Goal: Task Accomplishment & Management: Complete application form

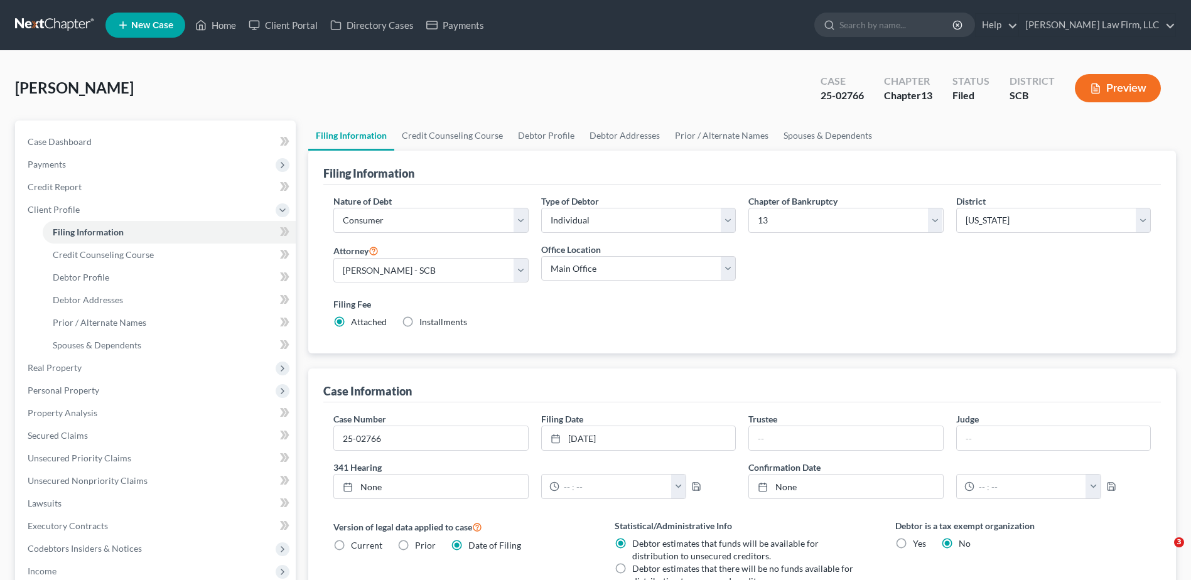
select select "1"
select select "0"
select select "3"
select select "72"
select select "1"
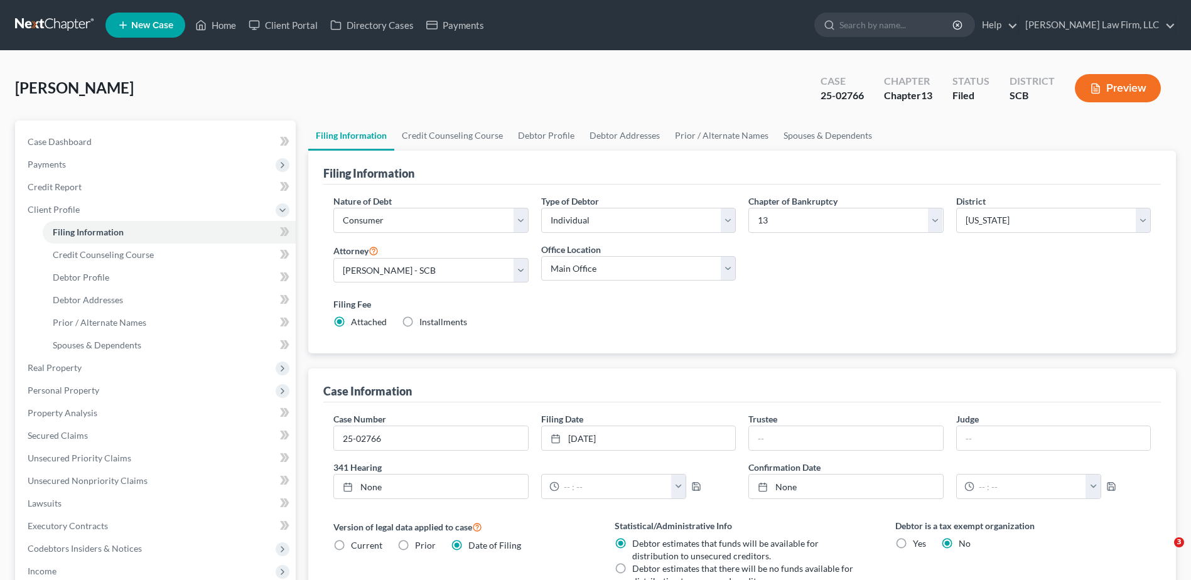
select select "42"
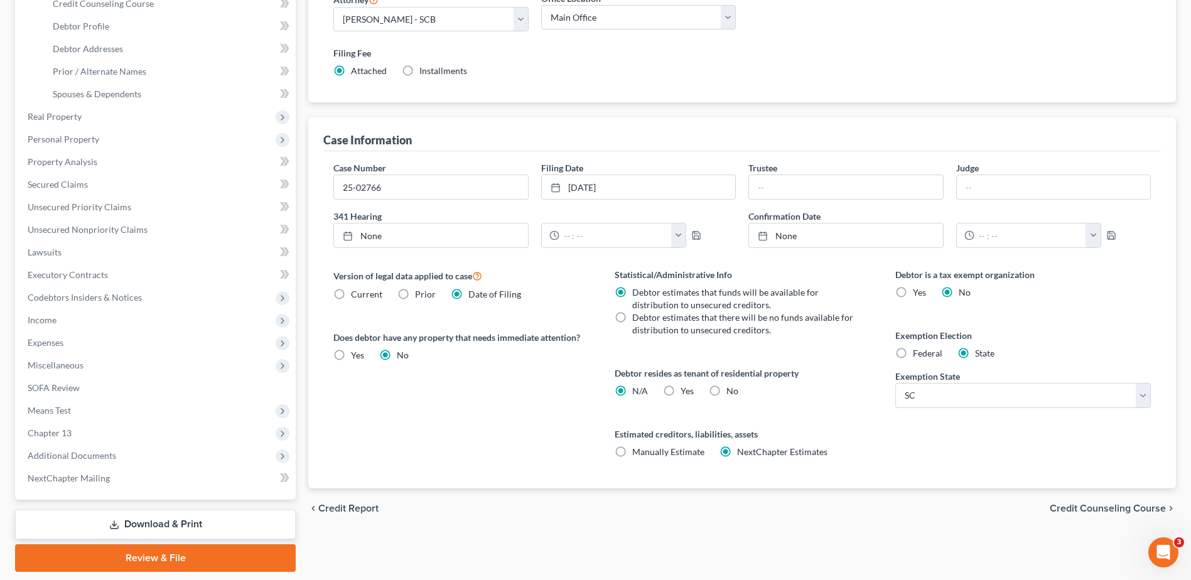
click at [74, 323] on span "Income" at bounding box center [157, 320] width 278 height 23
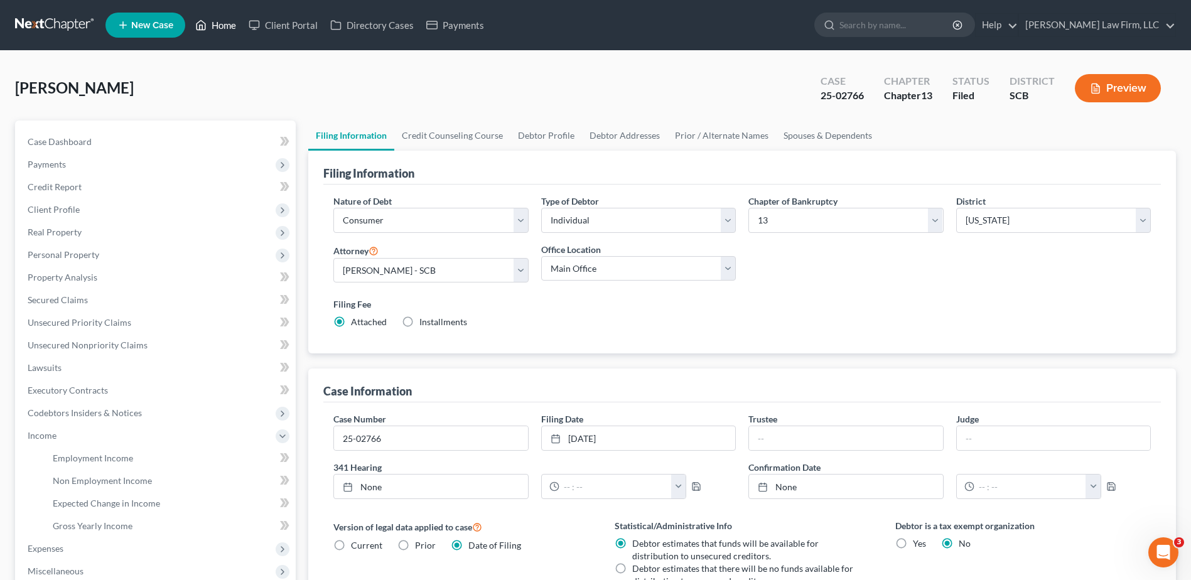
click at [227, 30] on link "Home" at bounding box center [215, 25] width 53 height 23
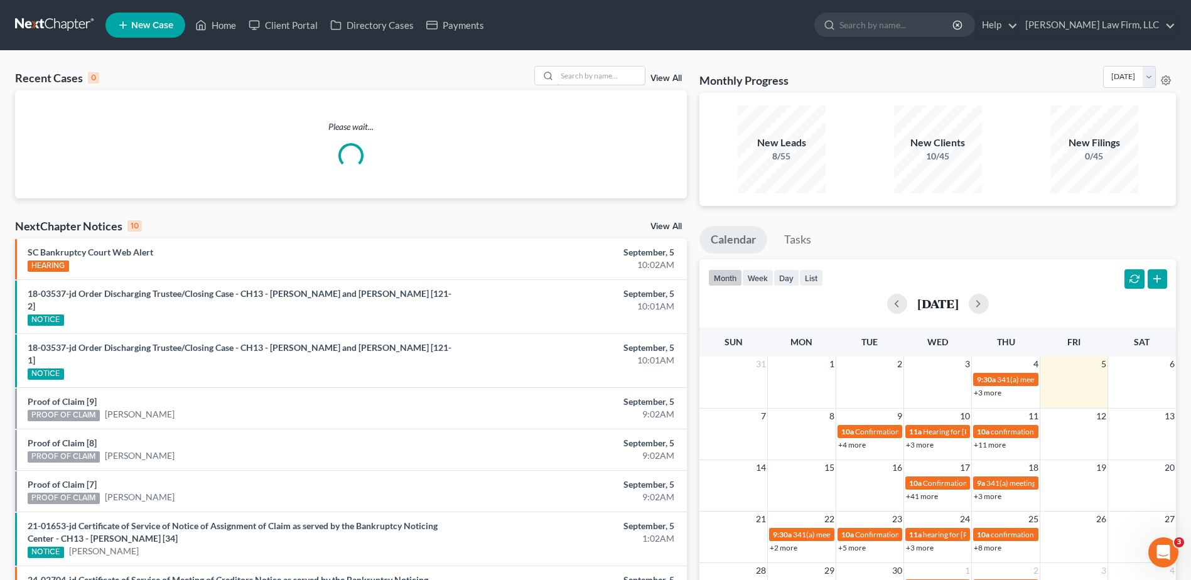
click at [596, 78] on input "search" at bounding box center [601, 76] width 88 height 18
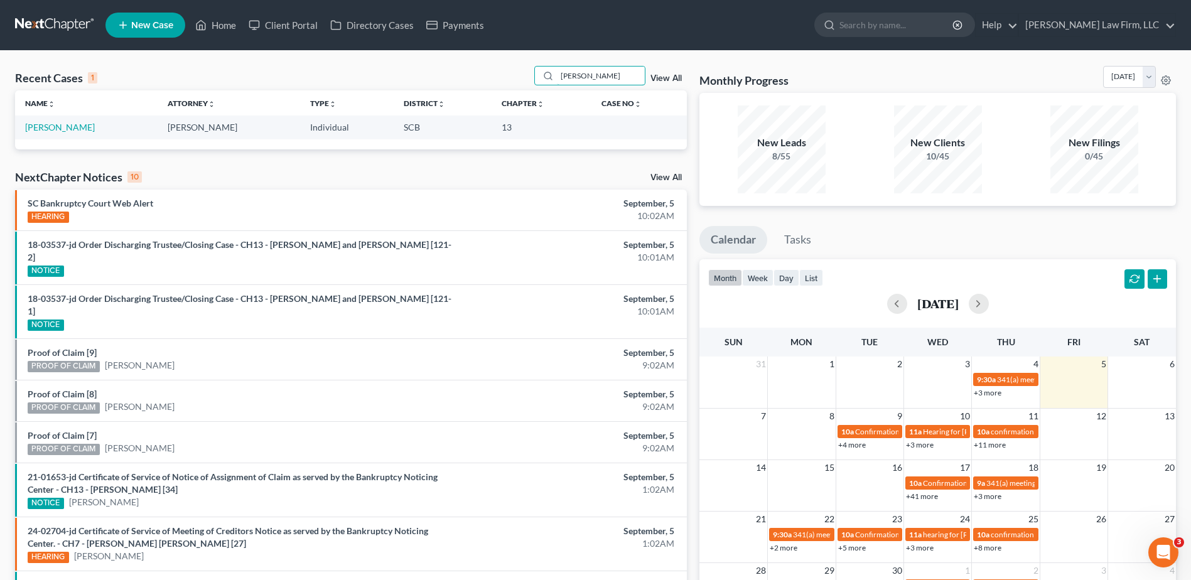
type input "santiago"
click at [82, 126] on link "[PERSON_NAME]" at bounding box center [60, 127] width 70 height 11
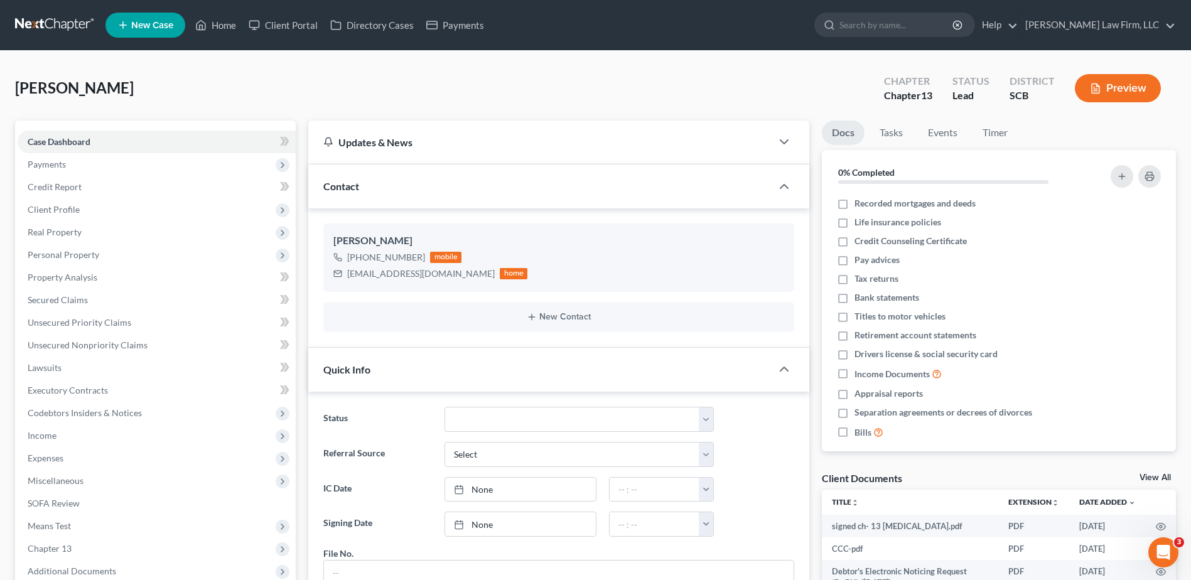
click at [92, 440] on span "Income" at bounding box center [157, 435] width 278 height 23
click at [95, 503] on span "Expected Change in Income" at bounding box center [106, 503] width 107 height 11
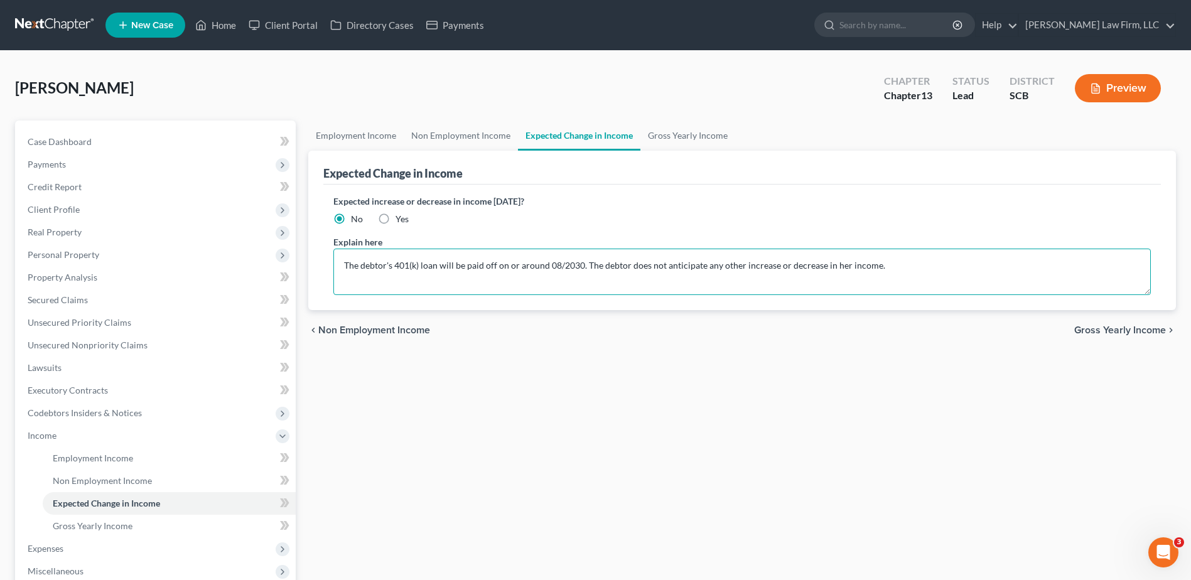
click at [876, 269] on textarea "The debtor's 401(k) loan will be paid off on or around 08/2030. The debtor does…" at bounding box center [741, 272] width 817 height 46
type textarea "The debtor's 401(k) loan will be paid off on or around 08/2030. The debtor does…"
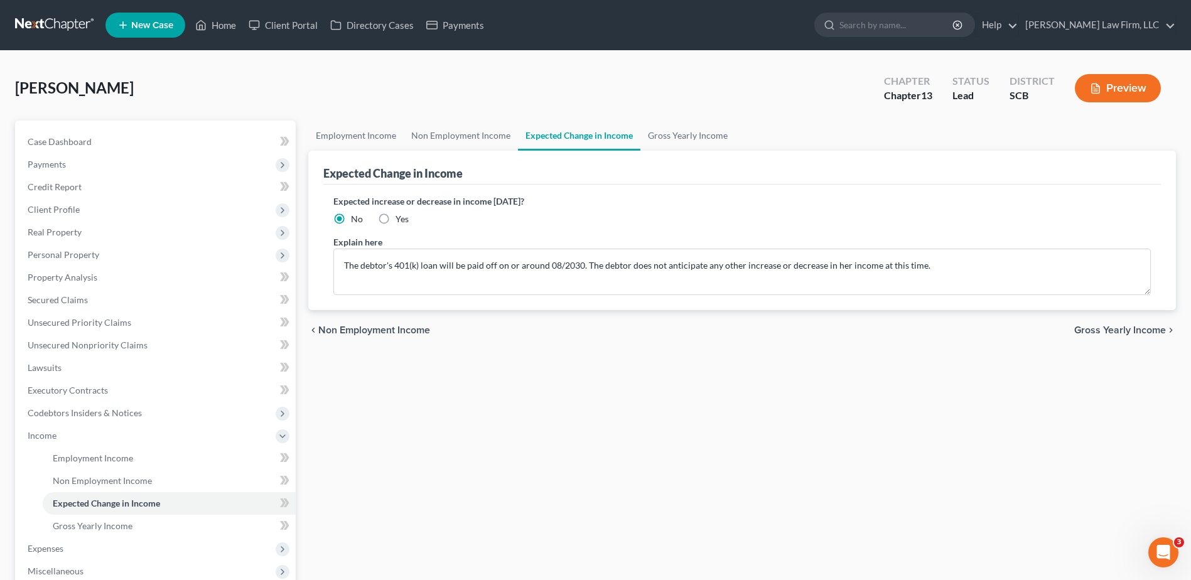
click at [1104, 97] on button "Preview" at bounding box center [1118, 88] width 86 height 28
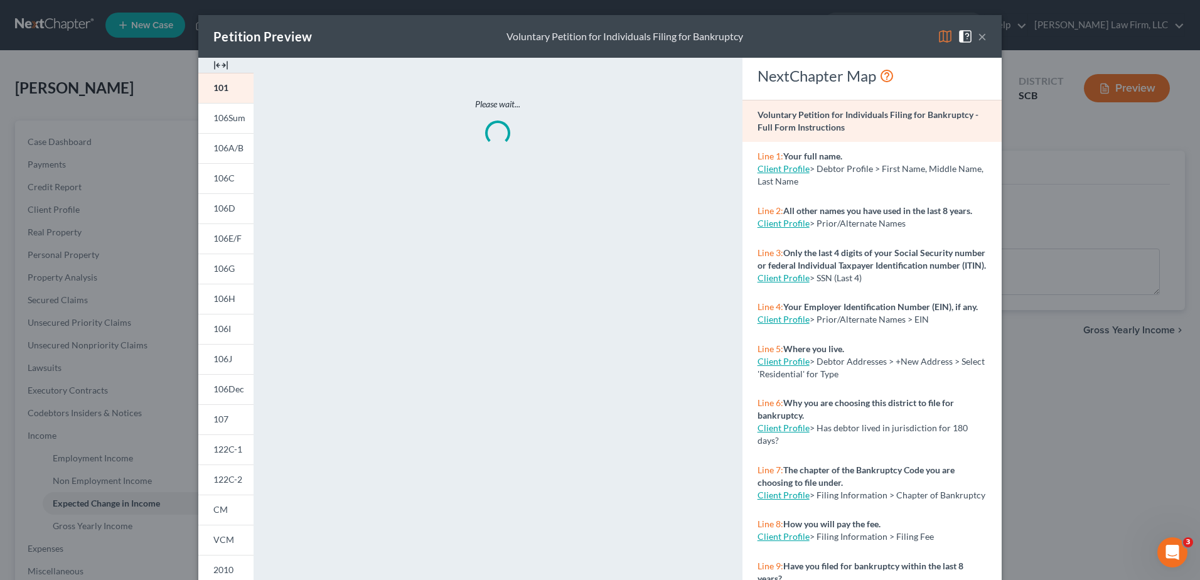
click at [223, 334] on span "106I" at bounding box center [222, 328] width 18 height 11
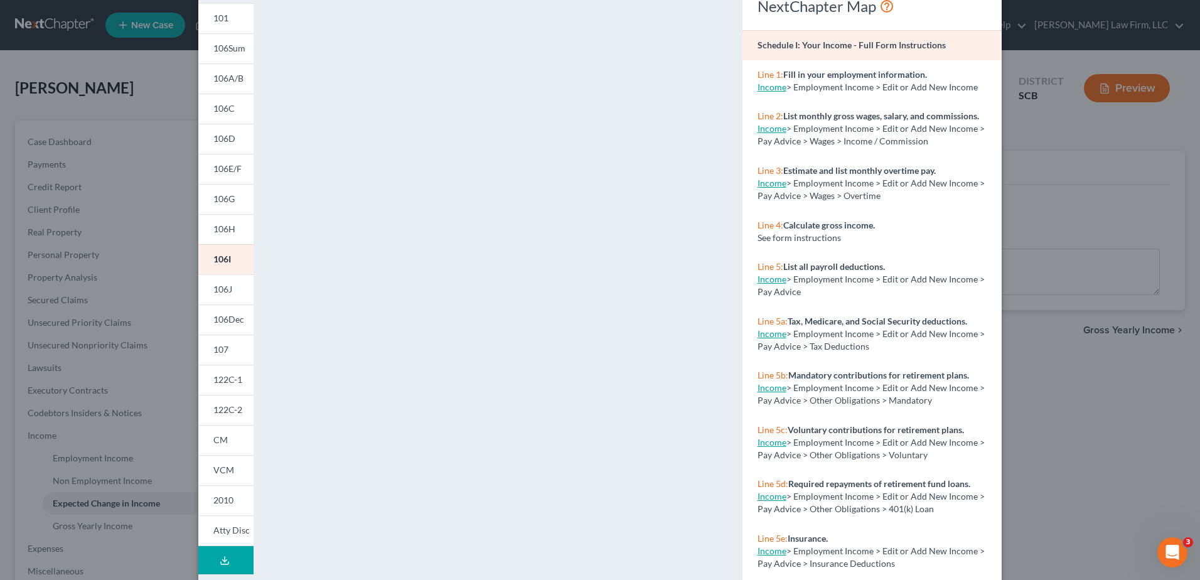
scroll to position [128, 0]
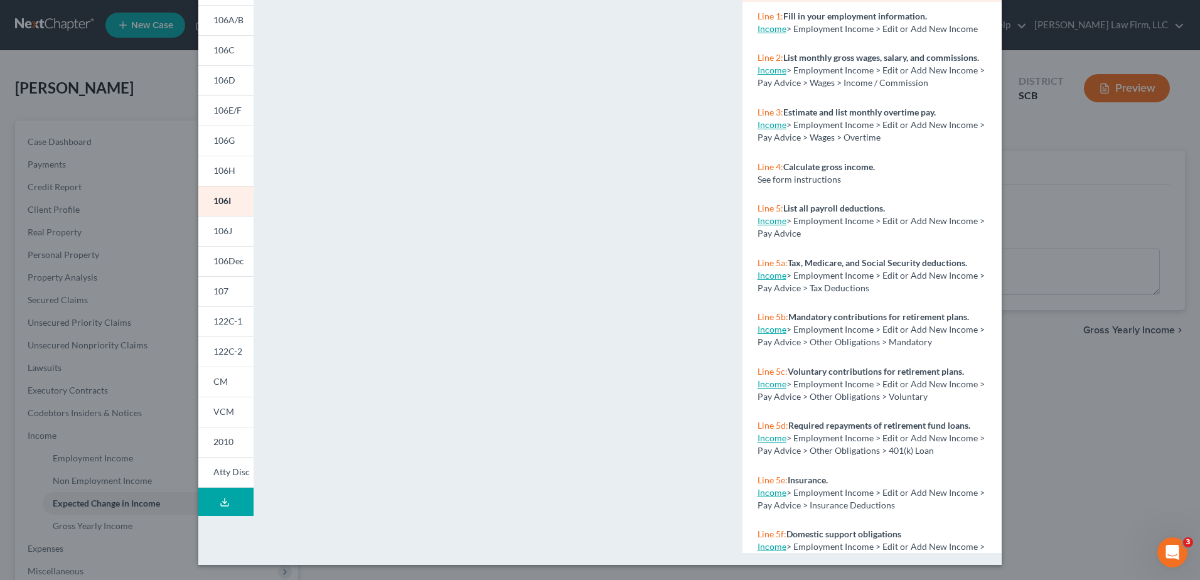
click at [223, 322] on span "122C-1" at bounding box center [227, 321] width 29 height 11
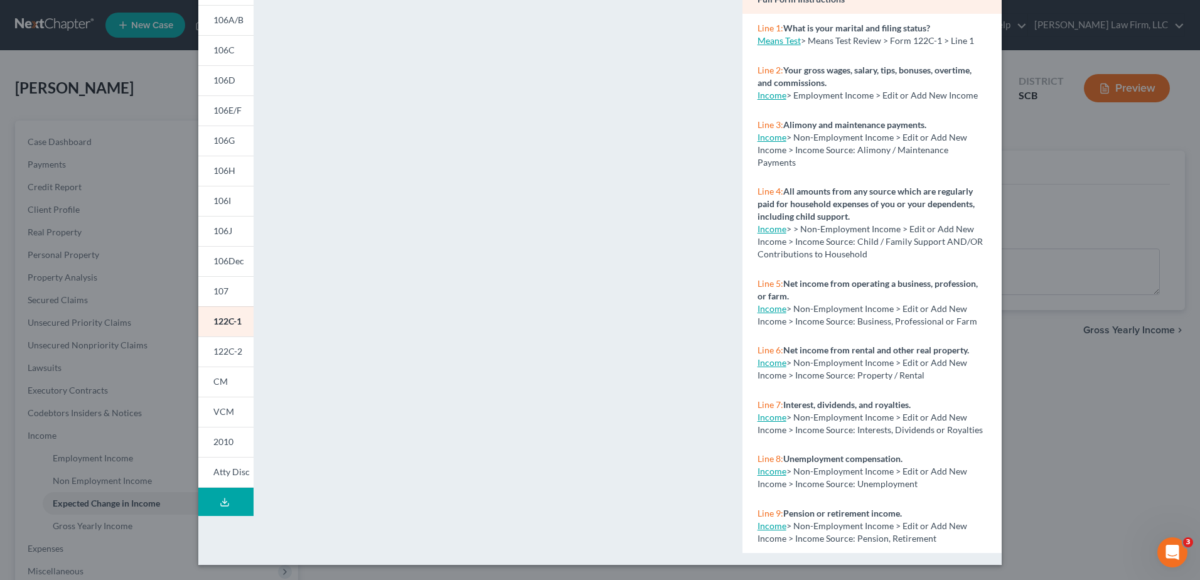
click at [213, 353] on span "122C-2" at bounding box center [227, 351] width 29 height 11
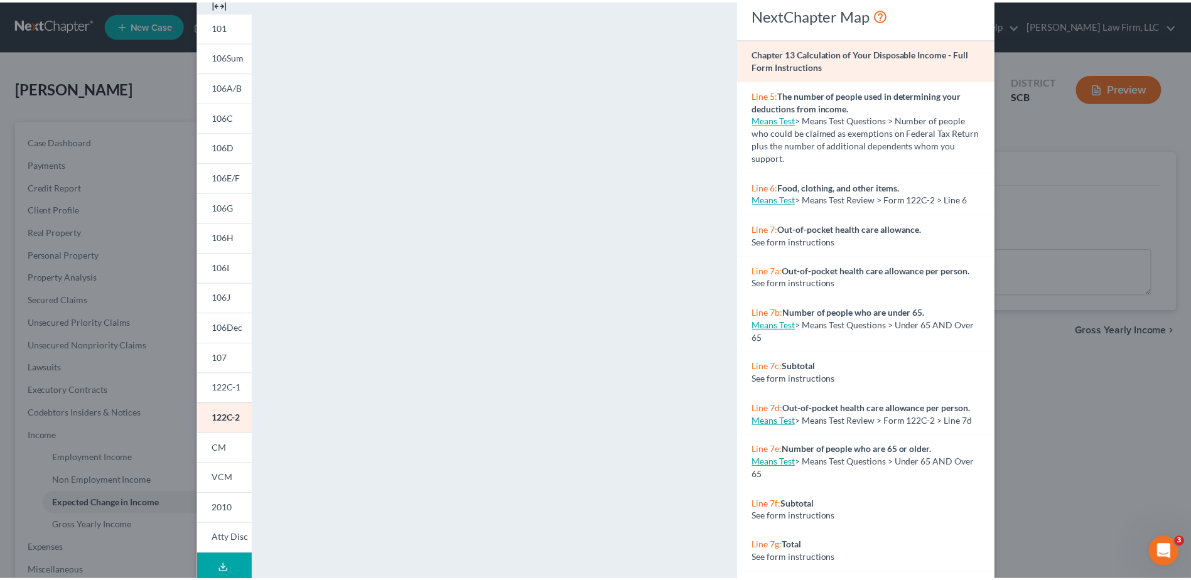
scroll to position [0, 0]
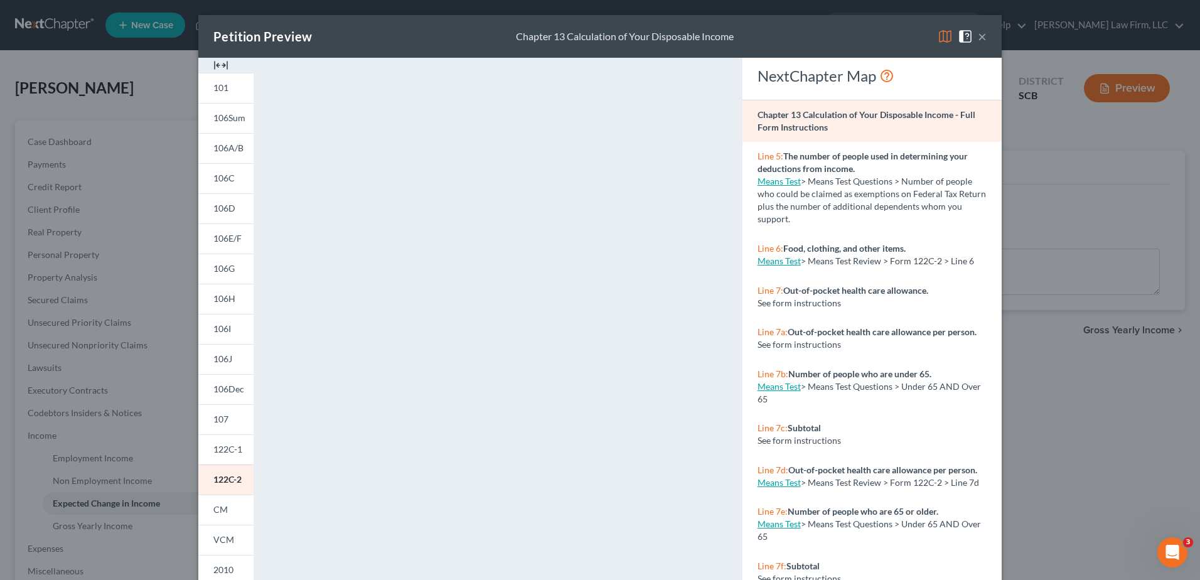
click at [978, 40] on button "×" at bounding box center [982, 36] width 9 height 15
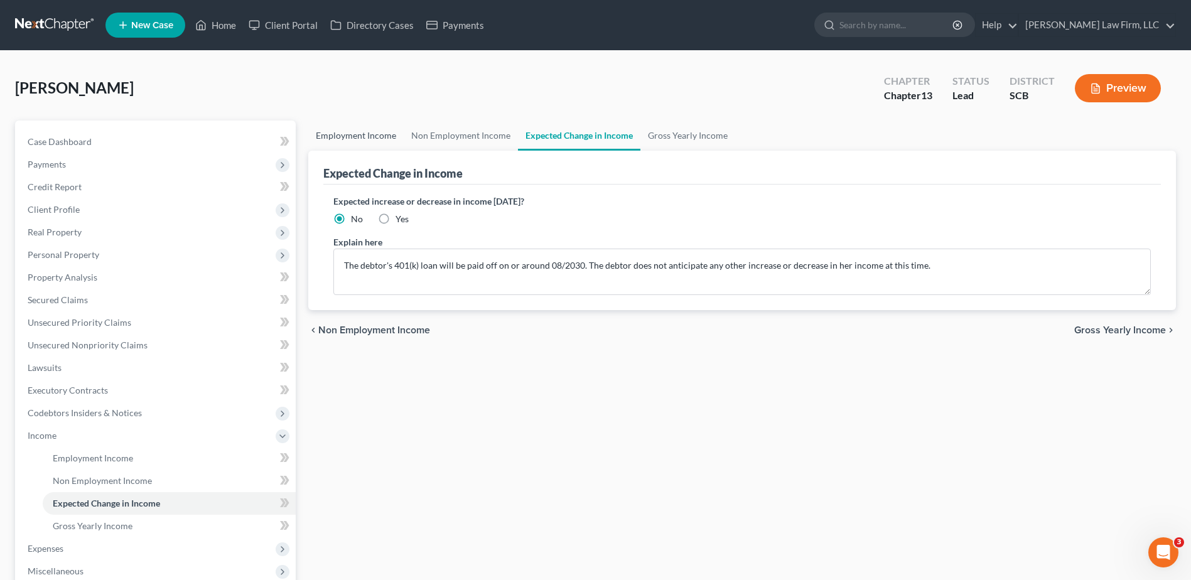
click at [372, 136] on link "Employment Income" at bounding box center [355, 136] width 95 height 30
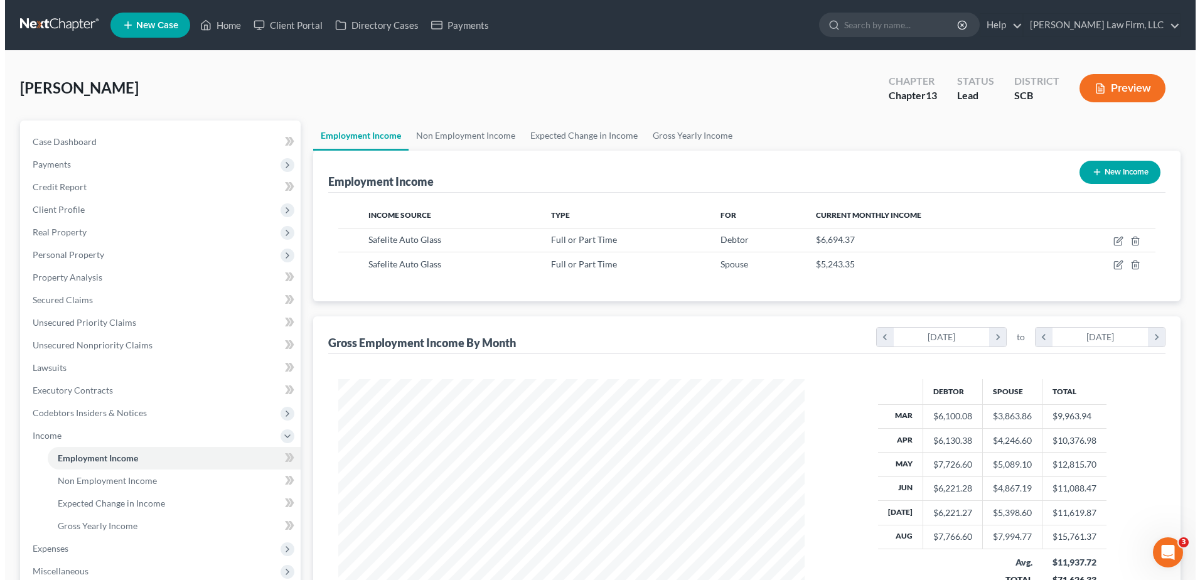
scroll to position [233, 491]
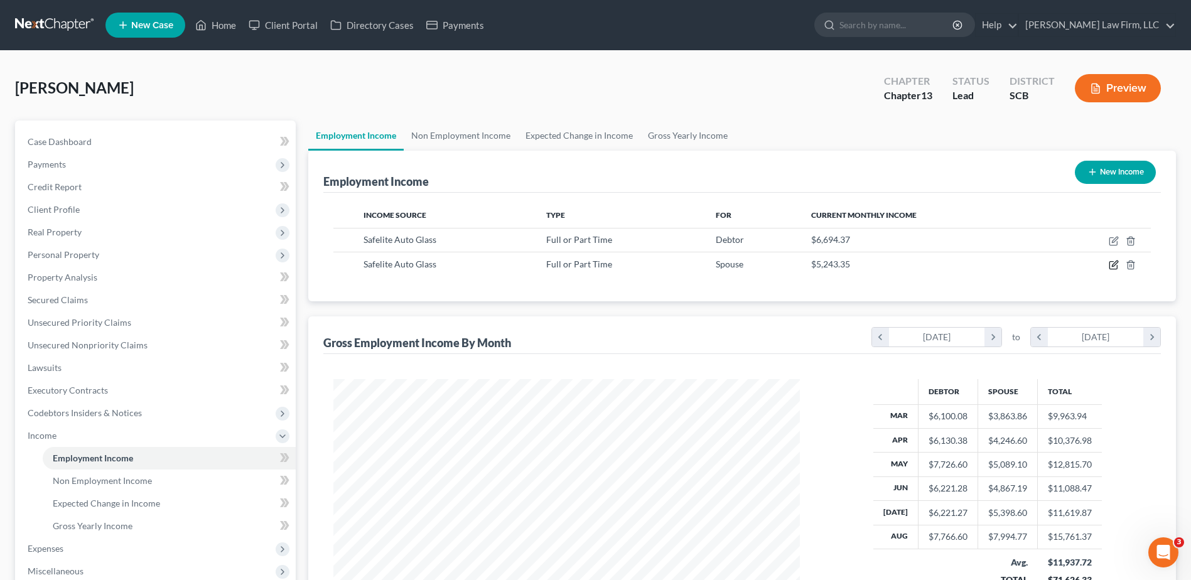
click at [1112, 262] on icon "button" at bounding box center [1113, 266] width 8 height 8
select select "0"
select select "42"
select select "3"
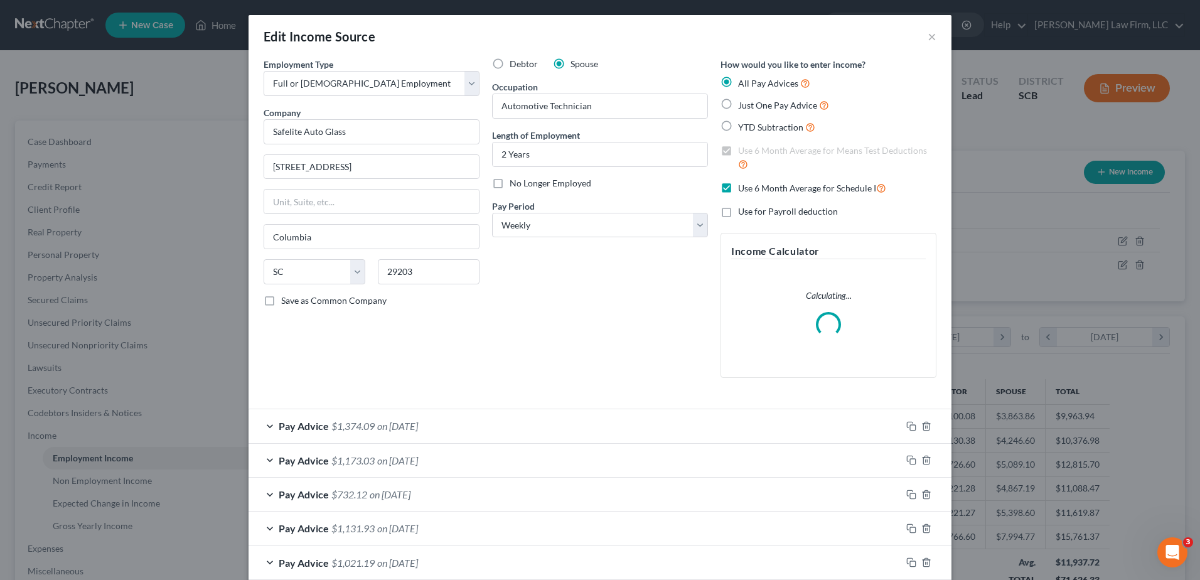
scroll to position [235, 496]
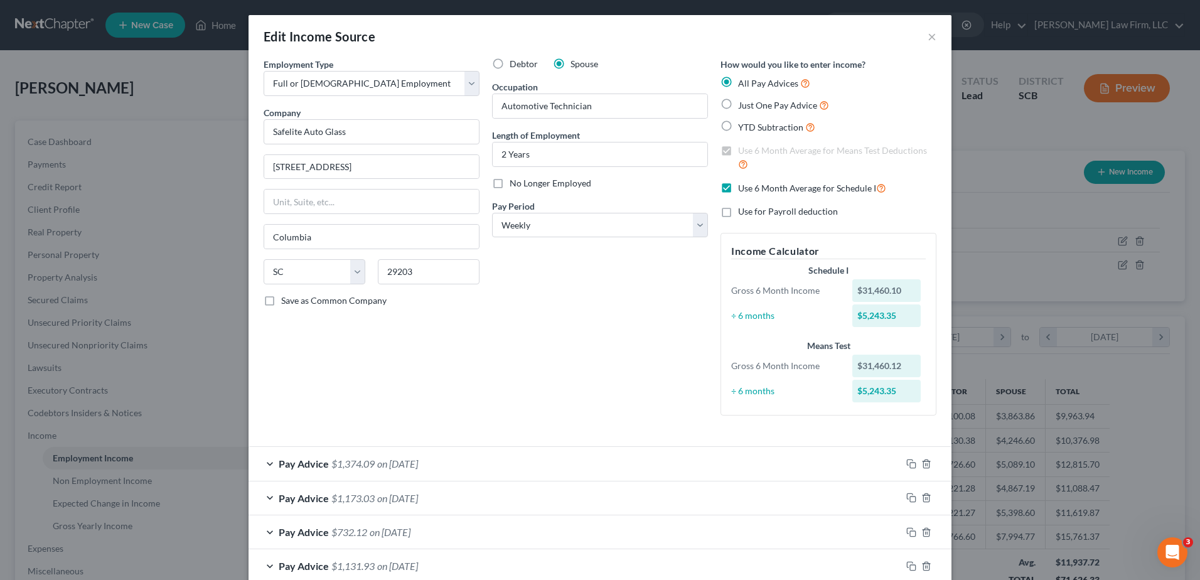
click at [781, 129] on span "YTD Subtraction" at bounding box center [770, 127] width 65 height 11
click at [751, 128] on input "YTD Subtraction" at bounding box center [747, 124] width 8 height 8
radio input "true"
checkbox input "false"
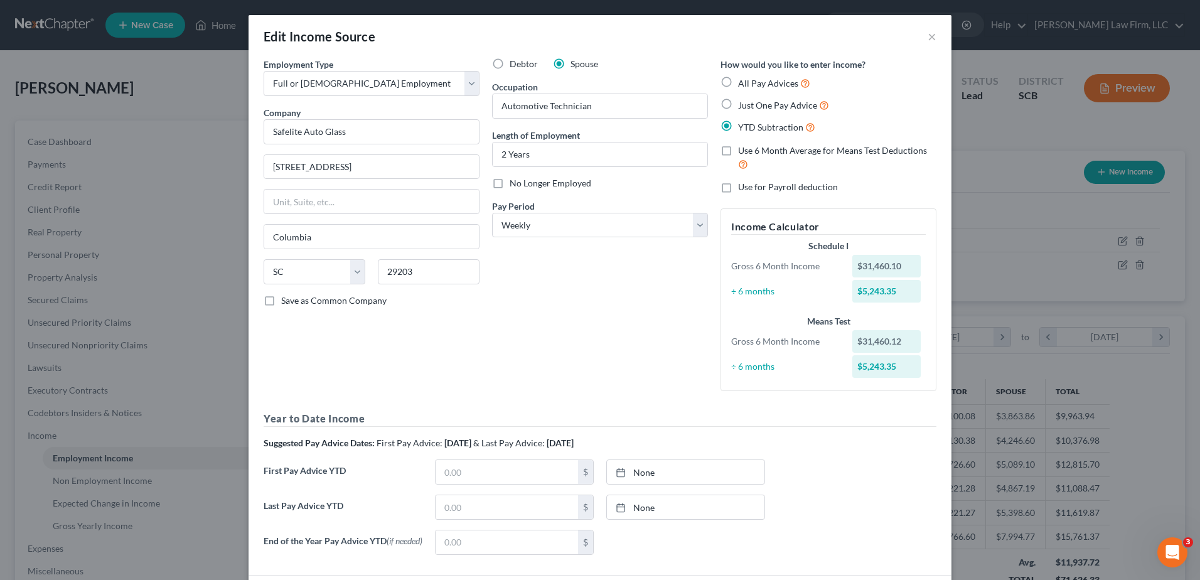
click at [752, 84] on span "All Pay Advices" at bounding box center [768, 83] width 60 height 11
click at [751, 84] on input "All Pay Advices" at bounding box center [747, 80] width 8 height 8
radio input "true"
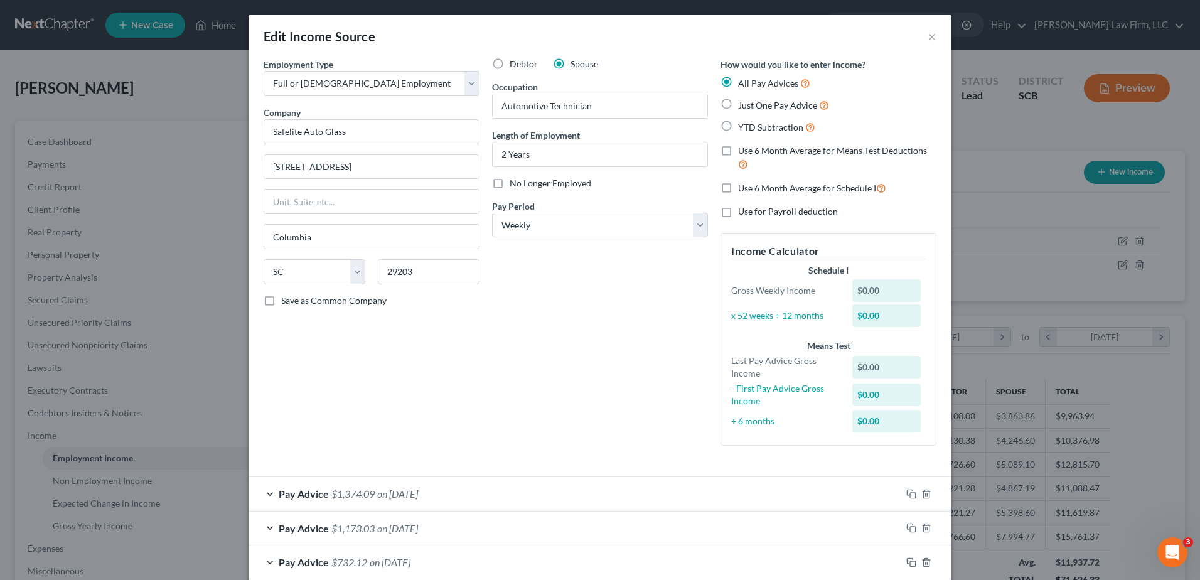
click at [751, 153] on span "Use 6 Month Average for Means Test Deductions" at bounding box center [832, 150] width 189 height 11
click at [751, 153] on input "Use 6 Month Average for Means Test Deductions" at bounding box center [747, 148] width 8 height 8
checkbox input "true"
click at [751, 188] on span "Use 6 Month Average for Schedule I" at bounding box center [807, 188] width 138 height 11
click at [751, 188] on input "Use 6 Month Average for Schedule I" at bounding box center [747, 185] width 8 height 8
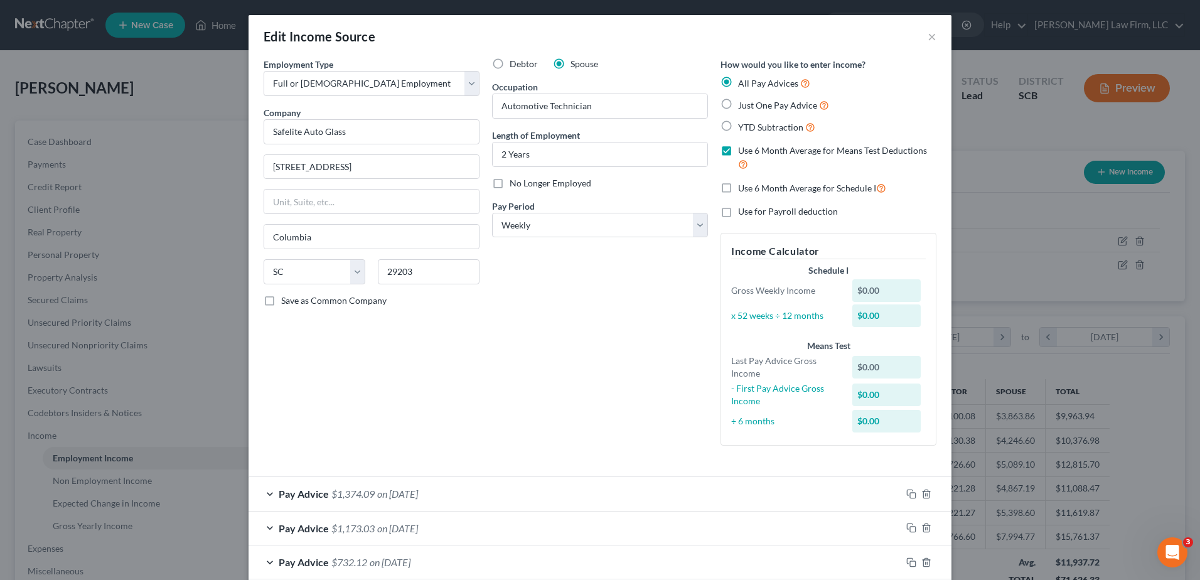
checkbox input "true"
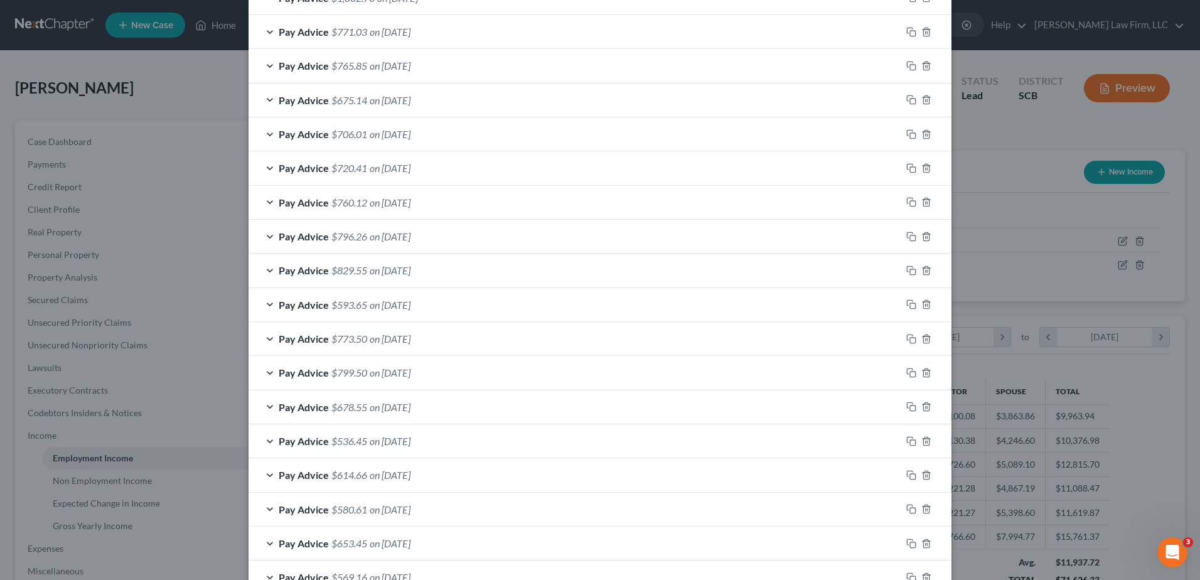
scroll to position [1130, 0]
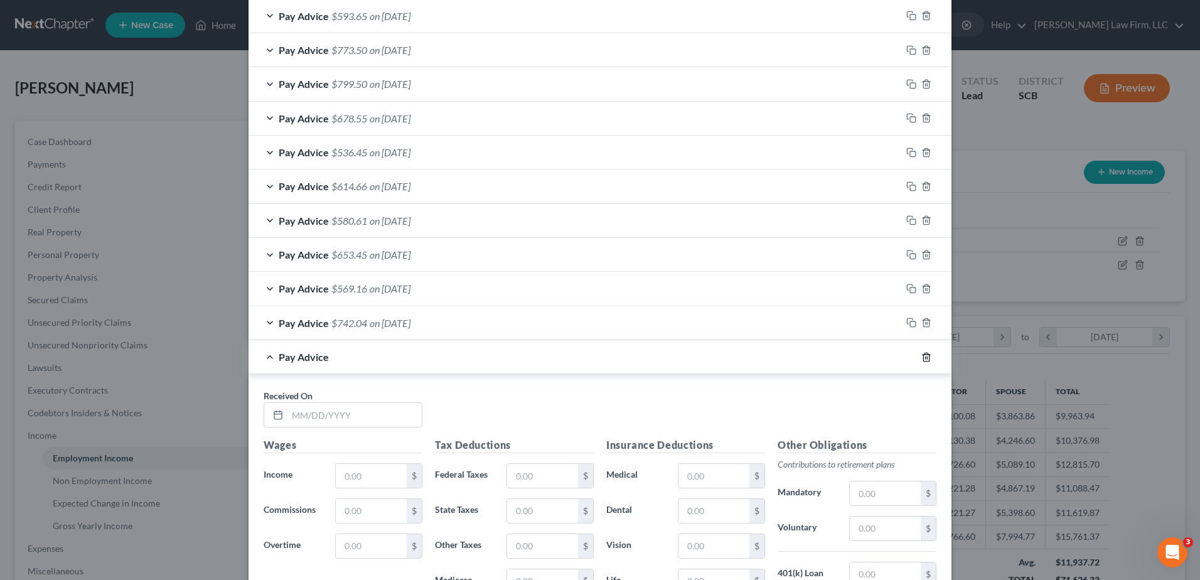
click at [927, 358] on line "button" at bounding box center [927, 357] width 0 height 3
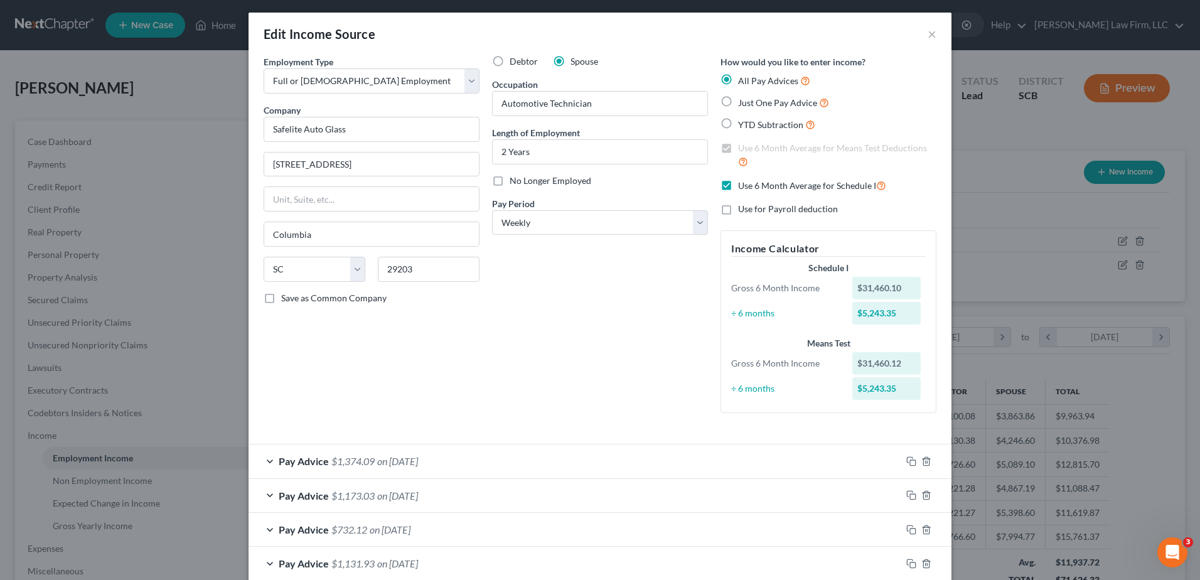
scroll to position [0, 0]
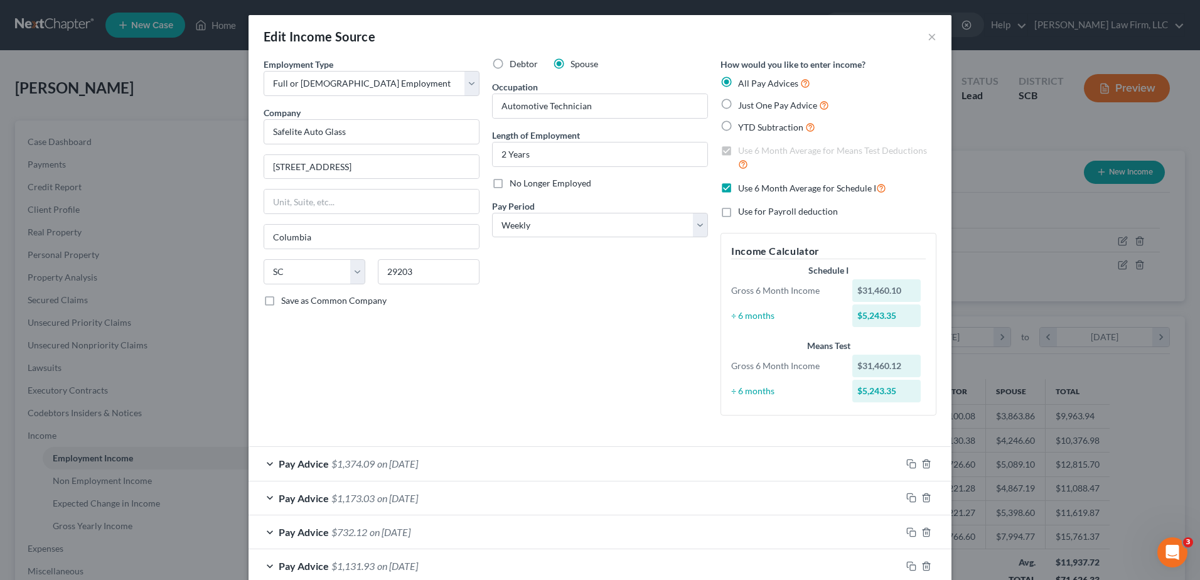
click at [775, 128] on span "YTD Subtraction" at bounding box center [770, 127] width 65 height 11
click at [751, 128] on input "YTD Subtraction" at bounding box center [747, 124] width 8 height 8
radio input "true"
checkbox input "false"
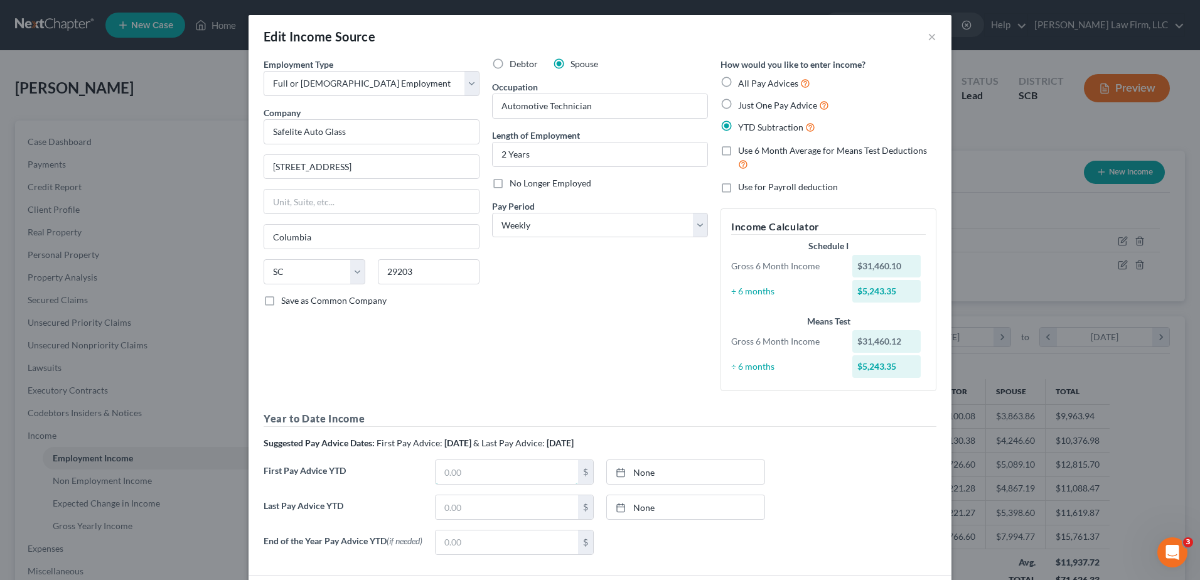
click at [512, 480] on input "text" at bounding box center [507, 472] width 142 height 24
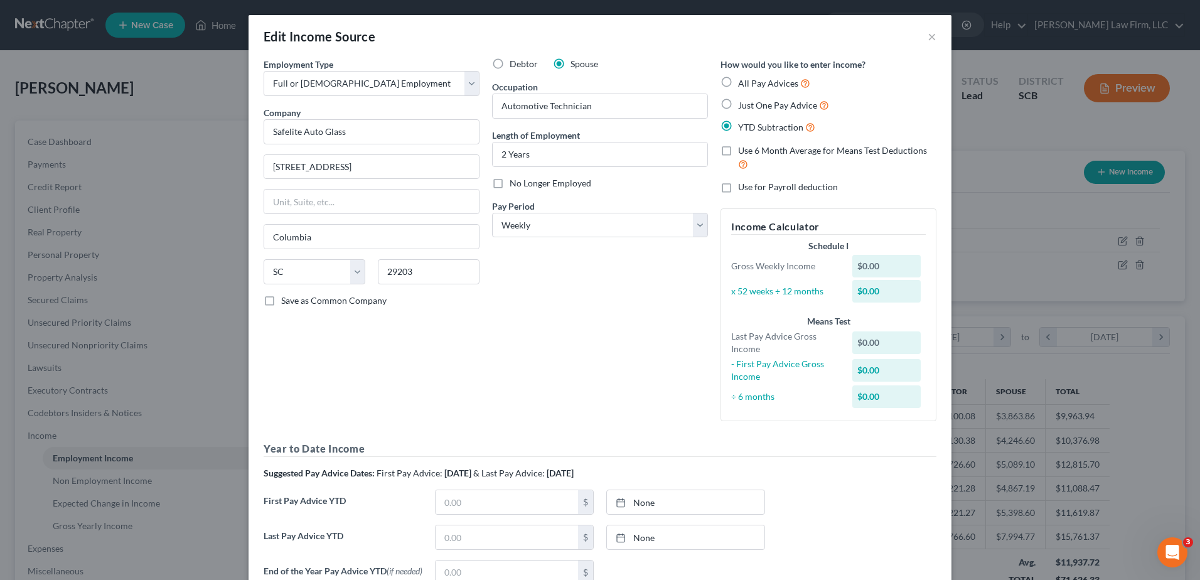
click at [699, 473] on div "Suggested Pay Advice Dates: First Pay Advice: March 2025 & Last Pay Advice: Aug…" at bounding box center [600, 473] width 673 height 13
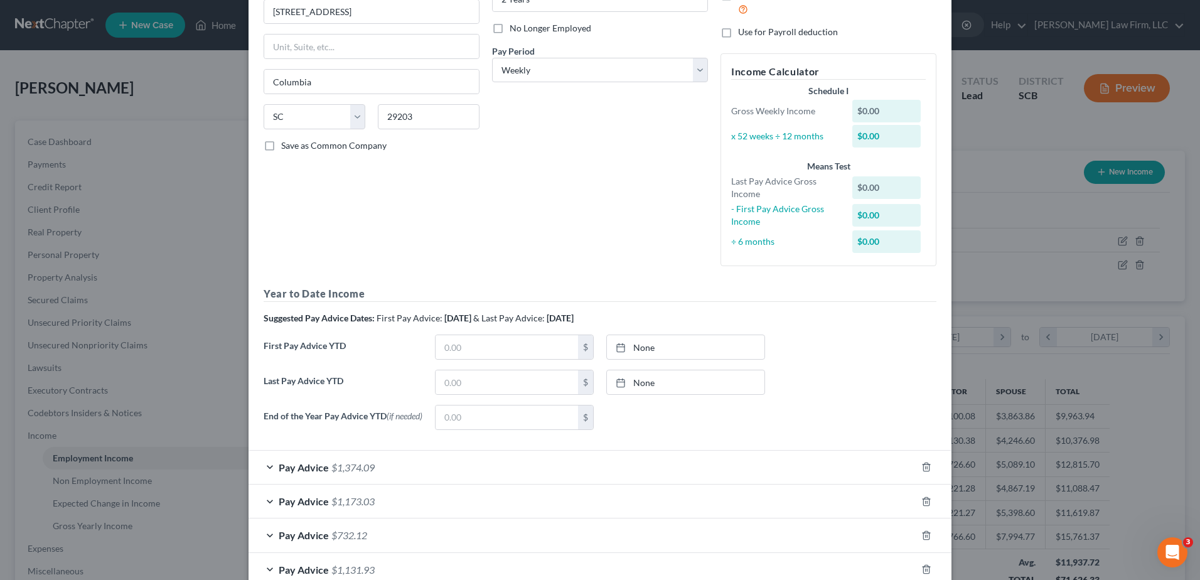
scroll to position [126, 0]
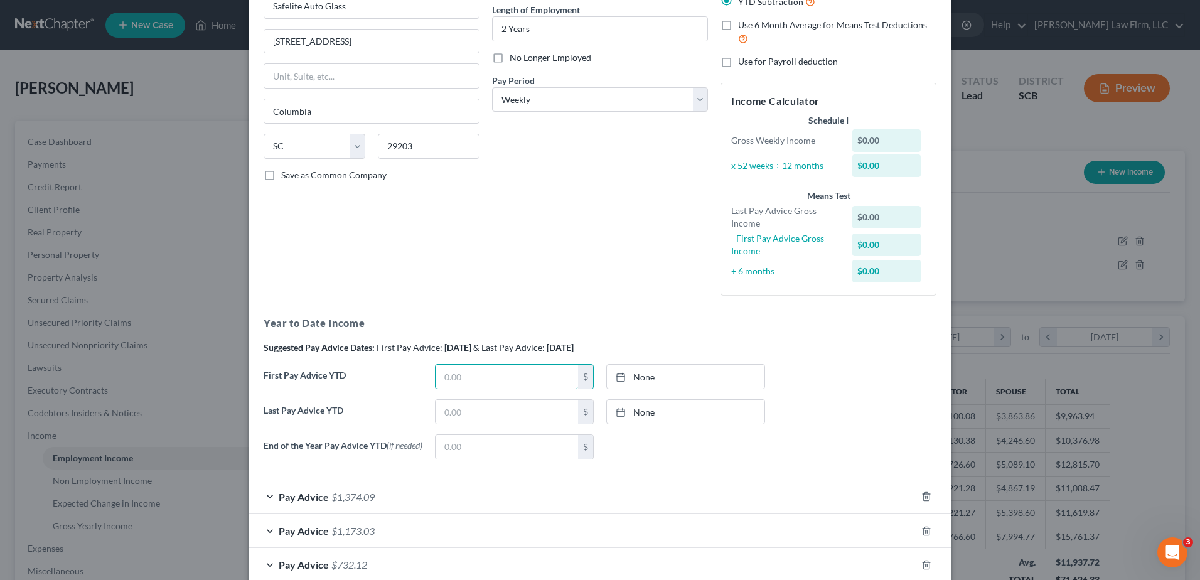
click at [541, 380] on input "text" at bounding box center [507, 377] width 142 height 24
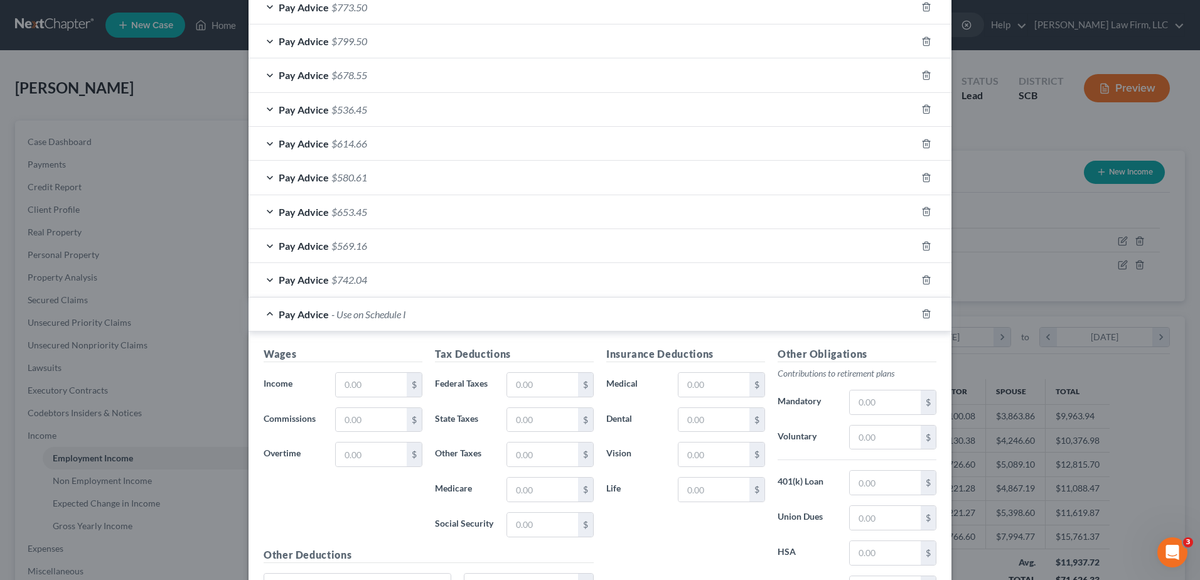
scroll to position [1130, 0]
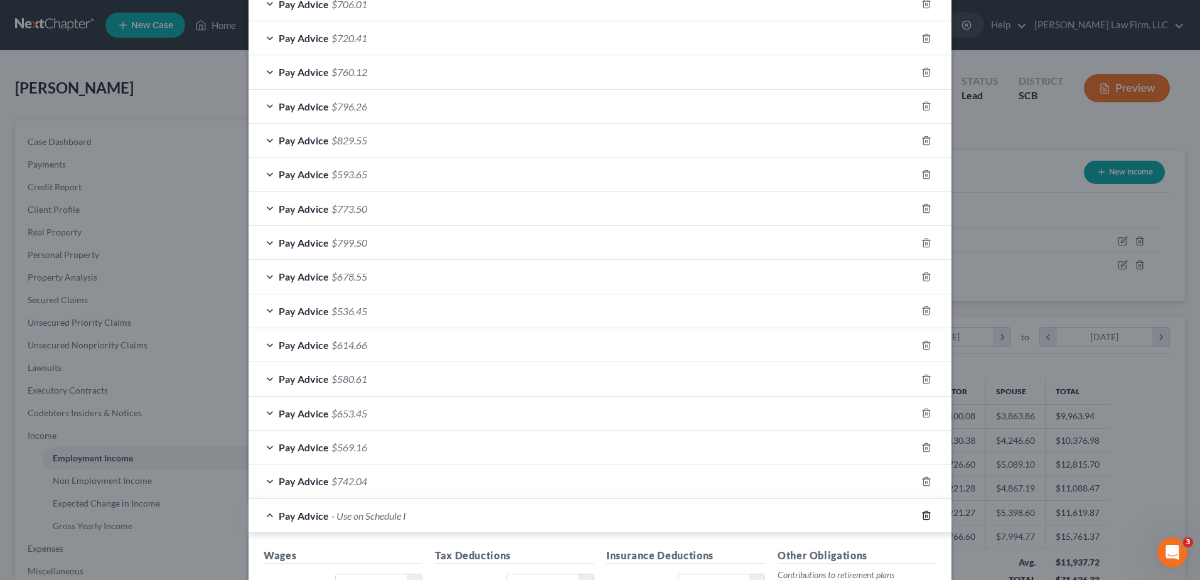
click at [924, 514] on icon "button" at bounding box center [926, 515] width 10 height 10
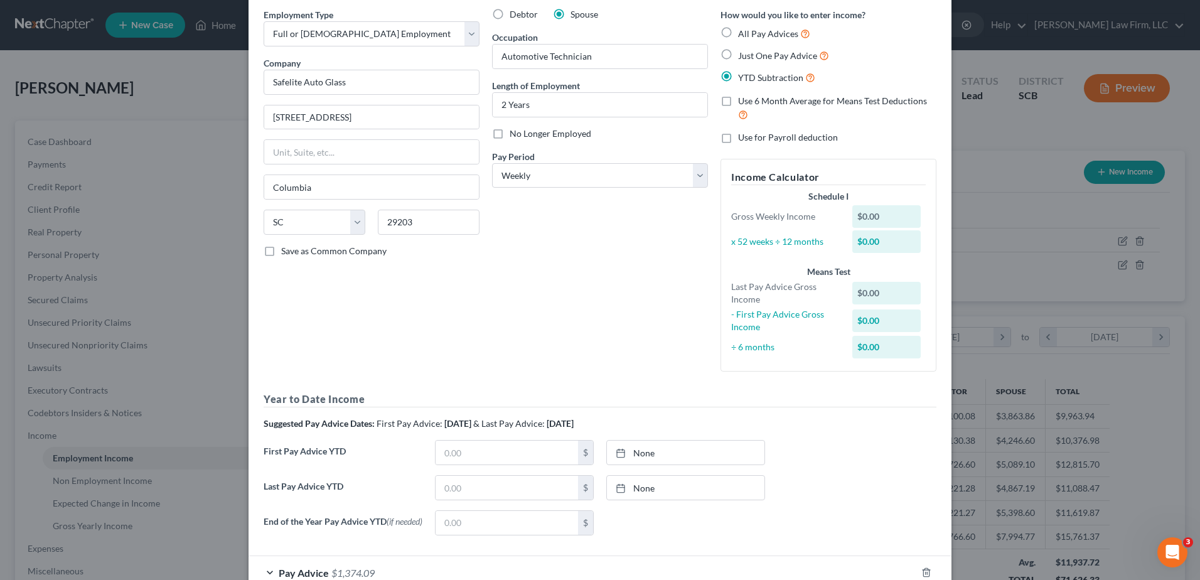
scroll to position [0, 0]
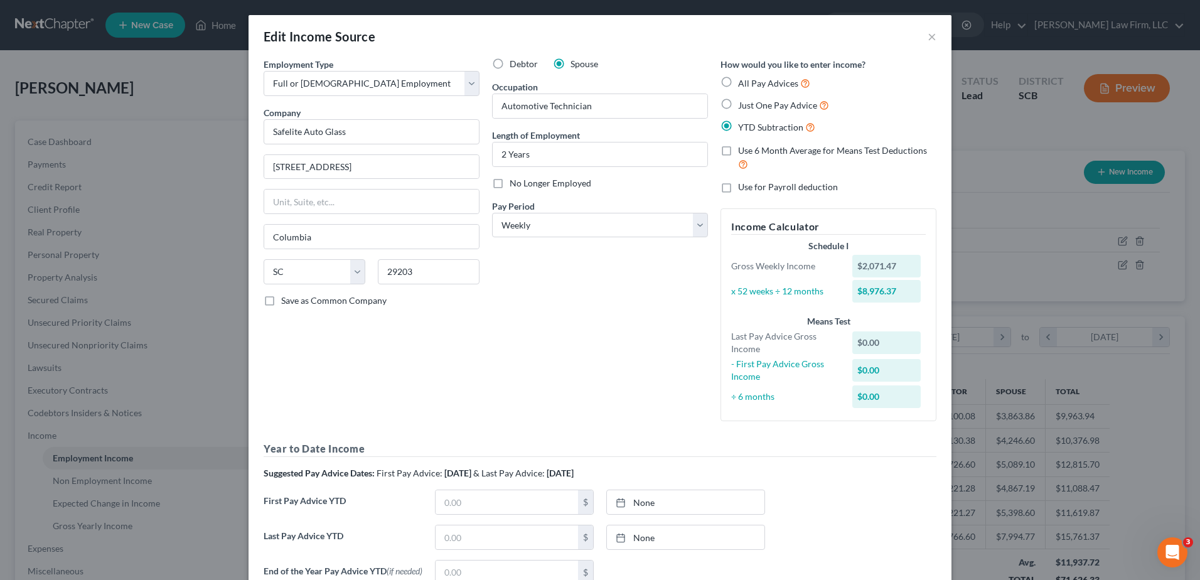
click at [738, 84] on span "All Pay Advices" at bounding box center [768, 83] width 60 height 11
click at [743, 84] on input "All Pay Advices" at bounding box center [747, 80] width 8 height 8
radio input "true"
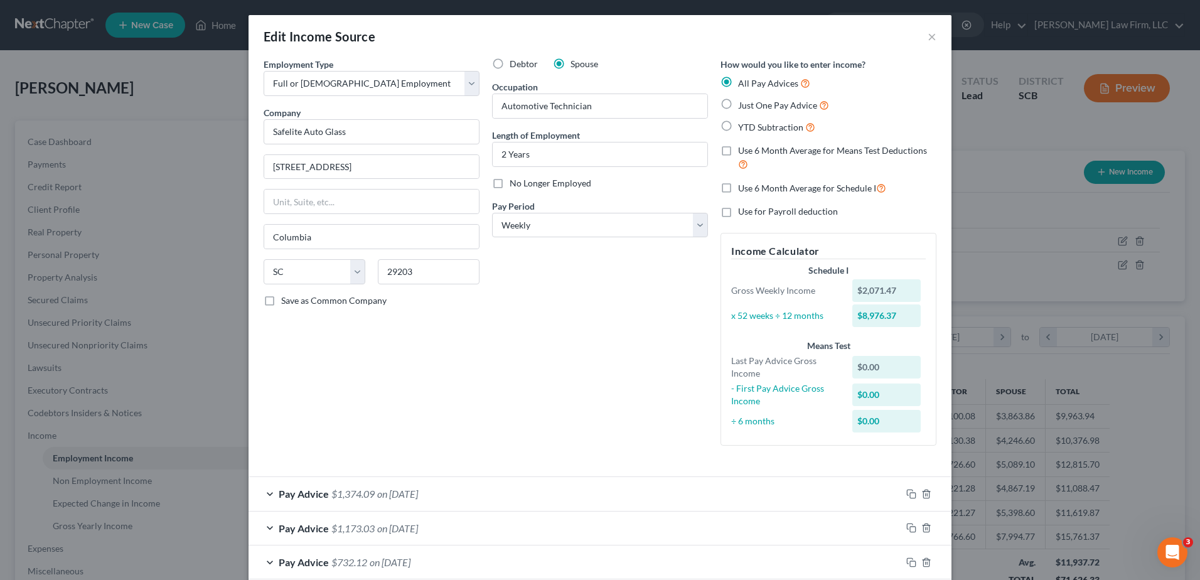
click at [738, 150] on label "Use 6 Month Average for Means Test Deductions" at bounding box center [837, 157] width 198 height 27
click at [743, 150] on input "Use 6 Month Average for Means Test Deductions" at bounding box center [747, 148] width 8 height 8
checkbox input "true"
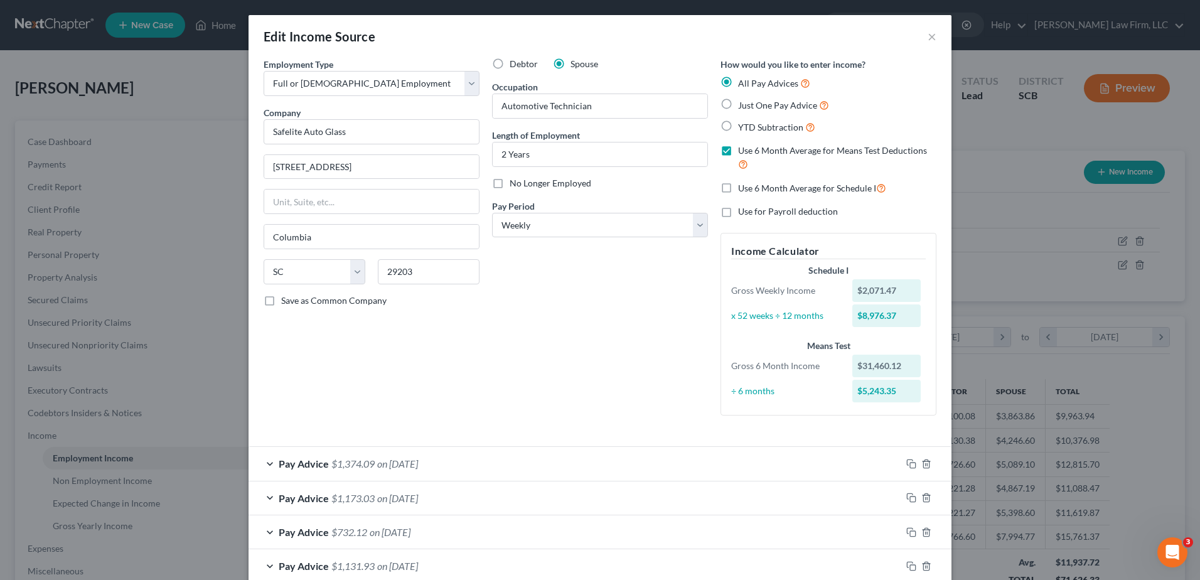
click at [738, 188] on label "Use 6 Month Average for Schedule I" at bounding box center [812, 188] width 148 height 14
click at [743, 188] on input "Use 6 Month Average for Schedule I" at bounding box center [747, 185] width 8 height 8
checkbox input "true"
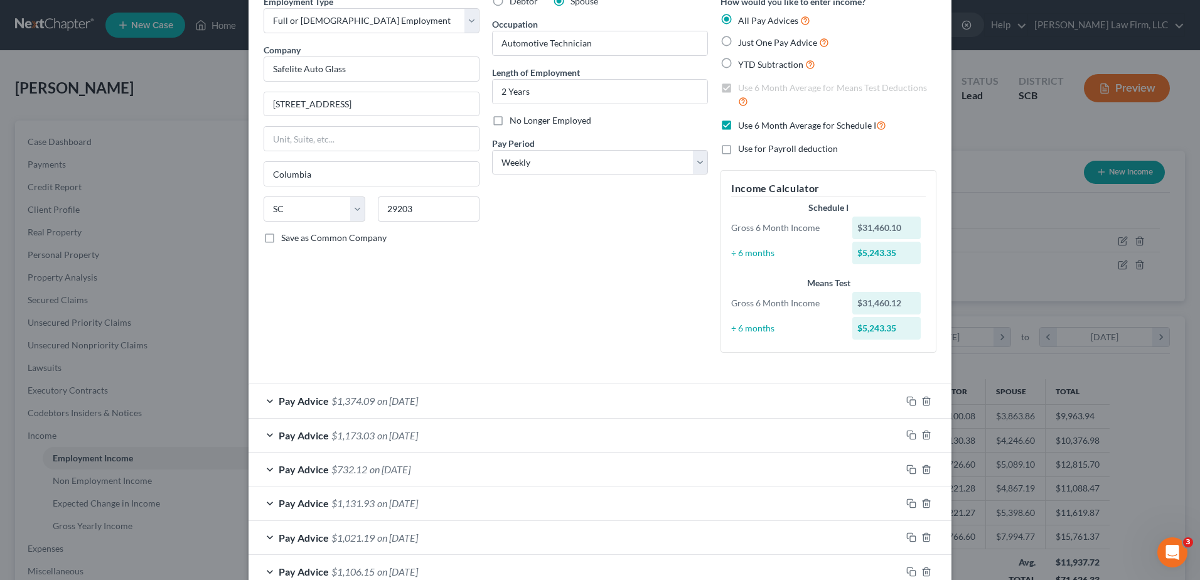
click at [738, 60] on label "YTD Subtraction" at bounding box center [776, 64] width 77 height 14
click at [743, 60] on input "YTD Subtraction" at bounding box center [747, 61] width 8 height 8
radio input "true"
checkbox input "false"
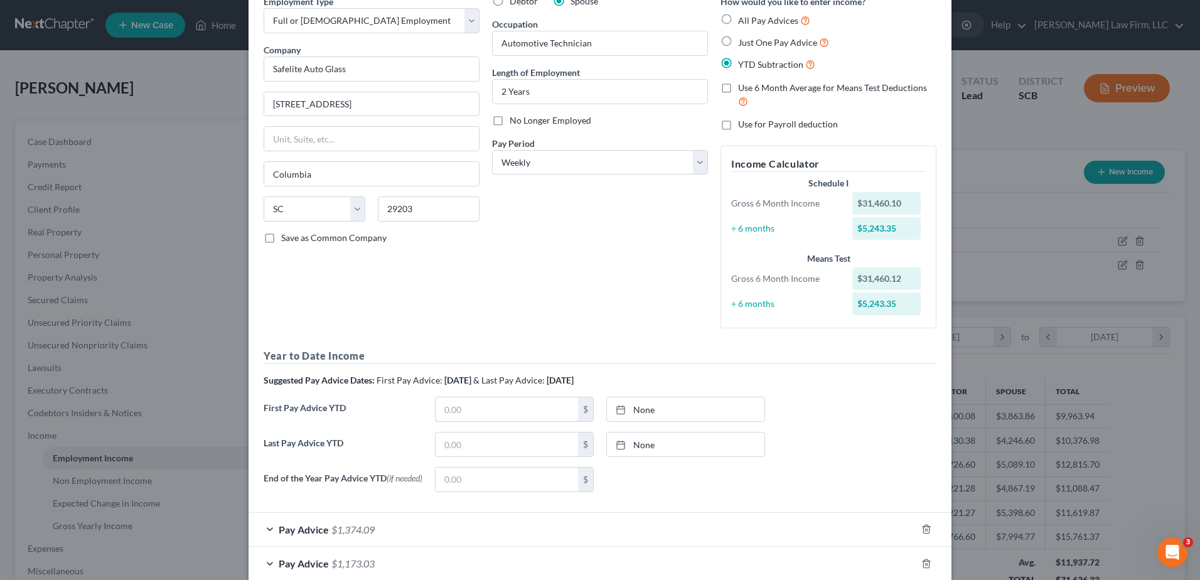
click at [480, 406] on input "text" at bounding box center [507, 409] width 142 height 24
type input "8,999.23"
click at [638, 410] on link "None" at bounding box center [686, 409] width 158 height 24
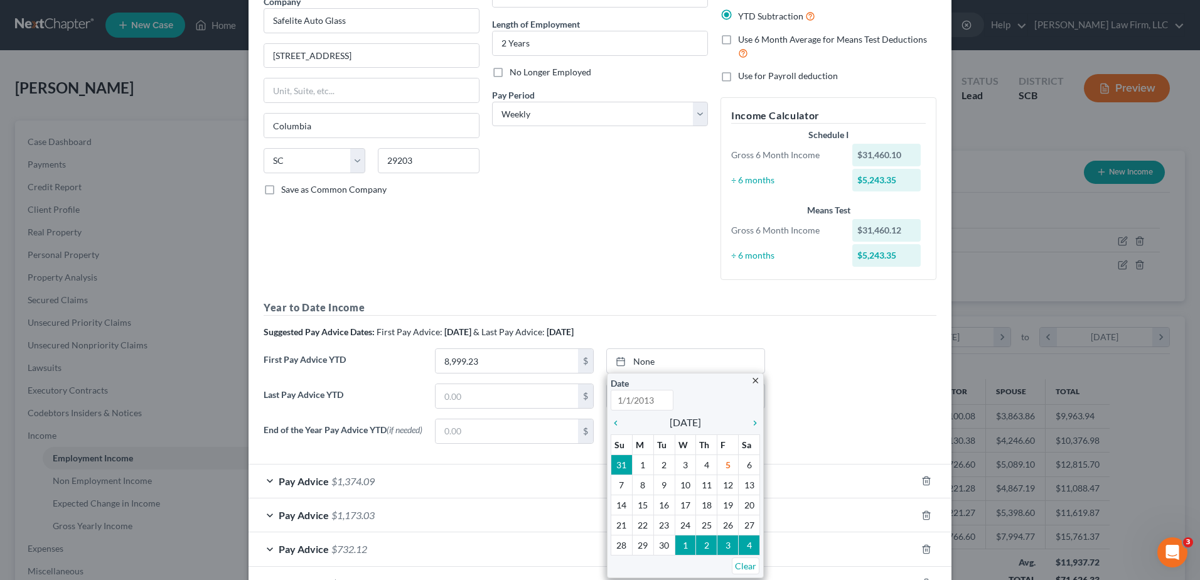
scroll to position [126, 0]
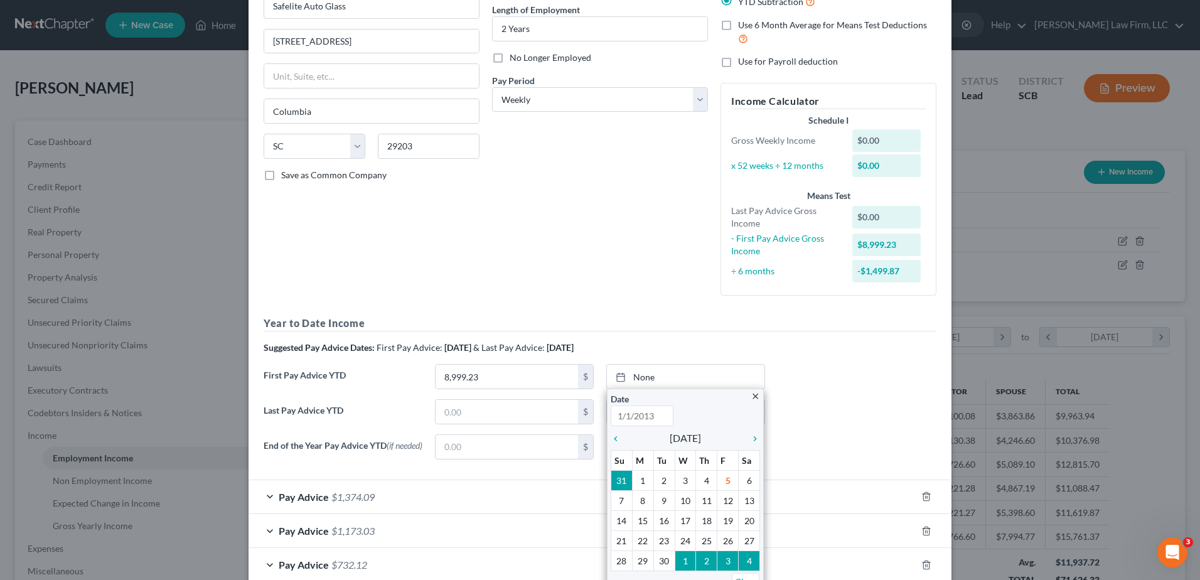
type input "9/5/2025"
click at [613, 441] on icon "chevron_left" at bounding box center [619, 439] width 16 height 10
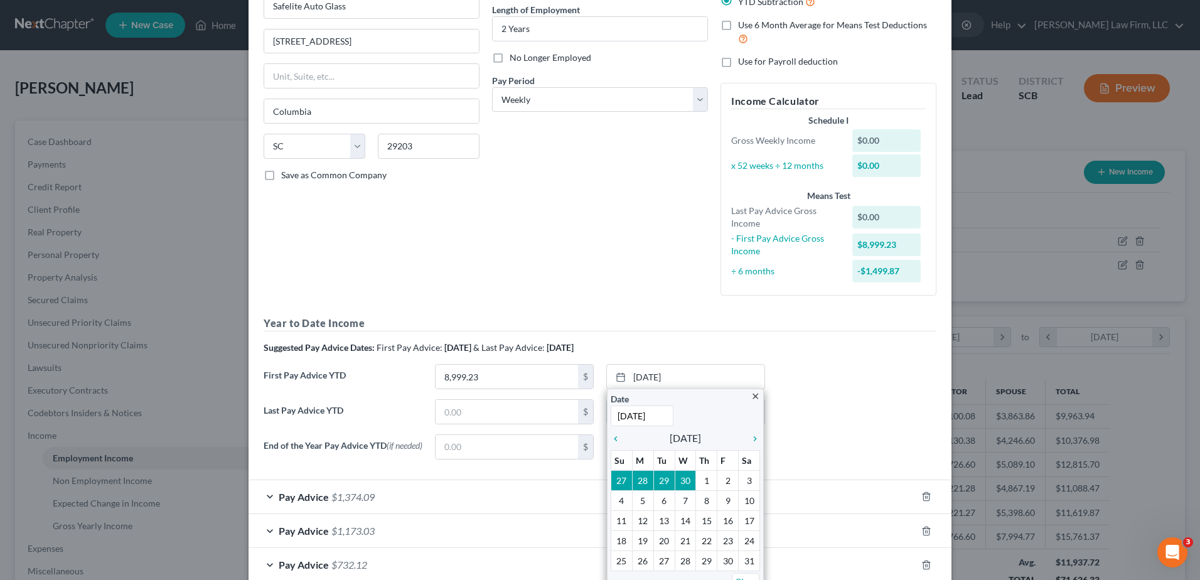
click at [613, 441] on icon "chevron_left" at bounding box center [619, 439] width 16 height 10
click at [751, 434] on icon "chevron_right" at bounding box center [752, 439] width 16 height 10
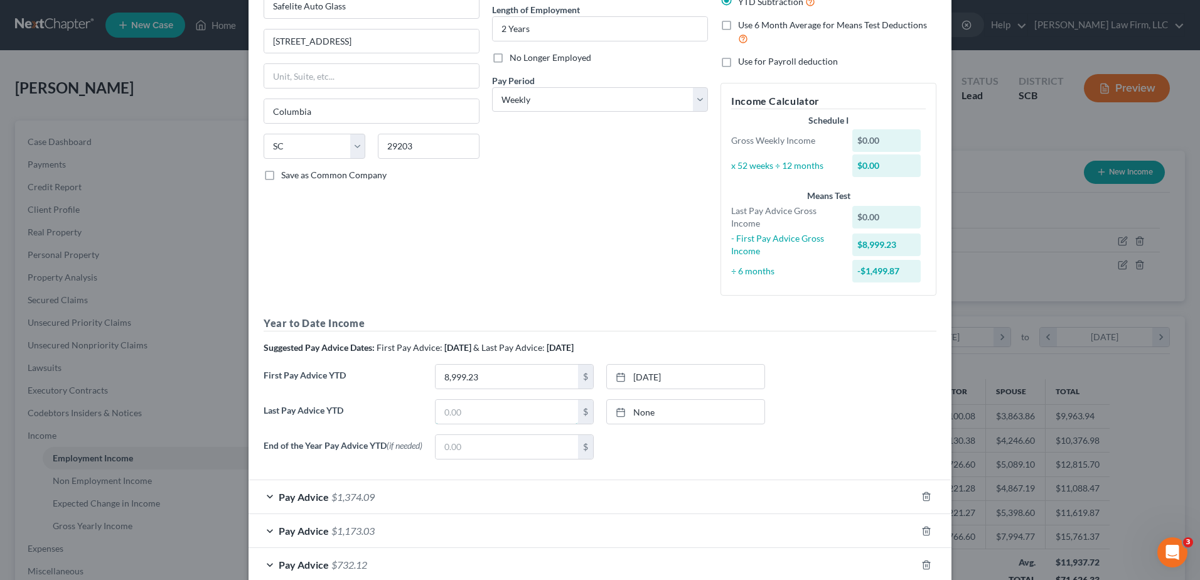
click at [468, 415] on input "text" at bounding box center [507, 412] width 142 height 24
type input "42,303.97"
click at [650, 417] on link "None" at bounding box center [686, 412] width 158 height 24
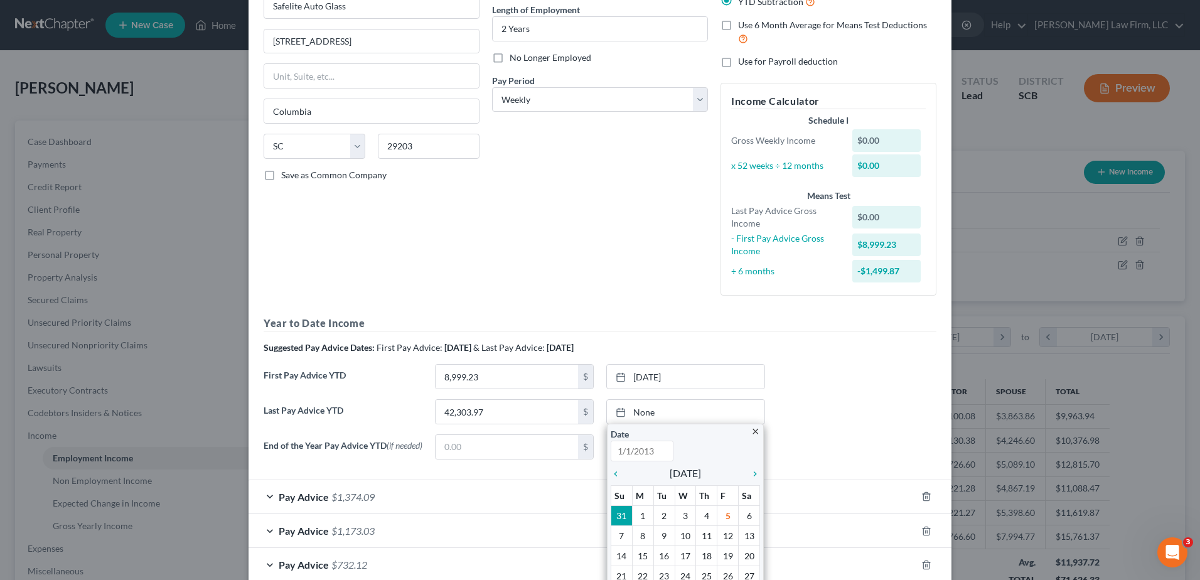
click at [612, 472] on icon "chevron_left" at bounding box center [619, 474] width 16 height 10
type input "9/5/2025"
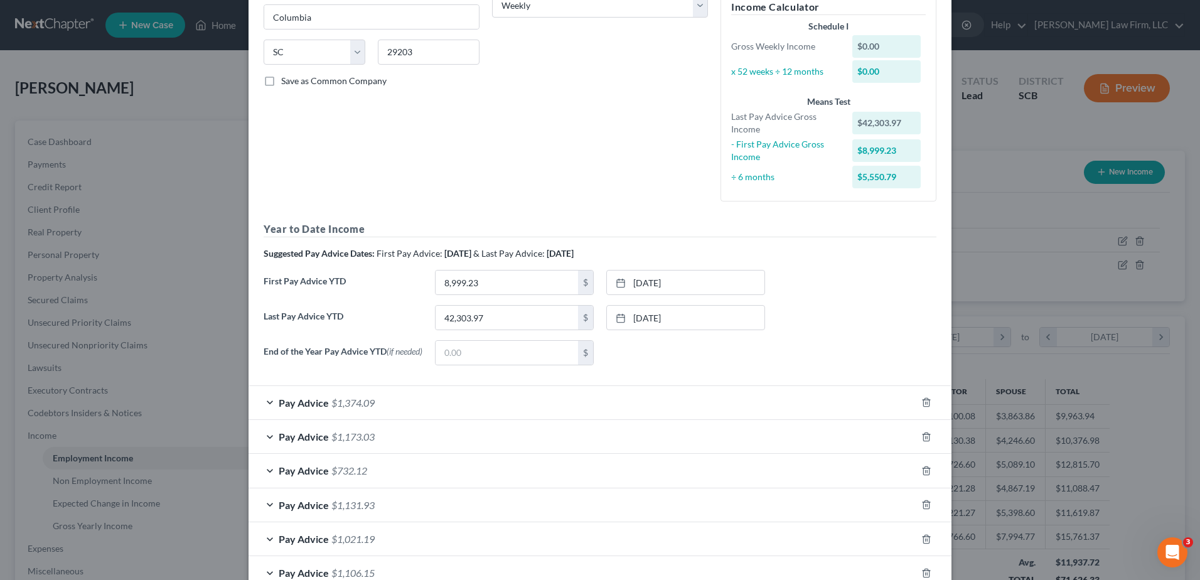
scroll to position [17, 0]
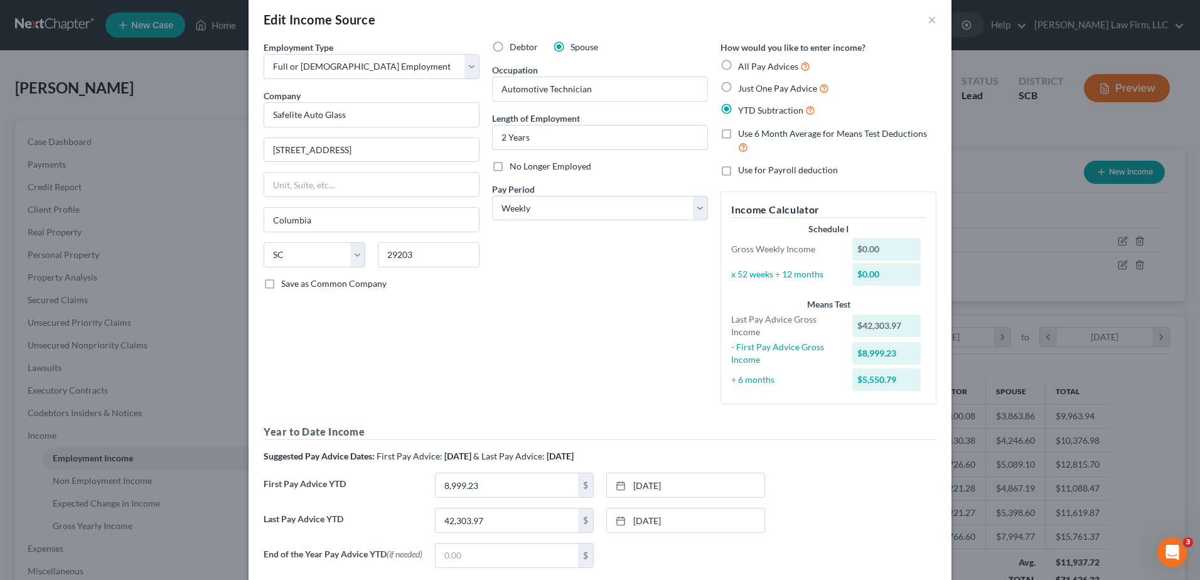
click at [738, 134] on label "Use 6 Month Average for Means Test Deductions" at bounding box center [837, 140] width 198 height 27
click at [743, 134] on input "Use 6 Month Average for Means Test Deductions" at bounding box center [747, 131] width 8 height 8
checkbox input "true"
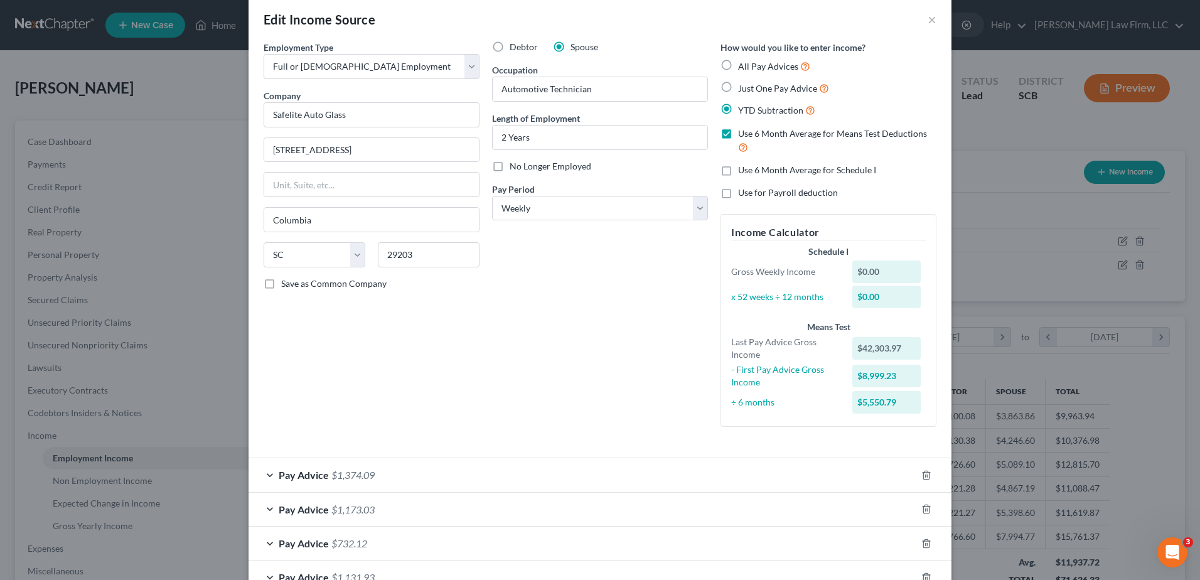
click at [738, 171] on label "Use 6 Month Average for Schedule I" at bounding box center [807, 170] width 138 height 13
click at [743, 171] on input "Use 6 Month Average for Schedule I" at bounding box center [747, 168] width 8 height 8
checkbox input "true"
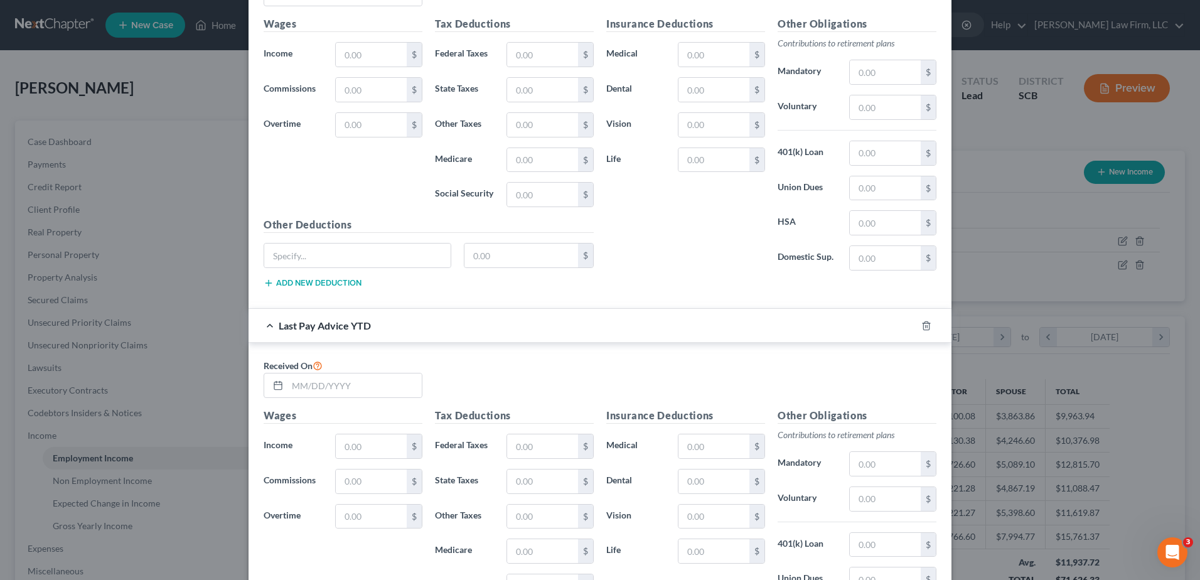
scroll to position [1393, 0]
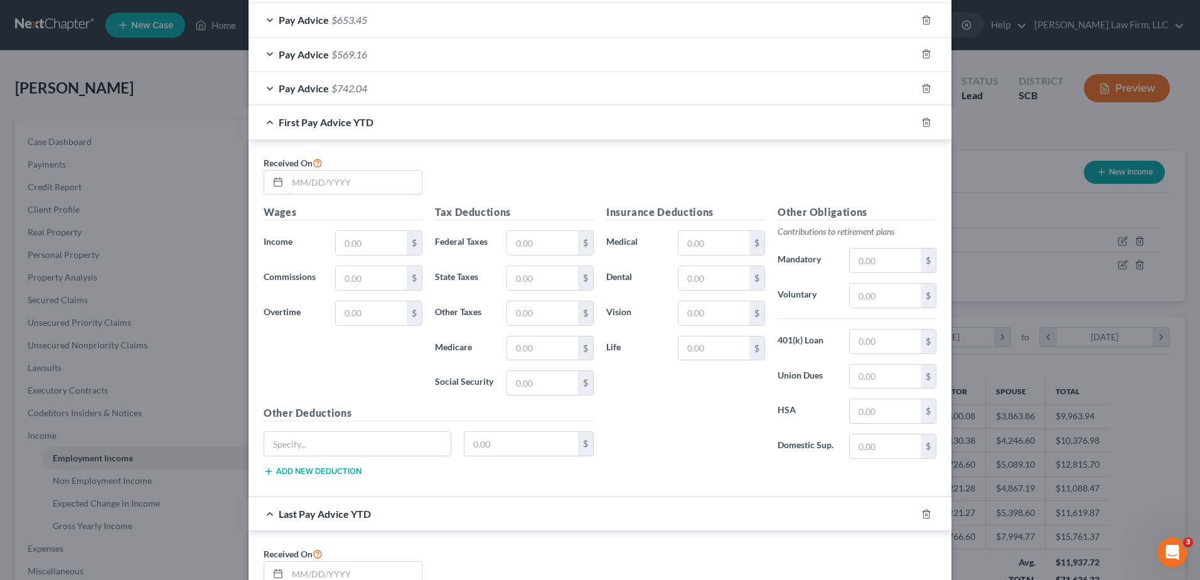
click at [361, 190] on input "text" at bounding box center [354, 183] width 134 height 24
type input "[DATE]"
click at [358, 235] on input "text" at bounding box center [371, 243] width 71 height 24
type input "2,071.47"
type input "267.11"
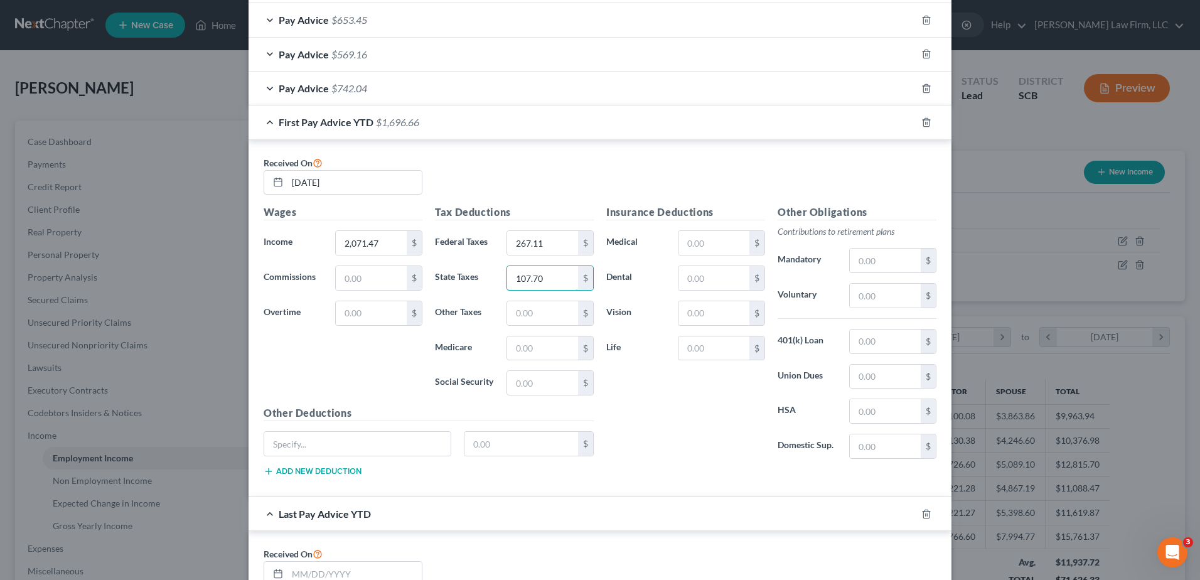
type input "107.70"
type input "30.04"
type input "128.43"
click at [337, 451] on input "text" at bounding box center [357, 444] width 186 height 24
type input "Commute"
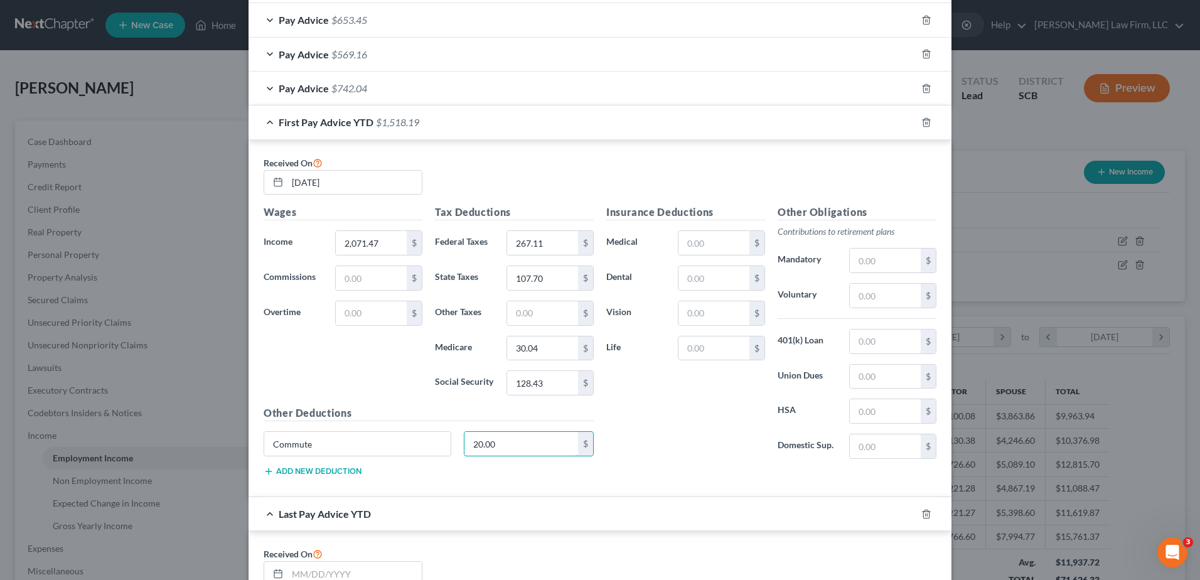
type input "20.00"
click at [709, 353] on input "text" at bounding box center [713, 348] width 71 height 24
type input "1.39"
click at [313, 475] on button "Add new deduction" at bounding box center [313, 471] width 98 height 10
click at [330, 483] on input "text" at bounding box center [357, 479] width 186 height 24
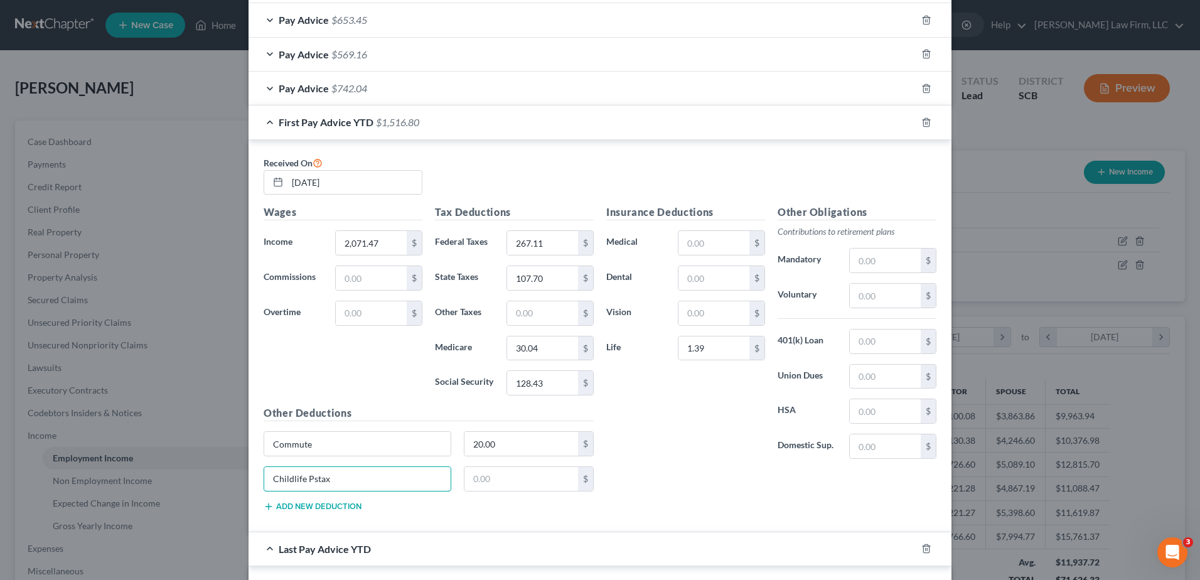
type input "Childlife Pstax"
type input "0.23"
click at [717, 252] on input "text" at bounding box center [713, 243] width 71 height 24
click at [906, 338] on input "text" at bounding box center [885, 342] width 71 height 24
type input "17.97"
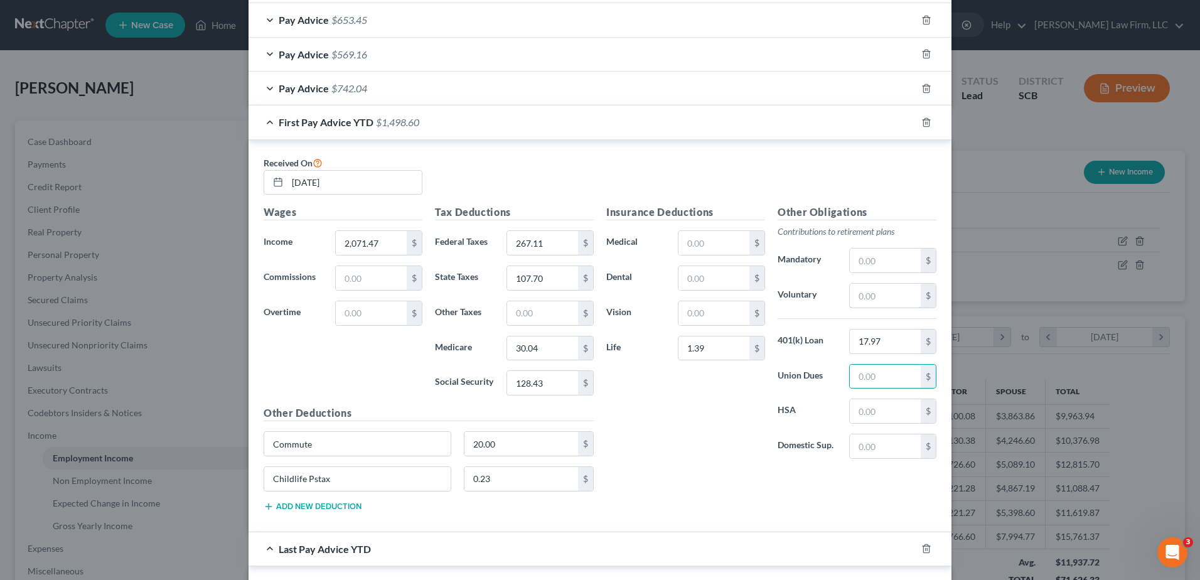
click at [872, 292] on input "text" at bounding box center [885, 296] width 71 height 24
type input "124.29"
click at [704, 239] on input "text" at bounding box center [713, 243] width 71 height 24
type input "0.22"
click at [415, 124] on span "$1,374.09" at bounding box center [397, 122] width 43 height 12
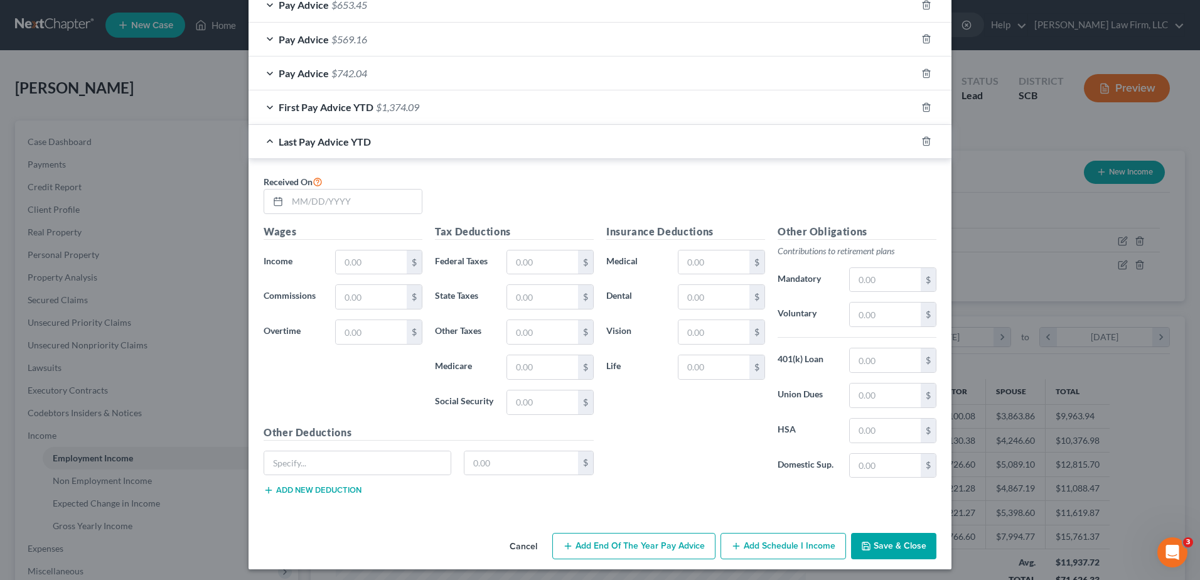
scroll to position [1412, 0]
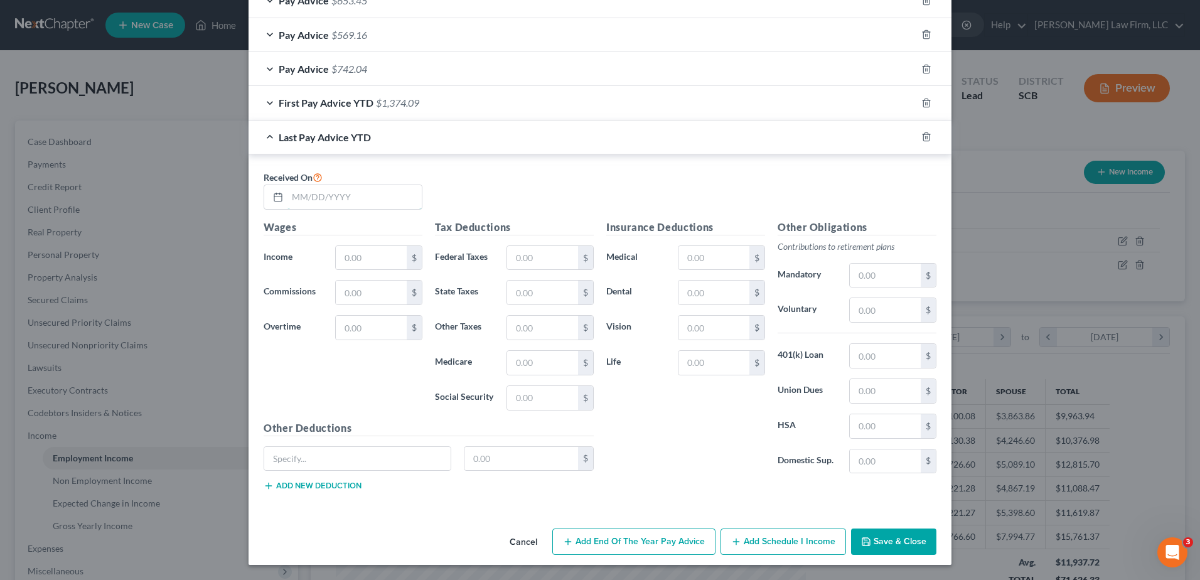
click at [356, 200] on input "text" at bounding box center [354, 197] width 134 height 24
type input "[DATE]"
click at [458, 109] on div "First Pay Advice YTD $1,374.09" at bounding box center [583, 102] width 668 height 33
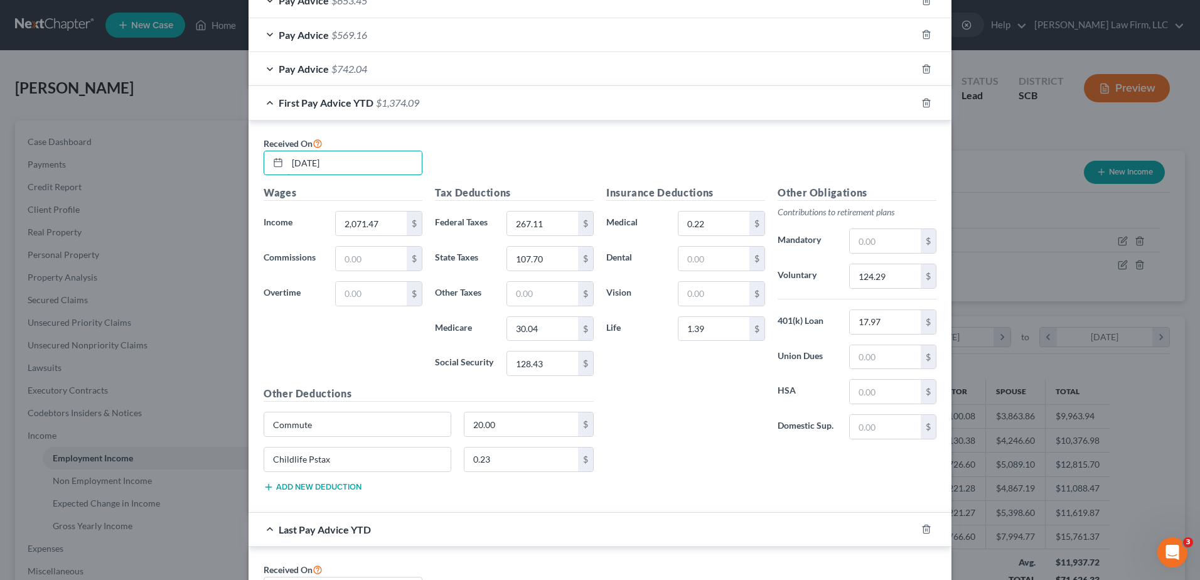
click at [336, 171] on input "[DATE]" at bounding box center [354, 163] width 134 height 24
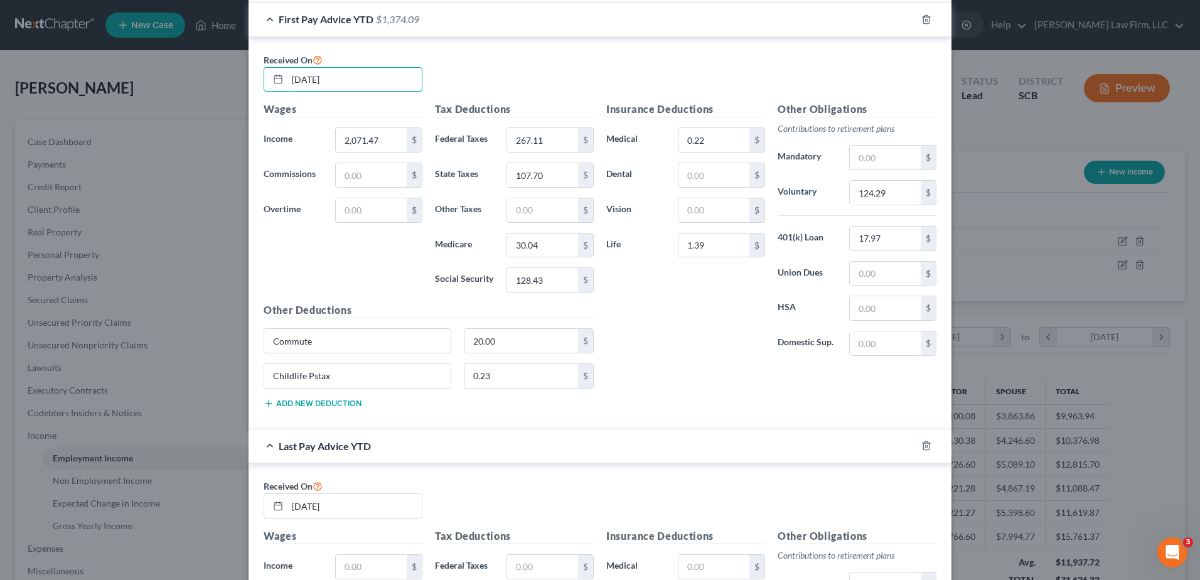
scroll to position [1475, 0]
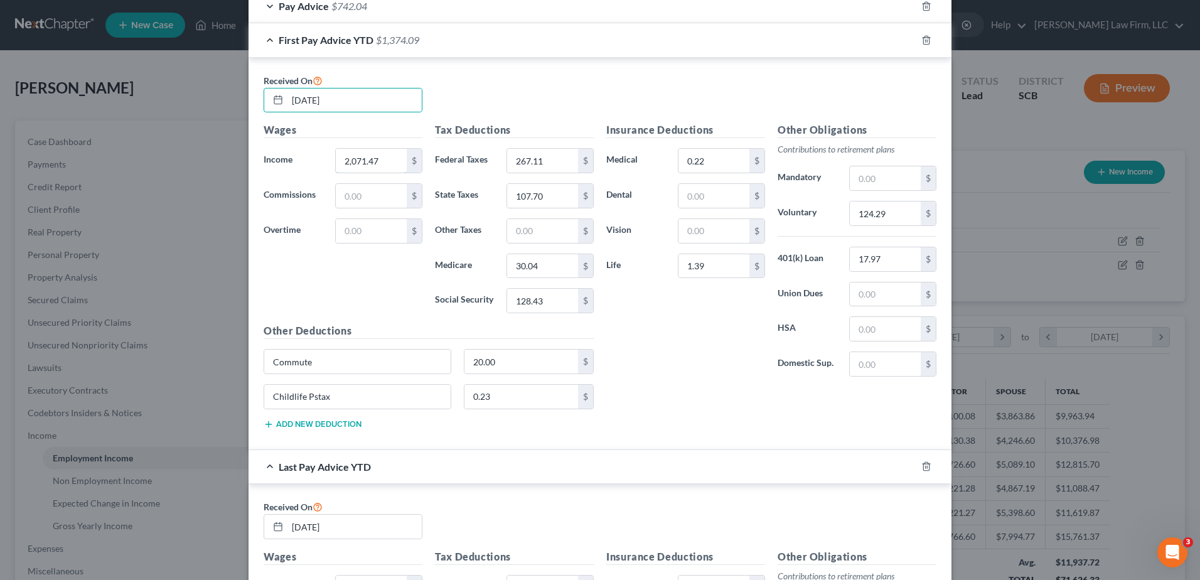
click at [388, 163] on input "2,071.47" at bounding box center [371, 161] width 71 height 24
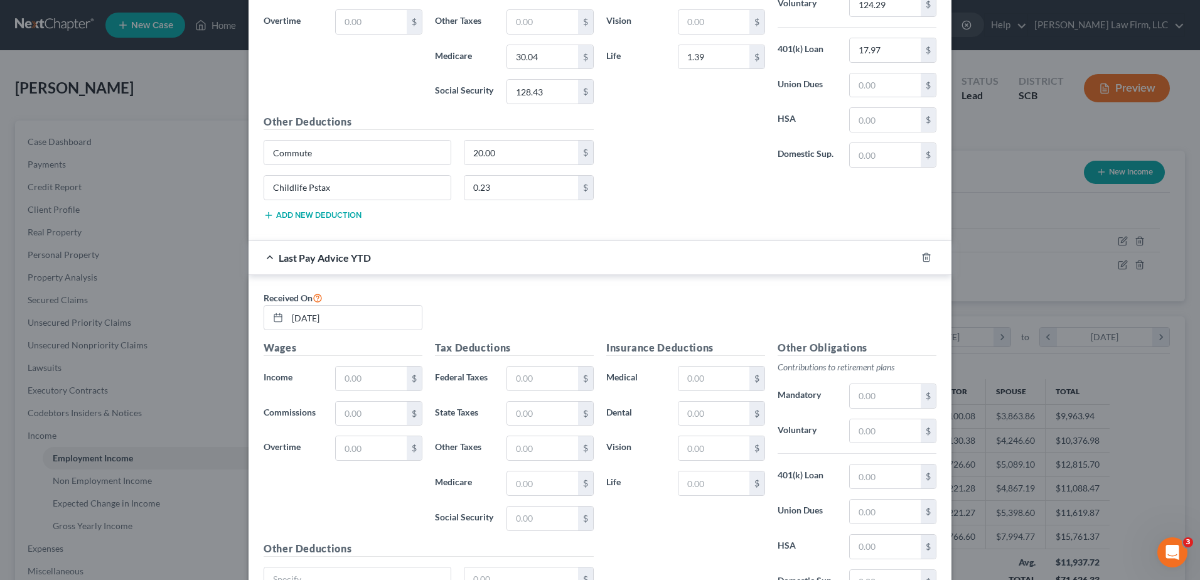
scroll to position [1726, 0]
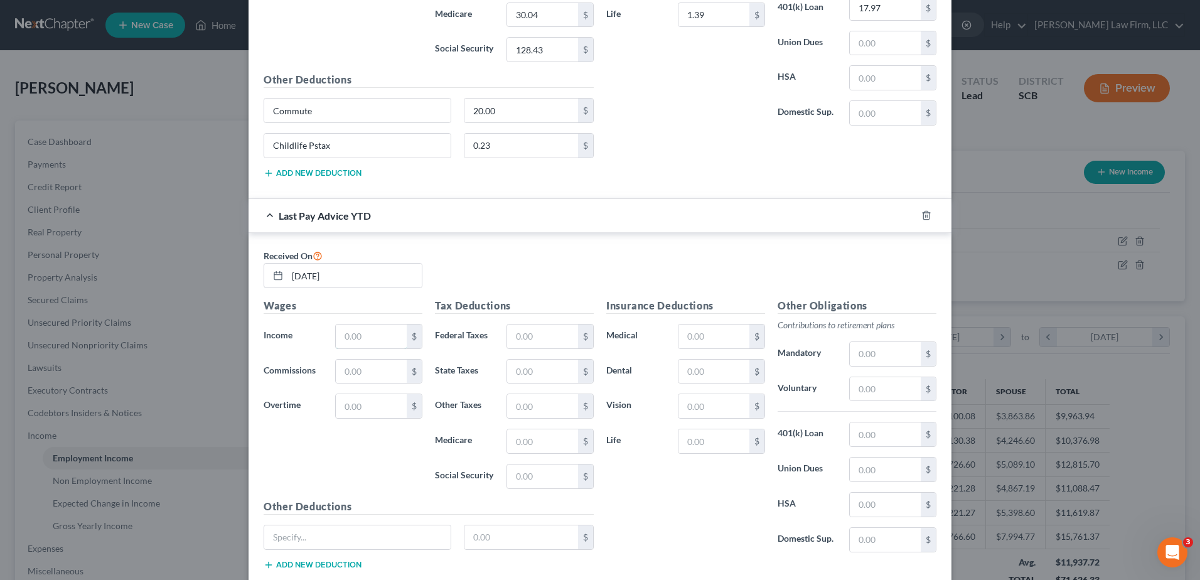
click at [381, 338] on input "text" at bounding box center [371, 336] width 71 height 24
paste input "2,071.47"
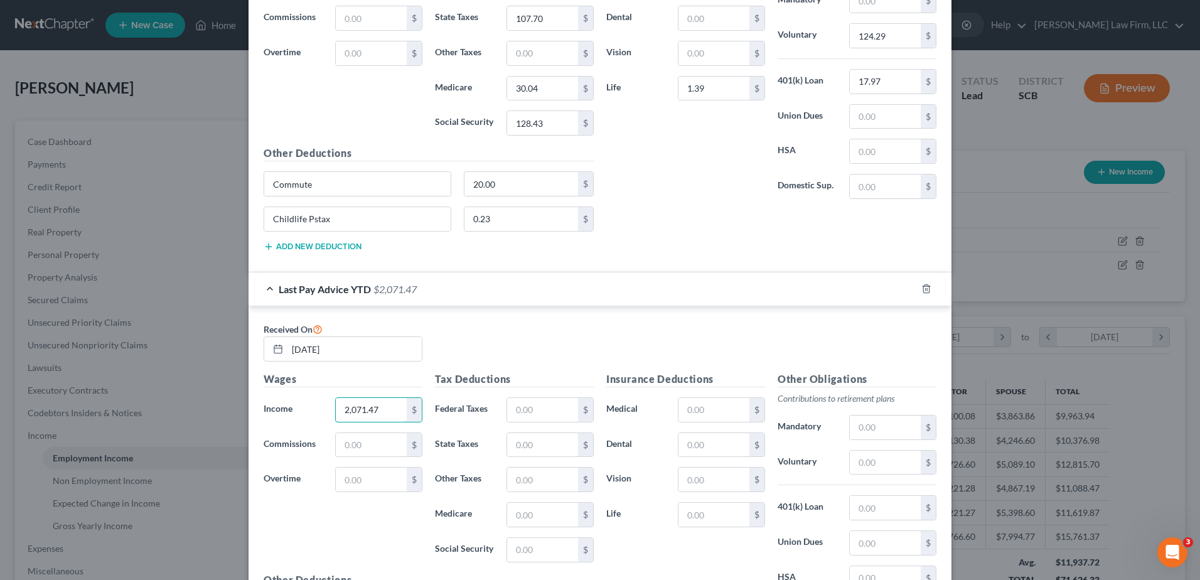
scroll to position [1412, 0]
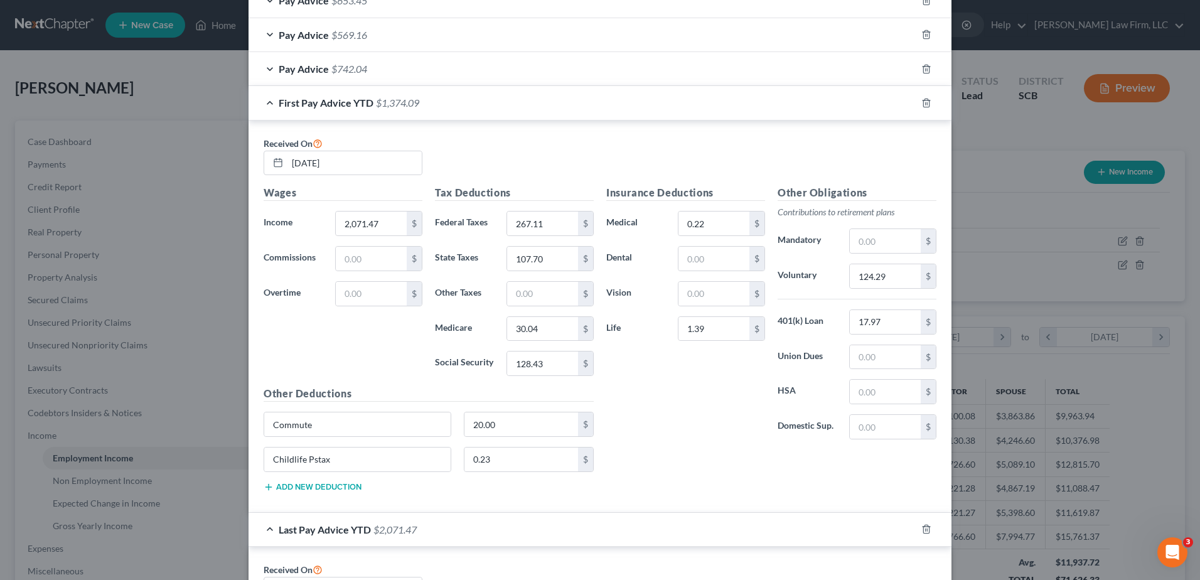
type input "2,071.47"
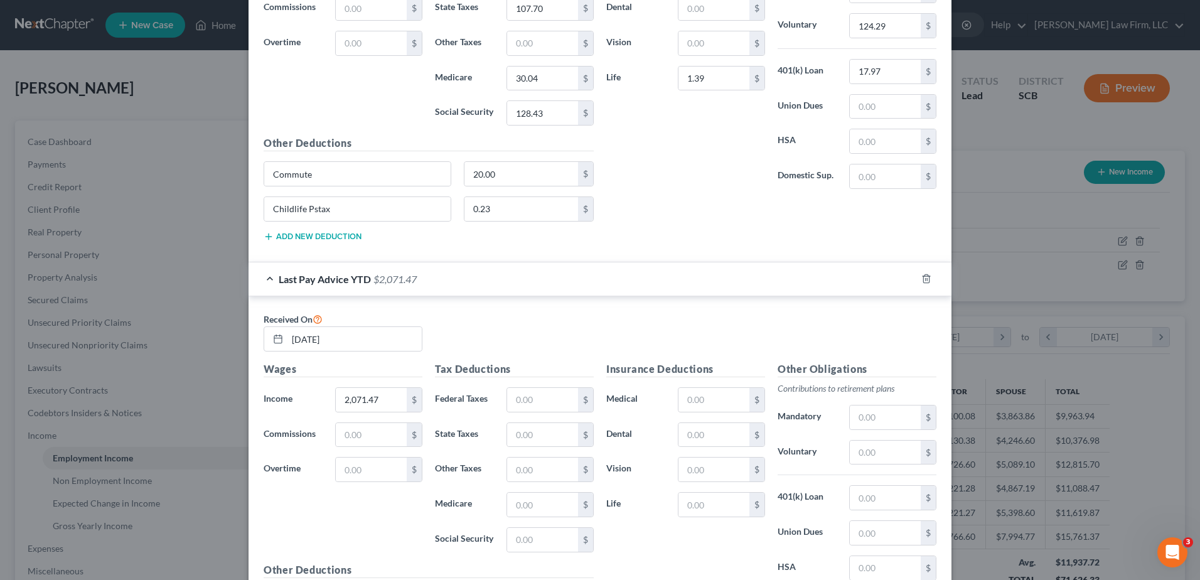
scroll to position [1663, 0]
click at [520, 392] on input "text" at bounding box center [542, 399] width 71 height 24
paste input "267.11"
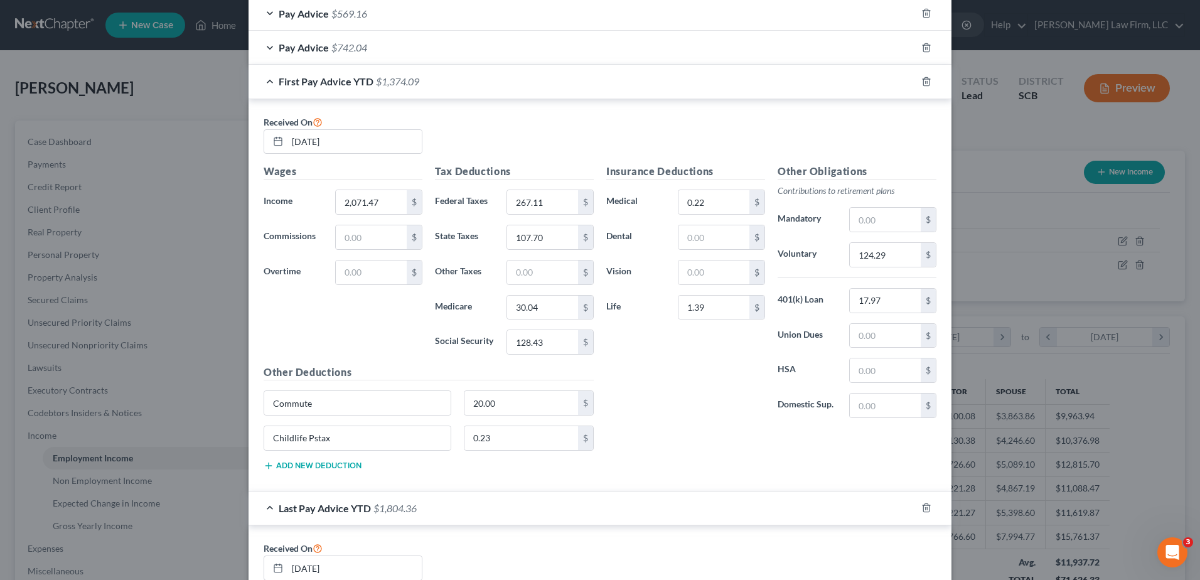
scroll to position [1412, 0]
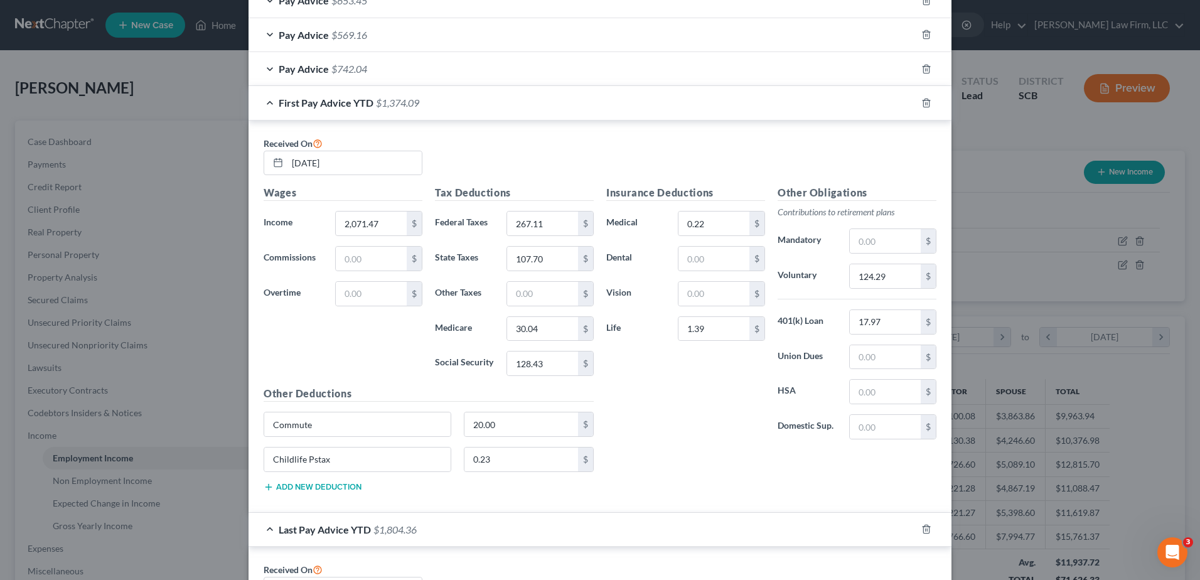
type input "267.11"
click at [531, 265] on input "107.70" at bounding box center [542, 259] width 71 height 24
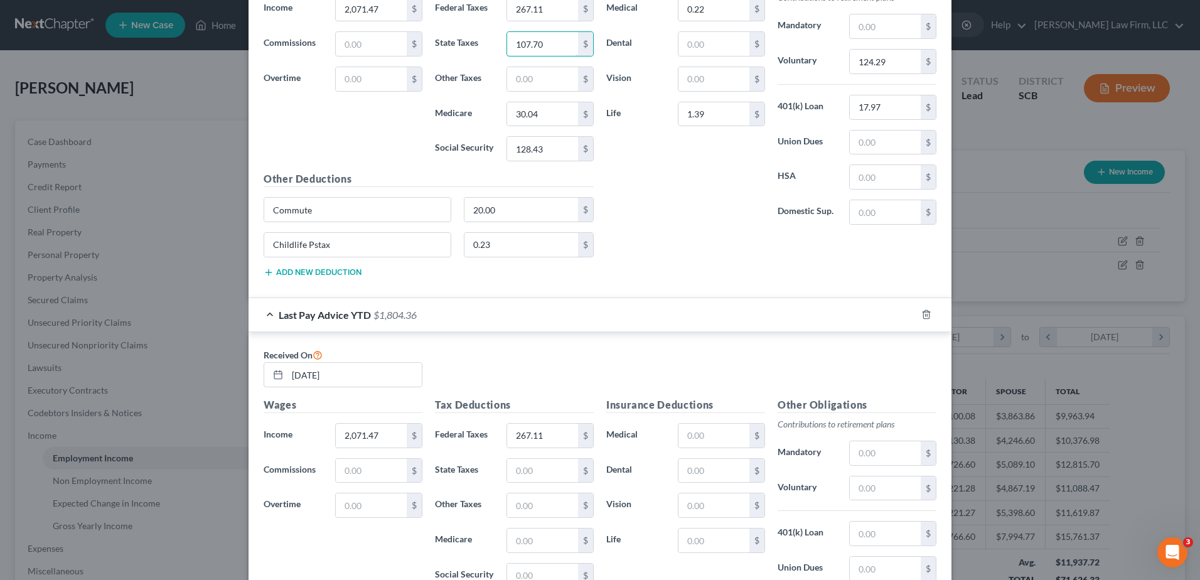
scroll to position [1726, 0]
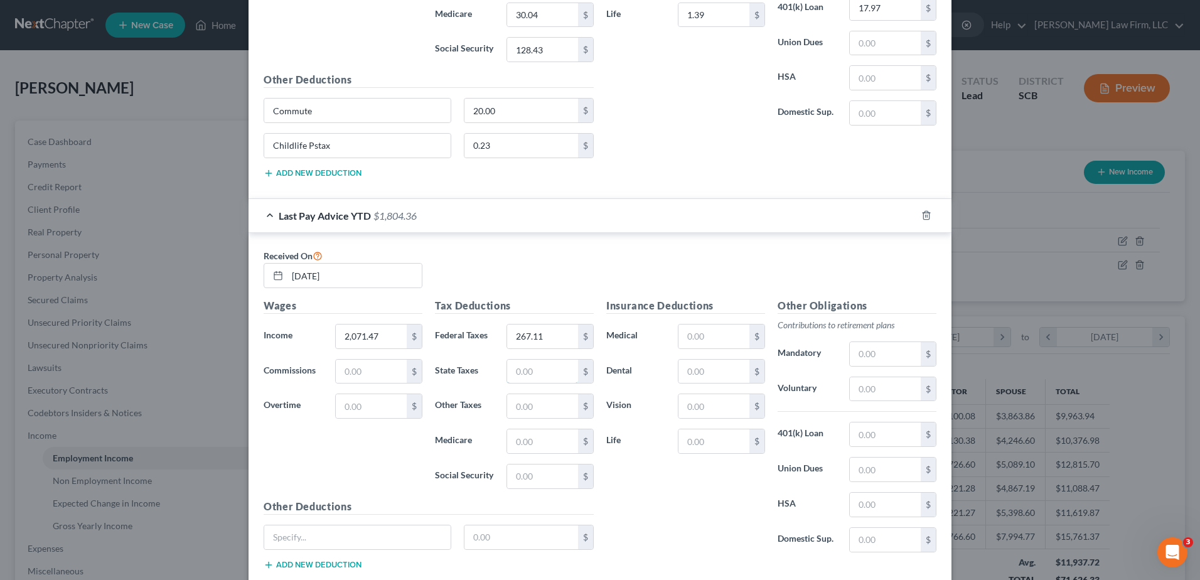
click at [530, 372] on input "text" at bounding box center [542, 372] width 71 height 24
paste input "107.70"
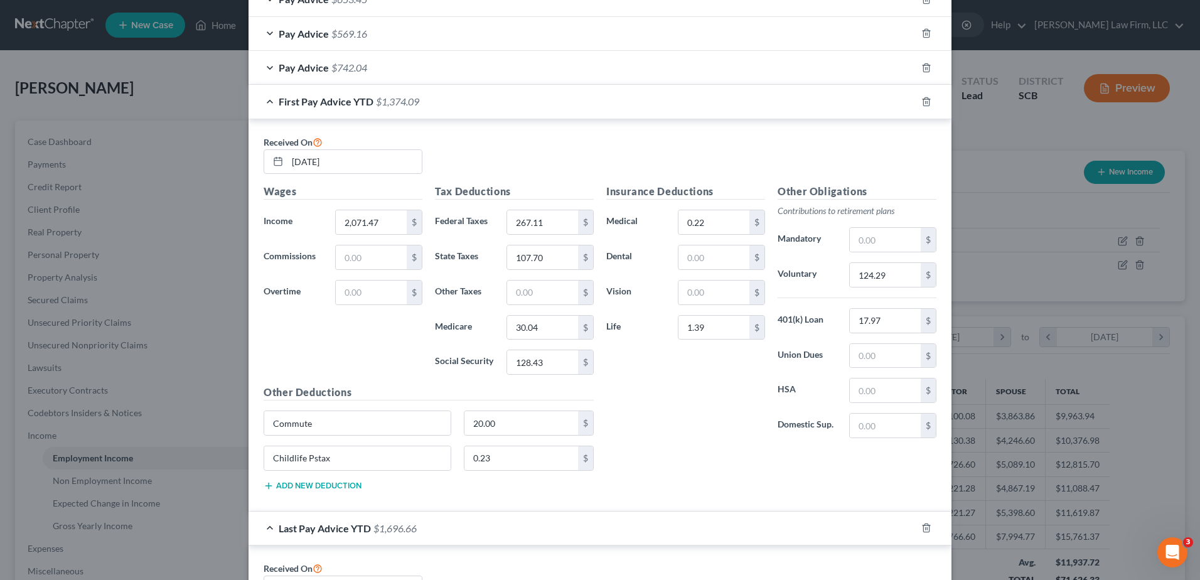
scroll to position [1412, 0]
type input "107.70"
click at [535, 325] on input "30.04" at bounding box center [542, 329] width 71 height 24
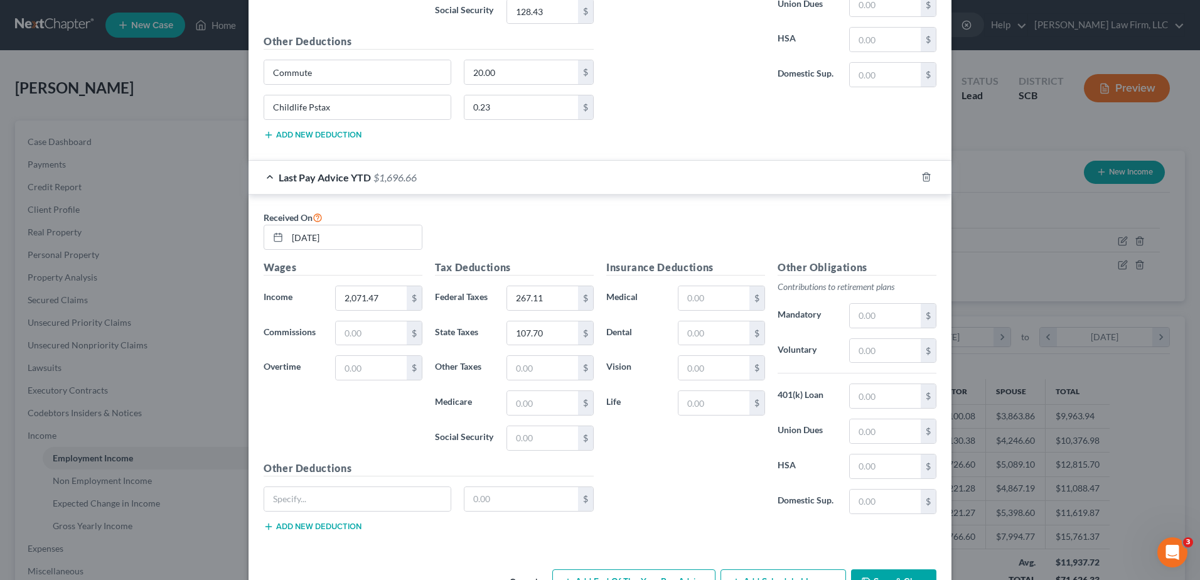
scroll to position [1789, 0]
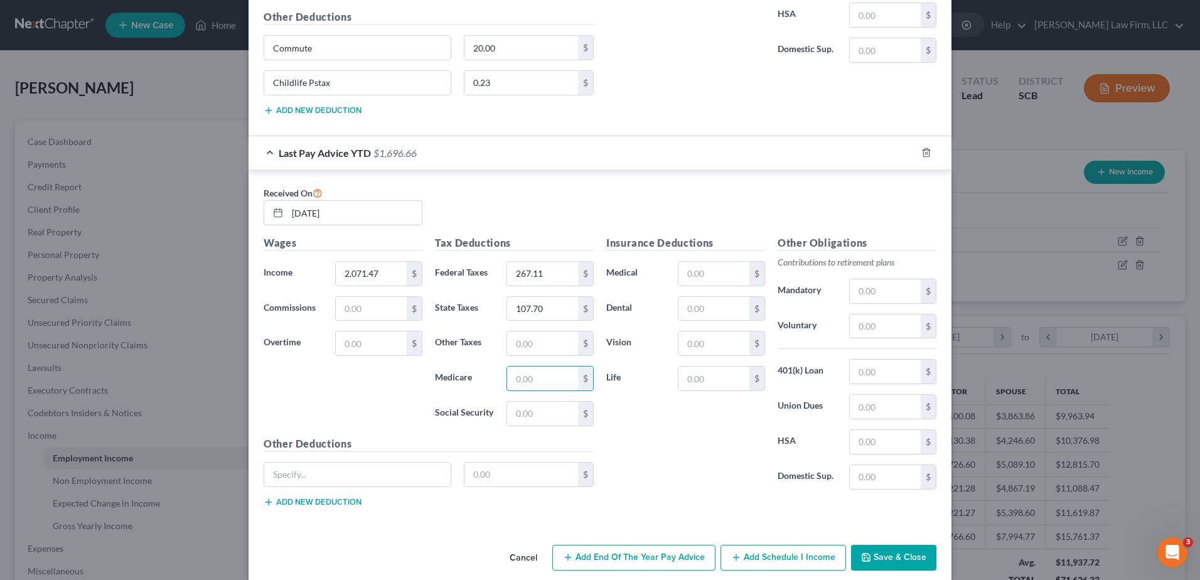
click at [524, 373] on input "text" at bounding box center [542, 379] width 71 height 24
paste input "30.04"
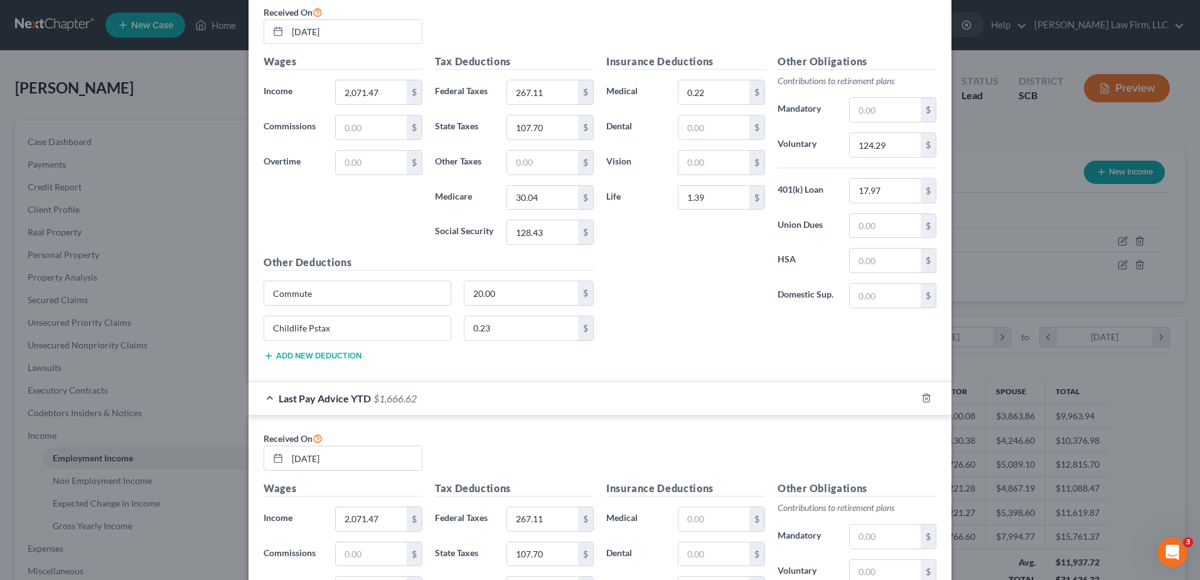
scroll to position [1538, 0]
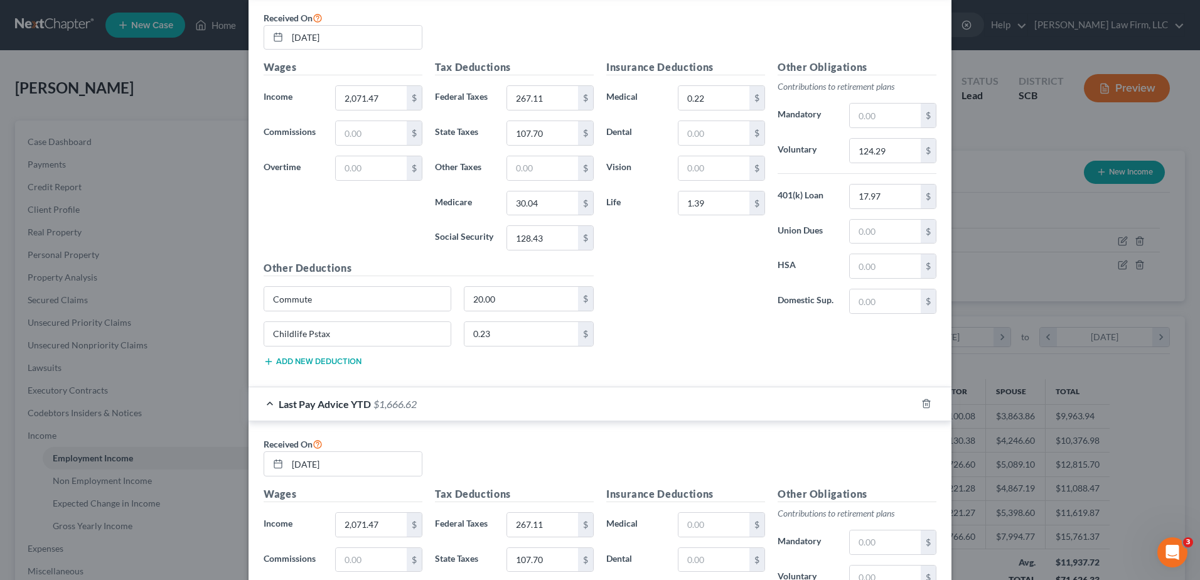
type input "30.04"
click at [531, 230] on input "128.43" at bounding box center [542, 238] width 71 height 24
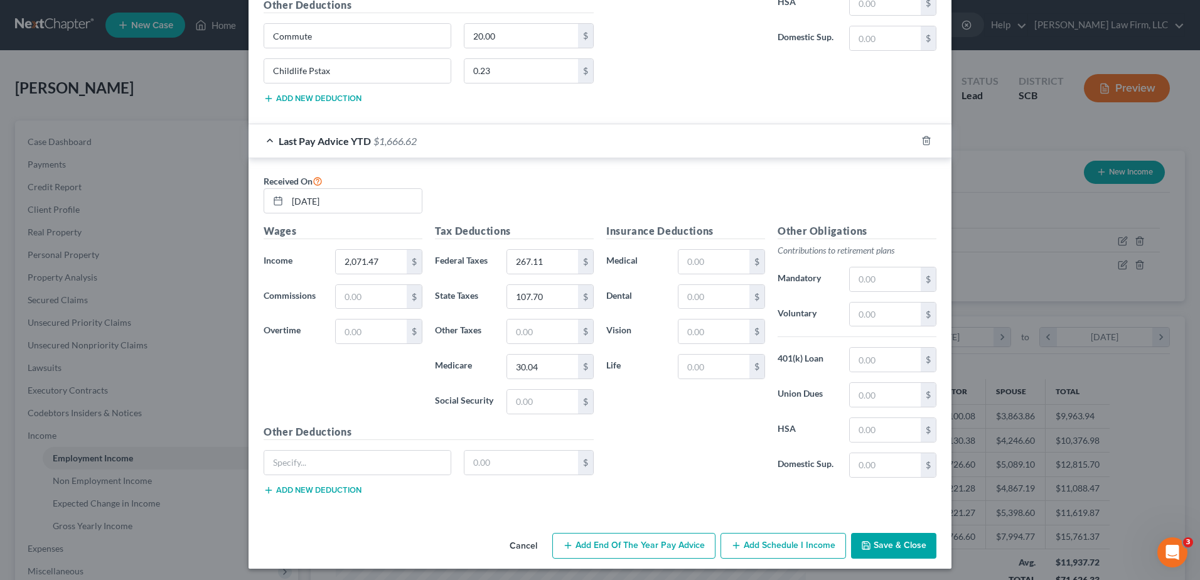
scroll to position [1804, 0]
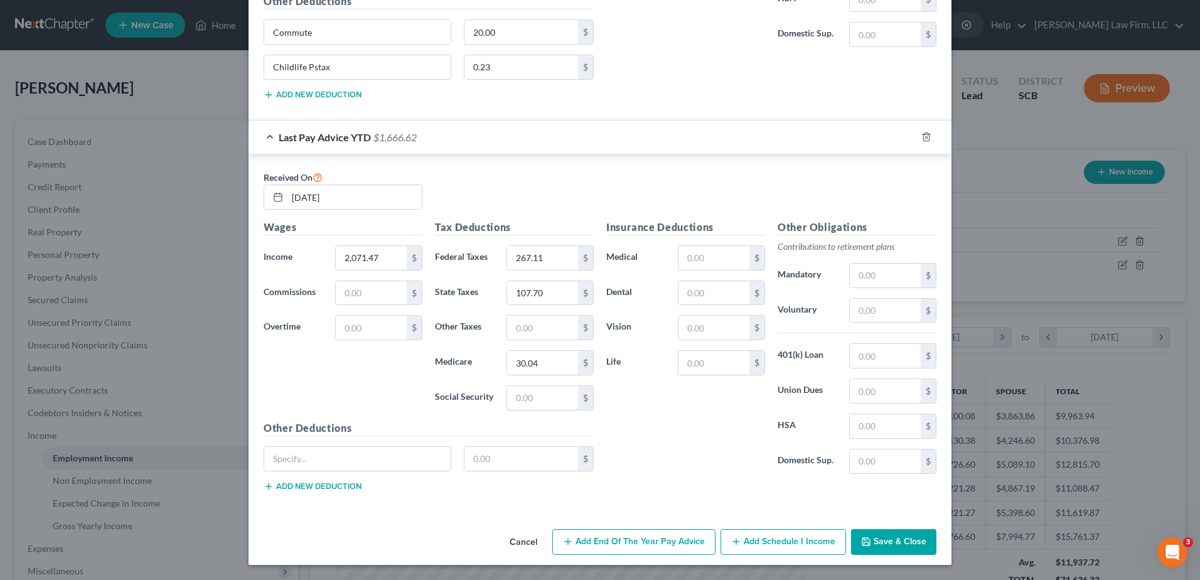
click at [536, 392] on input "text" at bounding box center [542, 398] width 71 height 24
paste input "128.43"
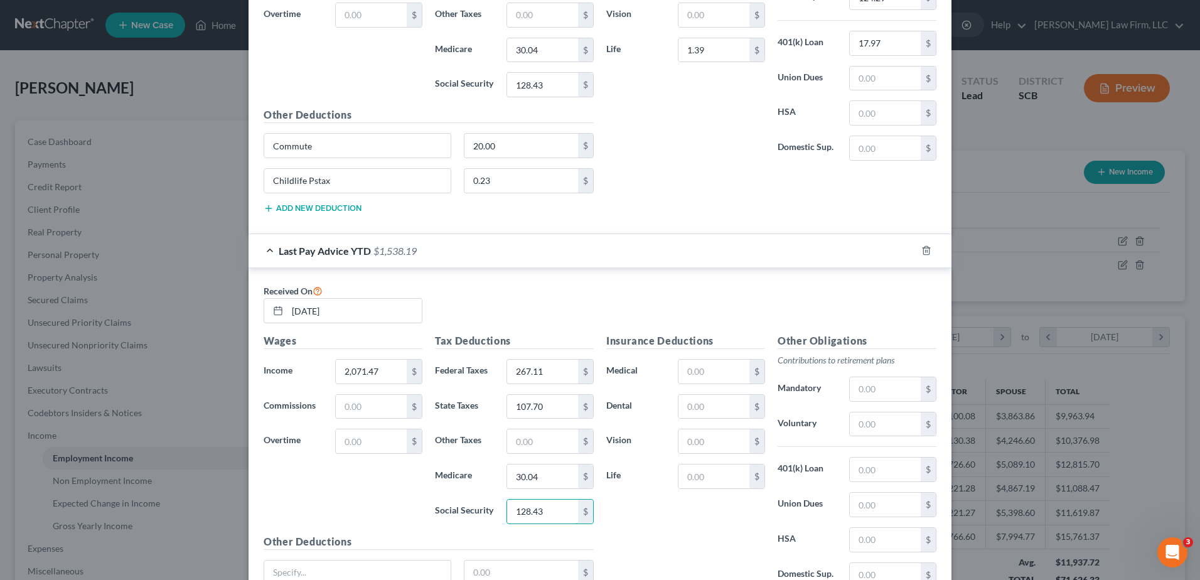
scroll to position [1491, 0]
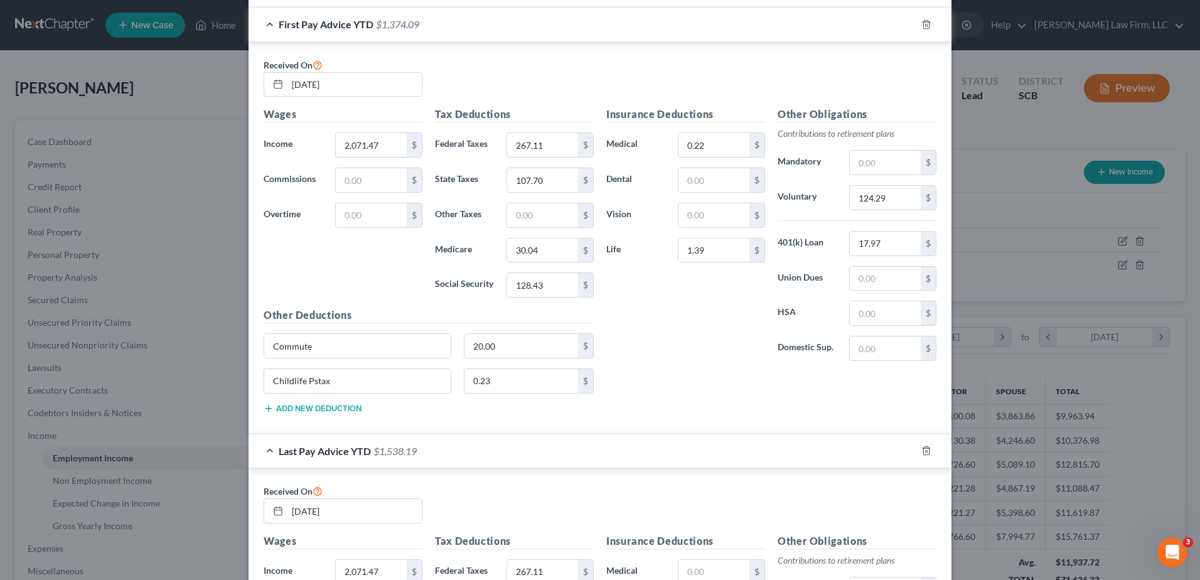
type input "128.43"
click at [383, 358] on div "Commute" at bounding box center [358, 345] width 188 height 25
click at [382, 348] on input "Commute" at bounding box center [357, 346] width 186 height 24
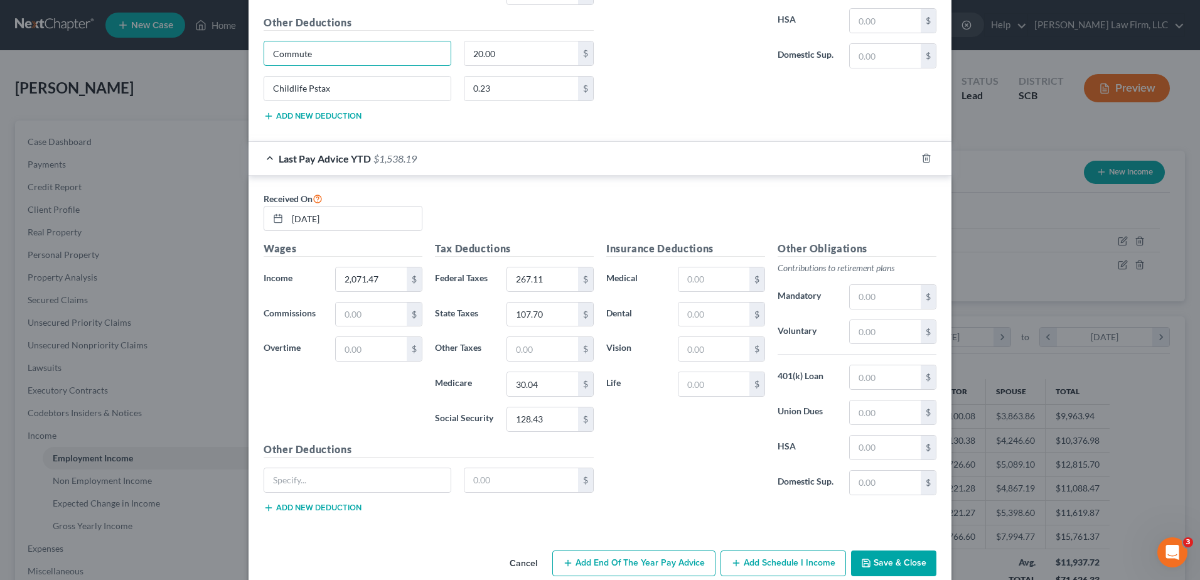
scroll to position [1804, 0]
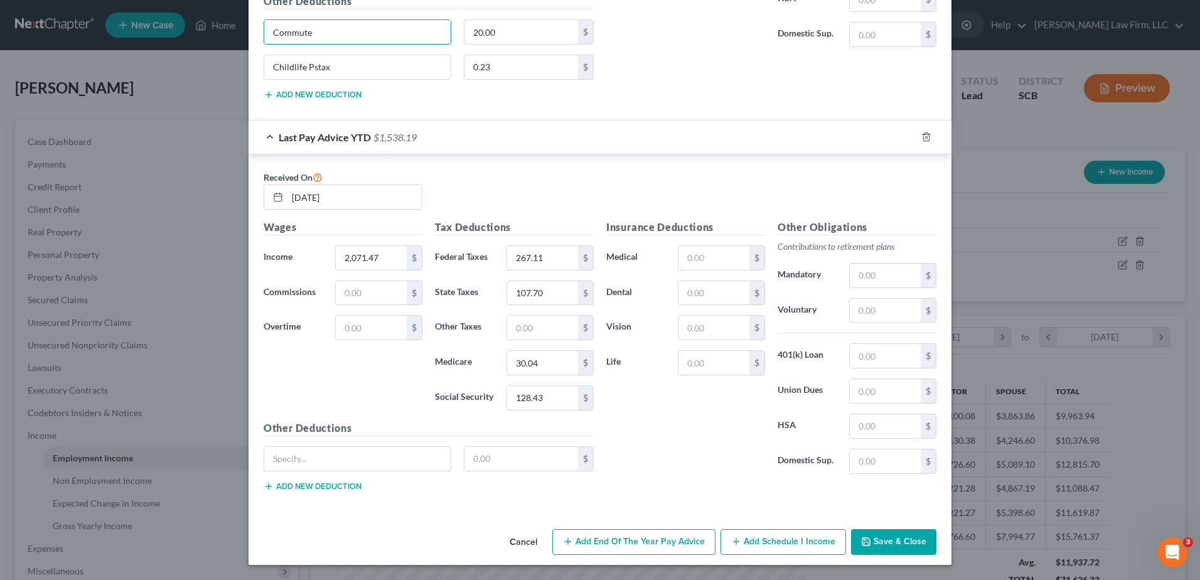
click at [349, 449] on input "text" at bounding box center [357, 459] width 186 height 24
paste input "Commute"
type input "Commute"
click at [340, 485] on button "Add new deduction" at bounding box center [313, 486] width 98 height 10
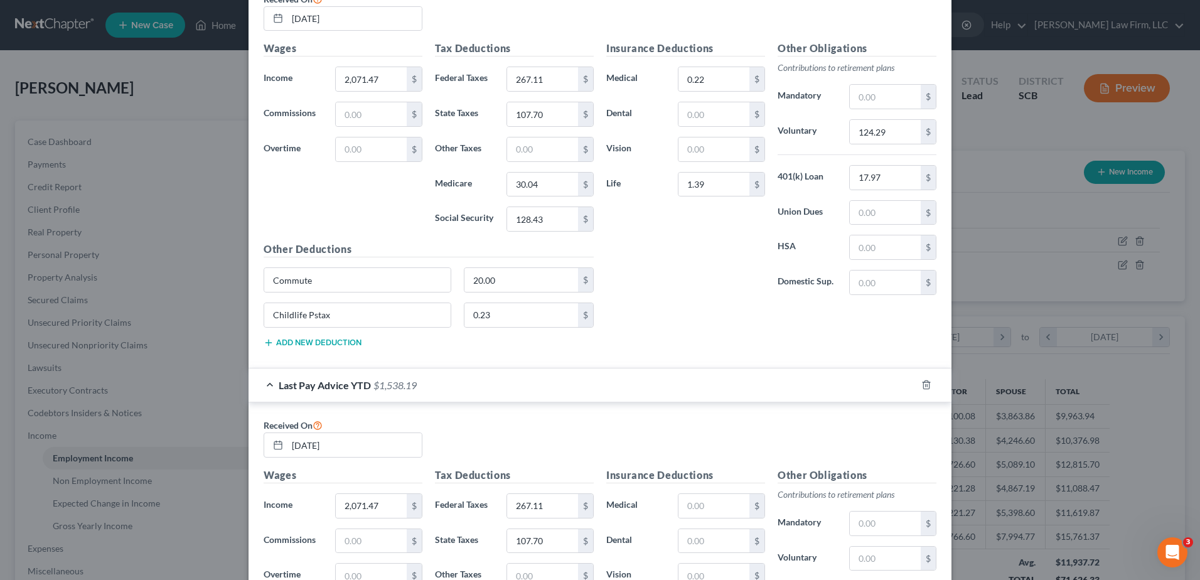
scroll to position [1553, 0]
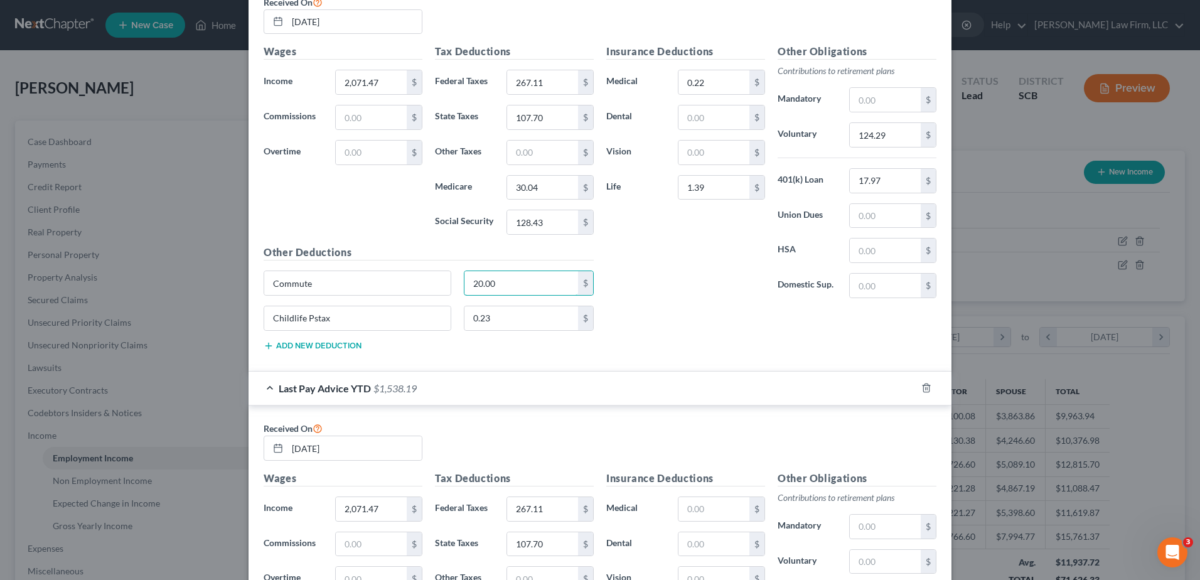
click at [499, 289] on input "20.00" at bounding box center [521, 283] width 114 height 24
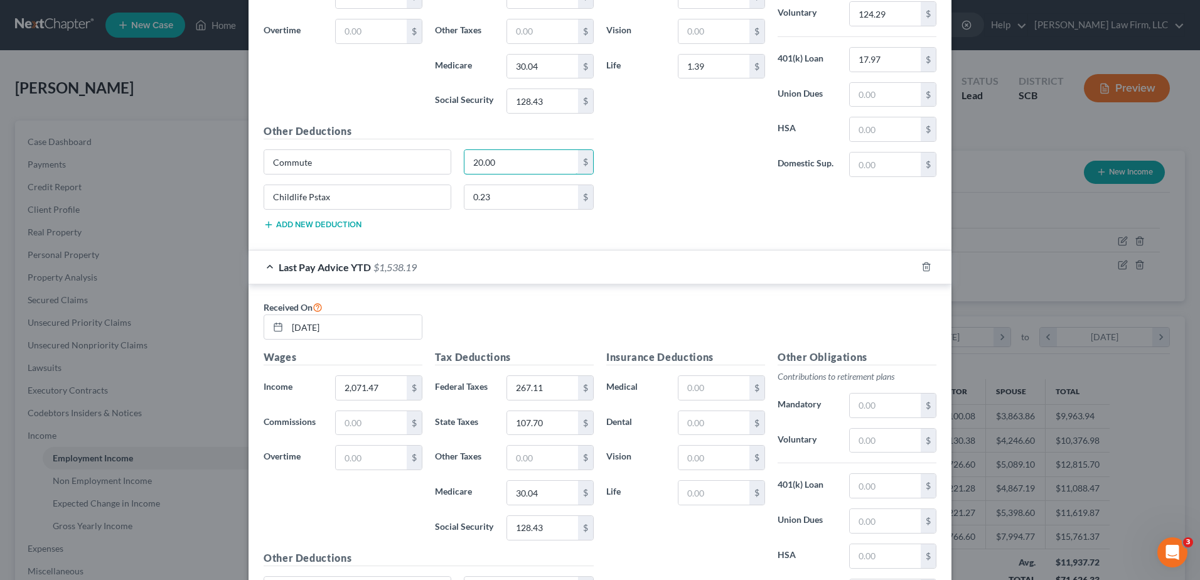
scroll to position [1840, 0]
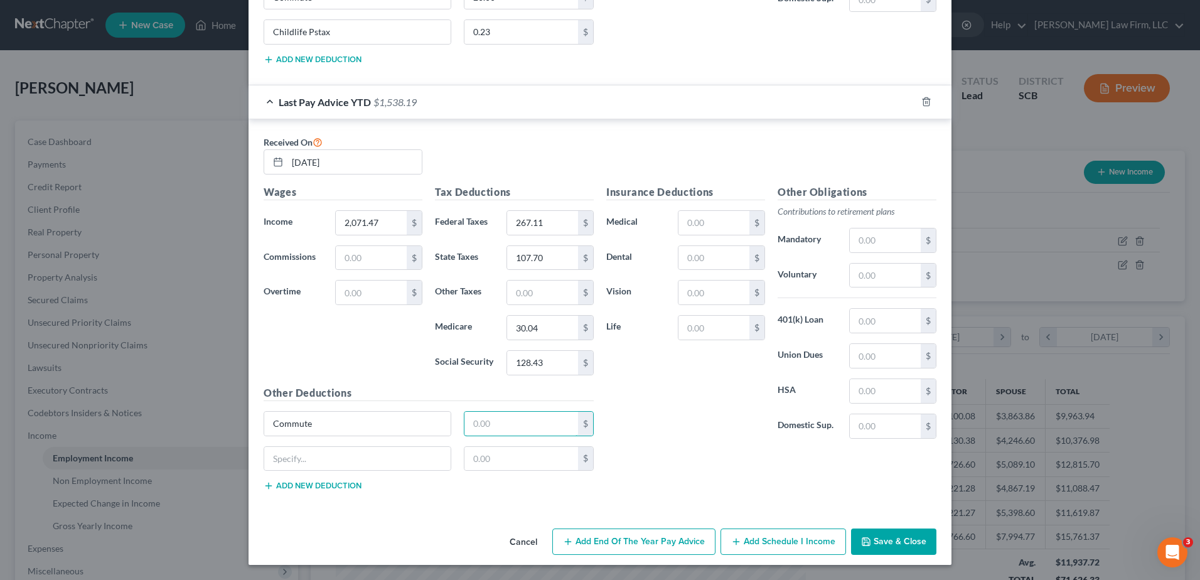
click at [498, 421] on input "text" at bounding box center [521, 424] width 114 height 24
paste input "20.00"
type input "20.00"
click at [355, 38] on input "Childlife Pstax" at bounding box center [357, 32] width 186 height 24
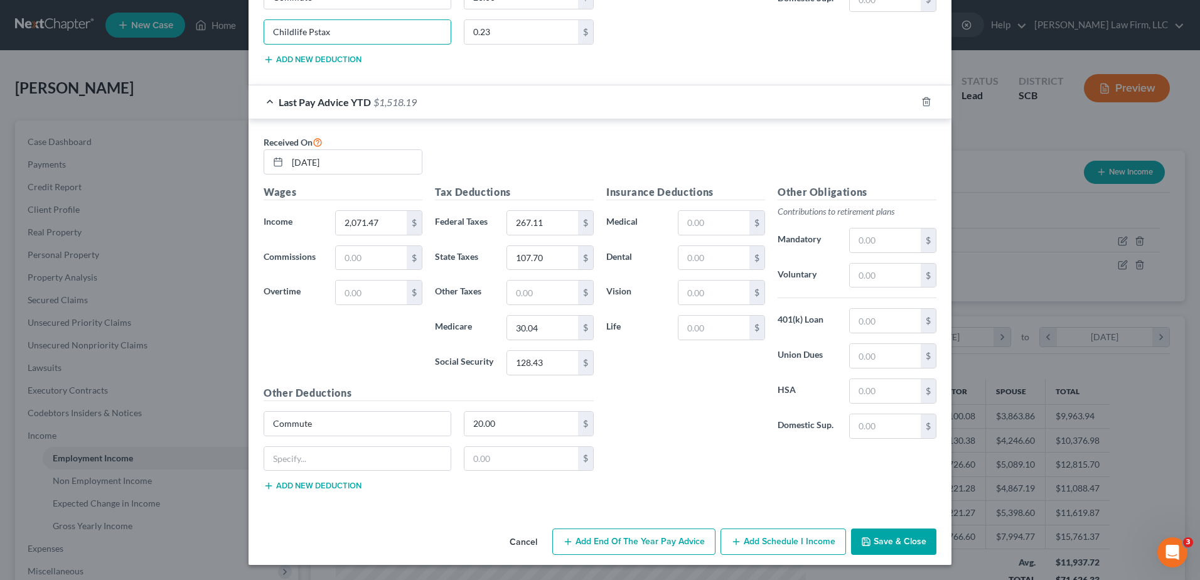
click at [355, 39] on input "Childlife Pstax" at bounding box center [357, 32] width 186 height 24
click at [312, 453] on input "text" at bounding box center [357, 459] width 186 height 24
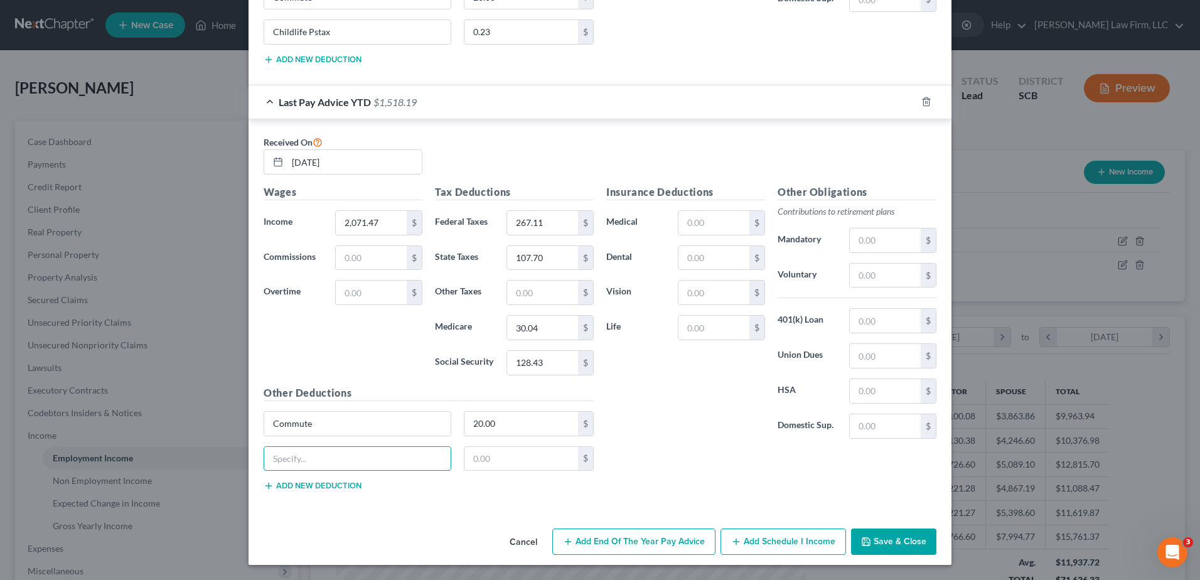
paste input "Childlife Pstax"
type input "Childlife Pstax"
click at [510, 38] on input "0.23" at bounding box center [521, 32] width 114 height 24
click at [469, 460] on input "text" at bounding box center [521, 459] width 114 height 24
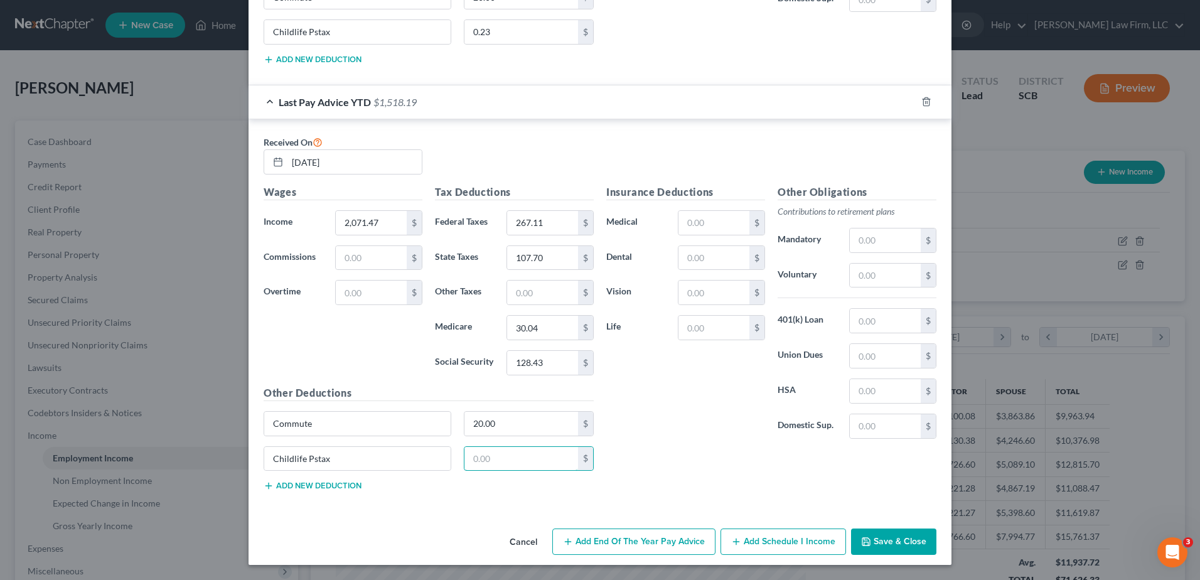
paste input "0.23"
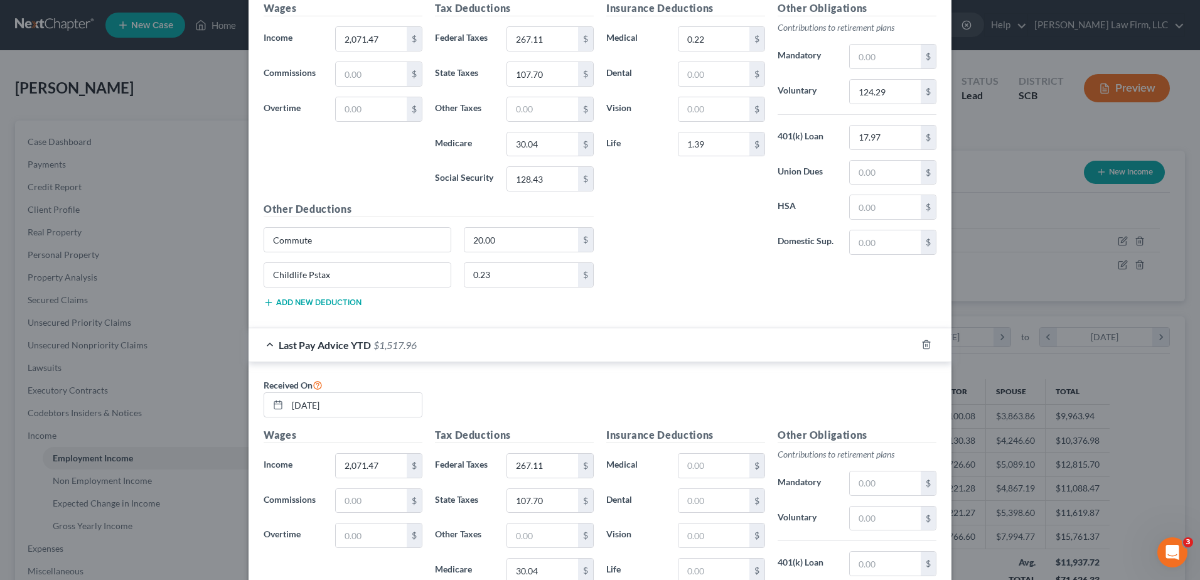
scroll to position [1589, 0]
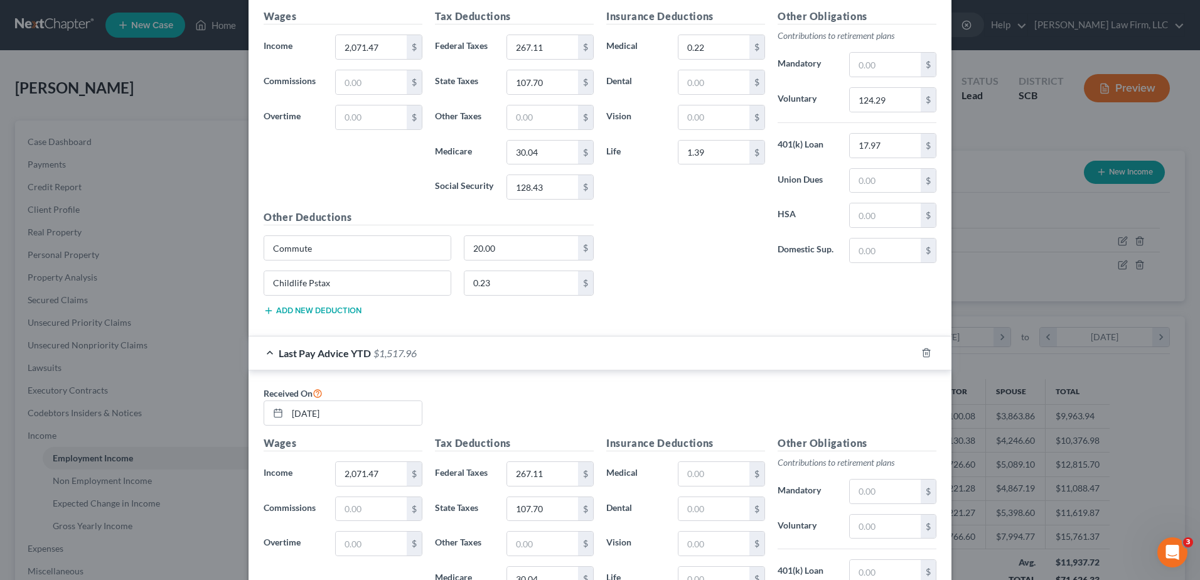
type input "0.23"
click at [699, 57] on input "0.22" at bounding box center [713, 47] width 71 height 24
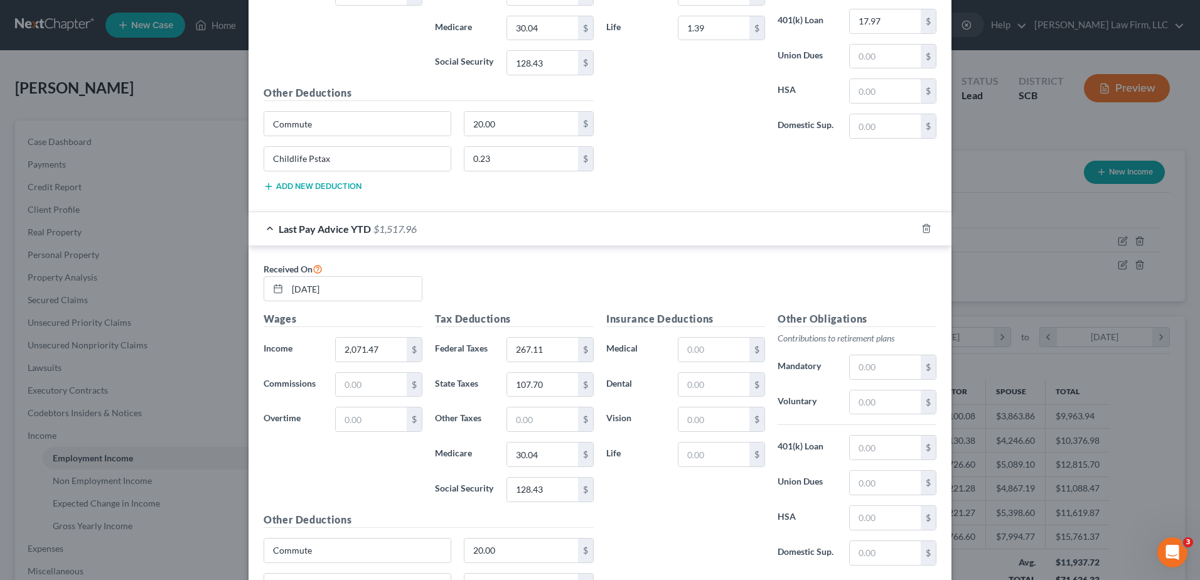
scroll to position [1714, 0]
click at [693, 355] on input "text" at bounding box center [713, 348] width 71 height 24
paste input "0.22"
type input "0.22"
click at [716, 30] on input "1.39" at bounding box center [713, 27] width 71 height 24
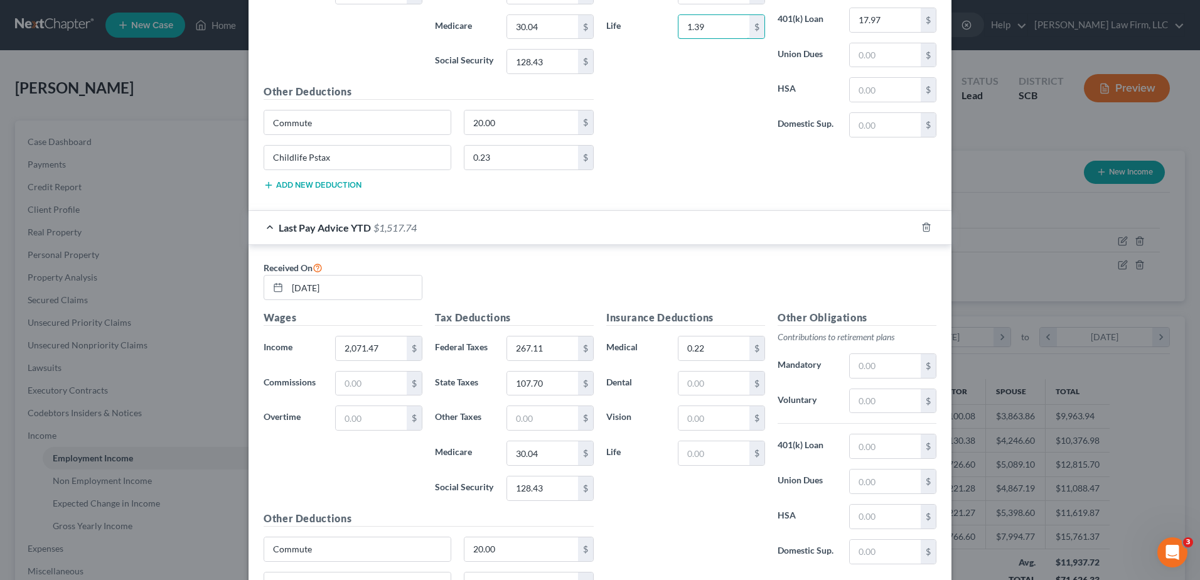
click at [716, 30] on input "1.39" at bounding box center [713, 27] width 71 height 24
click at [686, 450] on input "text" at bounding box center [713, 453] width 71 height 24
paste input "1.39"
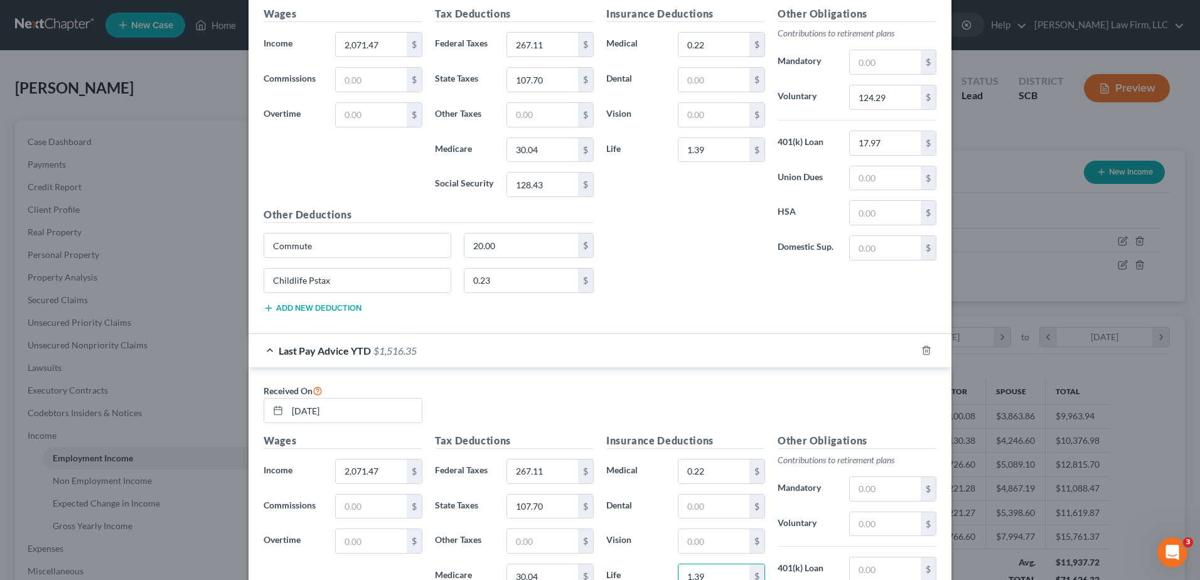
scroll to position [1589, 0]
type input "1.39"
click at [885, 102] on input "124.29" at bounding box center [885, 100] width 71 height 24
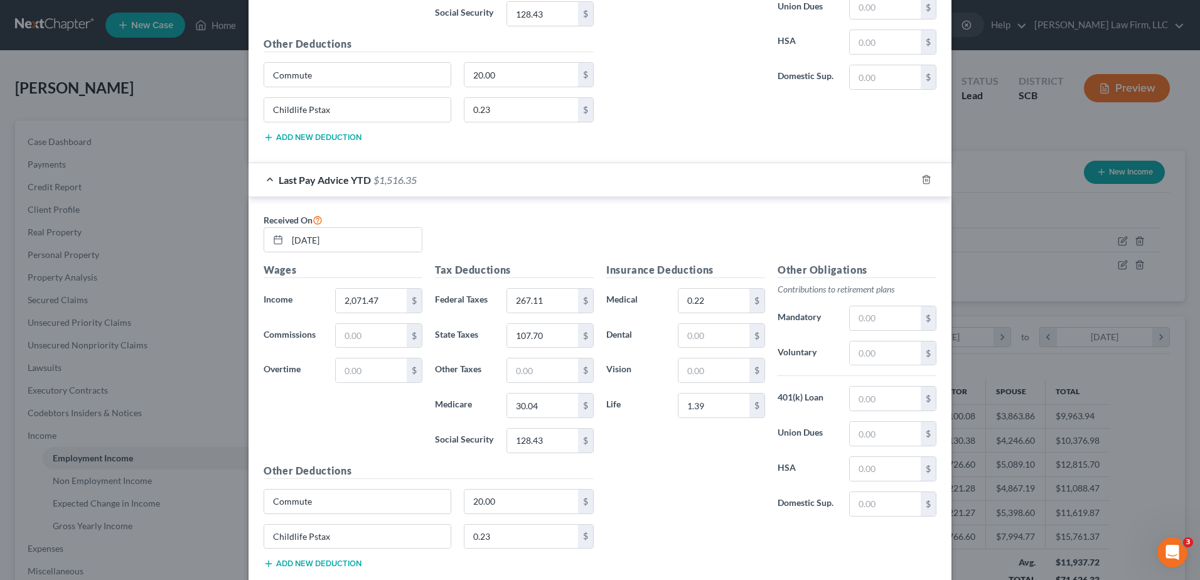
scroll to position [1777, 0]
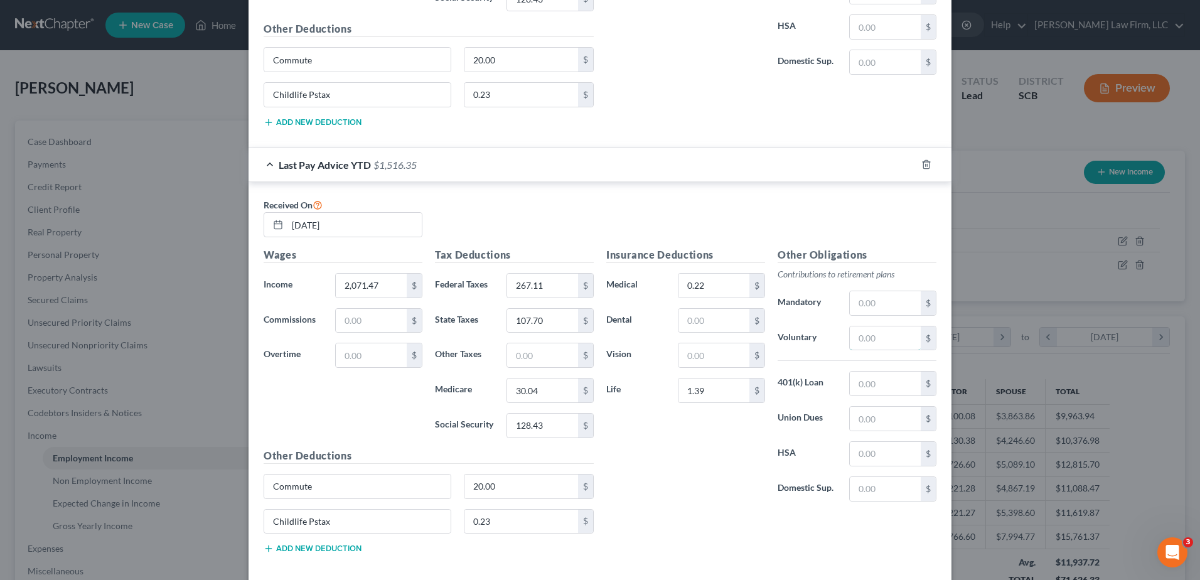
click at [882, 343] on input "text" at bounding box center [885, 338] width 71 height 24
paste input "124.29"
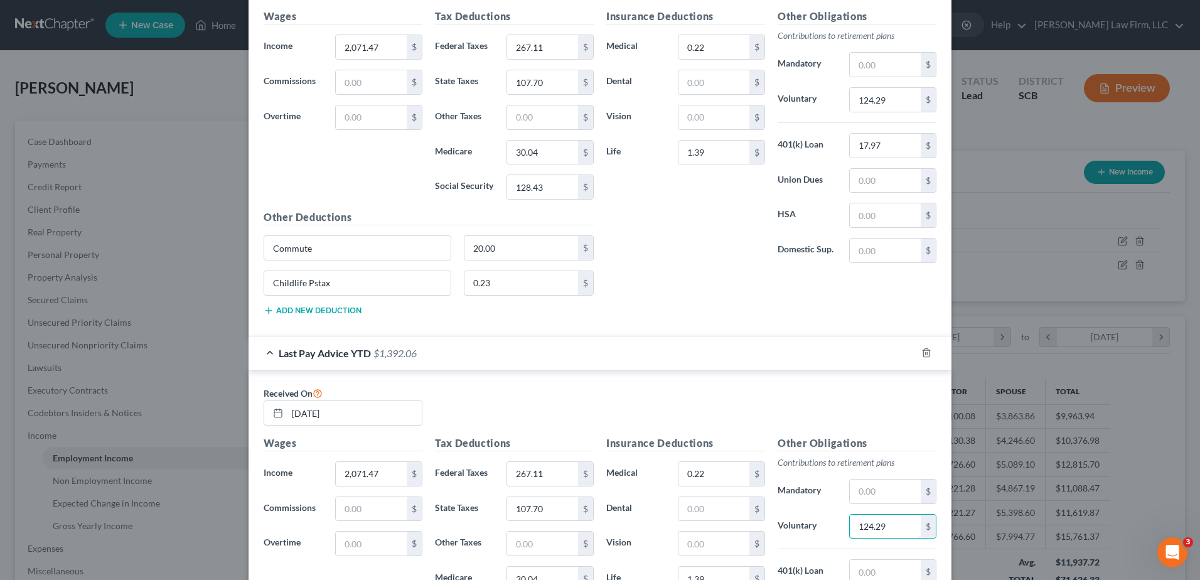
type input "124.29"
click at [881, 146] on input "17.97" at bounding box center [885, 146] width 71 height 24
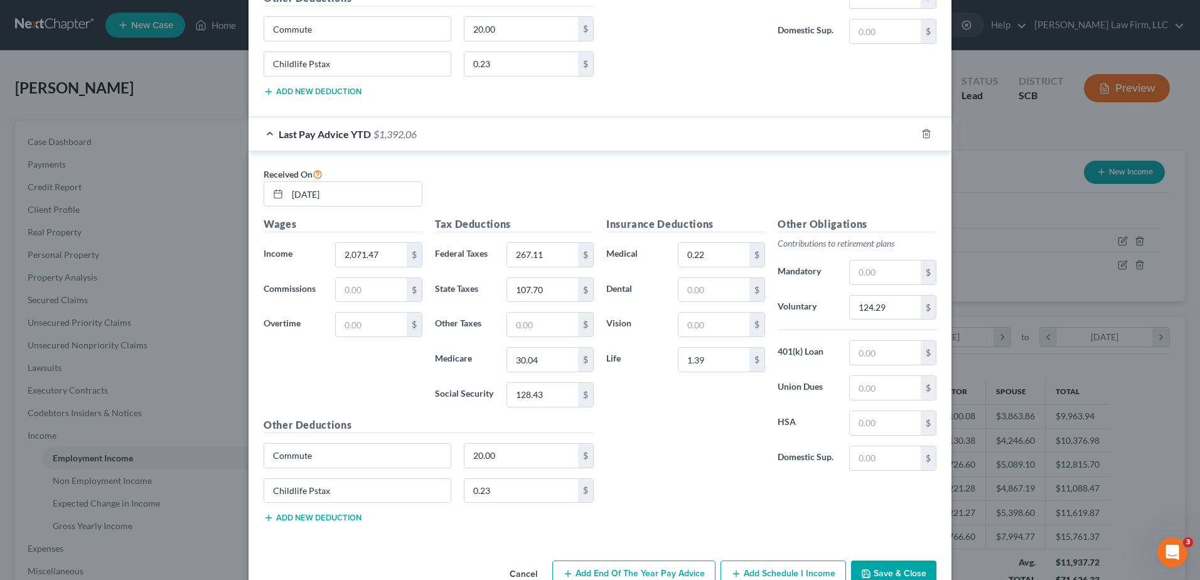
scroll to position [1840, 0]
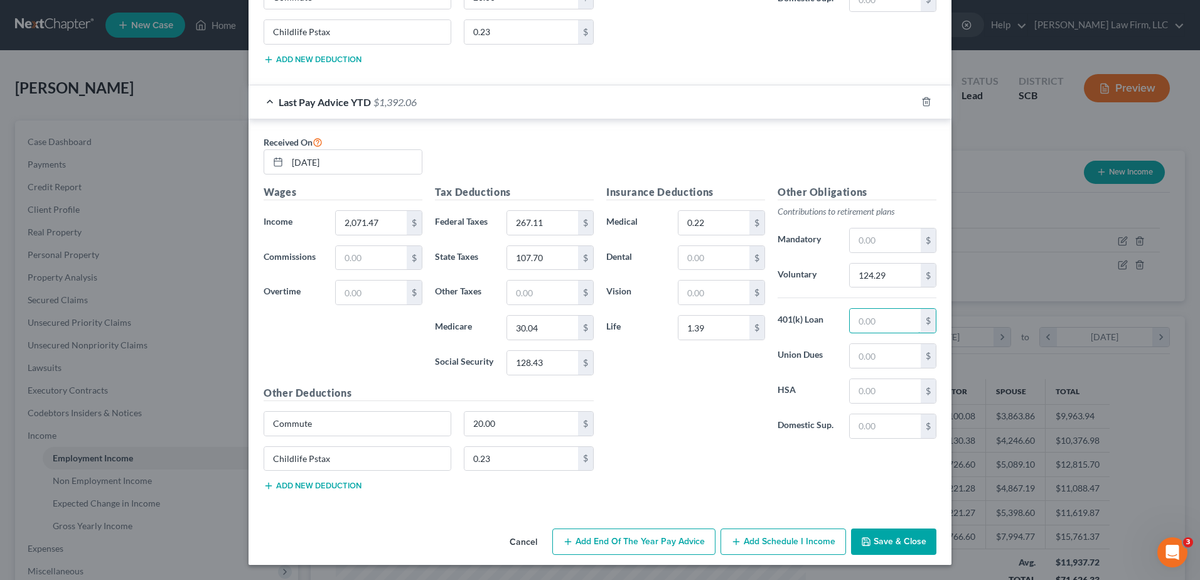
click at [886, 324] on input "text" at bounding box center [885, 321] width 71 height 24
paste input "17.97"
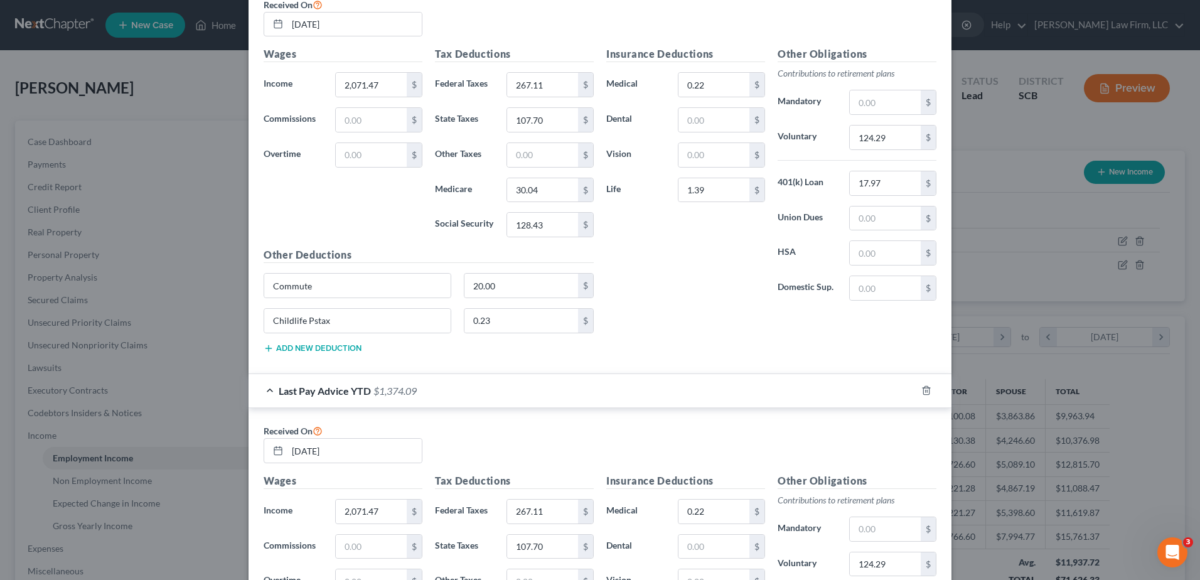
scroll to position [1526, 0]
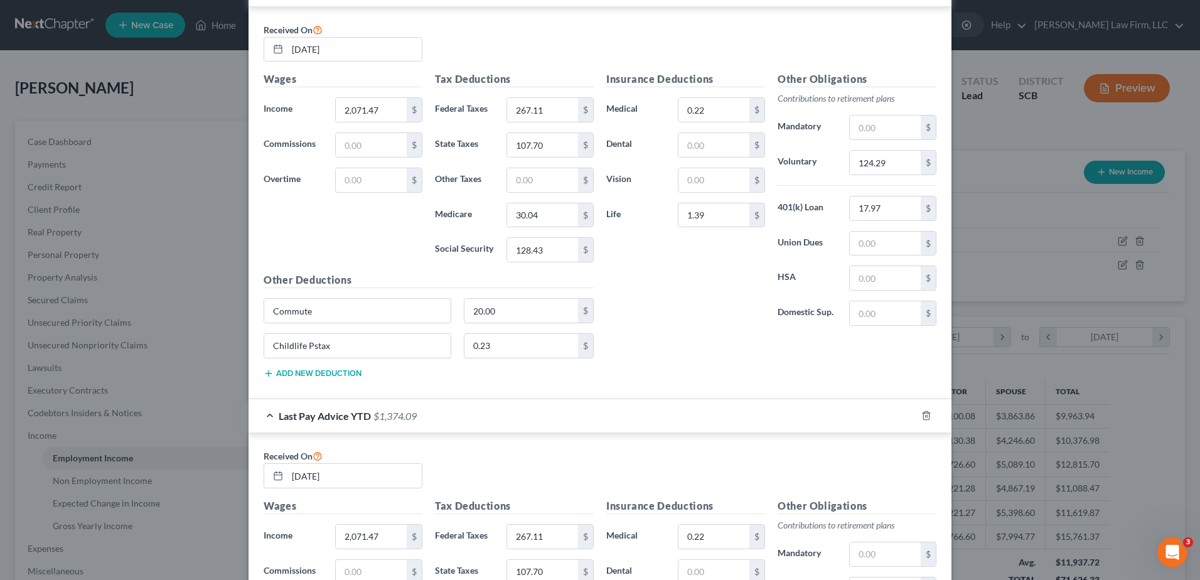
type input "17.97"
click at [879, 153] on input "124.29" at bounding box center [885, 163] width 71 height 24
click at [871, 201] on input "17.97" at bounding box center [885, 208] width 71 height 24
click at [704, 217] on input "1.39" at bounding box center [713, 215] width 71 height 24
click at [708, 110] on input "0.22" at bounding box center [713, 110] width 71 height 24
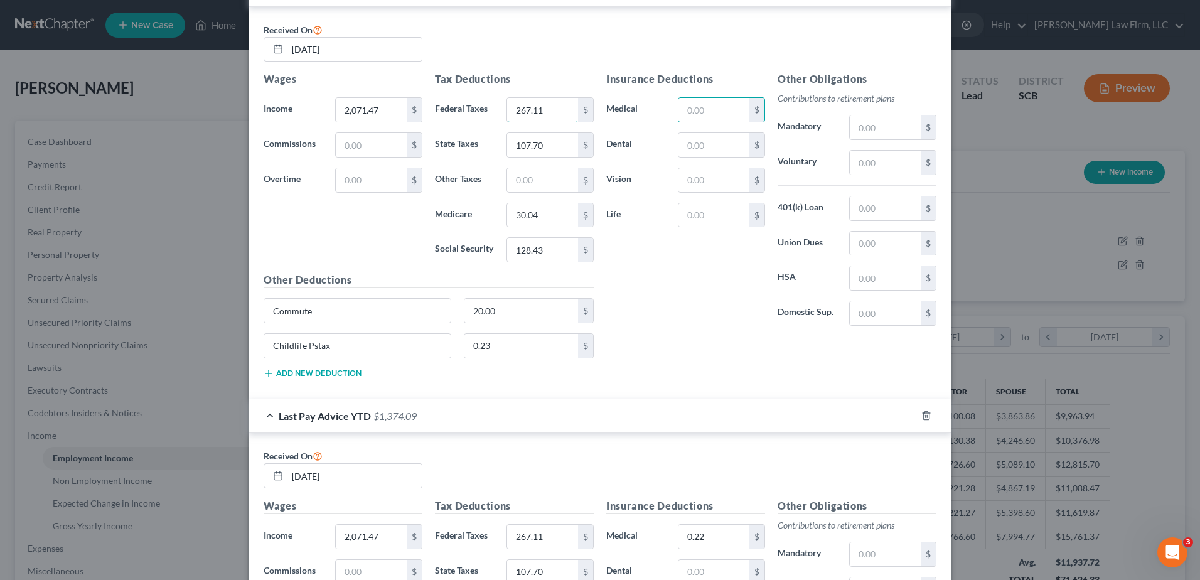
click at [556, 116] on input "267.11" at bounding box center [542, 110] width 71 height 24
click at [539, 149] on input "107.70" at bounding box center [542, 145] width 71 height 24
click at [533, 218] on input "30.04" at bounding box center [542, 215] width 71 height 24
click at [528, 254] on input "128.43" at bounding box center [542, 250] width 71 height 24
click at [498, 304] on input "20.00" at bounding box center [521, 311] width 114 height 24
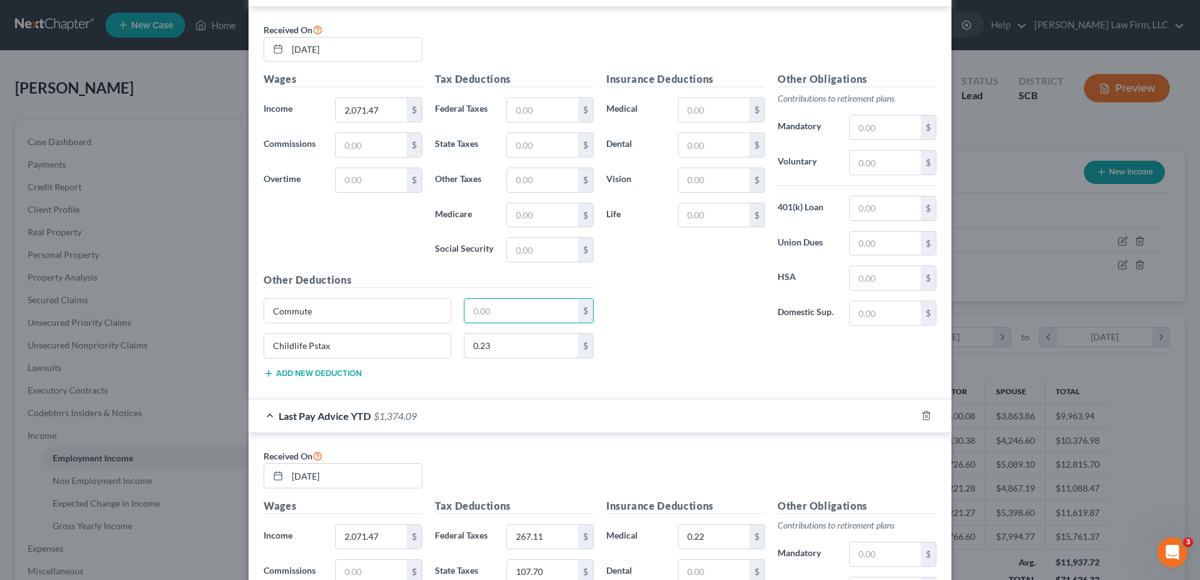
click at [490, 346] on input "0.23" at bounding box center [521, 346] width 114 height 24
click at [368, 114] on input "2,071.47" at bounding box center [371, 110] width 71 height 24
click at [382, 117] on input "text" at bounding box center [371, 110] width 71 height 24
type input "905.11"
type input "63.98"
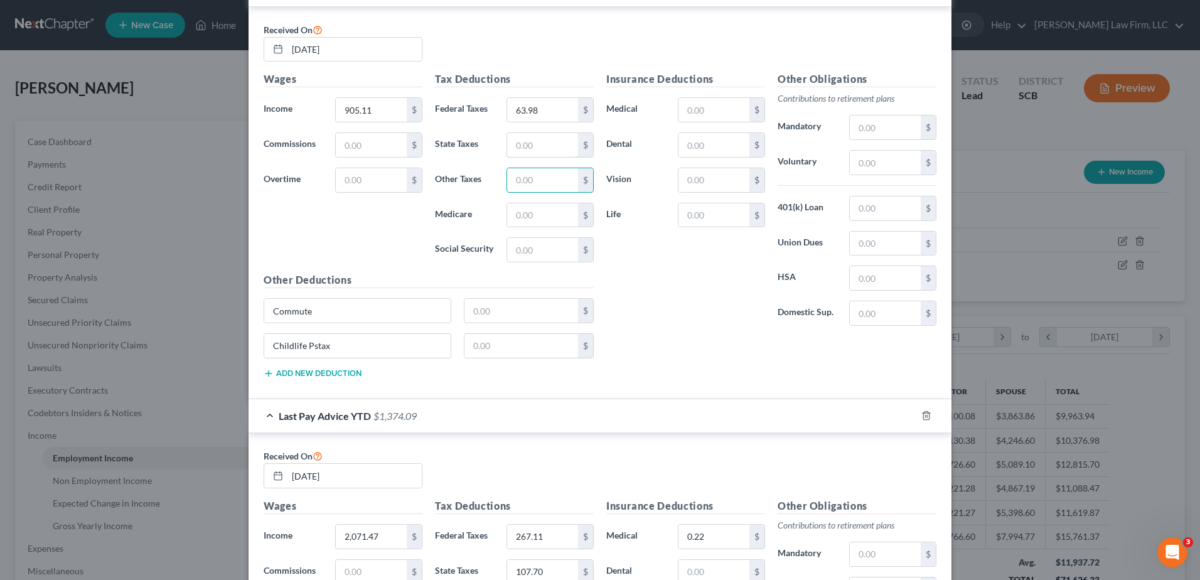
click at [507, 141] on input "text" at bounding box center [542, 145] width 71 height 24
type input "40.28"
type input "13.12"
type input "56.12"
click at [690, 107] on input "text" at bounding box center [713, 110] width 71 height 24
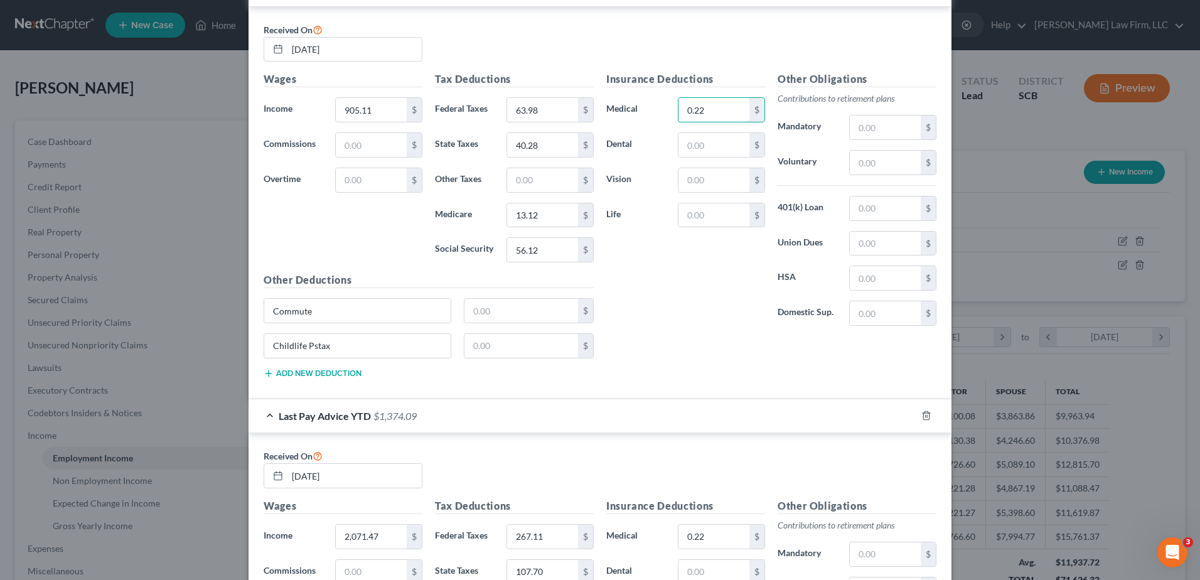
type input "0.22"
click at [546, 313] on input "text" at bounding box center [521, 311] width 114 height 24
type input "20.00"
click at [537, 348] on input "text" at bounding box center [521, 346] width 114 height 24
type input "0.23"
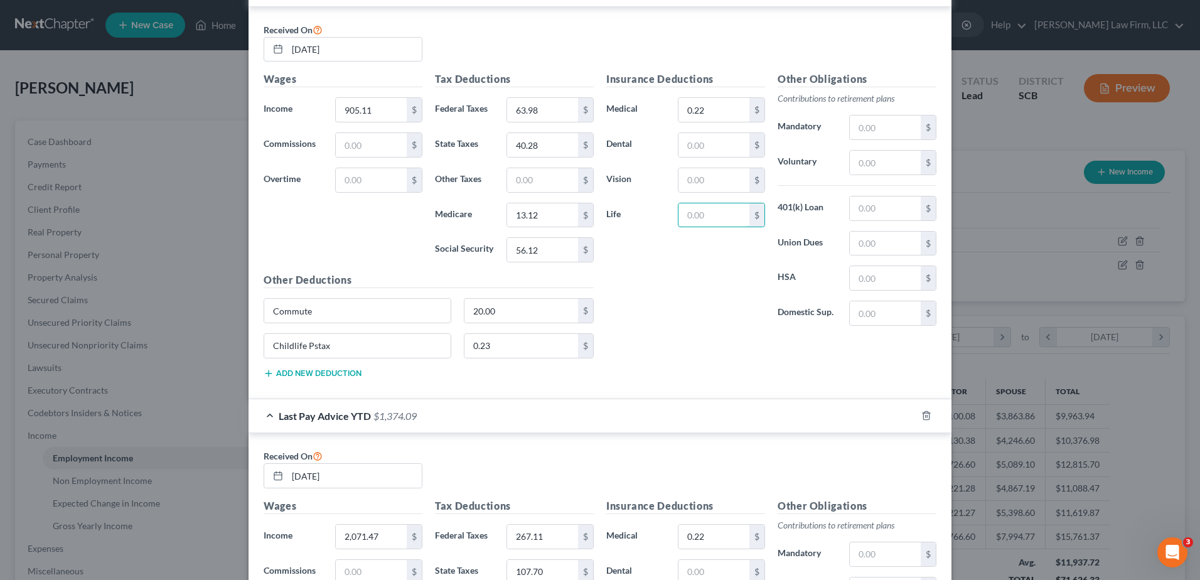
click at [700, 206] on input "text" at bounding box center [713, 215] width 71 height 24
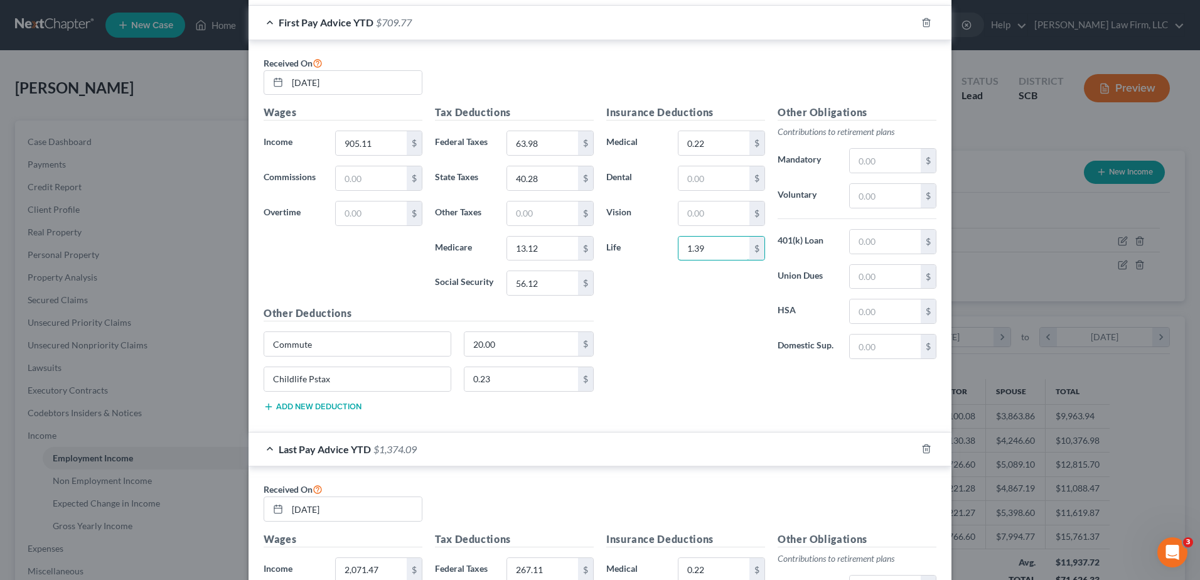
scroll to position [1463, 0]
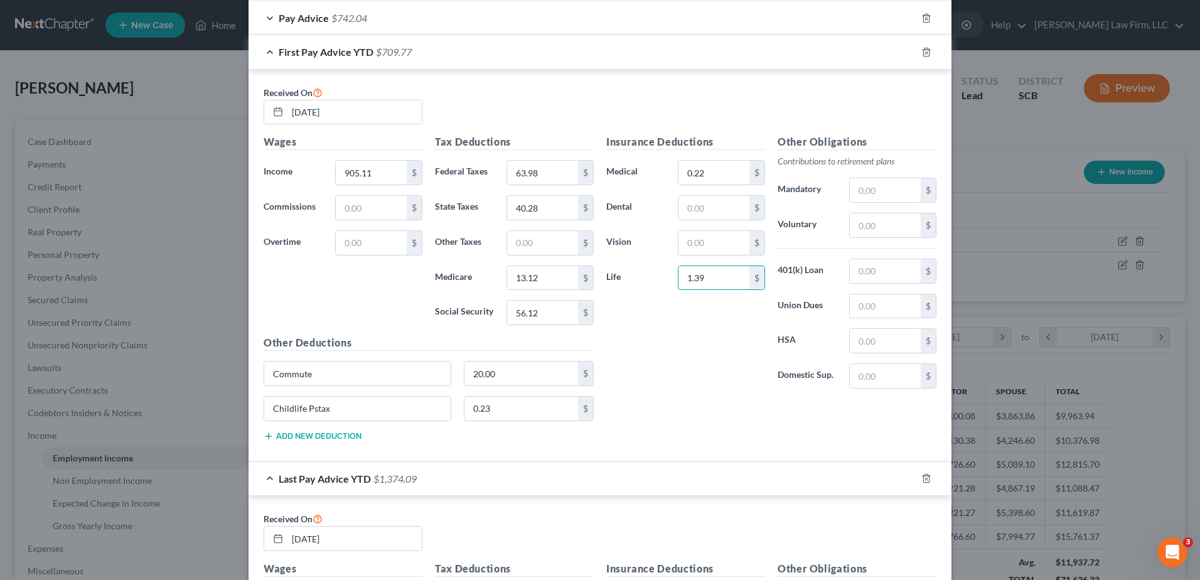
type input "1.39"
click at [883, 227] on input "text" at bounding box center [885, 225] width 71 height 24
type input "45.26"
click at [882, 269] on input "text" at bounding box center [885, 271] width 71 height 24
type input "17.97"
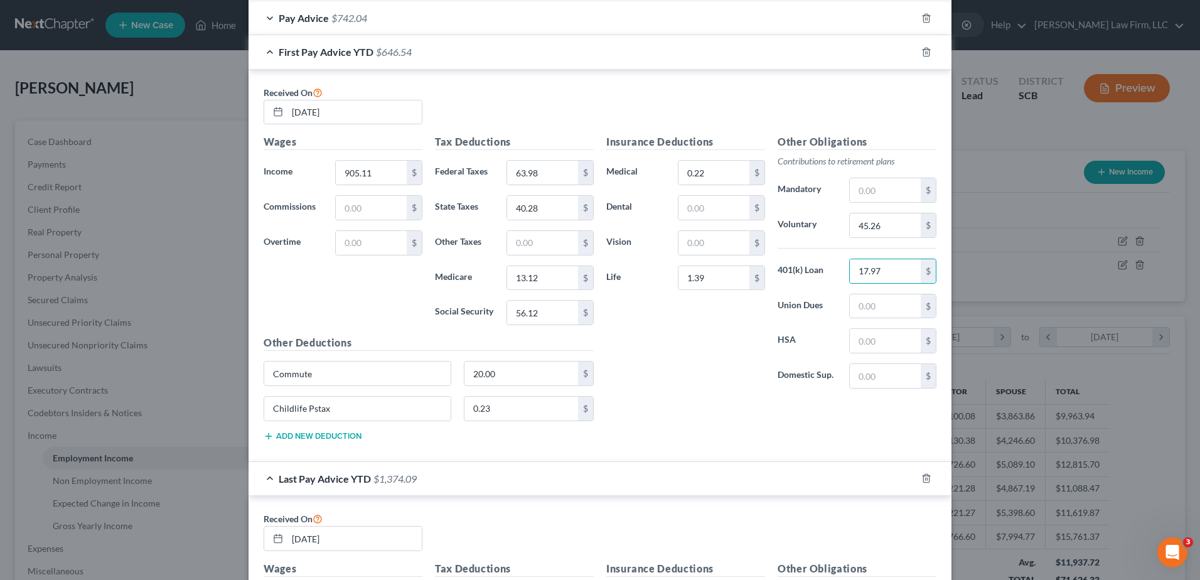
click at [338, 432] on button "Add new deduction" at bounding box center [313, 436] width 98 height 10
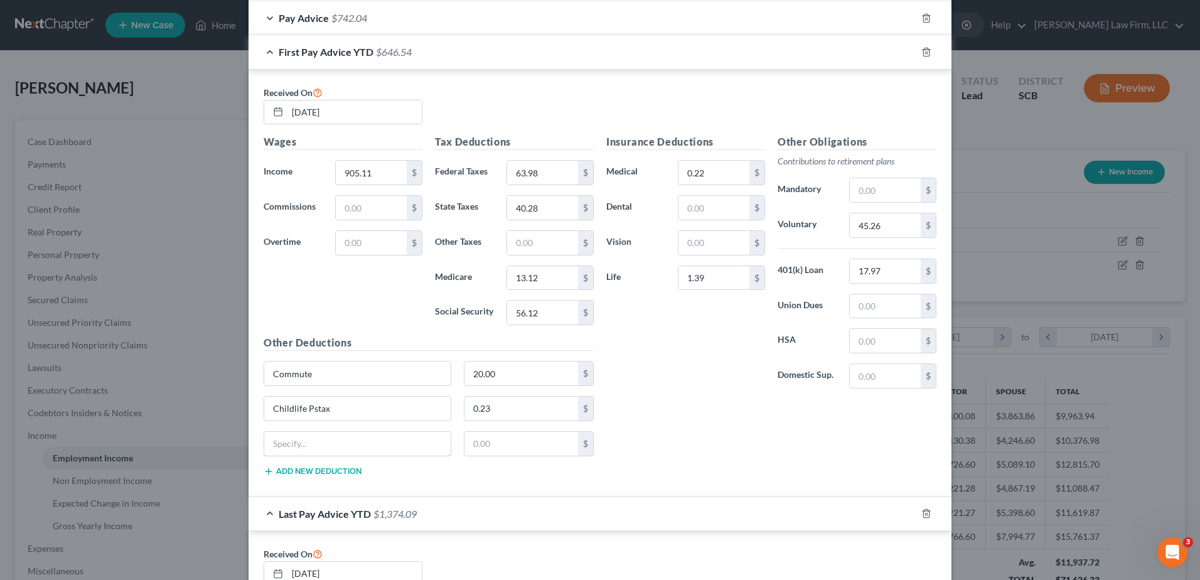
click at [338, 441] on input "text" at bounding box center [357, 444] width 186 height 24
type input "PTO Purchase"
type input "31.88"
click at [769, 58] on div "First Pay Advice YTD $614.66" at bounding box center [583, 51] width 668 height 33
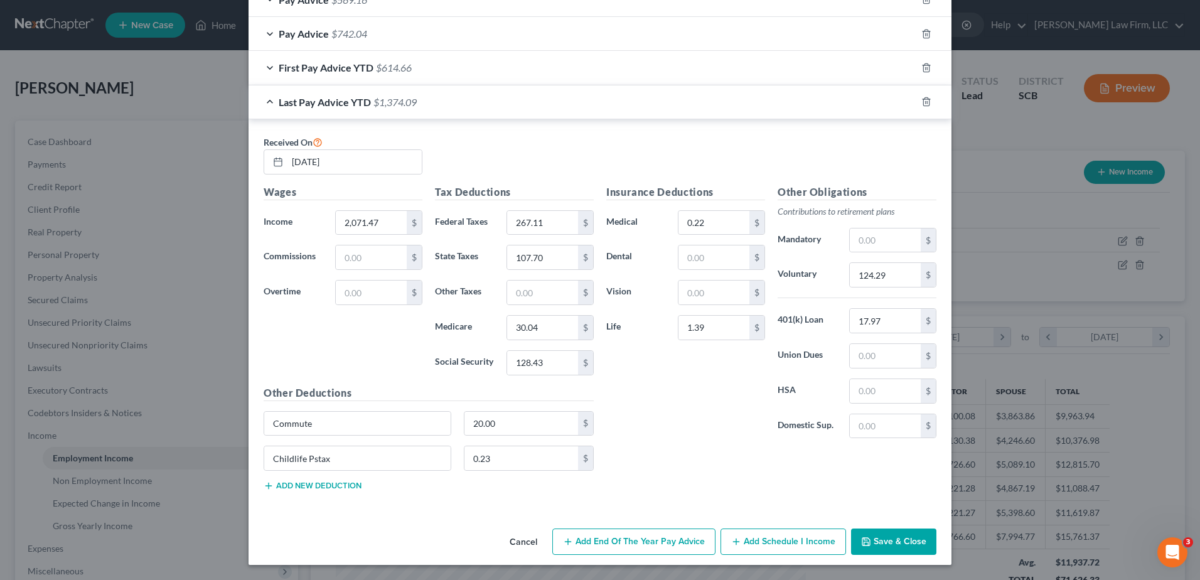
scroll to position [1447, 0]
click at [384, 104] on span "$1,374.09" at bounding box center [394, 102] width 43 height 12
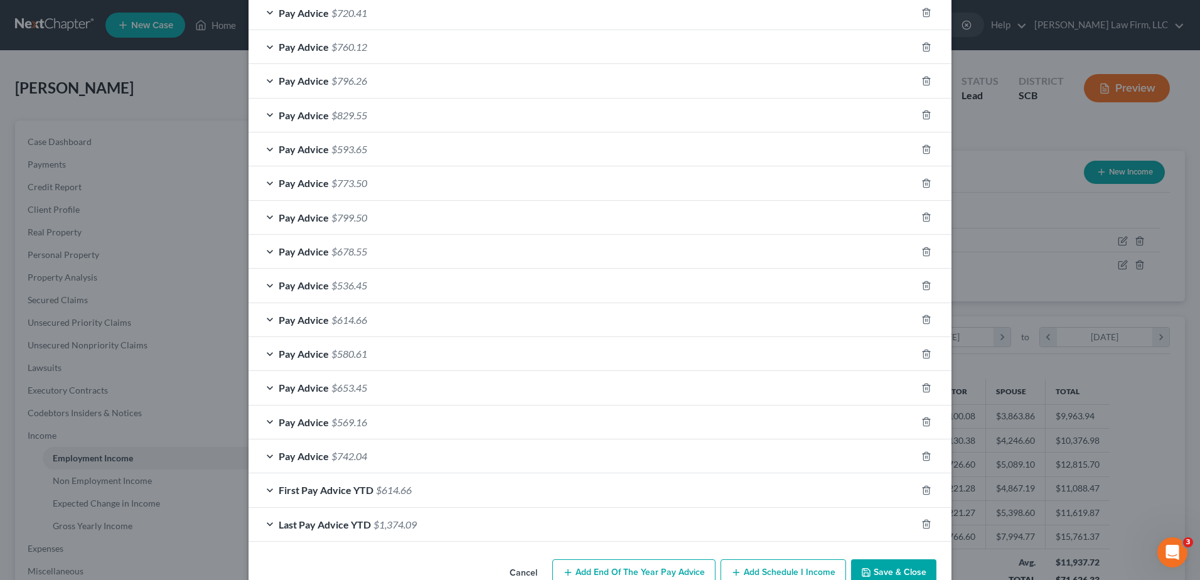
scroll to position [1055, 0]
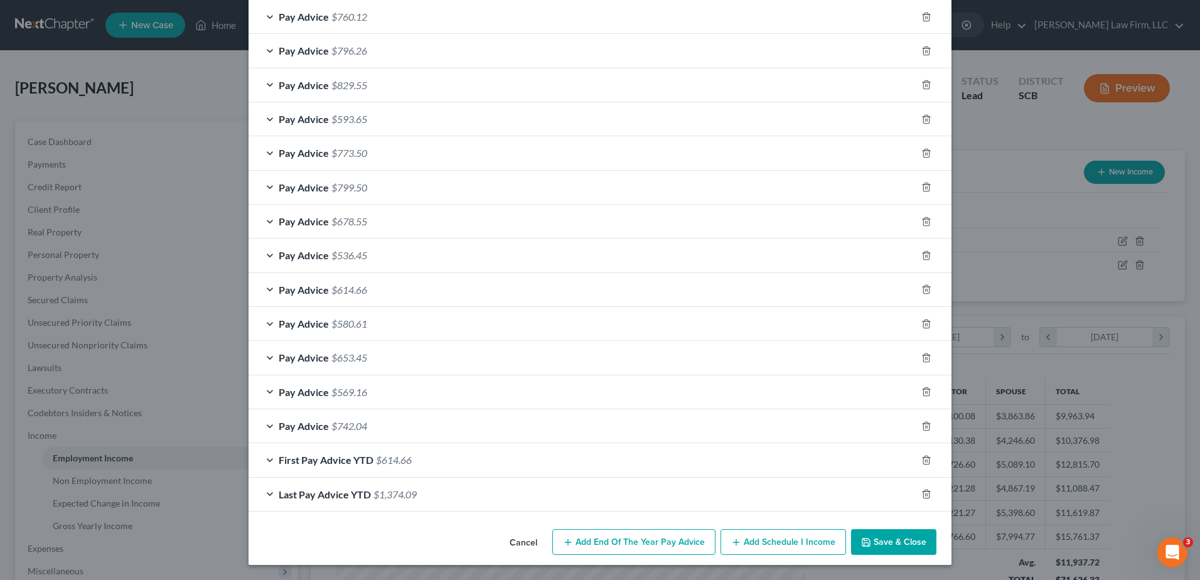
click at [368, 458] on div "First Pay Advice YTD $614.66" at bounding box center [583, 459] width 668 height 33
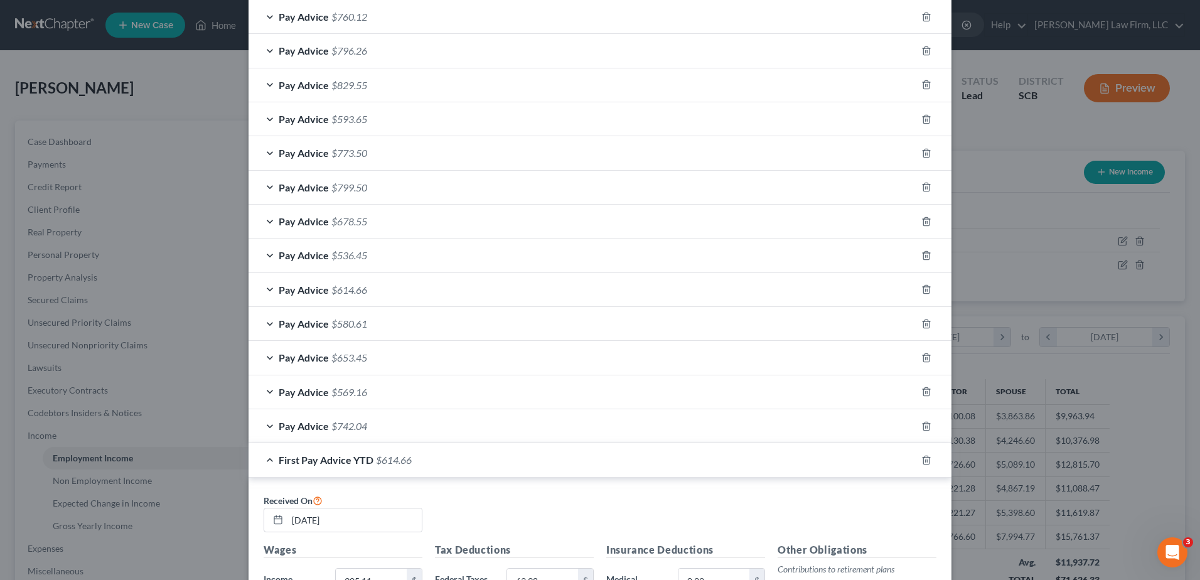
scroll to position [1432, 0]
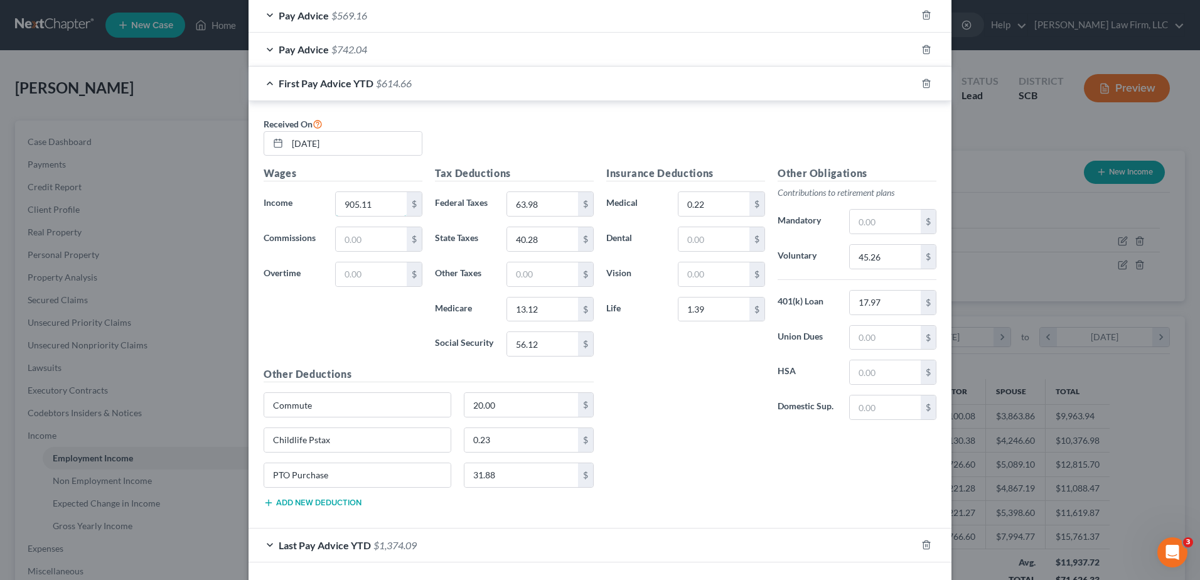
click at [376, 200] on input "905.11" at bounding box center [371, 204] width 71 height 24
type input "8,999.23"
type input "633.87"
type input "557.98"
type input "130.49"
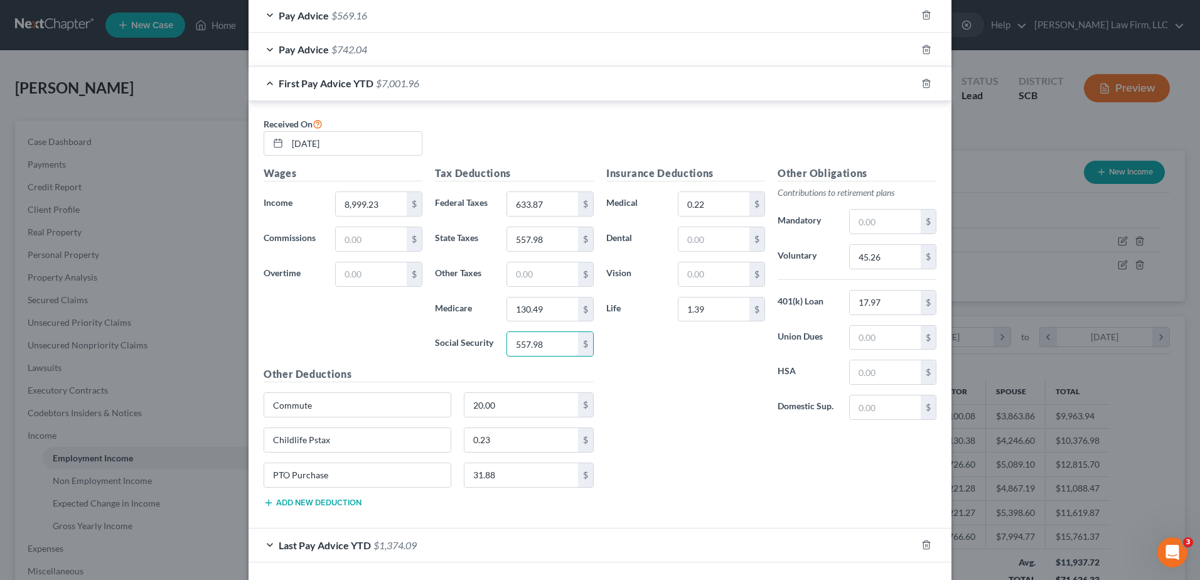
type input "557.98"
click at [526, 233] on input "557.98" at bounding box center [542, 239] width 71 height 24
type input "399.78"
click at [505, 402] on input "20.00" at bounding box center [521, 405] width 114 height 24
type input "200.00"
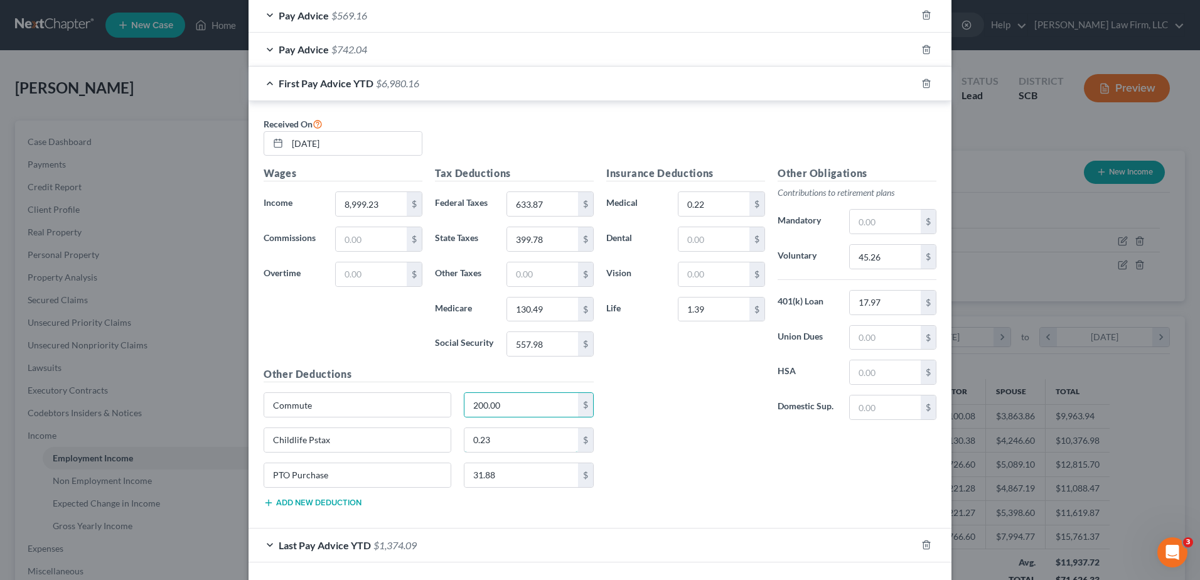
click at [491, 441] on input "0.23" at bounding box center [521, 440] width 114 height 24
type input "2.30"
click at [505, 472] on input "31.88" at bounding box center [521, 475] width 114 height 24
type input "255.04"
click at [879, 307] on input "17.97" at bounding box center [885, 303] width 71 height 24
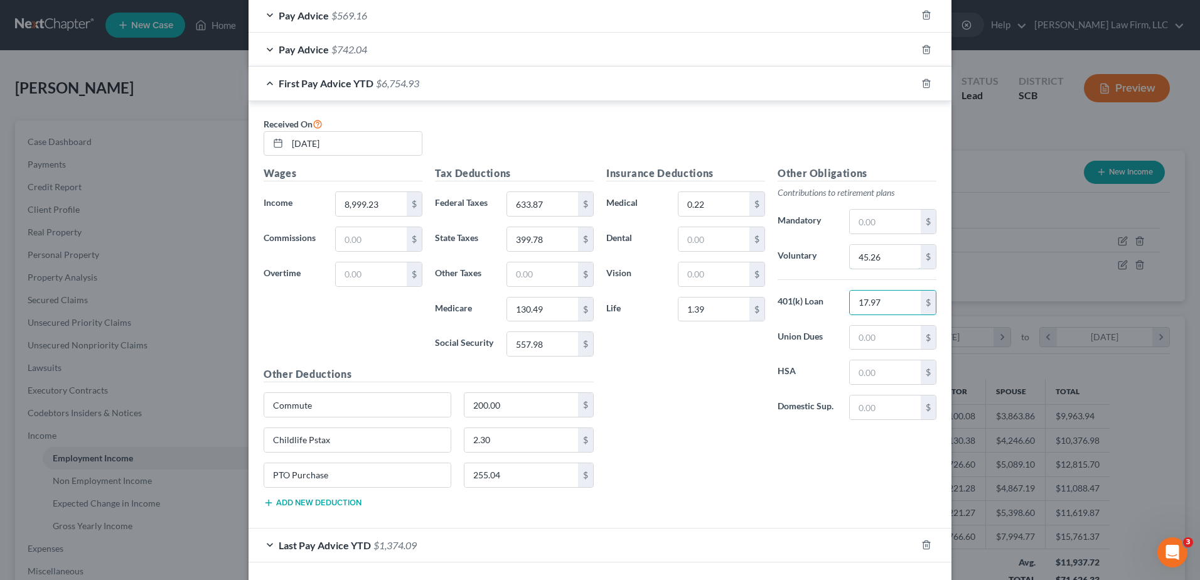
click at [889, 258] on input "45.26" at bounding box center [885, 257] width 71 height 24
type input "449.96"
click at [689, 125] on div "Received On 03/07/2025" at bounding box center [599, 141] width 685 height 50
click at [716, 304] on input "1.39" at bounding box center [713, 310] width 71 height 24
type input "13.90"
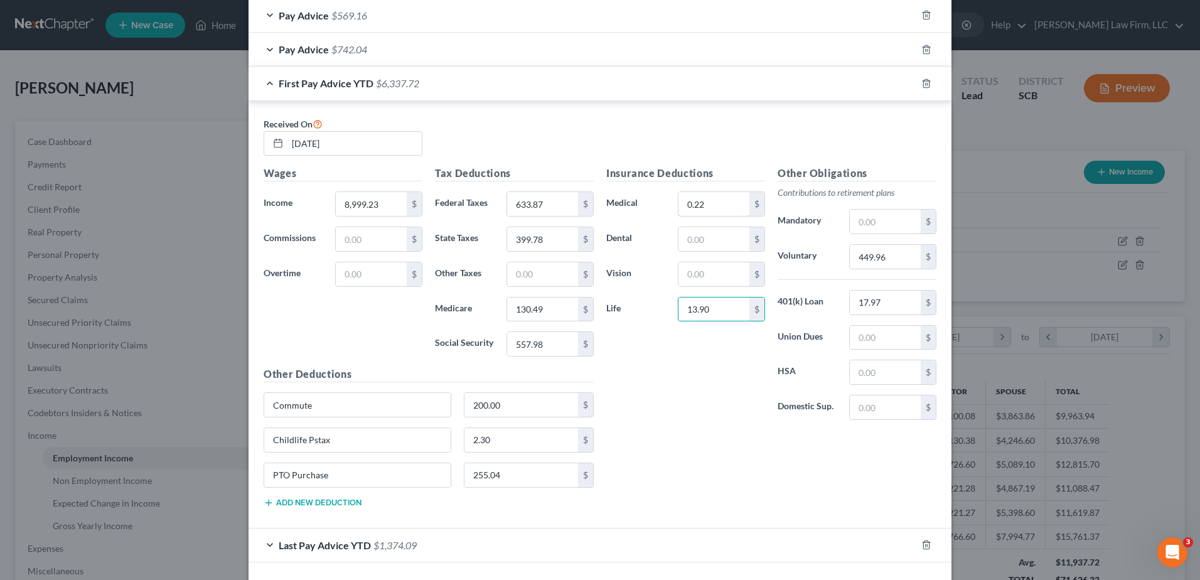
click at [710, 206] on input "0.22" at bounding box center [713, 204] width 71 height 24
type input "2.20"
click at [564, 137] on div "Received On 03/07/2025" at bounding box center [599, 141] width 685 height 50
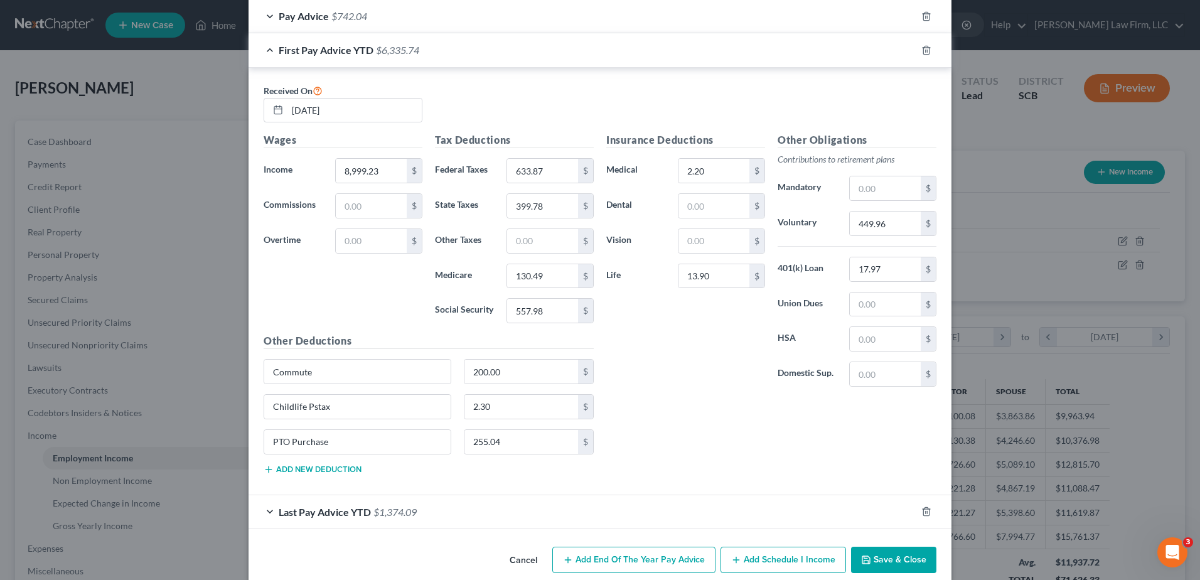
scroll to position [1483, 0]
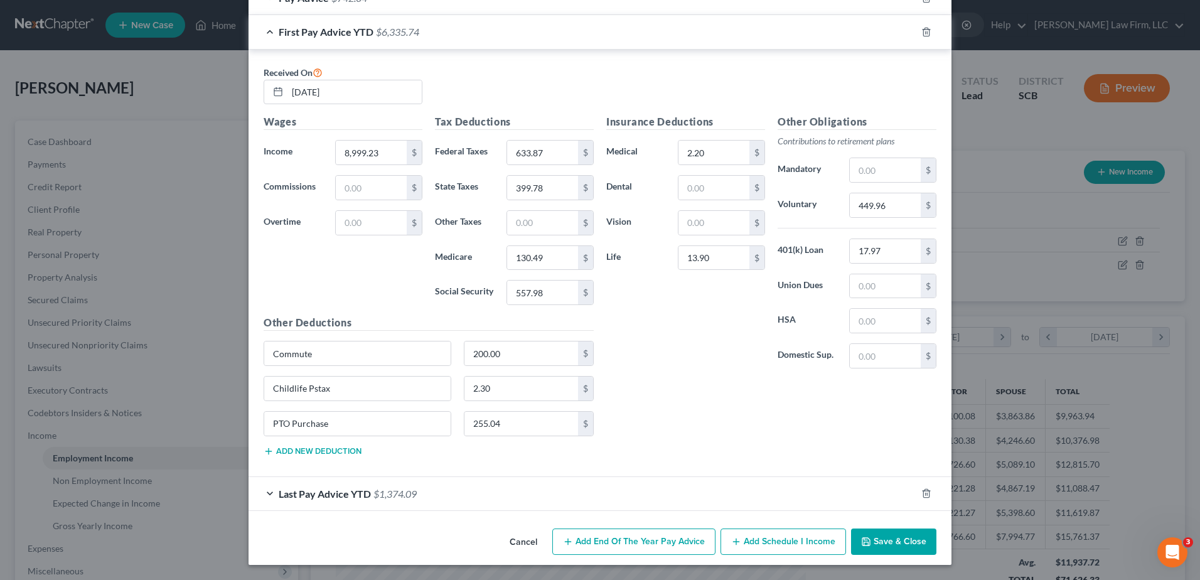
click at [555, 493] on div "Last Pay Advice YTD $1,374.09" at bounding box center [583, 493] width 668 height 33
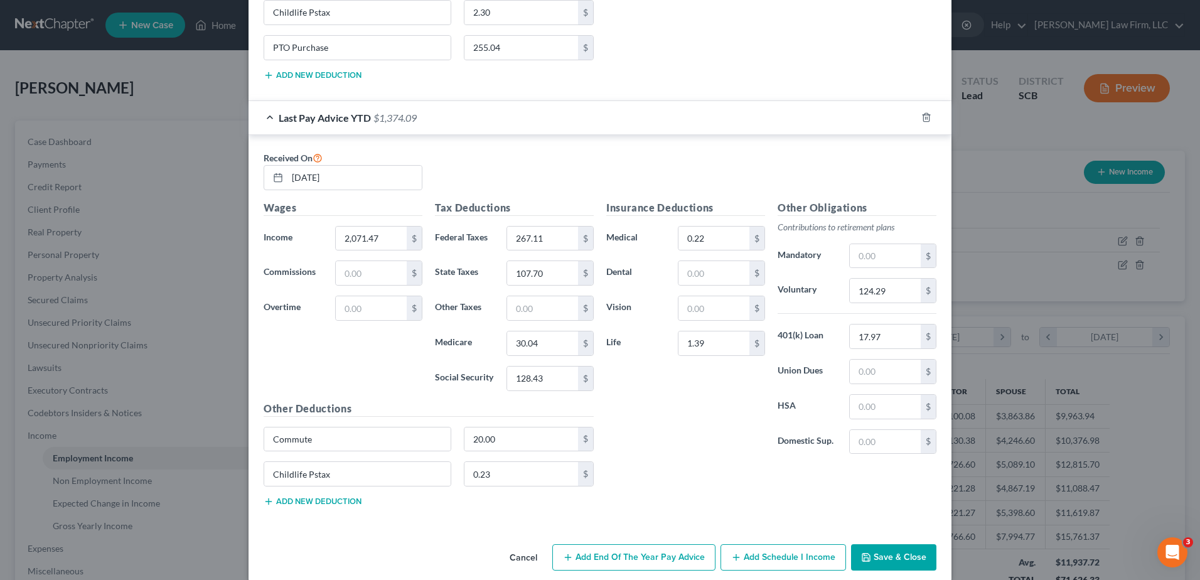
scroll to position [1860, 0]
click at [407, 239] on div "$" at bounding box center [414, 238] width 15 height 24
click at [382, 240] on input "2,071.47" at bounding box center [371, 238] width 71 height 24
click at [372, 237] on input "text" at bounding box center [371, 238] width 71 height 24
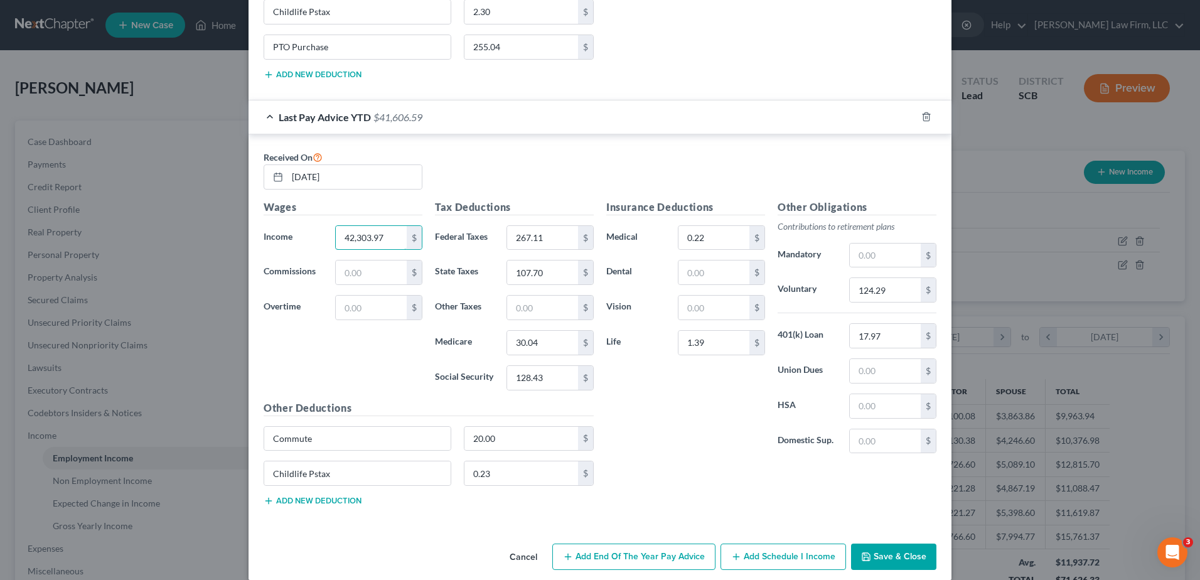
type input "42,303.97"
type input "3,966.59"
type input "1"
type input "2,027.93"
type input "613.43"
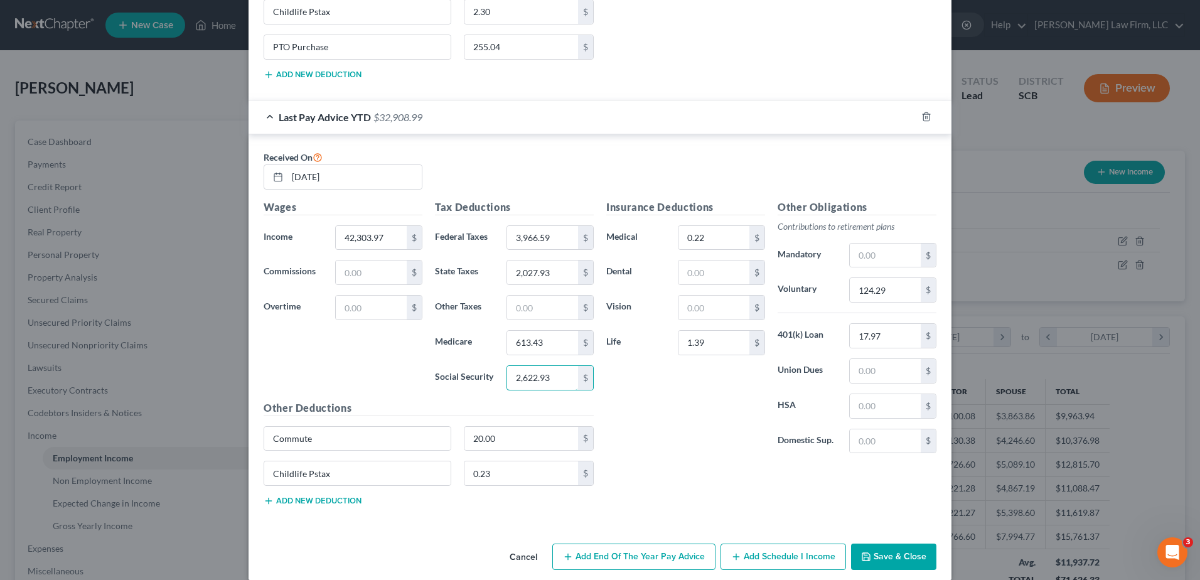
type input "2,622.93"
type input "700.00"
type input "8.05"
click at [705, 236] on input "0.22" at bounding box center [713, 238] width 71 height 24
type input "7.70"
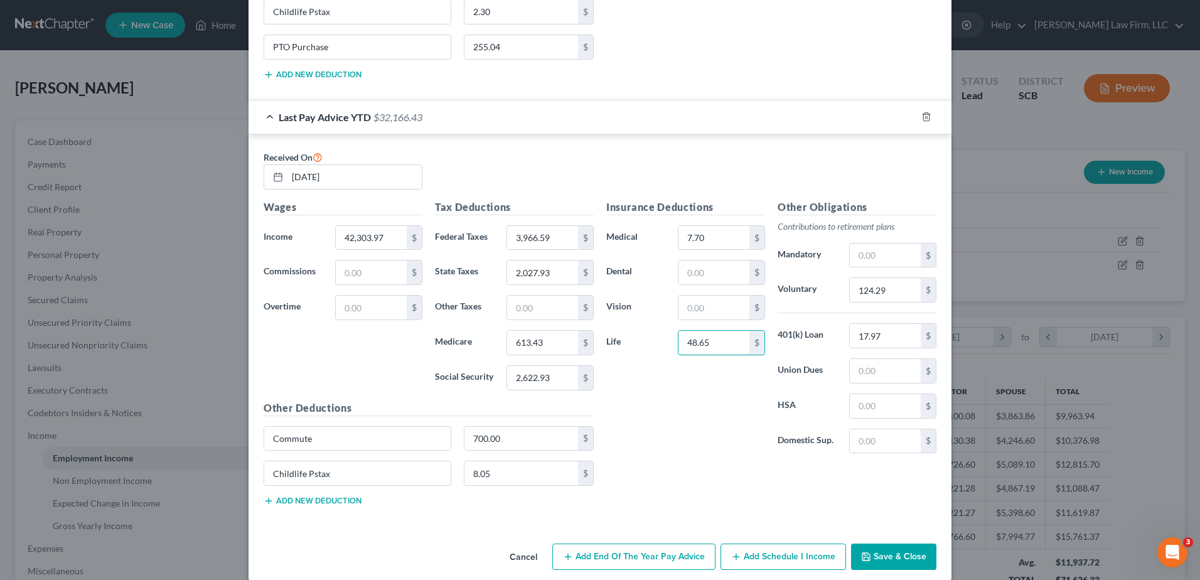
type input "48.65"
click at [895, 333] on input "17.97" at bounding box center [885, 336] width 71 height 24
type input "467.22"
click at [894, 296] on input "124.29" at bounding box center [885, 290] width 71 height 24
type input "2,240.59"
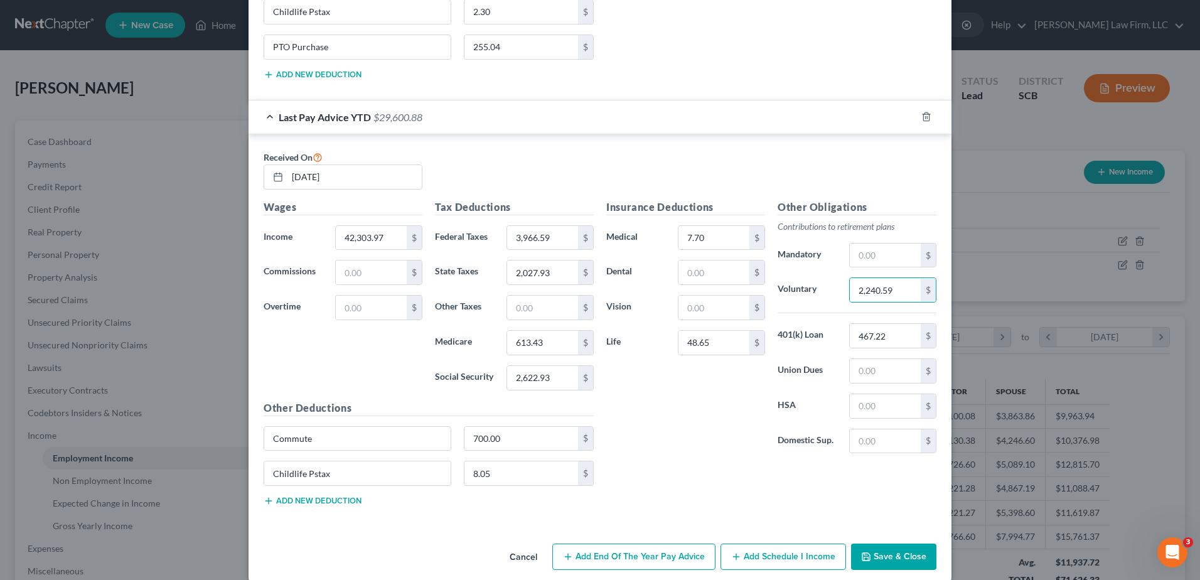
click at [341, 500] on button "Add new deduction" at bounding box center [313, 501] width 98 height 10
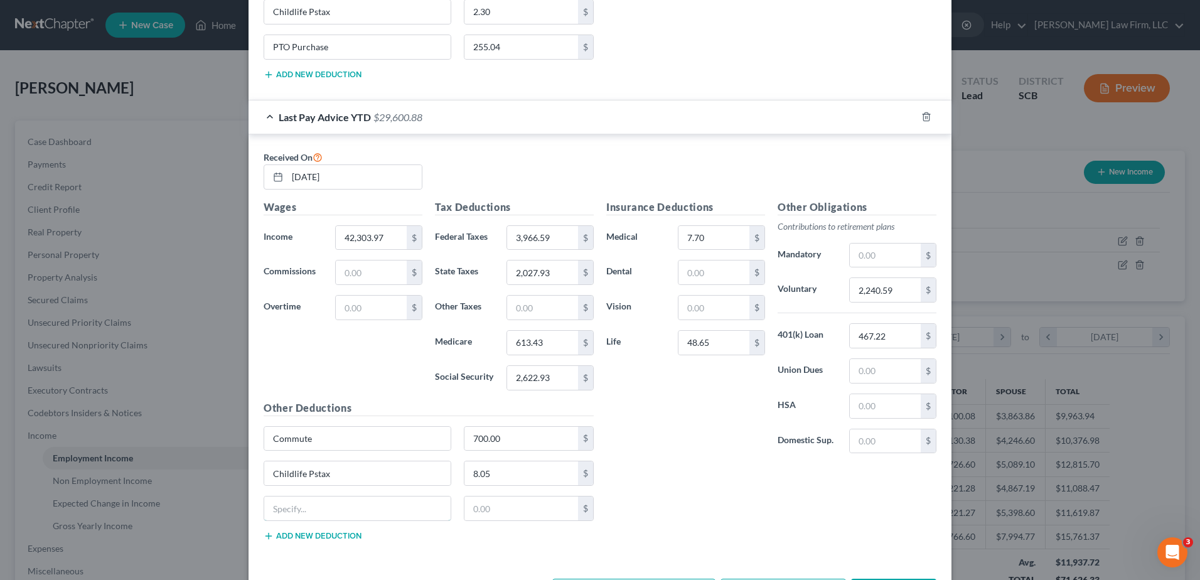
click at [336, 510] on input "text" at bounding box center [357, 508] width 186 height 24
type input "PTO Purchase"
type input "382.56"
click at [318, 534] on button "Add new deduction" at bounding box center [313, 536] width 98 height 10
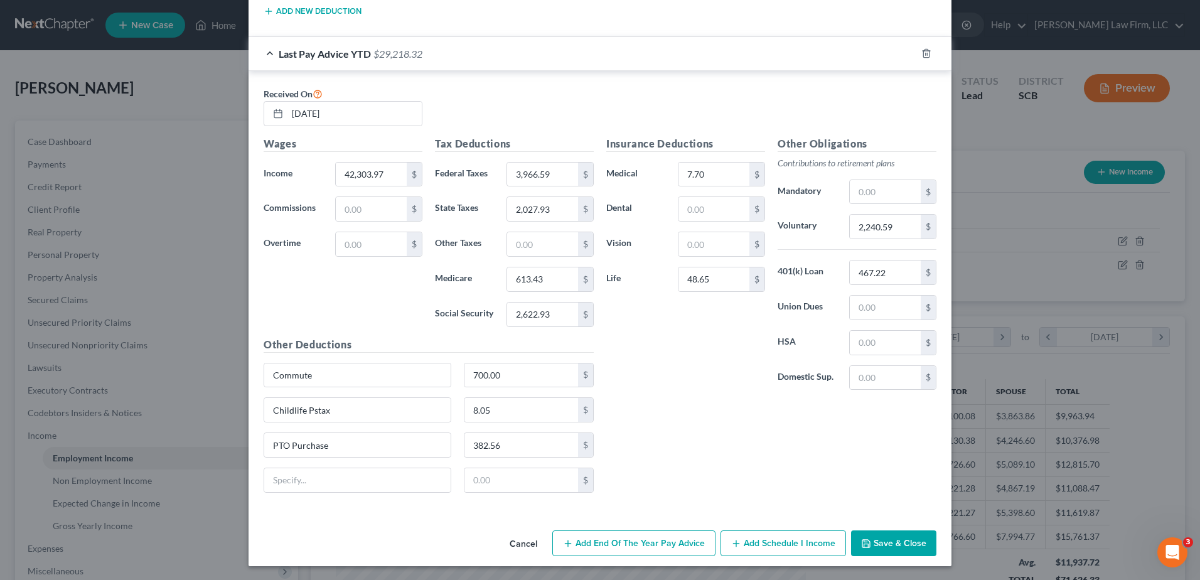
scroll to position [1924, 0]
click at [358, 483] on input "text" at bounding box center [357, 479] width 186 height 24
type input "Virtual Card 1"
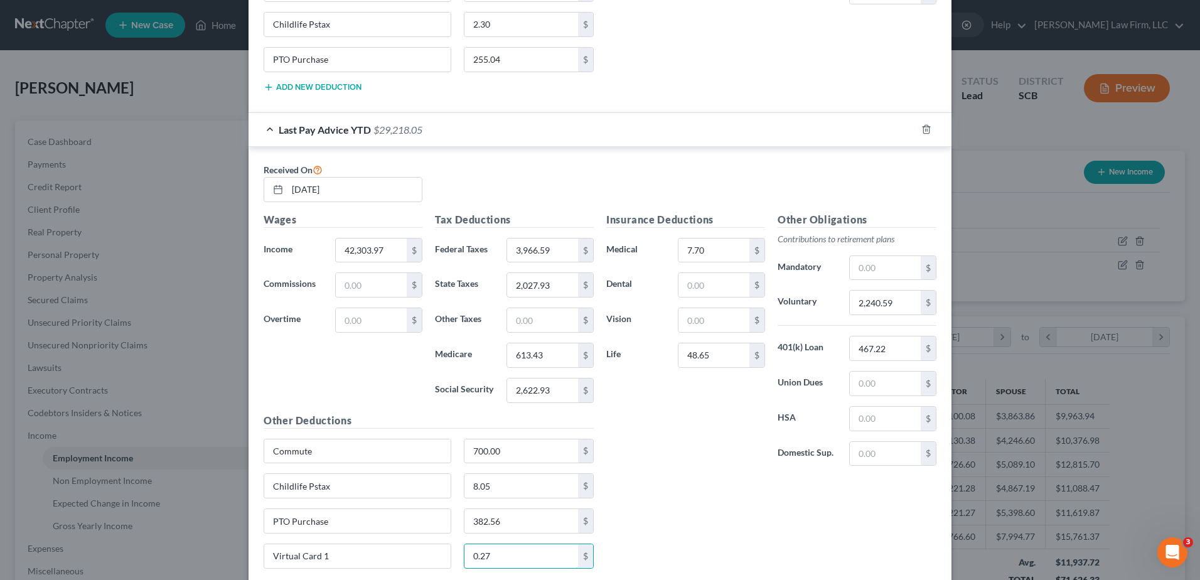
scroll to position [1673, 0]
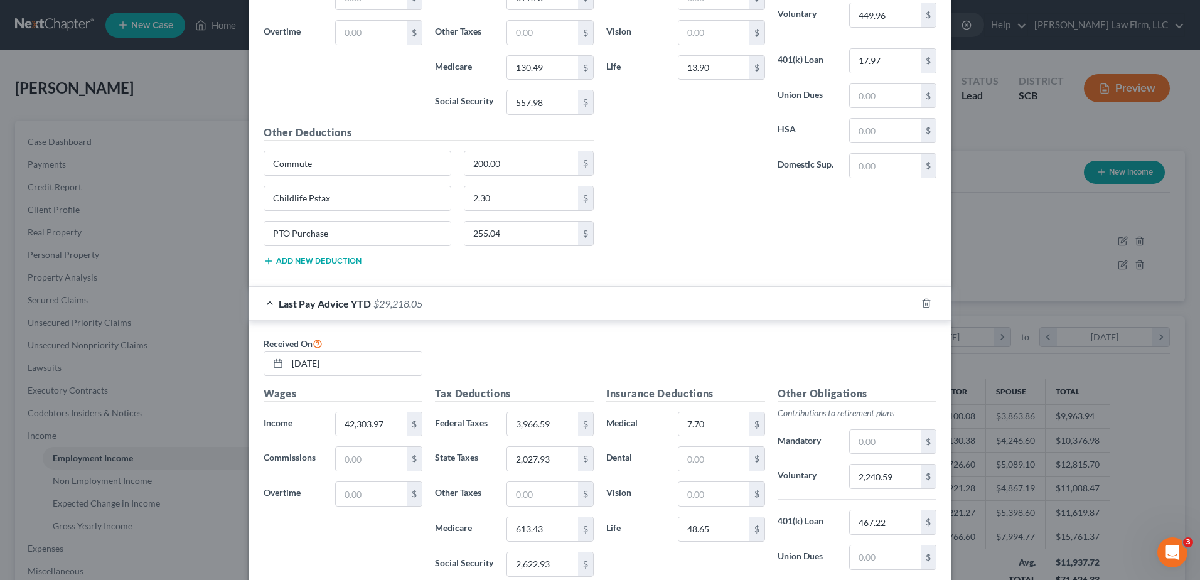
type input "0.27"
click at [542, 314] on div "Last Pay Advice YTD $29,218.05" at bounding box center [583, 303] width 668 height 33
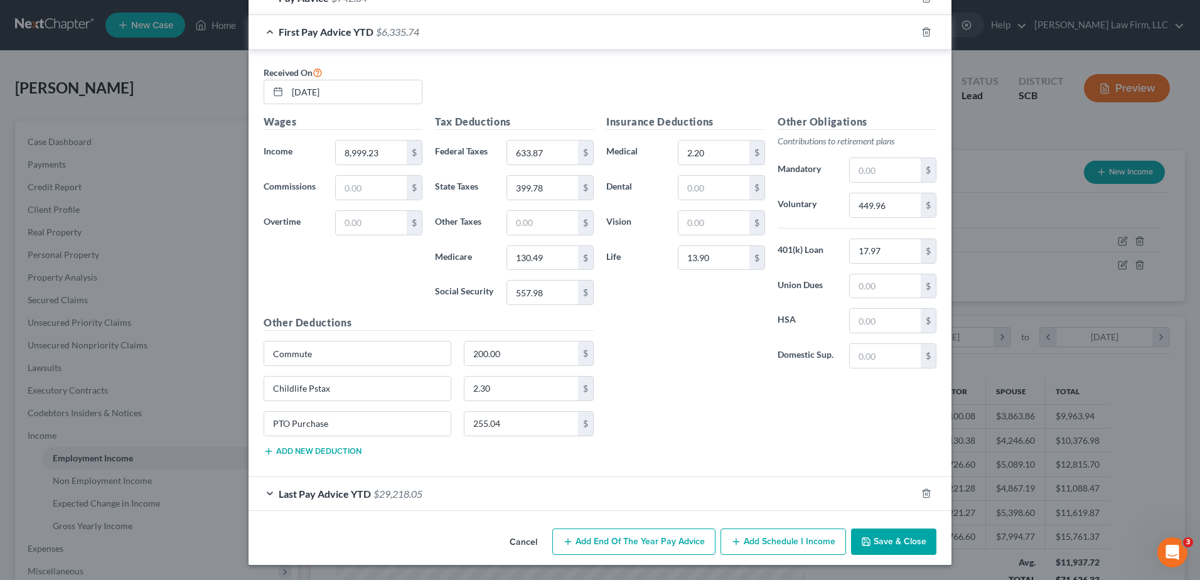
scroll to position [1483, 0]
click at [514, 34] on div "First Pay Advice YTD $6,335.74" at bounding box center [583, 31] width 668 height 33
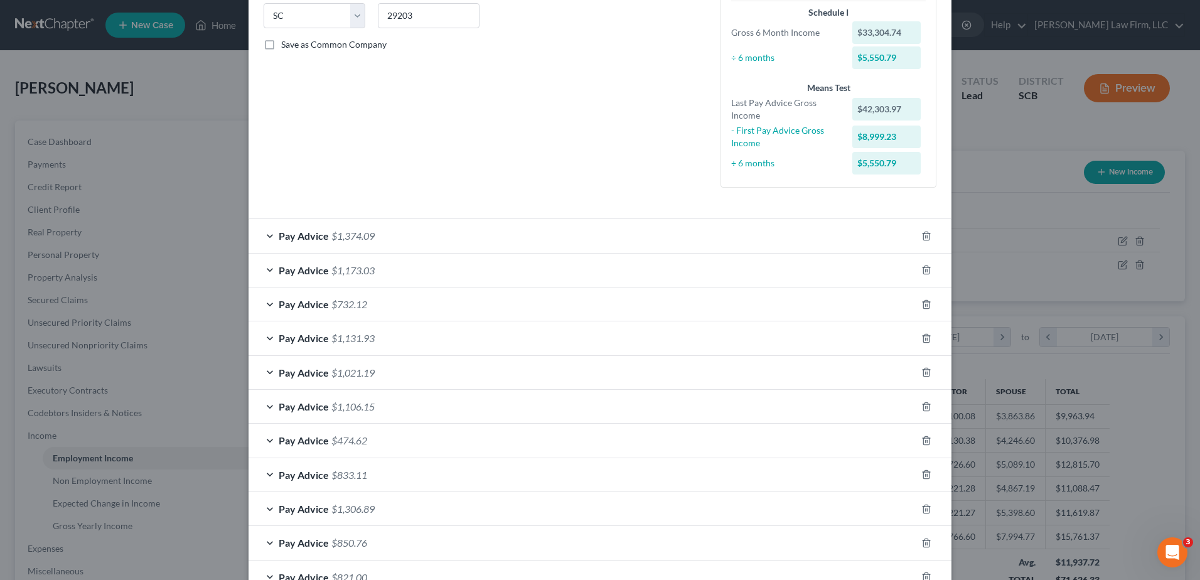
scroll to position [51, 0]
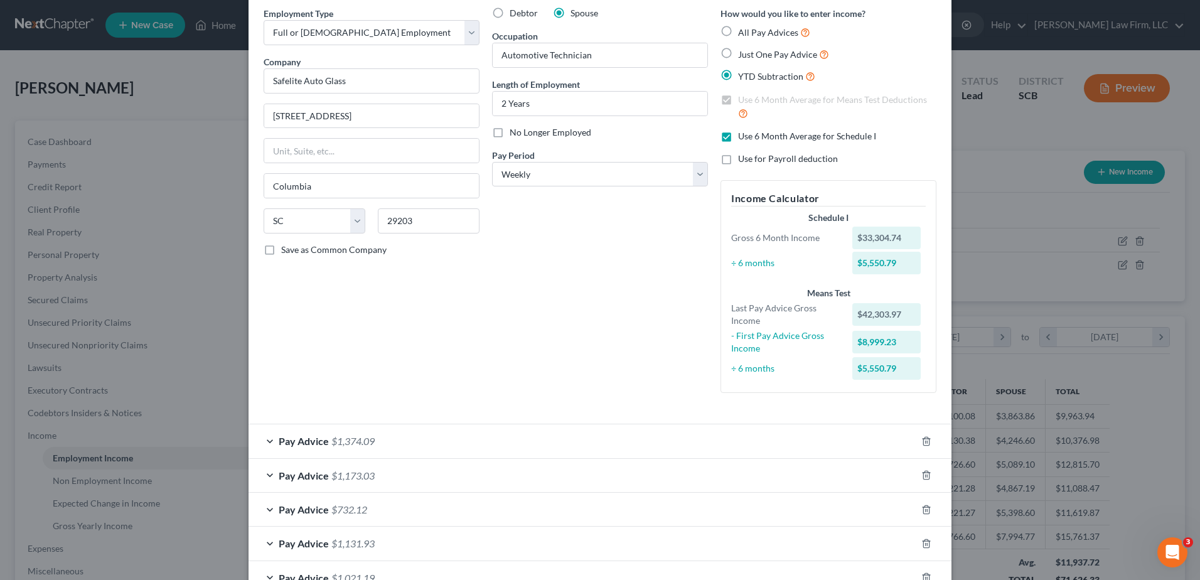
click at [738, 29] on label "All Pay Advices" at bounding box center [774, 32] width 72 height 14
click at [743, 29] on input "All Pay Advices" at bounding box center [747, 29] width 8 height 8
radio input "true"
checkbox input "false"
click at [738, 141] on label "Use 6 Month Average for Schedule I" at bounding box center [812, 137] width 148 height 14
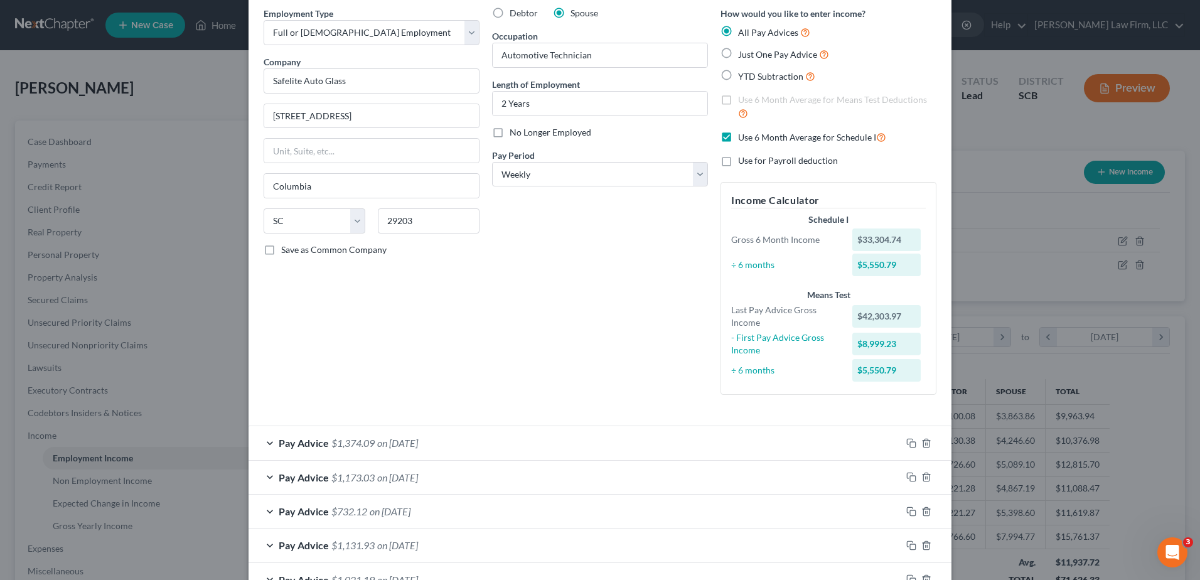
click at [743, 138] on input "Use 6 Month Average for Schedule I" at bounding box center [747, 134] width 8 height 8
checkbox input "false"
click at [738, 100] on label "Use 6 Month Average for Means Test Deductions" at bounding box center [837, 107] width 198 height 27
click at [743, 100] on input "Use 6 Month Average for Means Test Deductions" at bounding box center [747, 98] width 8 height 8
checkbox input "true"
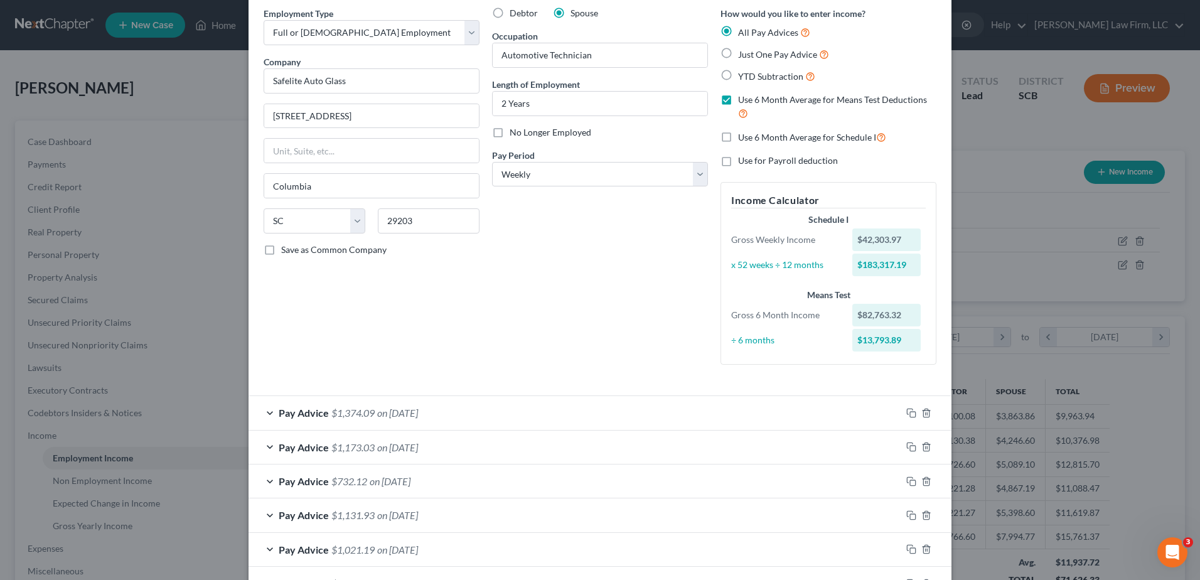
click at [738, 139] on label "Use 6 Month Average for Schedule I" at bounding box center [812, 137] width 148 height 14
click at [743, 138] on input "Use 6 Month Average for Schedule I" at bounding box center [747, 134] width 8 height 8
checkbox input "true"
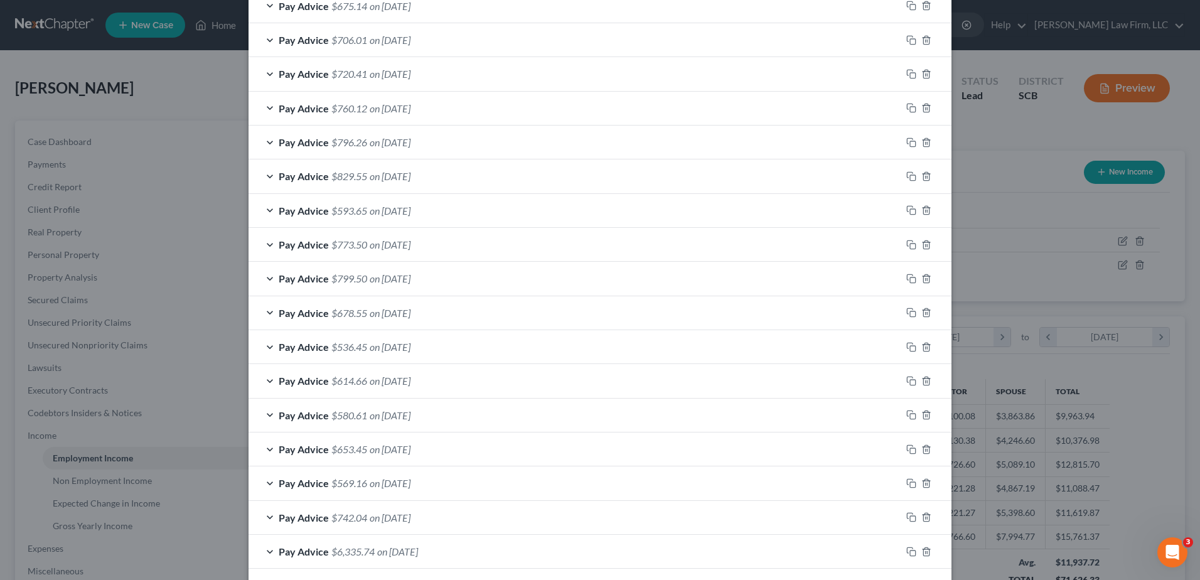
scroll to position [1027, 0]
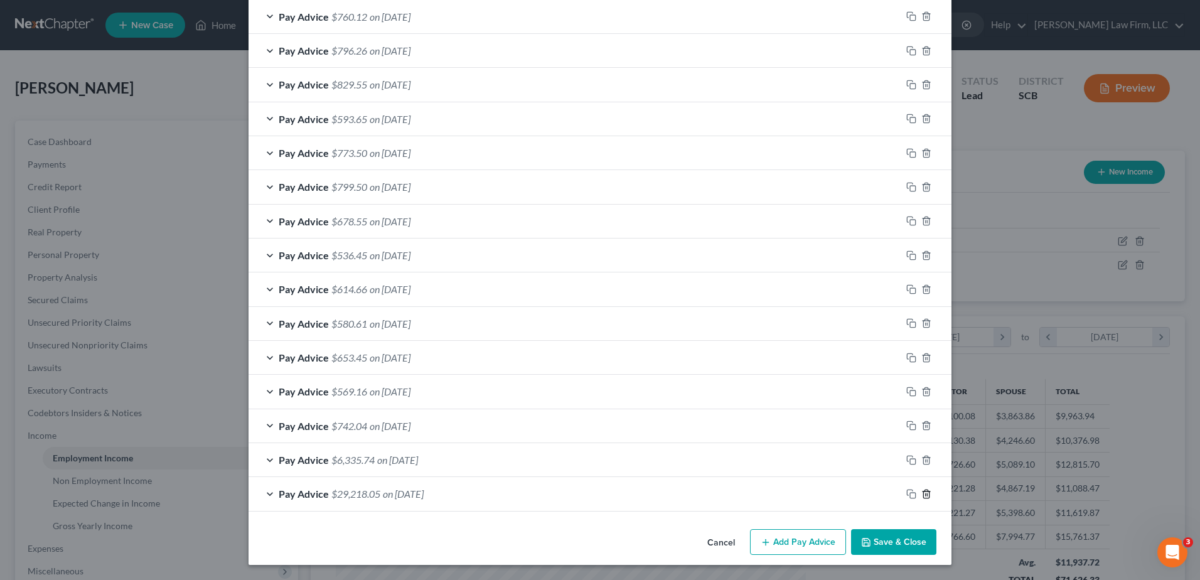
click at [924, 497] on icon "button" at bounding box center [926, 494] width 10 height 10
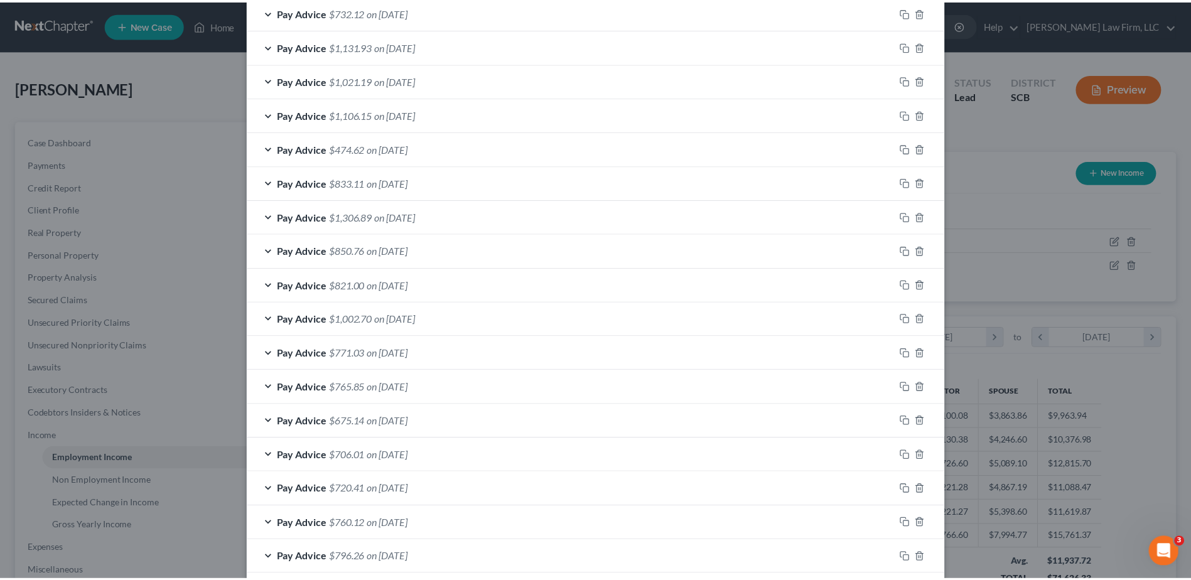
scroll to position [959, 0]
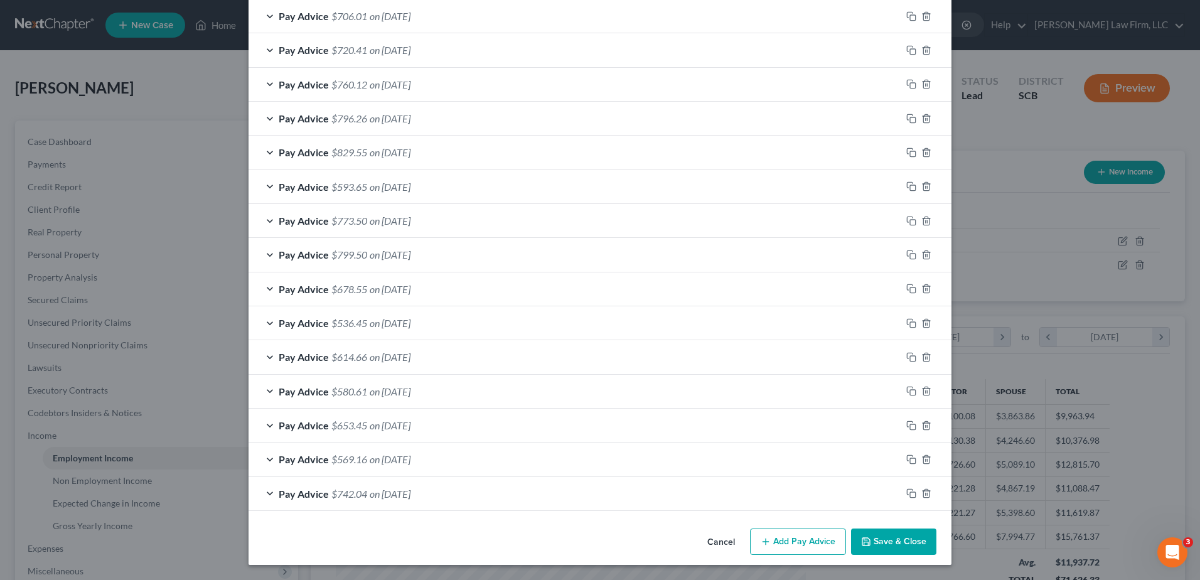
click at [871, 542] on button "Save & Close" at bounding box center [893, 541] width 85 height 26
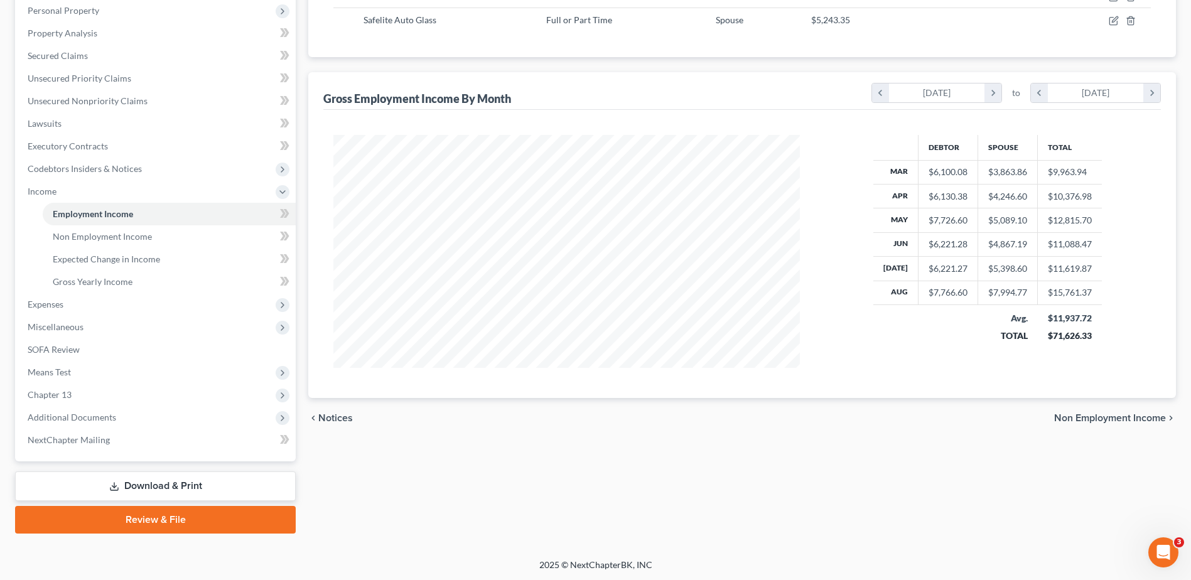
scroll to position [245, 0]
click at [77, 373] on span "Means Test" at bounding box center [157, 371] width 278 height 23
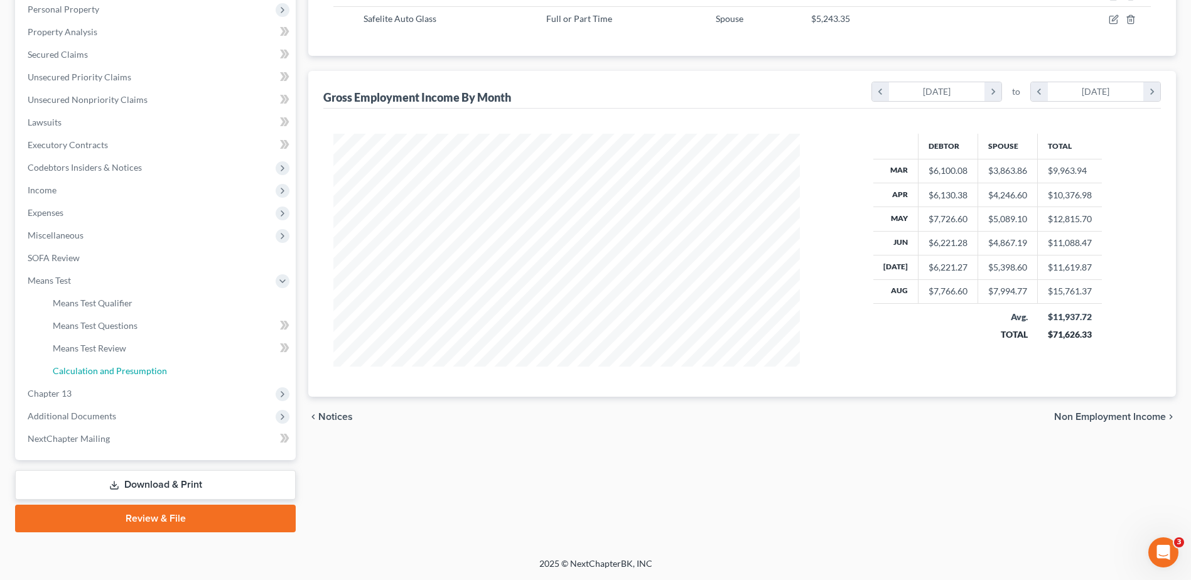
click at [99, 368] on span "Calculation and Presumption" at bounding box center [110, 370] width 114 height 11
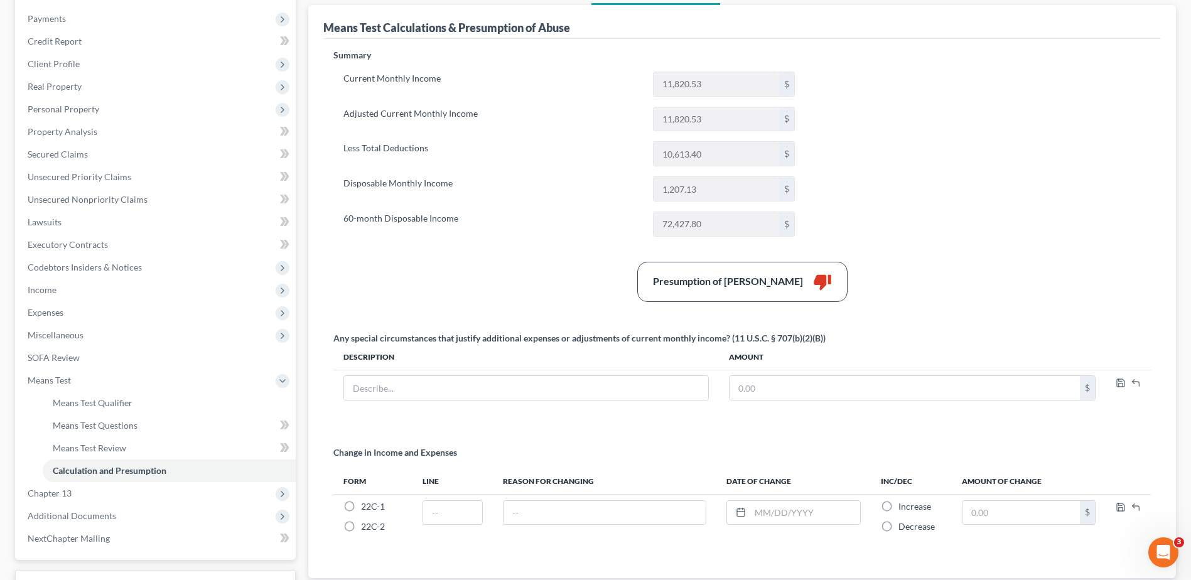
scroll to position [188, 0]
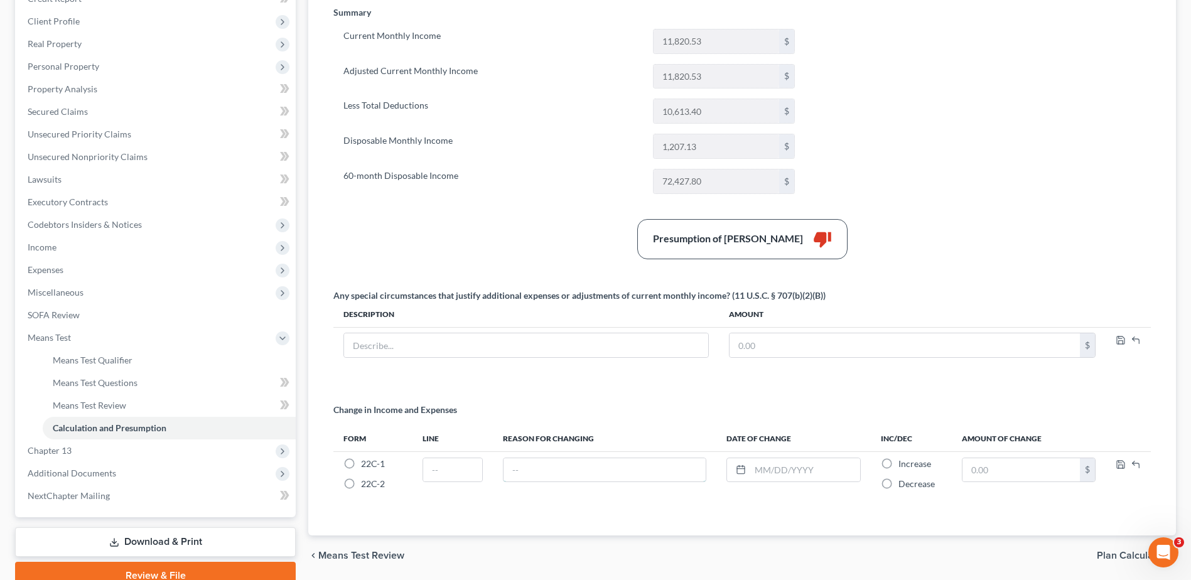
click at [527, 466] on input "text" at bounding box center [604, 470] width 202 height 24
type input "S"
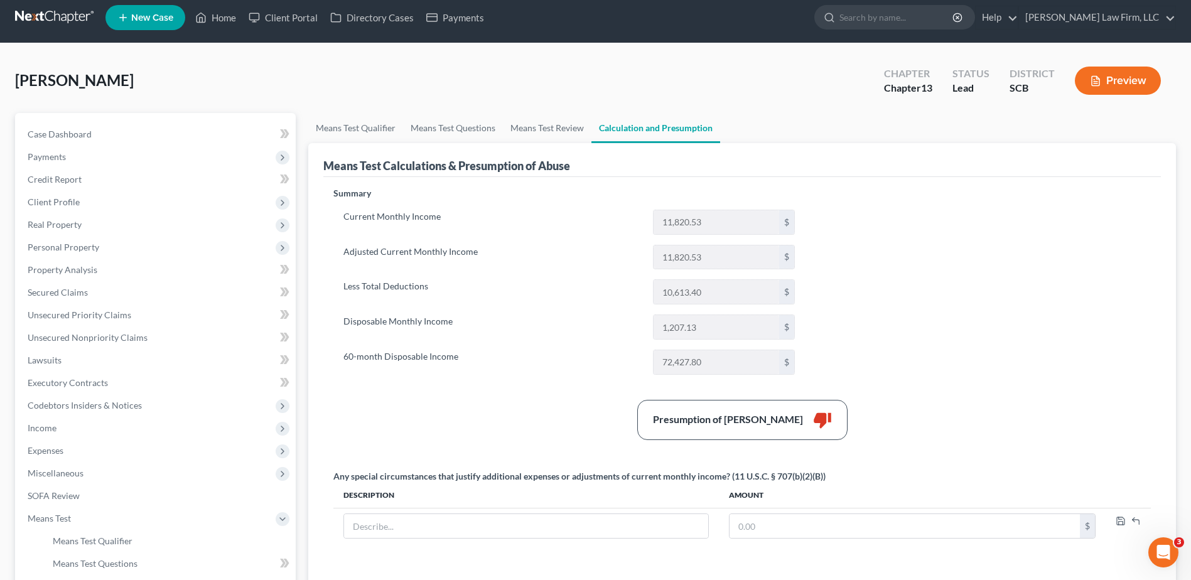
scroll to position [0, 0]
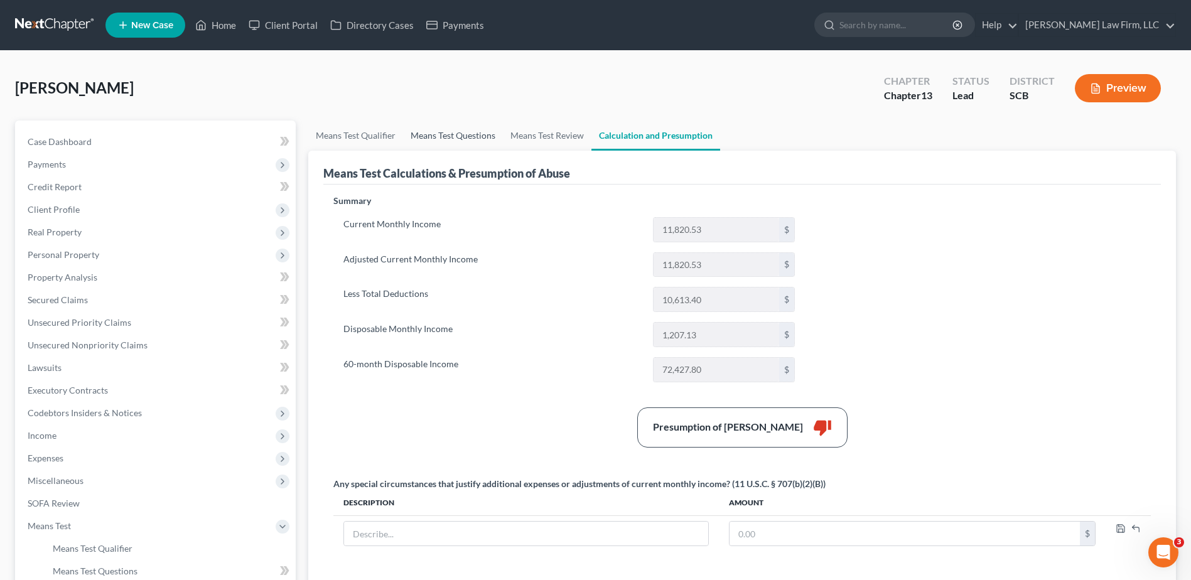
click at [451, 146] on link "Means Test Questions" at bounding box center [453, 136] width 100 height 30
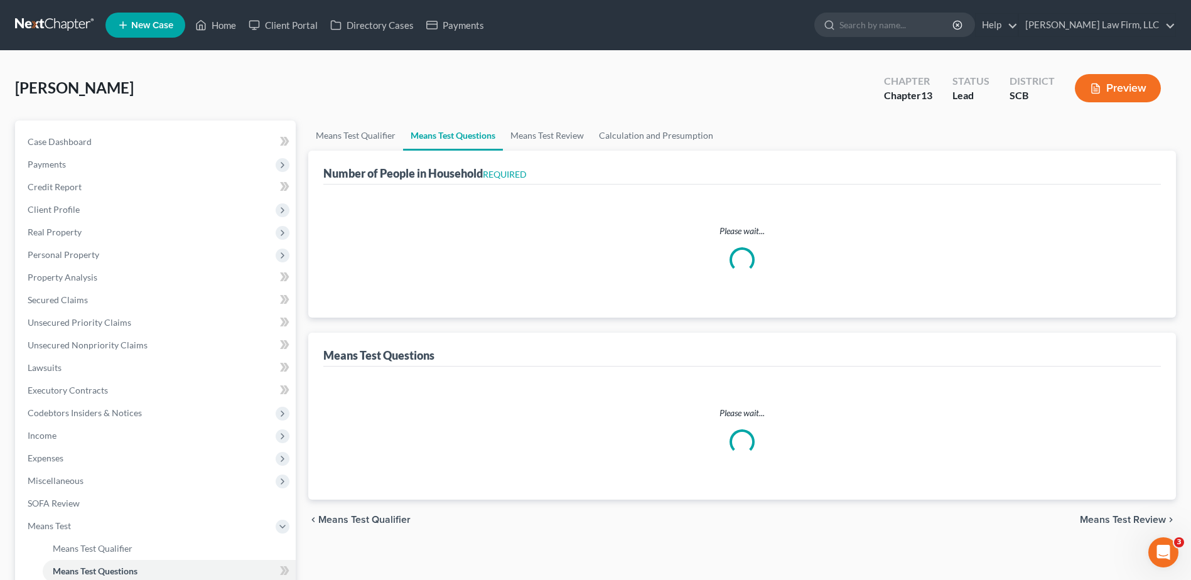
select select "0"
select select "60"
select select "1"
select select "60"
select select "1"
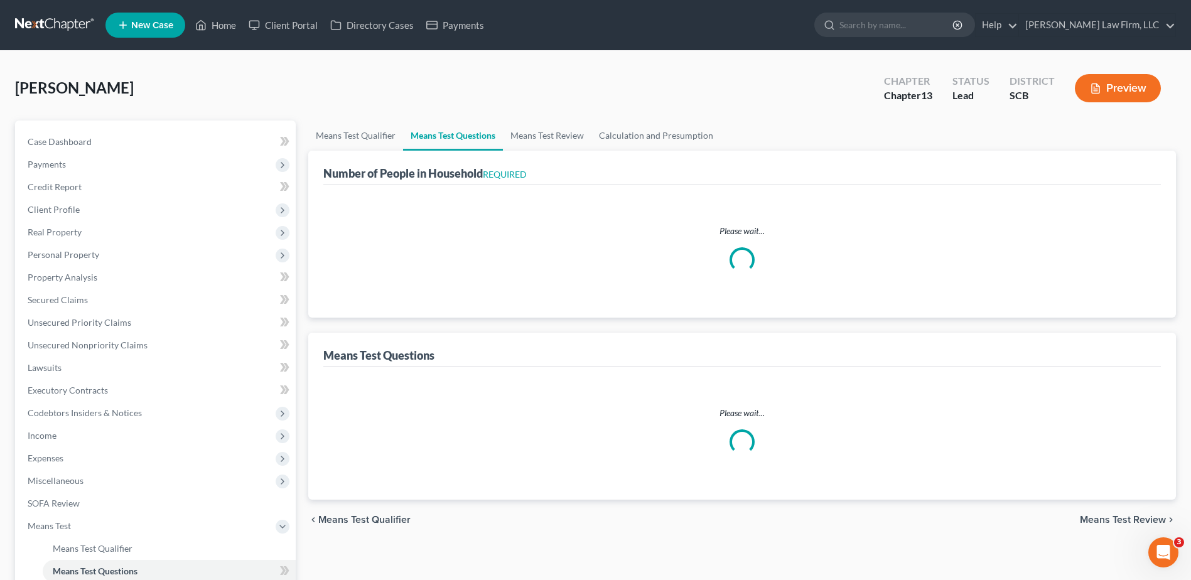
select select "60"
select select "3"
select select "0"
select select "2"
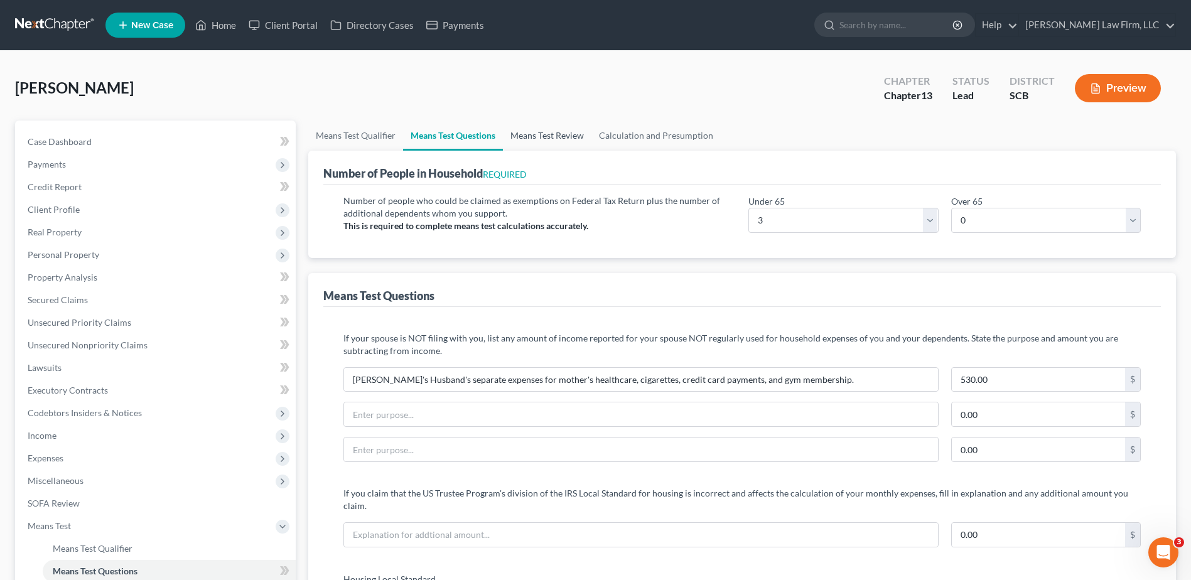
click at [578, 132] on link "Means Test Review" at bounding box center [547, 136] width 88 height 30
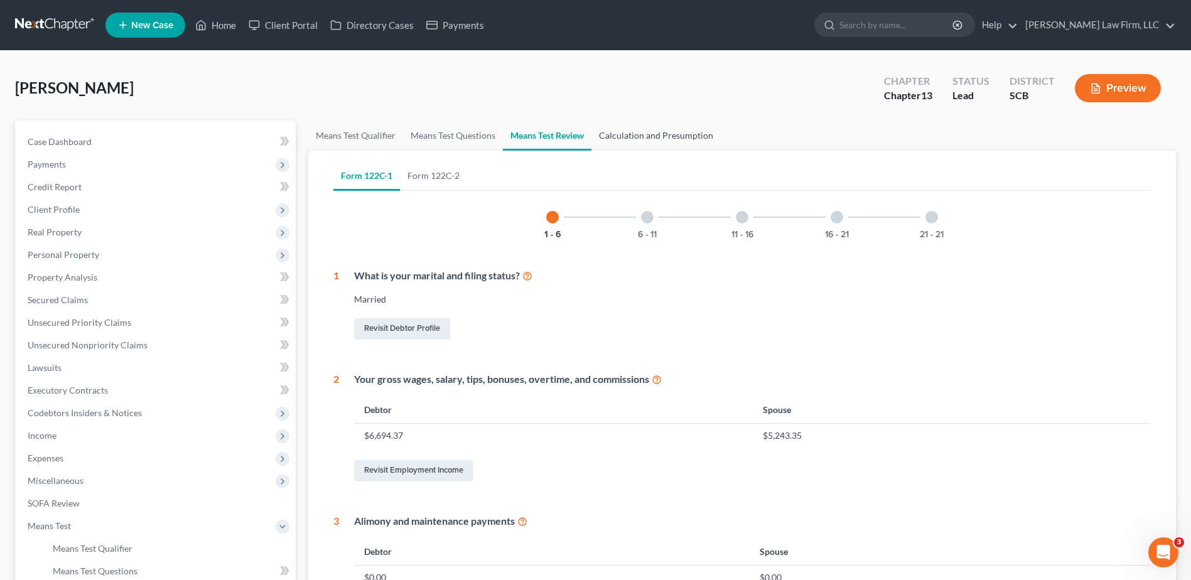
click at [625, 135] on link "Calculation and Presumption" at bounding box center [655, 136] width 129 height 30
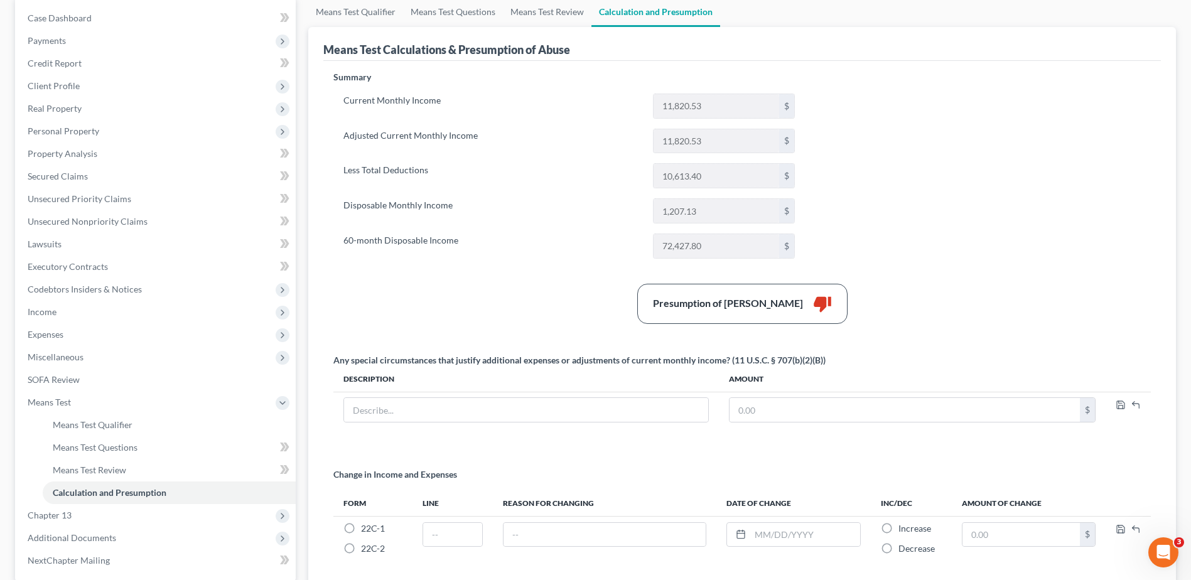
scroll to position [126, 0]
click at [436, 409] on input "text" at bounding box center [526, 408] width 364 height 24
type input "T"
type input "Debtor's Husband's seasonal Pay Decrease"
type input "252.68"
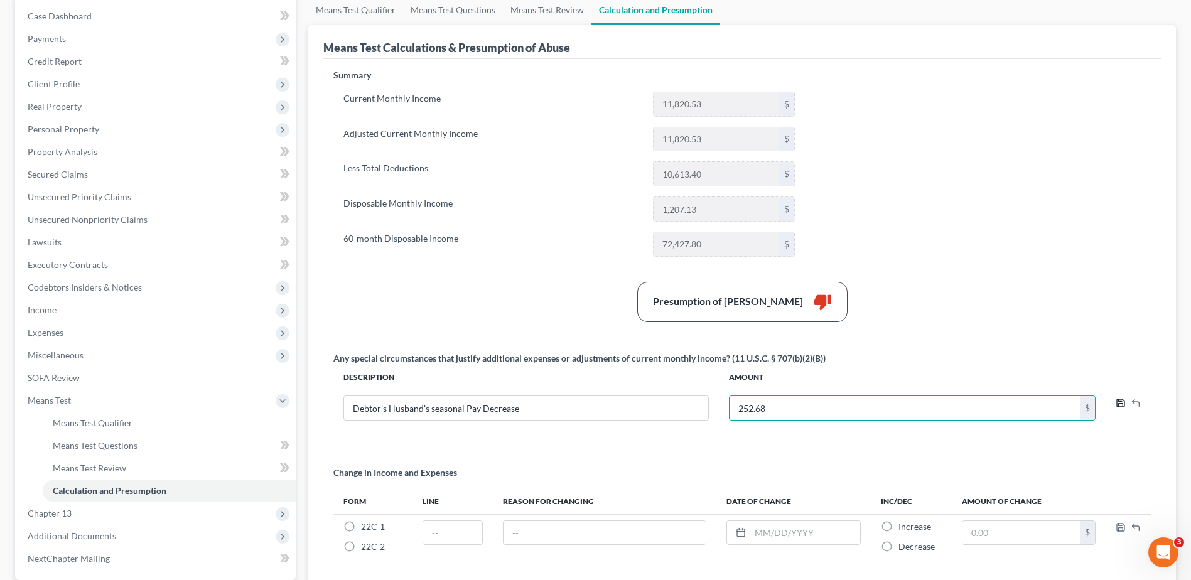
click at [1122, 401] on polyline "button" at bounding box center [1119, 400] width 3 height 2
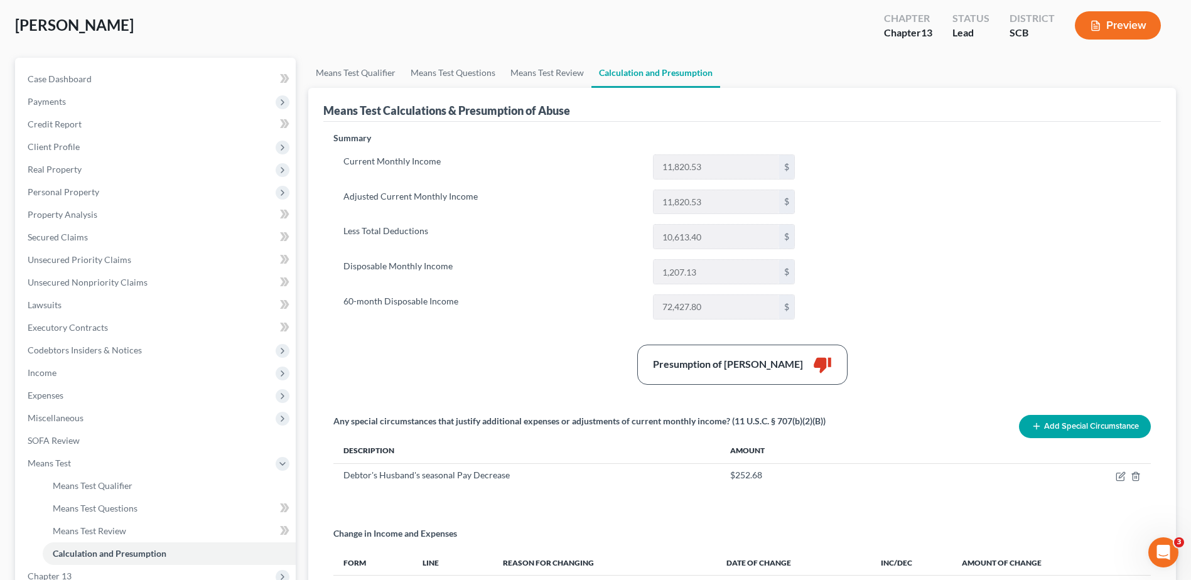
scroll to position [0, 0]
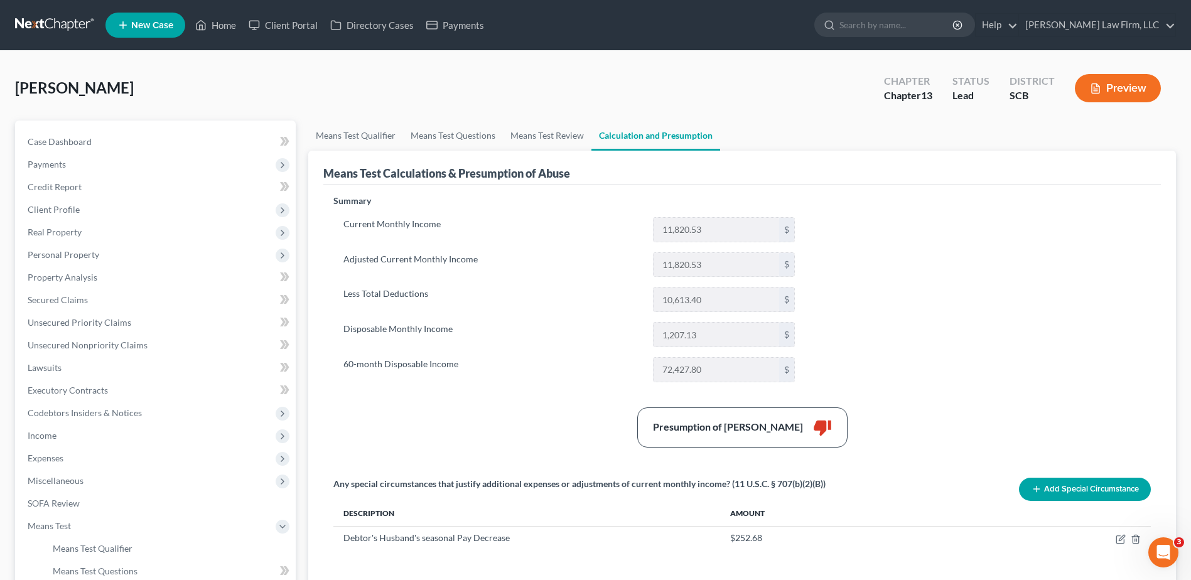
click at [1103, 89] on button "Preview" at bounding box center [1118, 88] width 86 height 28
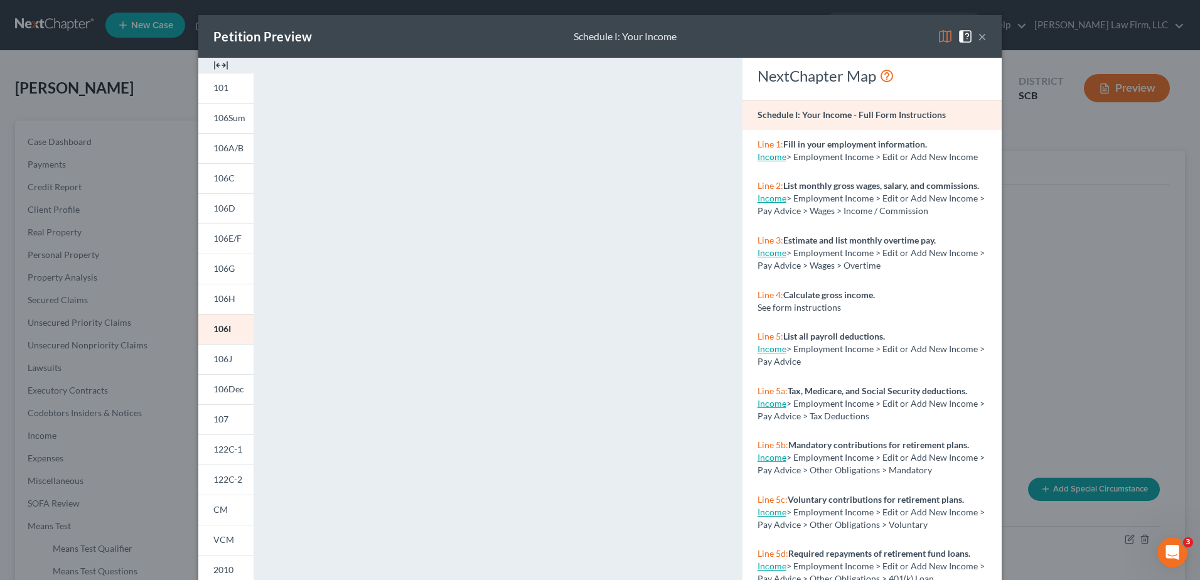
click at [978, 38] on button "×" at bounding box center [982, 36] width 9 height 15
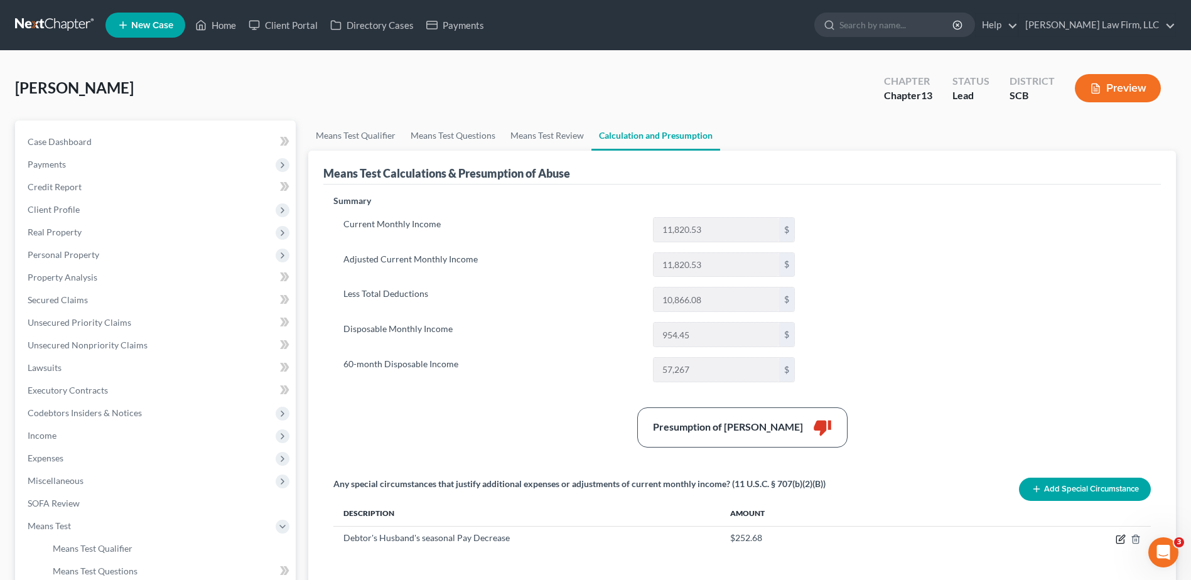
click at [1117, 541] on icon "button" at bounding box center [1120, 539] width 8 height 8
click at [434, 535] on input "Debtor's Husband's seasonal Pay Decrease" at bounding box center [526, 534] width 364 height 24
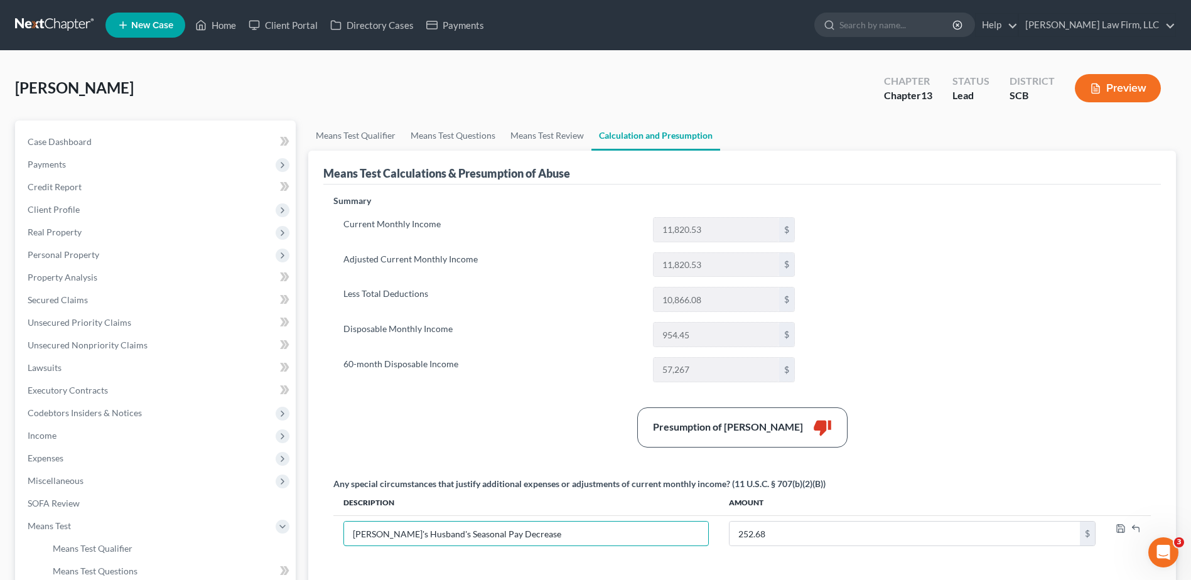
type input "[PERSON_NAME]'s Husband's Seasonal Pay Decrease"
click at [1119, 528] on icon "button" at bounding box center [1120, 528] width 10 height 10
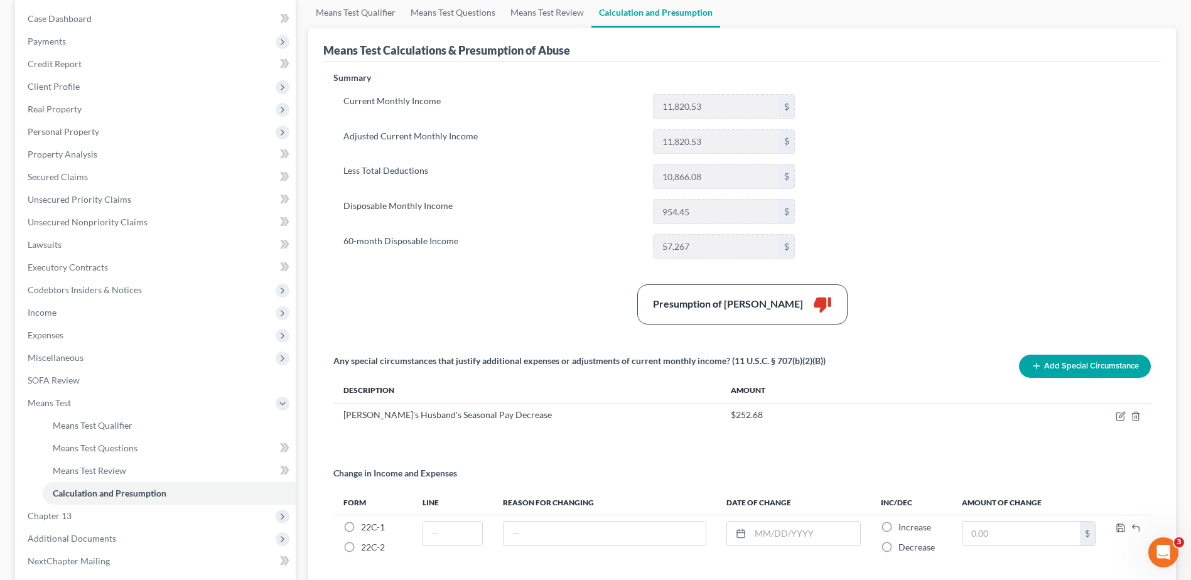
scroll to position [188, 0]
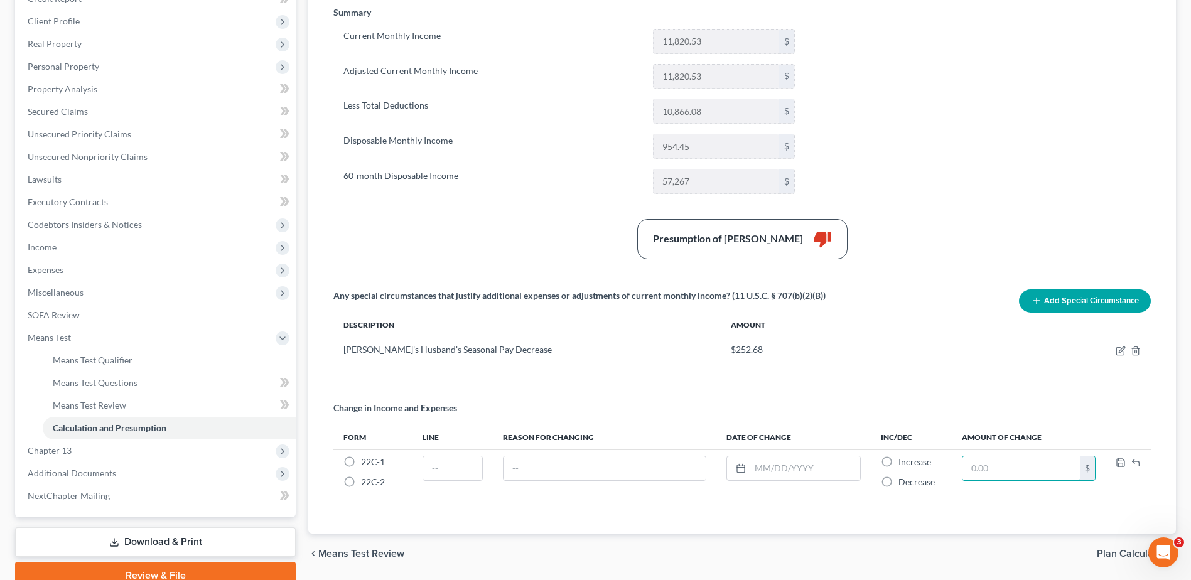
click at [1003, 459] on input "text" at bounding box center [1020, 468] width 117 height 24
type input "252.68"
click at [898, 482] on label "Decrease *" at bounding box center [916, 482] width 36 height 13
click at [903, 482] on input "Decrease *" at bounding box center [907, 480] width 8 height 8
radio input "true"
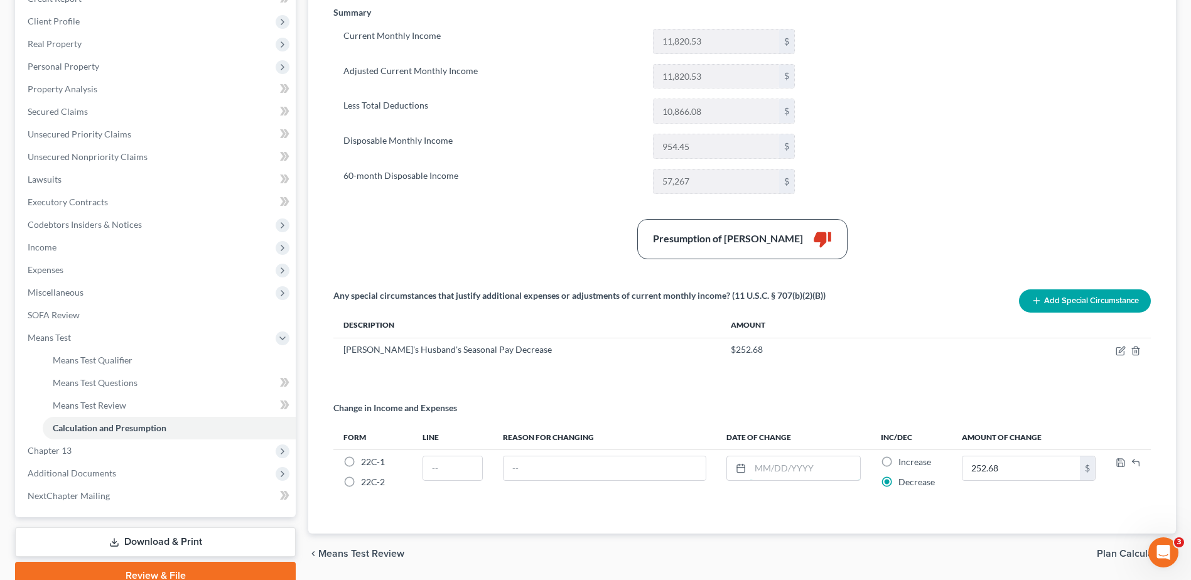
click at [806, 464] on input "text" at bounding box center [805, 468] width 110 height 24
type input "0"
type input "[DATE]"
click at [581, 476] on input "text" at bounding box center [604, 468] width 202 height 24
type input "S"
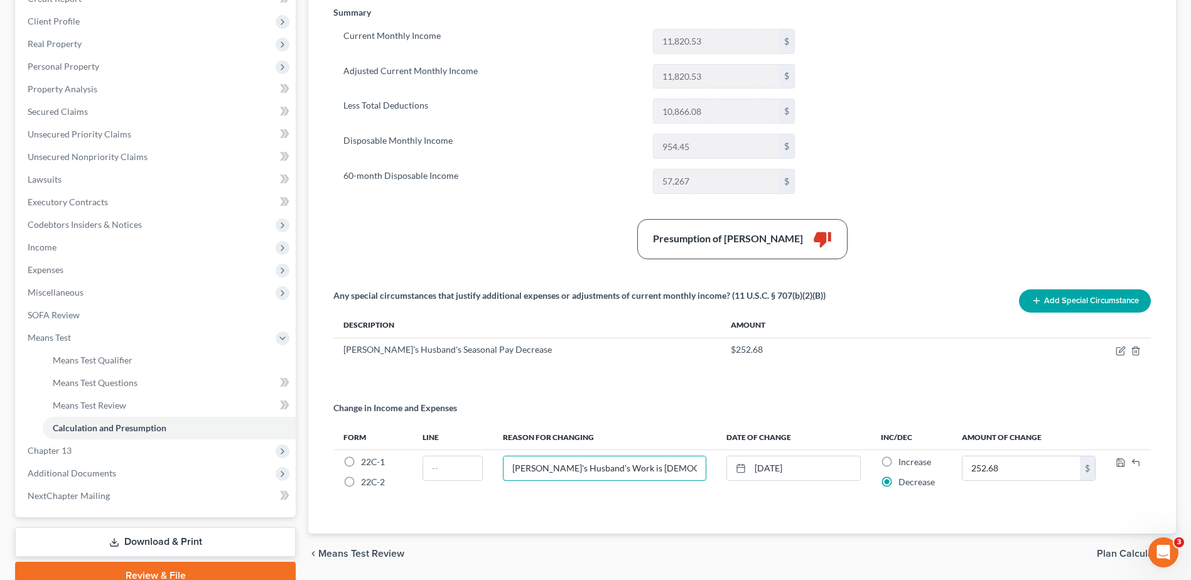
type input "Debtor's Husband's Work is Seasonal"
click at [1137, 350] on icon "button" at bounding box center [1135, 351] width 10 height 10
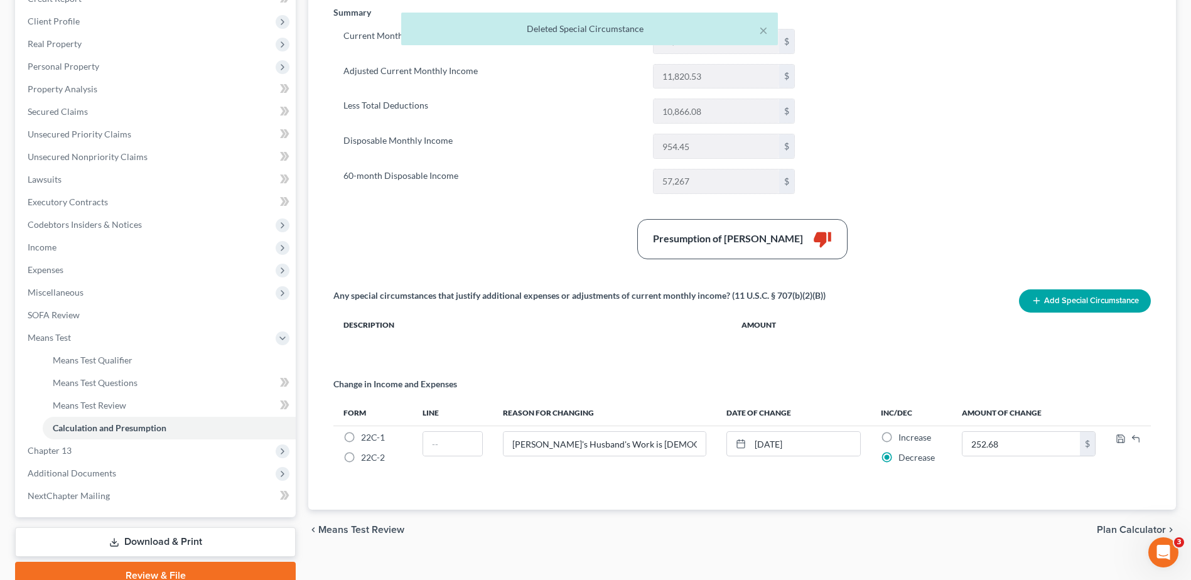
radio input "false"
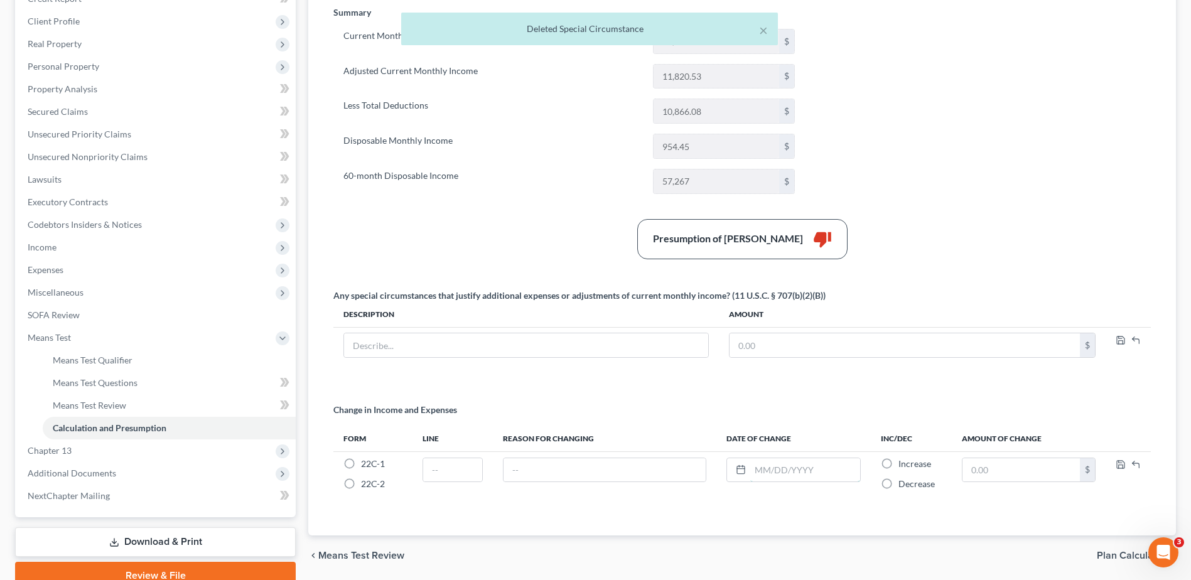
click at [804, 471] on input "text" at bounding box center [805, 470] width 110 height 24
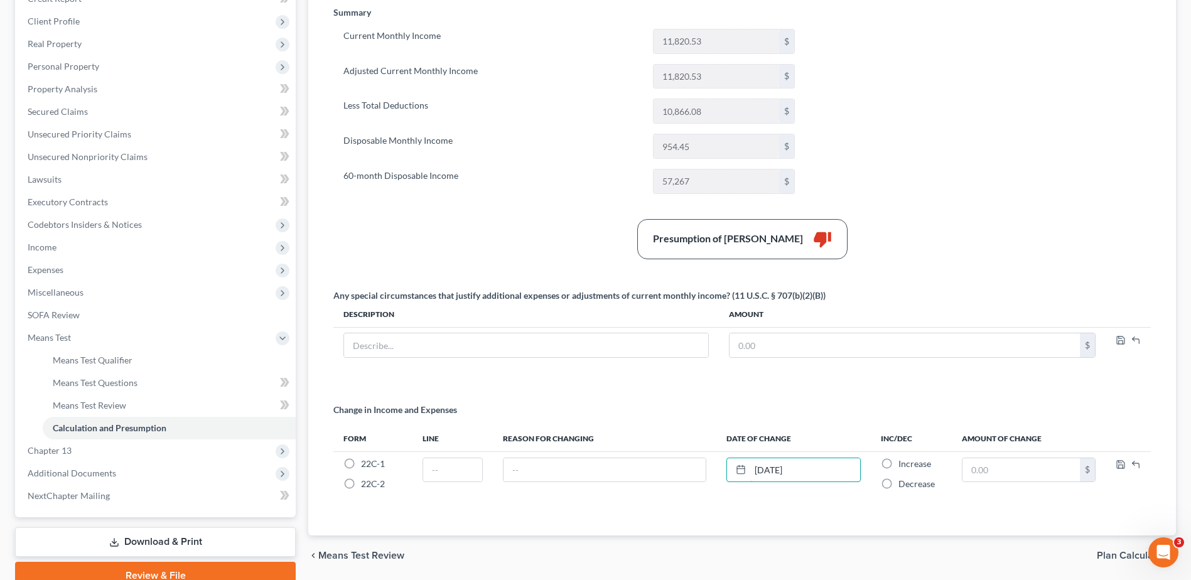
type input "[DATE]"
click at [898, 485] on label "Decrease *" at bounding box center [916, 484] width 36 height 13
click at [903, 485] on input "Decrease *" at bounding box center [907, 482] width 8 height 8
radio input "true"
click at [1009, 467] on input "text" at bounding box center [1020, 470] width 117 height 24
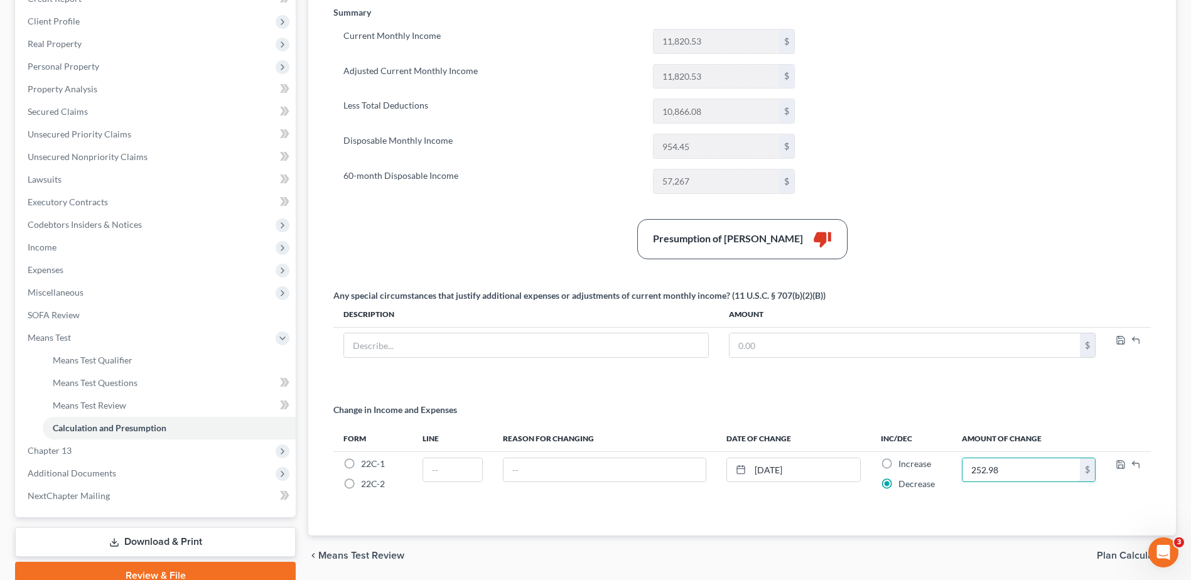
type input "252.98"
click at [542, 478] on input "text" at bounding box center [604, 470] width 202 height 24
type input "[PERSON_NAME]'s Husband's Seasonal Pay Decrease"
click at [1122, 466] on polyline "button" at bounding box center [1120, 466] width 4 height 3
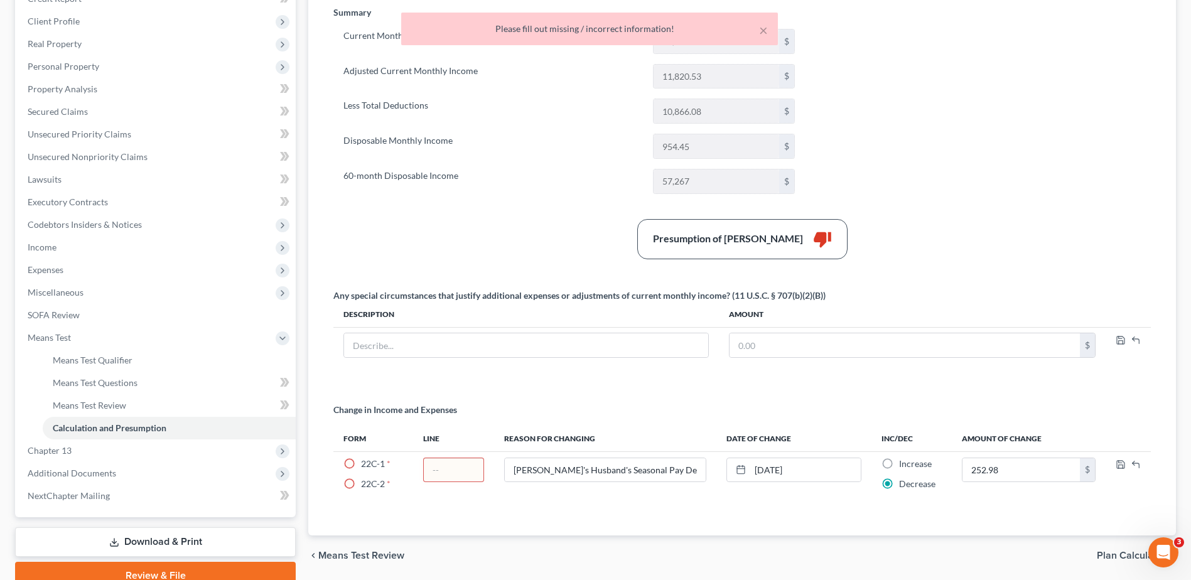
click at [361, 463] on label "22C-1 *" at bounding box center [375, 464] width 29 height 13
click at [366, 463] on input "22C-1 *" at bounding box center [370, 462] width 8 height 8
radio input "true"
click at [453, 476] on input "text" at bounding box center [452, 470] width 59 height 24
type input "1"
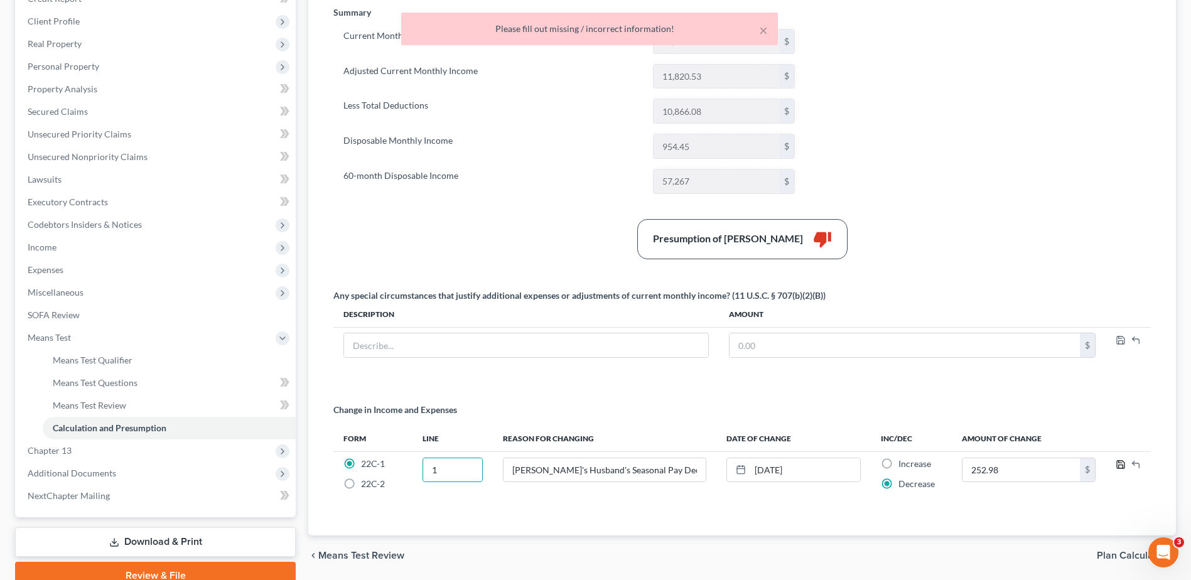
click at [1123, 466] on polyline "button" at bounding box center [1120, 466] width 4 height 3
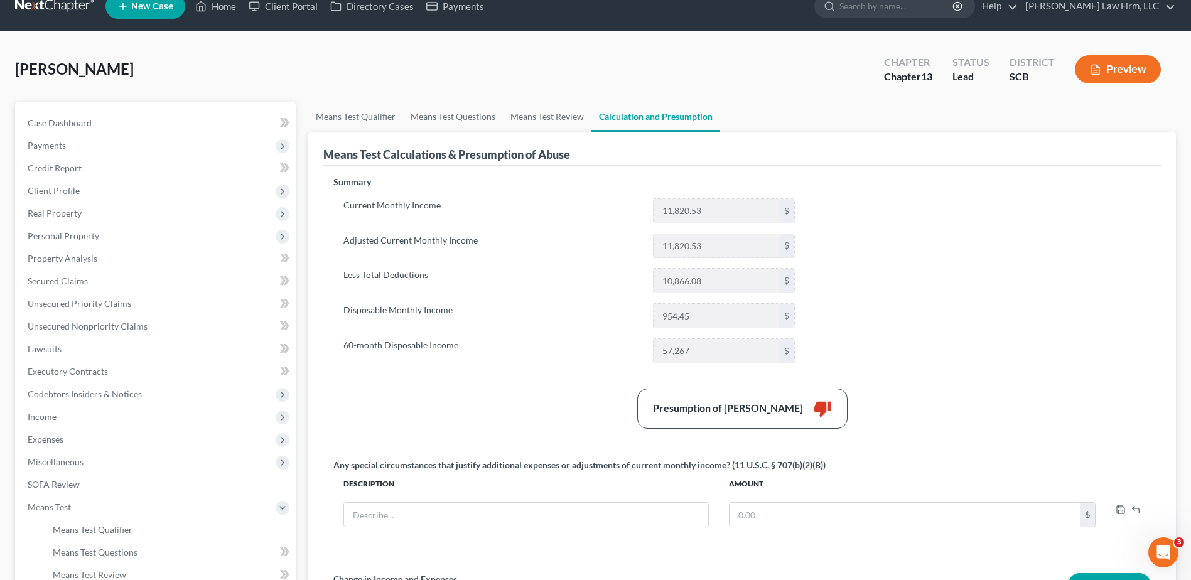
scroll to position [0, 0]
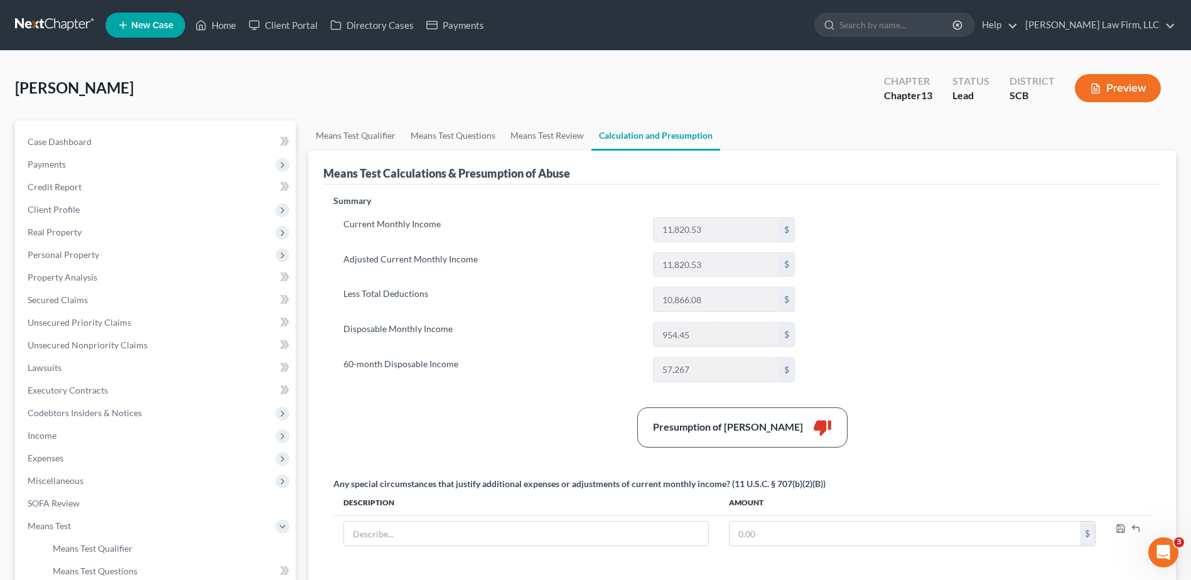
click at [1116, 84] on button "Preview" at bounding box center [1118, 88] width 86 height 28
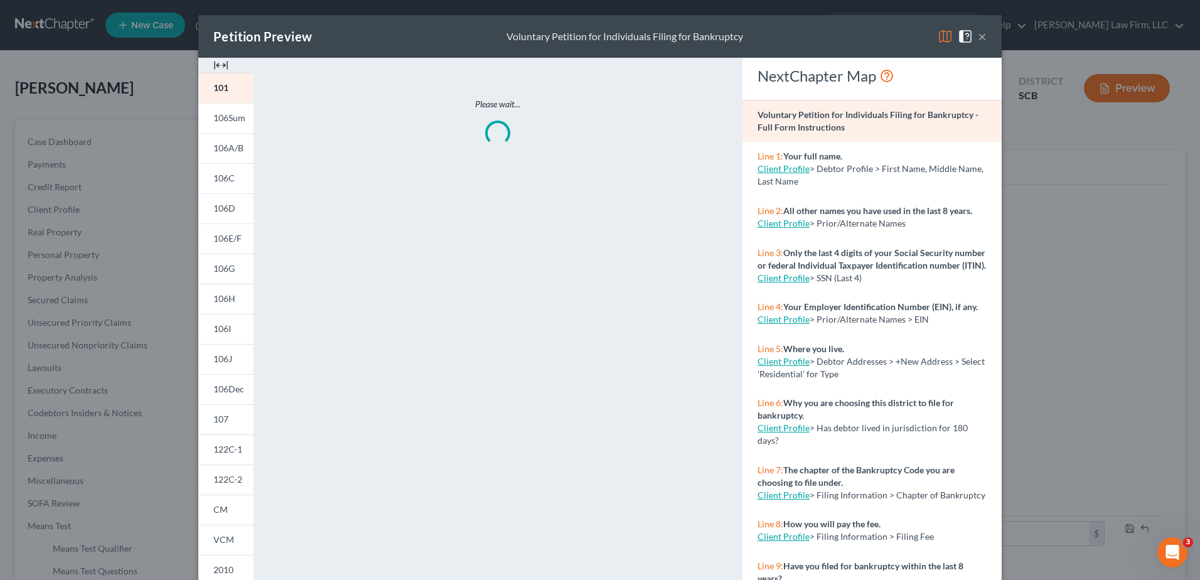
click at [214, 447] on span "122C-1" at bounding box center [227, 449] width 29 height 11
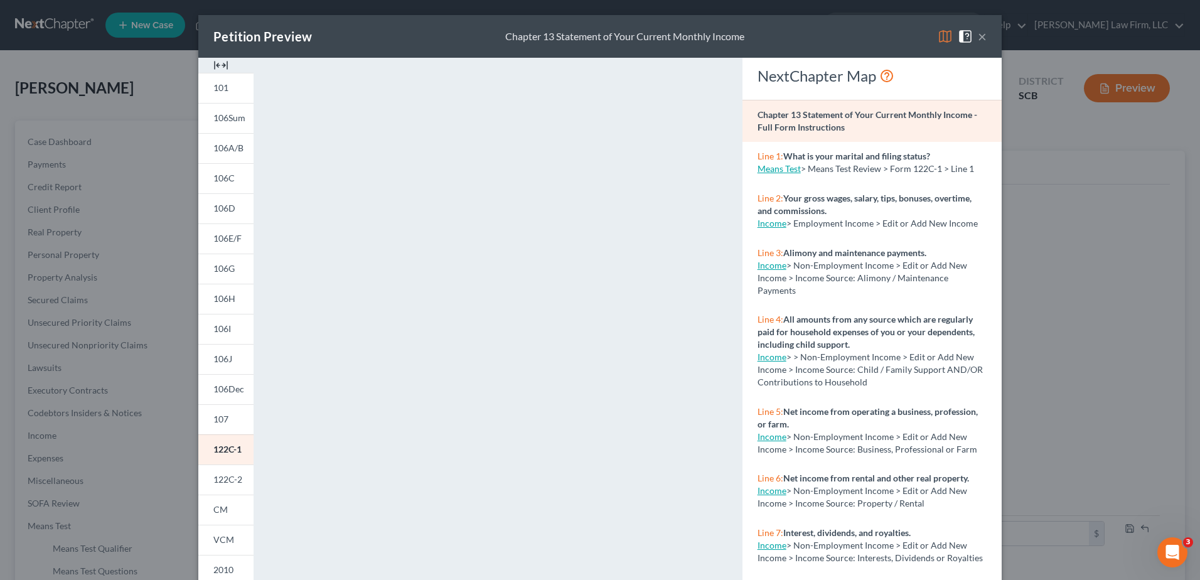
click at [218, 476] on span "122C-2" at bounding box center [227, 479] width 29 height 11
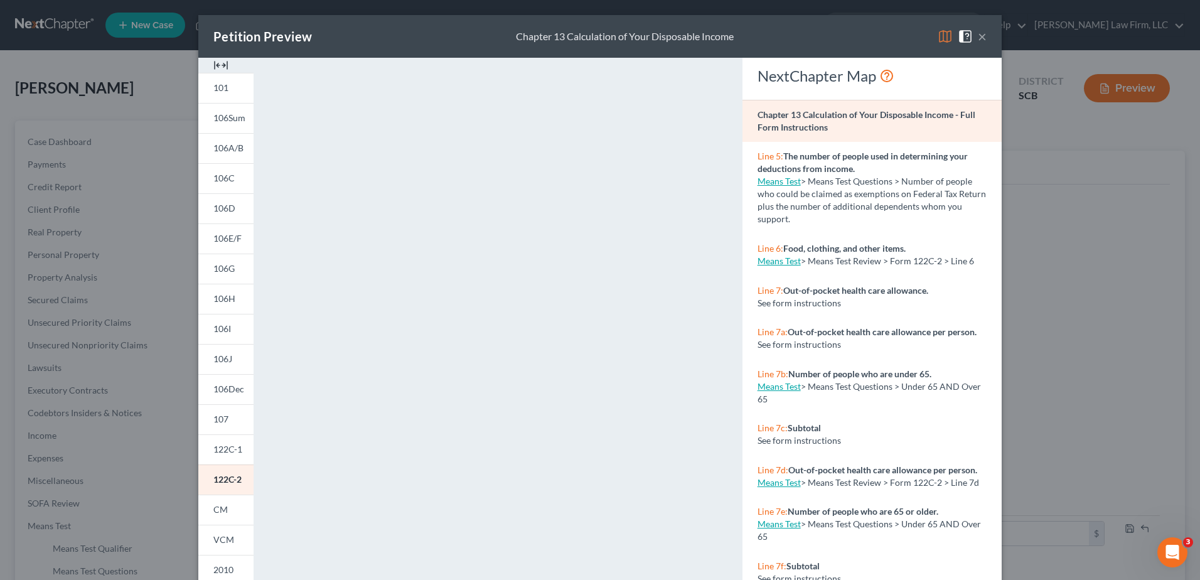
click at [225, 448] on span "122C-1" at bounding box center [227, 449] width 29 height 11
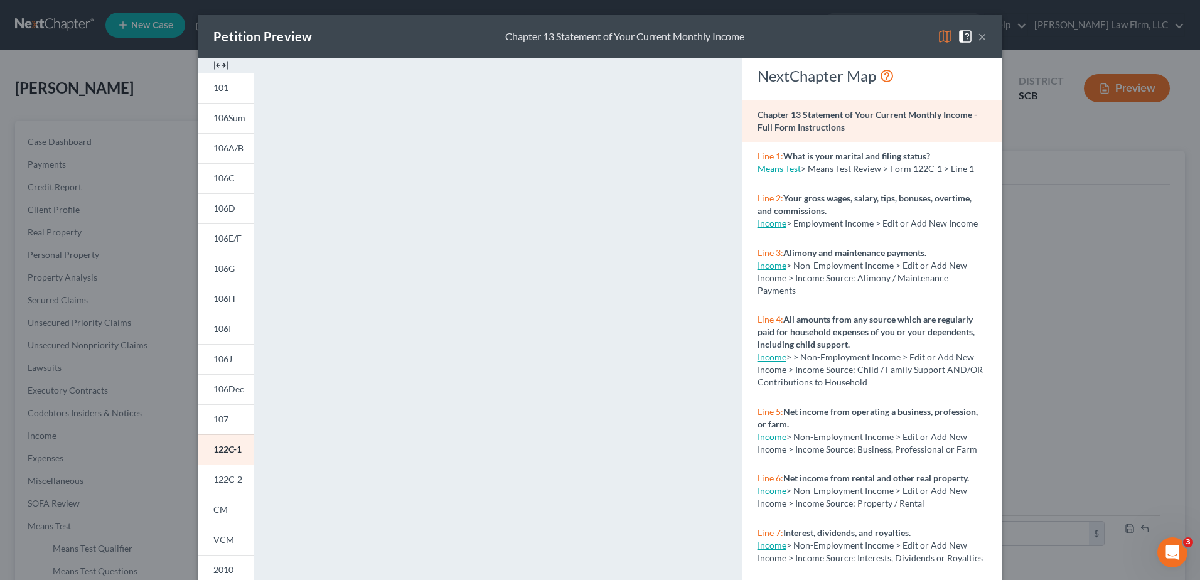
click at [978, 36] on button "×" at bounding box center [982, 36] width 9 height 15
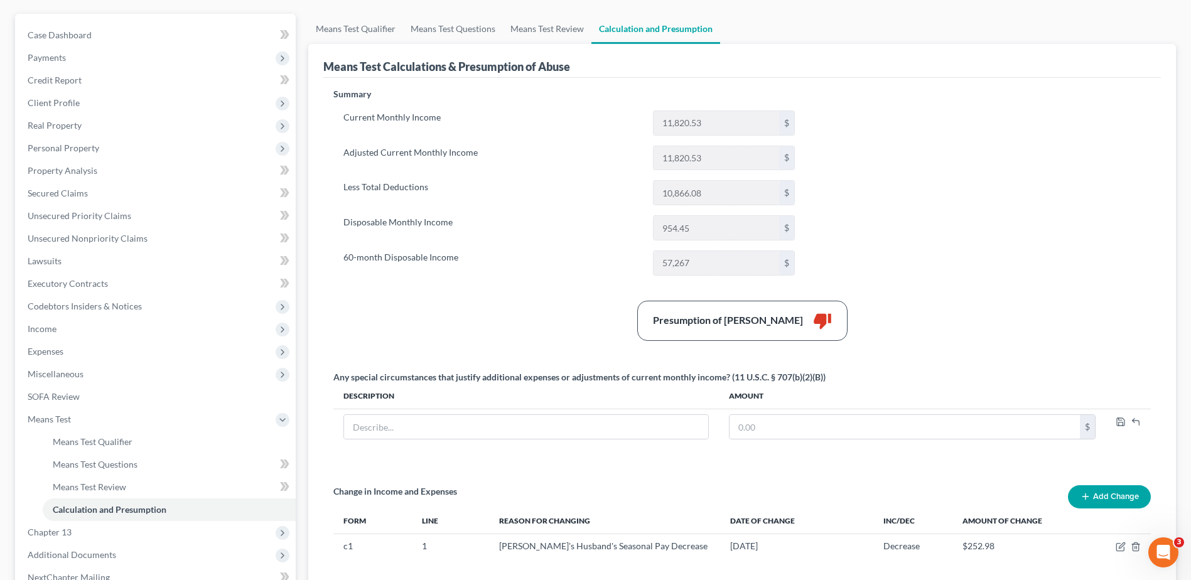
scroll to position [245, 0]
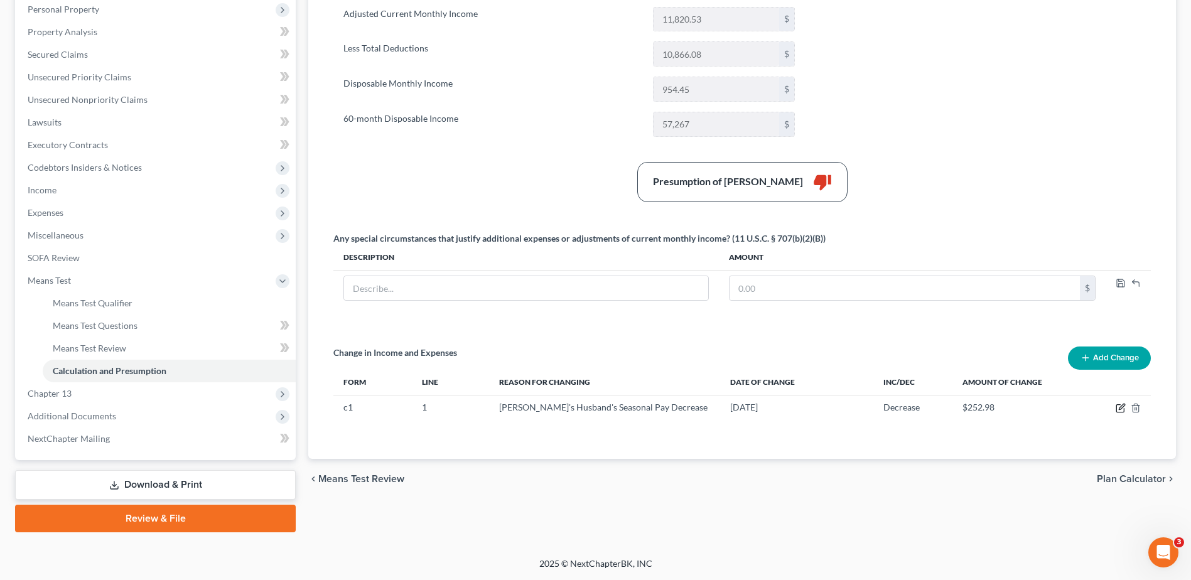
click at [1122, 407] on icon "button" at bounding box center [1121, 407] width 6 height 6
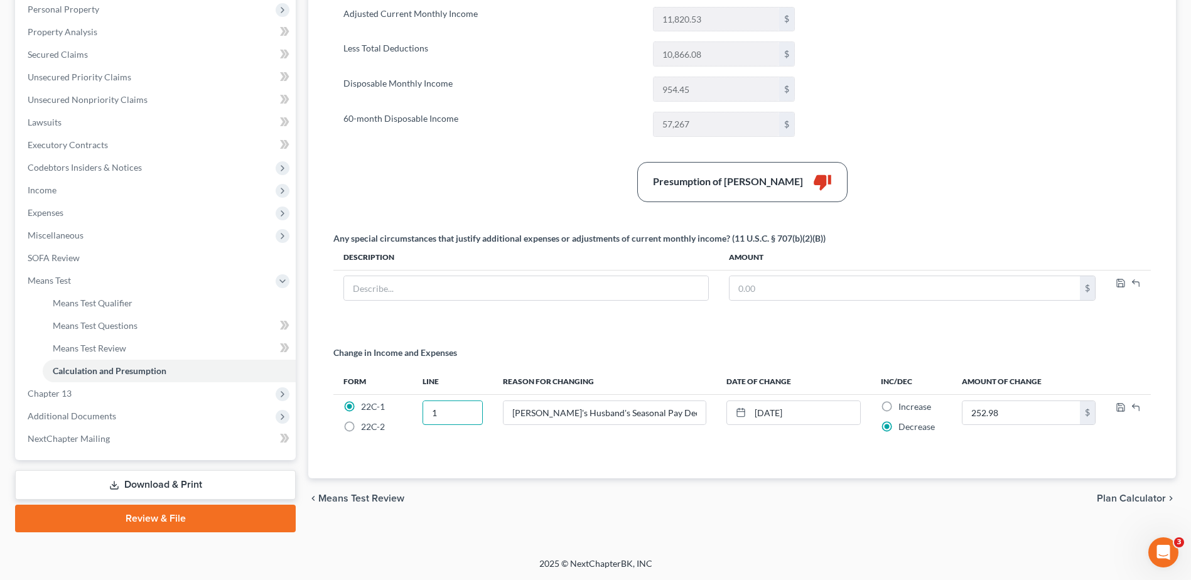
click at [444, 409] on input "1" at bounding box center [452, 413] width 59 height 24
type input "2"
click at [1117, 408] on icon "button" at bounding box center [1120, 407] width 10 height 10
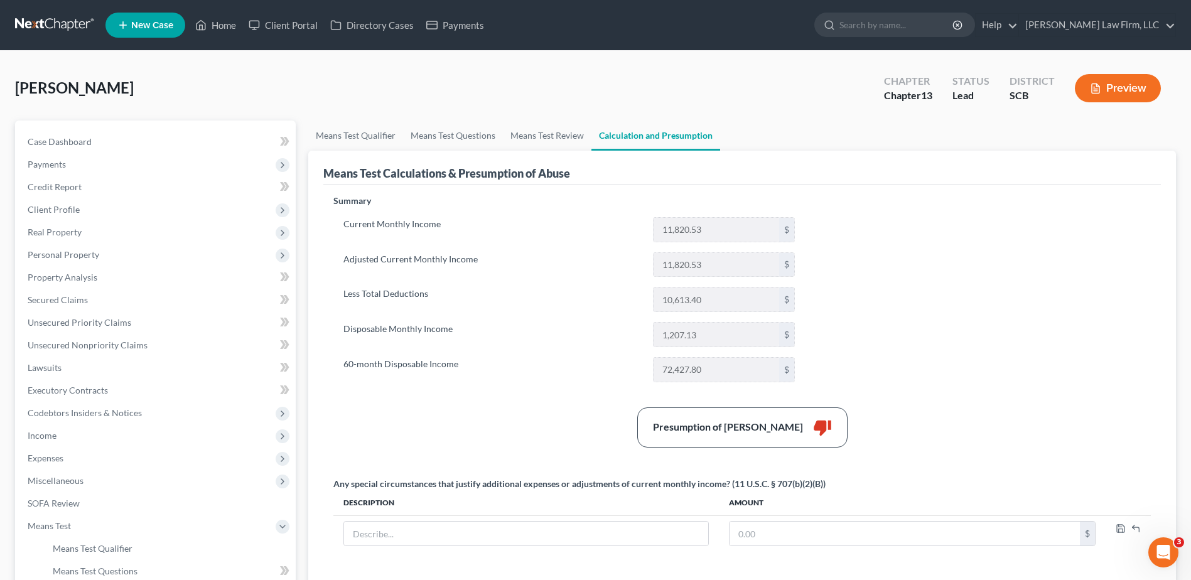
click at [1105, 86] on button "Preview" at bounding box center [1118, 88] width 86 height 28
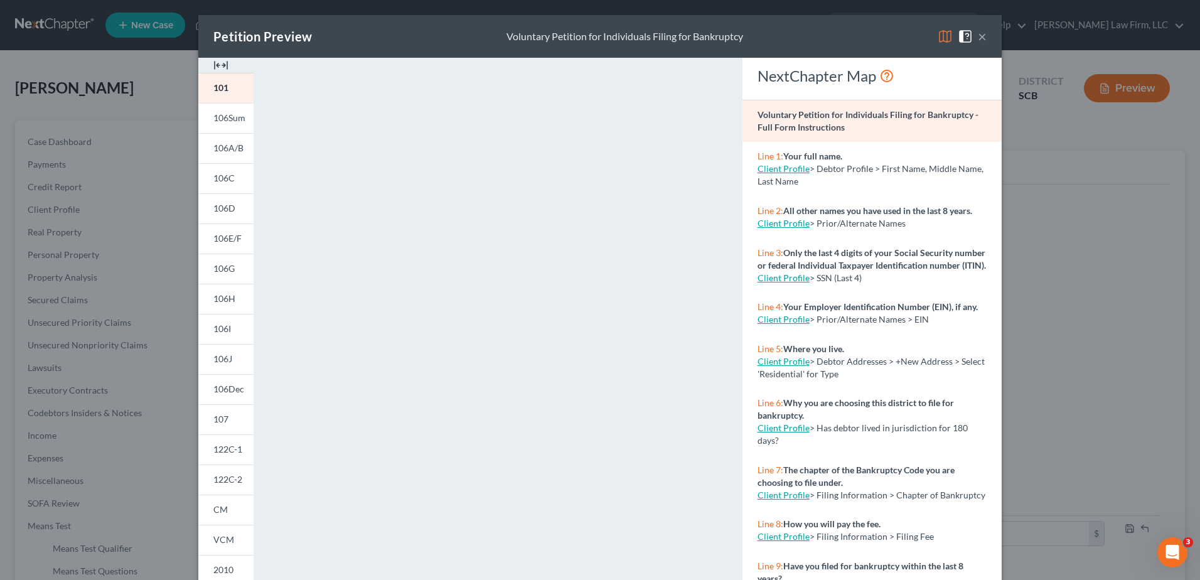
click at [225, 452] on span "122C-1" at bounding box center [227, 449] width 29 height 11
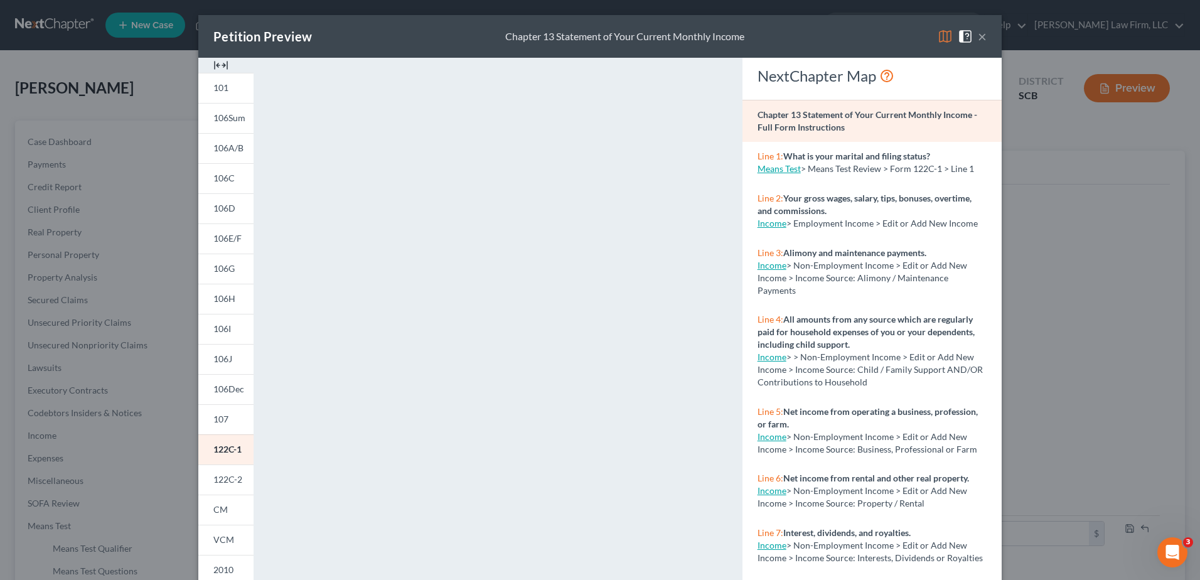
click at [224, 473] on link "122C-2" at bounding box center [225, 479] width 55 height 30
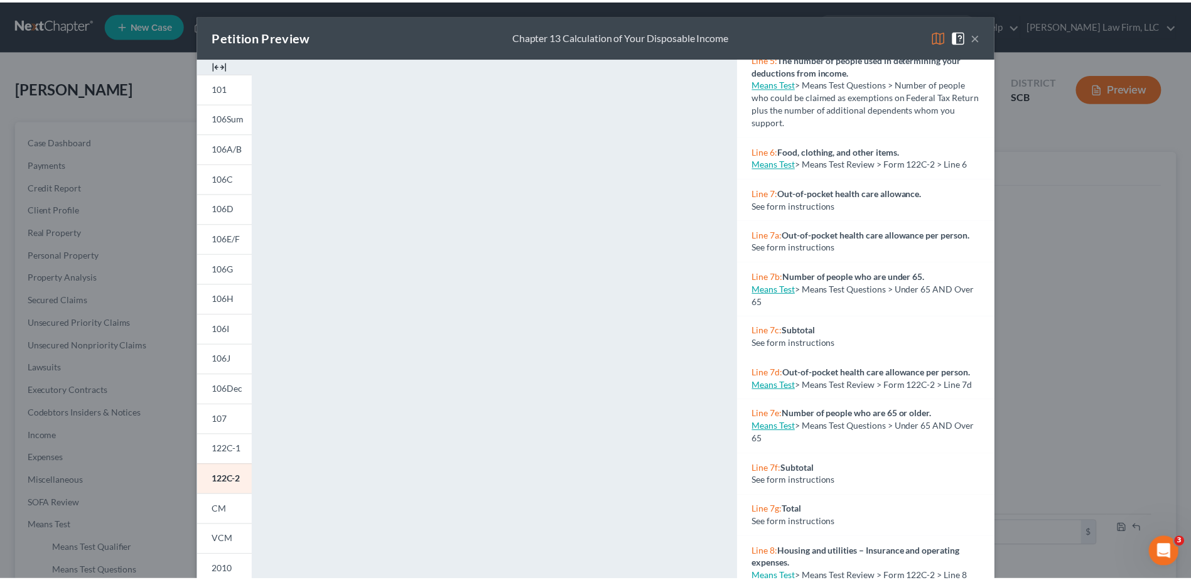
scroll to position [439, 0]
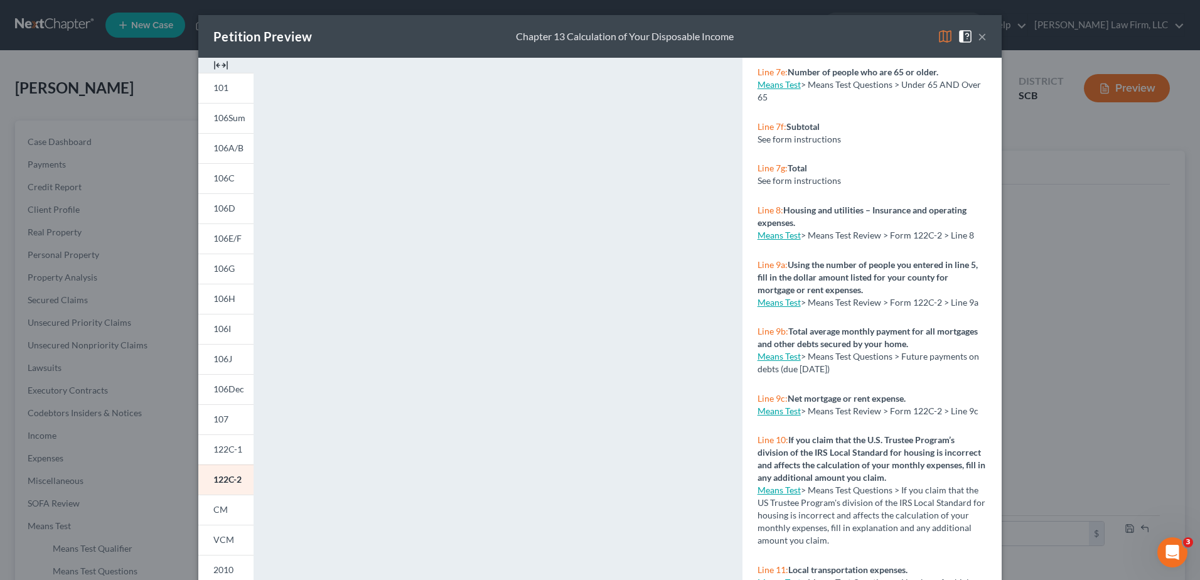
click at [978, 37] on button "×" at bounding box center [982, 36] width 9 height 15
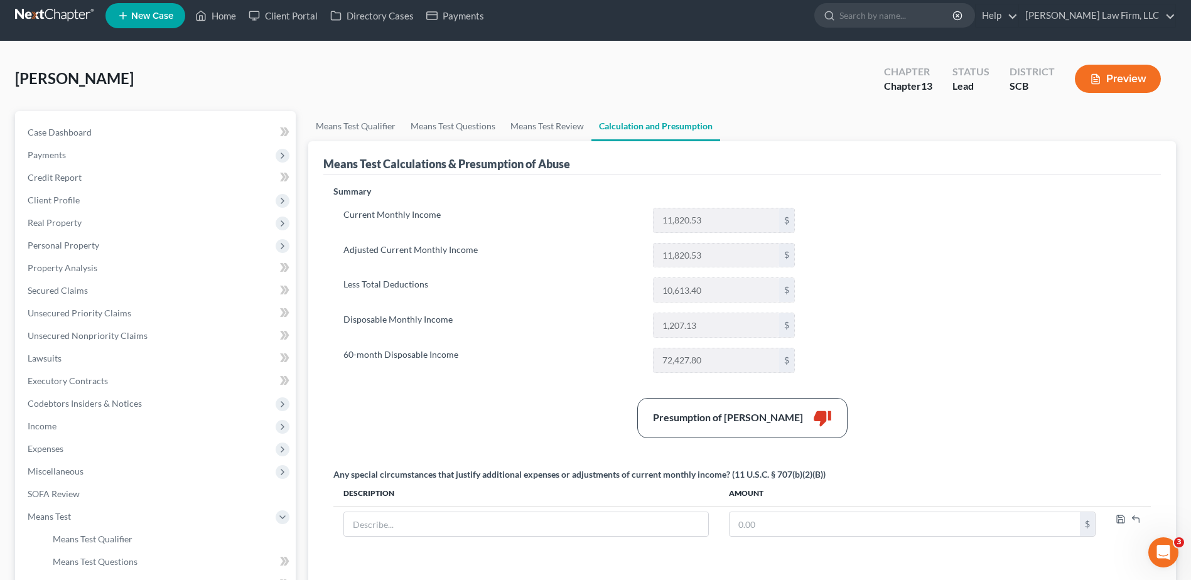
scroll to position [126, 0]
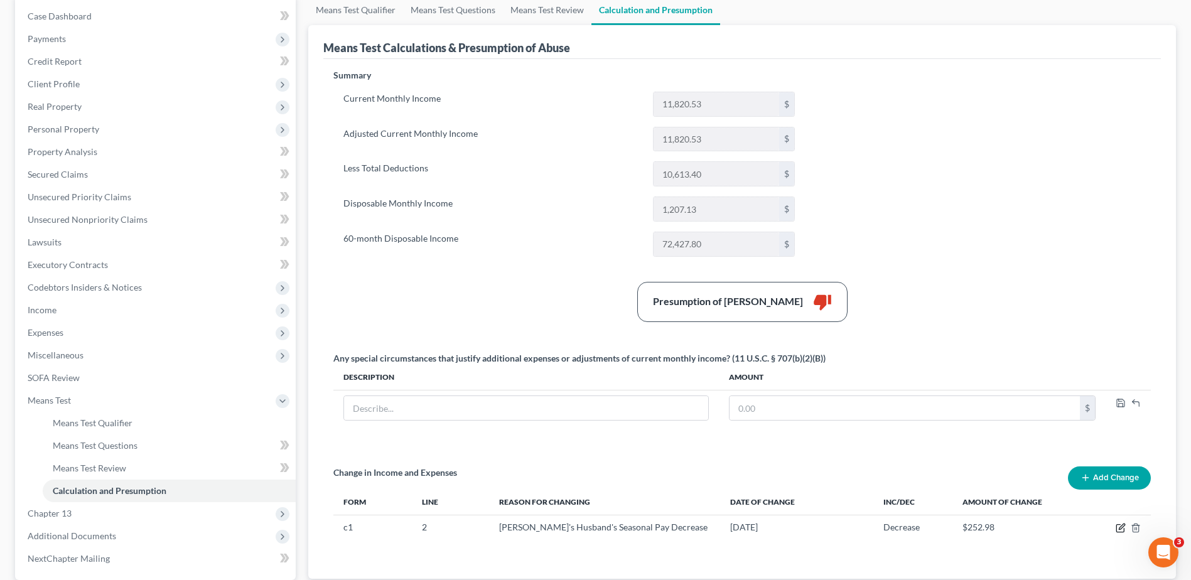
click at [1120, 530] on icon "button" at bounding box center [1120, 528] width 10 height 10
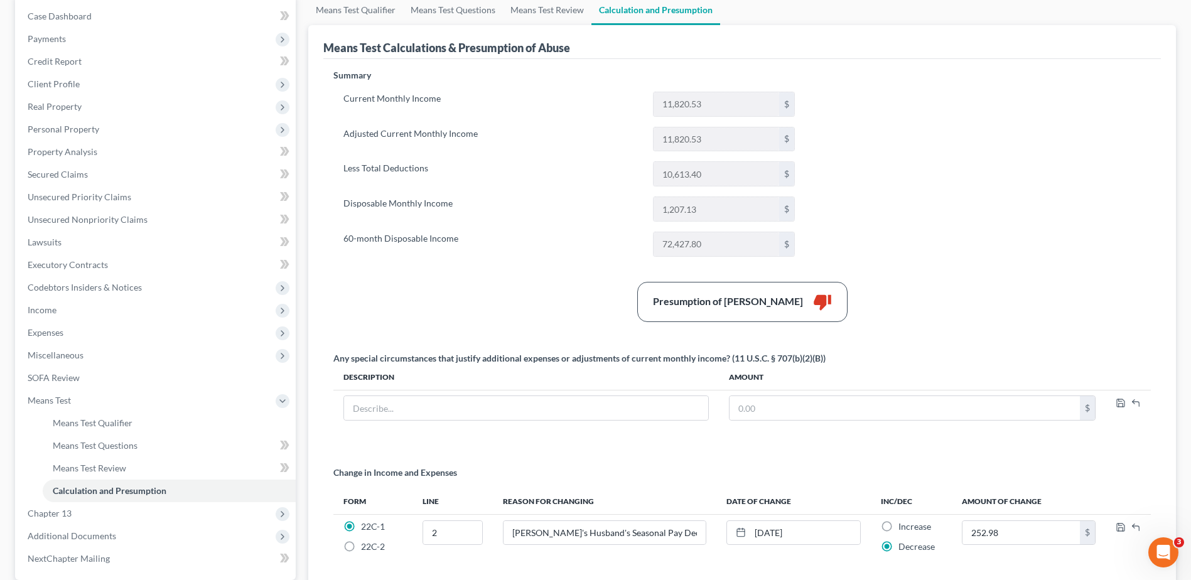
click at [739, 437] on div "Summary Current Monthly Income 11,820.53 $ Adjusted Current Monthly Income 11,8…" at bounding box center [742, 326] width 830 height 514
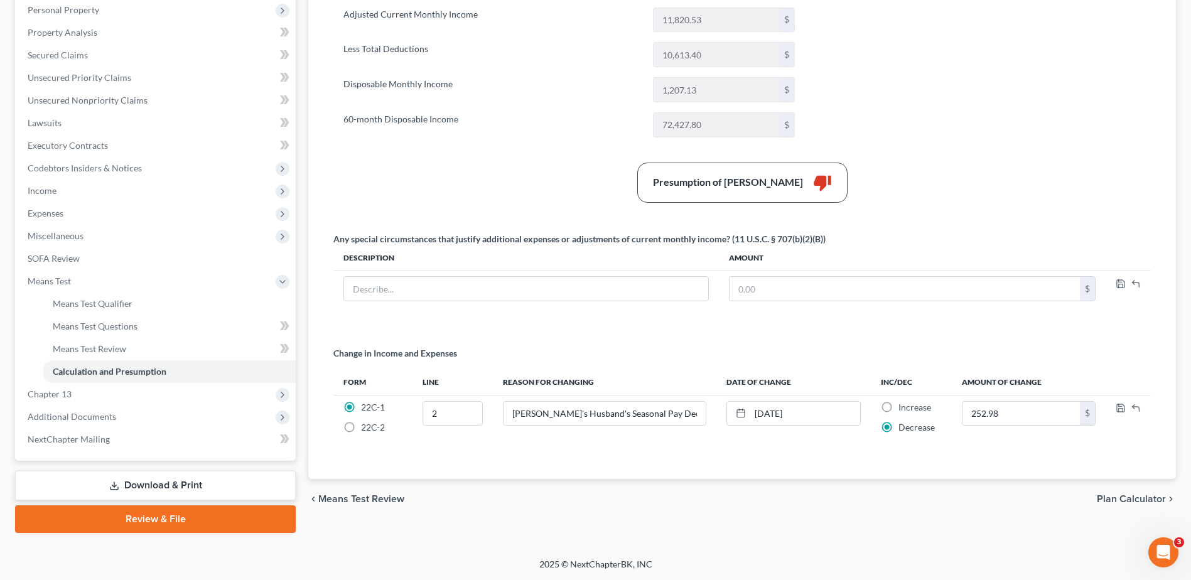
scroll to position [245, 0]
click at [1123, 409] on icon "button" at bounding box center [1120, 407] width 10 height 10
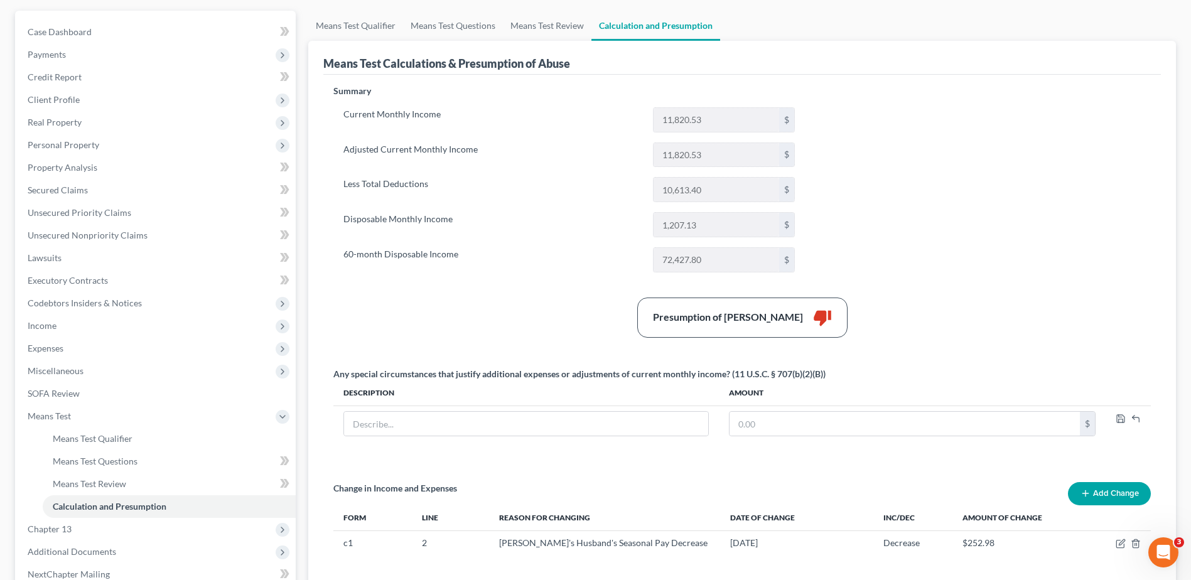
scroll to position [0, 0]
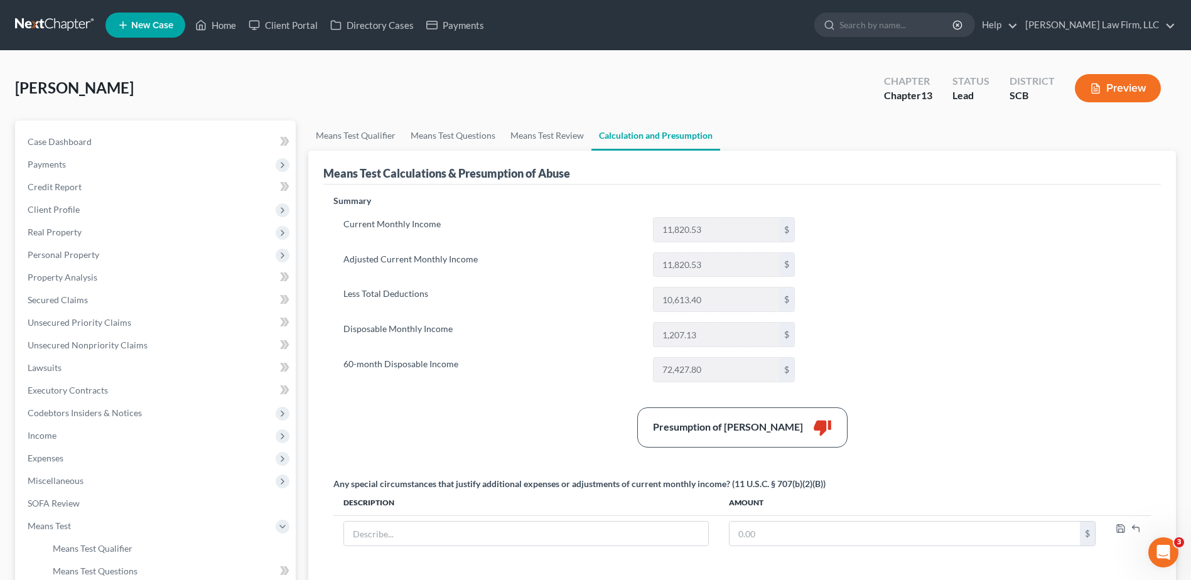
click at [1122, 83] on button "Preview" at bounding box center [1118, 88] width 86 height 28
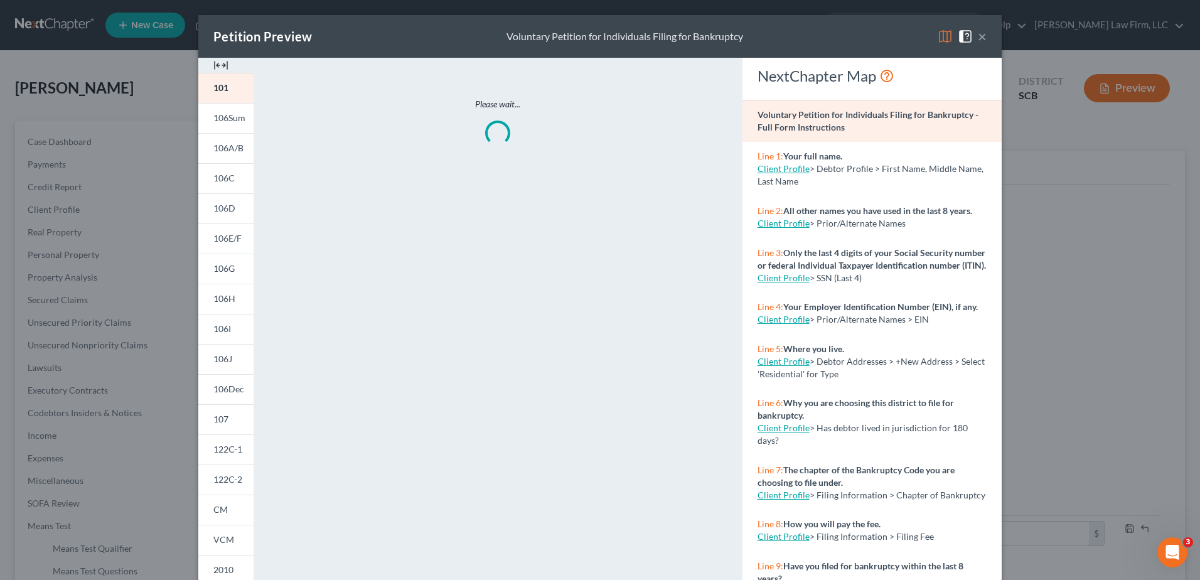
click at [227, 460] on link "122C-1" at bounding box center [225, 449] width 55 height 30
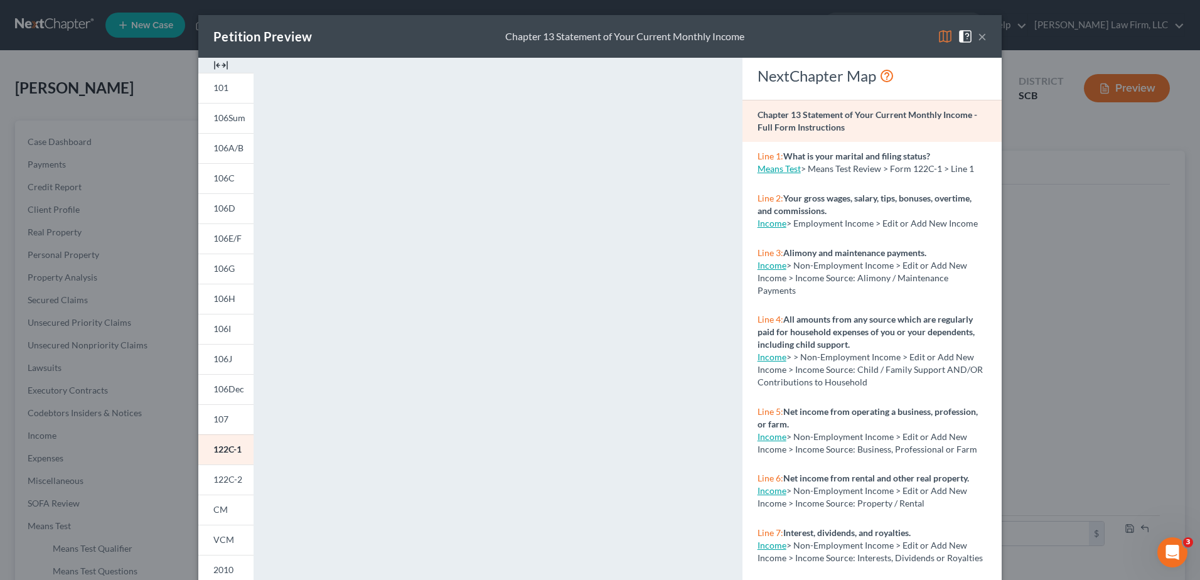
click at [978, 40] on button "×" at bounding box center [982, 36] width 9 height 15
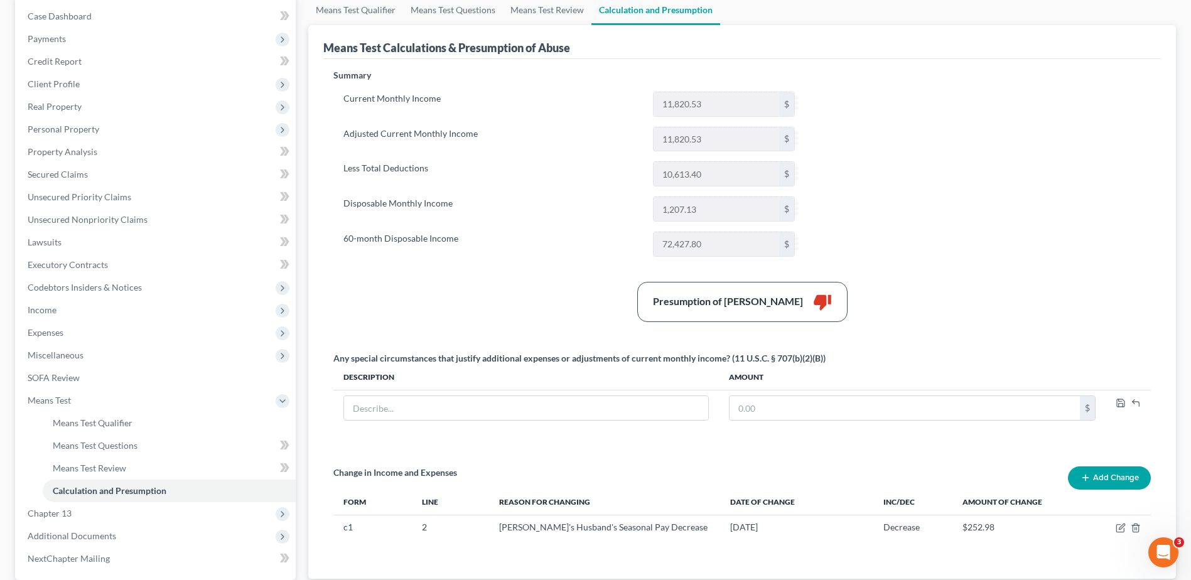
scroll to position [245, 0]
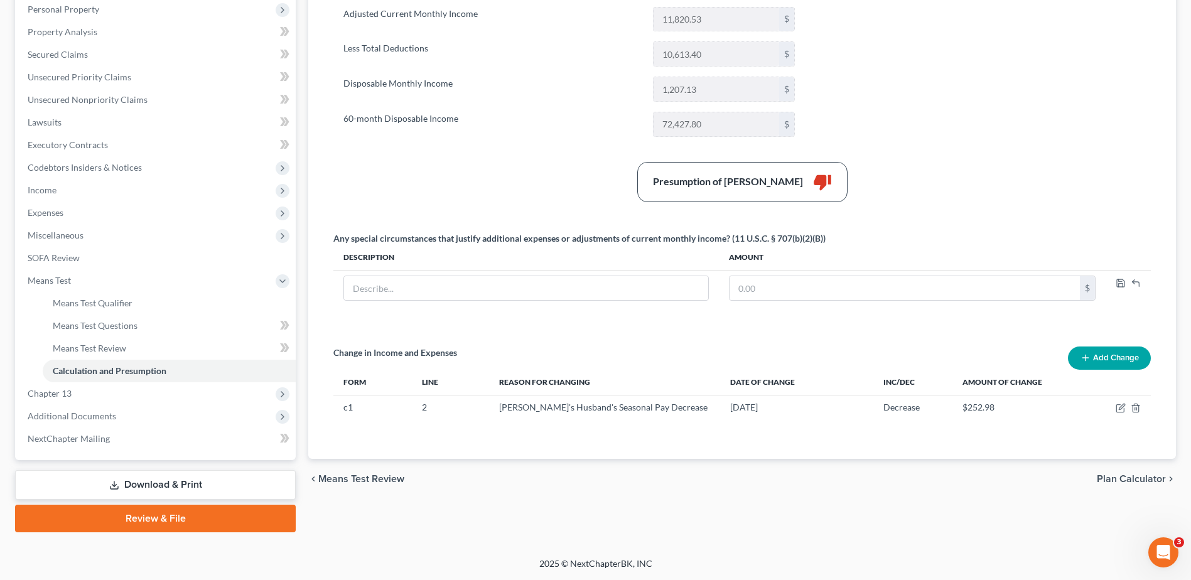
click at [95, 396] on span "Chapter 13" at bounding box center [157, 393] width 278 height 23
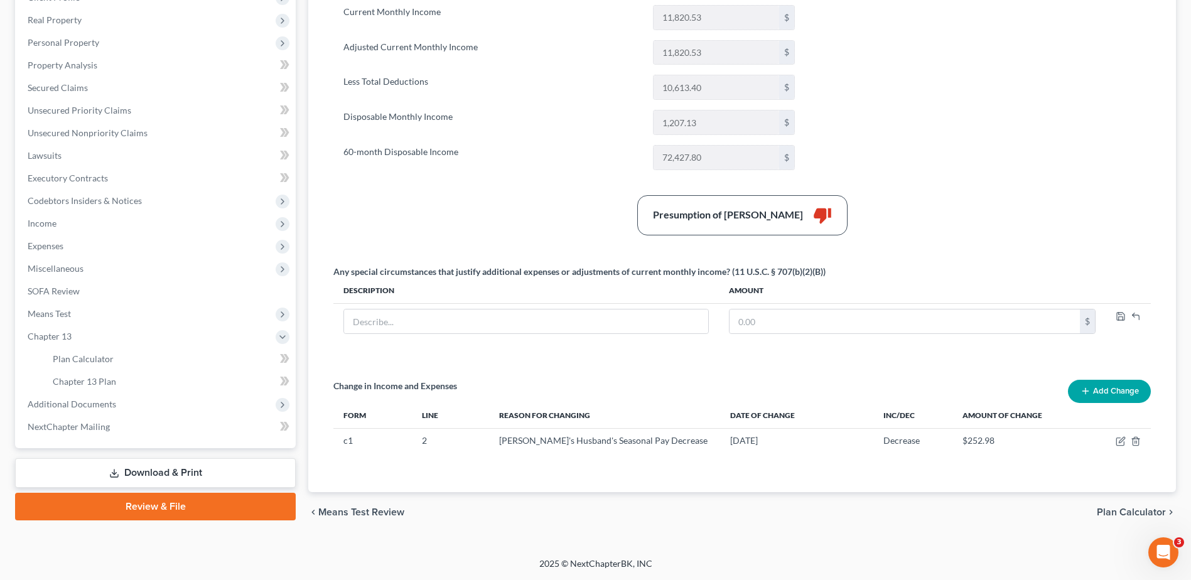
scroll to position [212, 0]
click at [92, 362] on span "Plan Calculator" at bounding box center [83, 358] width 61 height 11
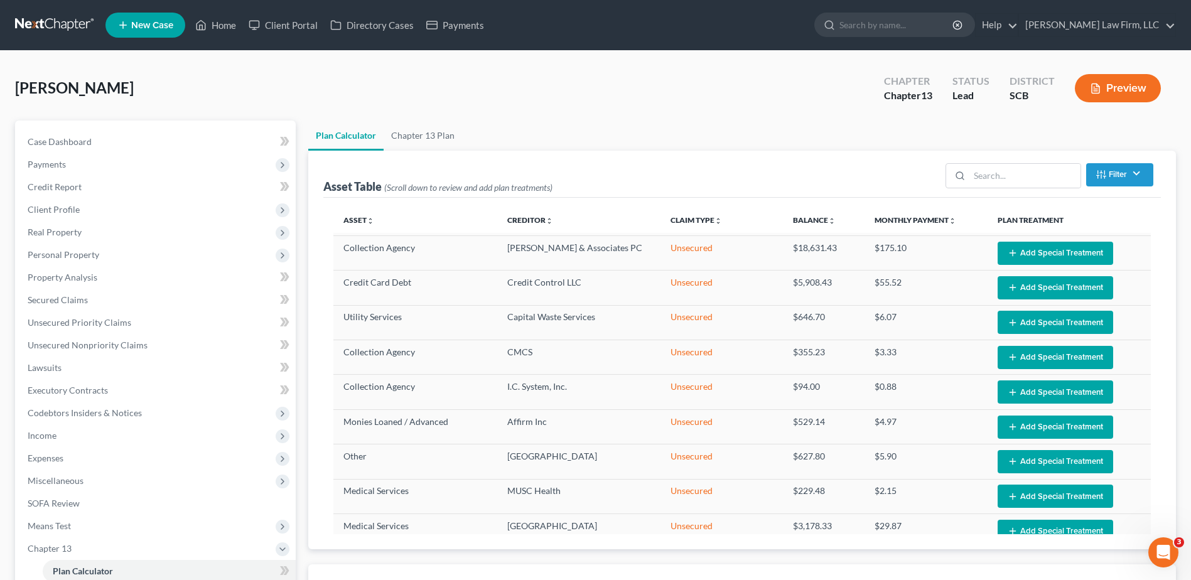
select select "59"
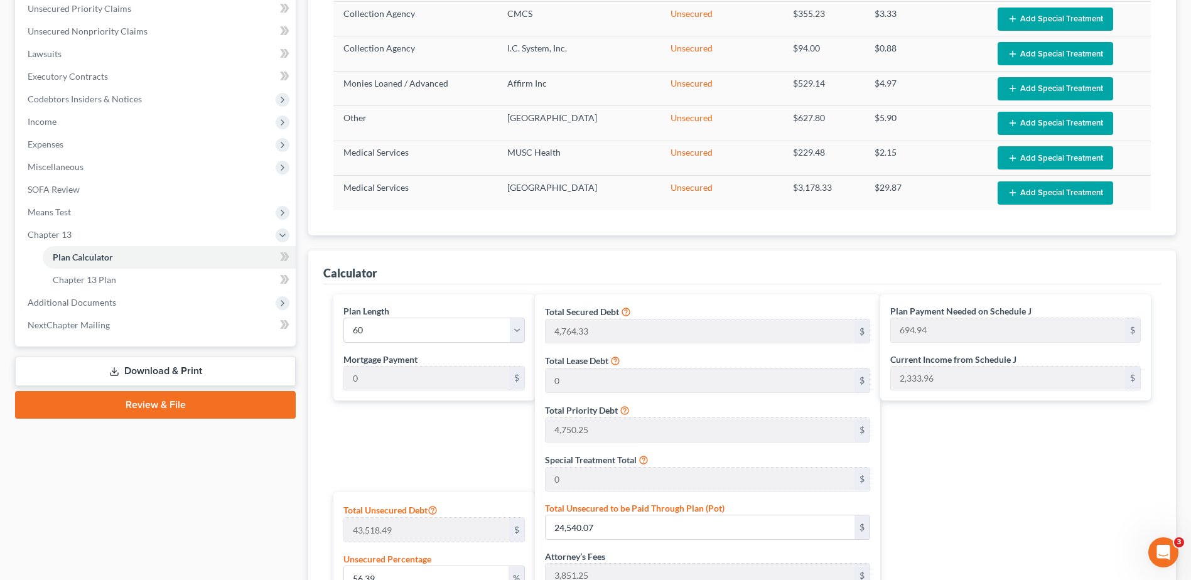
scroll to position [126, 0]
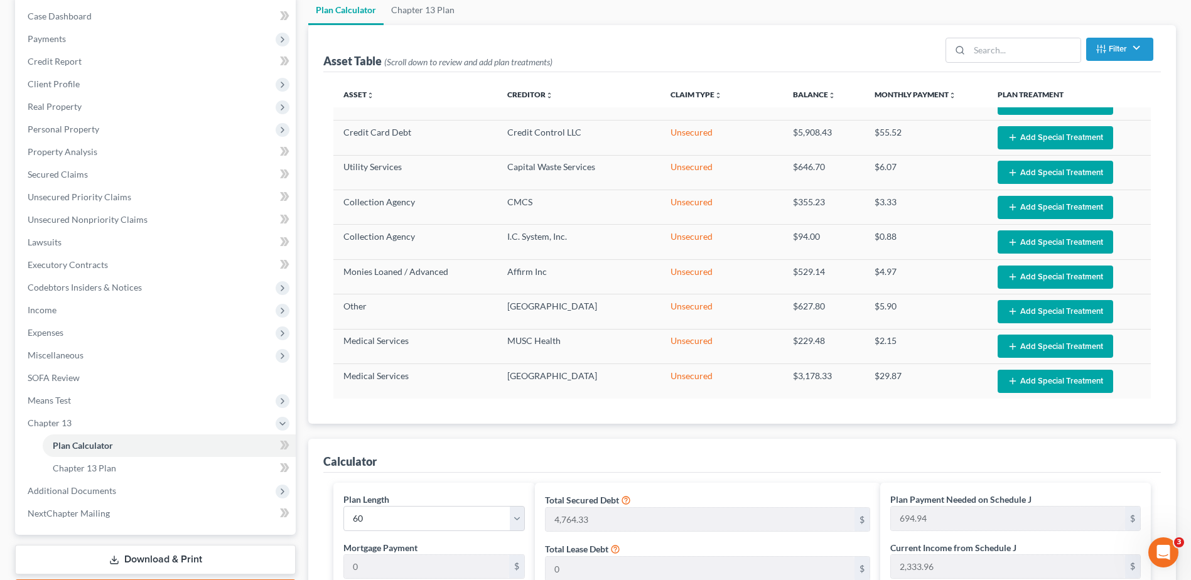
click at [121, 314] on span "Income" at bounding box center [157, 310] width 278 height 23
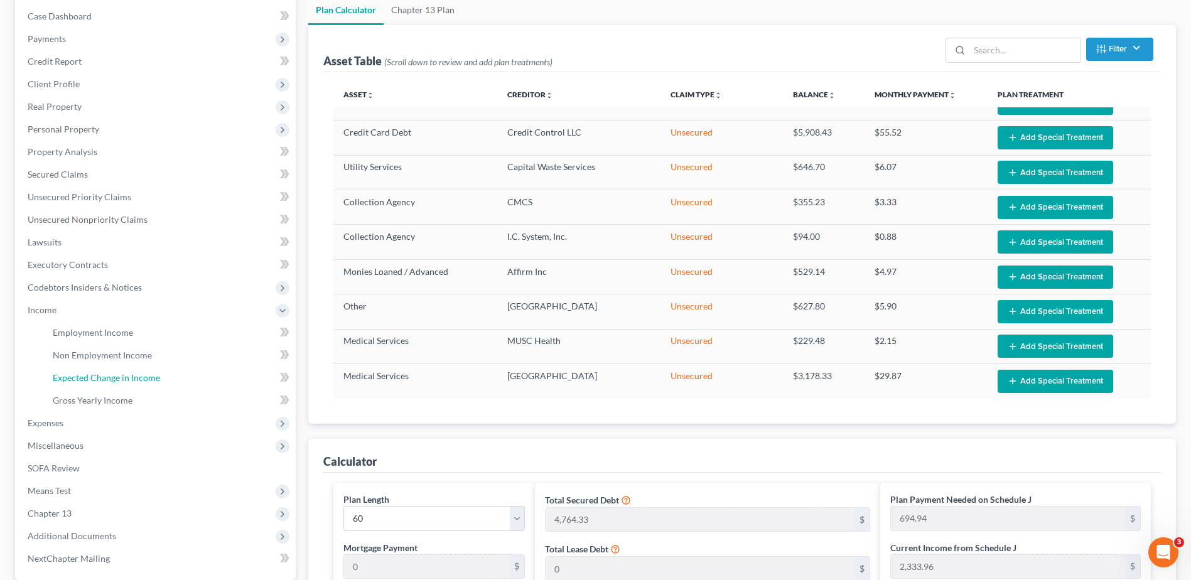
click at [112, 378] on span "Expected Change in Income" at bounding box center [106, 377] width 107 height 11
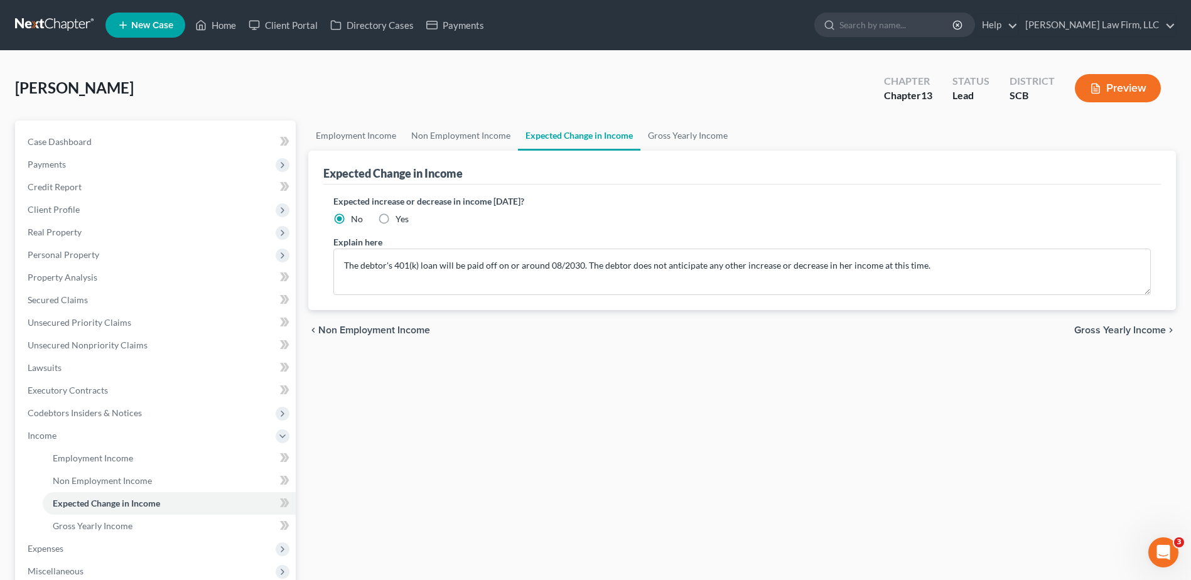
click at [395, 218] on label "Yes" at bounding box center [401, 219] width 13 height 13
click at [400, 218] on input "Yes" at bounding box center [404, 217] width 8 height 8
radio input "true"
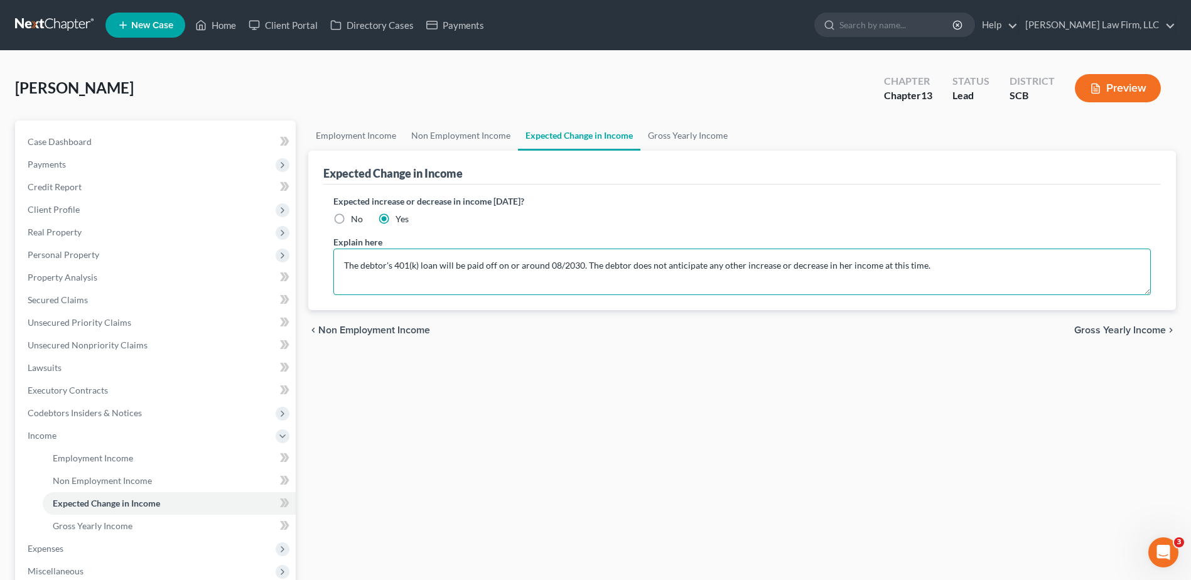
click at [585, 266] on textarea "The debtor's 401(k) loan will be paid off on or around 08/2030. The debtor does…" at bounding box center [741, 272] width 817 height 46
type textarea "The debtor's 401(k) loan will be paid off on or around 08/2030. The debtor's hu…"
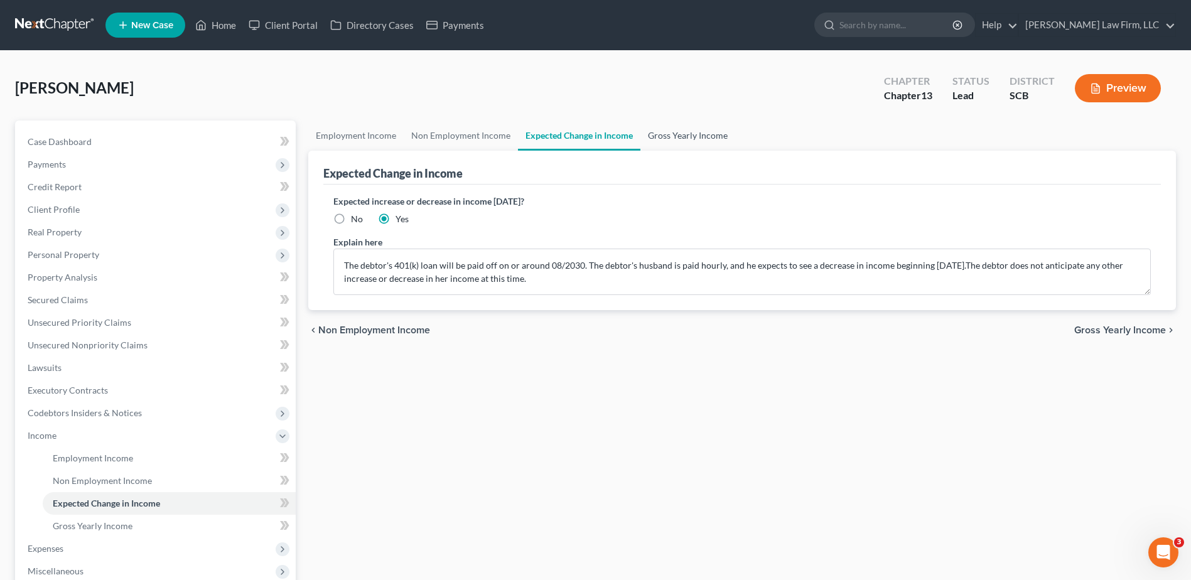
click at [683, 139] on link "Gross Yearly Income" at bounding box center [687, 136] width 95 height 30
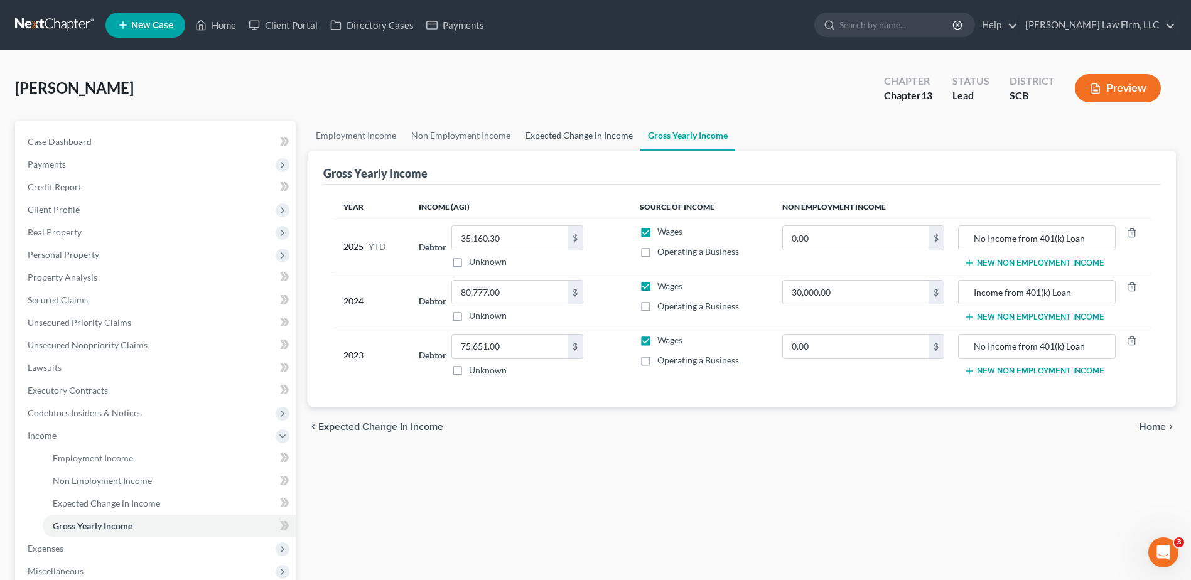
click at [621, 139] on link "Expected Change in Income" at bounding box center [579, 136] width 122 height 30
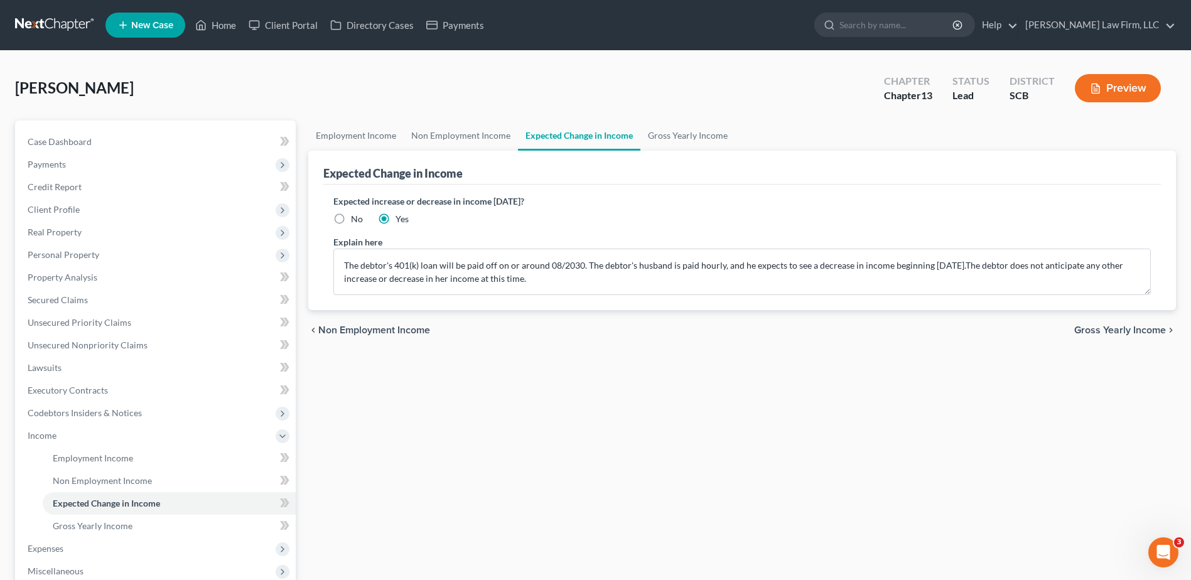
click at [1128, 92] on button "Preview" at bounding box center [1118, 88] width 86 height 28
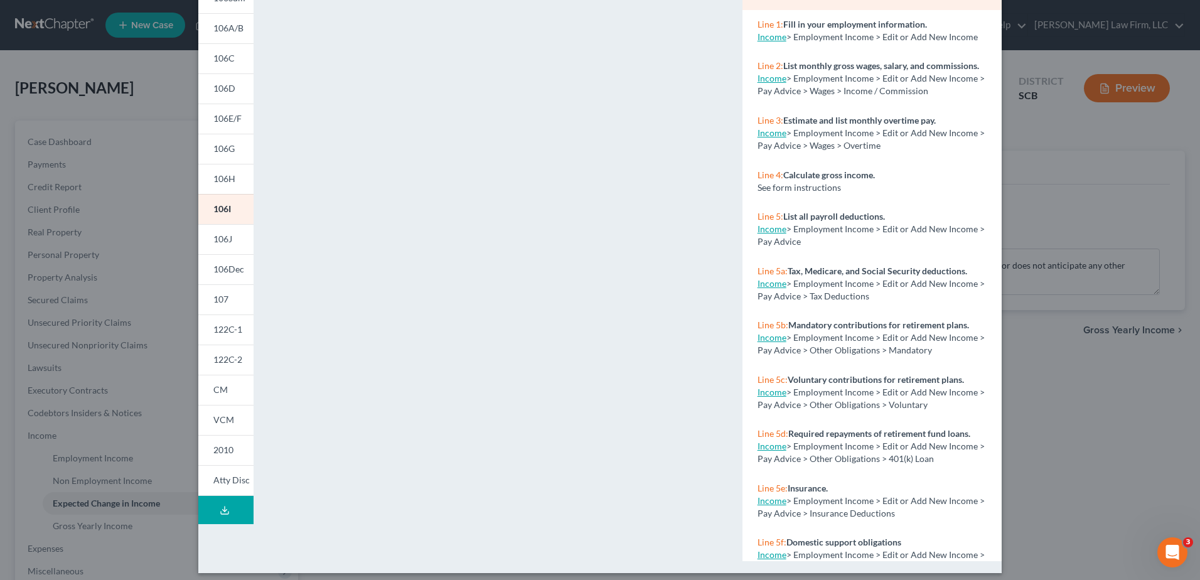
scroll to position [128, 0]
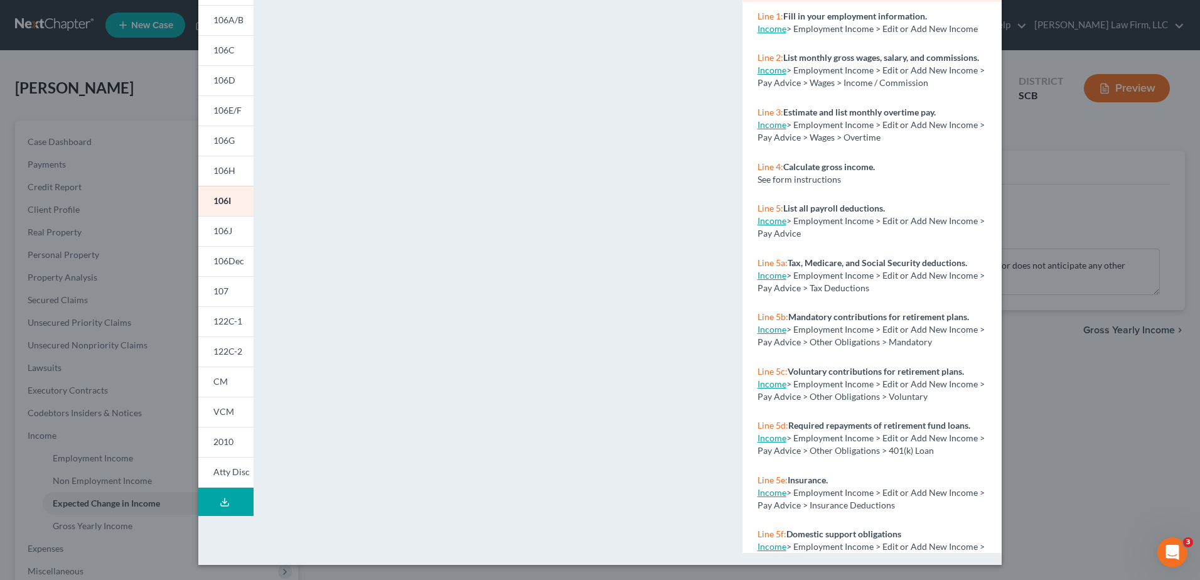
click at [225, 328] on link "122C-1" at bounding box center [225, 321] width 55 height 30
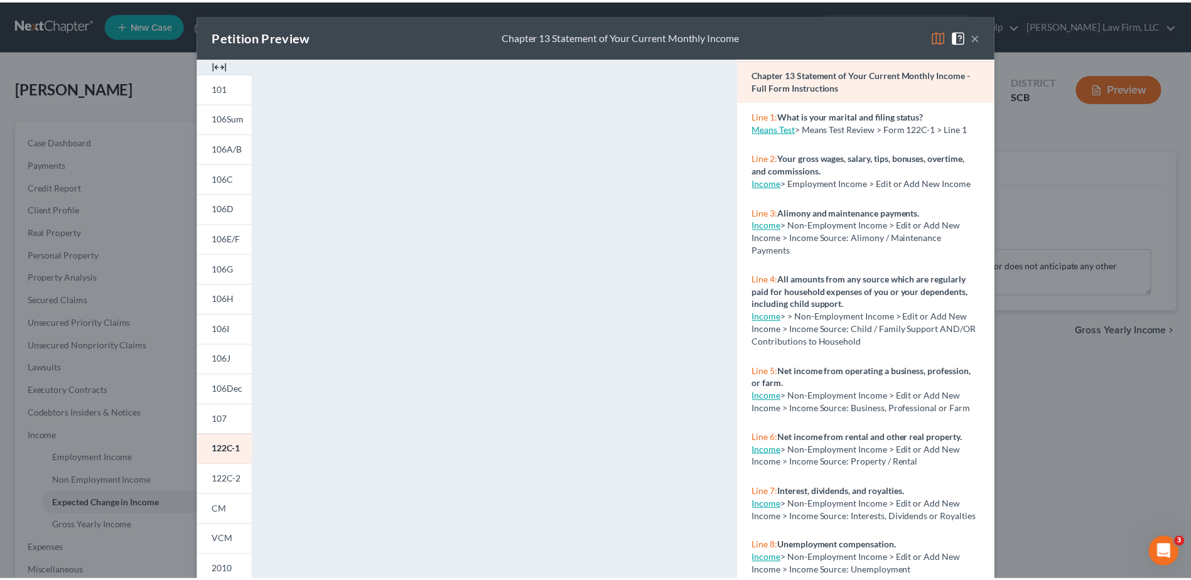
scroll to position [63, 0]
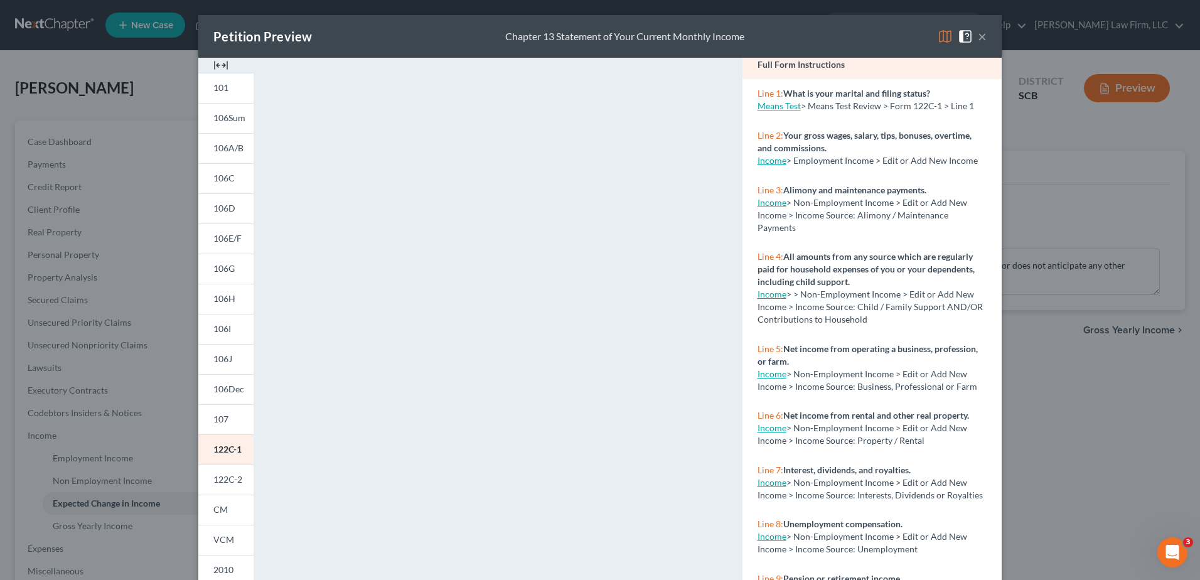
click at [978, 38] on button "×" at bounding box center [982, 36] width 9 height 15
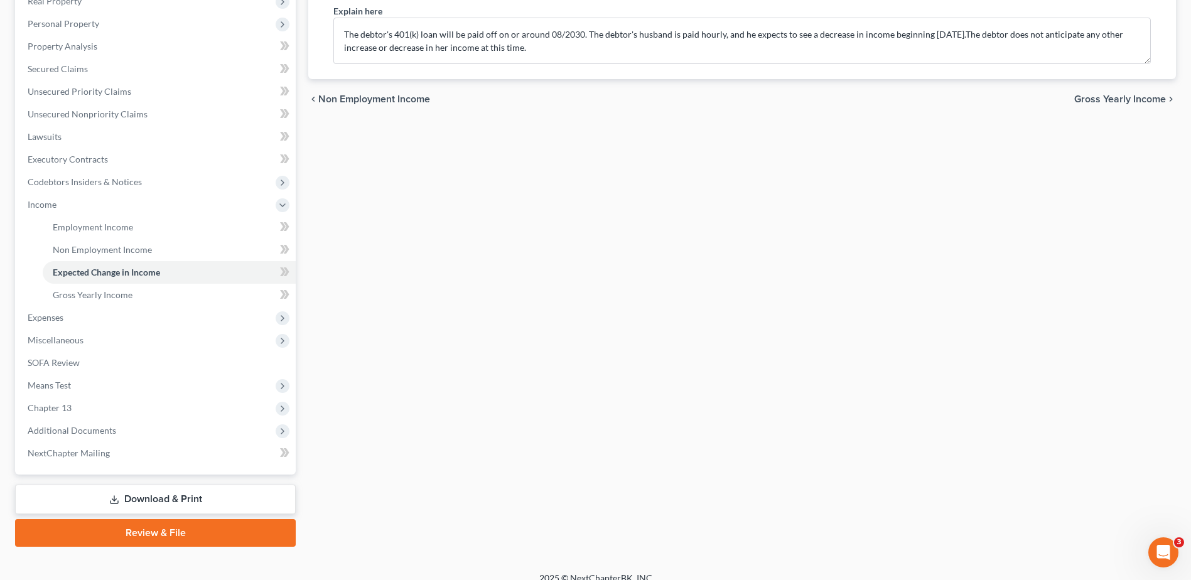
scroll to position [245, 0]
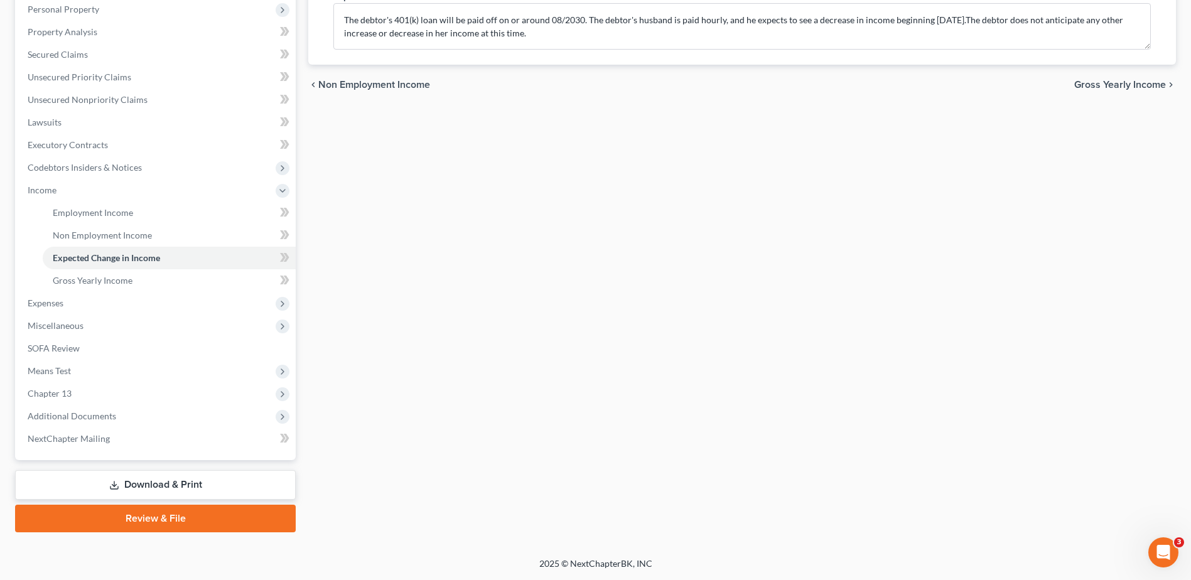
click at [75, 390] on span "Chapter 13" at bounding box center [157, 393] width 278 height 23
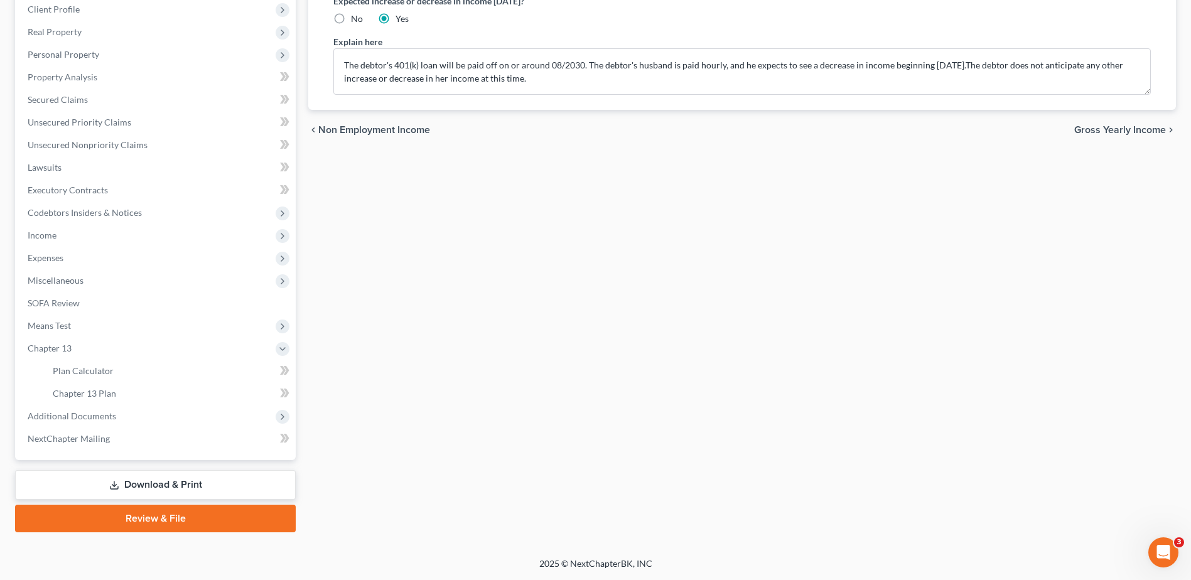
click at [88, 328] on span "Means Test" at bounding box center [157, 325] width 278 height 23
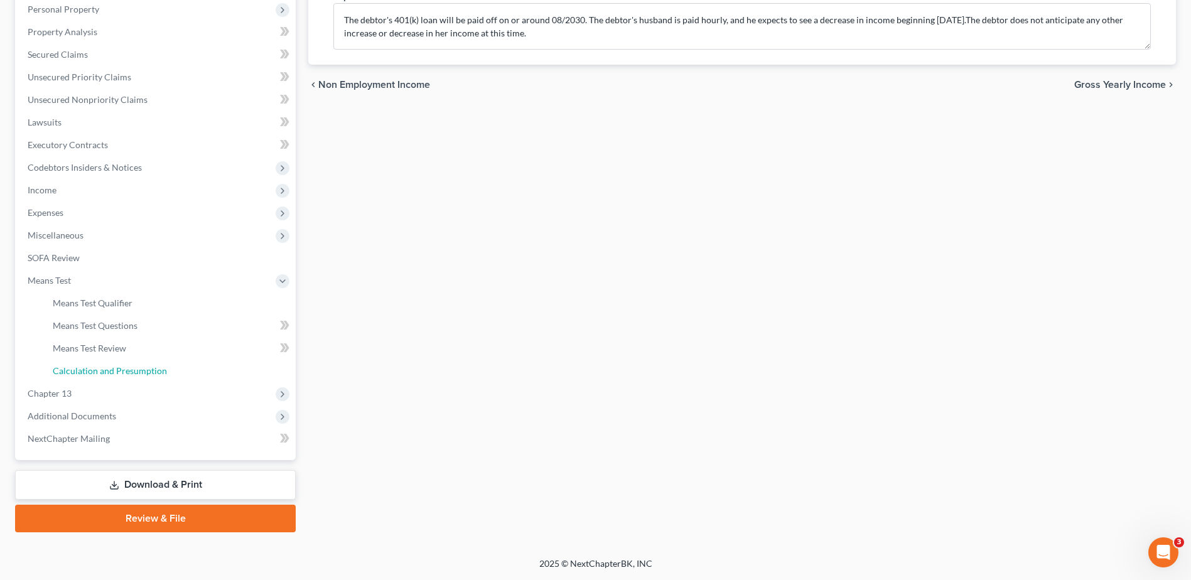
click at [102, 364] on link "Calculation and Presumption" at bounding box center [169, 371] width 253 height 23
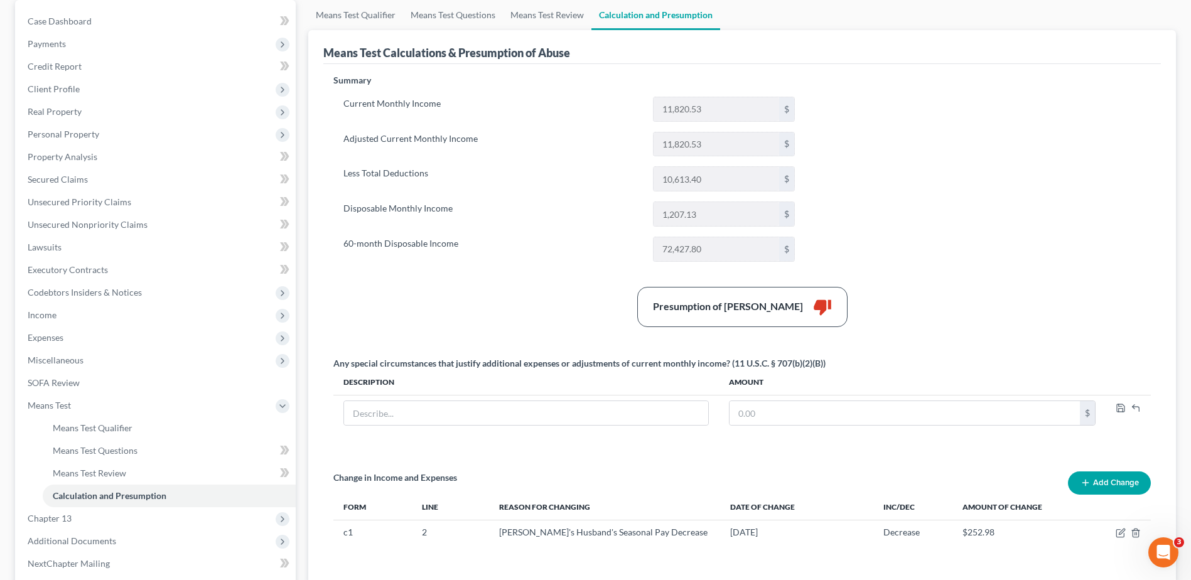
scroll to position [245, 0]
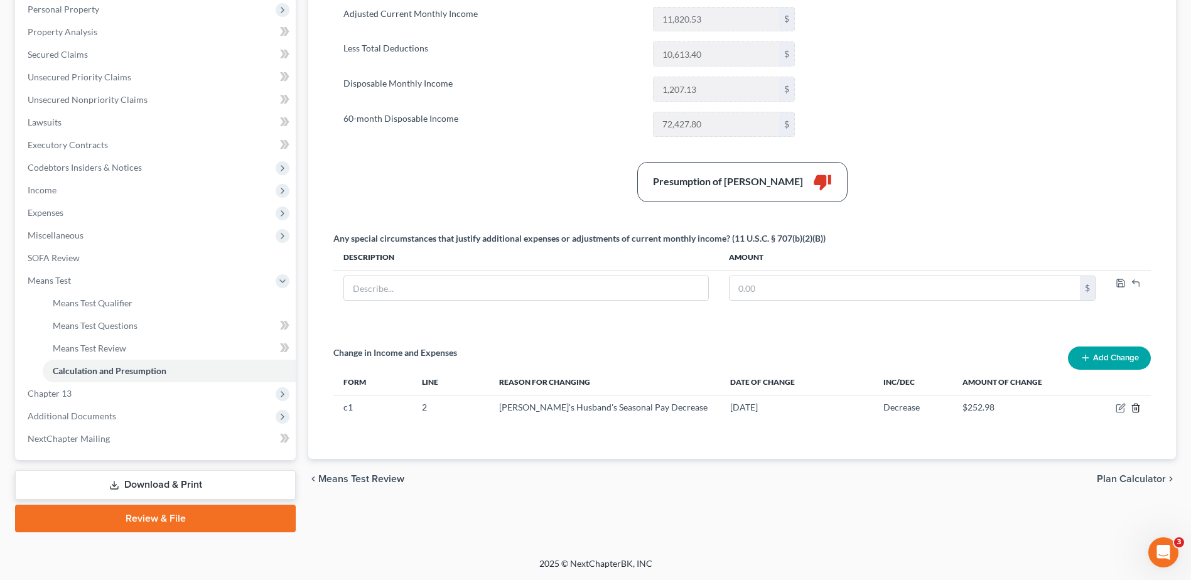
click at [1135, 405] on polyline "button" at bounding box center [1136, 405] width 8 height 0
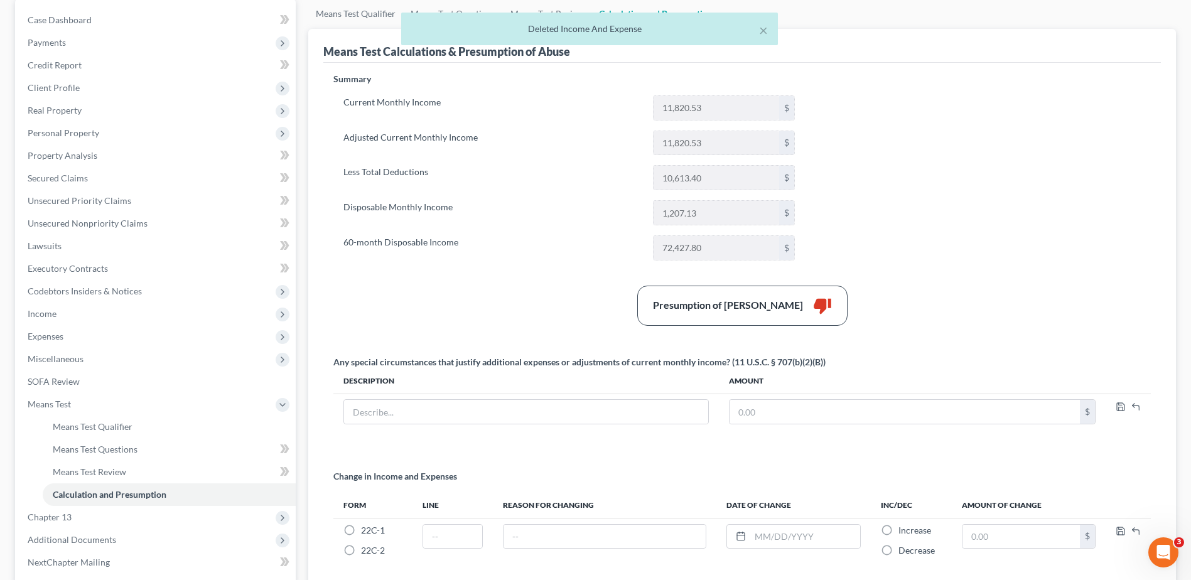
scroll to position [0, 0]
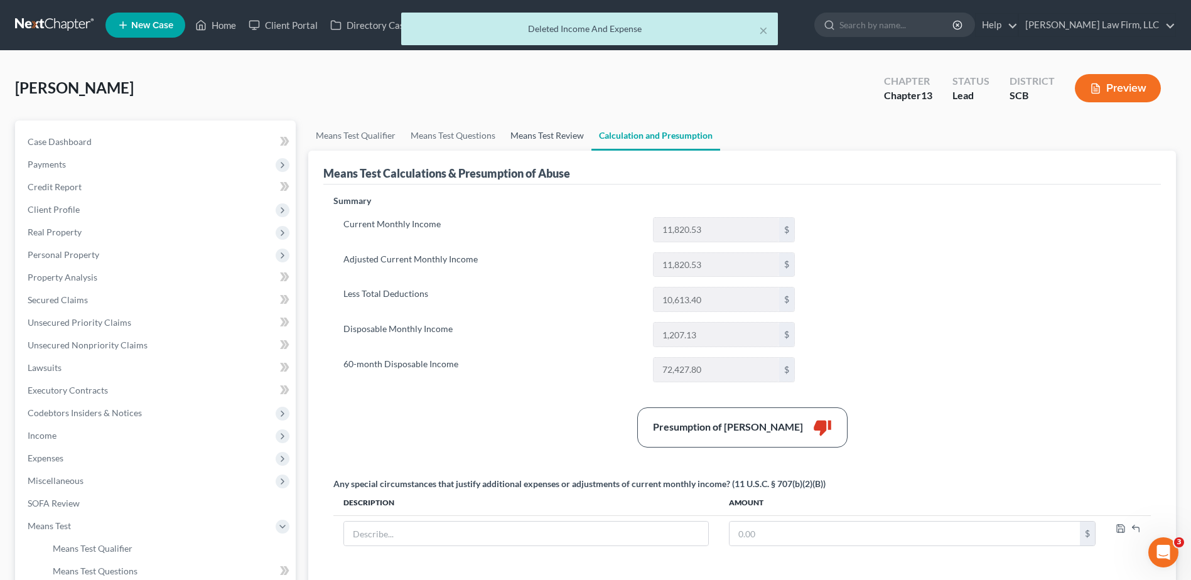
click at [537, 128] on link "Means Test Review" at bounding box center [547, 136] width 88 height 30
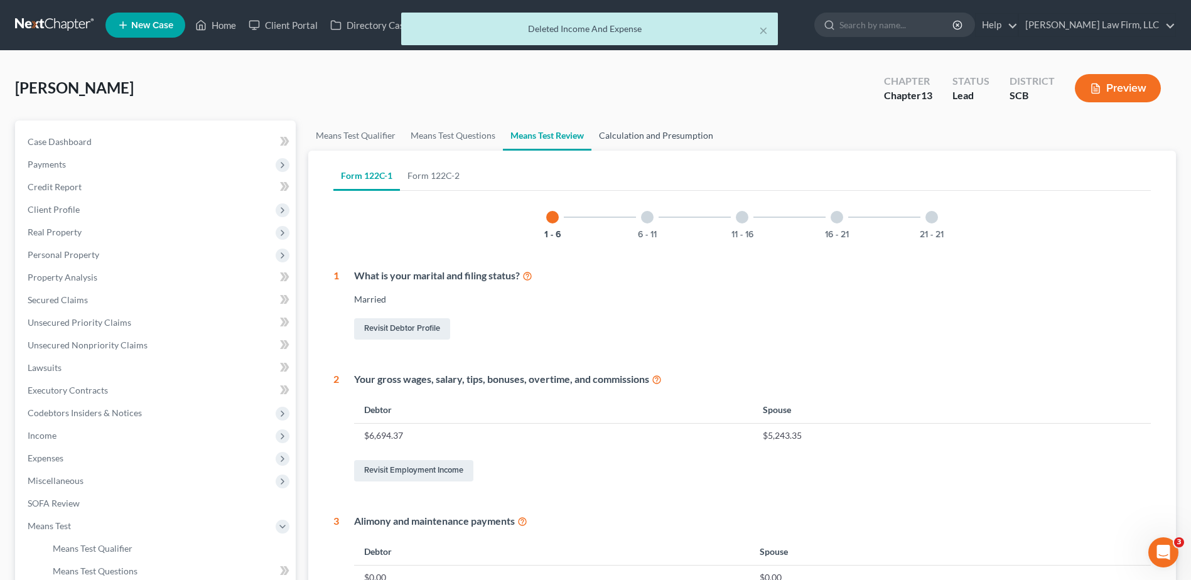
click at [619, 135] on link "Calculation and Presumption" at bounding box center [655, 136] width 129 height 30
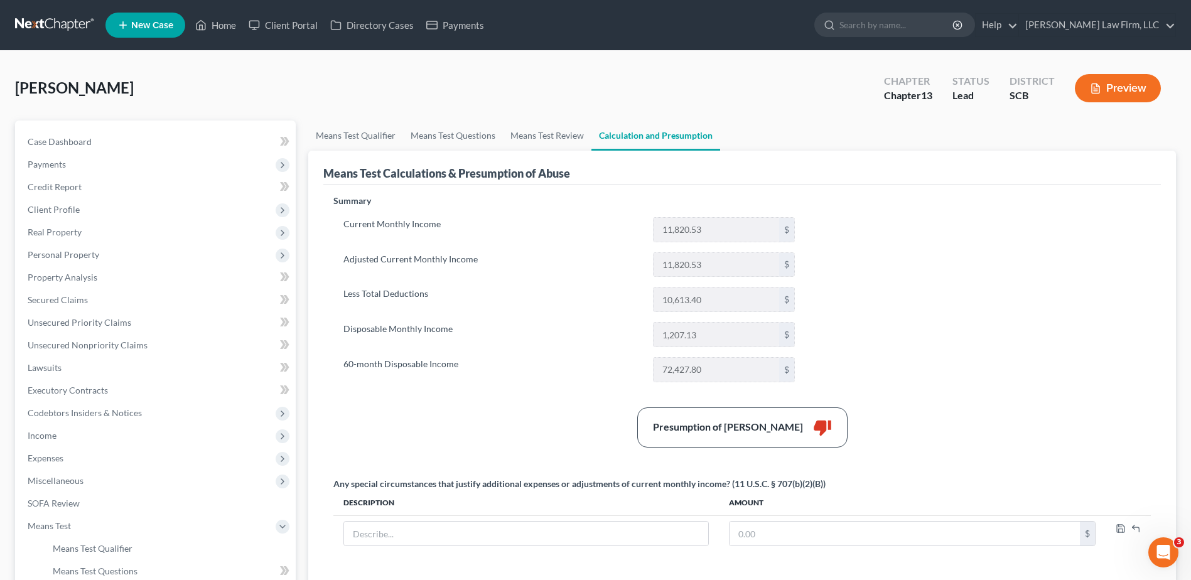
click at [1122, 90] on button "Preview" at bounding box center [1118, 88] width 86 height 28
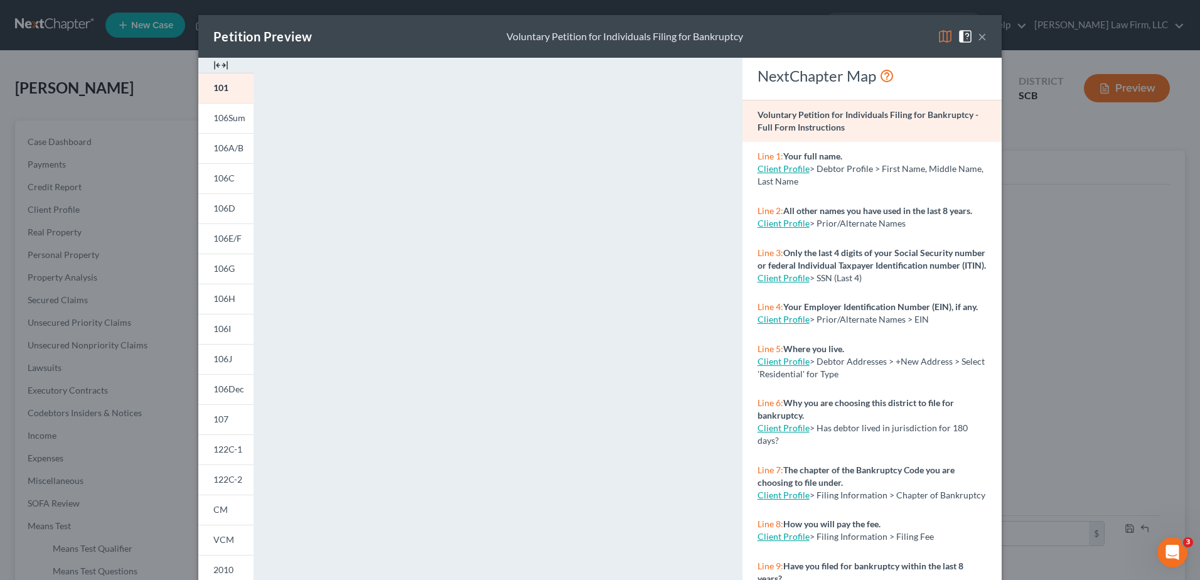
click at [231, 458] on link "122C-1" at bounding box center [225, 449] width 55 height 30
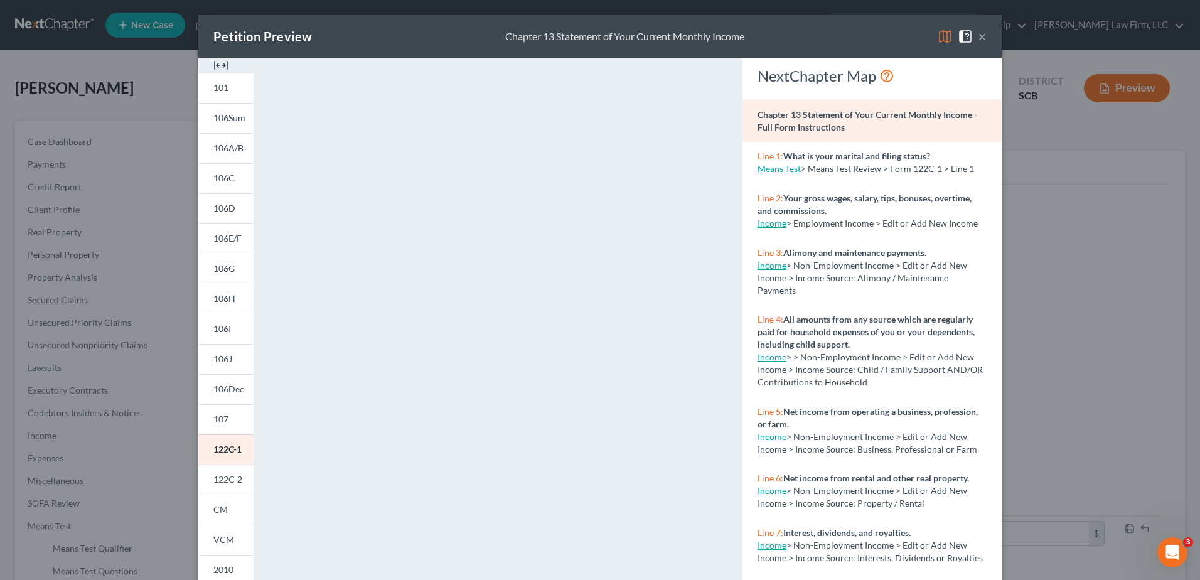
click at [978, 36] on button "×" at bounding box center [982, 36] width 9 height 15
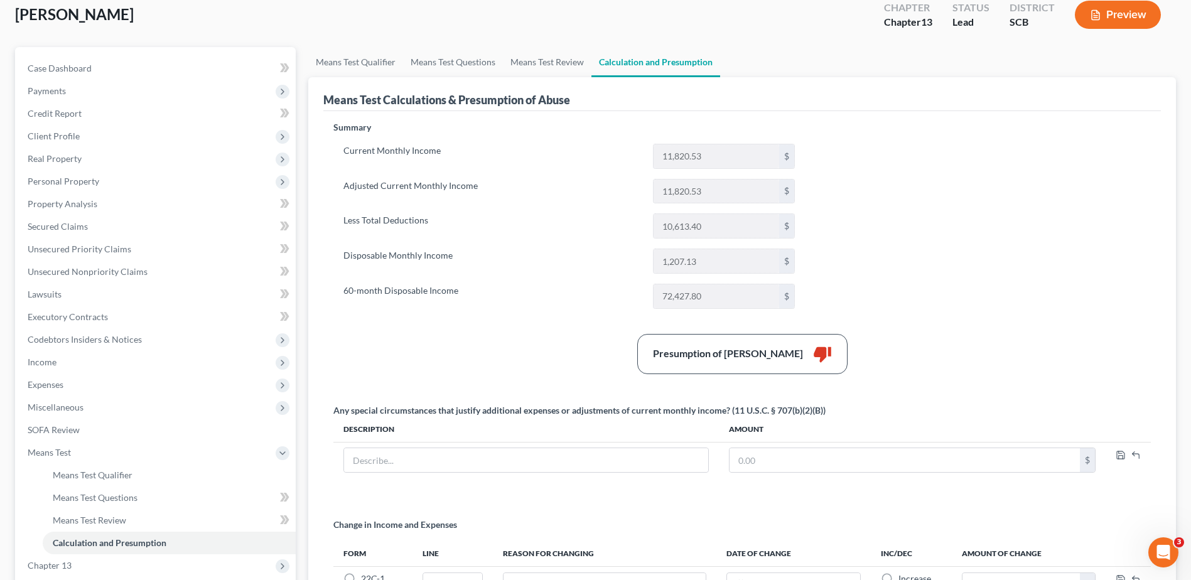
scroll to position [245, 0]
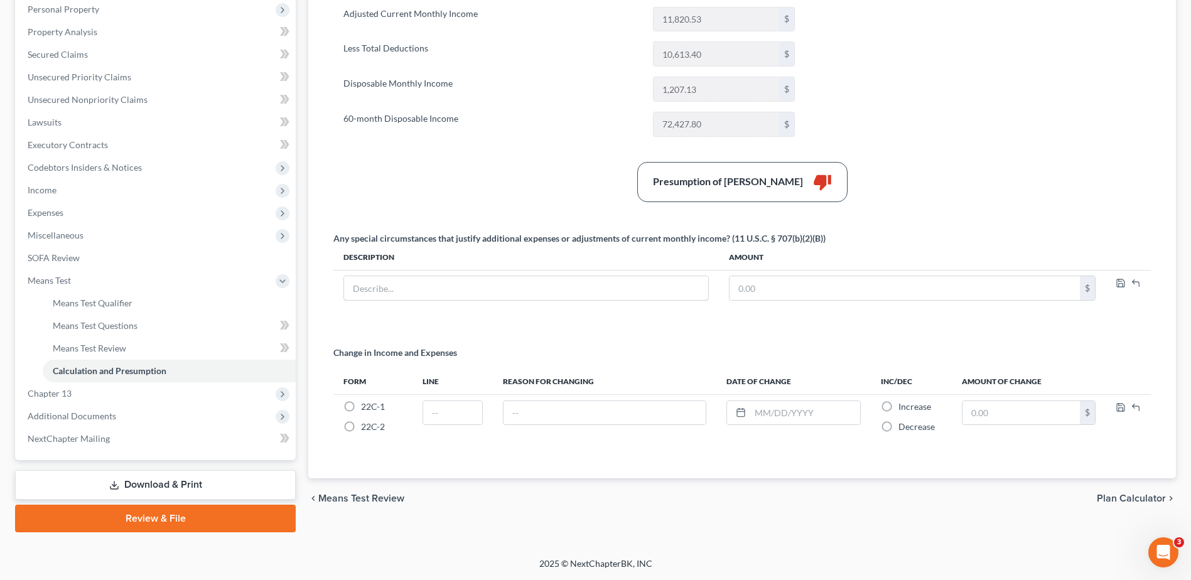
click at [531, 298] on input "text" at bounding box center [526, 288] width 364 height 24
click at [361, 407] on label "22C-1 *" at bounding box center [373, 406] width 24 height 13
click at [366, 407] on input "22C-1 *" at bounding box center [370, 404] width 8 height 8
radio input "true"
click at [441, 415] on input "text" at bounding box center [452, 413] width 59 height 24
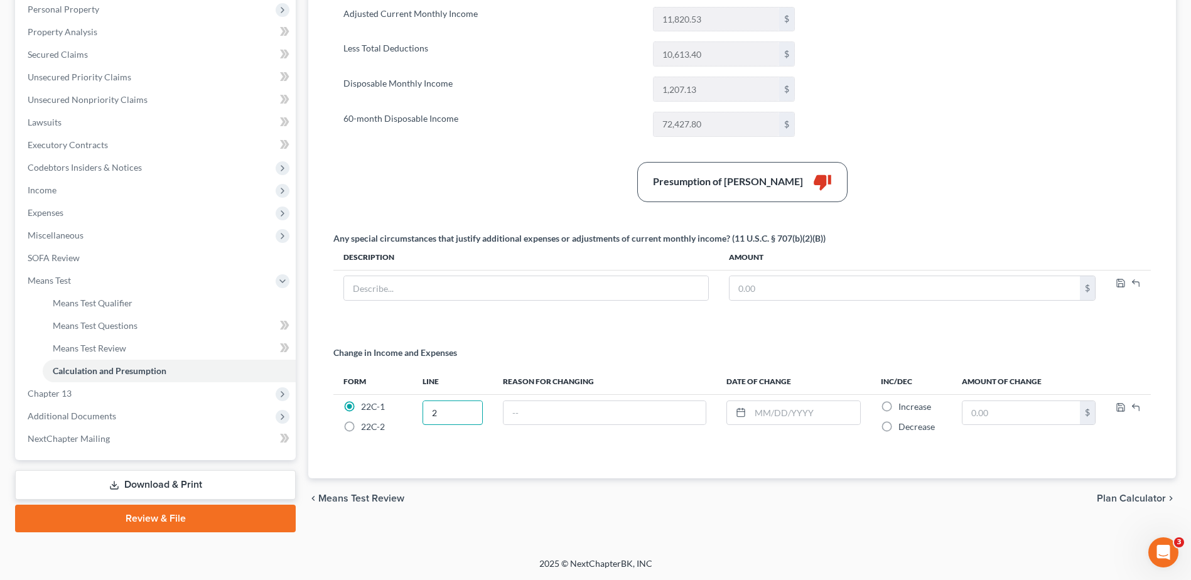
type input "2"
type input "[PERSON_NAME]'s Husband's Seasonal Pay Decrease"
type input "[DATE]"
click at [898, 427] on label "Decrease *" at bounding box center [916, 427] width 36 height 13
click at [903, 427] on input "Decrease *" at bounding box center [907, 425] width 8 height 8
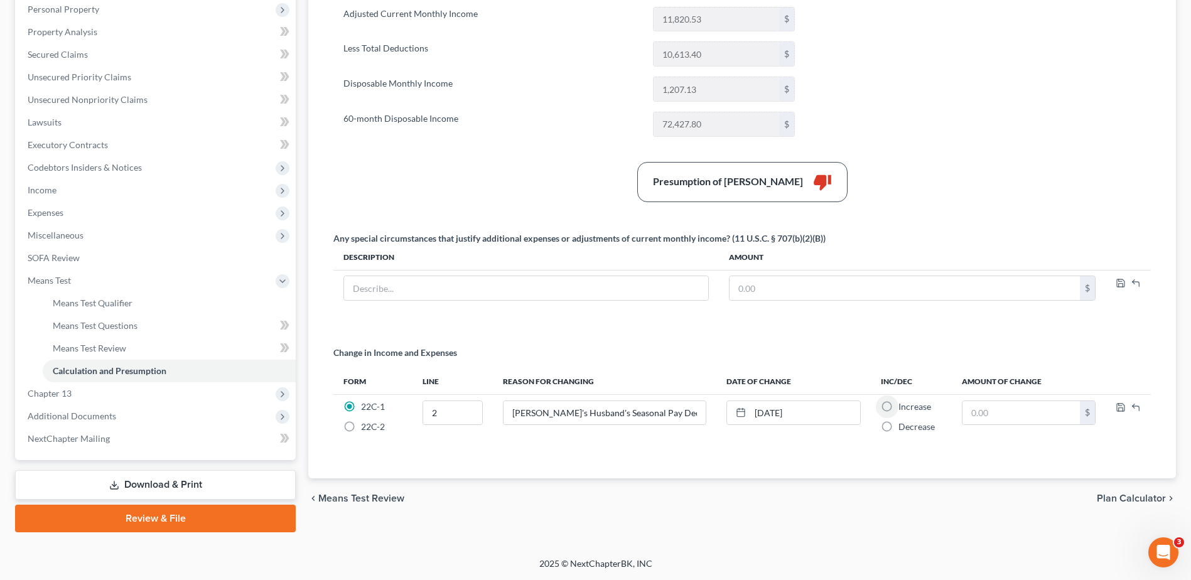
radio input "true"
click at [1008, 402] on input "text" at bounding box center [1020, 413] width 117 height 24
type input "252.68"
click at [1122, 407] on icon "button" at bounding box center [1120, 407] width 10 height 10
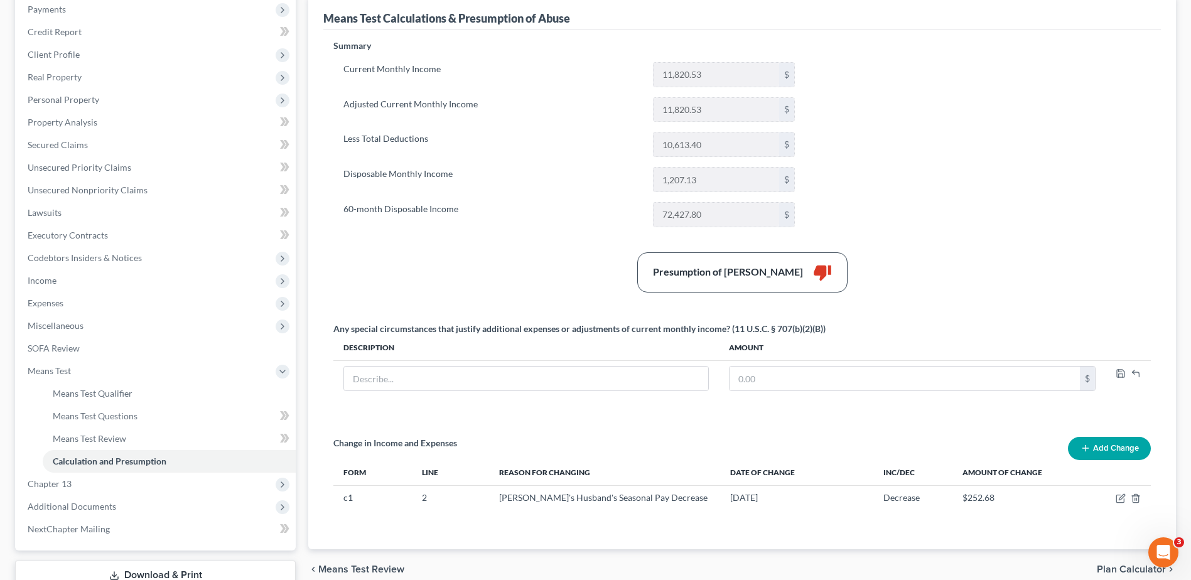
scroll to position [0, 0]
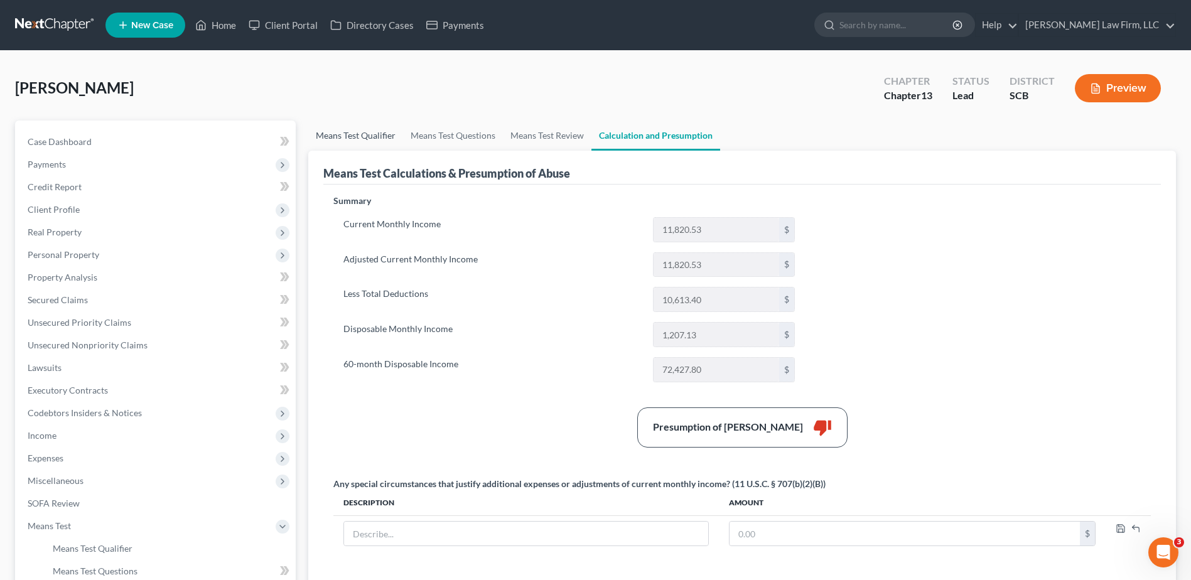
click at [333, 131] on link "Means Test Qualifier" at bounding box center [355, 136] width 95 height 30
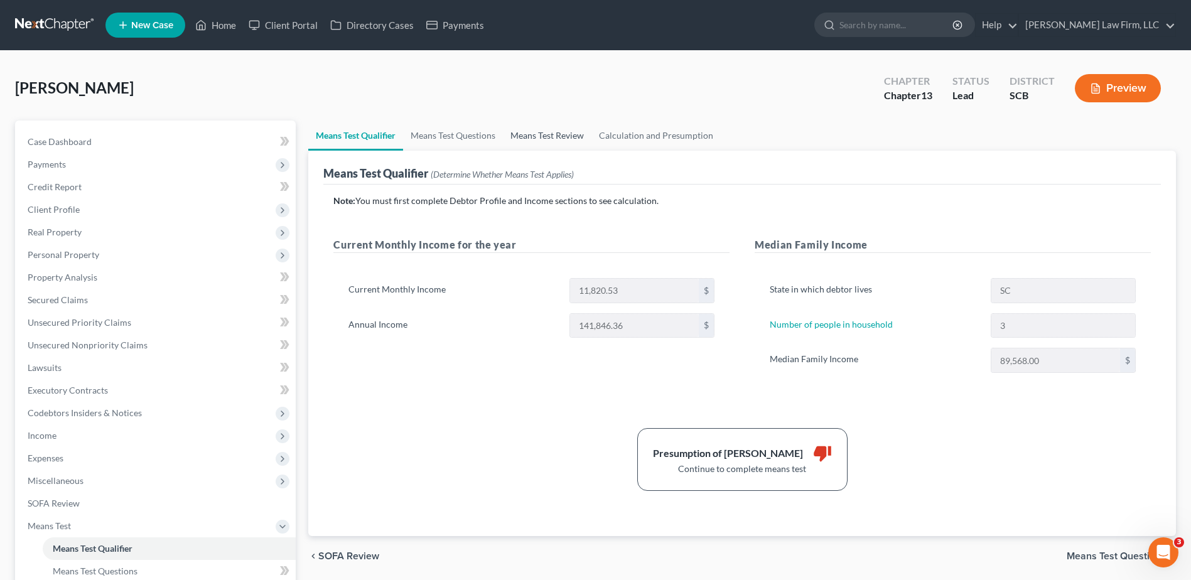
click at [533, 134] on link "Means Test Review" at bounding box center [547, 136] width 88 height 30
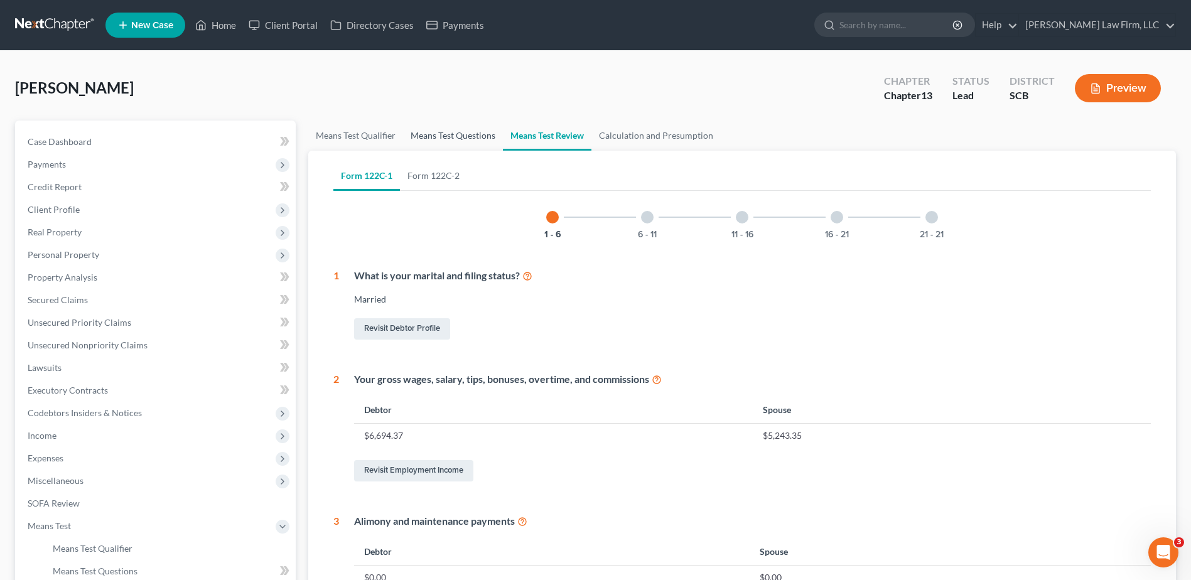
click at [466, 137] on link "Means Test Questions" at bounding box center [453, 136] width 100 height 30
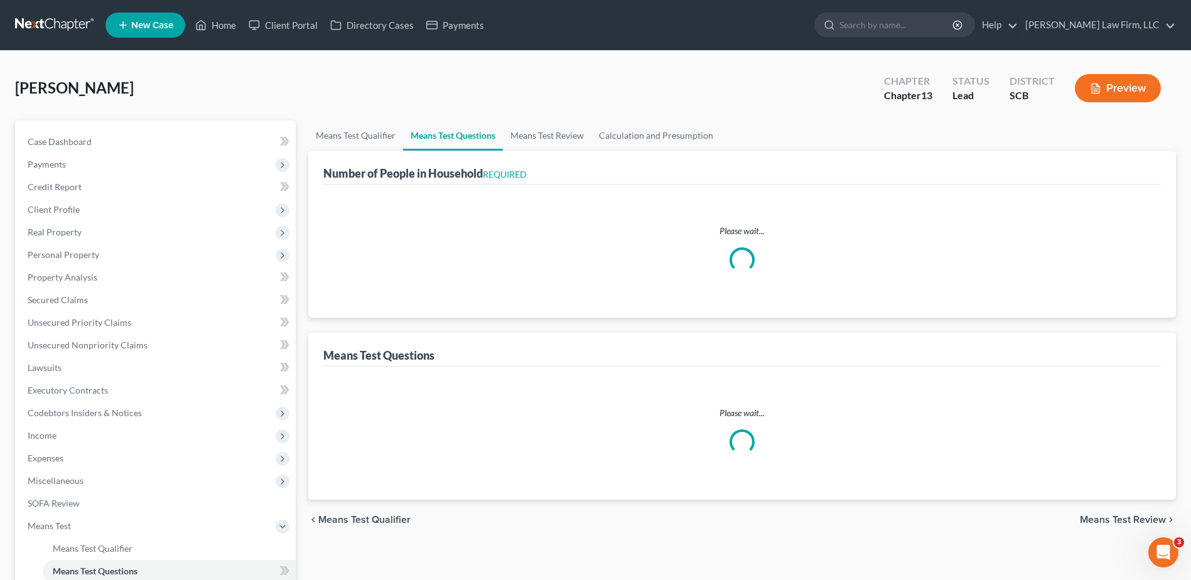
select select "0"
select select "60"
select select "1"
select select "60"
select select "1"
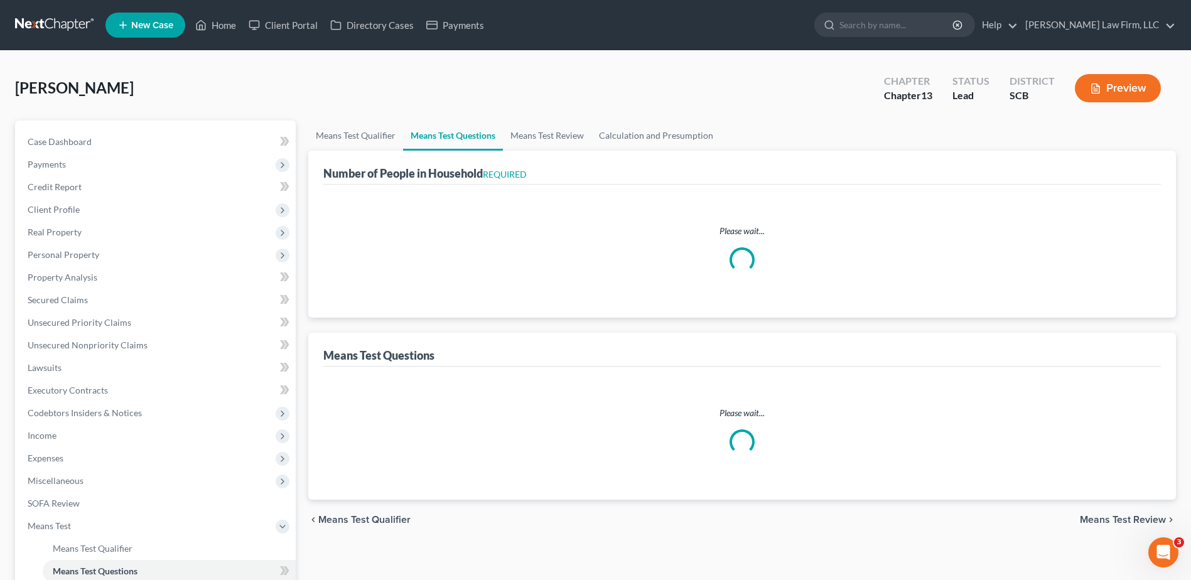
select select "60"
select select "3"
select select "0"
select select "2"
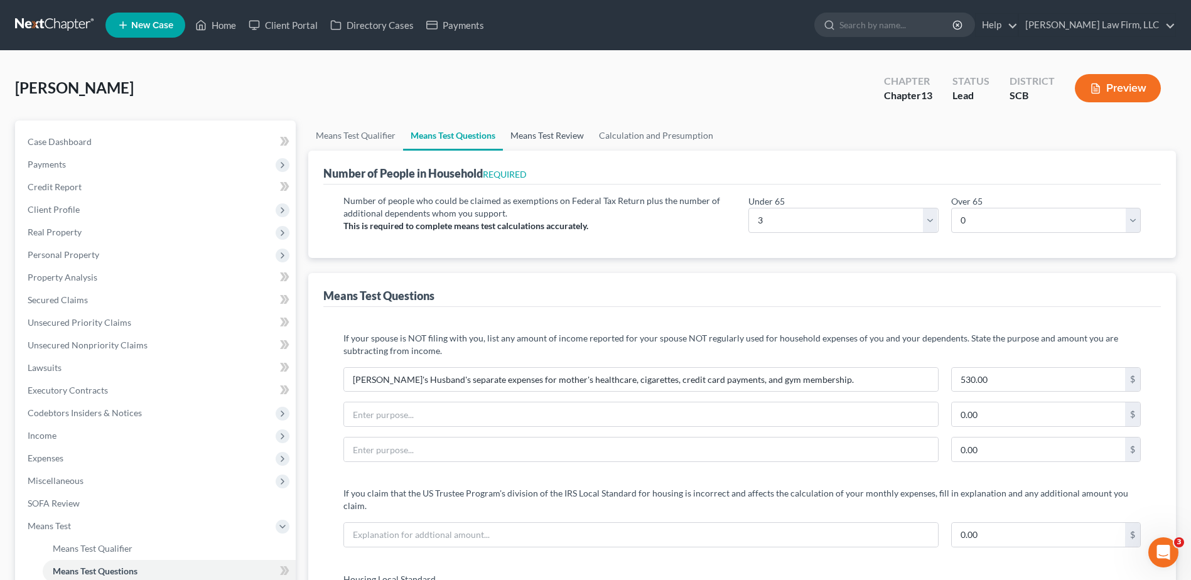
click at [533, 134] on link "Means Test Review" at bounding box center [547, 136] width 88 height 30
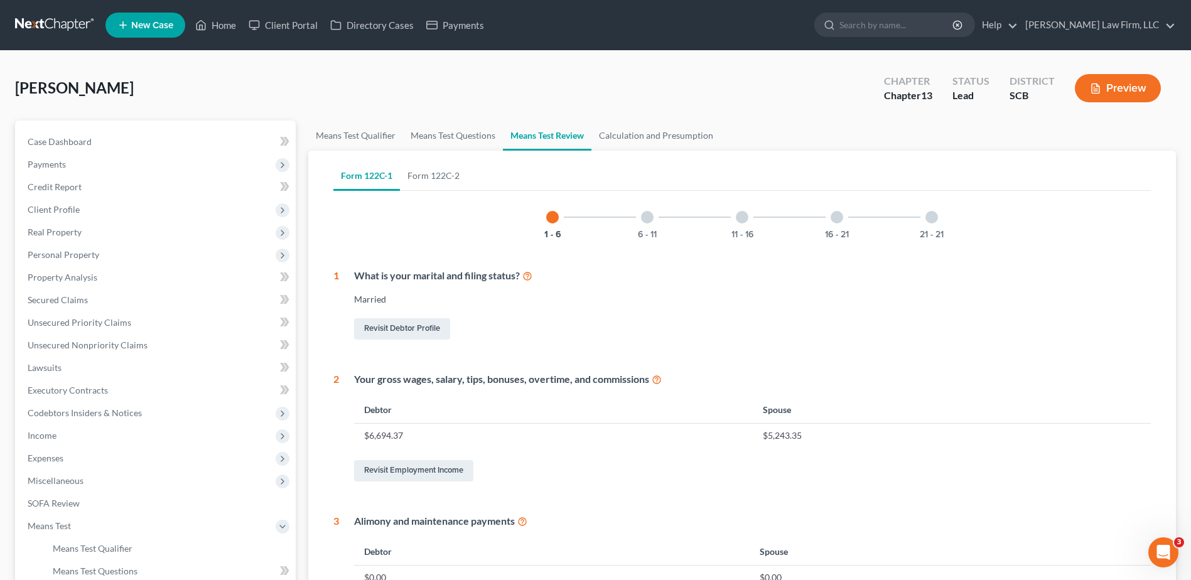
click at [645, 223] on div "6 - 11" at bounding box center [647, 217] width 43 height 43
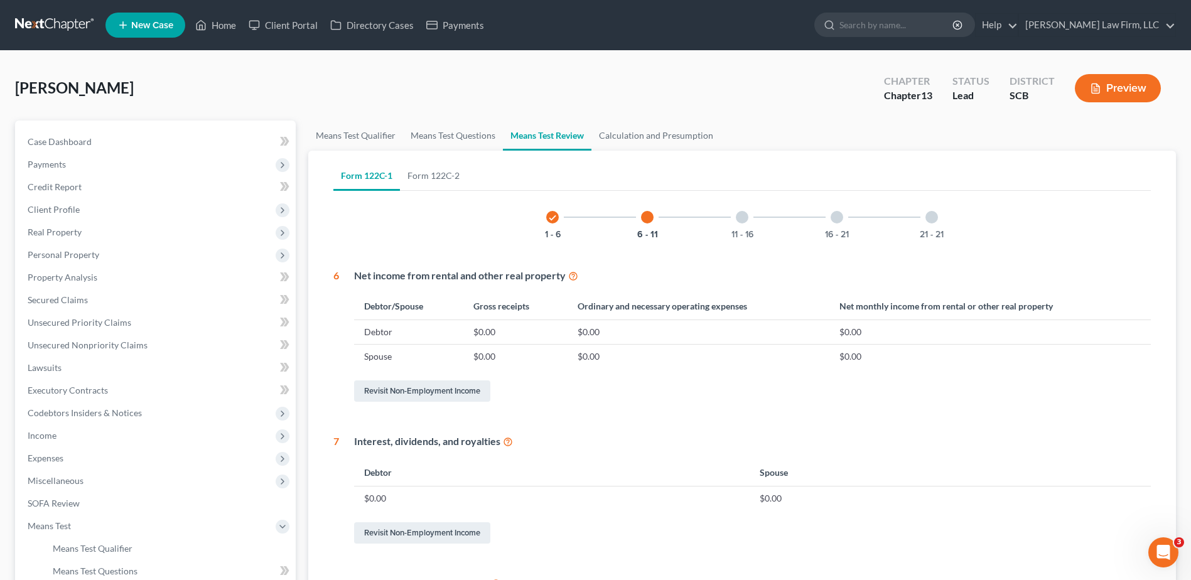
click at [723, 215] on div "11 - 16" at bounding box center [742, 217] width 43 height 43
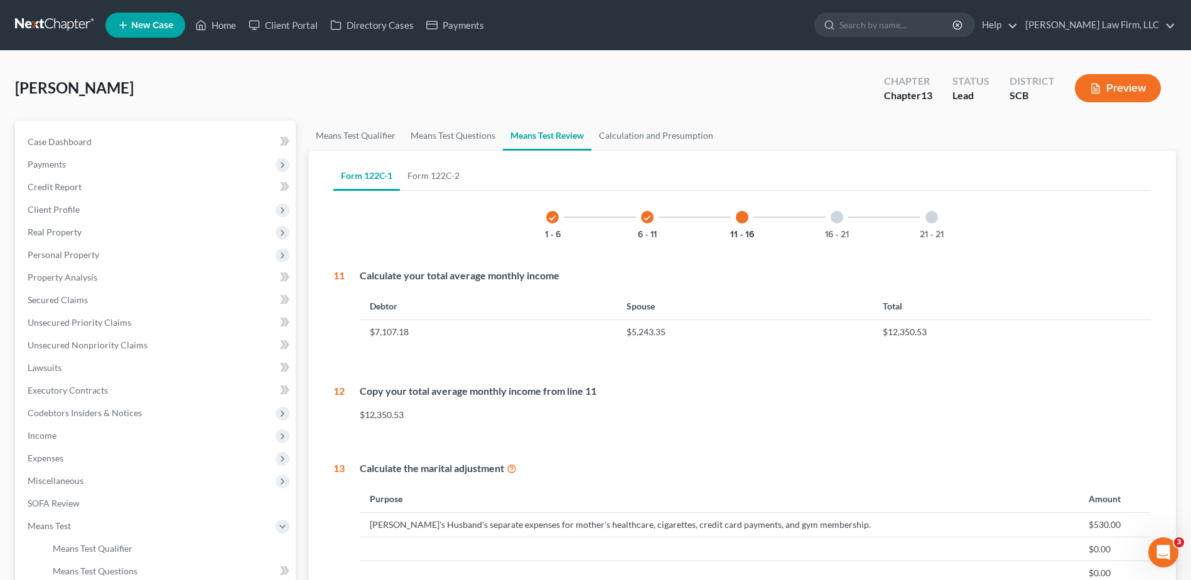
click at [835, 215] on div at bounding box center [836, 217] width 13 height 13
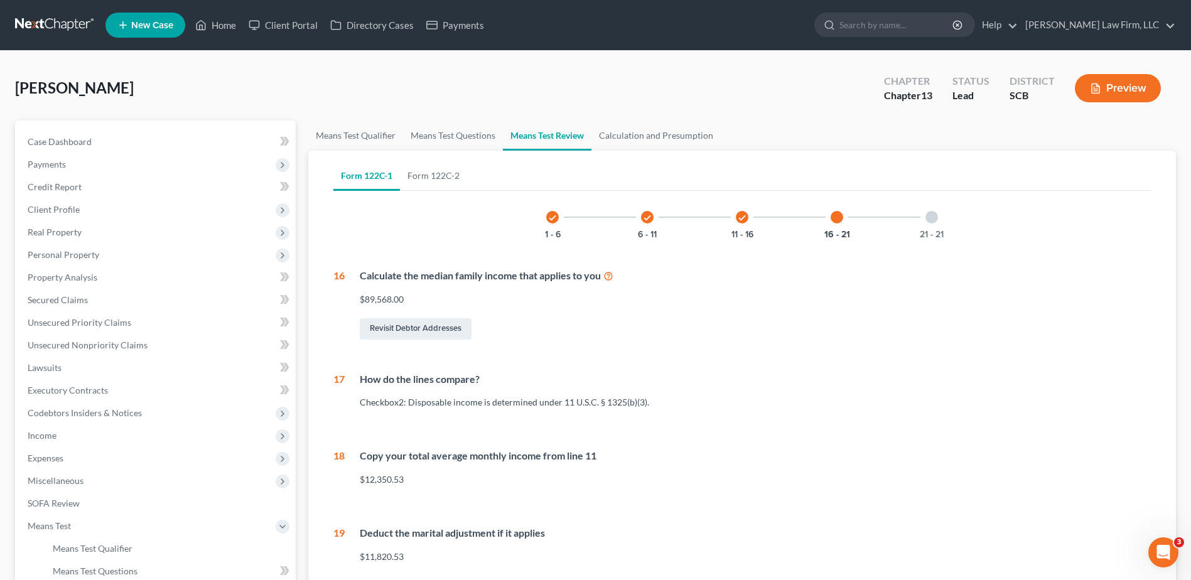
click at [943, 218] on div "21 - 21" at bounding box center [931, 217] width 43 height 43
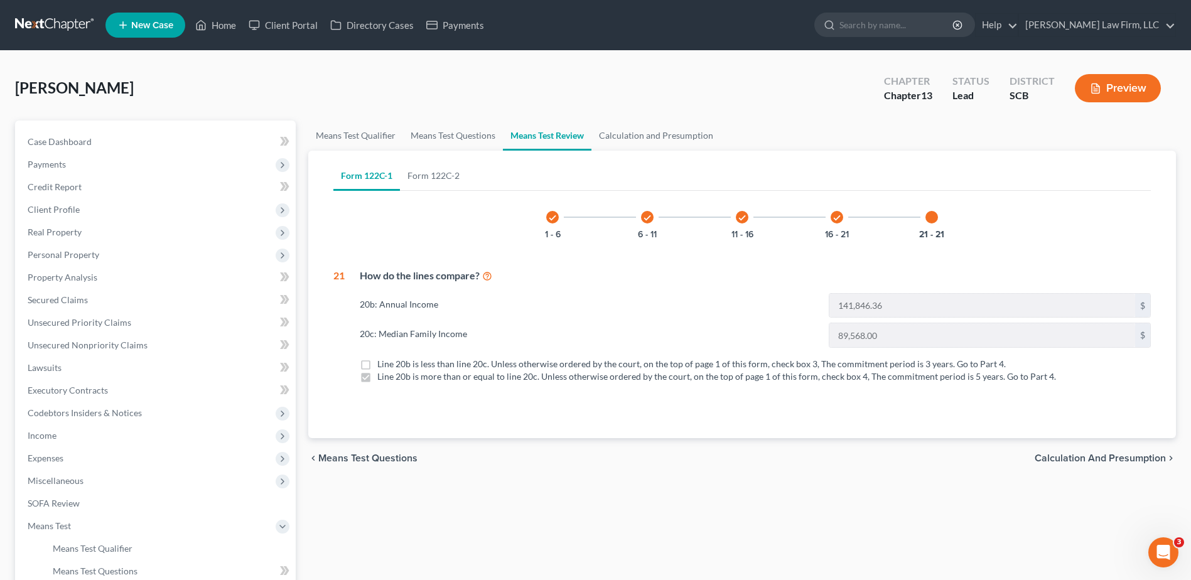
click at [834, 220] on icon "check" at bounding box center [836, 217] width 9 height 9
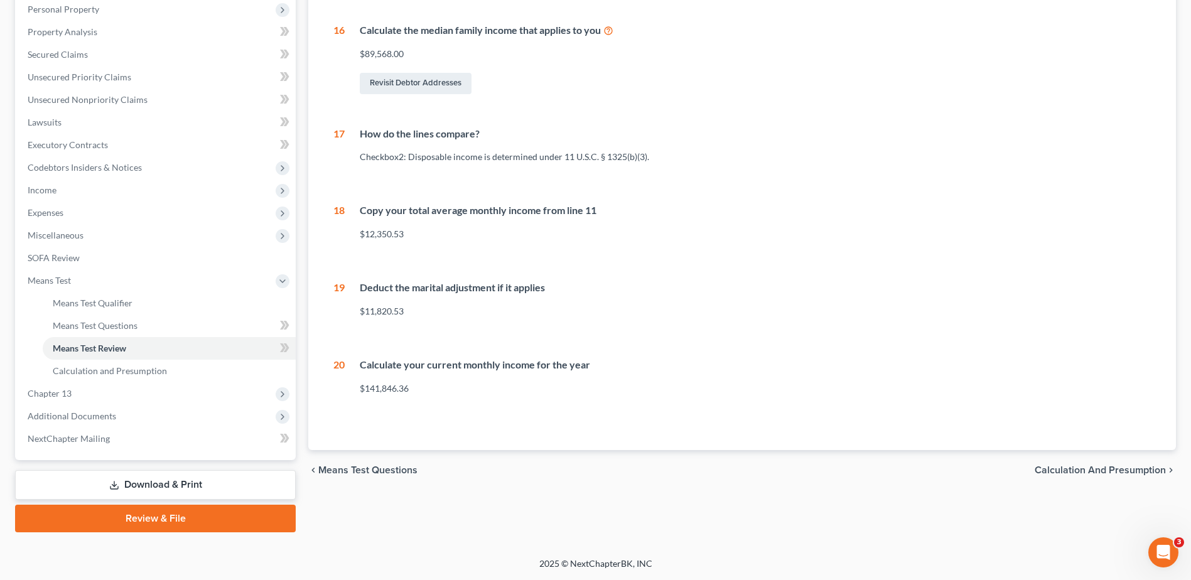
scroll to position [57, 0]
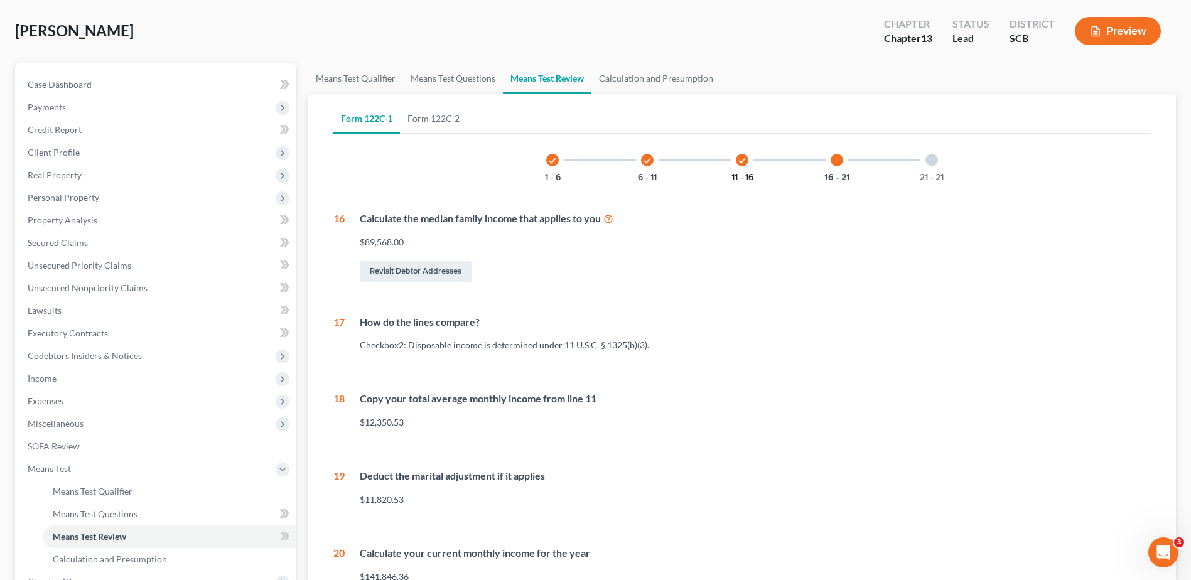
click at [743, 173] on button "11 - 16" at bounding box center [742, 177] width 22 height 9
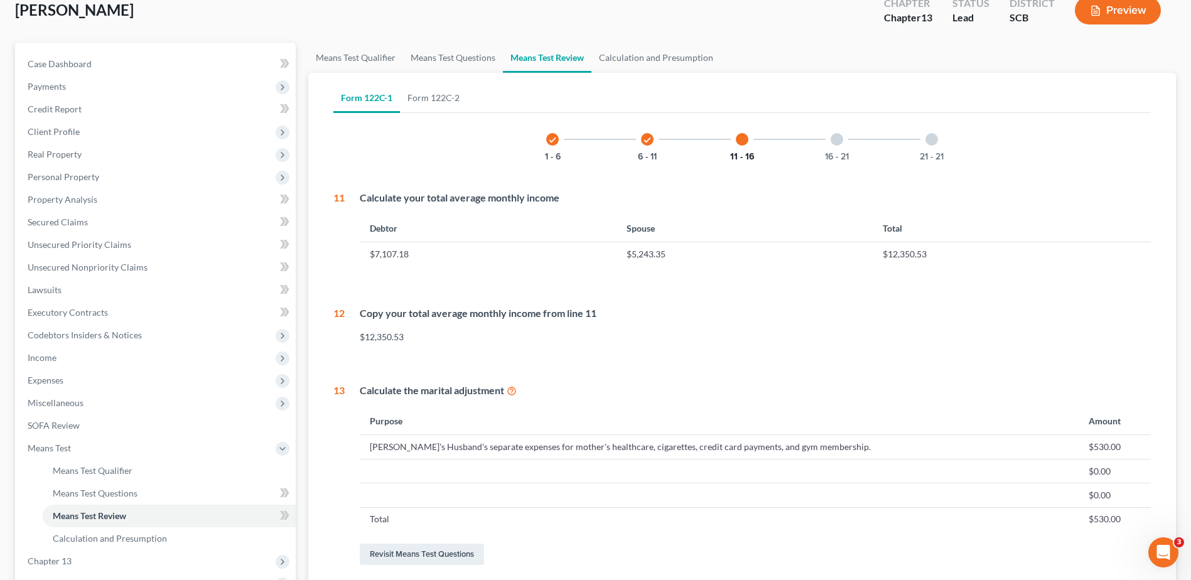
scroll to position [0, 0]
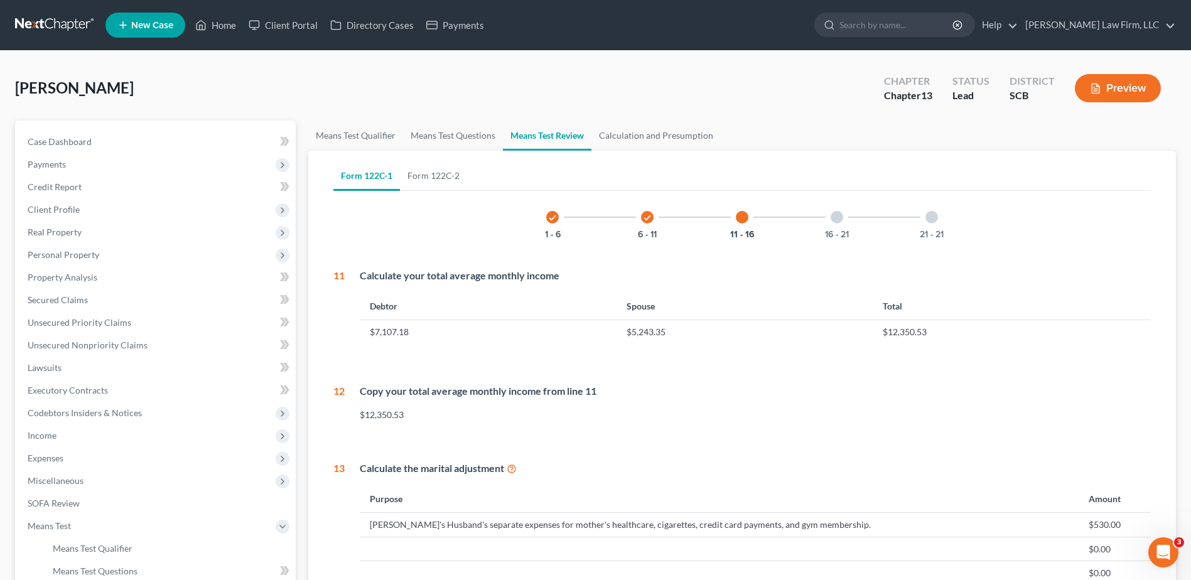
click at [647, 213] on icon "check" at bounding box center [647, 217] width 9 height 9
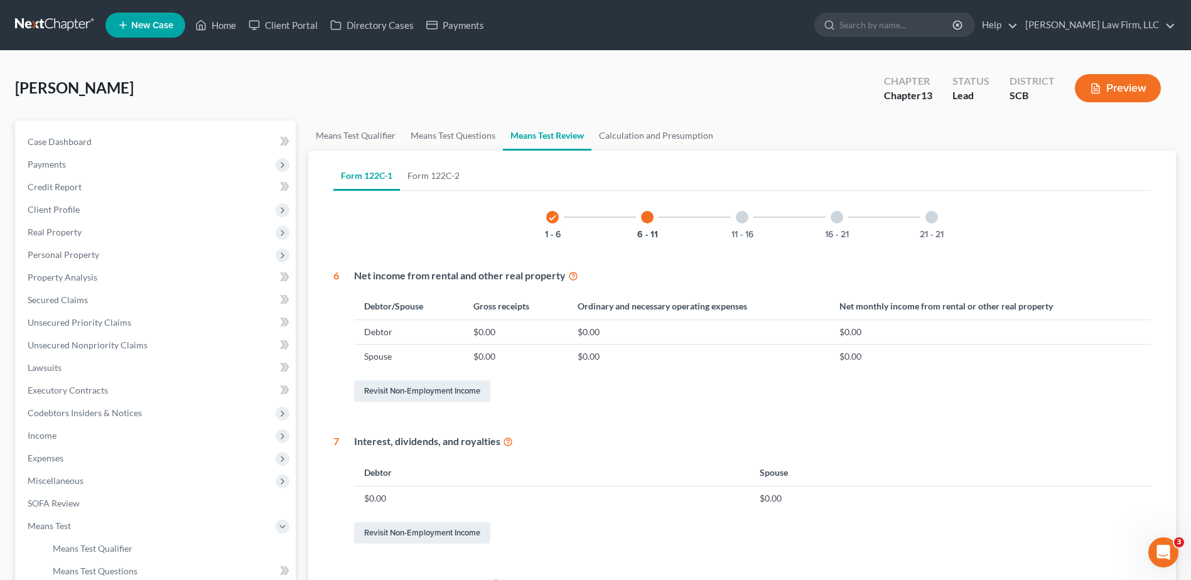
click at [736, 214] on div at bounding box center [742, 217] width 13 height 13
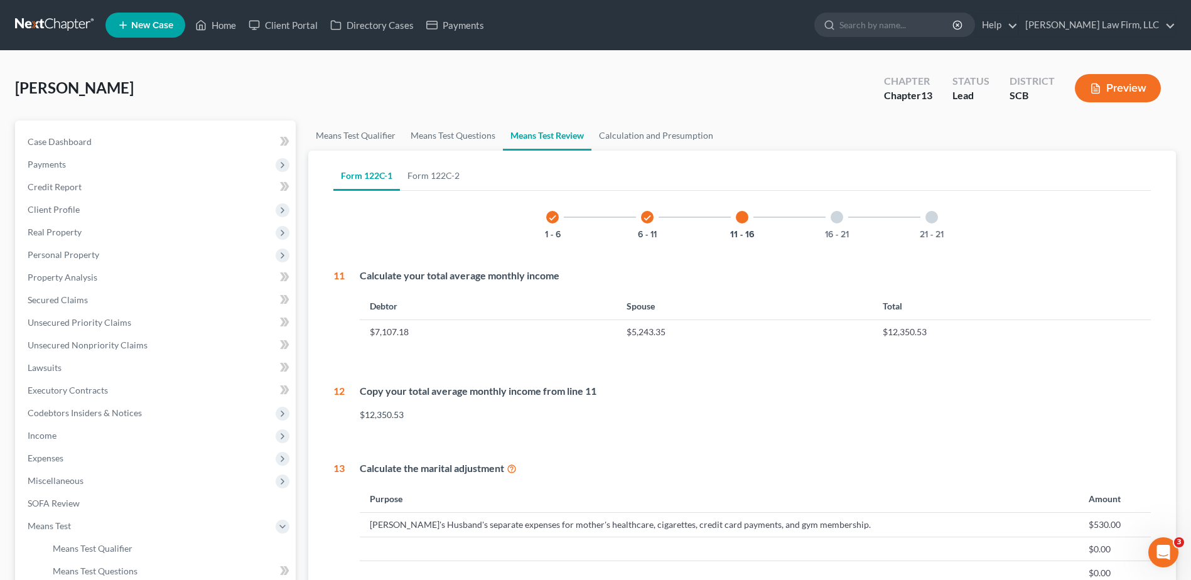
click at [839, 225] on div "16 - 21" at bounding box center [836, 217] width 43 height 43
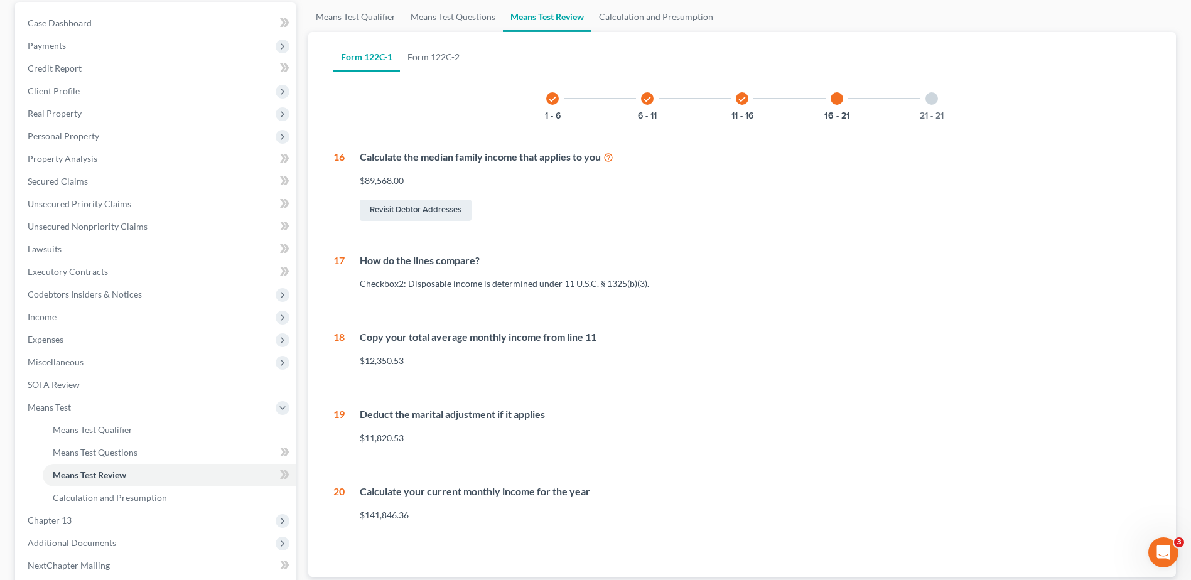
scroll to position [126, 0]
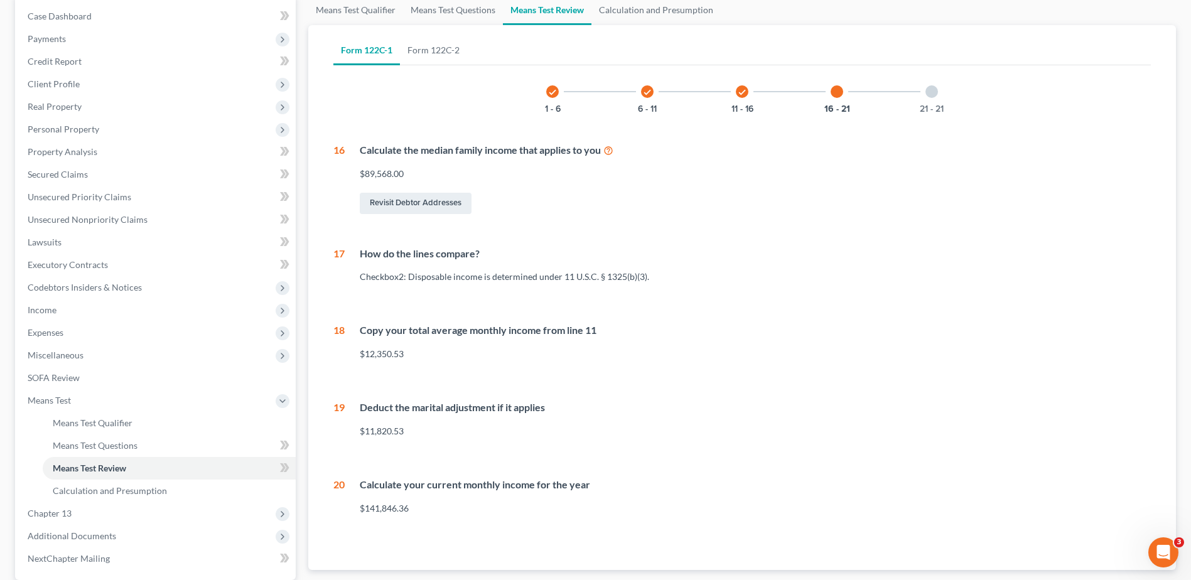
click at [924, 95] on div "21 - 21" at bounding box center [931, 91] width 43 height 43
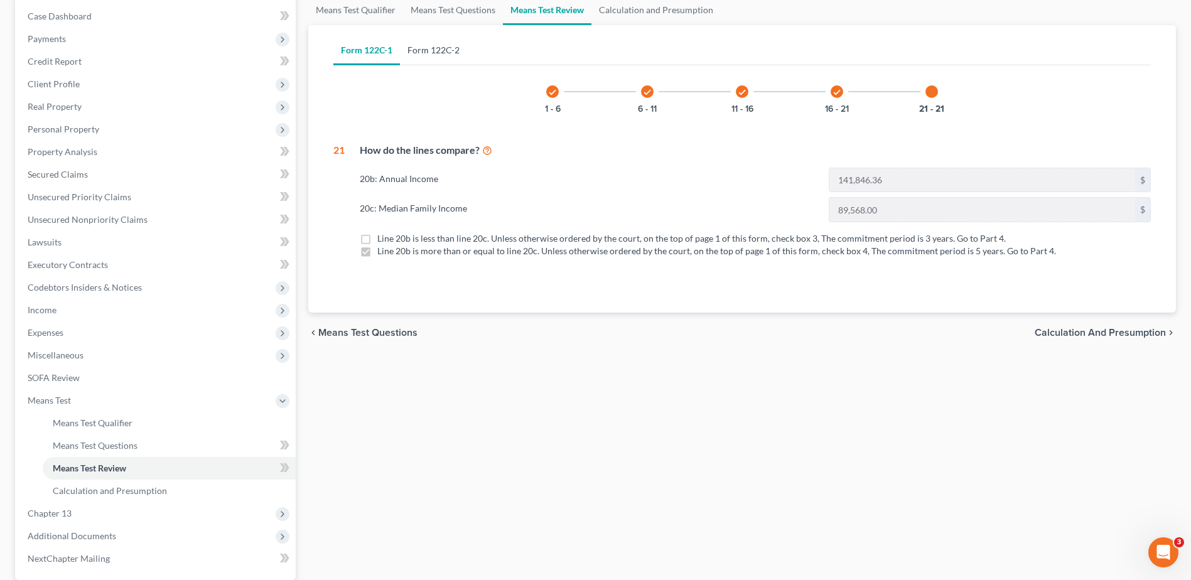
click at [442, 50] on link "Form 122C-2" at bounding box center [433, 50] width 67 height 30
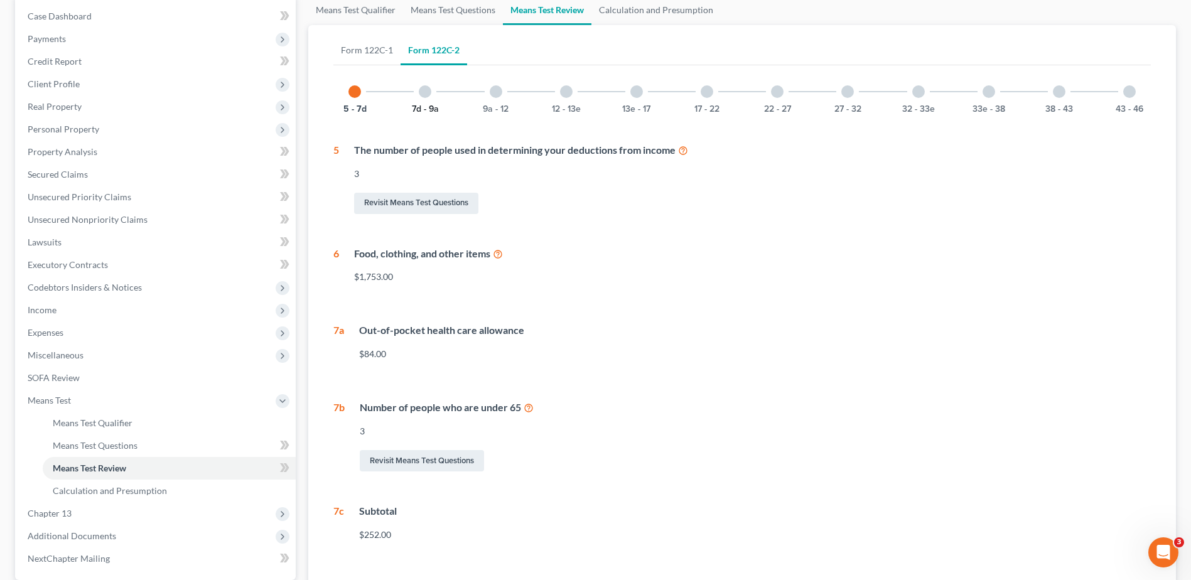
click at [420, 105] on button "7d - 9a" at bounding box center [425, 109] width 27 height 9
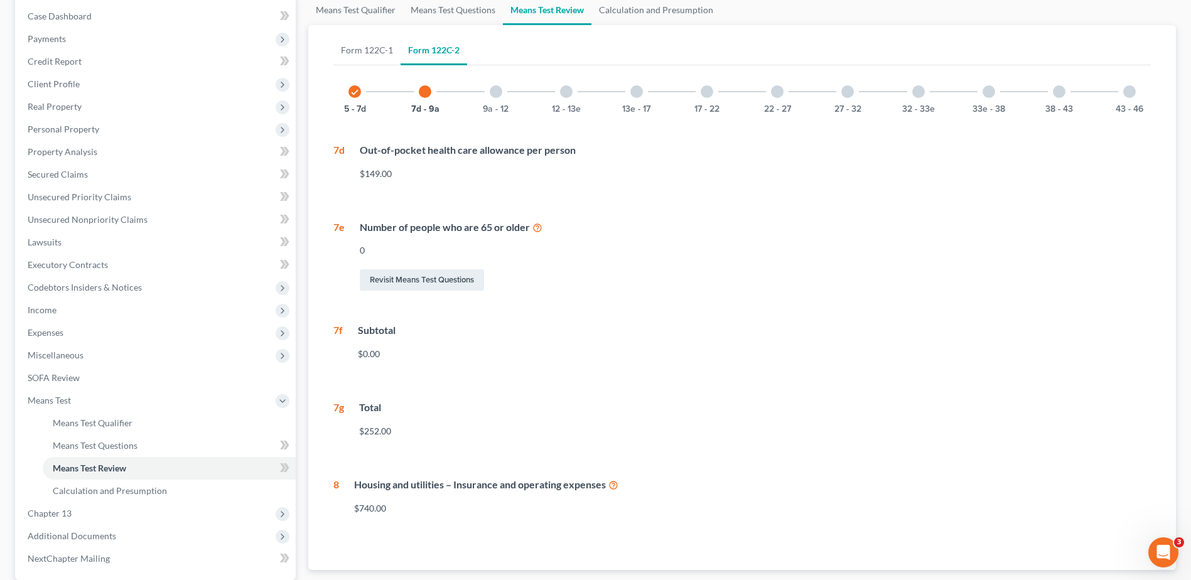
click at [503, 100] on div "9a - 12" at bounding box center [495, 91] width 43 height 43
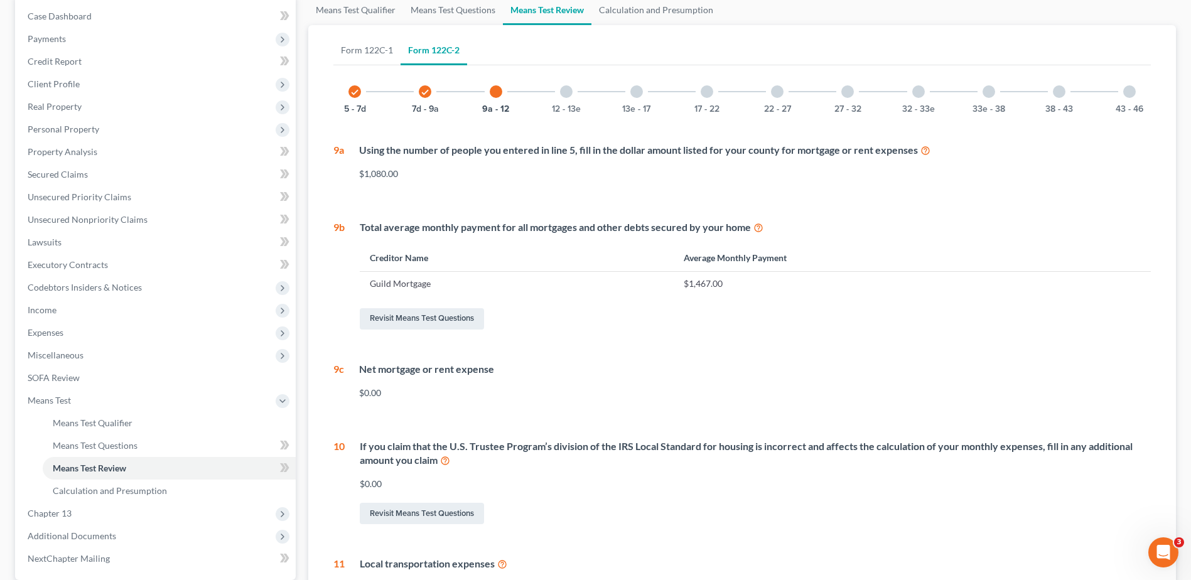
click at [563, 97] on div at bounding box center [566, 91] width 13 height 13
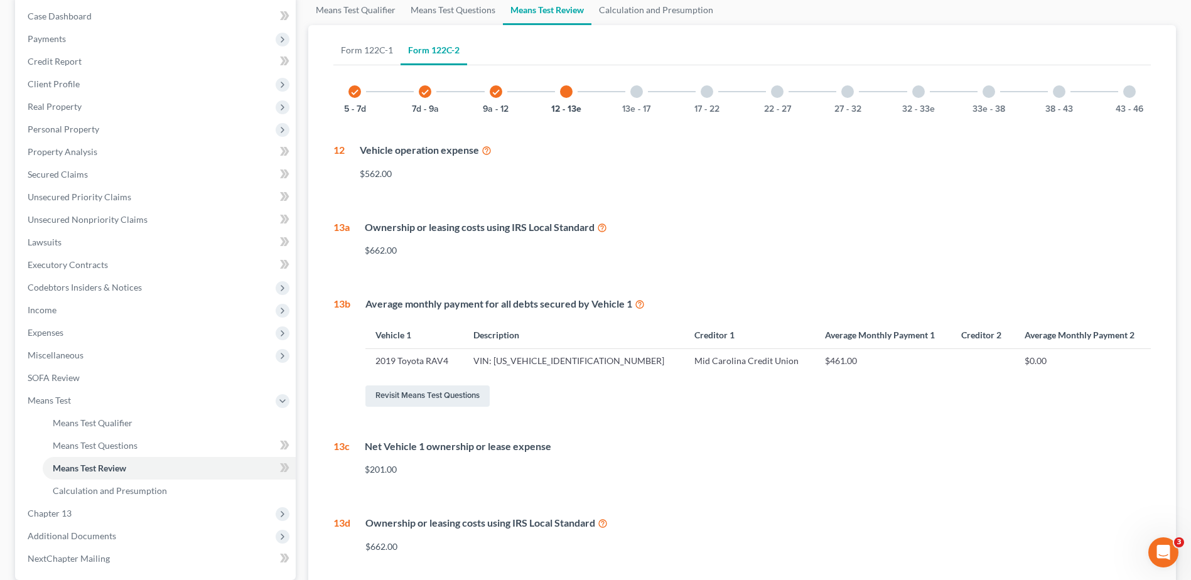
click at [641, 99] on div "13e - 17" at bounding box center [636, 91] width 43 height 43
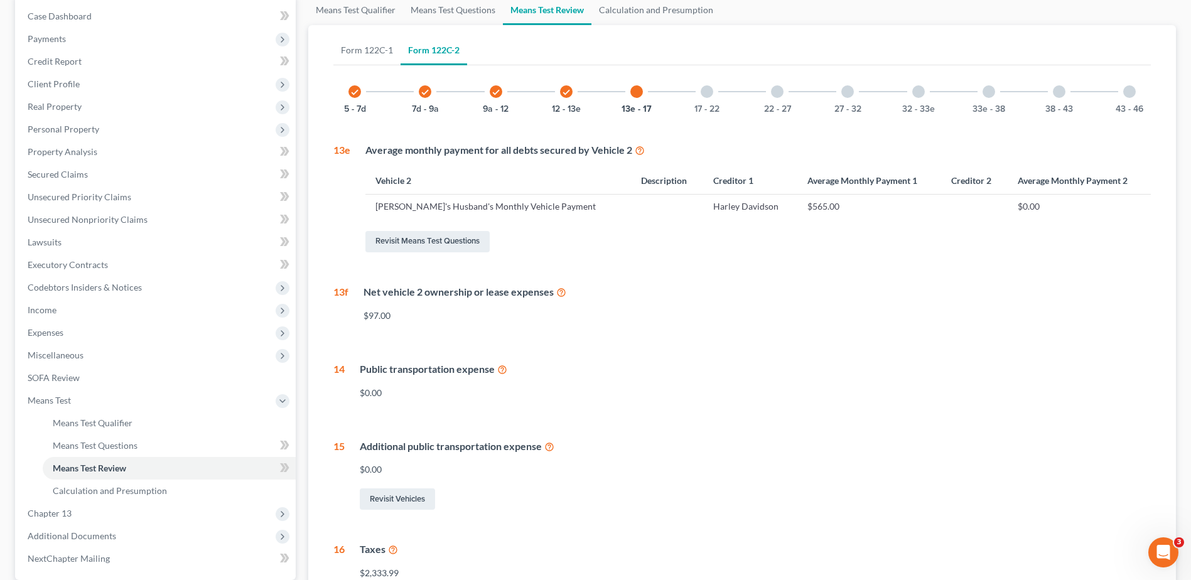
click at [707, 97] on div at bounding box center [706, 91] width 13 height 13
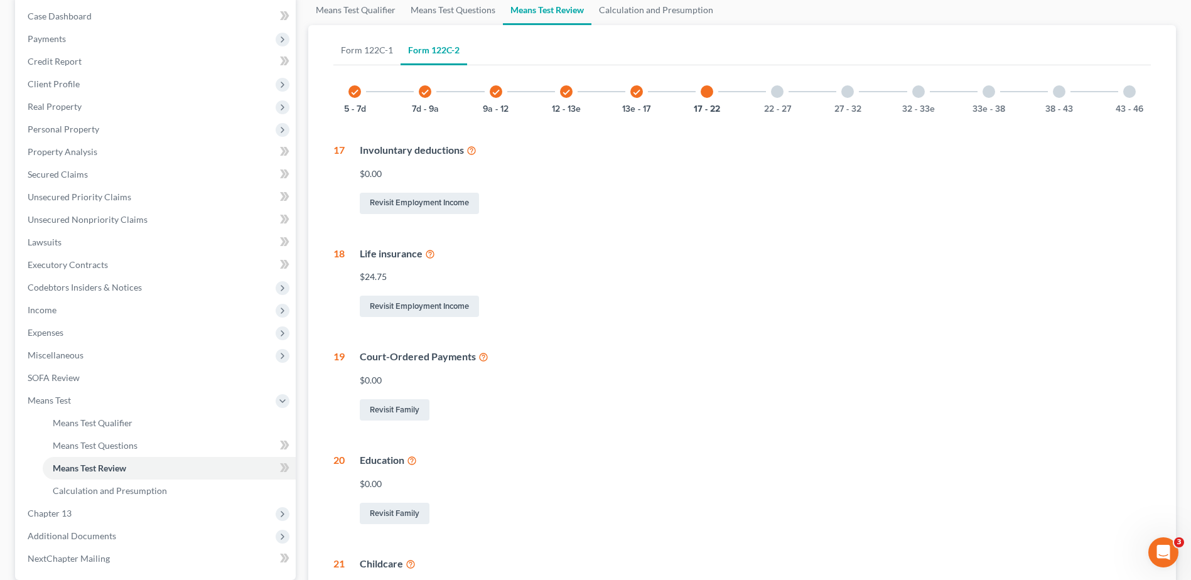
click at [783, 98] on div "22 - 27" at bounding box center [777, 91] width 43 height 43
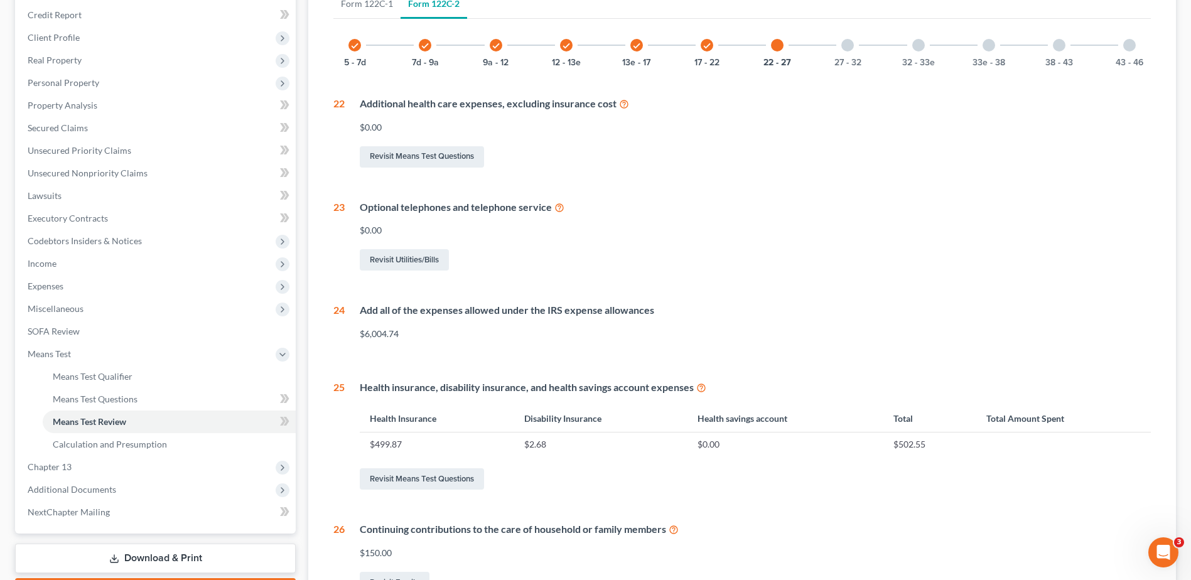
scroll to position [132, 0]
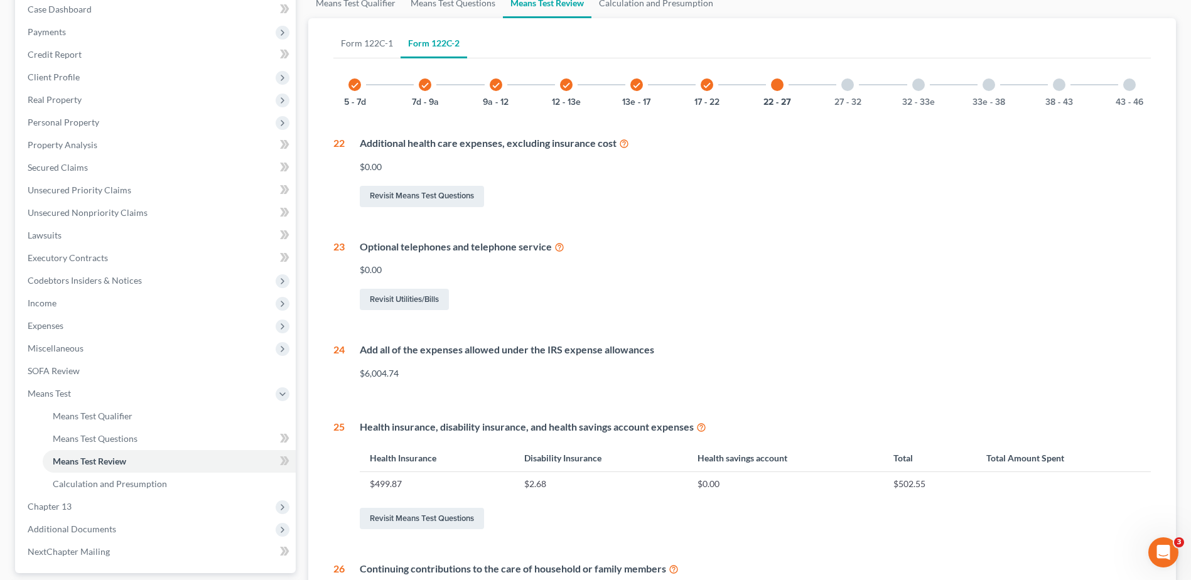
click at [854, 88] on div "27 - 32" at bounding box center [847, 84] width 43 height 43
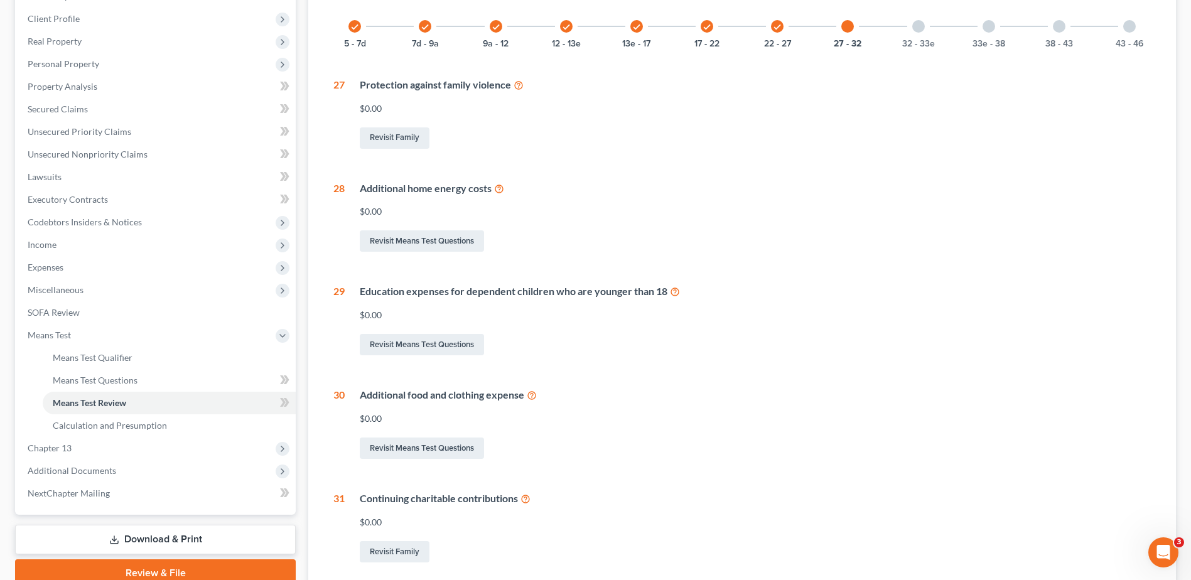
scroll to position [183, 0]
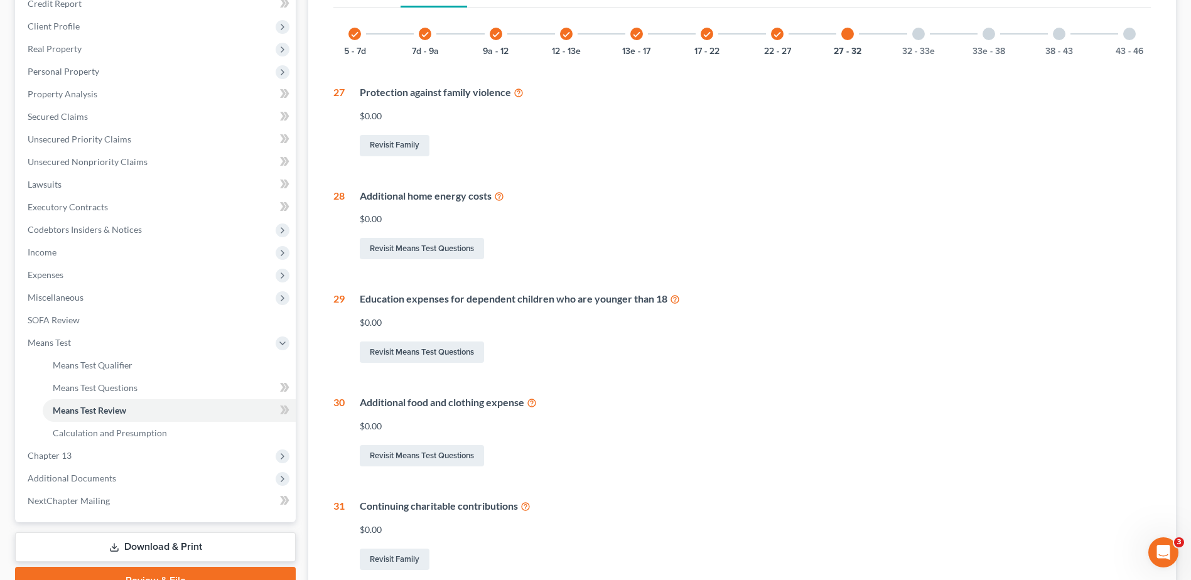
click at [912, 45] on div "32 - 33e" at bounding box center [918, 34] width 43 height 43
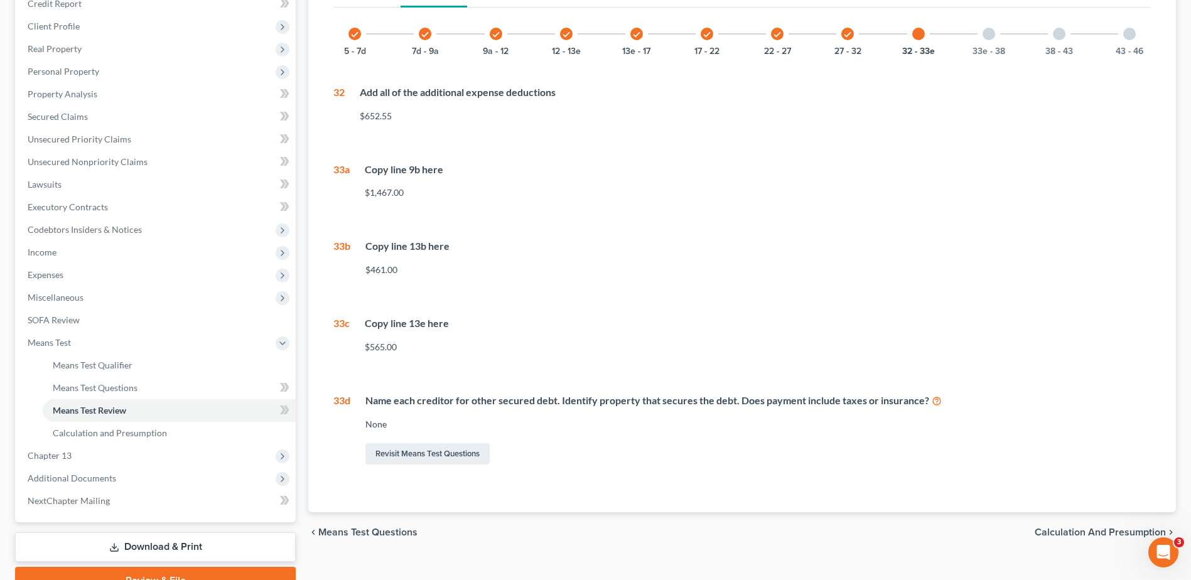
click at [981, 39] on div "33e - 38" at bounding box center [988, 34] width 43 height 43
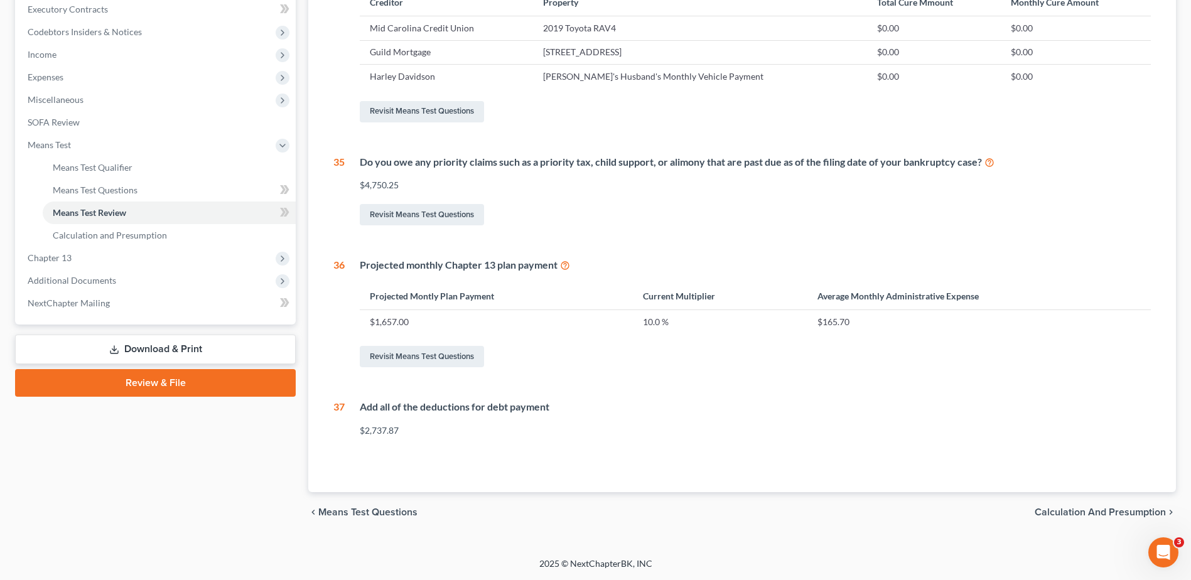
scroll to position [4, 0]
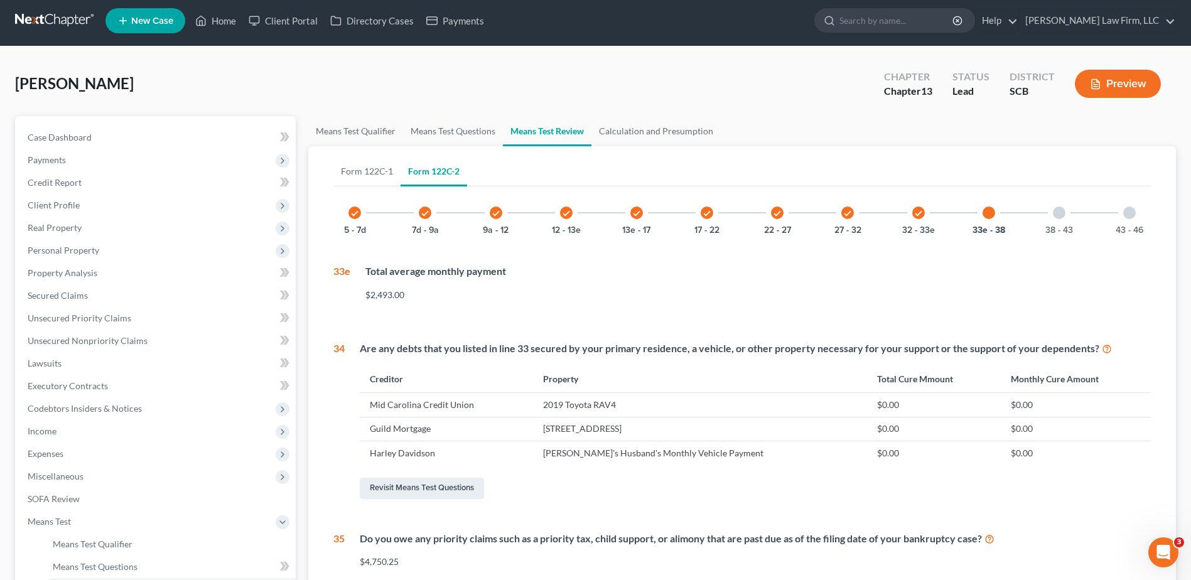
click at [1064, 212] on div at bounding box center [1059, 212] width 13 height 13
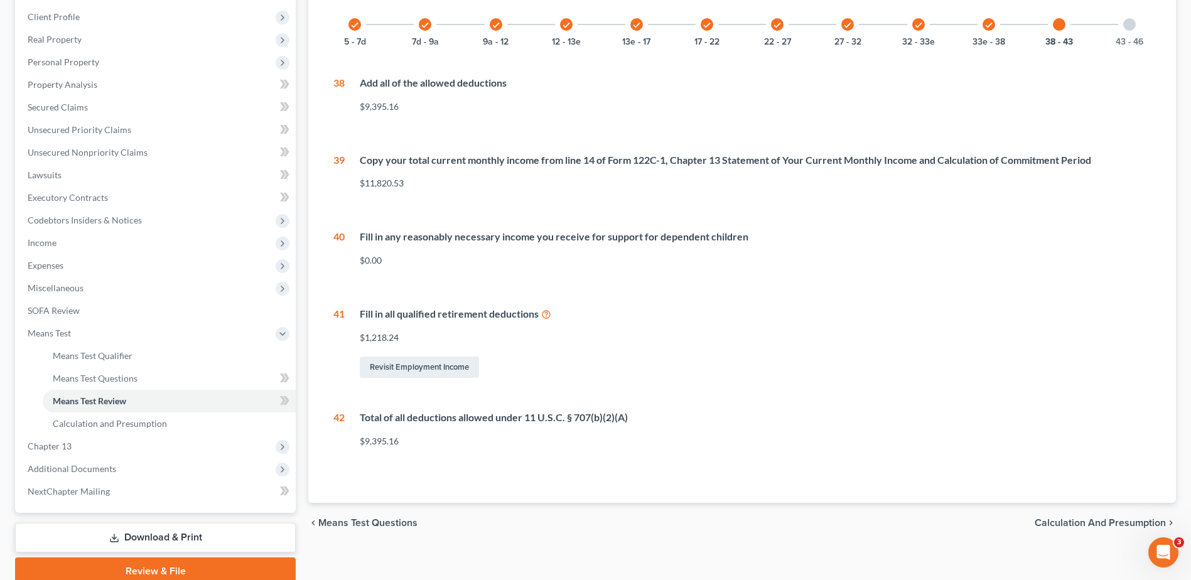
scroll to position [130, 0]
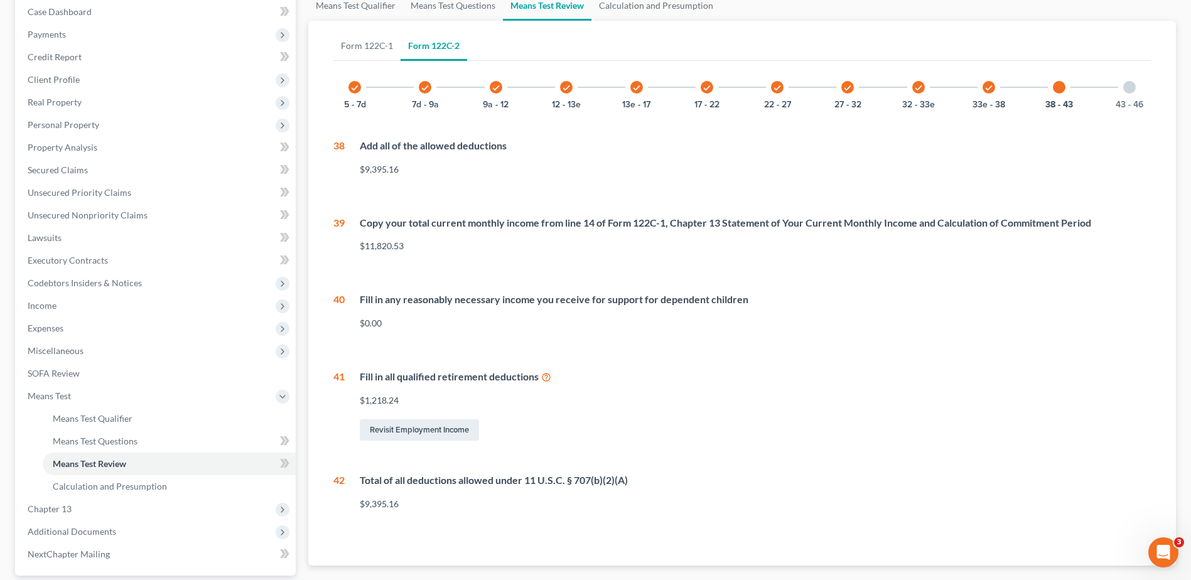
click at [1130, 87] on div at bounding box center [1129, 87] width 13 height 13
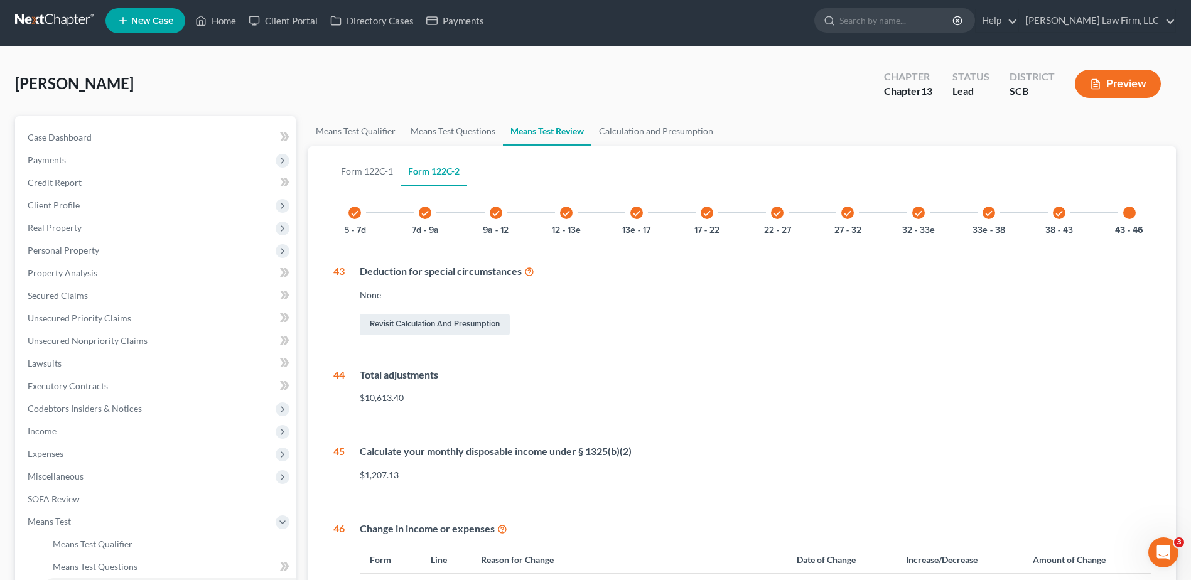
scroll to position [0, 0]
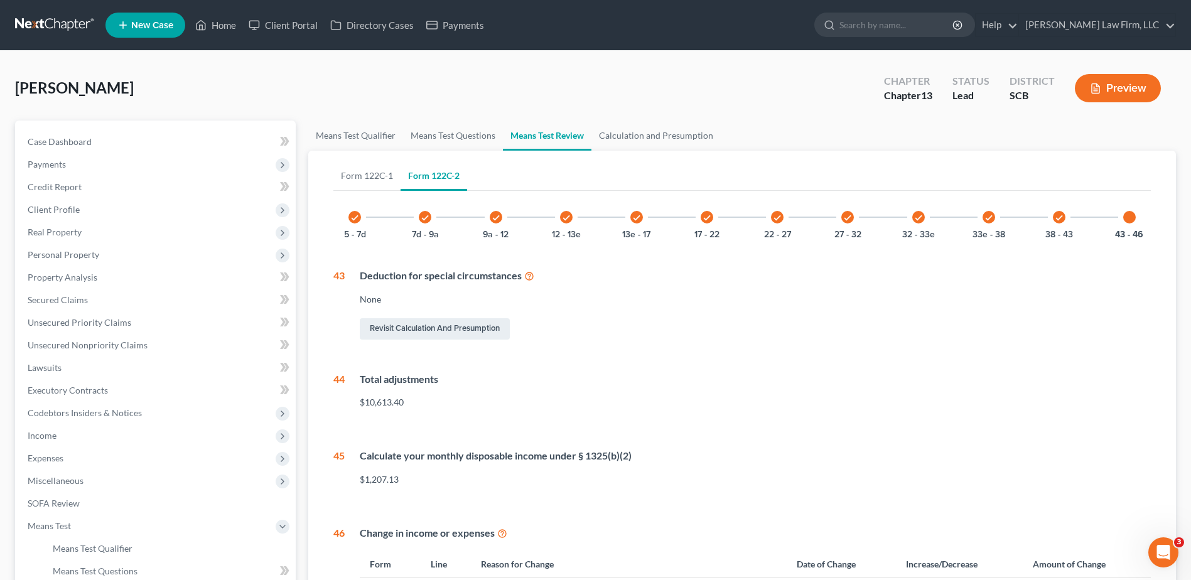
click at [1141, 88] on button "Preview" at bounding box center [1118, 88] width 86 height 28
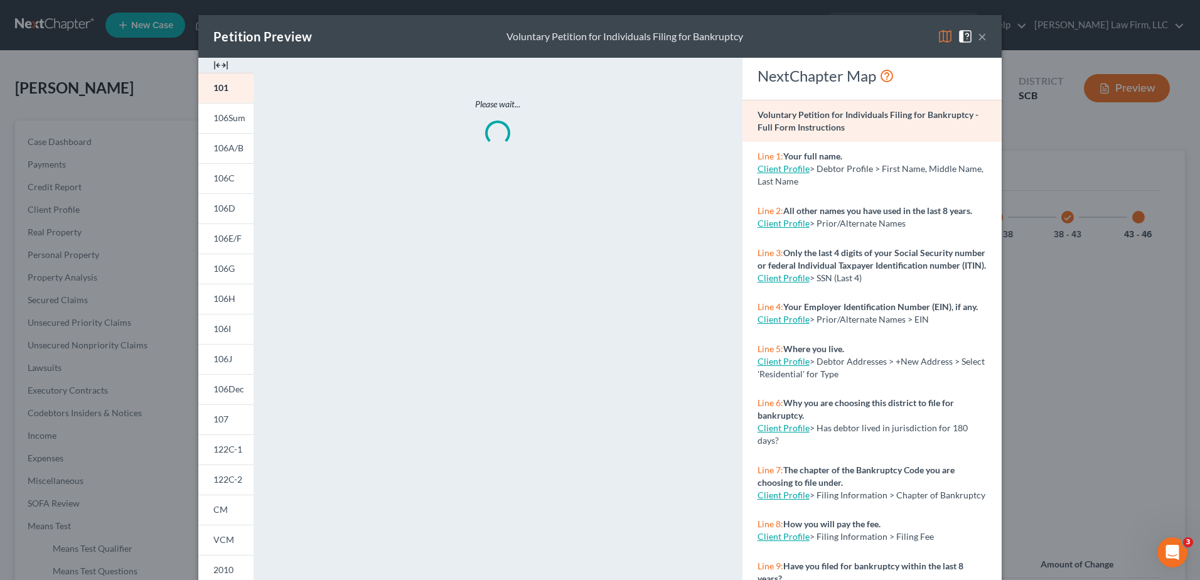
click at [222, 483] on span "122C-2" at bounding box center [227, 479] width 29 height 11
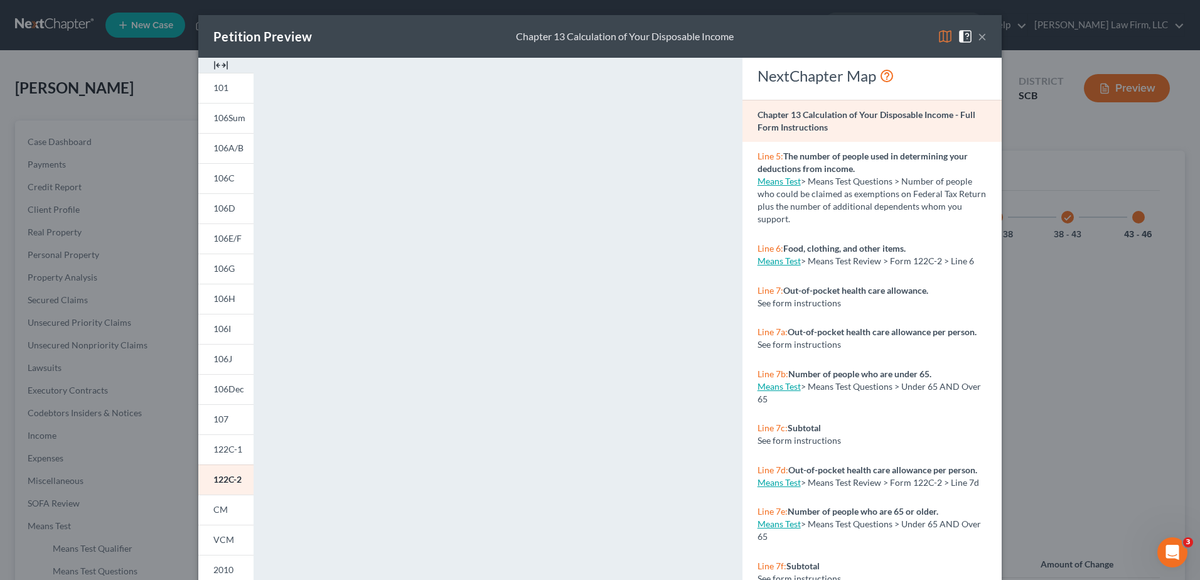
click at [980, 36] on button "×" at bounding box center [982, 36] width 9 height 15
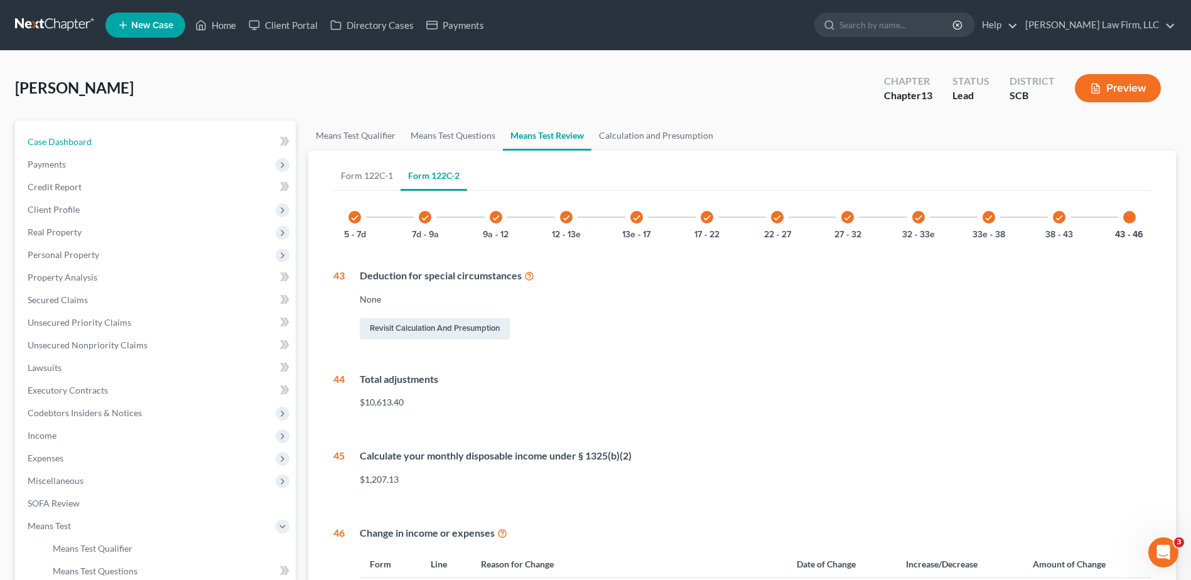
click at [158, 145] on link "Case Dashboard" at bounding box center [157, 142] width 278 height 23
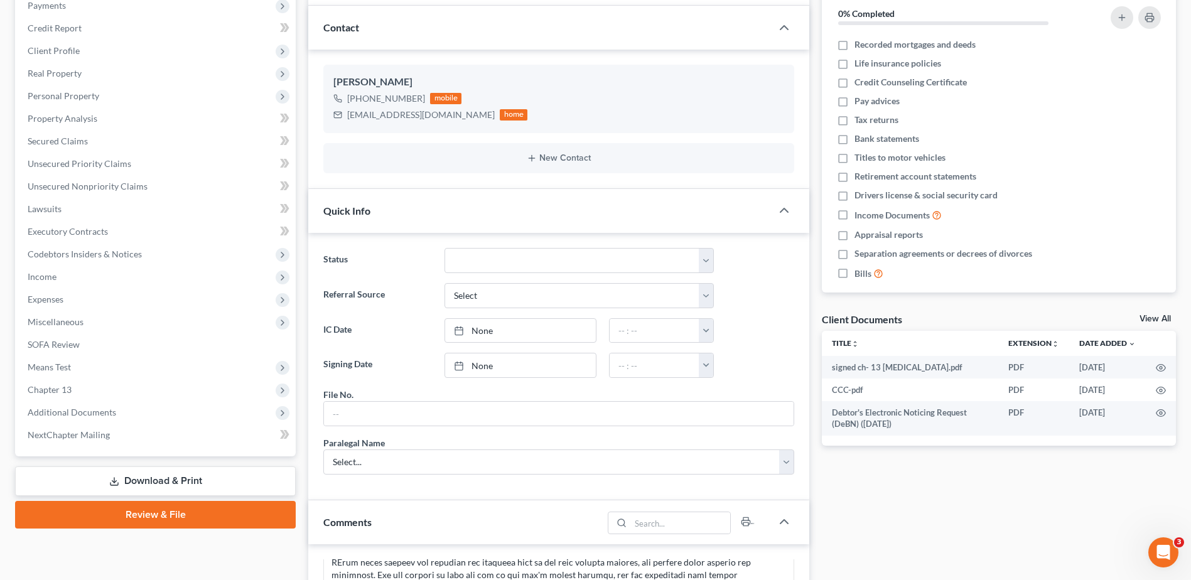
scroll to position [439, 0]
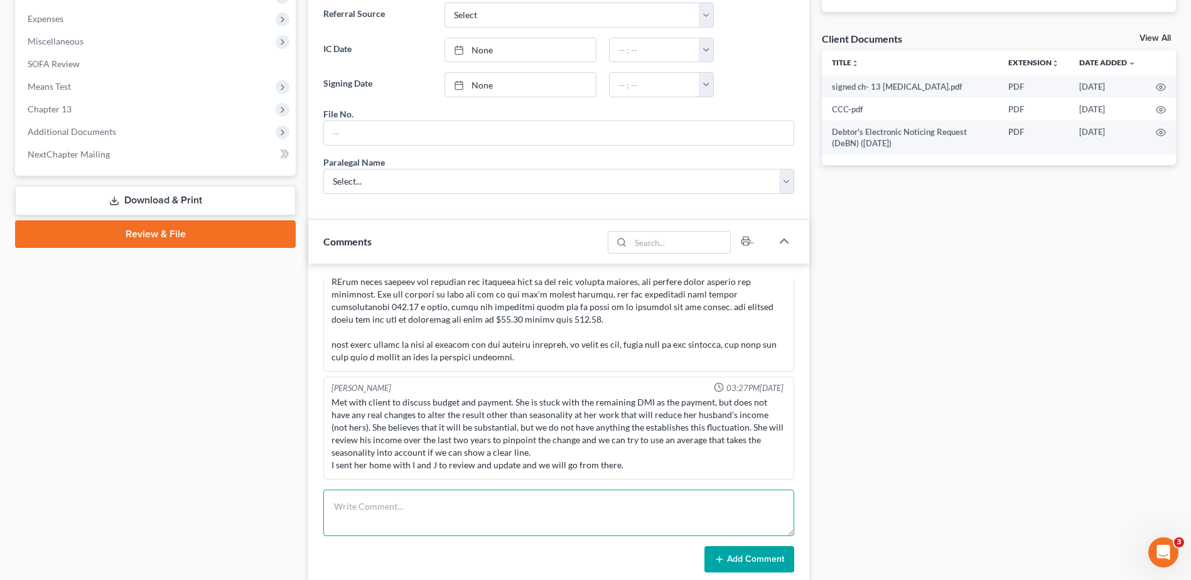
click at [469, 503] on textarea at bounding box center [558, 513] width 471 height 46
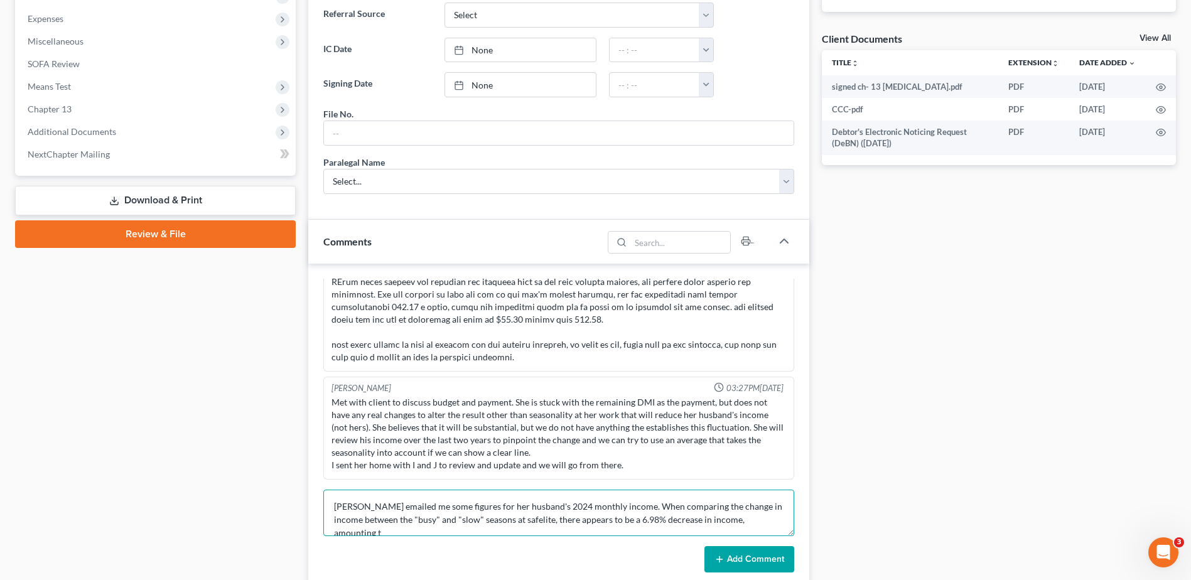
scroll to position [3, 0]
click at [488, 530] on textarea "[PERSON_NAME] emailed me some figures for her husband's 2024 monthly income. Wh…" at bounding box center [558, 513] width 471 height 46
click at [565, 527] on textarea "[PERSON_NAME] emailed me some figures for her husband's 2024 monthly income. Wh…" at bounding box center [558, 513] width 471 height 46
click at [552, 520] on textarea "[PERSON_NAME] emailed me some figures for her husband's 2024 monthly income. Wh…" at bounding box center [558, 513] width 471 height 46
click at [567, 528] on textarea "[PERSON_NAME] emailed me some figures for her husband's 2024 monthly income. Wh…" at bounding box center [558, 513] width 471 height 46
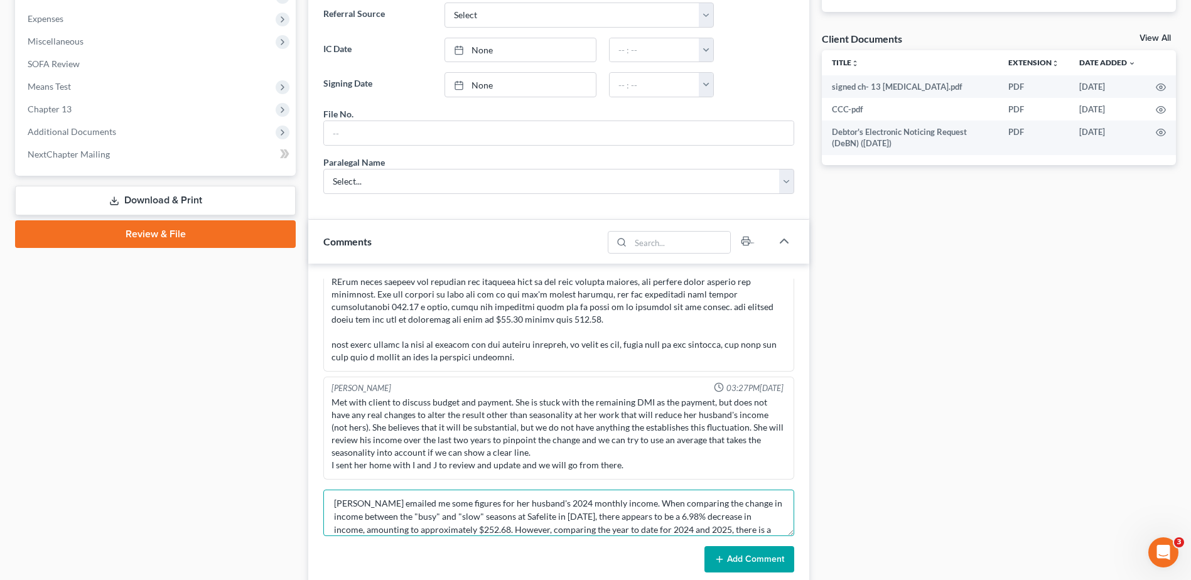
scroll to position [16, 0]
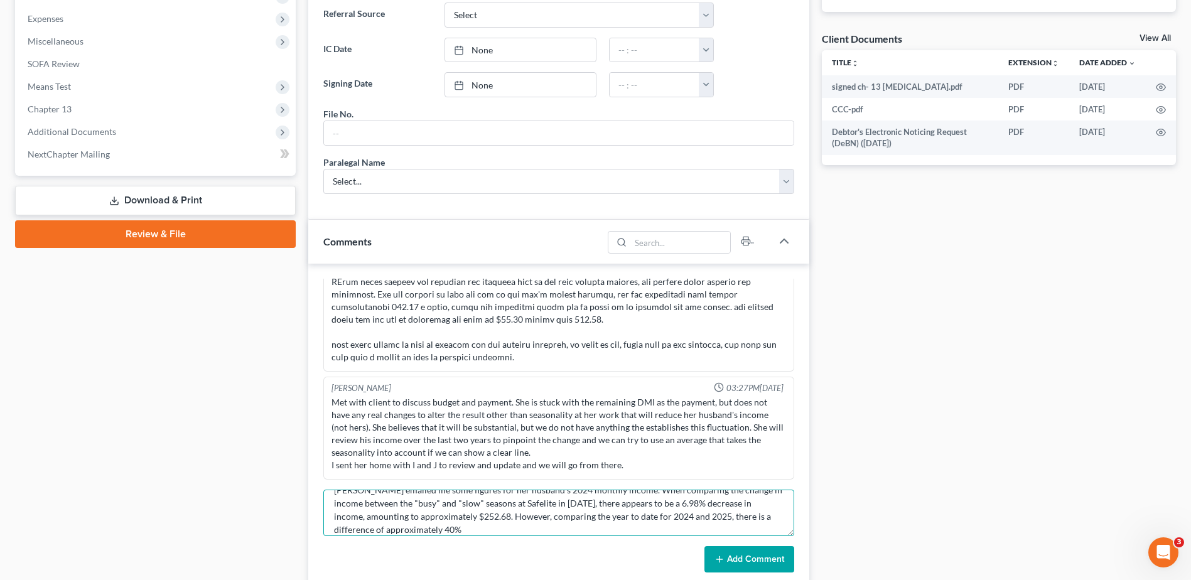
click at [731, 518] on textarea "[PERSON_NAME] emailed me some figures for her husband's 2024 monthly income. Wh…" at bounding box center [558, 513] width 471 height 46
drag, startPoint x: 373, startPoint y: 530, endPoint x: 333, endPoint y: 528, distance: 40.8
click at [333, 528] on textarea "[PERSON_NAME] emailed me some figures for her husband's 2024 monthly income. Wh…" at bounding box center [558, 513] width 471 height 46
click at [510, 517] on textarea "[PERSON_NAME] emailed me some figures for her husband's 2024 monthly income. Wh…" at bounding box center [558, 513] width 471 height 46
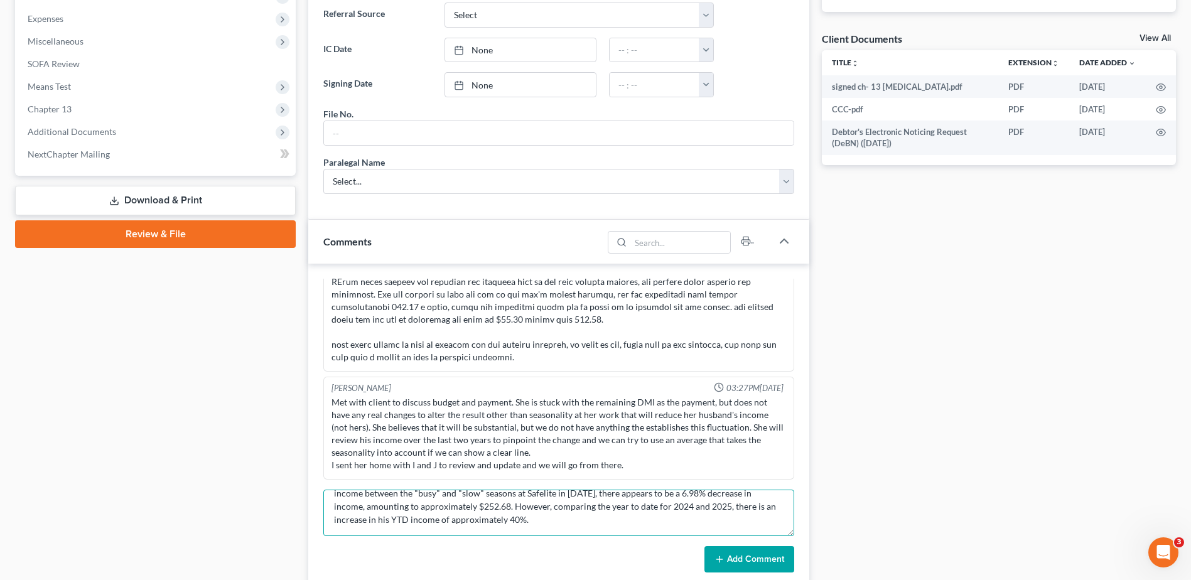
drag, startPoint x: 619, startPoint y: 505, endPoint x: 574, endPoint y: 510, distance: 45.5
click at [574, 510] on textarea "[PERSON_NAME] emailed me some figures for her husband's 2024 monthly income. Wh…" at bounding box center [558, 513] width 471 height 46
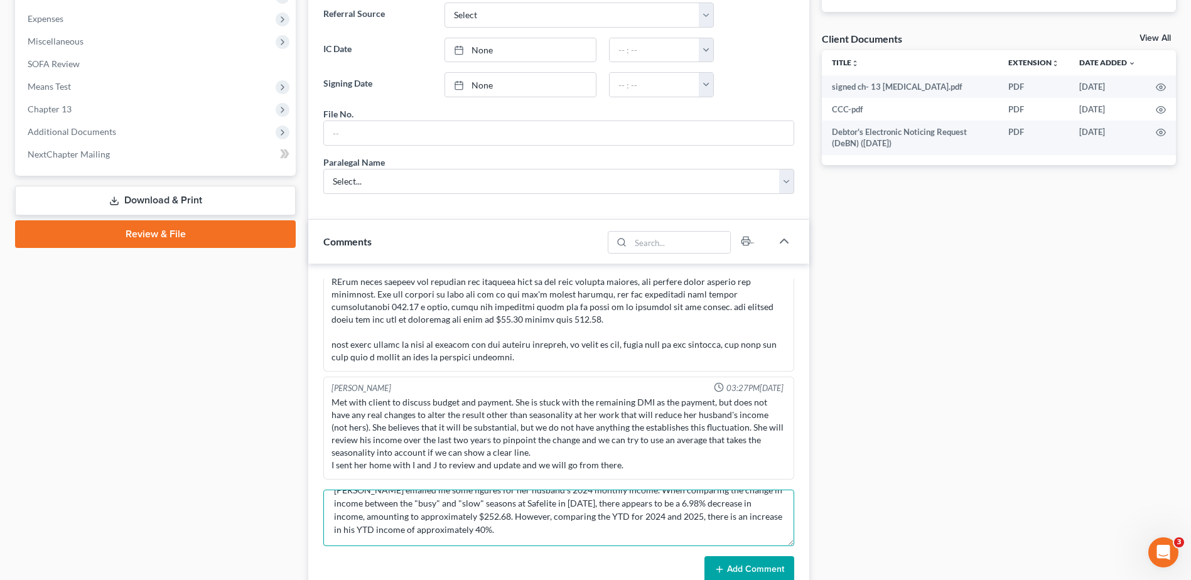
scroll to position [0, 0]
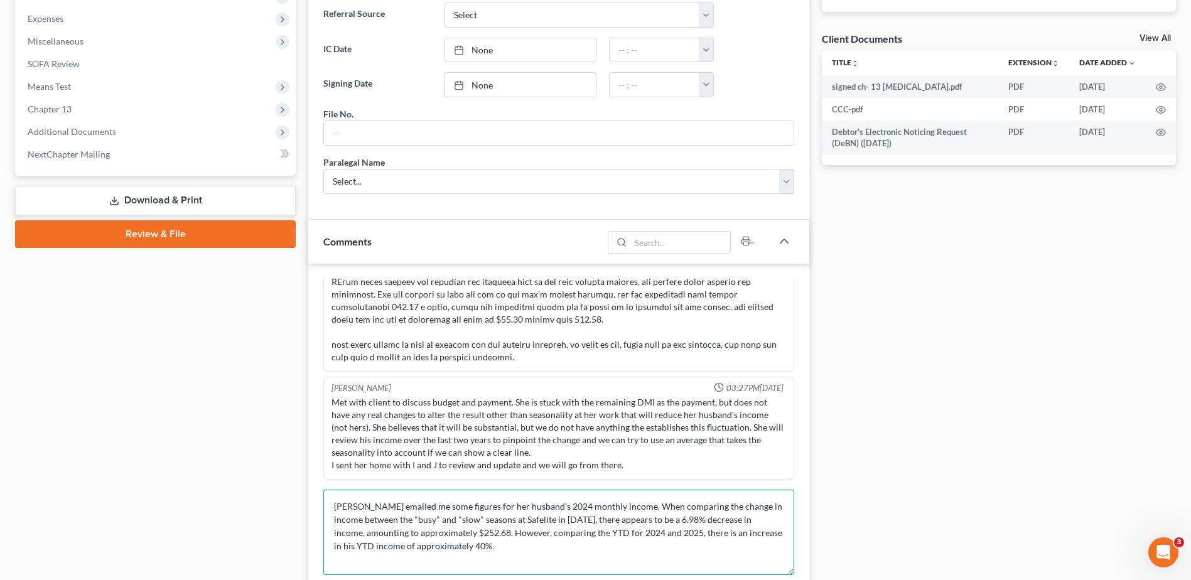
drag, startPoint x: 790, startPoint y: 534, endPoint x: 798, endPoint y: 576, distance: 42.8
click at [798, 576] on div "[PERSON_NAME] [PERSON_NAME] 03:34PM[DATE] updated case with info i have so far,…" at bounding box center [558, 445] width 501 height 363
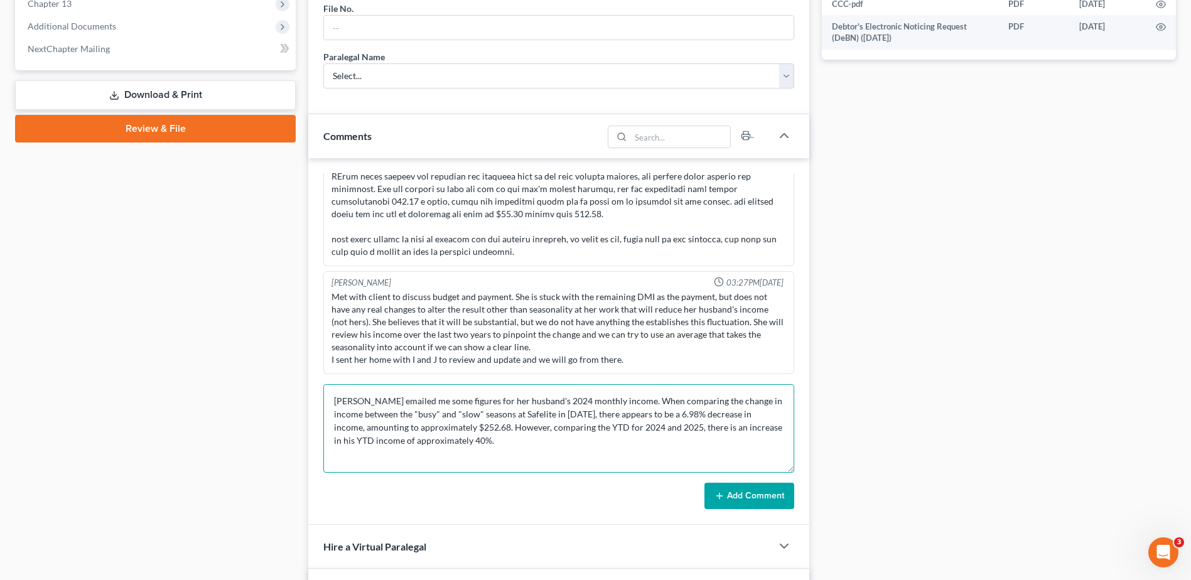
scroll to position [565, 0]
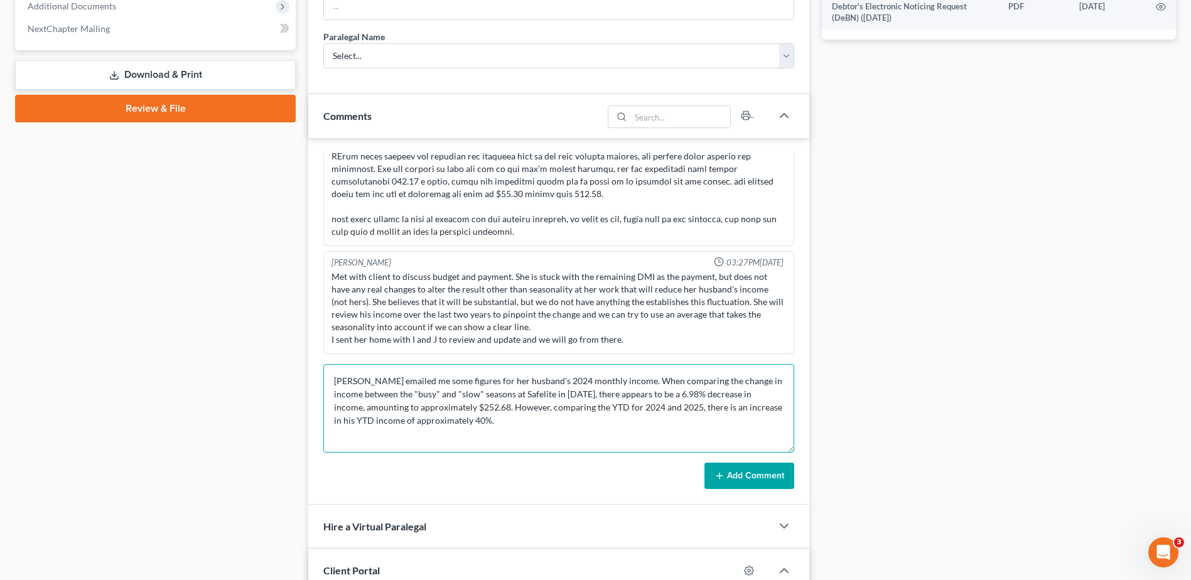
click at [486, 425] on textarea "[PERSON_NAME] emailed me some figures for her husband's 2024 monthly income. Wh…" at bounding box center [558, 408] width 471 height 88
click at [631, 380] on textarea "[PERSON_NAME] emailed me some figures for her husband's 2024 monthly income. Wh…" at bounding box center [558, 408] width 471 height 88
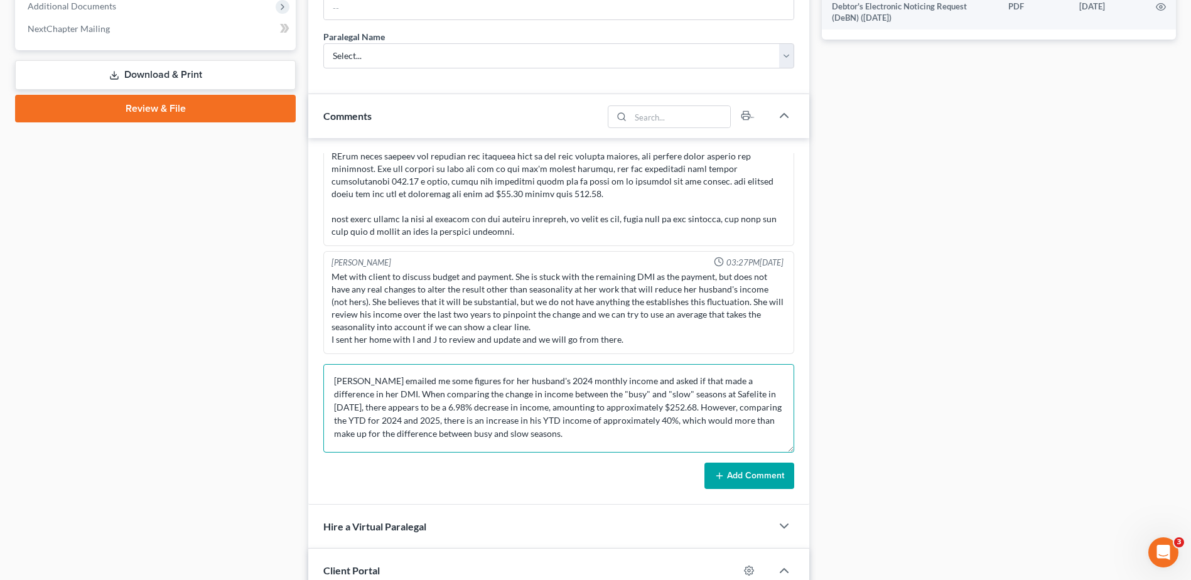
drag, startPoint x: 627, startPoint y: 432, endPoint x: 642, endPoint y: 409, distance: 28.2
click at [642, 409] on textarea "[PERSON_NAME] emailed me some figures for her husband's 2024 monthly income and…" at bounding box center [558, 408] width 471 height 88
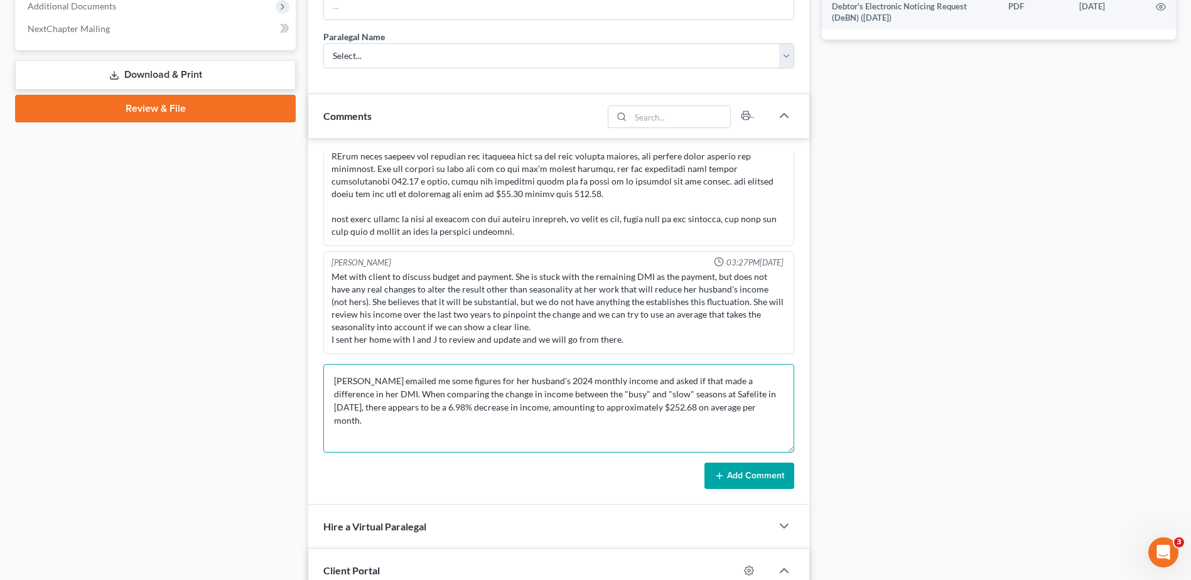
click at [680, 409] on textarea "[PERSON_NAME] emailed me some figures for her husband's 2024 monthly income and…" at bounding box center [558, 408] width 471 height 88
click at [692, 409] on textarea "[PERSON_NAME] emailed me some figures for her husband's 2024 monthly income and…" at bounding box center [558, 408] width 471 height 88
drag, startPoint x: 759, startPoint y: 409, endPoint x: 640, endPoint y: 412, distance: 119.3
click at [640, 412] on textarea "[PERSON_NAME] emailed me some figures for her husband's 2024 monthly income and…" at bounding box center [558, 408] width 471 height 88
drag, startPoint x: 664, startPoint y: 407, endPoint x: 496, endPoint y: 417, distance: 168.5
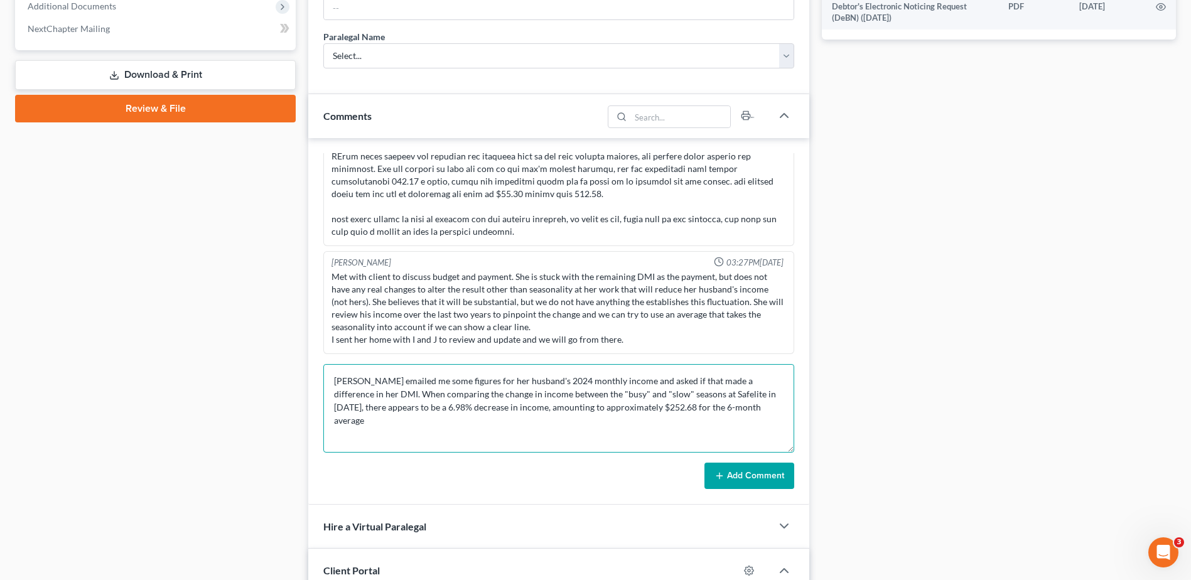
click at [496, 417] on textarea "[PERSON_NAME] emailed me some figures for her husband's 2024 monthly income and…" at bounding box center [558, 408] width 471 height 88
click at [710, 406] on textarea "[PERSON_NAME] emailed me some figures for her husband's 2024 monthly income and…" at bounding box center [558, 408] width 471 height 88
drag, startPoint x: 705, startPoint y: 410, endPoint x: 673, endPoint y: 410, distance: 32.0
click at [673, 410] on textarea "[PERSON_NAME] emailed me some figures for her husband's 2024 monthly income and…" at bounding box center [558, 408] width 471 height 88
click at [493, 408] on textarea "[PERSON_NAME] emailed me some figures for her husband's 2024 monthly income and…" at bounding box center [558, 408] width 471 height 88
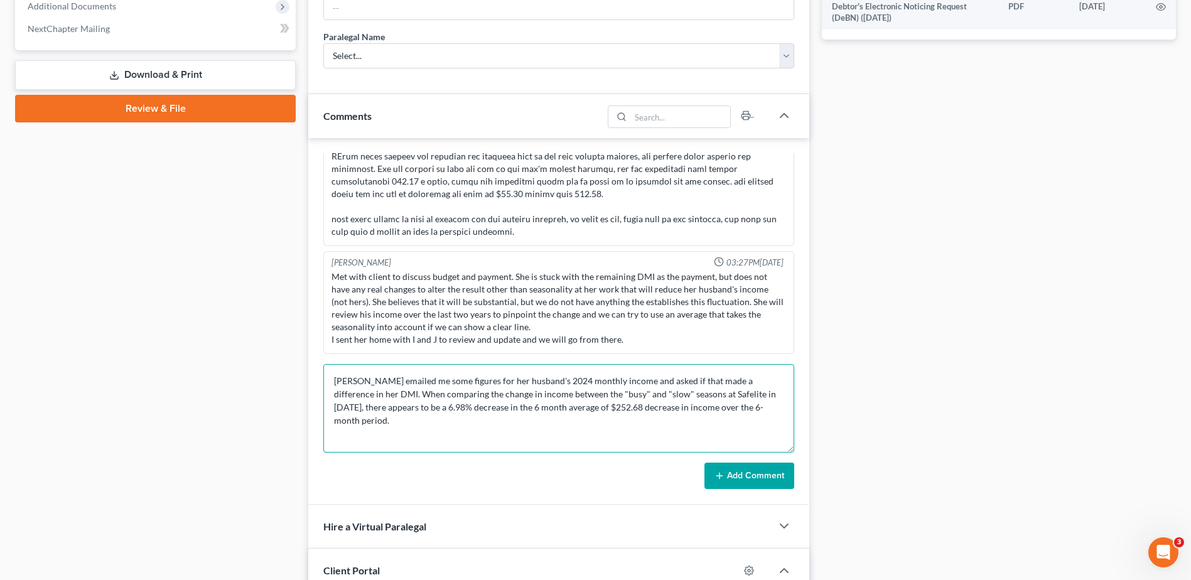
drag, startPoint x: 763, startPoint y: 408, endPoint x: 588, endPoint y: 410, distance: 174.5
click at [588, 410] on textarea "[PERSON_NAME] emailed me some figures for her husband's 2024 monthly income and…" at bounding box center [558, 408] width 471 height 88
click at [544, 409] on textarea "[PERSON_NAME] emailed me some figures for her husband's 2024 monthly income and…" at bounding box center [558, 408] width 471 height 88
click at [463, 407] on textarea "[PERSON_NAME] emailed me some figures for her husband's 2024 monthly income and…" at bounding box center [558, 408] width 471 height 88
drag, startPoint x: 710, startPoint y: 408, endPoint x: 616, endPoint y: 410, distance: 93.5
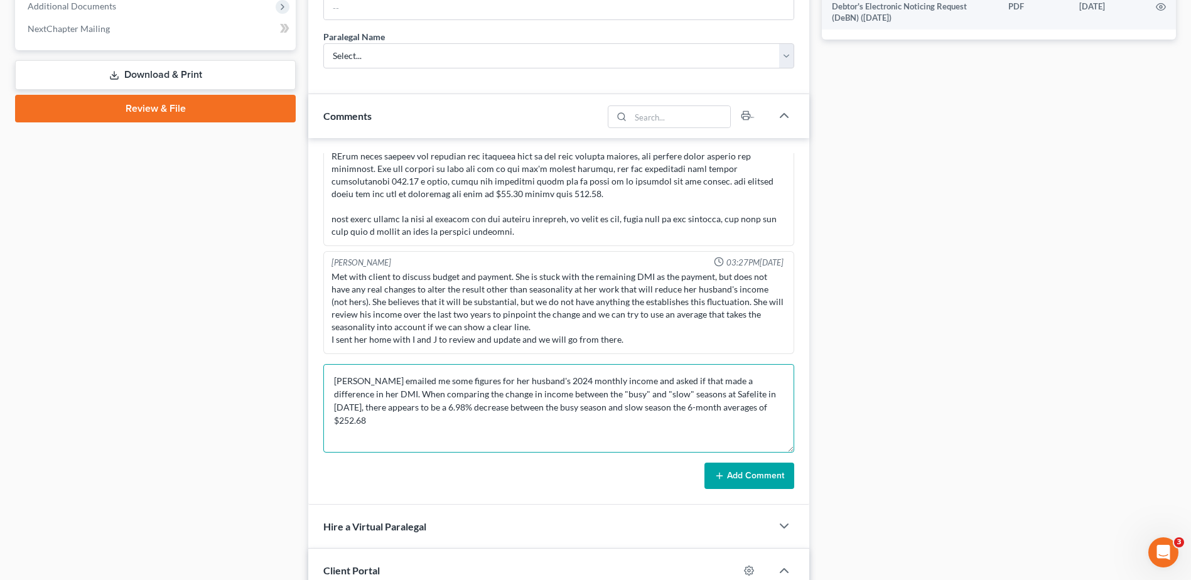
click at [616, 410] on textarea "[PERSON_NAME] emailed me some figures for her husband's 2024 monthly income and…" at bounding box center [558, 408] width 471 height 88
click at [732, 406] on textarea "[PERSON_NAME] emailed me some figures for her husband's 2024 monthly income and…" at bounding box center [558, 408] width 471 height 88
click at [446, 421] on textarea "[PERSON_NAME] emailed me some figures for her husband's 2024 monthly income and…" at bounding box center [558, 408] width 471 height 88
click at [726, 422] on textarea "[PERSON_NAME] emailed me some figures for her husband's 2024 monthly income and…" at bounding box center [558, 408] width 471 height 88
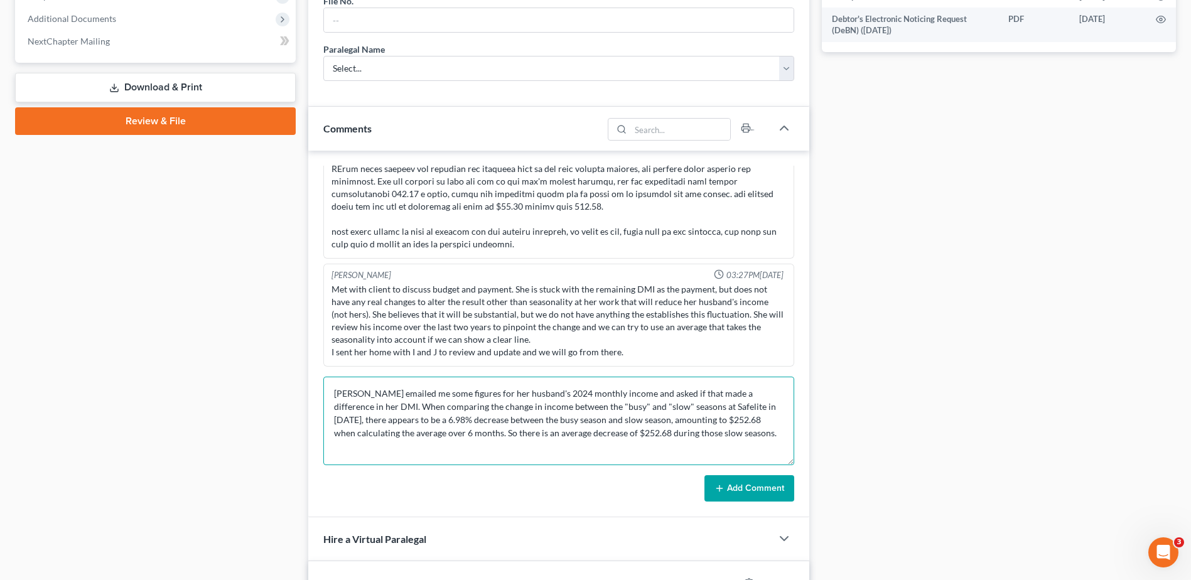
scroll to position [628, 0]
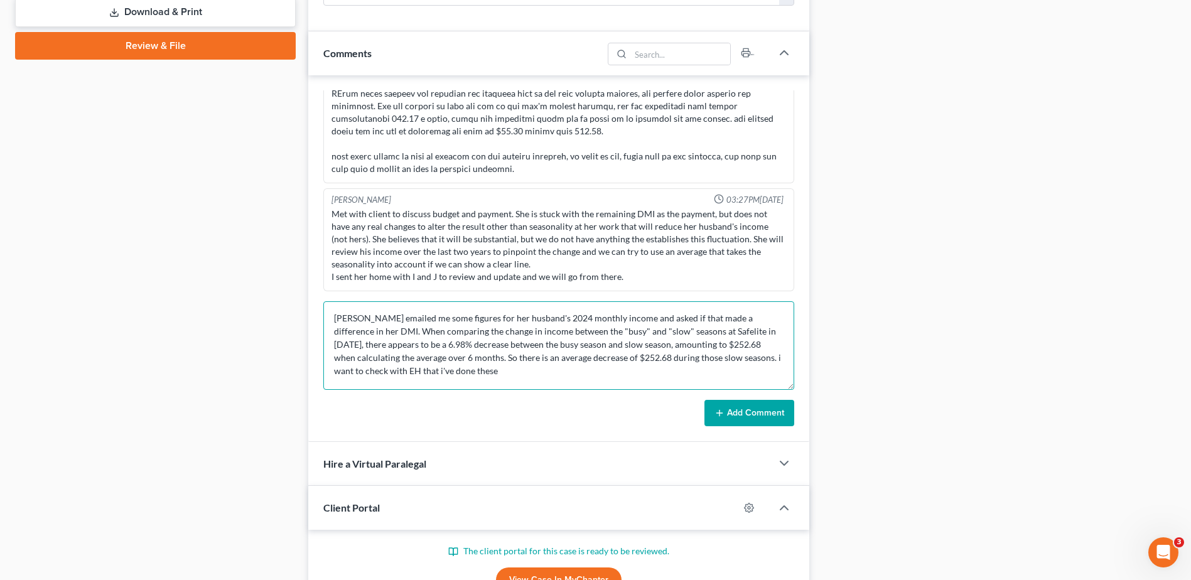
click at [436, 373] on textarea "[PERSON_NAME] emailed me some figures for her husband's 2024 monthly income and…" at bounding box center [558, 345] width 471 height 88
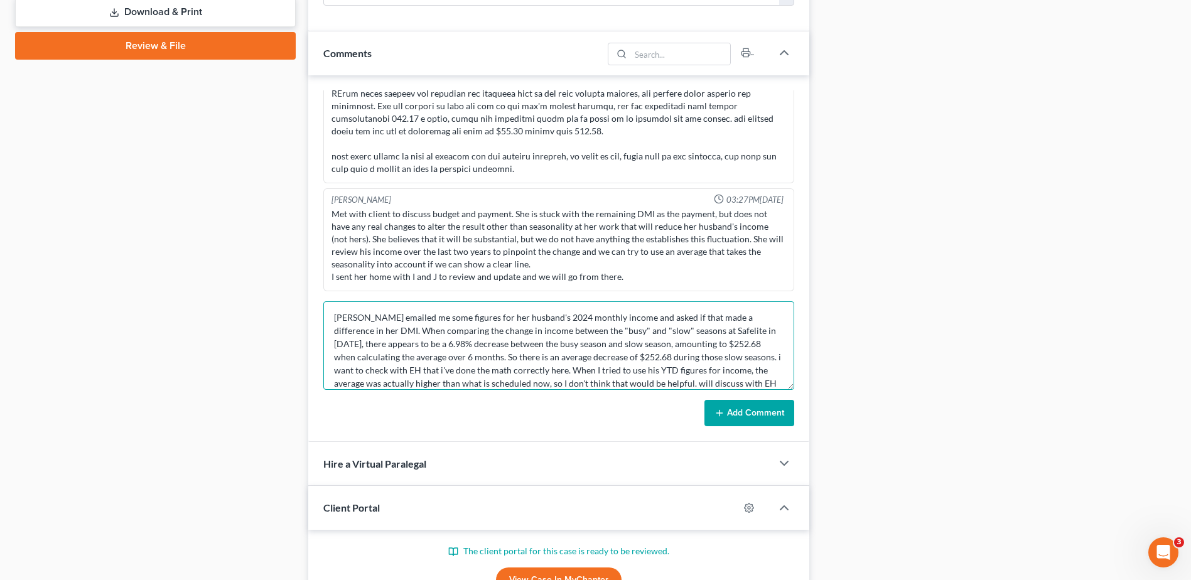
type textarea "[PERSON_NAME] emailed me some figures for her husband's 2024 monthly income and…"
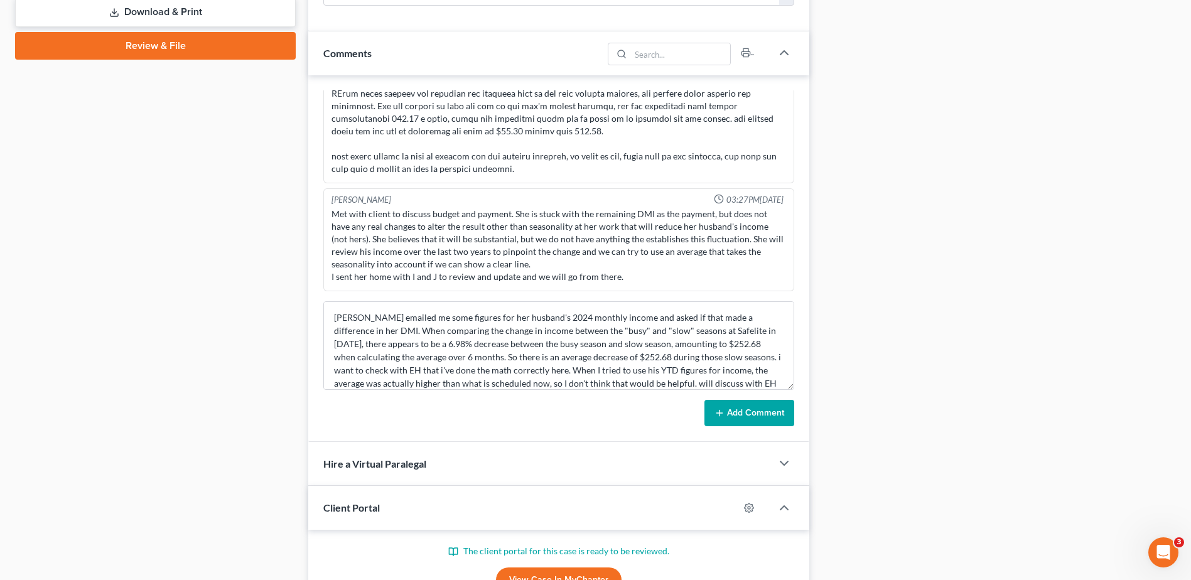
click at [761, 420] on button "Add Comment" at bounding box center [749, 413] width 90 height 26
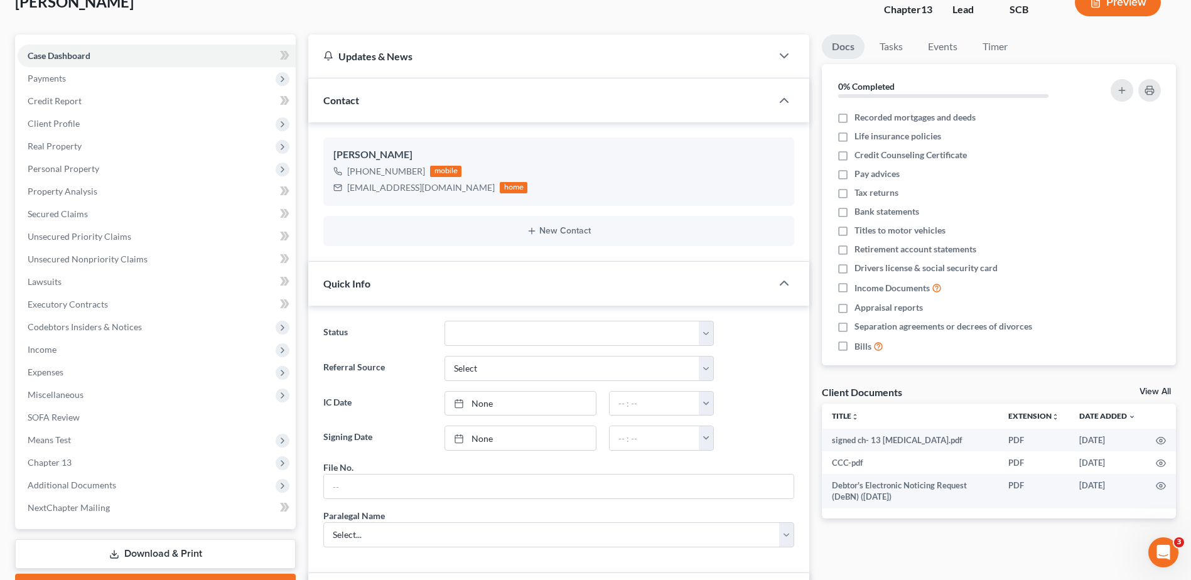
scroll to position [0, 0]
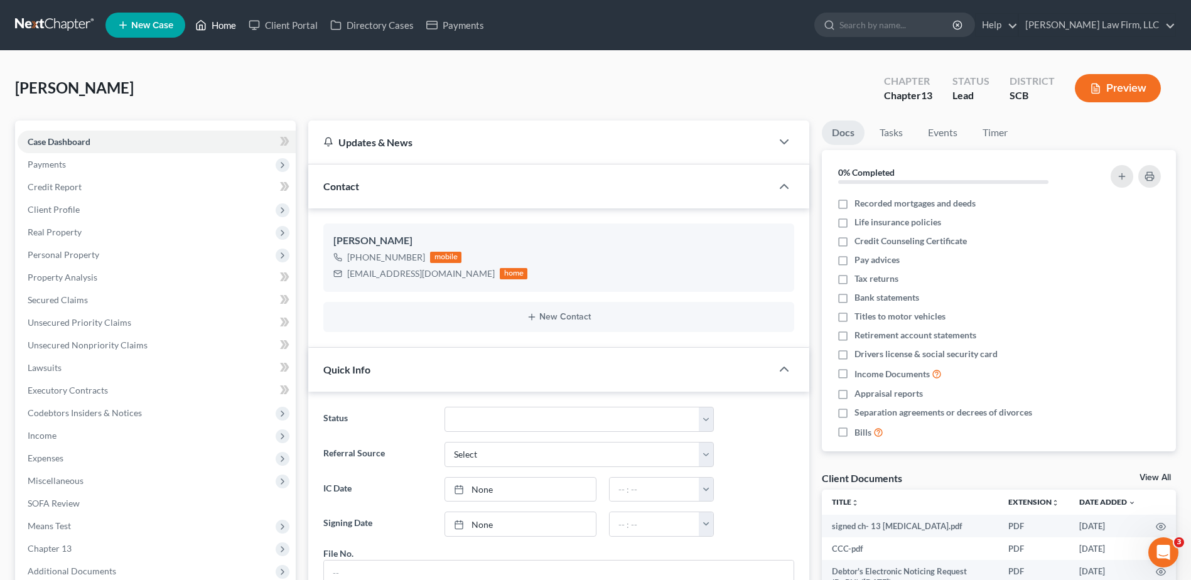
click at [212, 28] on link "Home" at bounding box center [215, 25] width 53 height 23
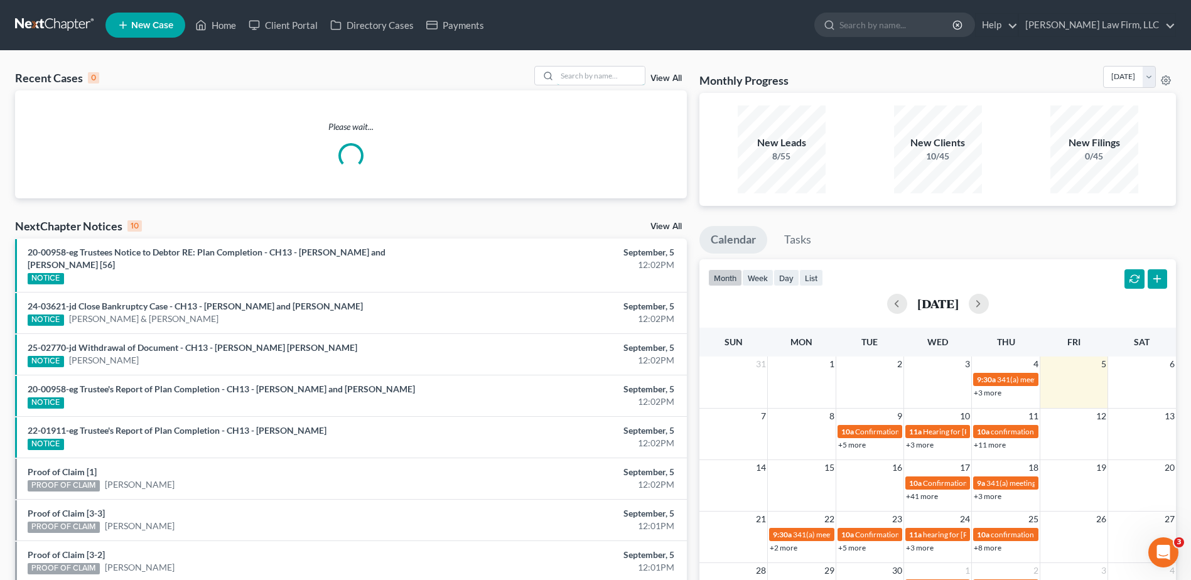
click at [604, 77] on input "search" at bounding box center [601, 76] width 88 height 18
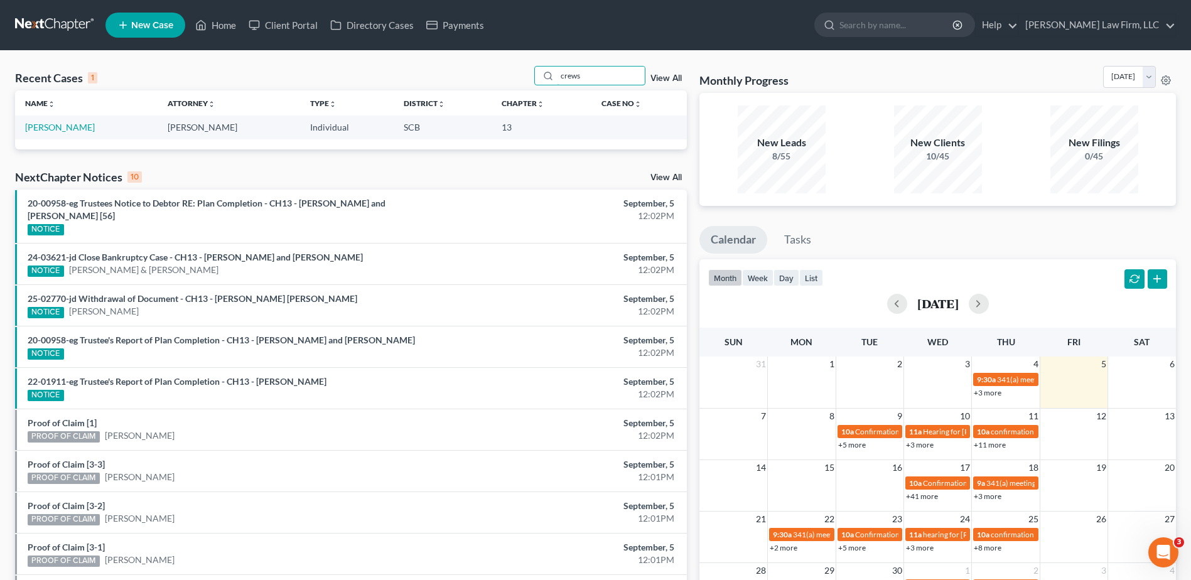
type input "crews"
click at [62, 128] on link "[PERSON_NAME]" at bounding box center [60, 127] width 70 height 11
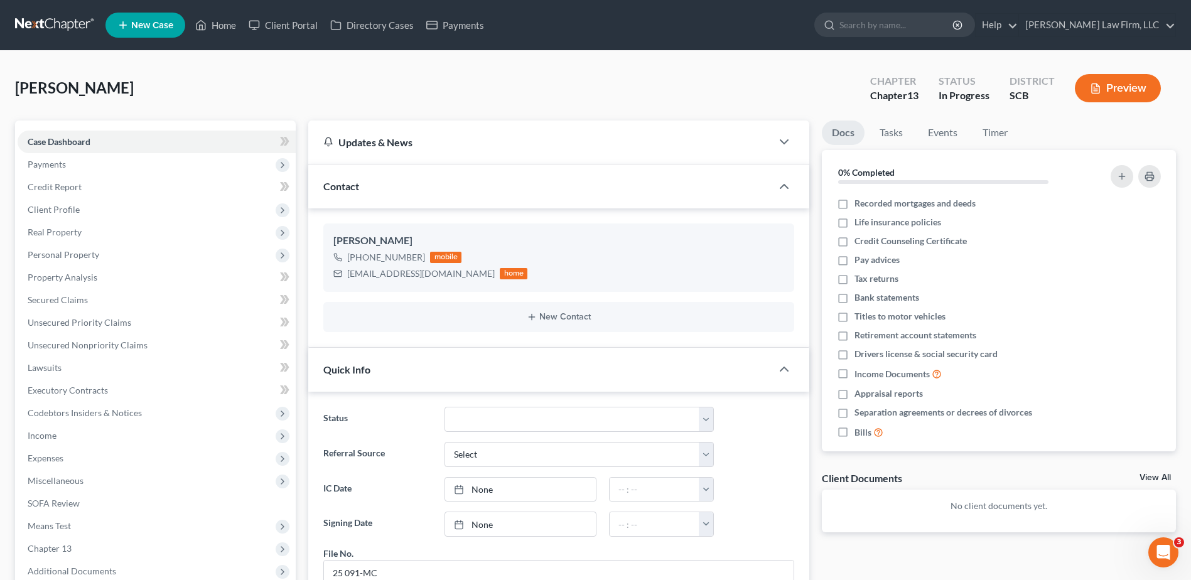
click at [43, 431] on span "Income" at bounding box center [42, 435] width 29 height 11
click at [72, 465] on link "Employment Income" at bounding box center [169, 458] width 253 height 23
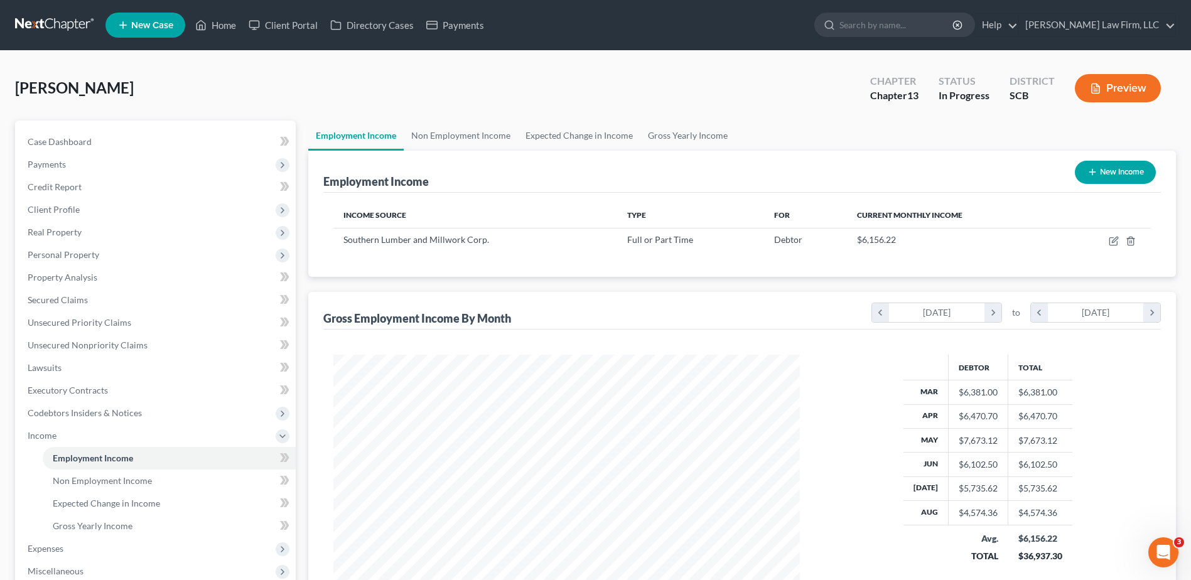
scroll to position [233, 491]
click at [451, 126] on link "Non Employment Income" at bounding box center [461, 136] width 114 height 30
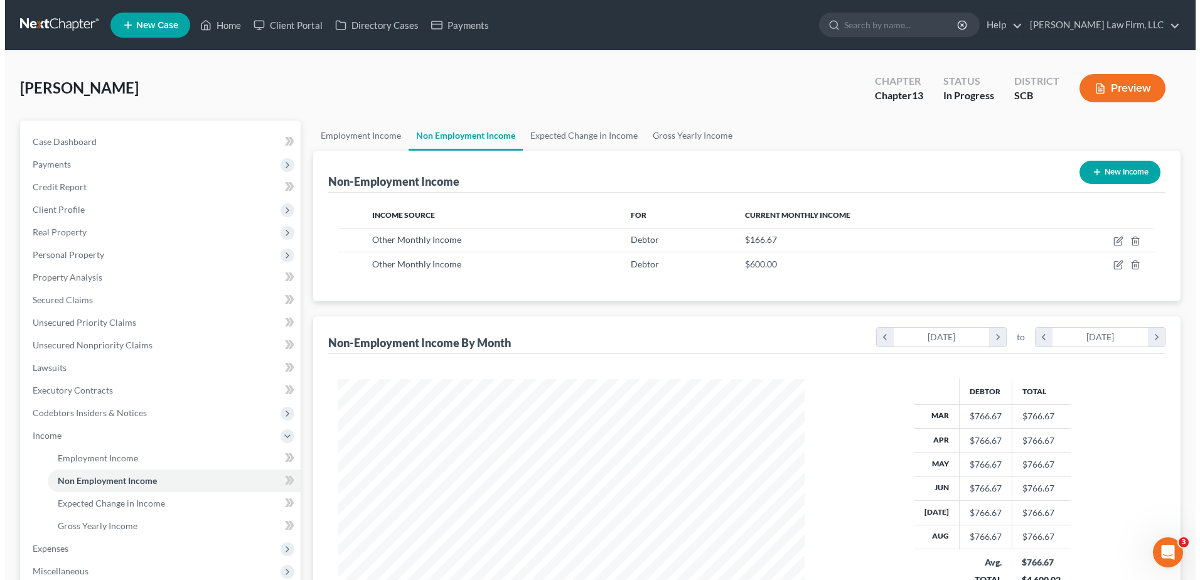
scroll to position [233, 491]
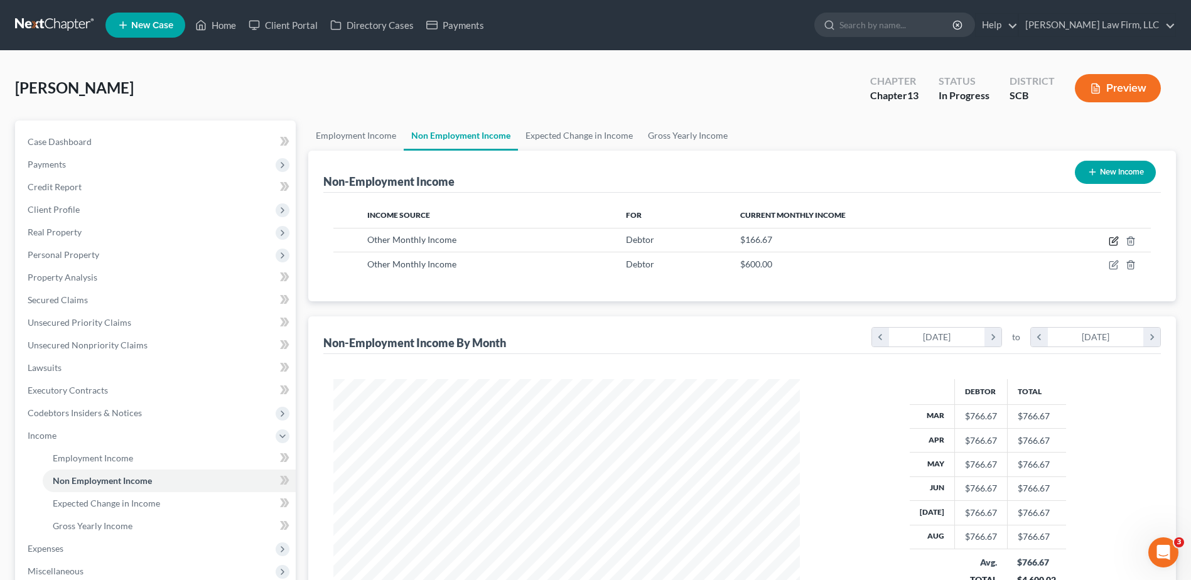
click at [1110, 241] on icon "button" at bounding box center [1113, 241] width 10 height 10
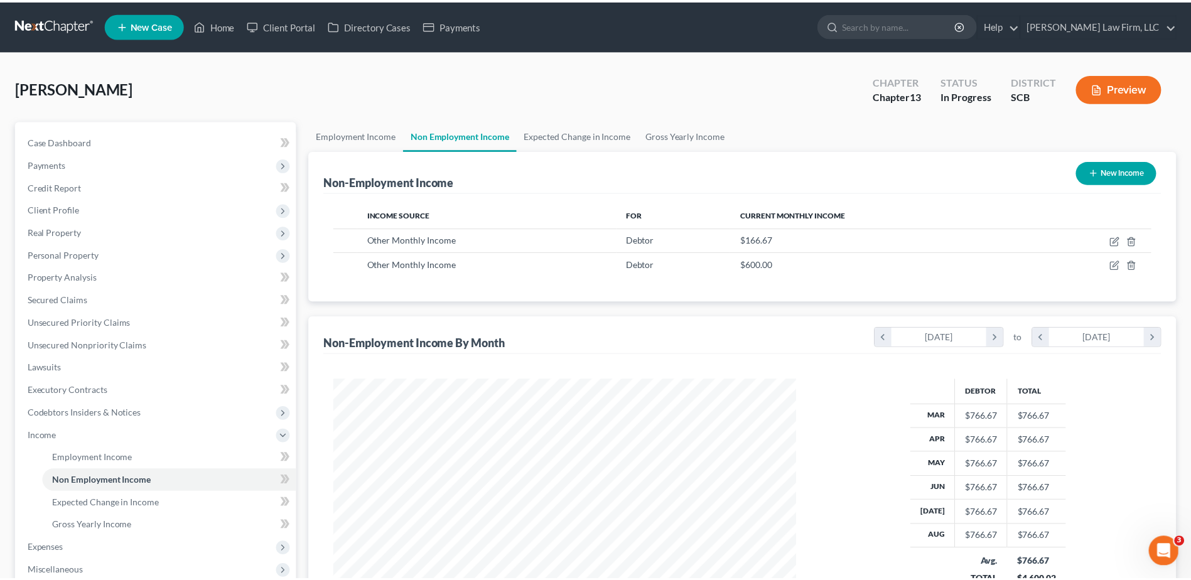
scroll to position [235, 496]
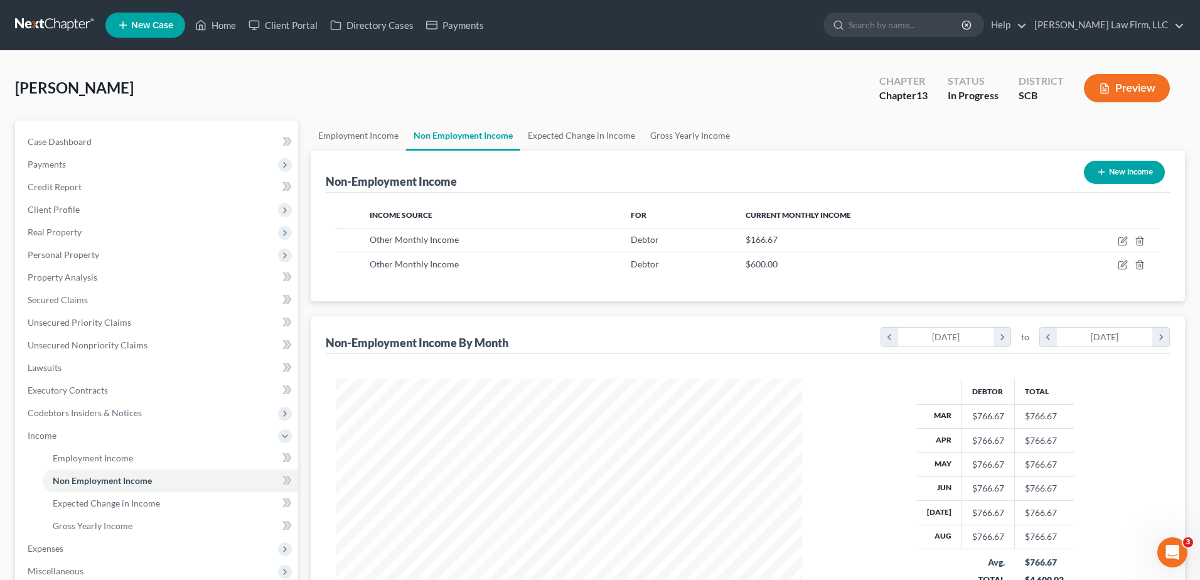
select select "13"
select select "0"
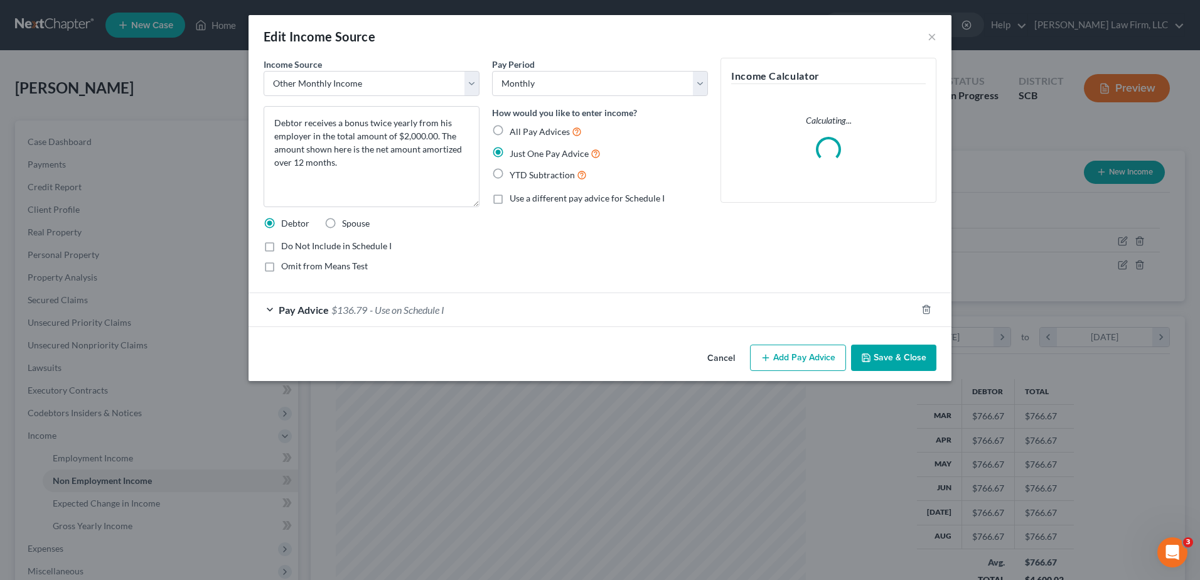
drag, startPoint x: 476, startPoint y: 150, endPoint x: 478, endPoint y: 205, distance: 54.6
click at [478, 205] on textarea "Debtor receives a bonus twice yearly from his employer in the total amount of $…" at bounding box center [372, 156] width 216 height 101
click at [890, 350] on button "Save & Close" at bounding box center [893, 358] width 85 height 26
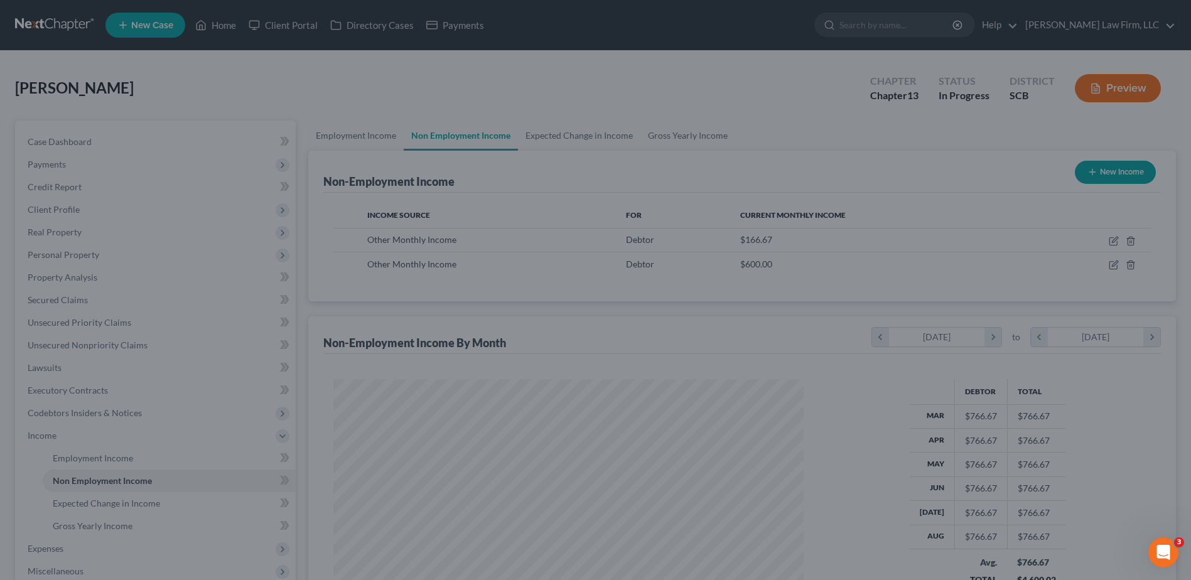
scroll to position [627404, 627146]
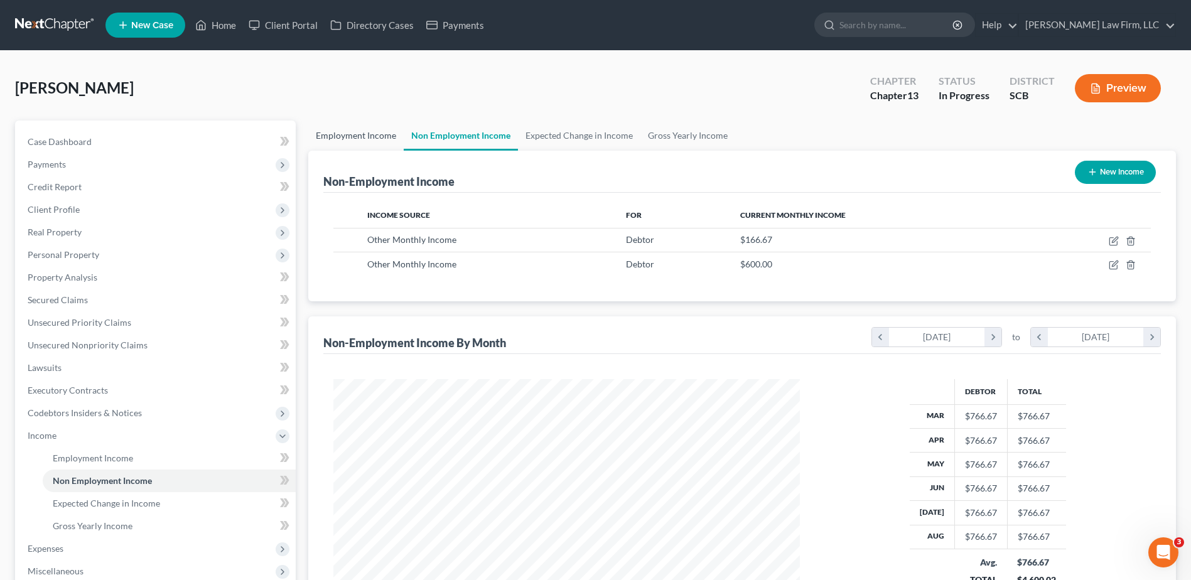
click at [358, 127] on link "Employment Income" at bounding box center [355, 136] width 95 height 30
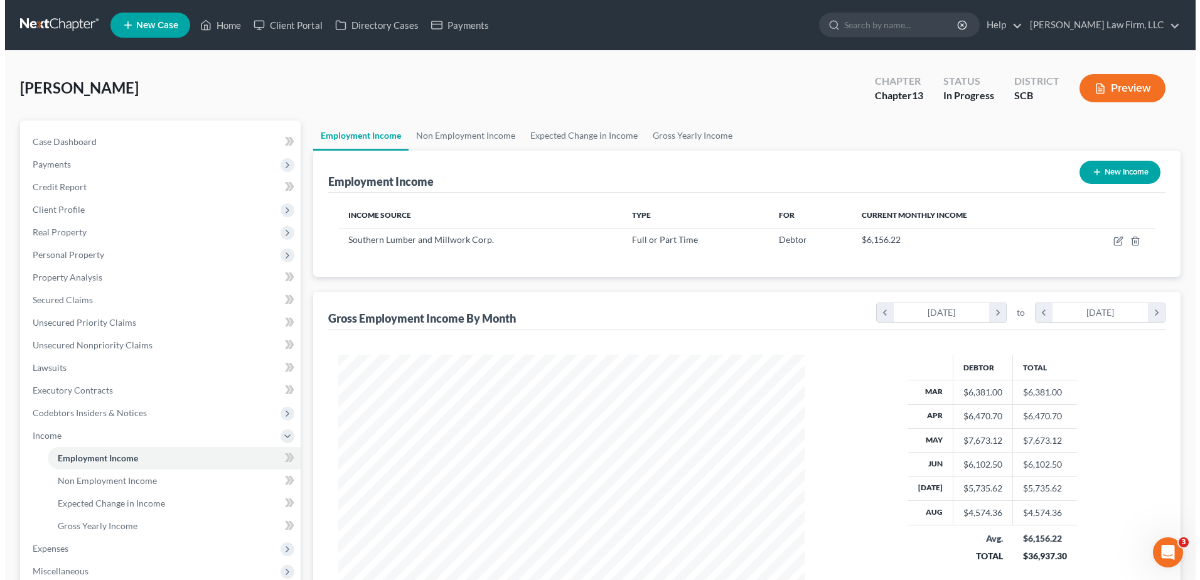
scroll to position [233, 491]
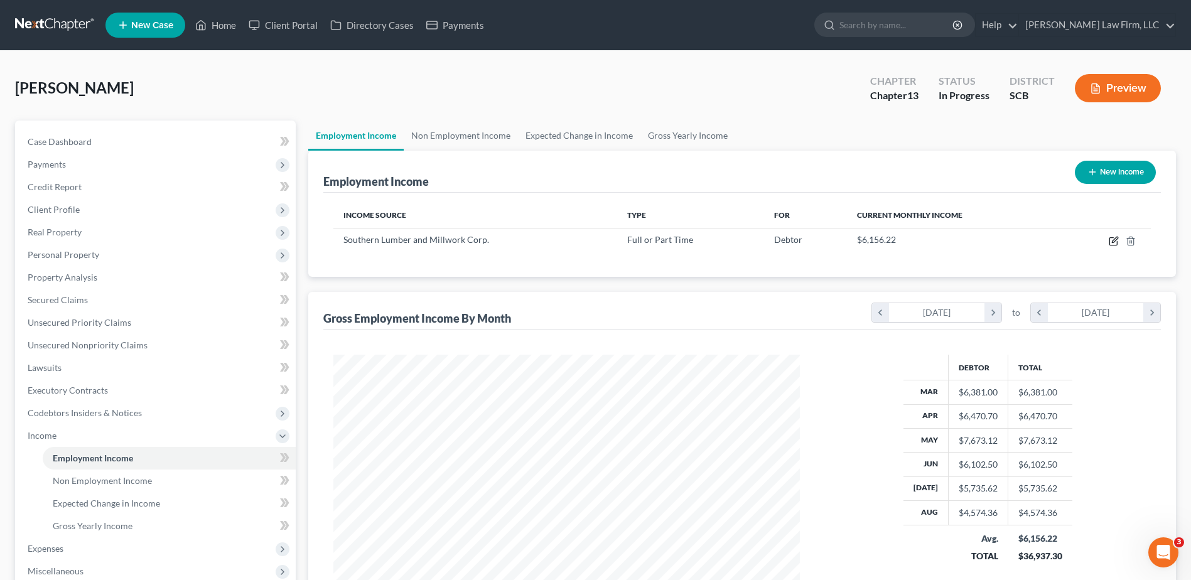
click at [1111, 241] on icon "button" at bounding box center [1113, 241] width 10 height 10
select select "0"
select select "42"
select select "3"
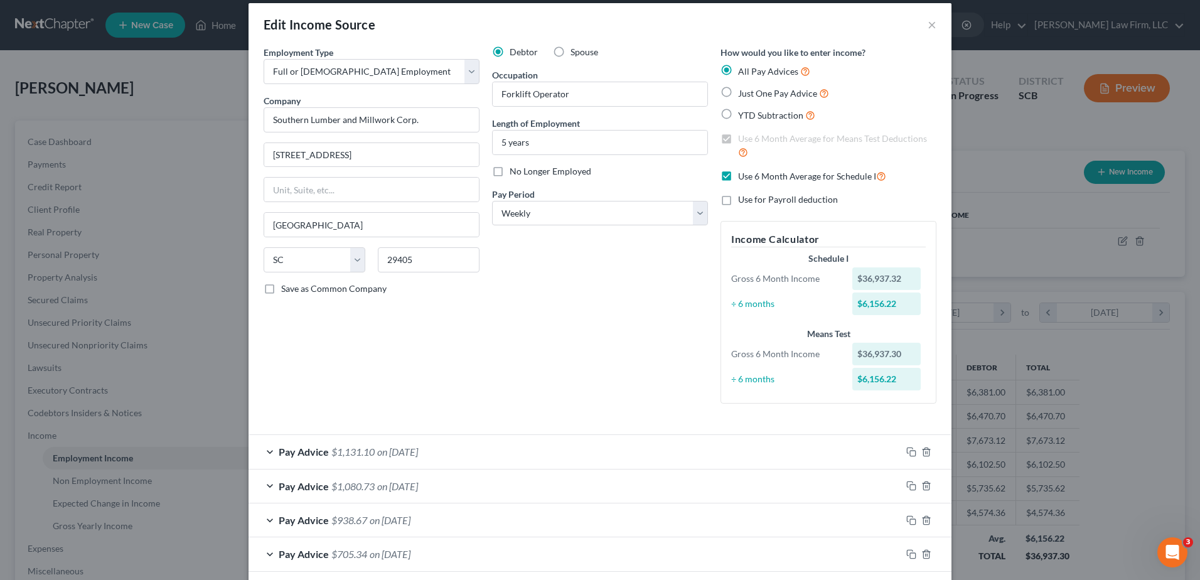
scroll to position [200, 0]
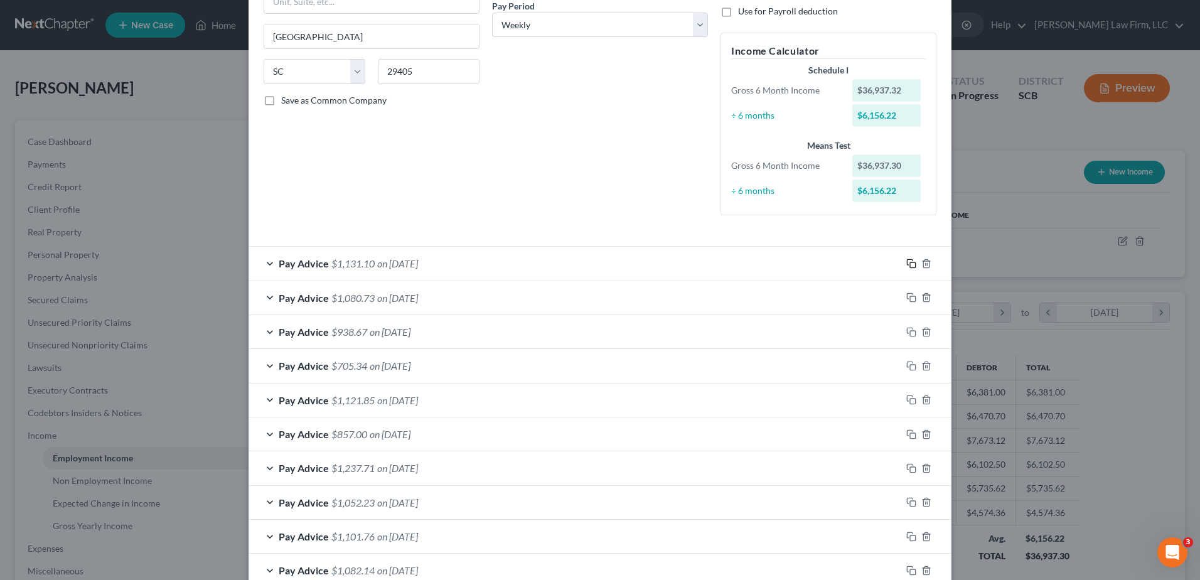
click at [906, 262] on icon "button" at bounding box center [911, 264] width 10 height 10
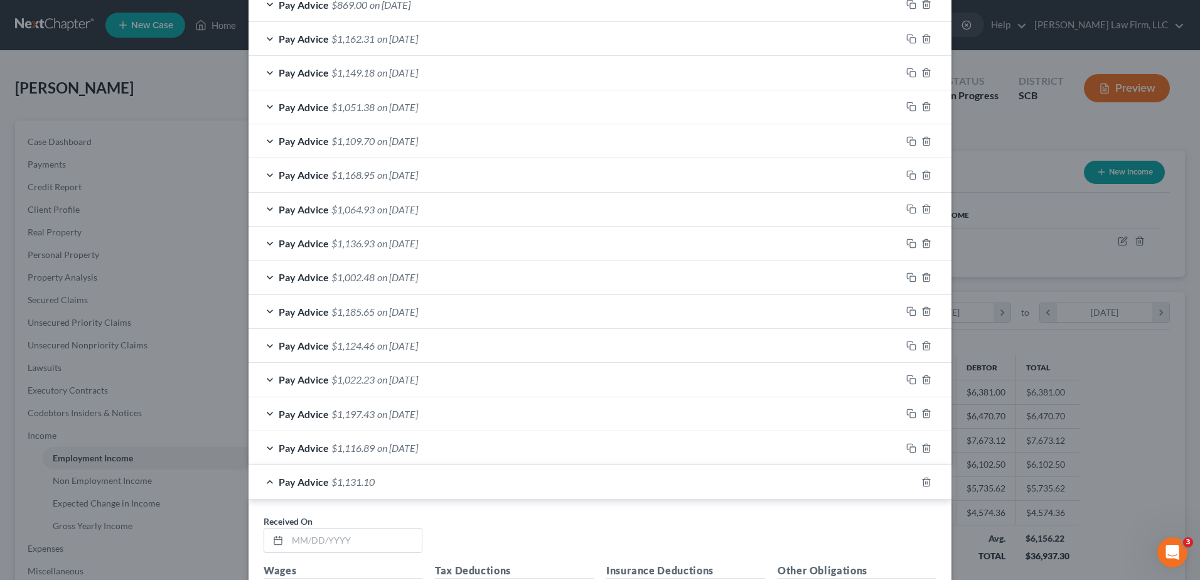
scroll to position [1142, 0]
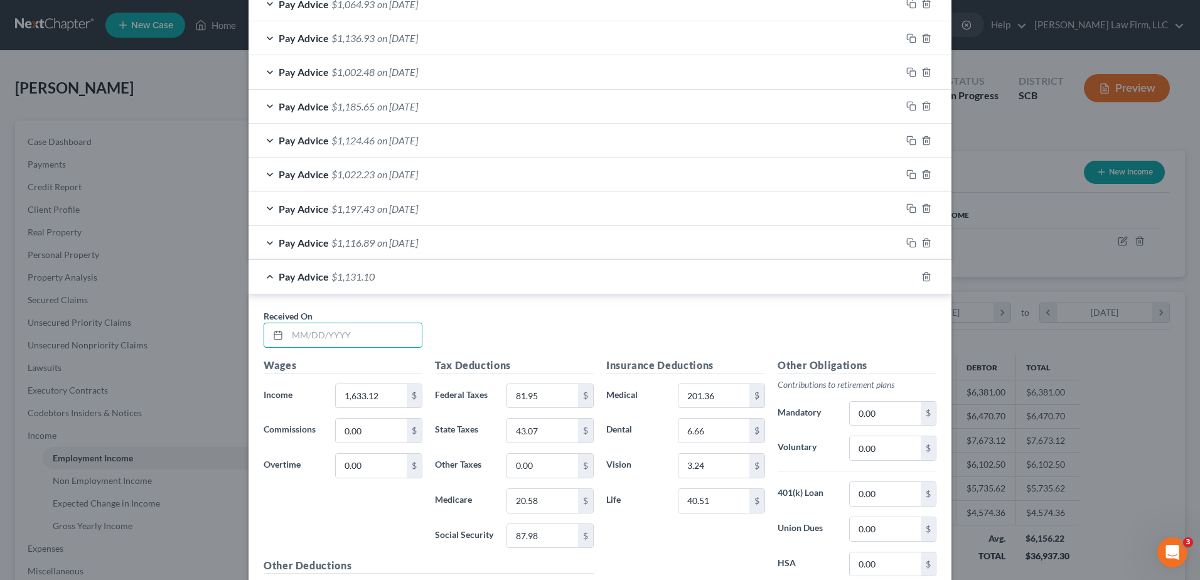
click at [362, 341] on input "text" at bounding box center [354, 335] width 134 height 24
type input "[DATE]"
click at [379, 394] on input "1,633.12" at bounding box center [371, 396] width 71 height 24
type input "1,510.00"
click at [534, 390] on input "81.95" at bounding box center [542, 396] width 71 height 24
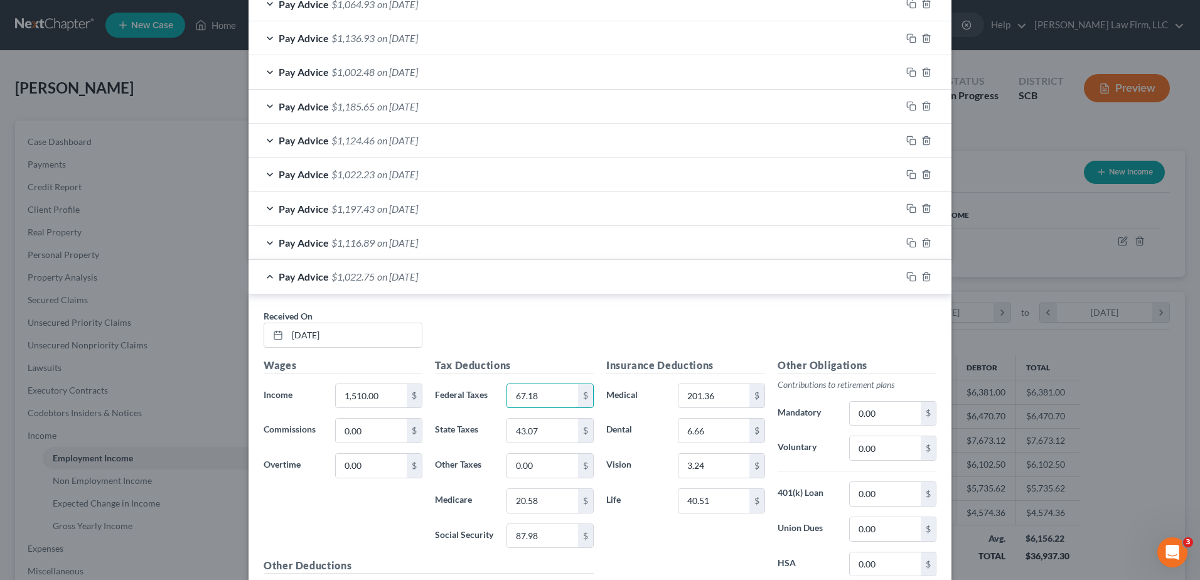
type input "67.18"
click at [545, 426] on input "43.07" at bounding box center [542, 431] width 71 height 24
type input "36.10"
click at [550, 500] on input "20.58" at bounding box center [542, 501] width 71 height 24
type input "18.79"
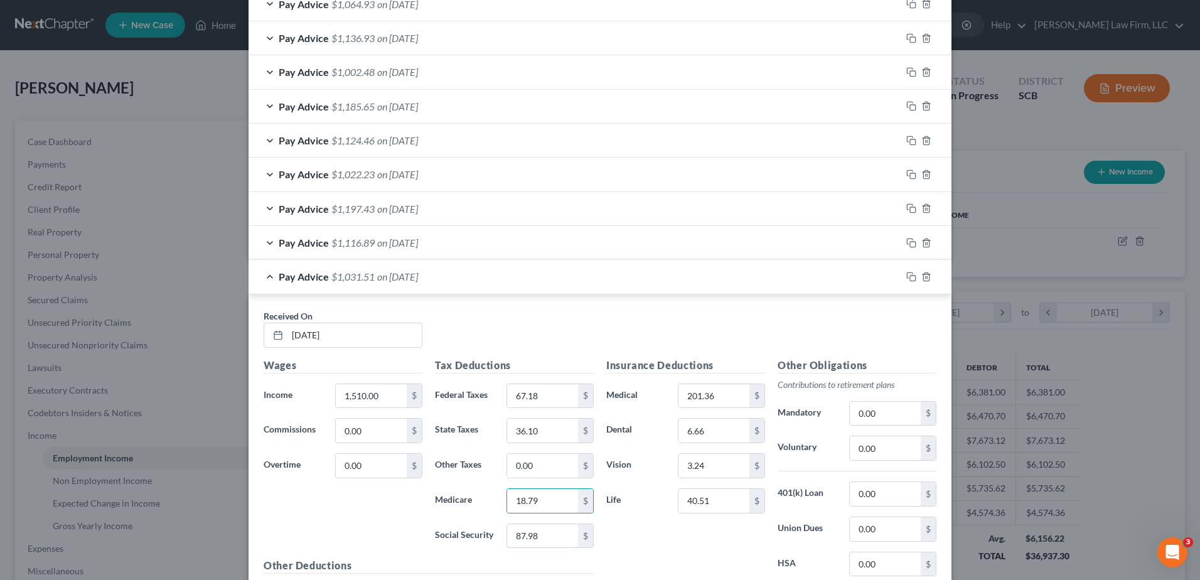
click at [542, 535] on input "87.98" at bounding box center [542, 536] width 71 height 24
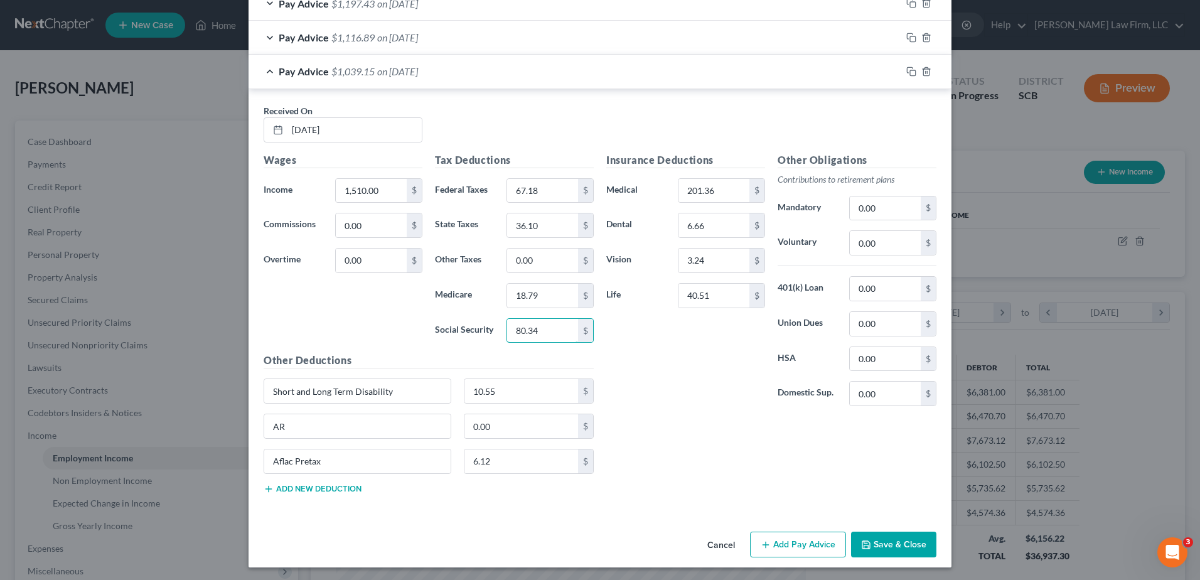
scroll to position [1349, 0]
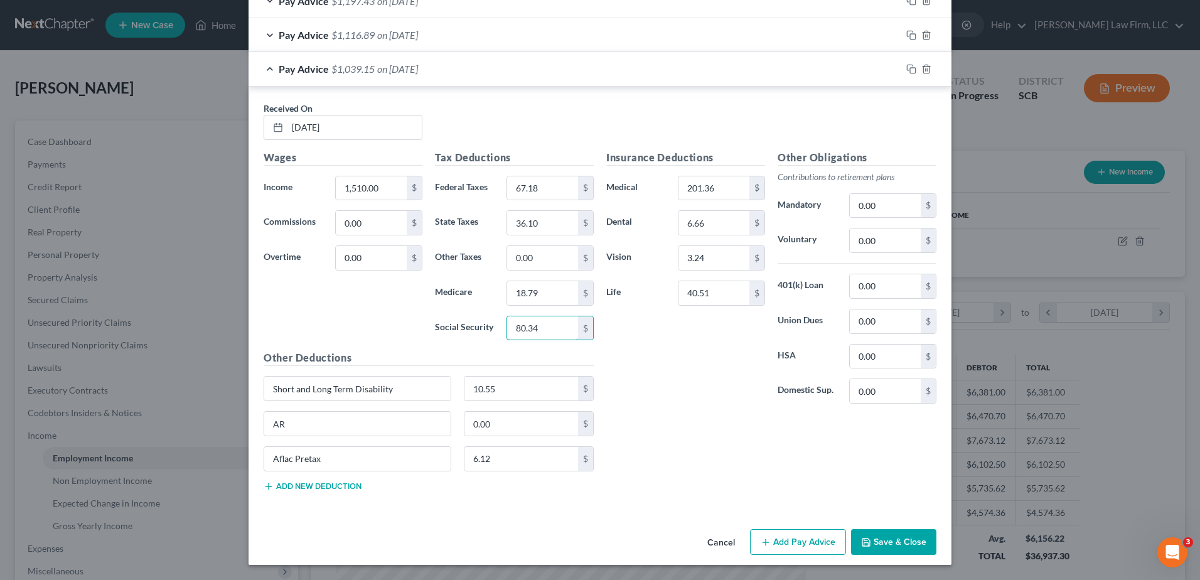
type input "80.34"
click at [739, 404] on div "Insurance Deductions Medical 201.36 $ Dental 6.66 $ Vision 3.24 $ Life 40.51 $" at bounding box center [685, 282] width 171 height 264
click at [522, 421] on input "0.00" at bounding box center [521, 424] width 114 height 24
type input "13.43"
click at [906, 68] on icon "button" at bounding box center [911, 69] width 10 height 10
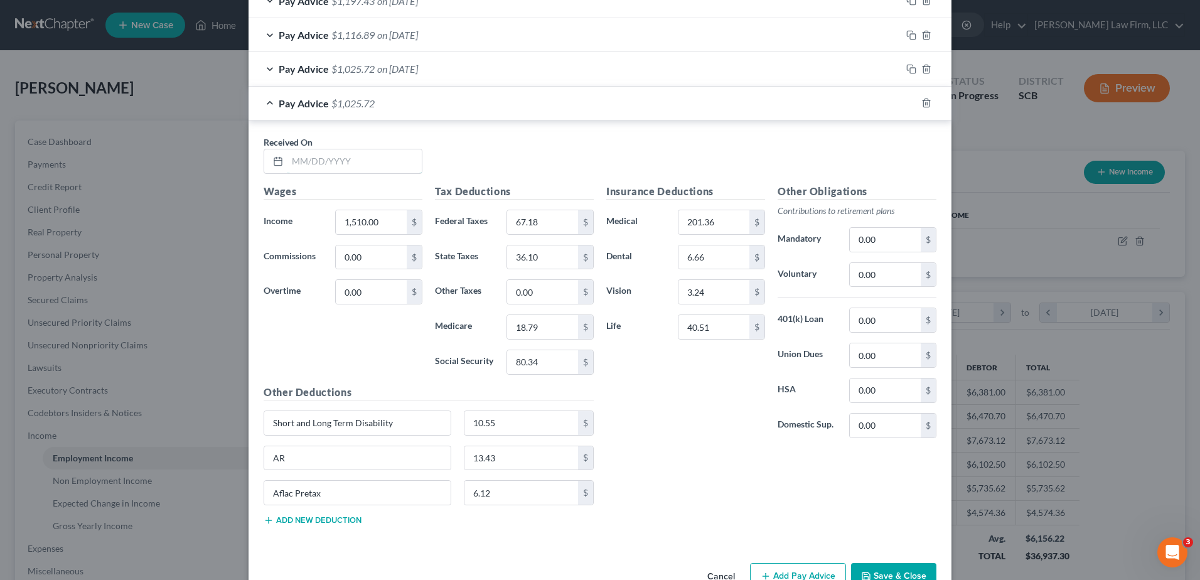
click at [339, 164] on input "text" at bounding box center [354, 161] width 134 height 24
type input "[DATE]"
click at [382, 218] on input "1,510.00" at bounding box center [371, 222] width 71 height 24
type input "1,585.62"
click at [537, 218] on input "67.18" at bounding box center [542, 222] width 71 height 24
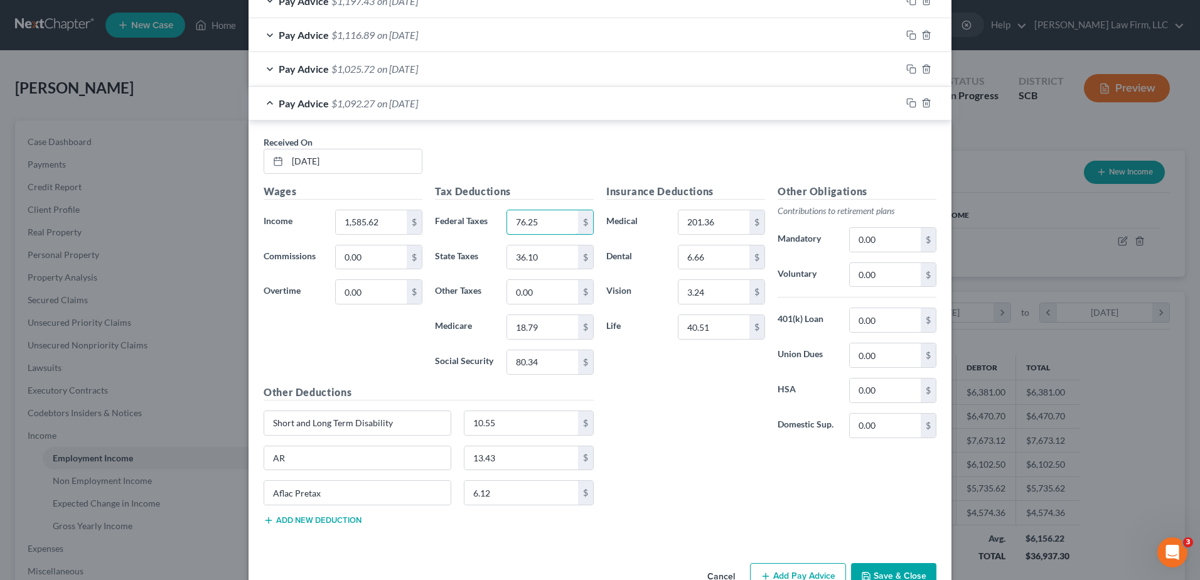
type input "76.25"
click at [555, 264] on input "36.10" at bounding box center [542, 257] width 71 height 24
type input "40.32"
click at [565, 316] on input "18.79" at bounding box center [542, 327] width 71 height 24
type input "19.89"
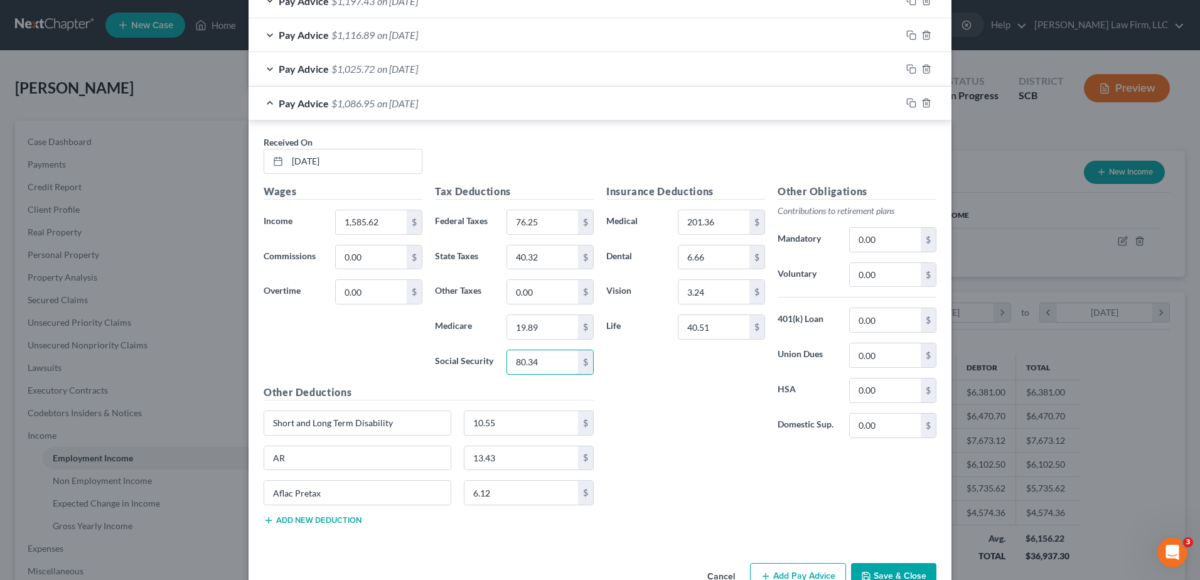
click at [569, 359] on input "80.34" at bounding box center [542, 362] width 71 height 24
type input "85.03"
click at [632, 381] on div "Insurance Deductions Medical 201.36 $ Dental 6.66 $ Vision 3.24 $ Life 40.51 $" at bounding box center [685, 316] width 171 height 264
click at [507, 457] on input "13.43" at bounding box center [521, 458] width 114 height 24
type input "0.00"
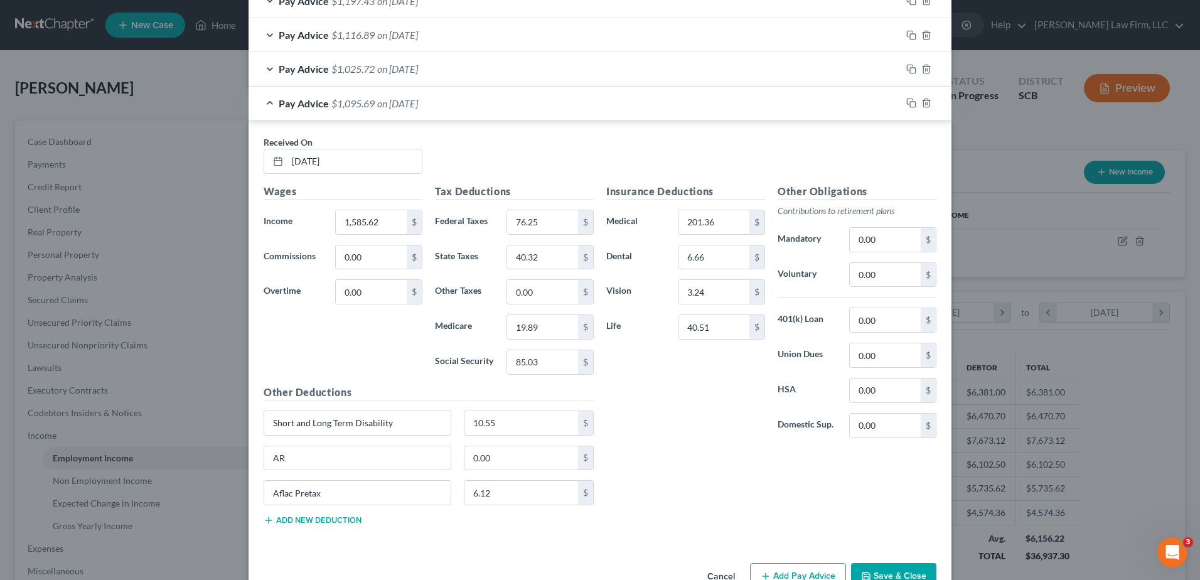
click at [688, 387] on div "Insurance Deductions Medical 201.36 $ Dental 6.66 $ Vision 3.24 $ Life 40.51 $" at bounding box center [685, 316] width 171 height 264
click at [542, 108] on div "Pay Advice $1,095.69 on [DATE]" at bounding box center [575, 103] width 653 height 33
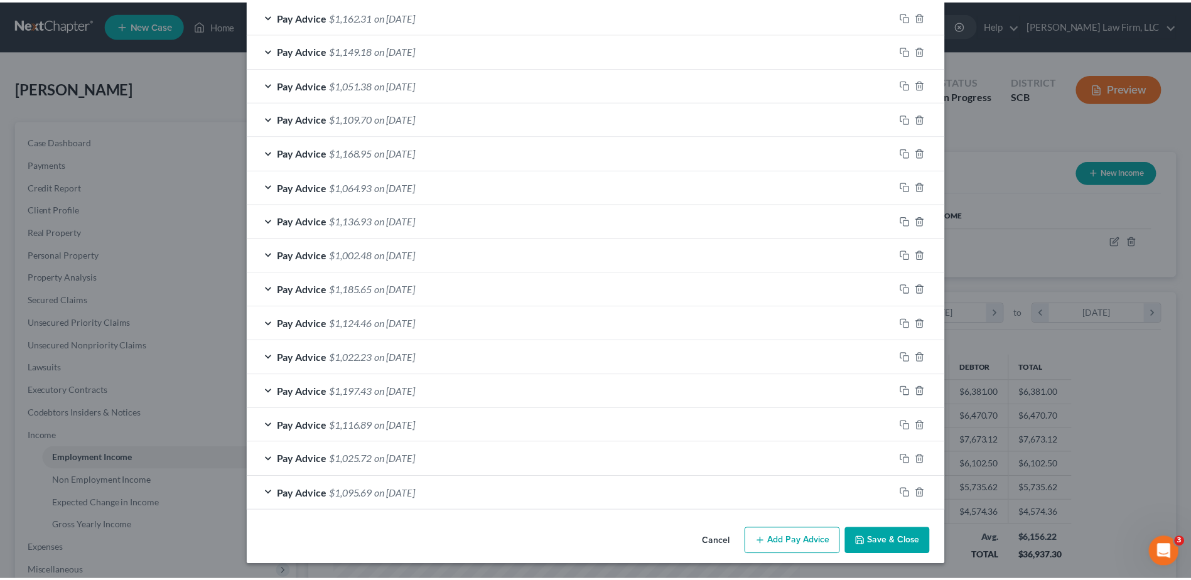
scroll to position [959, 0]
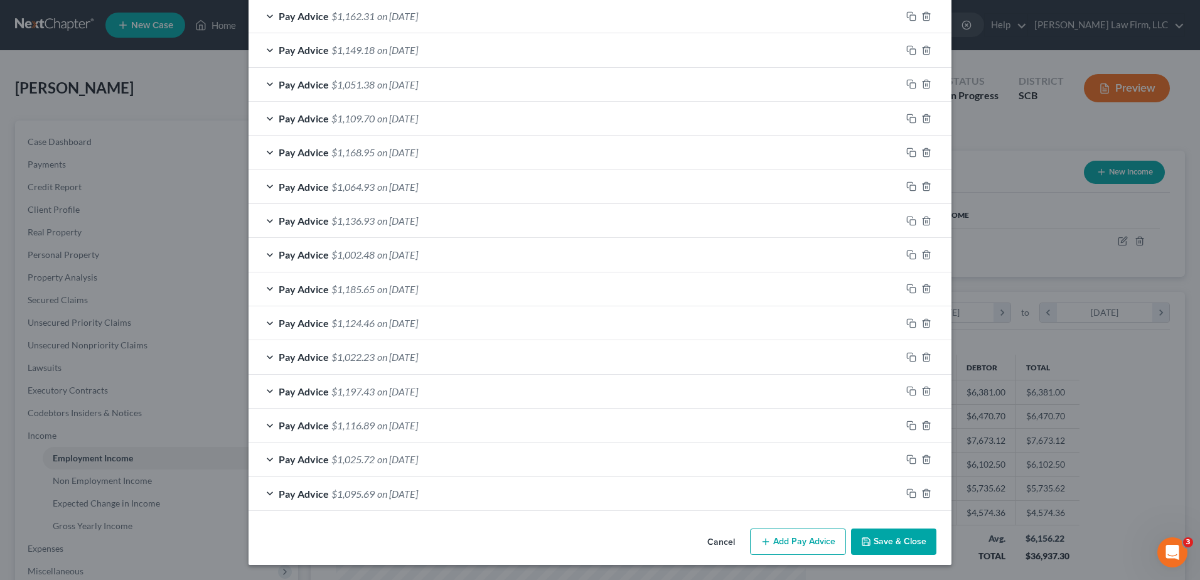
click at [879, 542] on button "Save & Close" at bounding box center [893, 541] width 85 height 26
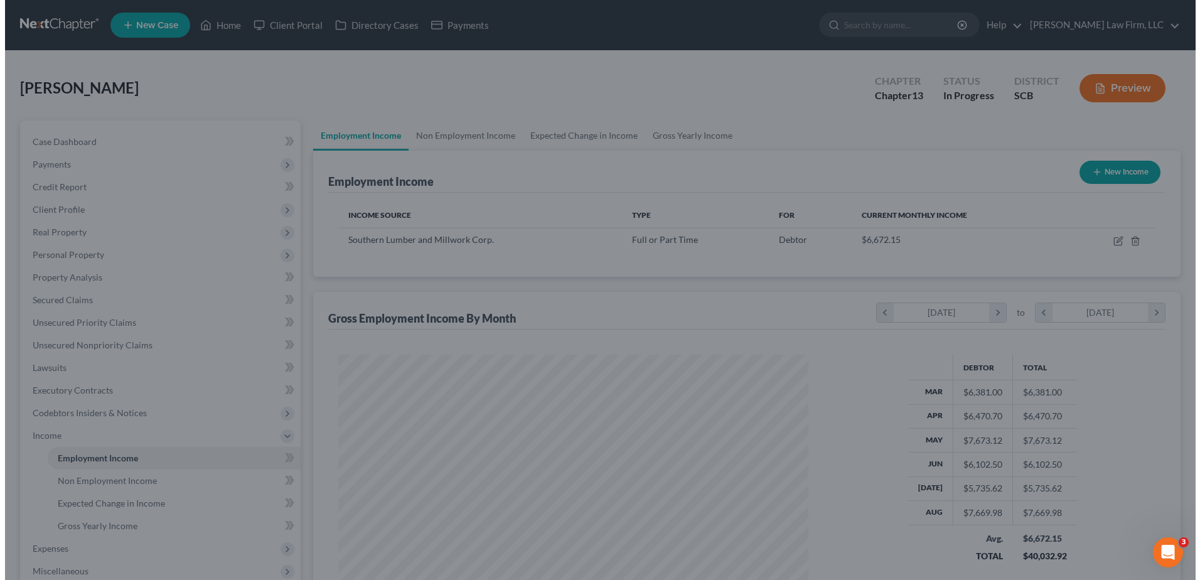
scroll to position [627404, 627146]
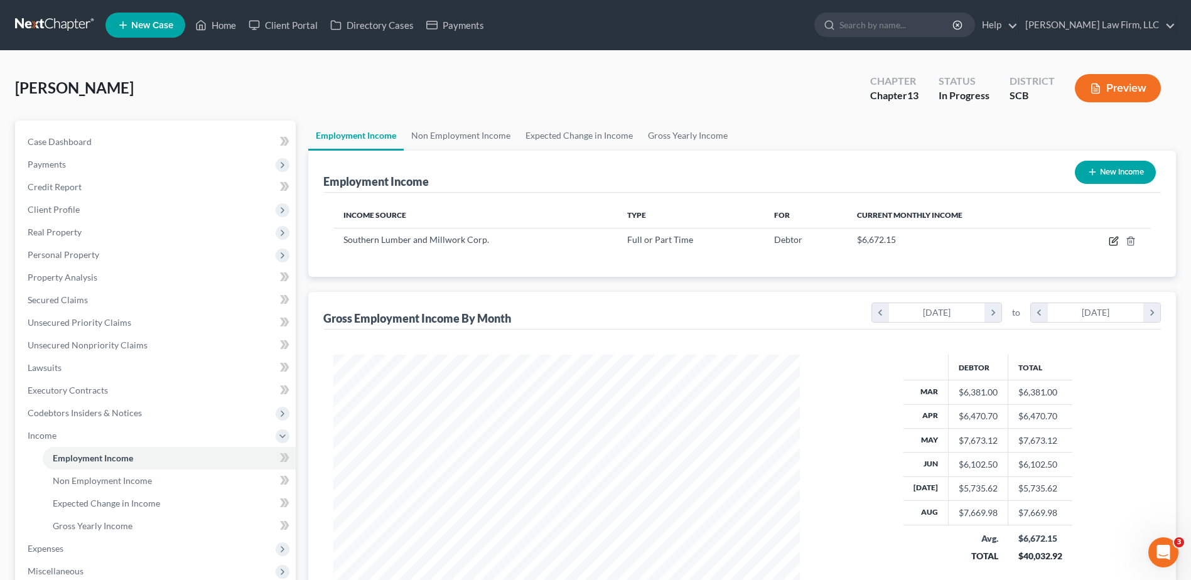
click at [1113, 240] on icon "button" at bounding box center [1115, 240] width 6 height 6
select select "0"
select select "42"
select select "3"
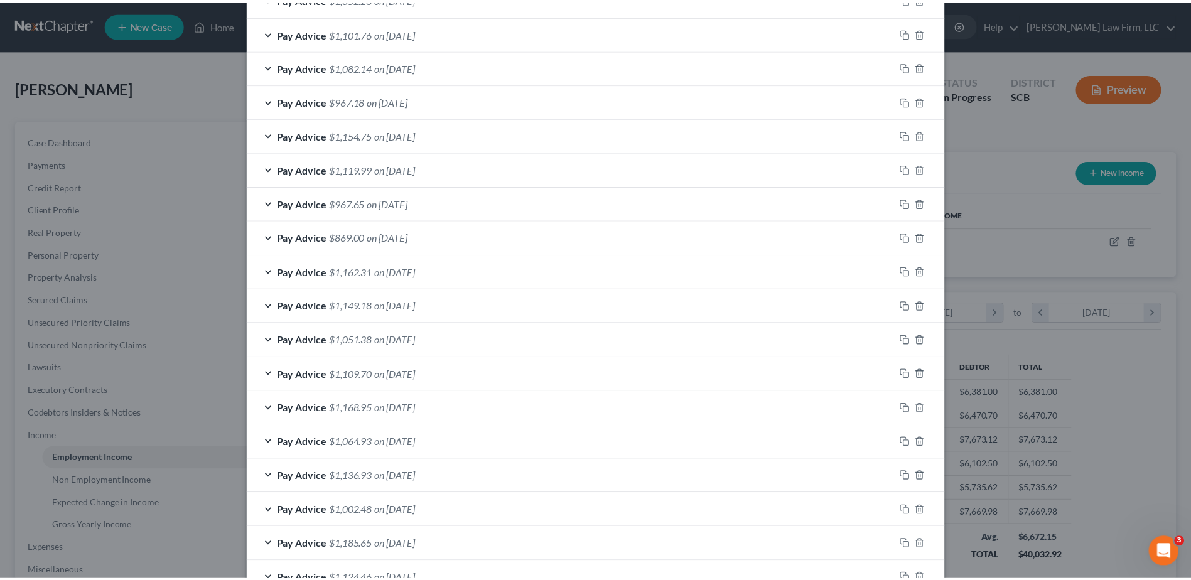
scroll to position [959, 0]
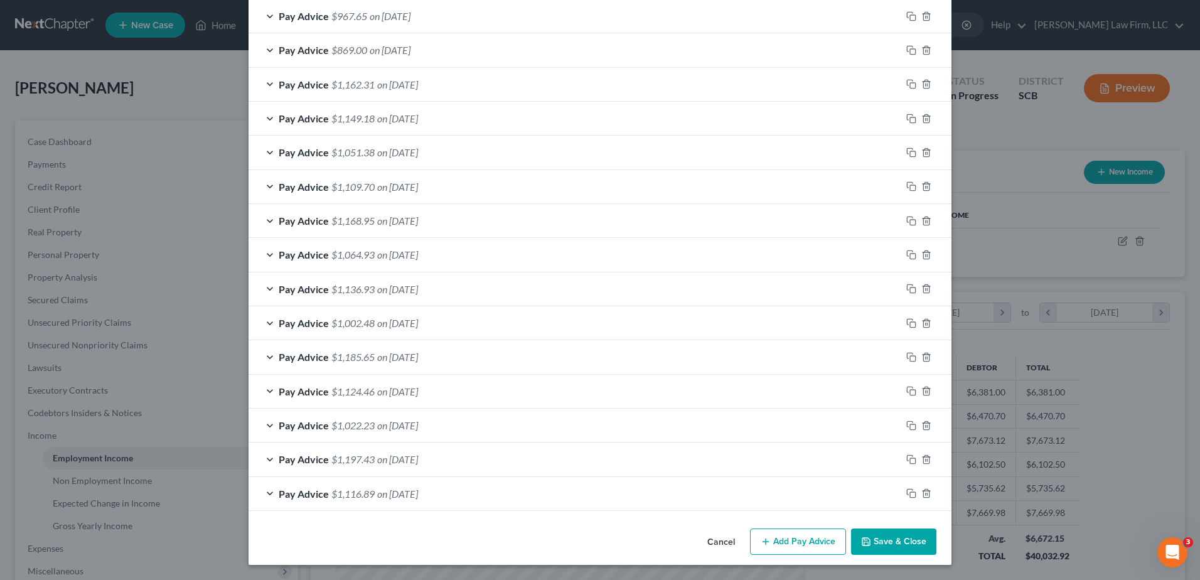
click at [869, 540] on button "Save & Close" at bounding box center [893, 541] width 85 height 26
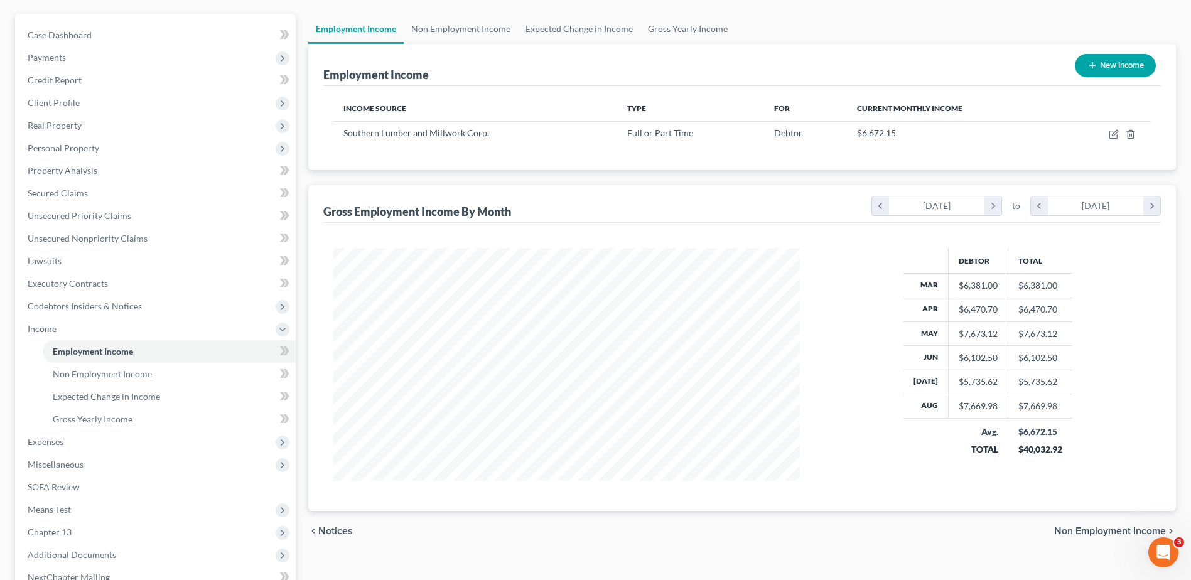
scroll to position [126, 0]
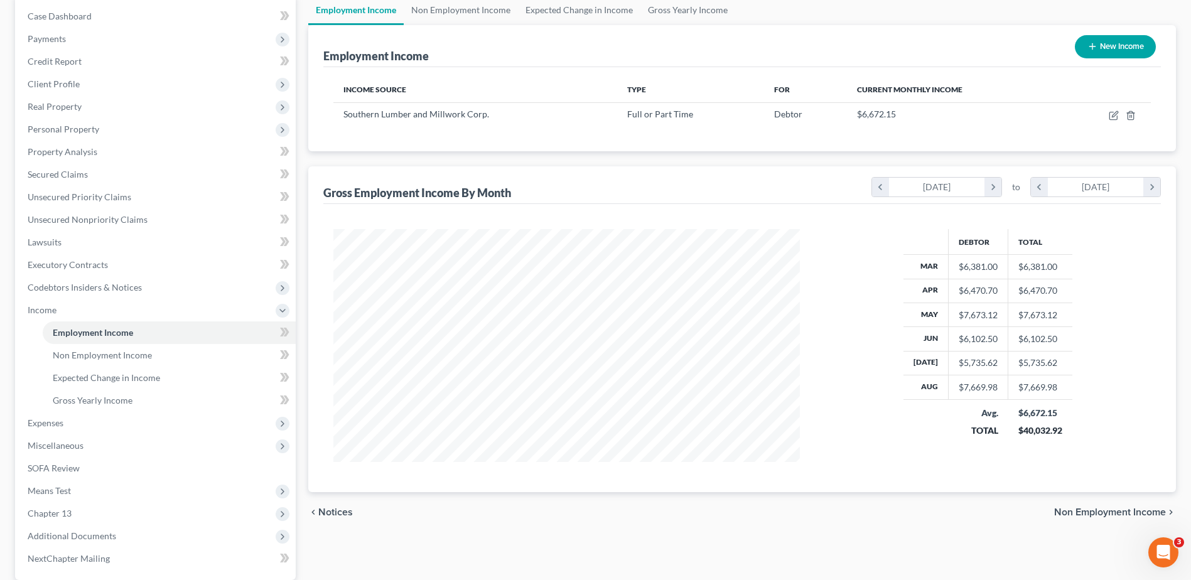
click at [74, 491] on span "Means Test" at bounding box center [157, 491] width 278 height 23
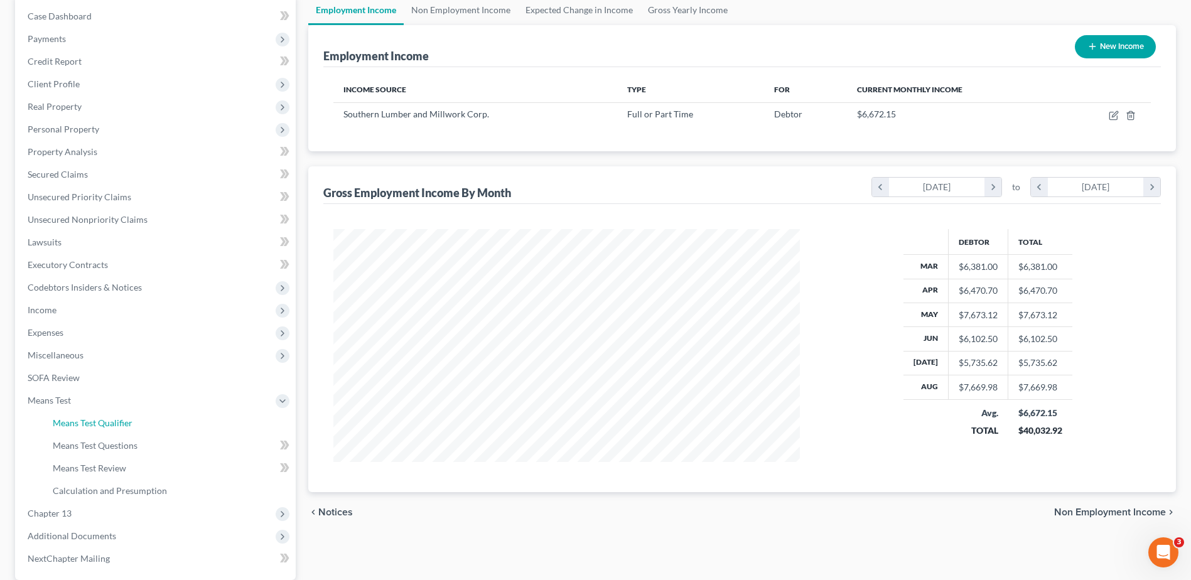
click at [114, 416] on link "Means Test Qualifier" at bounding box center [169, 423] width 253 height 23
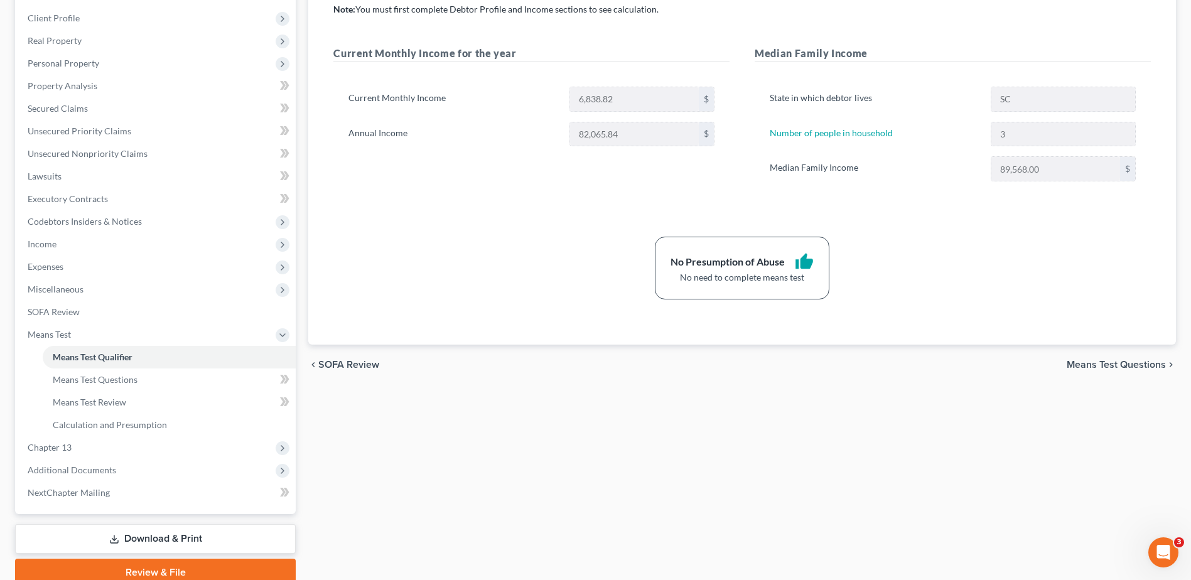
scroll to position [245, 0]
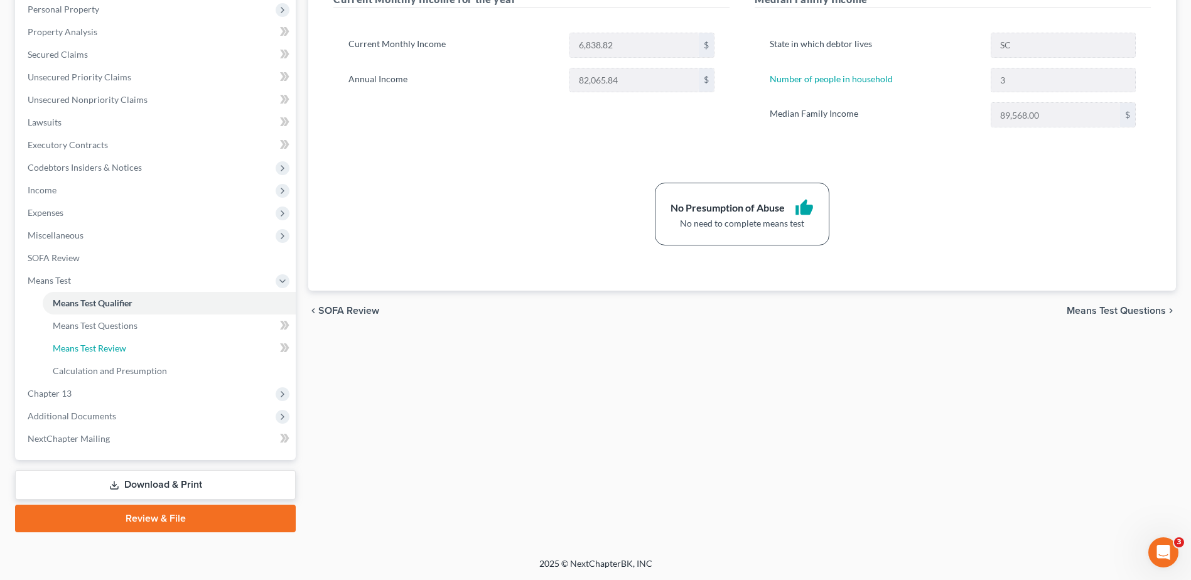
click at [131, 346] on link "Means Test Review" at bounding box center [169, 348] width 253 height 23
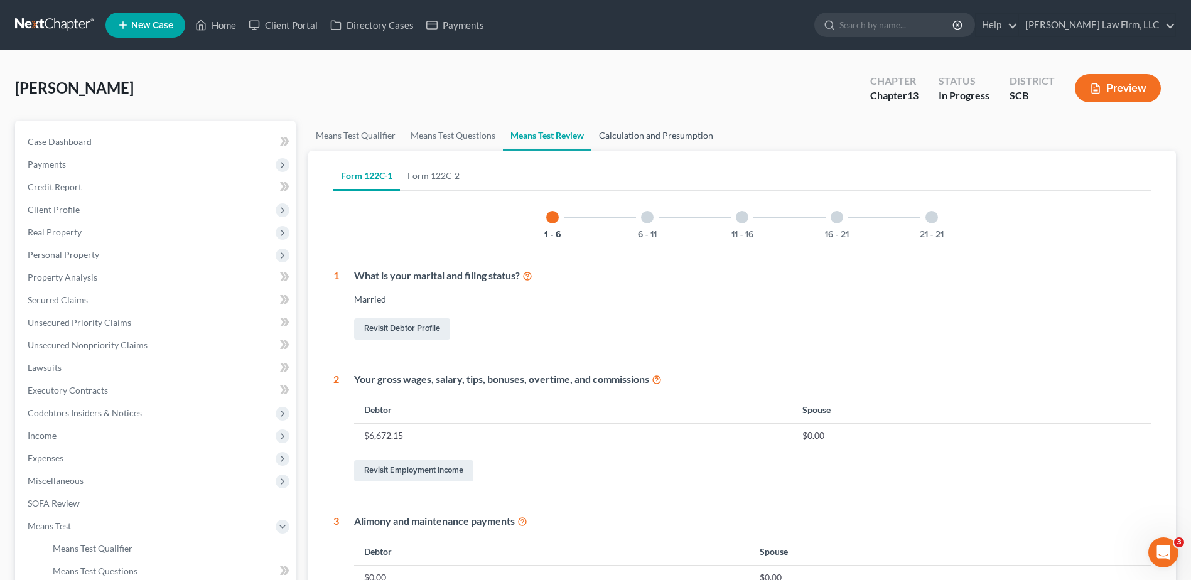
click at [648, 130] on link "Calculation and Presumption" at bounding box center [655, 136] width 129 height 30
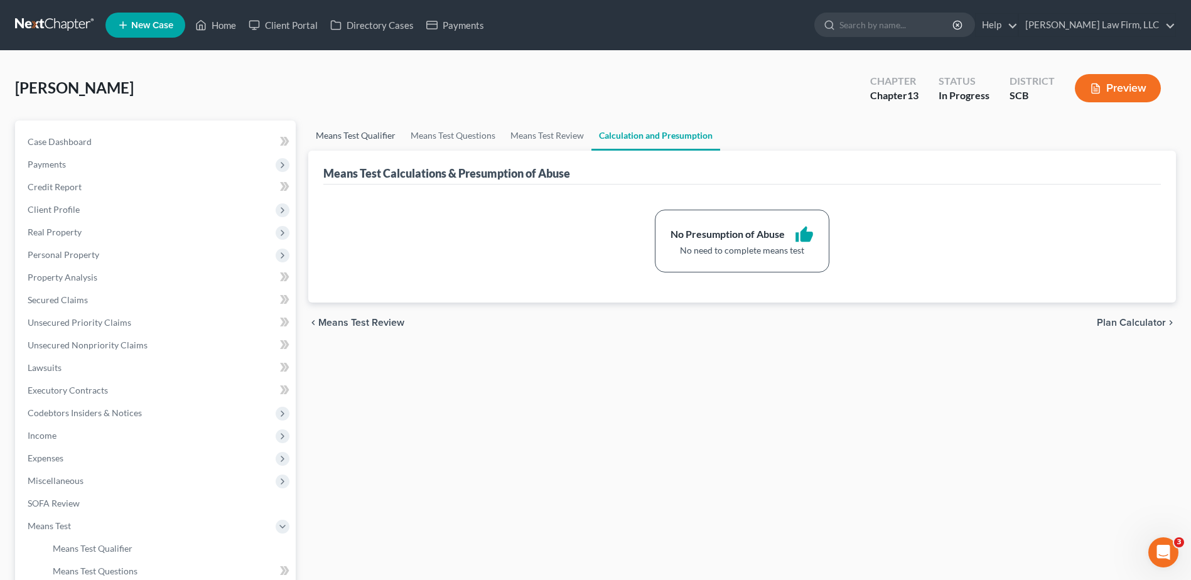
click at [355, 135] on link "Means Test Qualifier" at bounding box center [355, 136] width 95 height 30
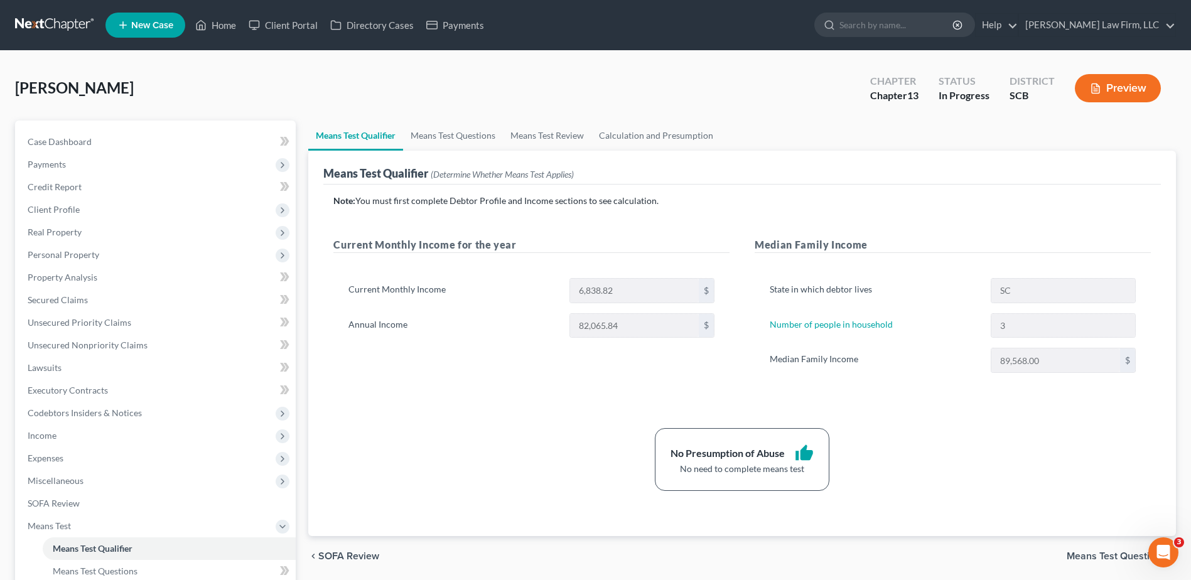
click at [1106, 92] on button "Preview" at bounding box center [1118, 88] width 86 height 28
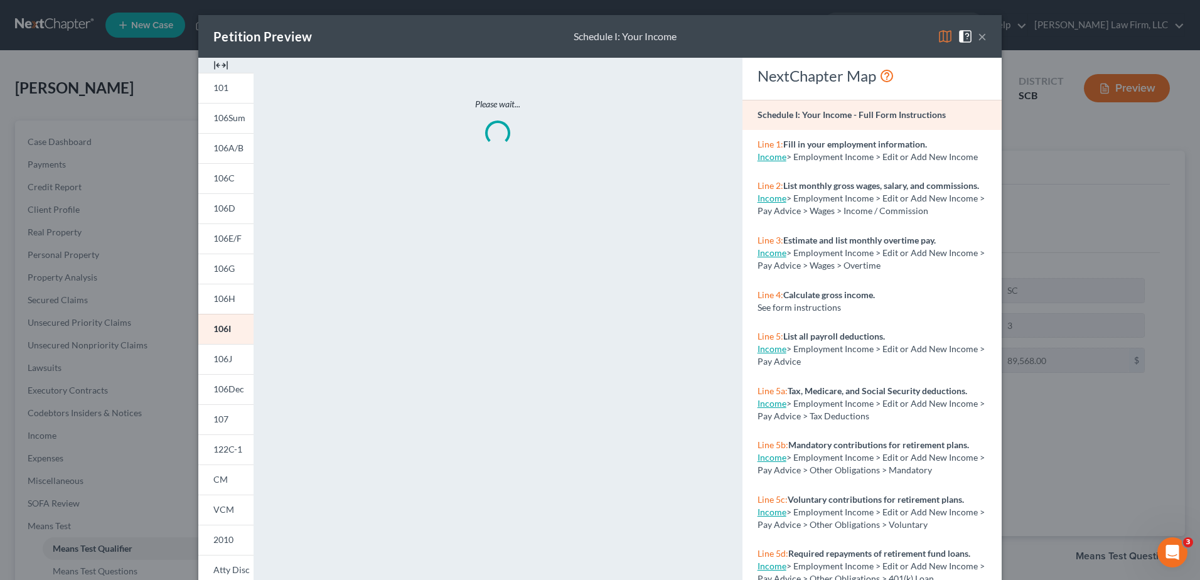
click at [217, 92] on span "101" at bounding box center [220, 87] width 15 height 11
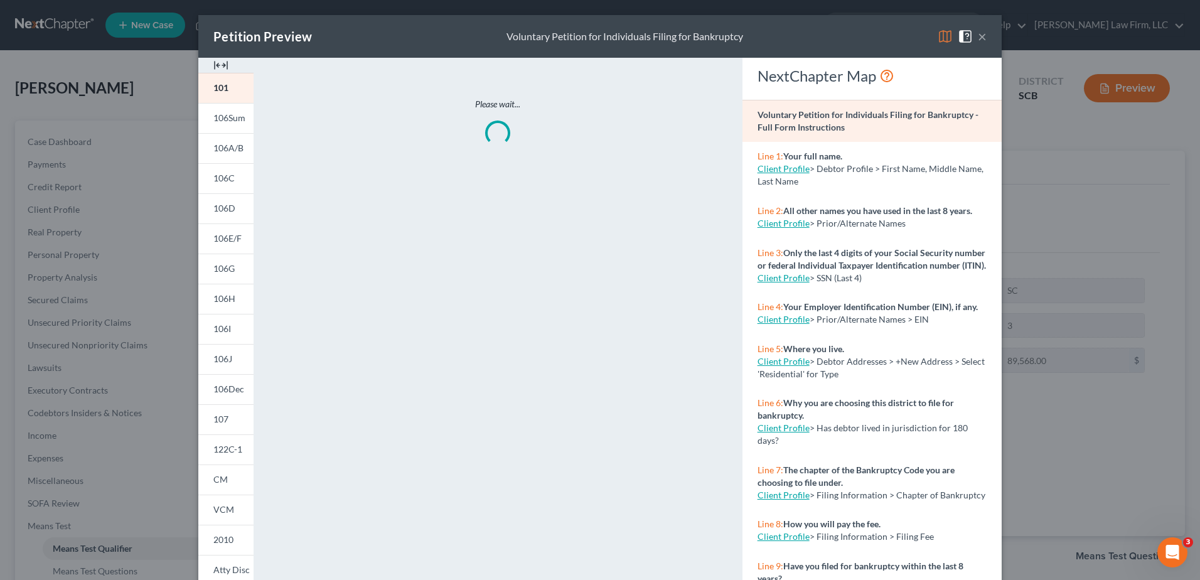
click at [220, 152] on span "106A/B" at bounding box center [228, 147] width 30 height 11
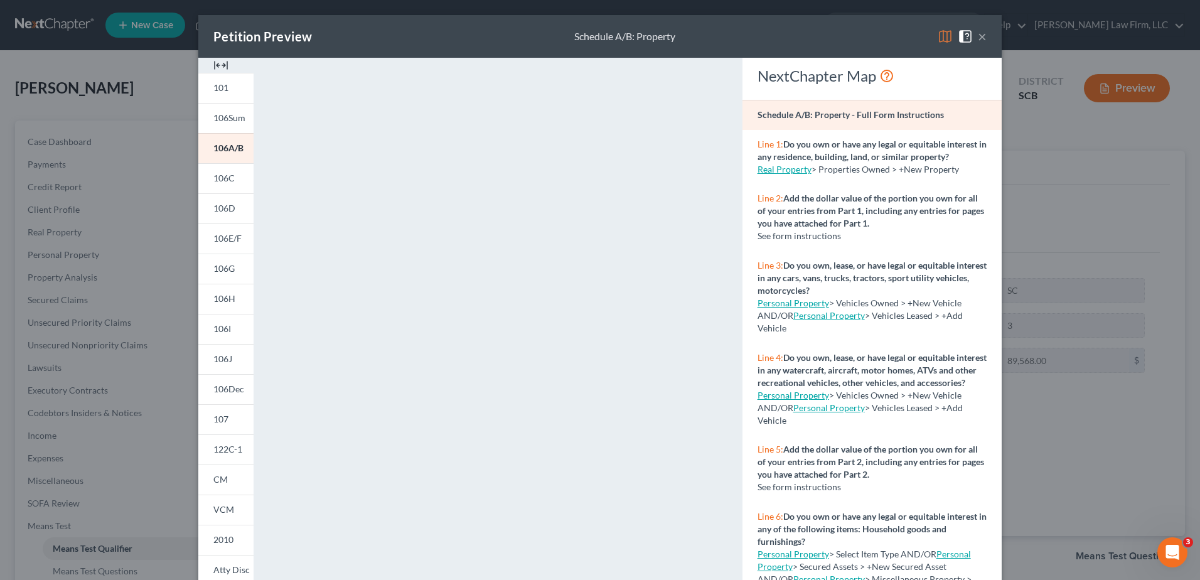
click at [978, 38] on button "×" at bounding box center [982, 36] width 9 height 15
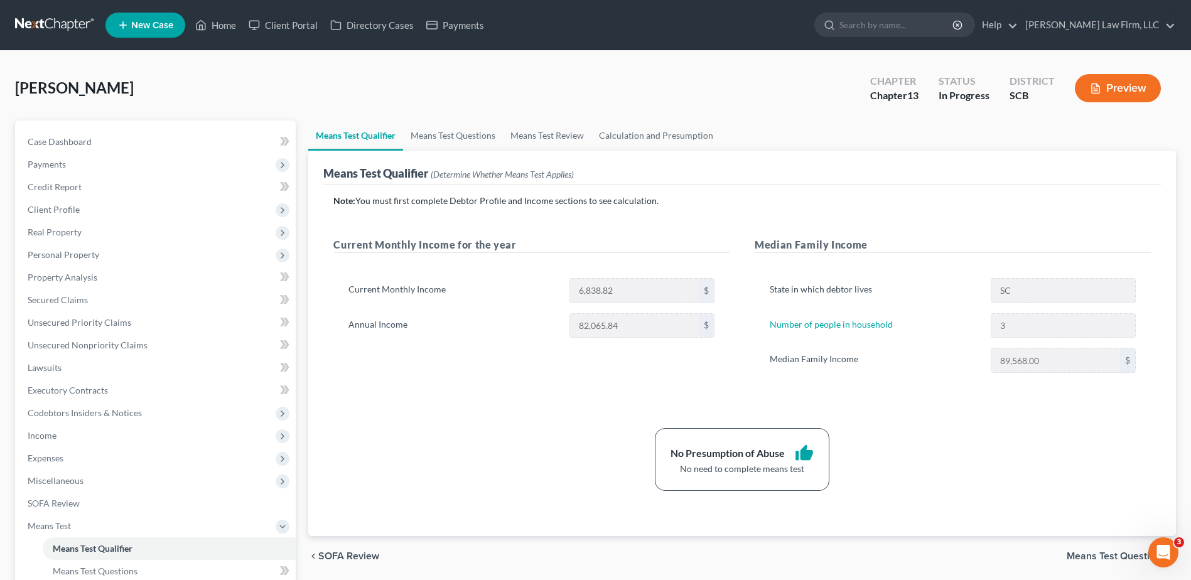
click at [75, 259] on span "Personal Property" at bounding box center [64, 254] width 72 height 11
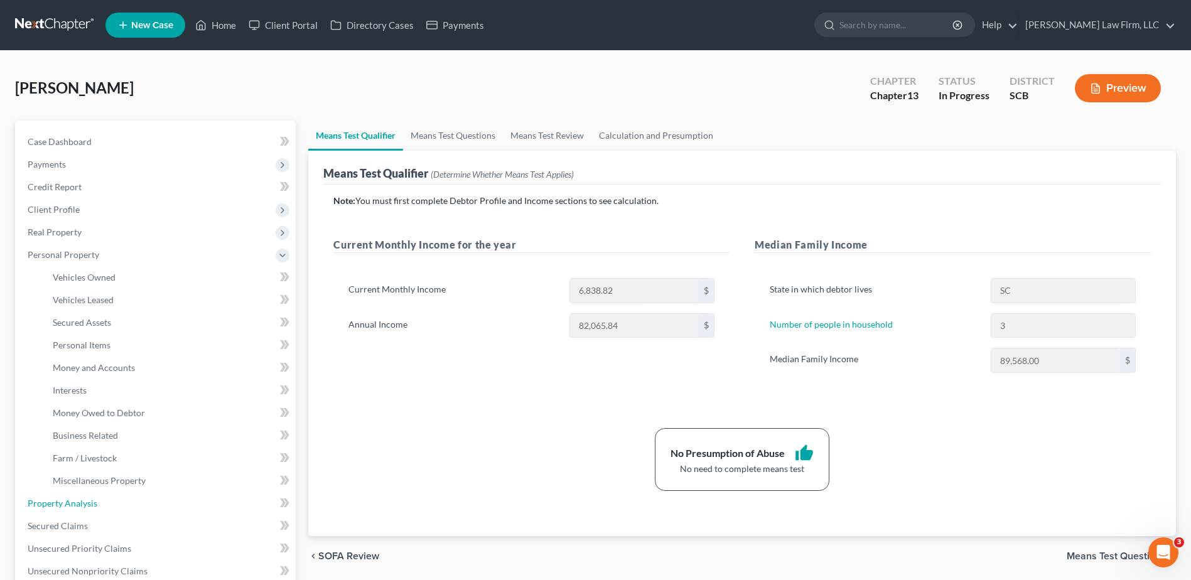
click at [89, 508] on link "Property Analysis" at bounding box center [157, 503] width 278 height 23
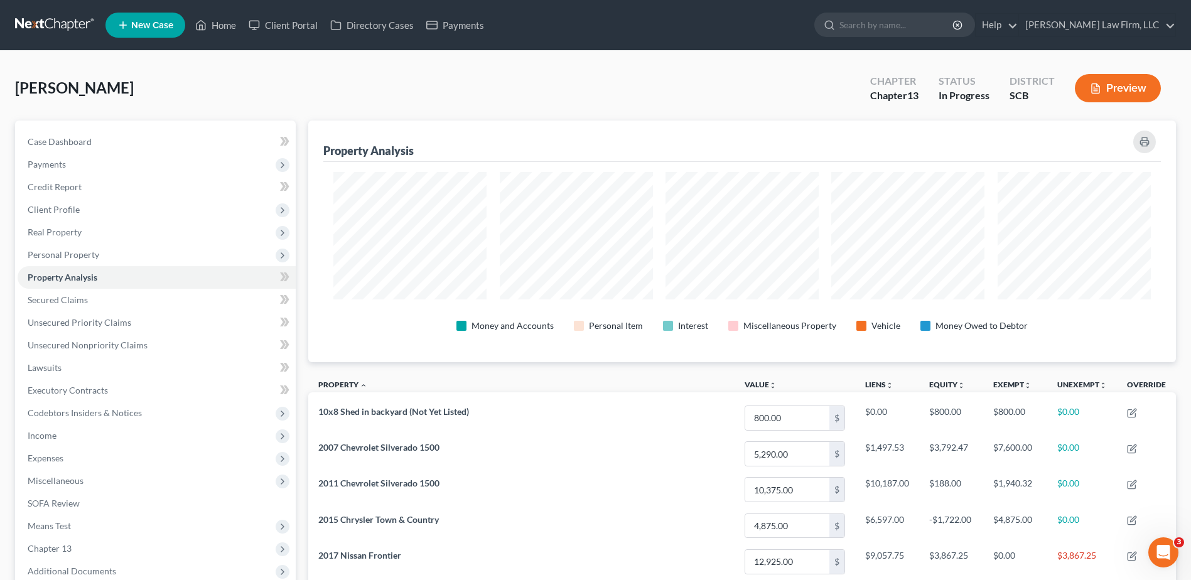
scroll to position [242, 867]
click at [72, 254] on span "Personal Property" at bounding box center [64, 254] width 72 height 11
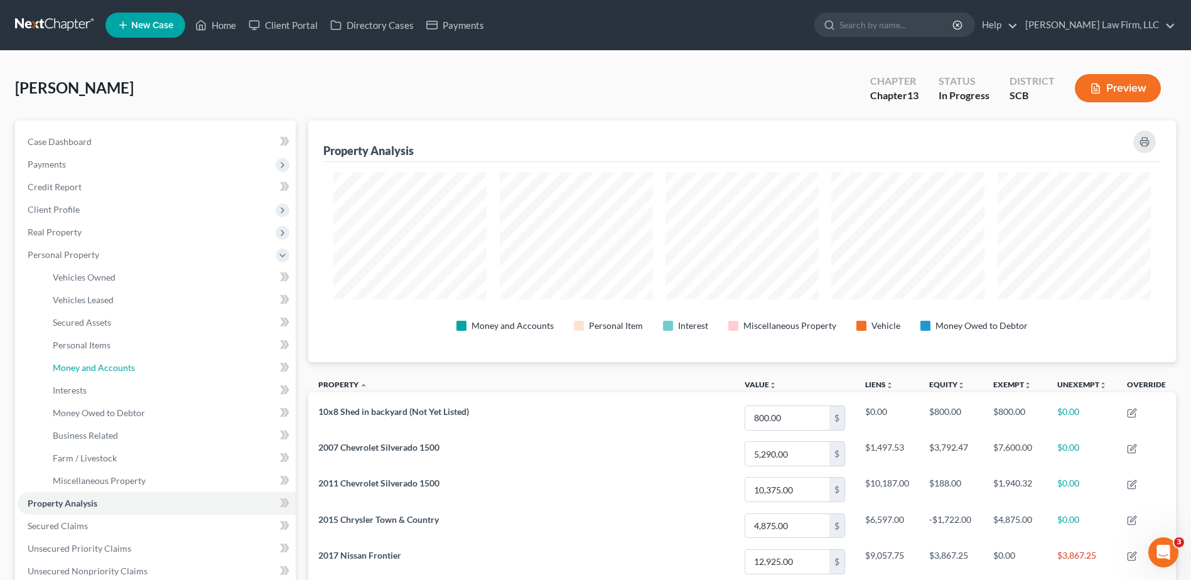
click at [96, 373] on link "Money and Accounts" at bounding box center [169, 367] width 253 height 23
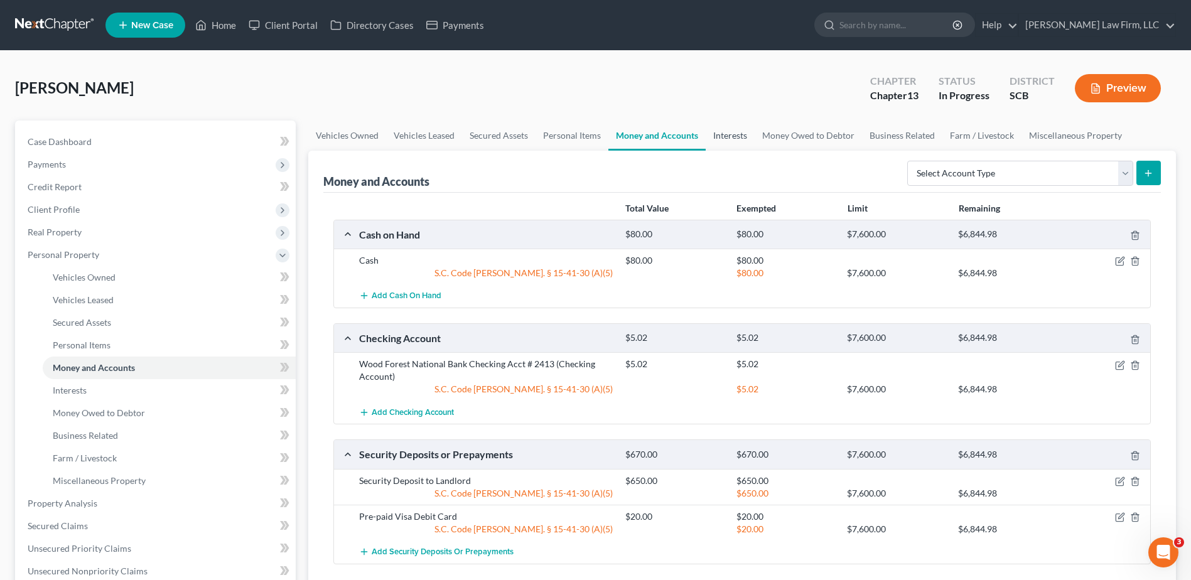
click at [717, 134] on link "Interests" at bounding box center [729, 136] width 49 height 30
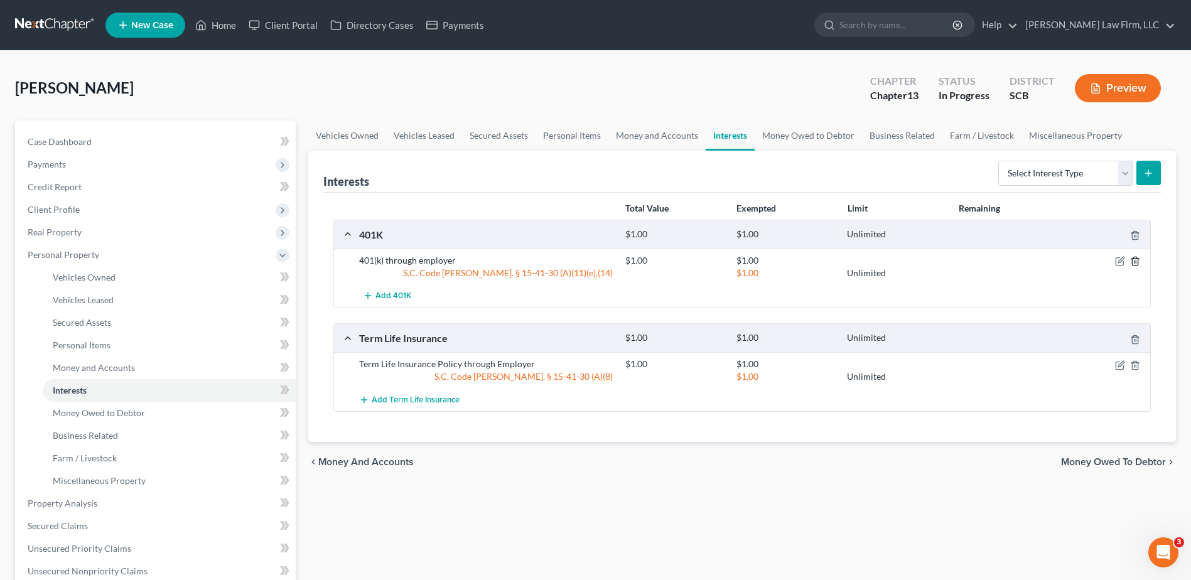
click at [1137, 259] on polyline "button" at bounding box center [1135, 259] width 8 height 0
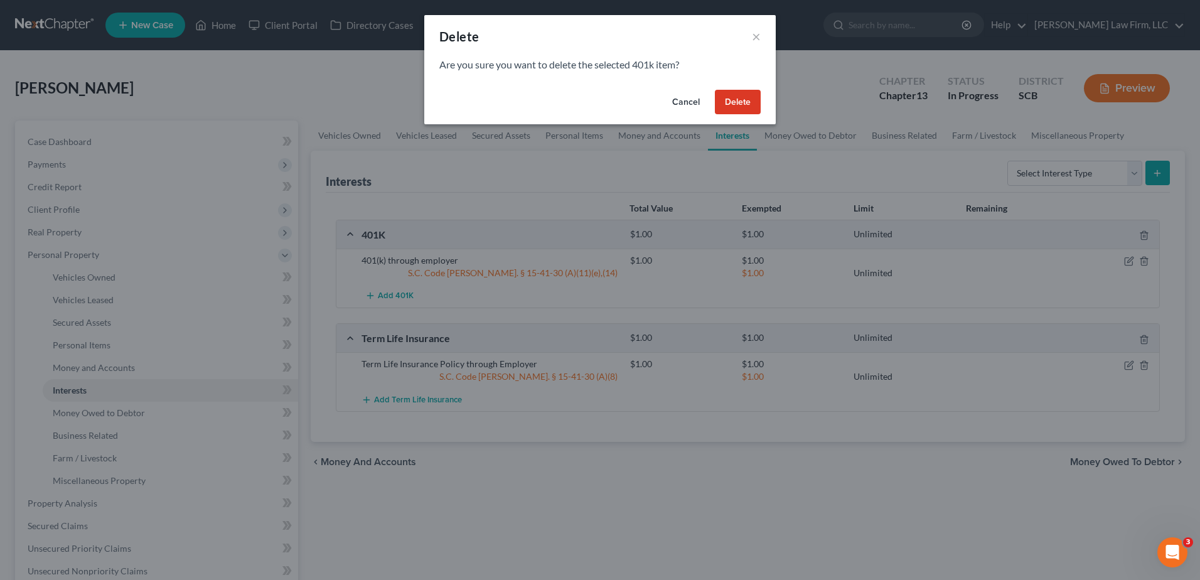
click at [741, 100] on button "Delete" at bounding box center [738, 102] width 46 height 25
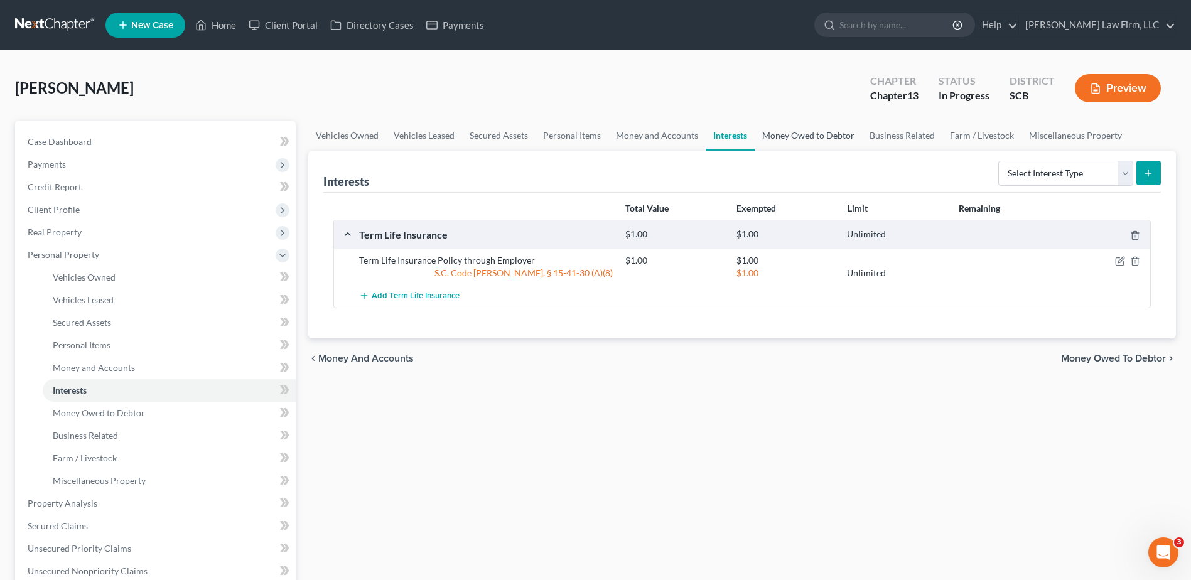
click at [798, 137] on link "Money Owed to Debtor" at bounding box center [807, 136] width 107 height 30
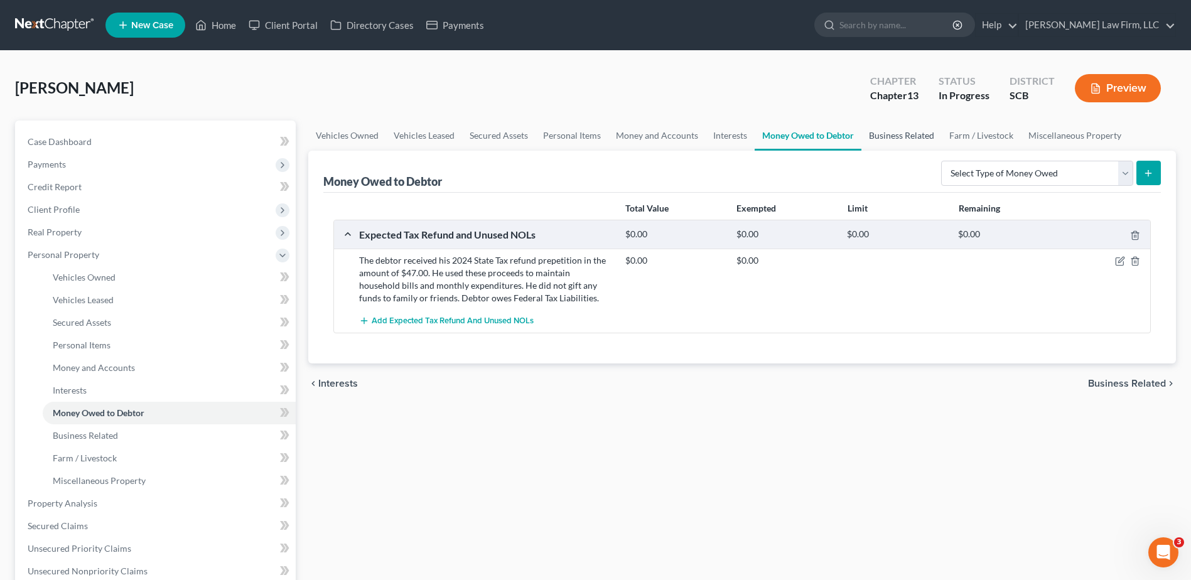
click at [908, 139] on link "Business Related" at bounding box center [901, 136] width 80 height 30
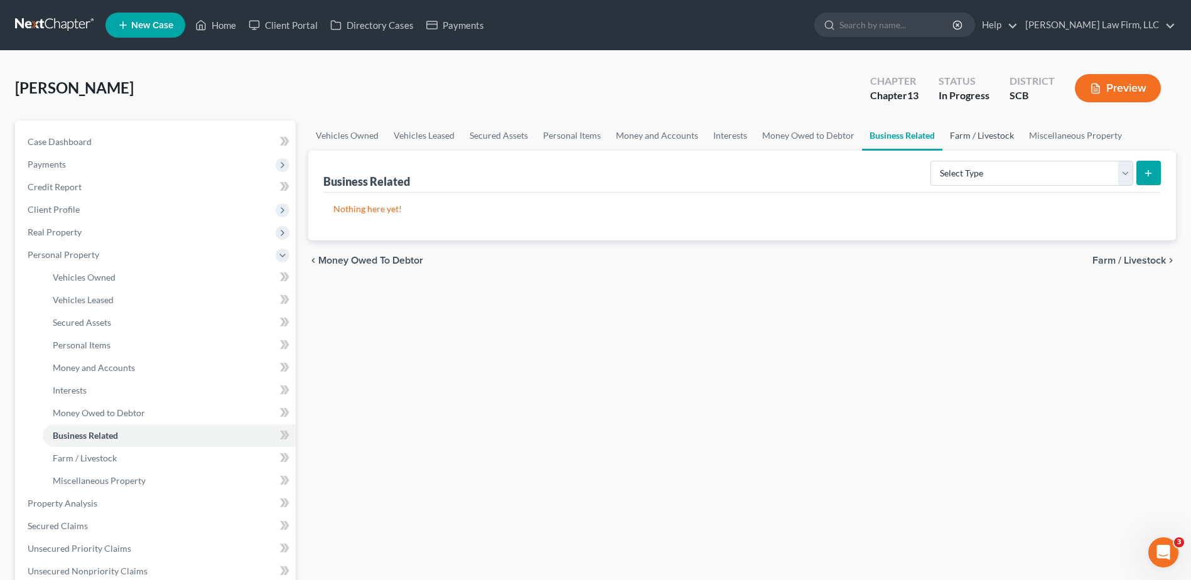
click at [987, 139] on link "Farm / Livestock" at bounding box center [981, 136] width 79 height 30
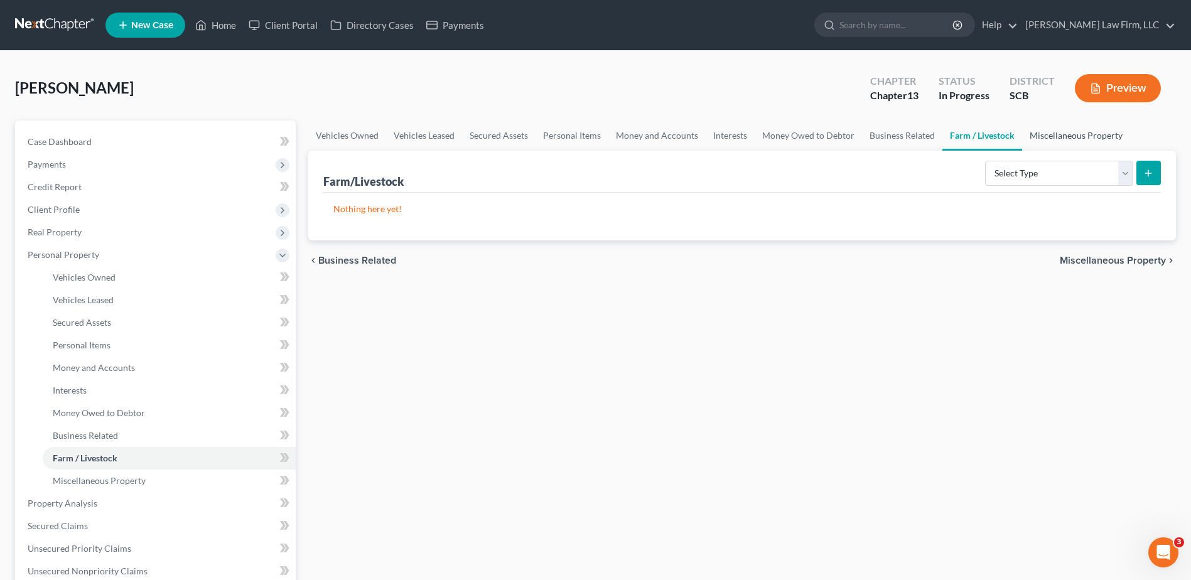
click at [1046, 137] on link "Miscellaneous Property" at bounding box center [1076, 136] width 108 height 30
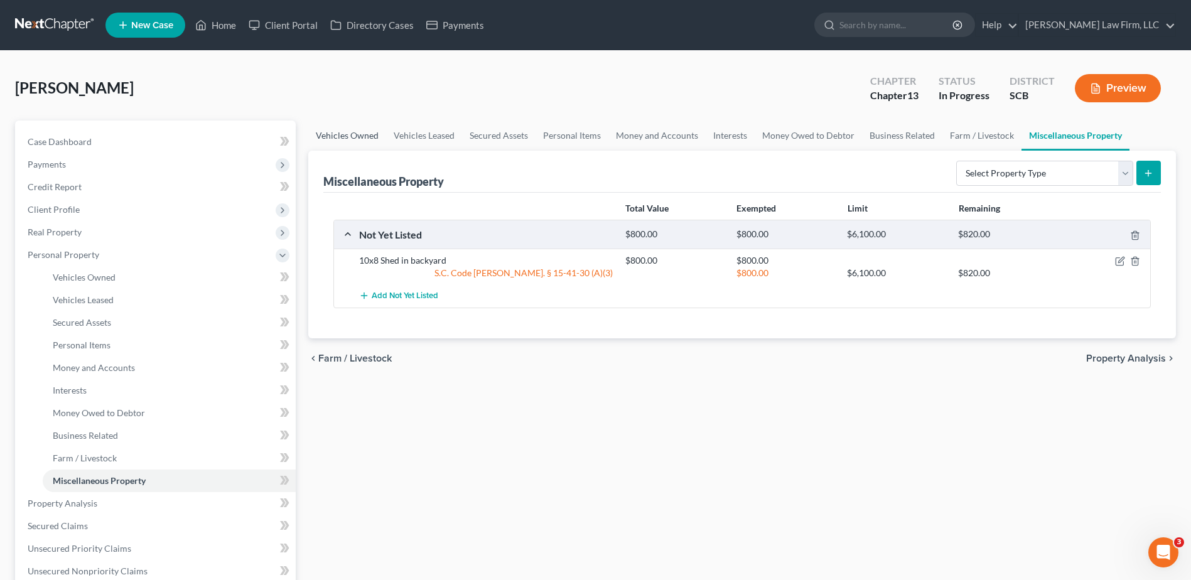
click at [347, 130] on link "Vehicles Owned" at bounding box center [347, 136] width 78 height 30
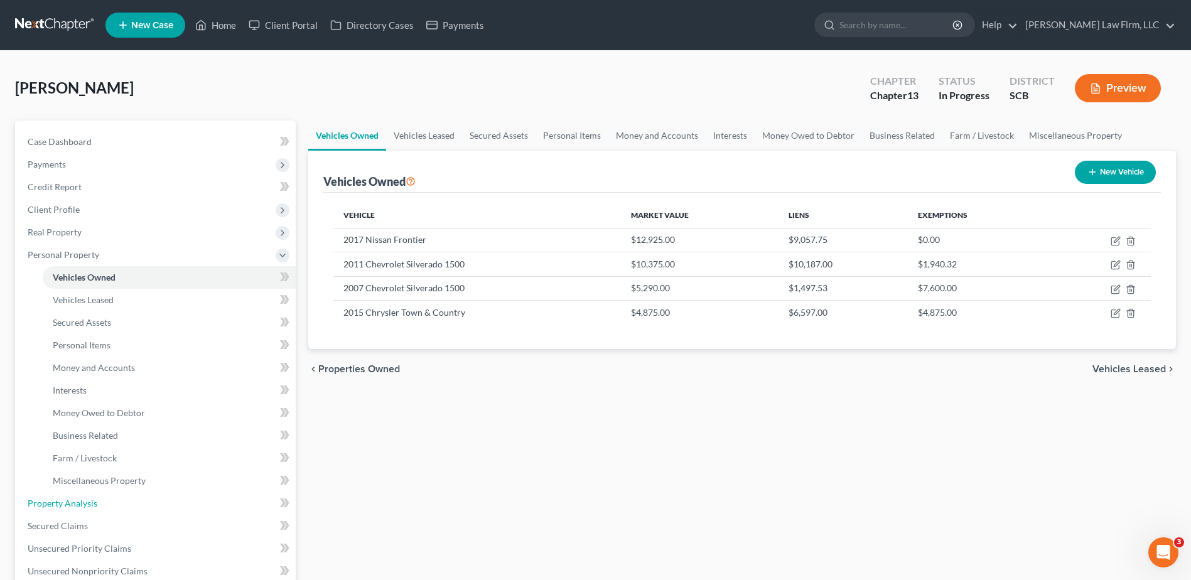
click at [91, 510] on link "Property Analysis" at bounding box center [157, 503] width 278 height 23
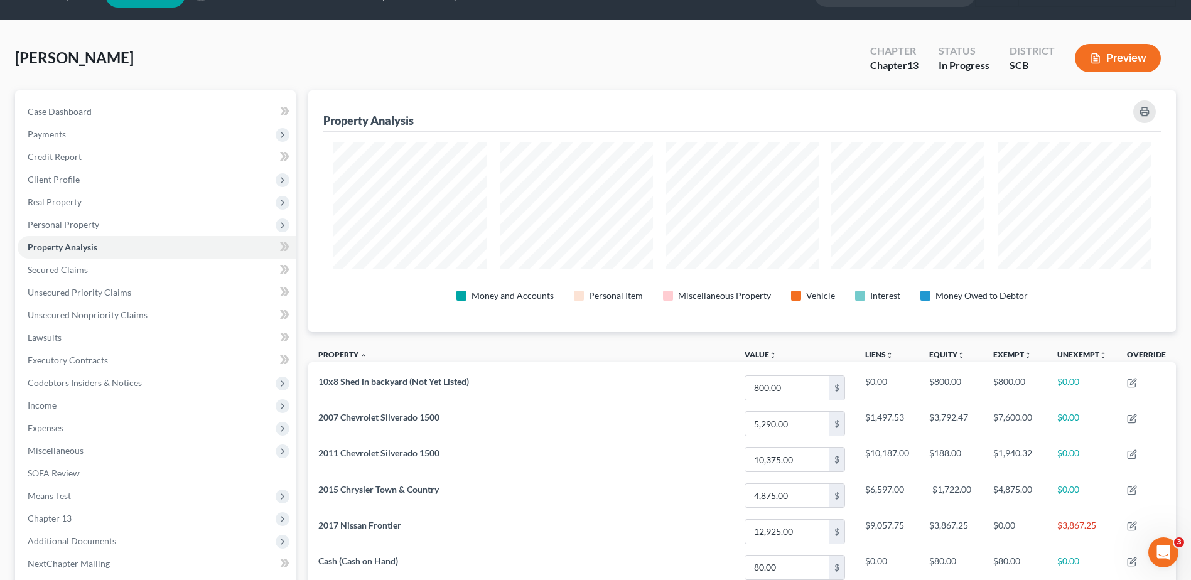
scroll to position [28, 0]
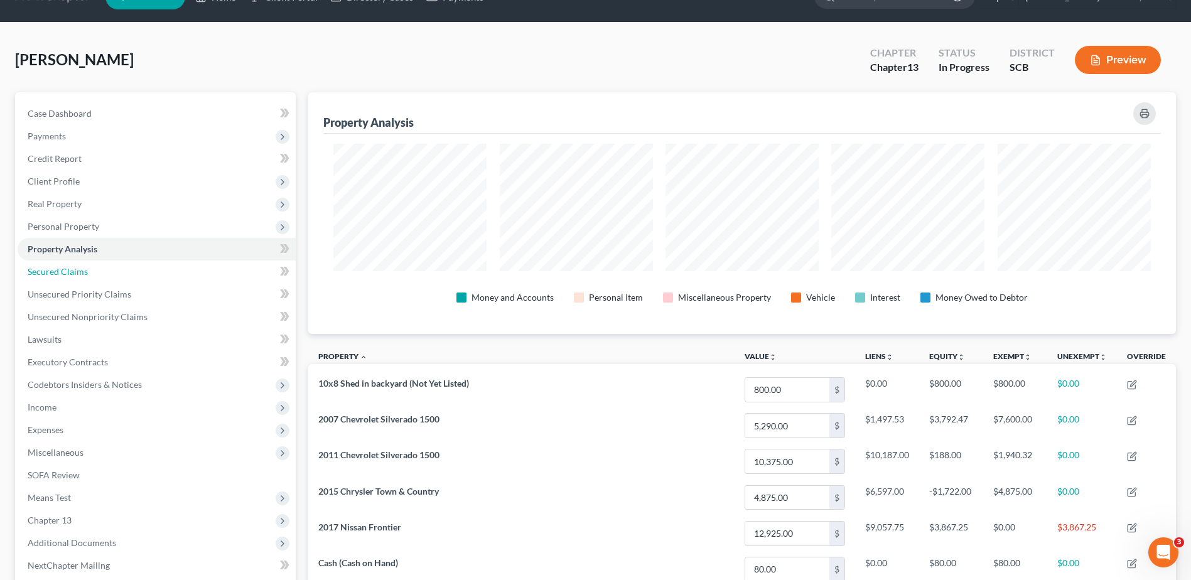
click at [68, 274] on span "Secured Claims" at bounding box center [58, 271] width 60 height 11
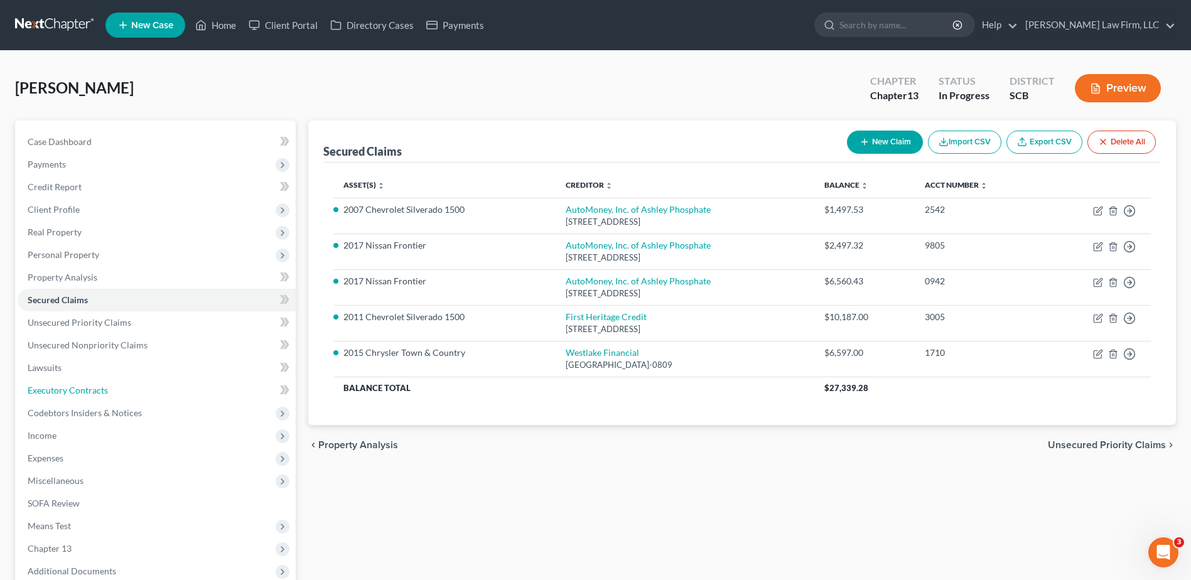
click at [70, 389] on span "Executory Contracts" at bounding box center [68, 390] width 80 height 11
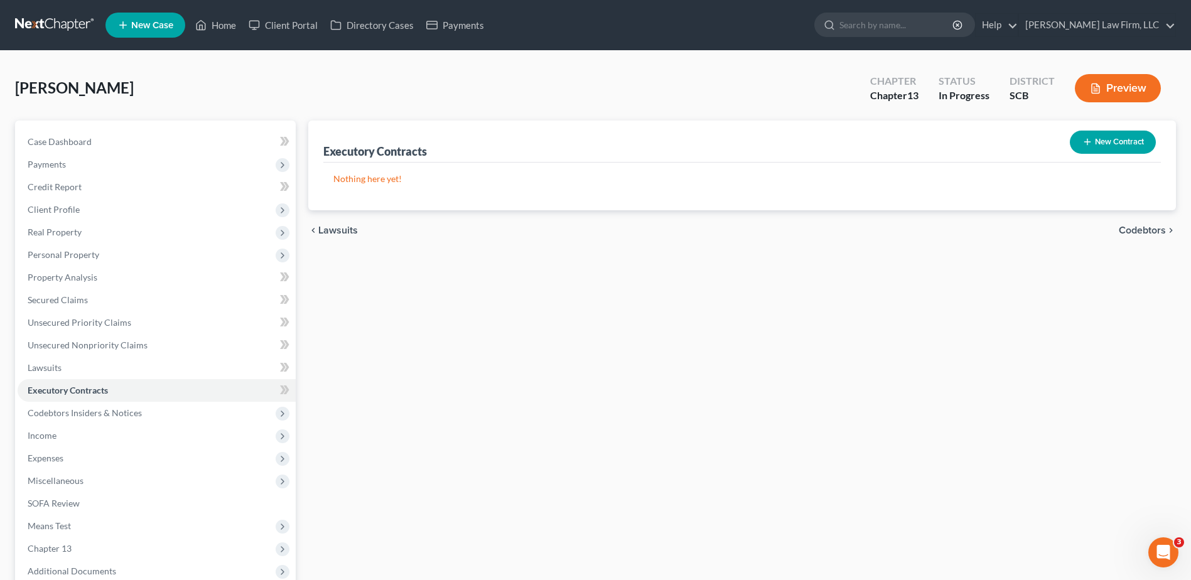
click at [54, 232] on span "Real Property" at bounding box center [55, 232] width 54 height 11
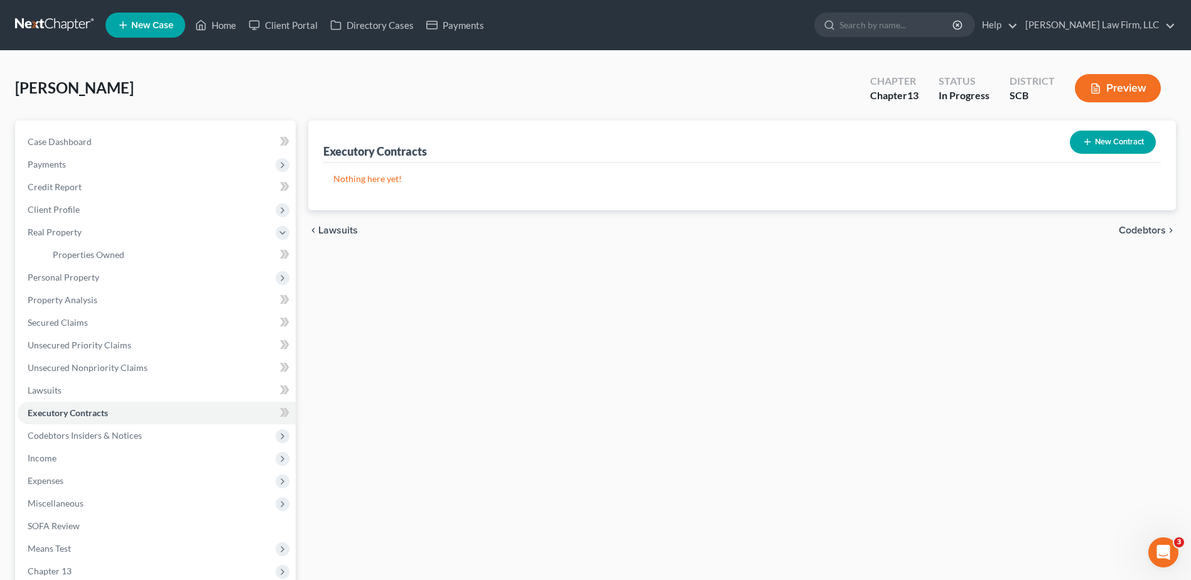
click at [65, 284] on span "Personal Property" at bounding box center [157, 277] width 278 height 23
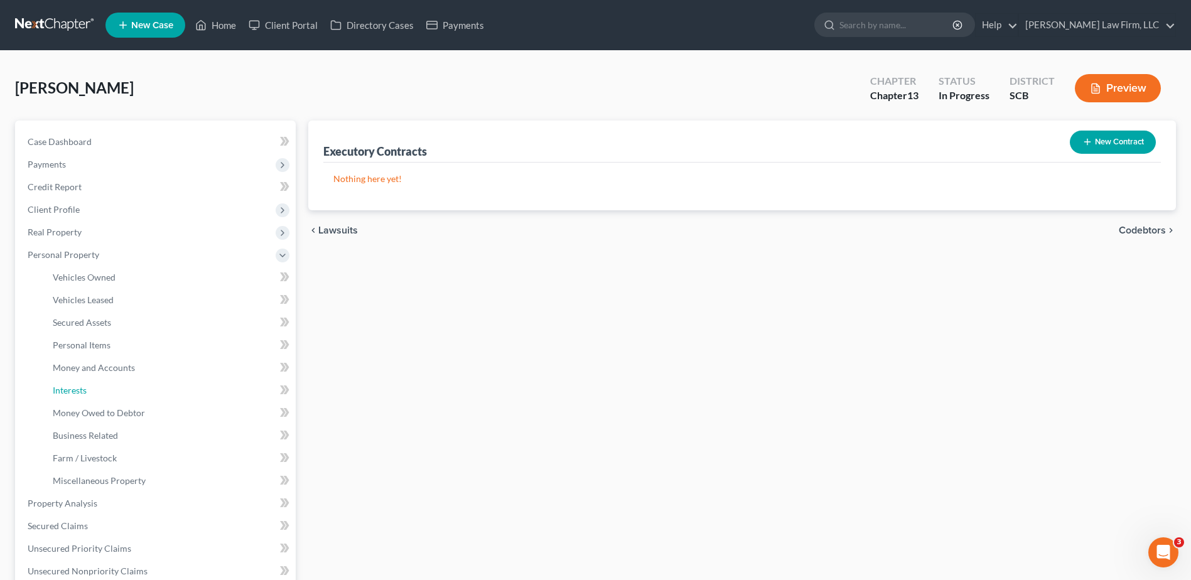
click at [122, 400] on link "Interests" at bounding box center [169, 390] width 253 height 23
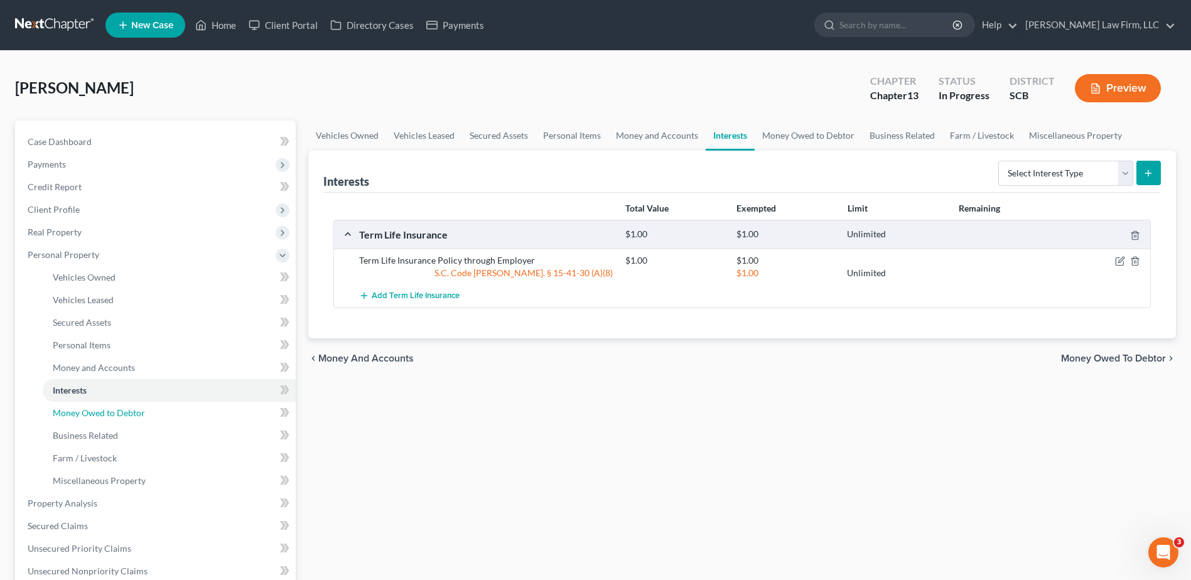
click at [126, 407] on span "Money Owed to Debtor" at bounding box center [99, 412] width 92 height 11
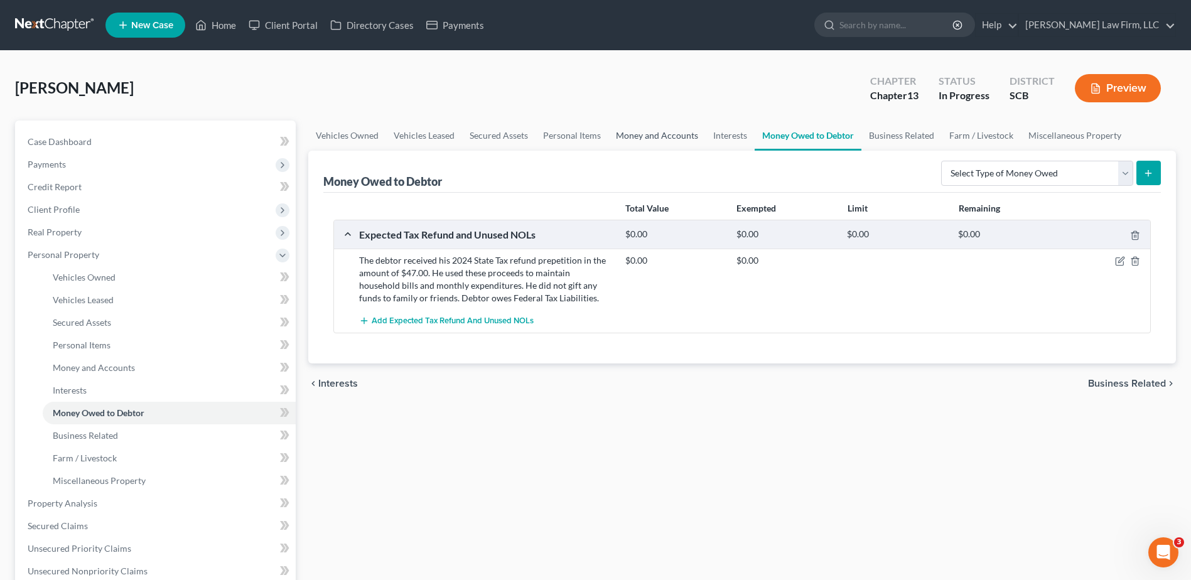
click at [668, 137] on link "Money and Accounts" at bounding box center [656, 136] width 97 height 30
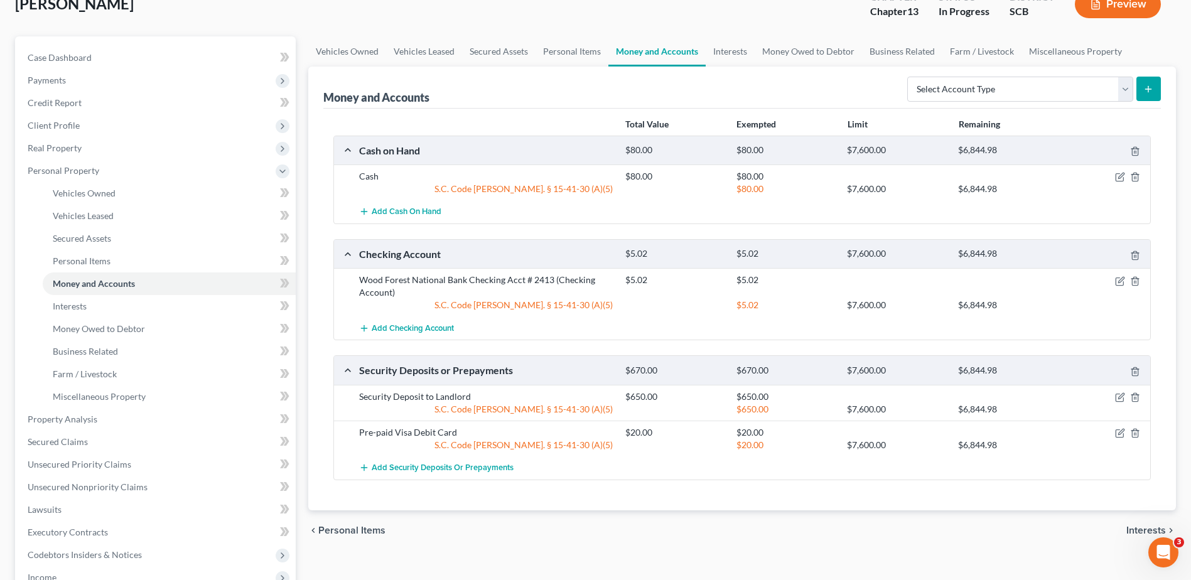
scroll to position [314, 0]
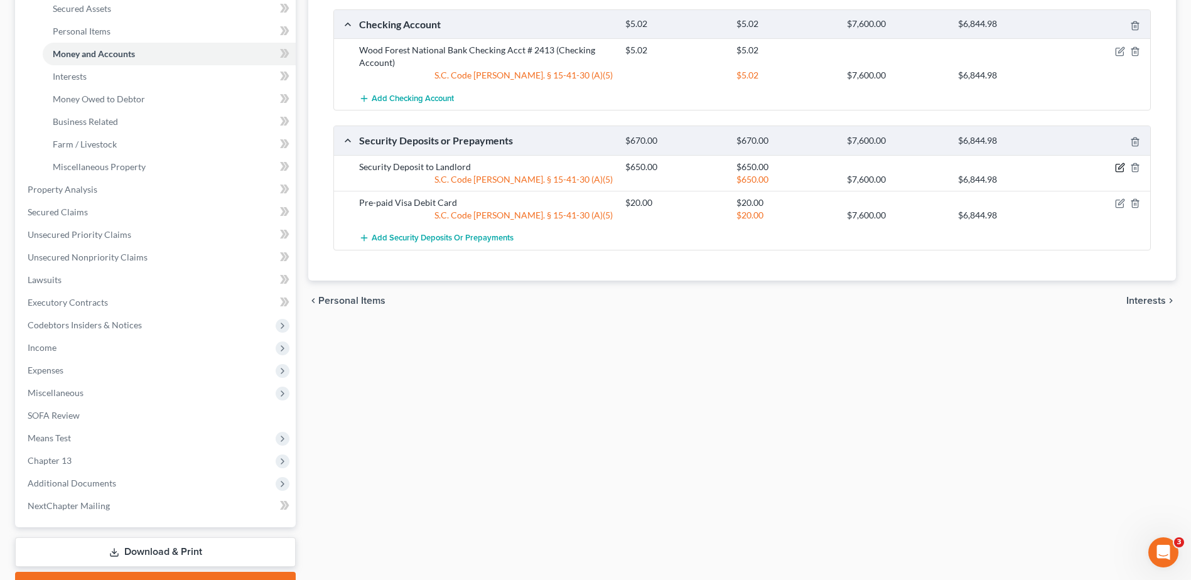
click at [1122, 170] on icon "button" at bounding box center [1120, 168] width 10 height 10
select select "3"
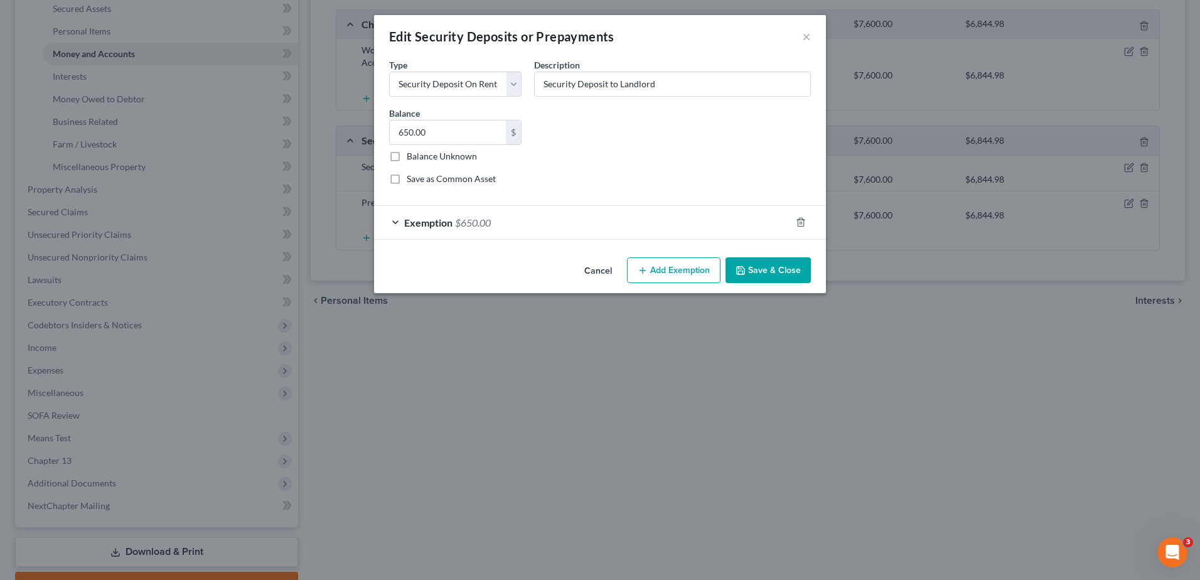
click at [1120, 166] on div "Edit Security Deposits or Prepayments × An exemption set must first be selected…" at bounding box center [600, 290] width 1200 height 580
click at [734, 223] on div "Exemption $650.00" at bounding box center [582, 222] width 417 height 33
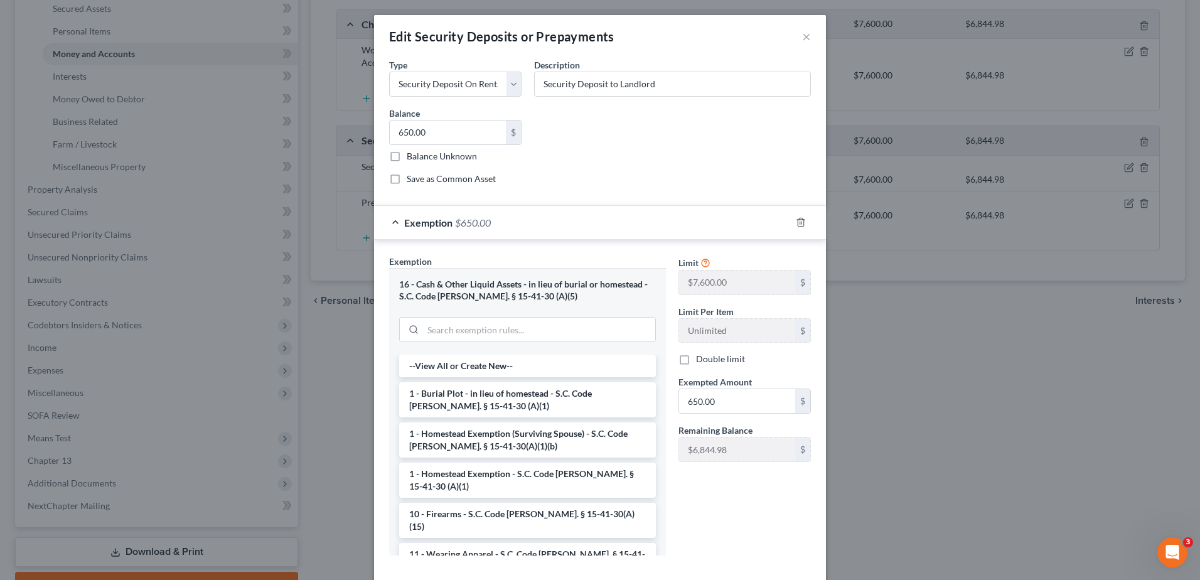
click at [734, 223] on div "Exemption $650.00" at bounding box center [582, 222] width 417 height 33
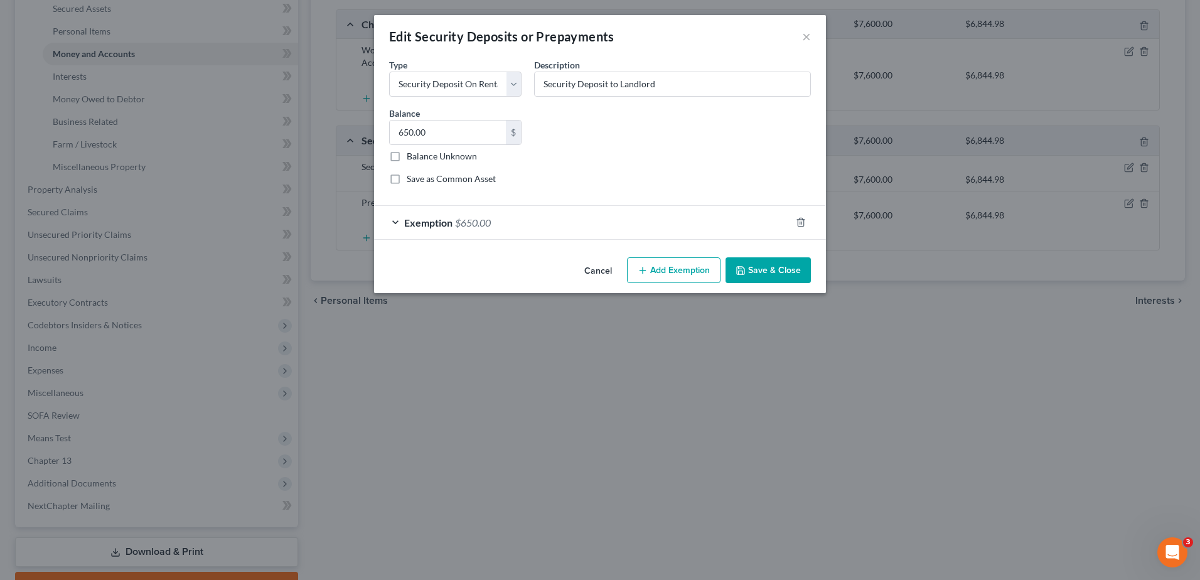
click at [601, 270] on button "Cancel" at bounding box center [598, 271] width 48 height 25
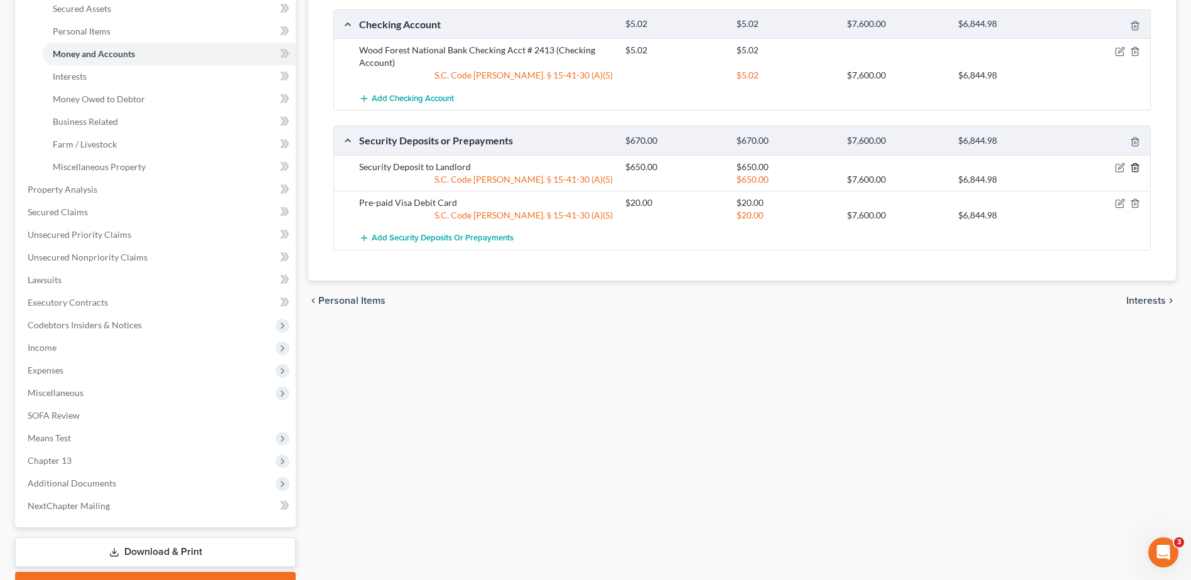
click at [1134, 168] on line "button" at bounding box center [1134, 168] width 0 height 3
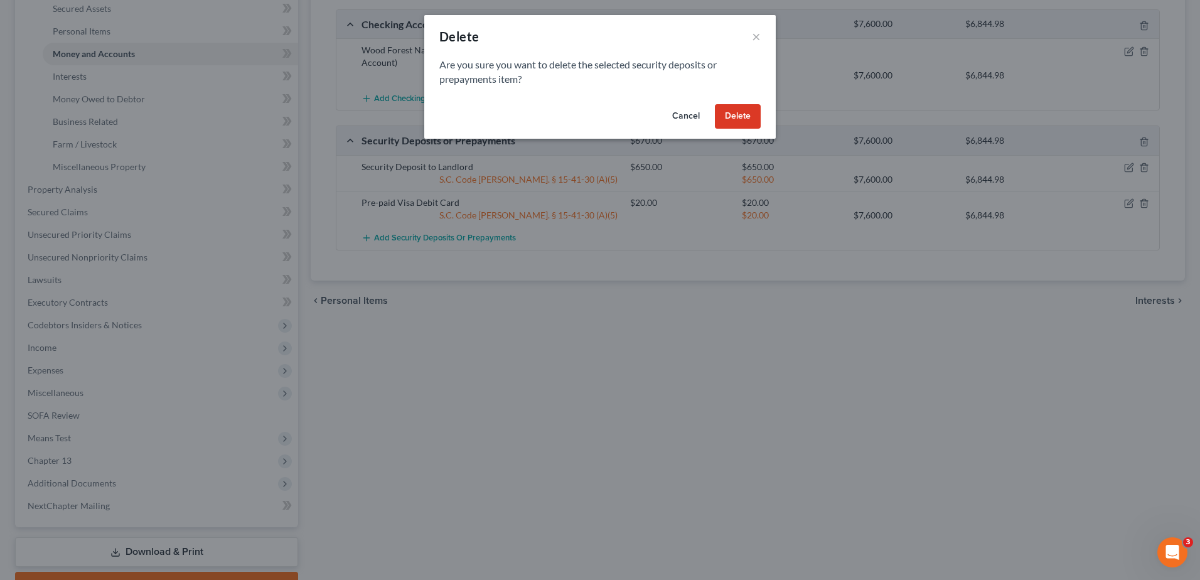
click at [746, 112] on button "Delete" at bounding box center [738, 116] width 46 height 25
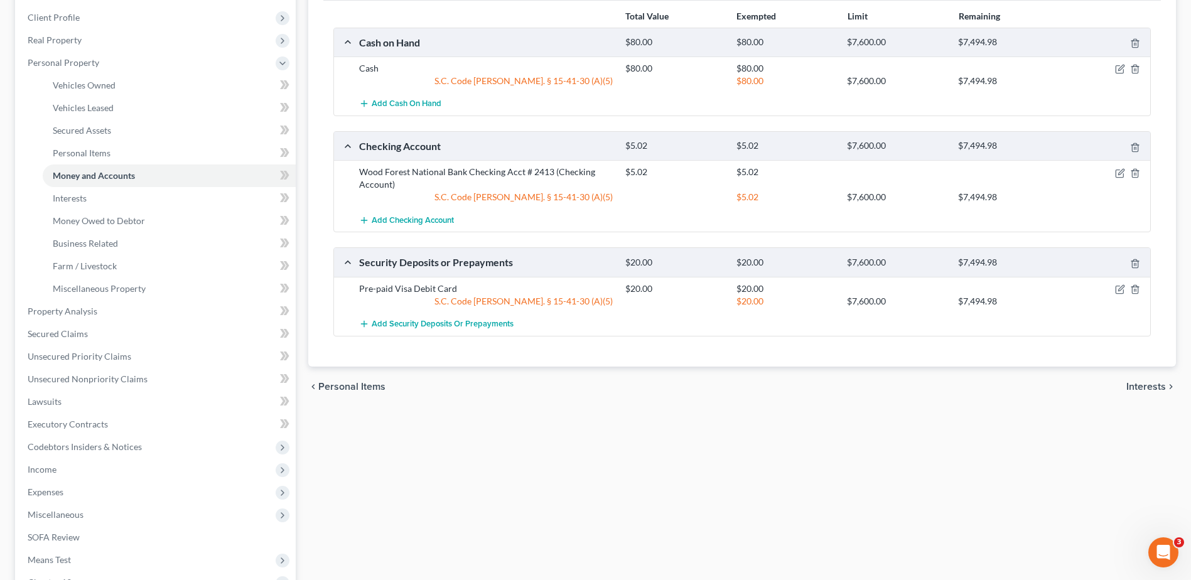
scroll to position [188, 0]
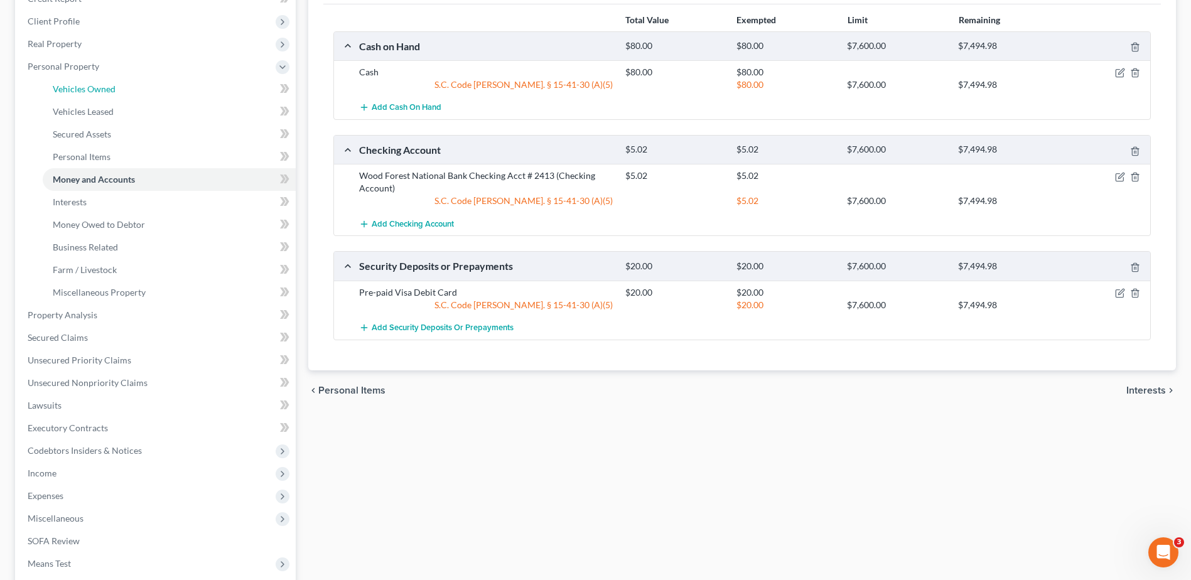
click at [114, 88] on span "Vehicles Owned" at bounding box center [84, 88] width 63 height 11
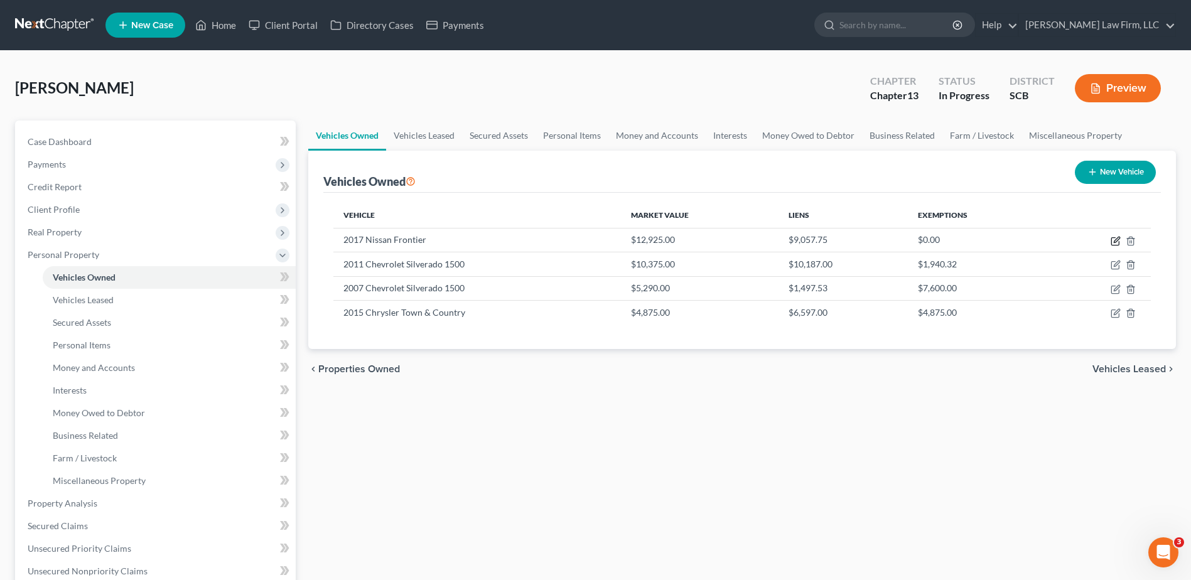
click at [1112, 243] on icon "button" at bounding box center [1115, 241] width 10 height 10
select select "0"
select select "9"
select select "3"
select select "0"
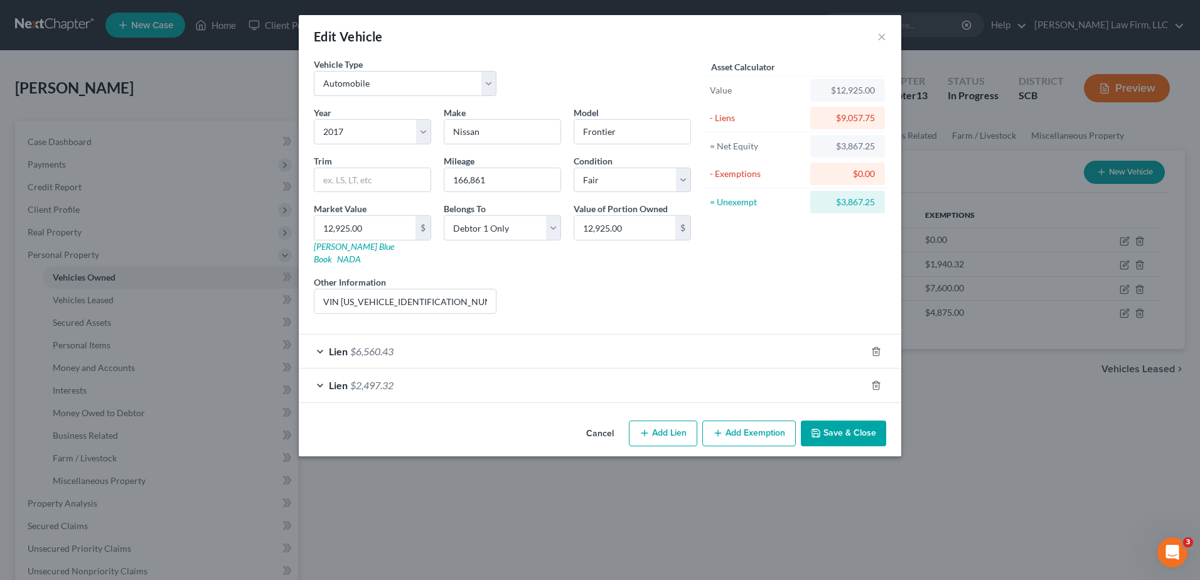
click at [752, 421] on button "Add Exemption" at bounding box center [749, 434] width 94 height 26
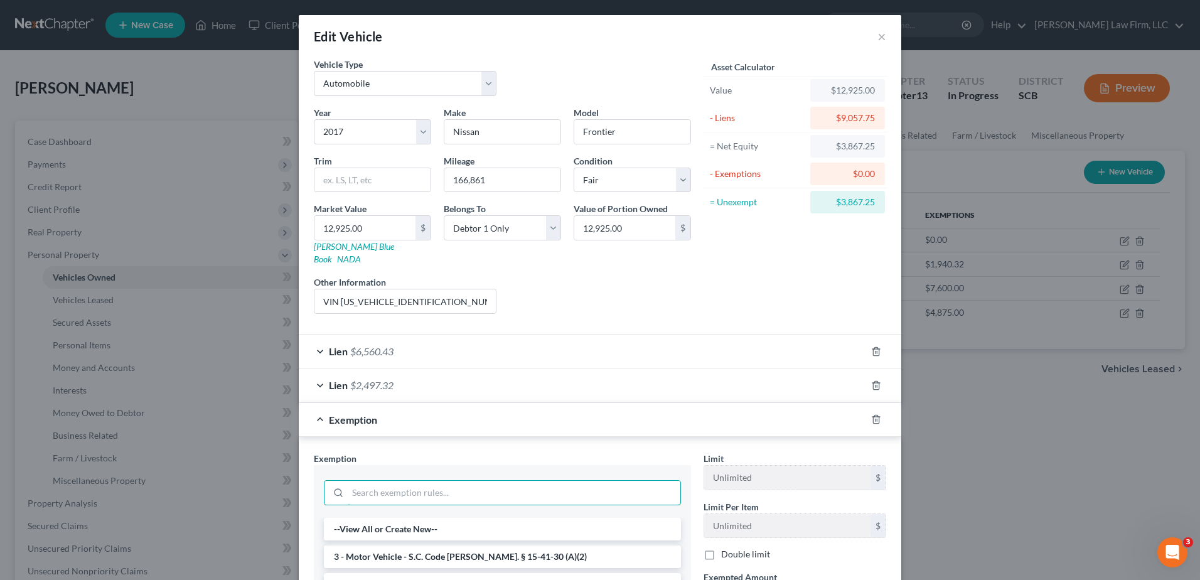
click at [389, 481] on input "search" at bounding box center [514, 493] width 333 height 24
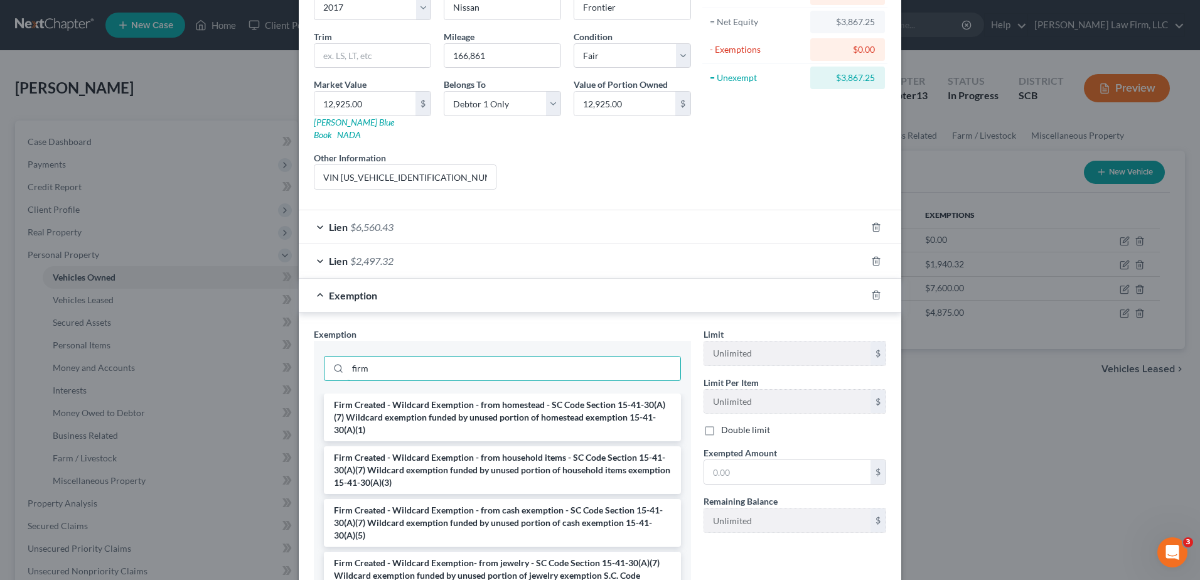
scroll to position [126, 0]
type input "firm"
click at [514, 509] on li "Firm Created - Wildcard Exemption - from cash exemption - SC Code Section 15-41…" at bounding box center [502, 522] width 357 height 48
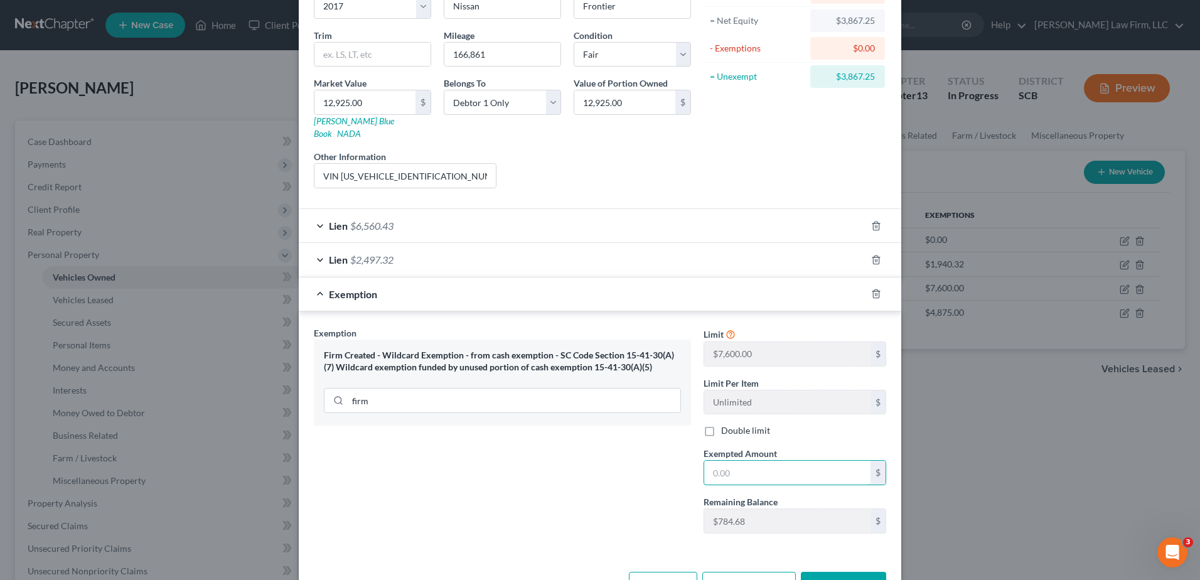
click at [731, 461] on input "text" at bounding box center [787, 473] width 166 height 24
type input "784.68"
click at [553, 279] on div "Exemption $784.68" at bounding box center [582, 293] width 567 height 33
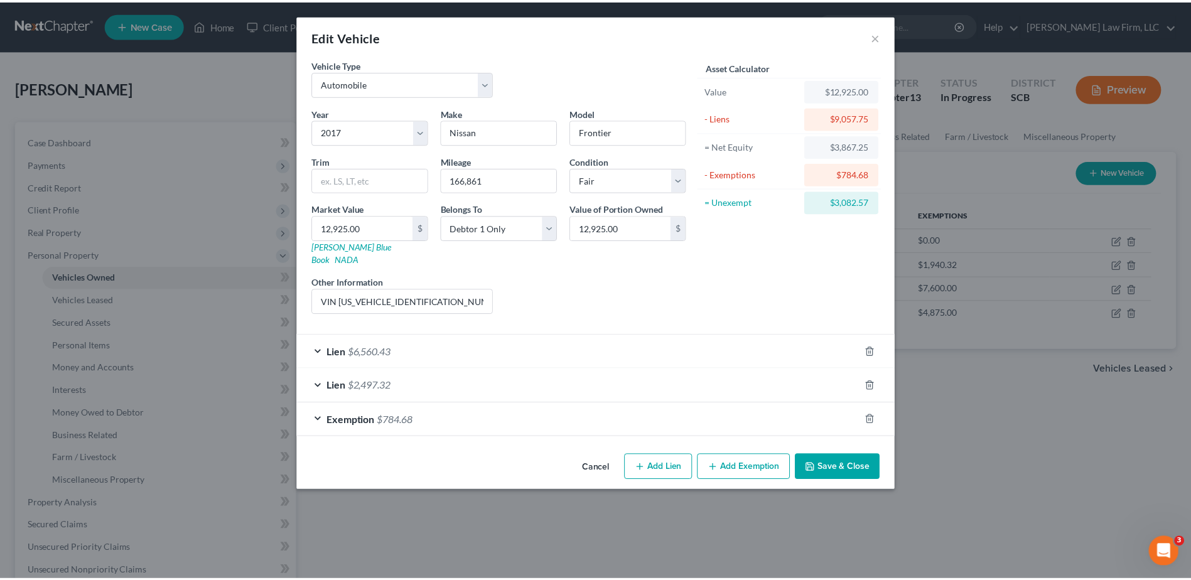
scroll to position [0, 0]
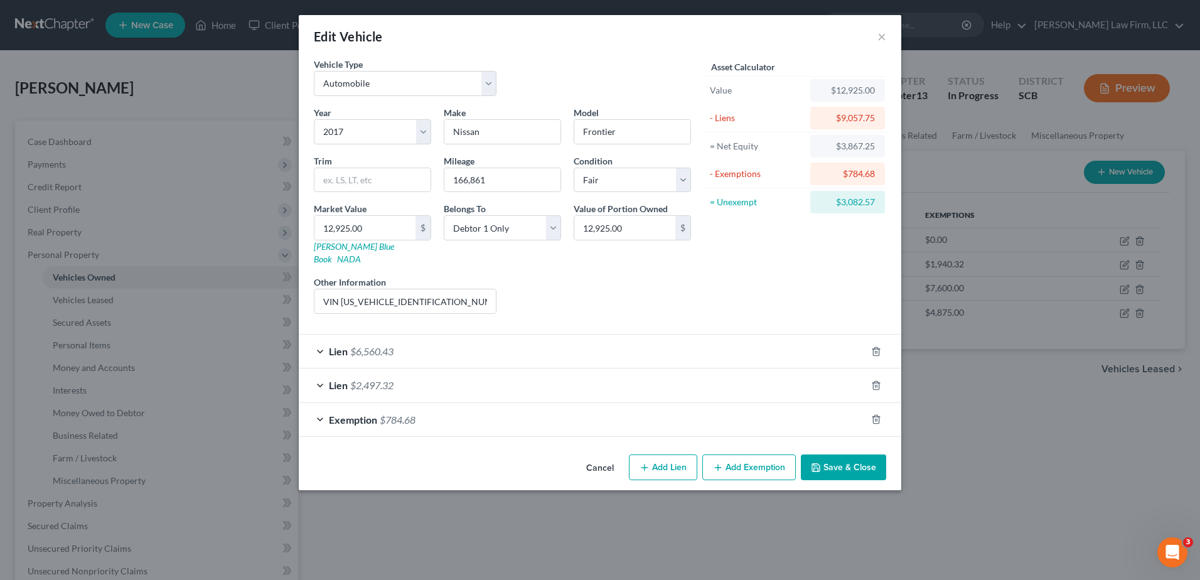
click at [824, 454] on button "Save & Close" at bounding box center [843, 467] width 85 height 26
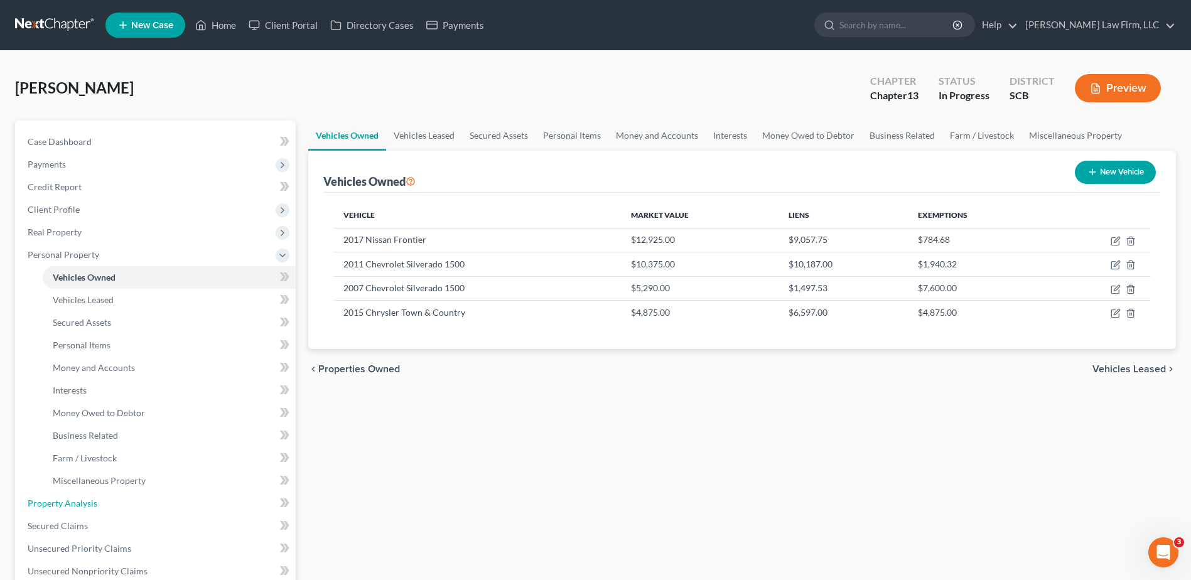
click at [104, 501] on link "Property Analysis" at bounding box center [157, 503] width 278 height 23
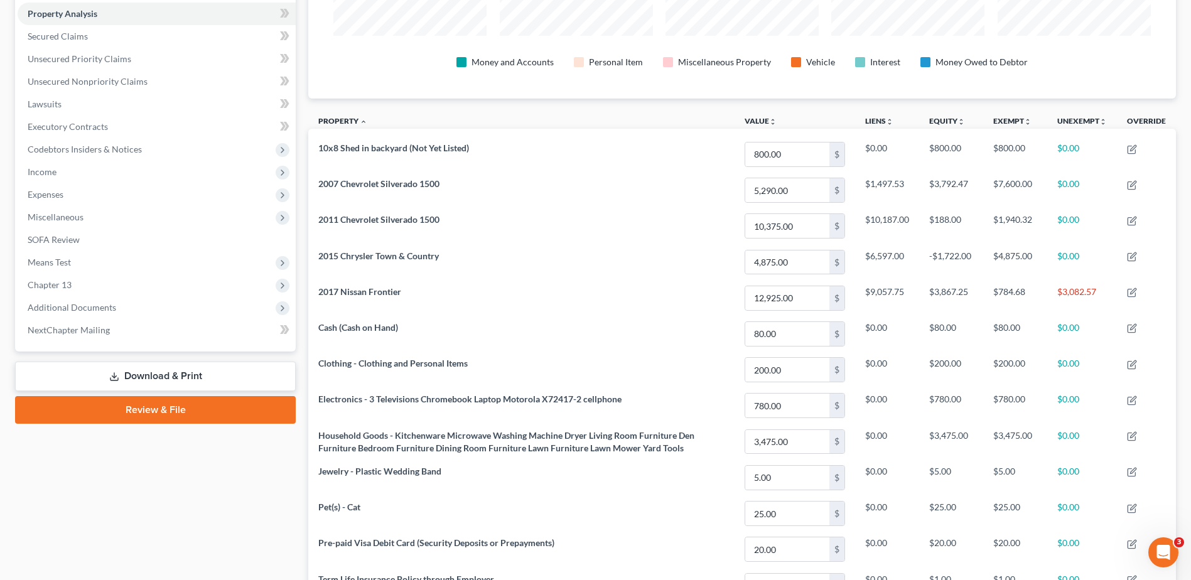
scroll to position [244, 0]
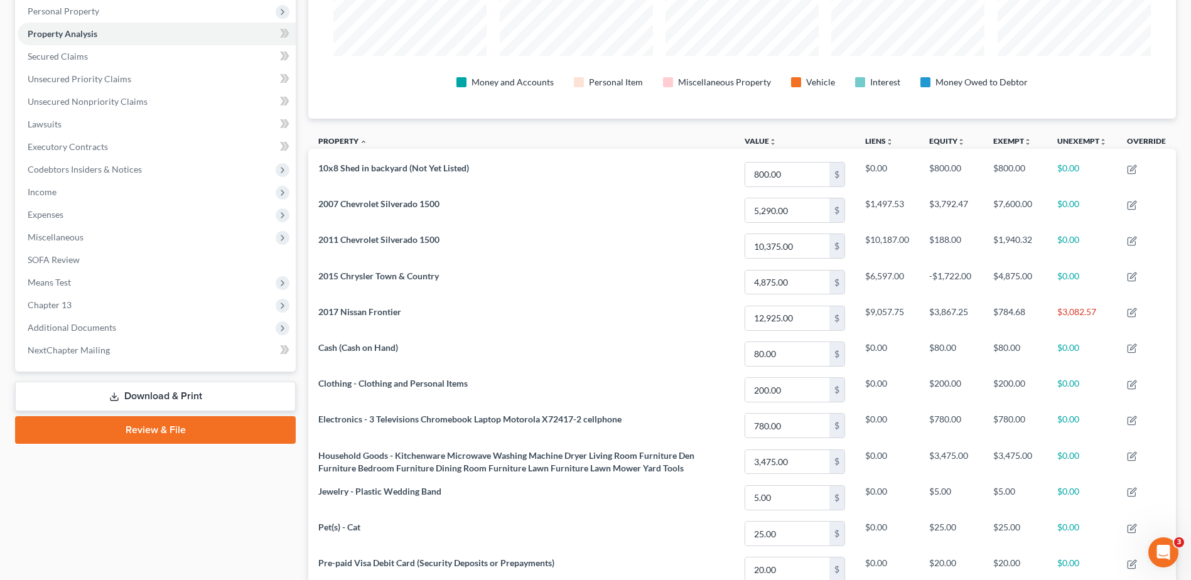
click at [67, 215] on span "Expenses" at bounding box center [157, 214] width 278 height 23
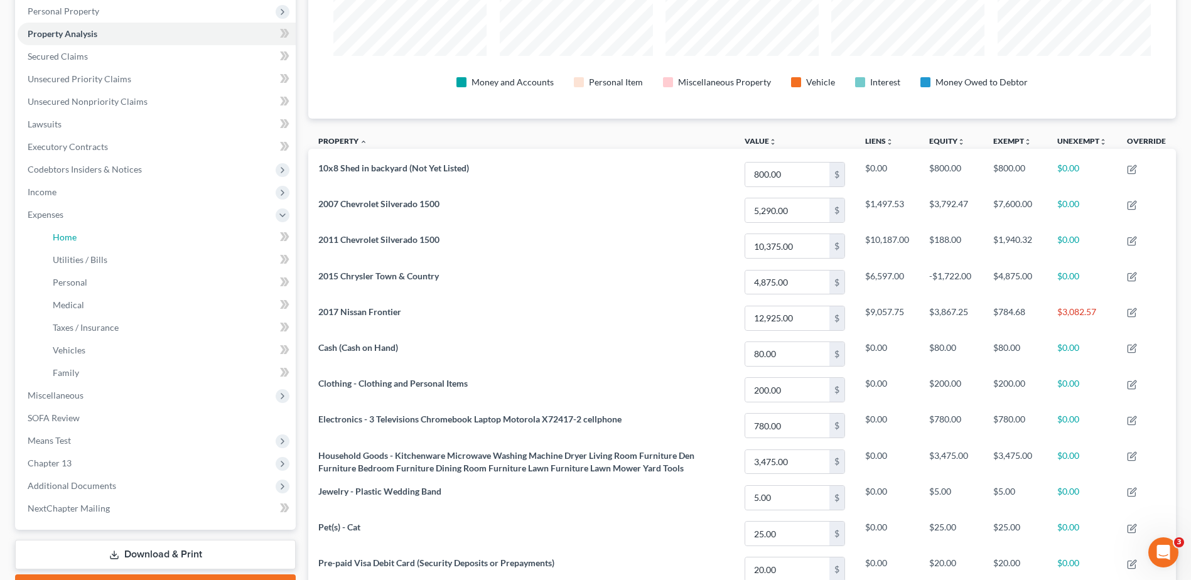
click at [65, 240] on span "Home" at bounding box center [65, 237] width 24 height 11
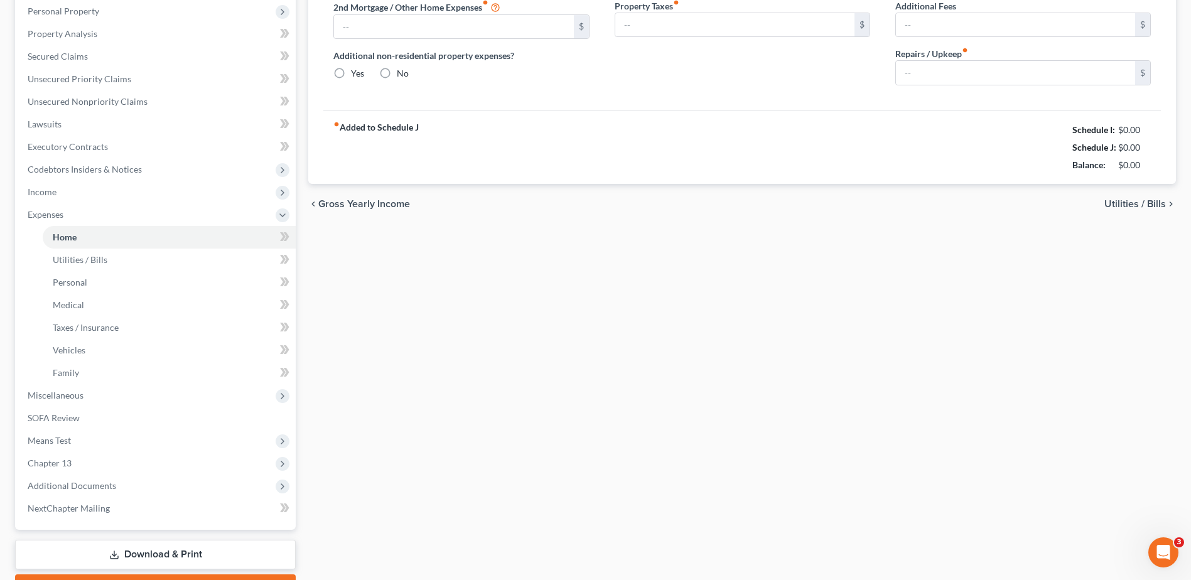
scroll to position [180, 0]
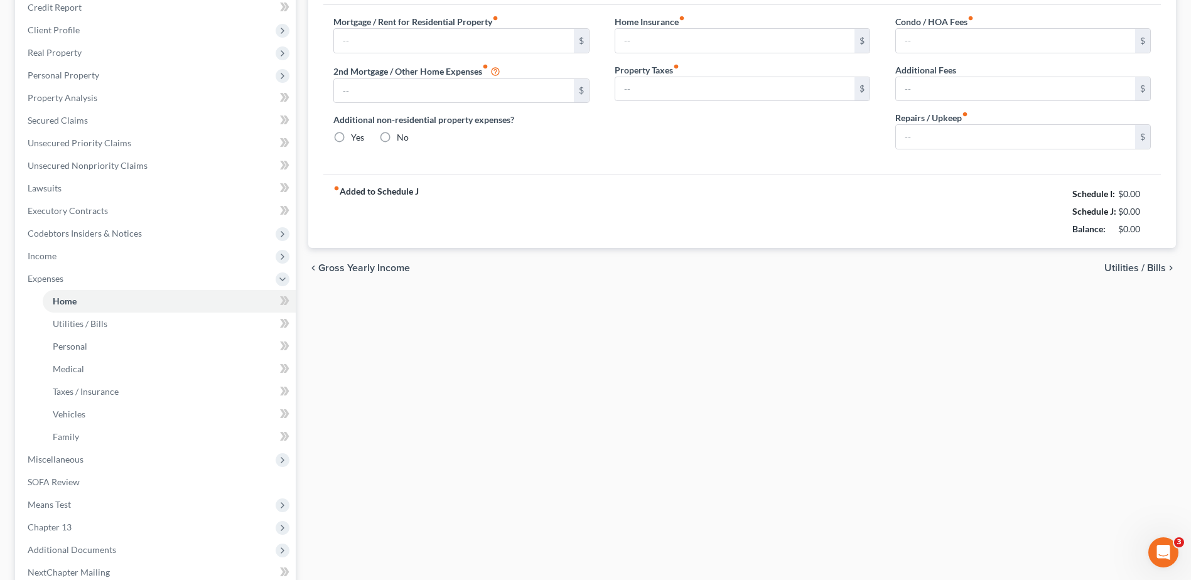
type input "1,400.00"
type input "0.00"
radio input "true"
type input "0.00"
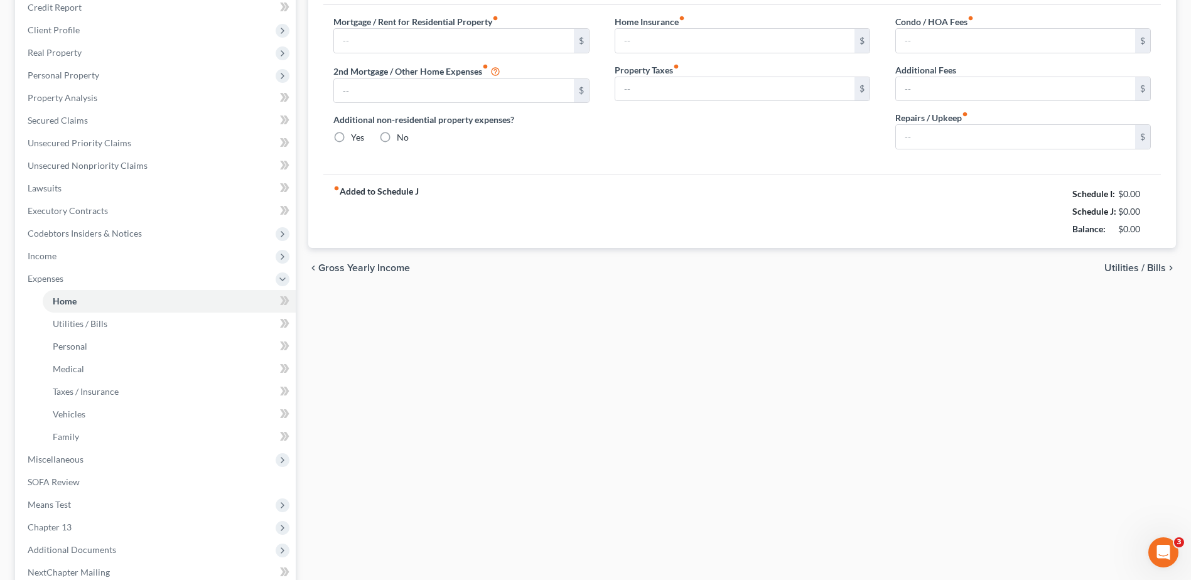
type input "0.00"
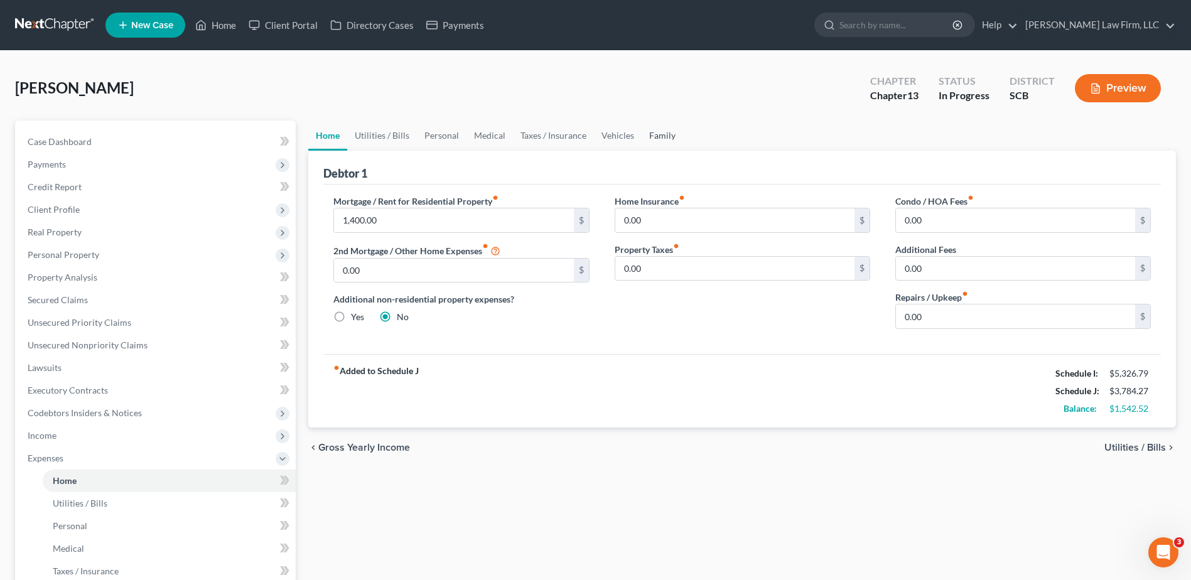
click at [663, 137] on link "Family" at bounding box center [661, 136] width 41 height 30
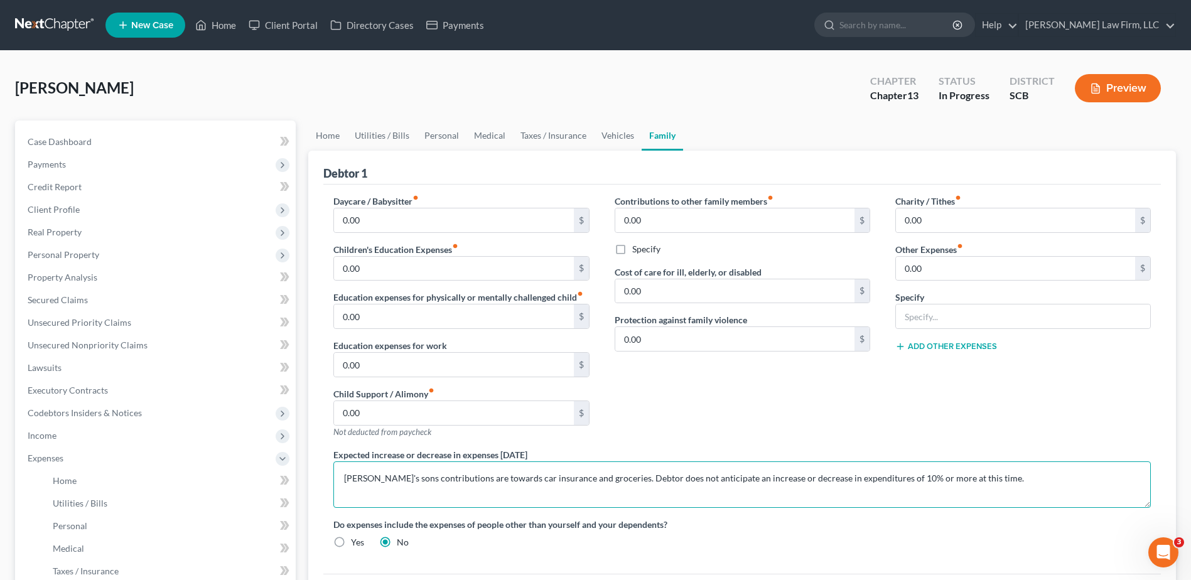
click at [608, 478] on textarea "[PERSON_NAME]'s sons contributions are towards car insurance and groceries. Deb…" at bounding box center [741, 484] width 817 height 46
drag, startPoint x: 841, startPoint y: 479, endPoint x: 607, endPoint y: 473, distance: 234.2
click at [607, 473] on textarea "[PERSON_NAME]'s sons contributions are towards car insurance and groceries. Deb…" at bounding box center [741, 484] width 817 height 46
type textarea "[PERSON_NAME]'s sons contributions are towards car insurance and groceries. Deb…"
click at [158, 144] on link "Case Dashboard" at bounding box center [157, 142] width 278 height 23
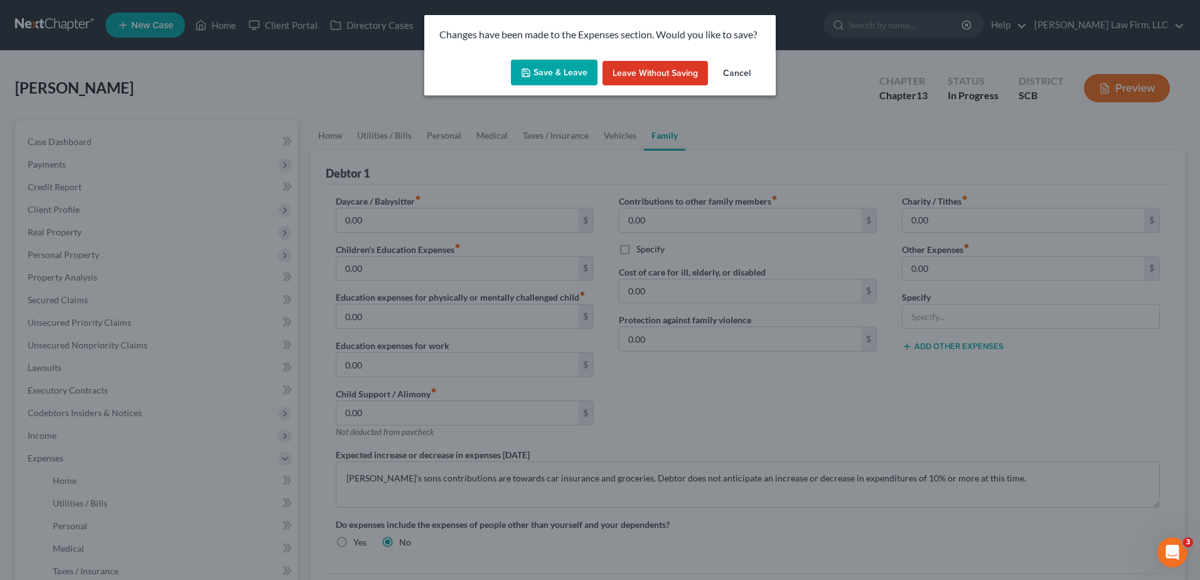
click at [581, 76] on button "Save & Leave" at bounding box center [554, 73] width 87 height 26
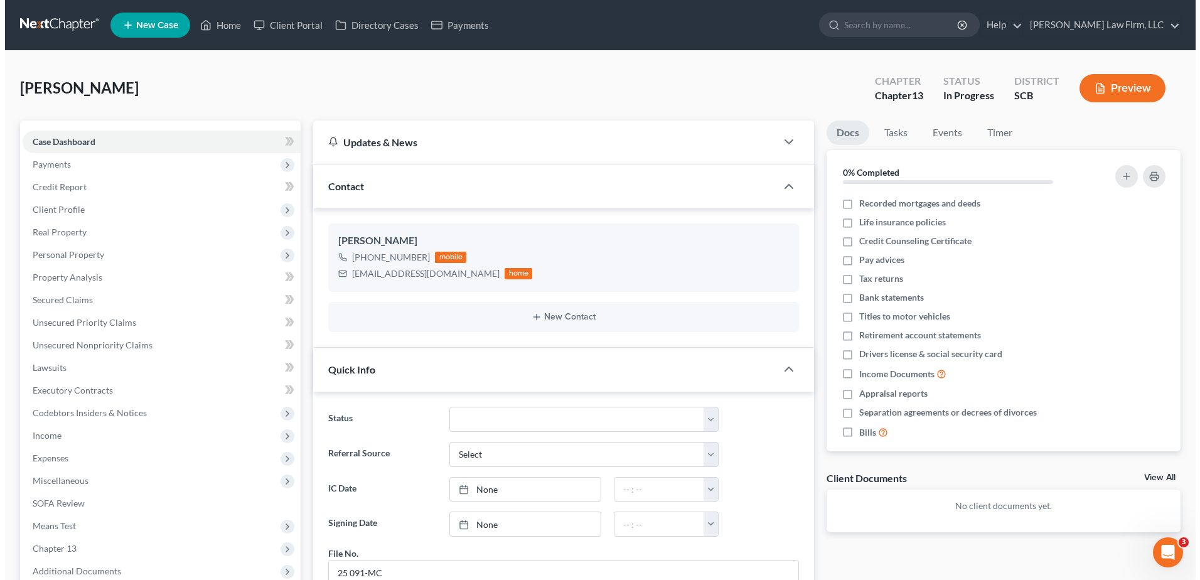
scroll to position [63, 0]
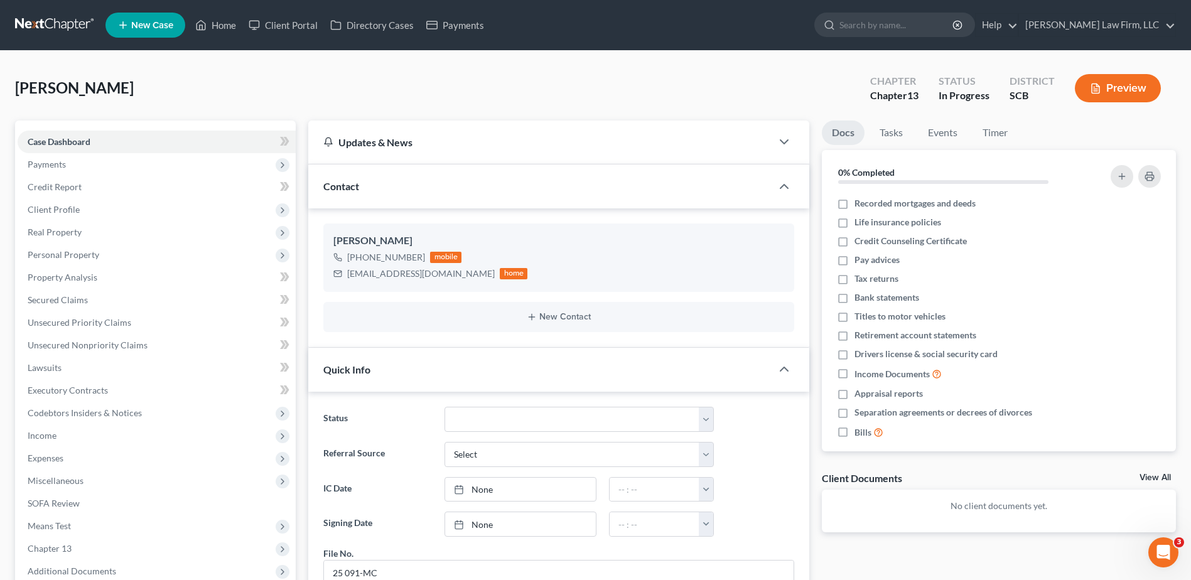
click at [1117, 89] on button "Preview" at bounding box center [1118, 88] width 86 height 28
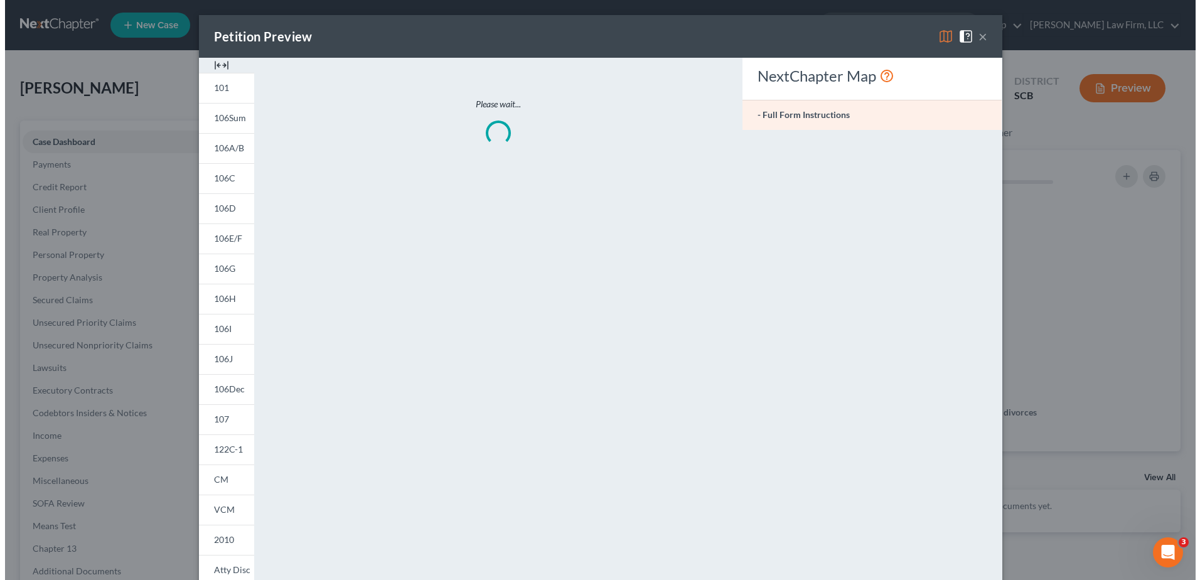
scroll to position [1080, 0]
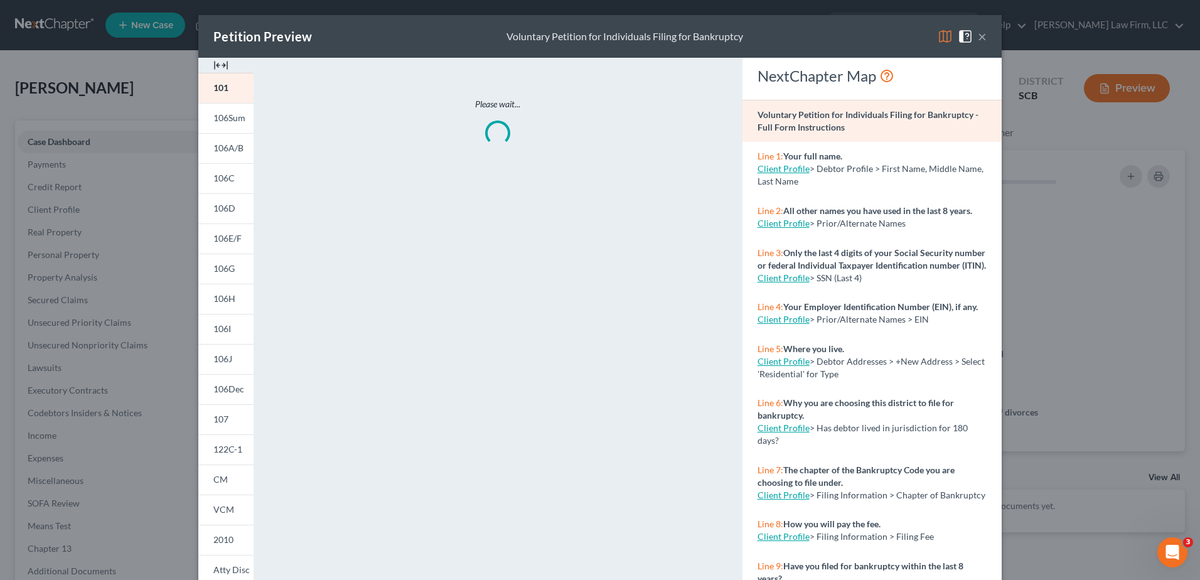
click at [221, 151] on span "106A/B" at bounding box center [228, 147] width 30 height 11
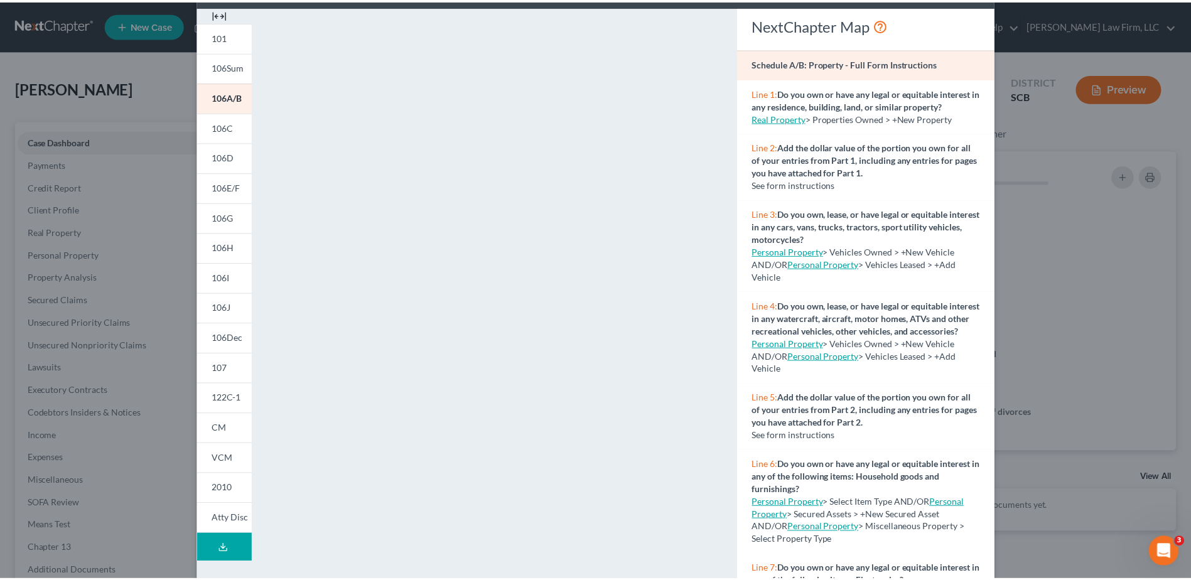
scroll to position [0, 0]
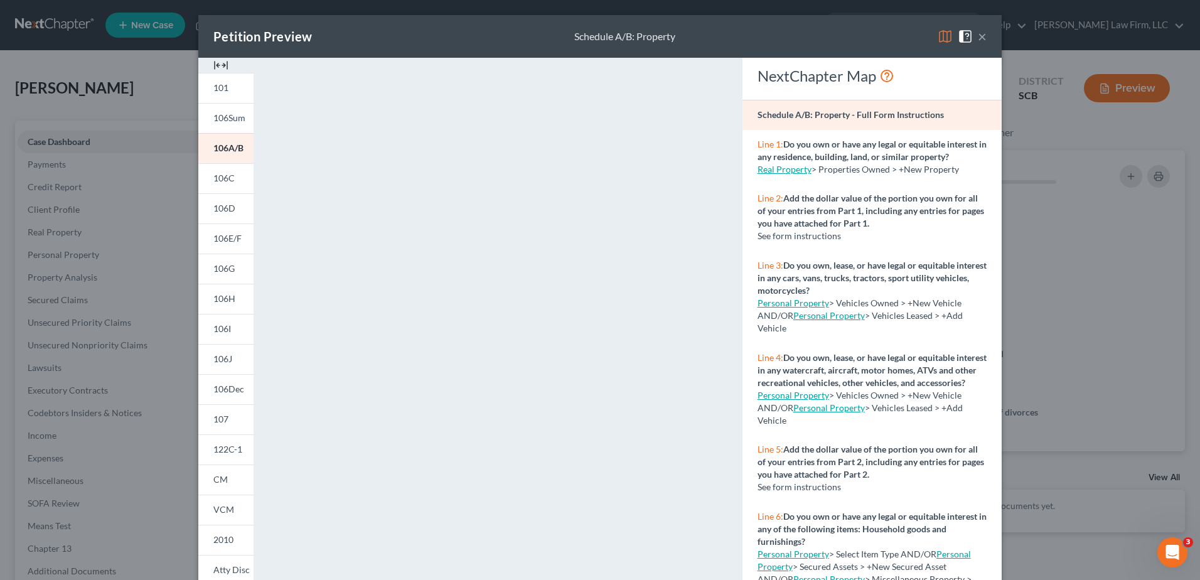
click at [980, 38] on button "×" at bounding box center [982, 36] width 9 height 15
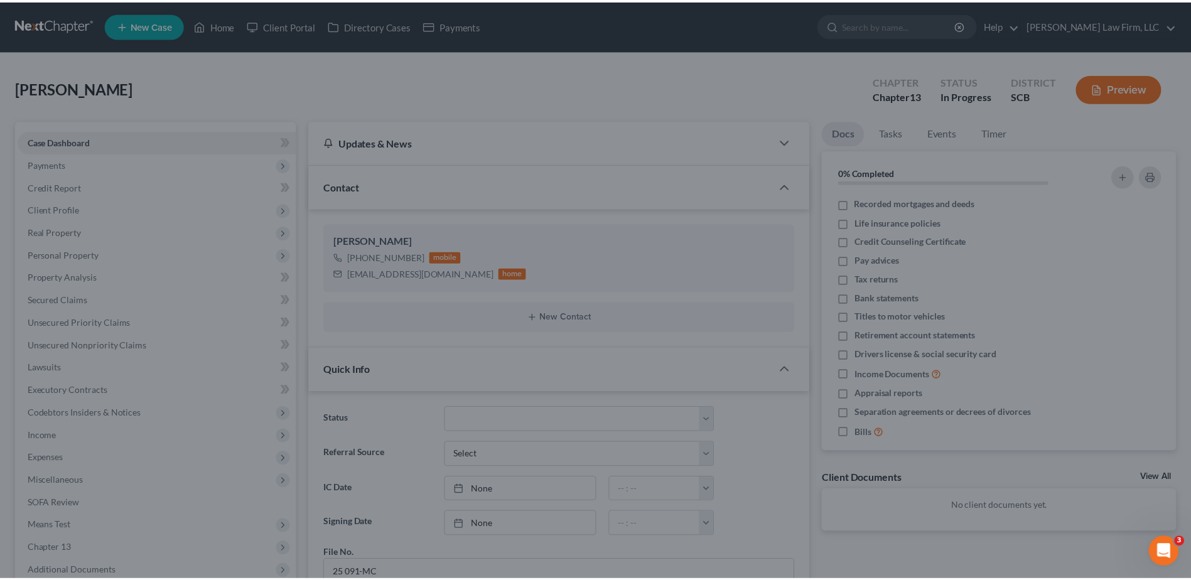
scroll to position [1092, 0]
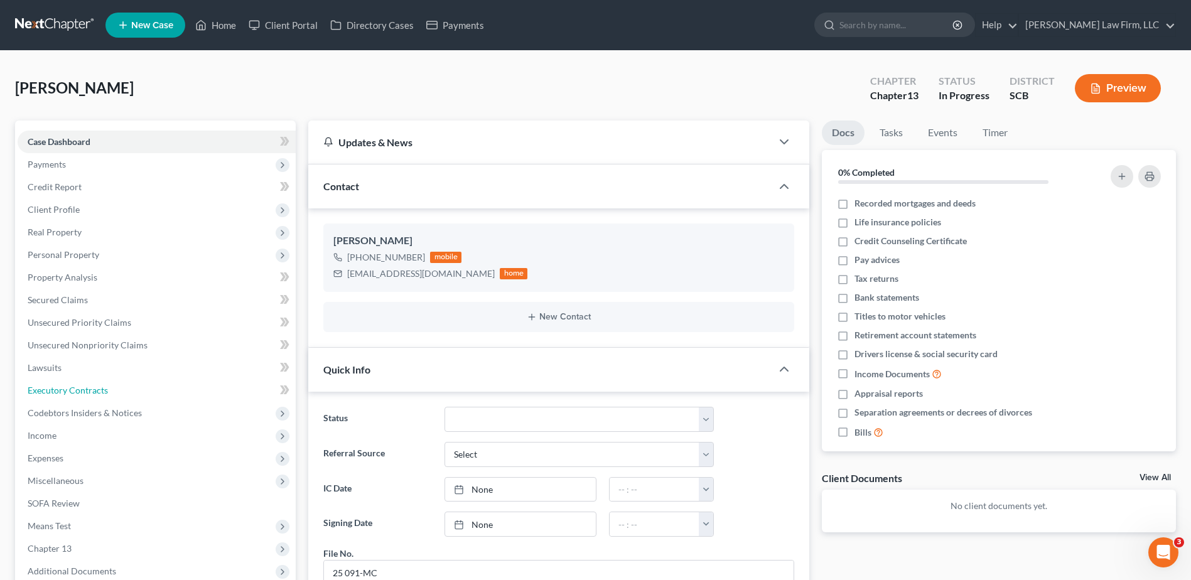
click at [77, 386] on span "Executory Contracts" at bounding box center [68, 390] width 80 height 11
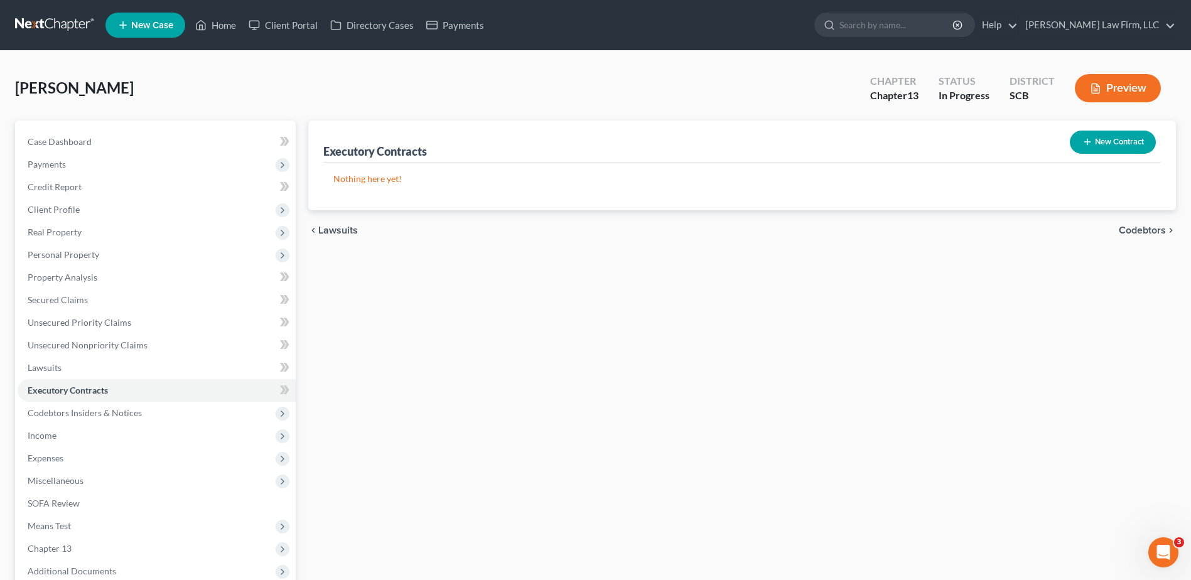
click at [1128, 142] on button "New Contract" at bounding box center [1112, 142] width 86 height 23
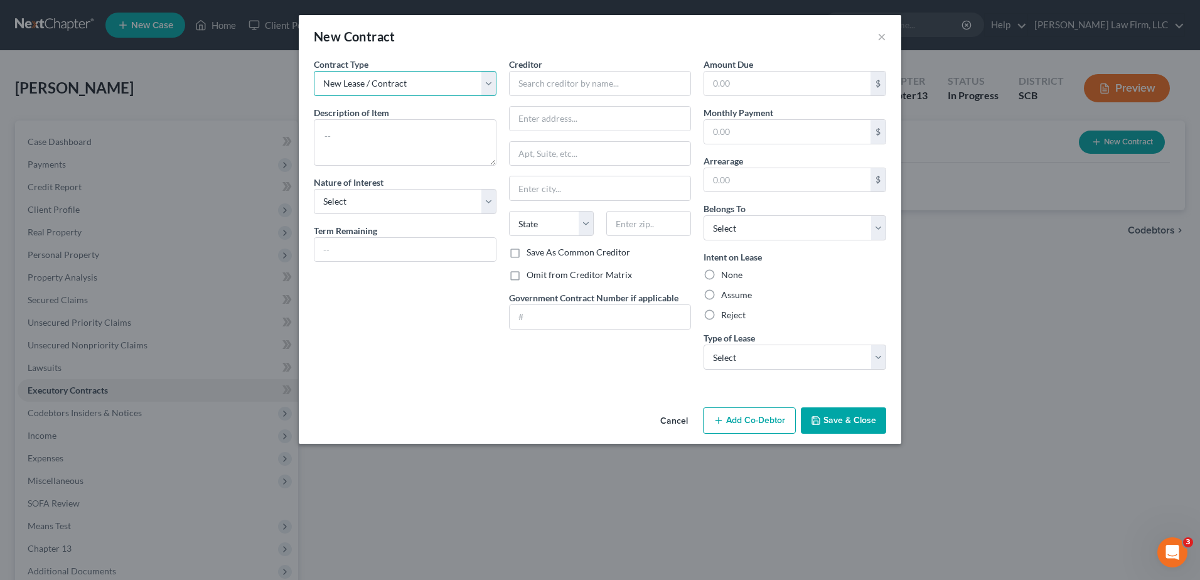
click at [439, 88] on select "New Lease / Contract New Timeshare" at bounding box center [405, 83] width 183 height 25
click at [881, 35] on button "×" at bounding box center [881, 36] width 9 height 15
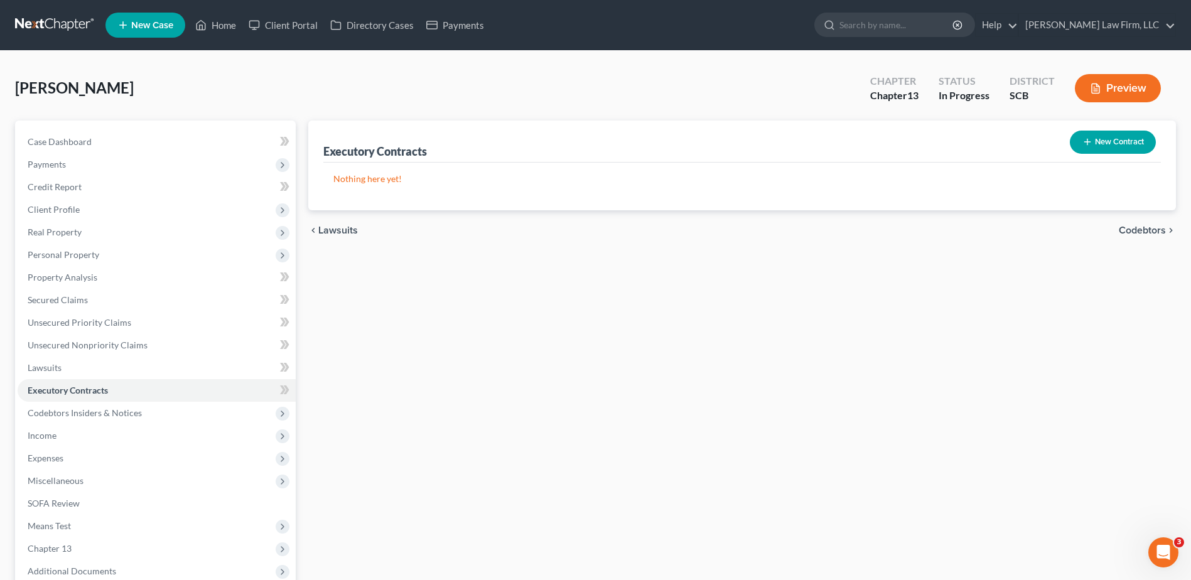
click at [58, 235] on span "Real Property" at bounding box center [55, 232] width 54 height 11
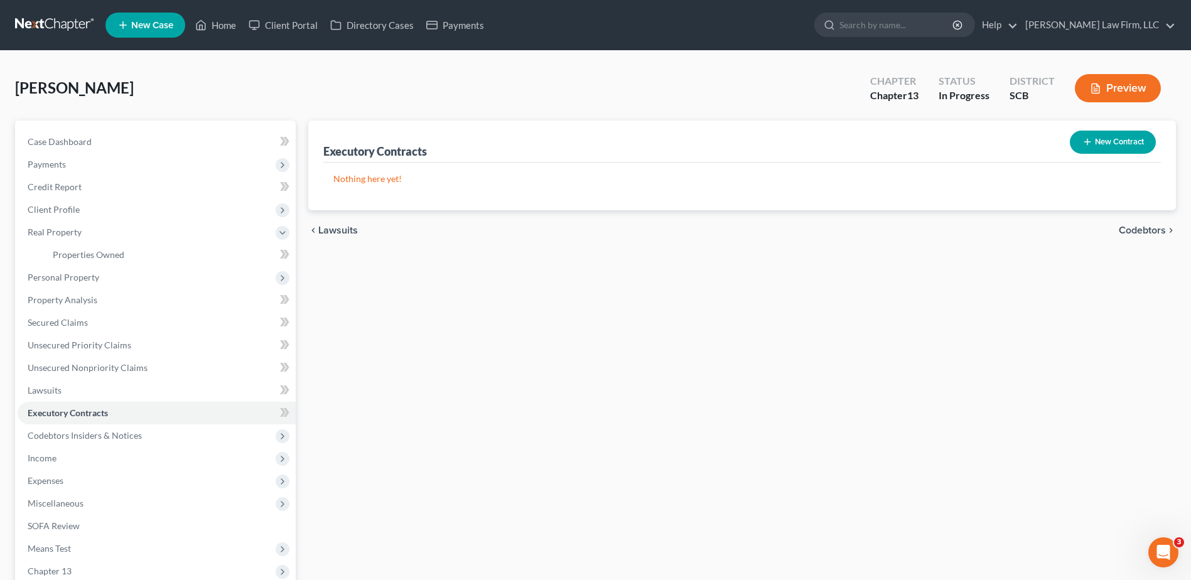
click at [61, 234] on span "Real Property" at bounding box center [55, 232] width 54 height 11
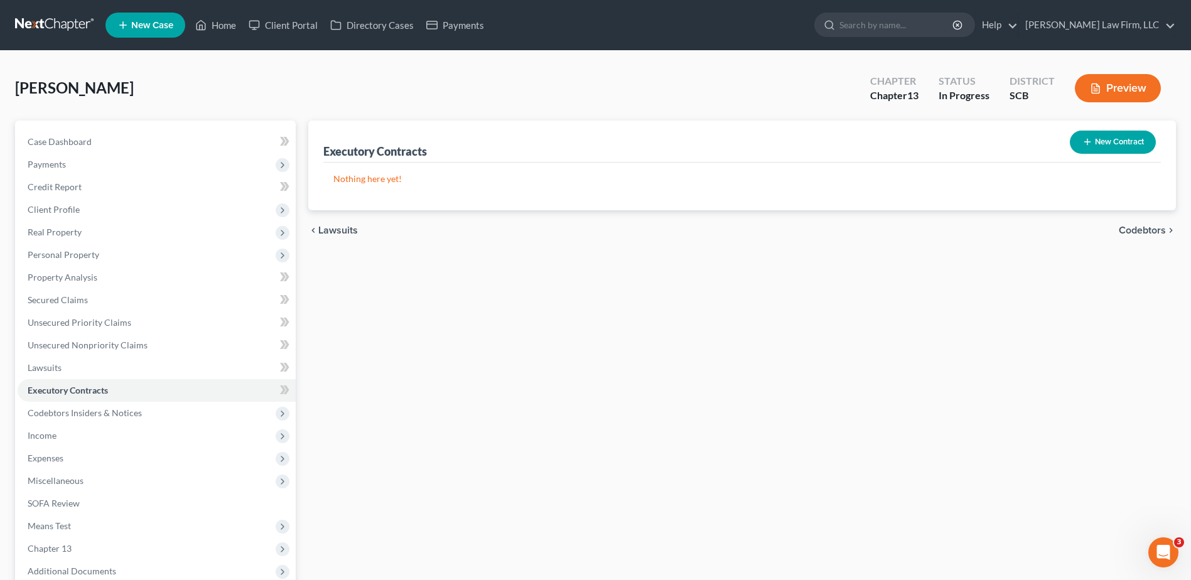
click at [63, 257] on span "Personal Property" at bounding box center [64, 254] width 72 height 11
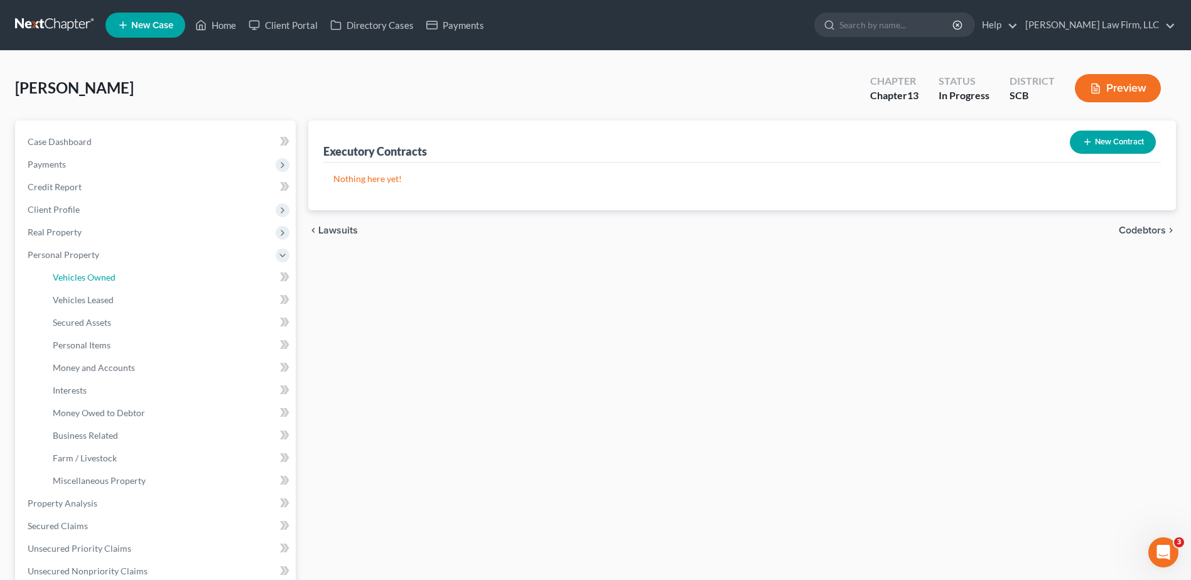
click at [86, 273] on span "Vehicles Owned" at bounding box center [84, 277] width 63 height 11
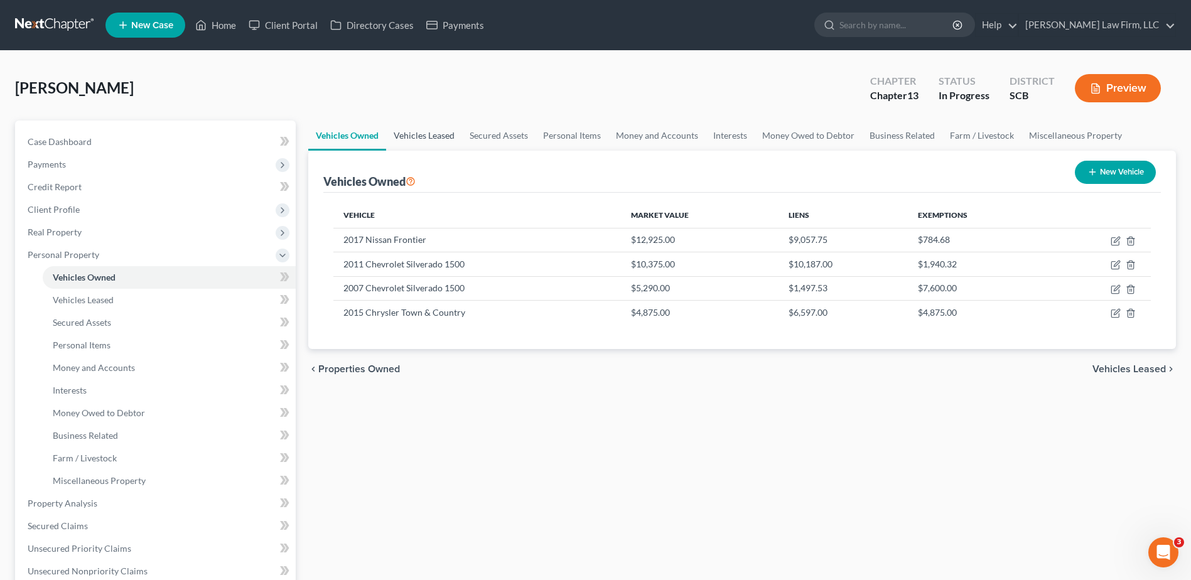
click at [427, 131] on link "Vehicles Leased" at bounding box center [424, 136] width 76 height 30
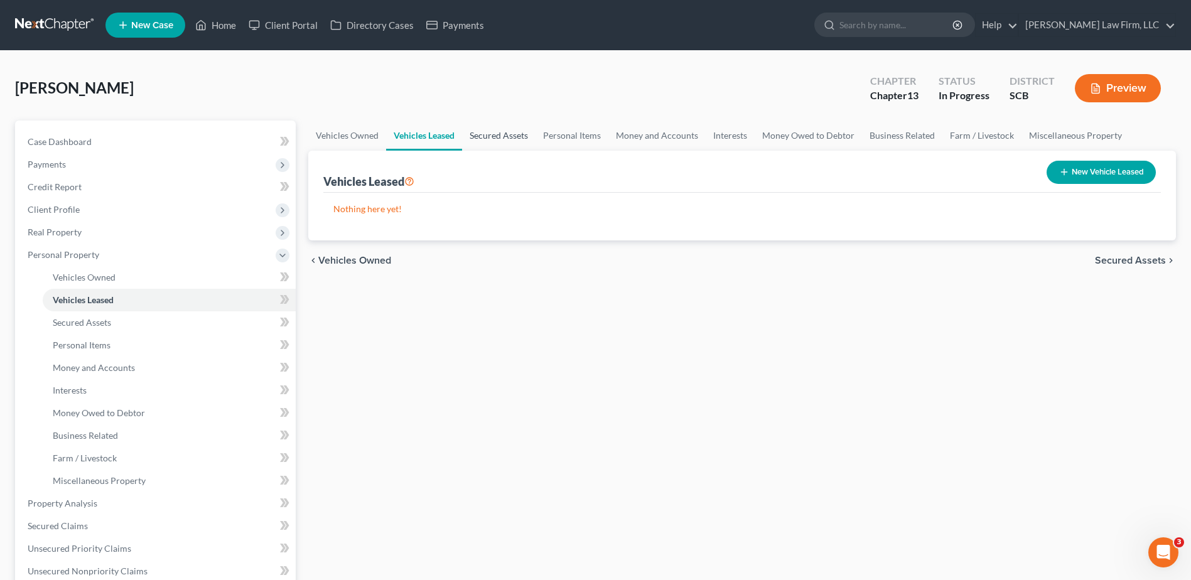
click at [496, 137] on link "Secured Assets" at bounding box center [498, 136] width 73 height 30
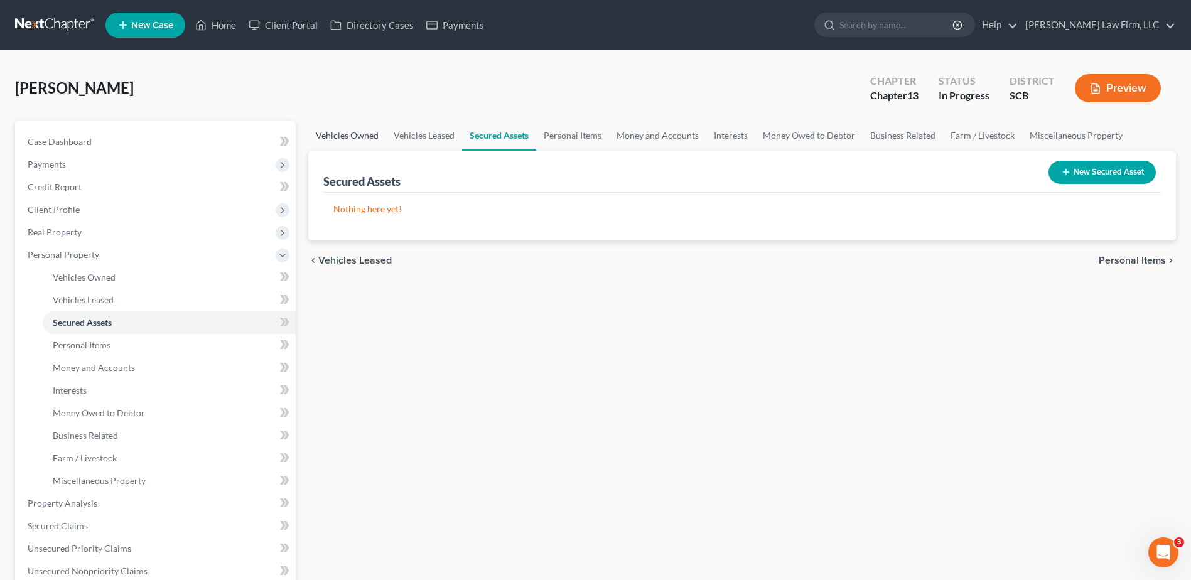
click at [351, 137] on link "Vehicles Owned" at bounding box center [347, 136] width 78 height 30
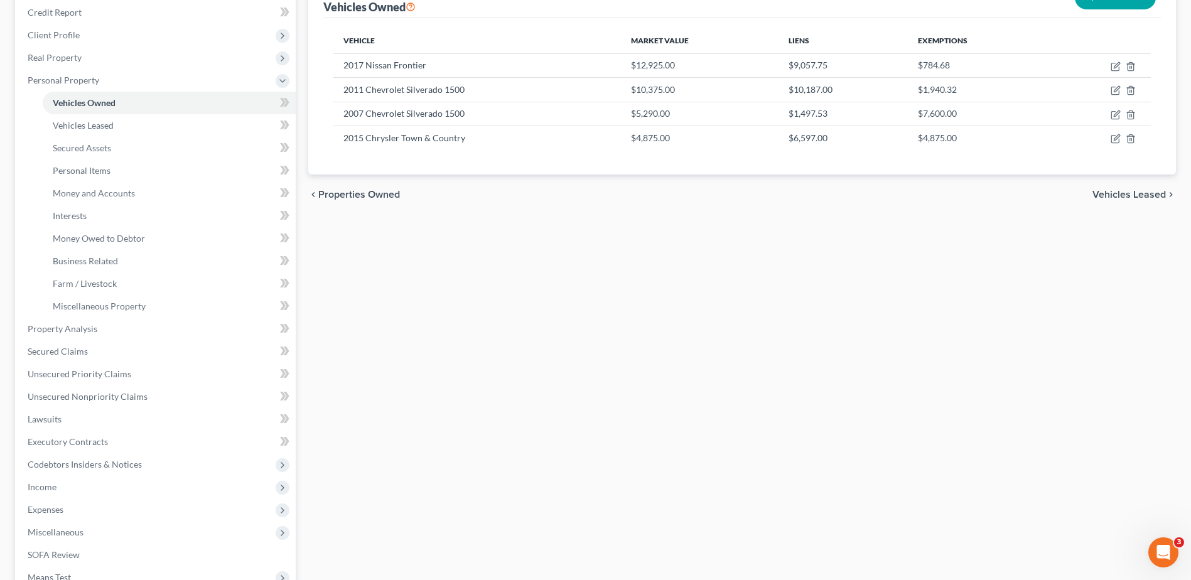
scroll to position [188, 0]
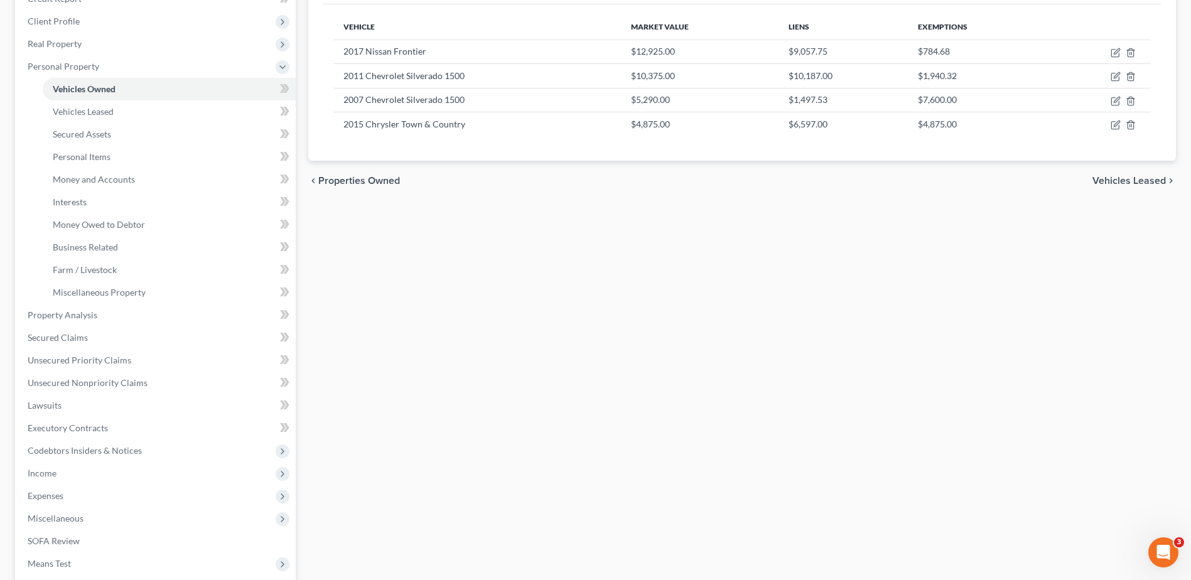
click at [280, 65] on icon at bounding box center [282, 67] width 10 height 10
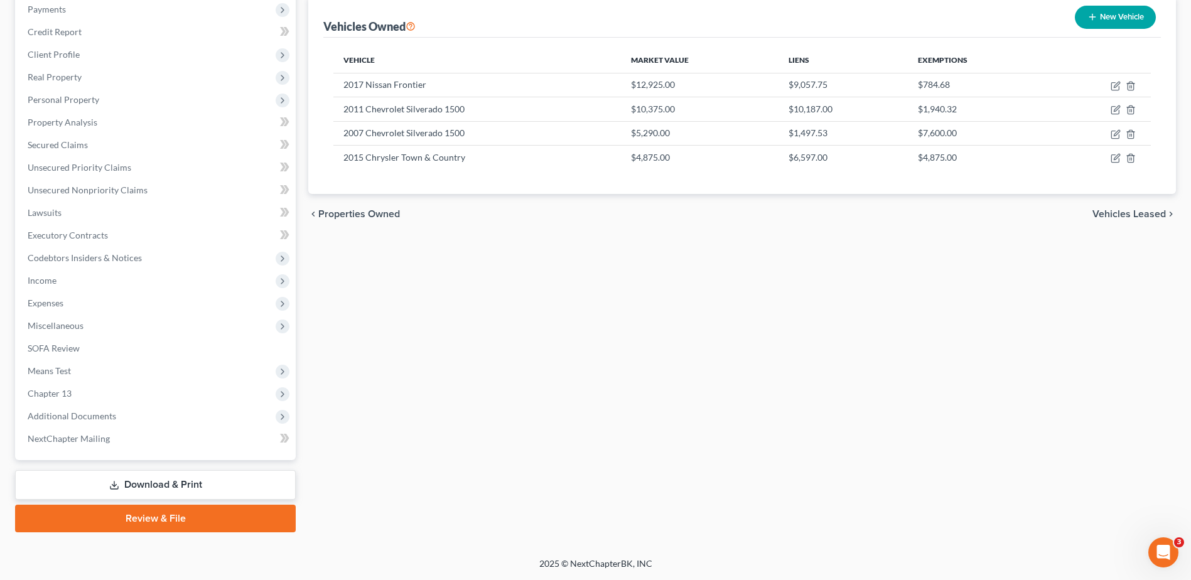
scroll to position [155, 0]
click at [92, 328] on span "Miscellaneous" at bounding box center [157, 325] width 278 height 23
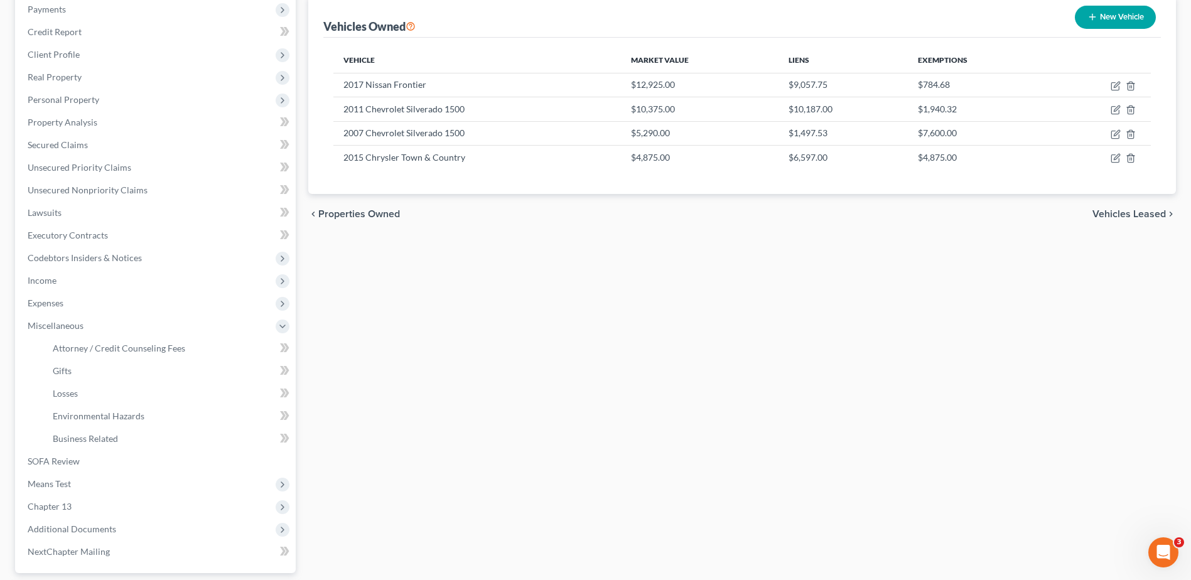
scroll to position [188, 0]
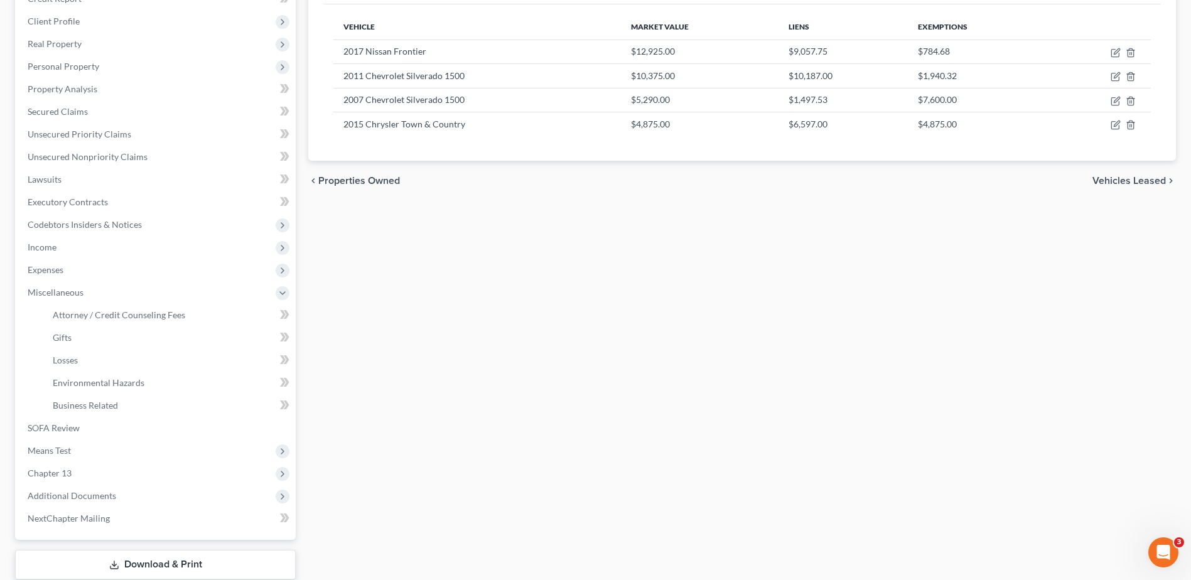
click at [80, 288] on span "Miscellaneous" at bounding box center [56, 292] width 56 height 11
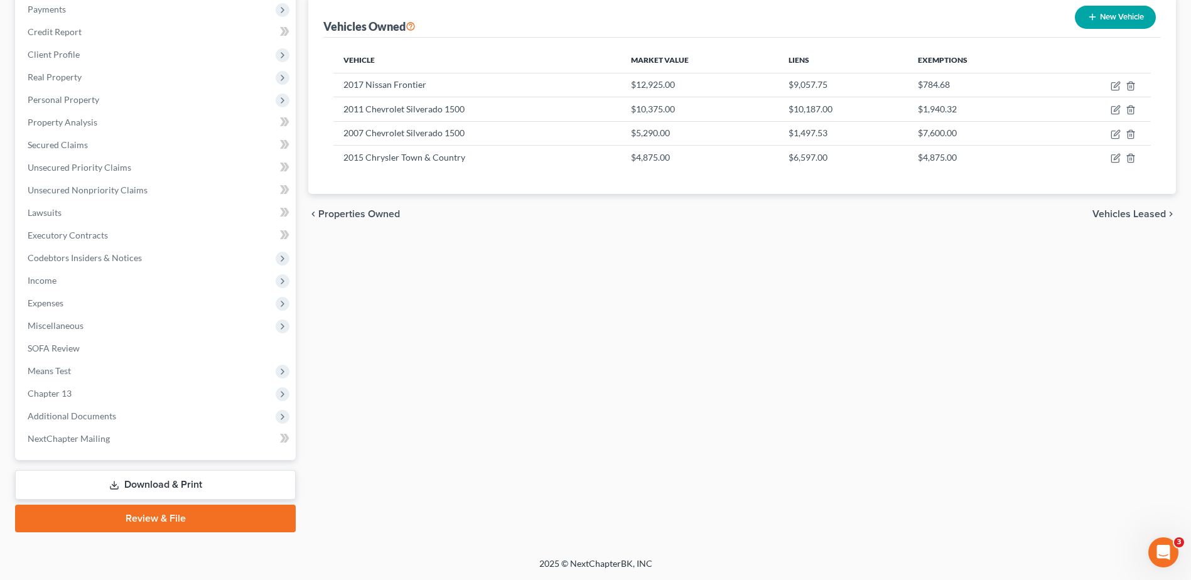
scroll to position [155, 0]
click at [70, 304] on span "Expenses" at bounding box center [157, 303] width 278 height 23
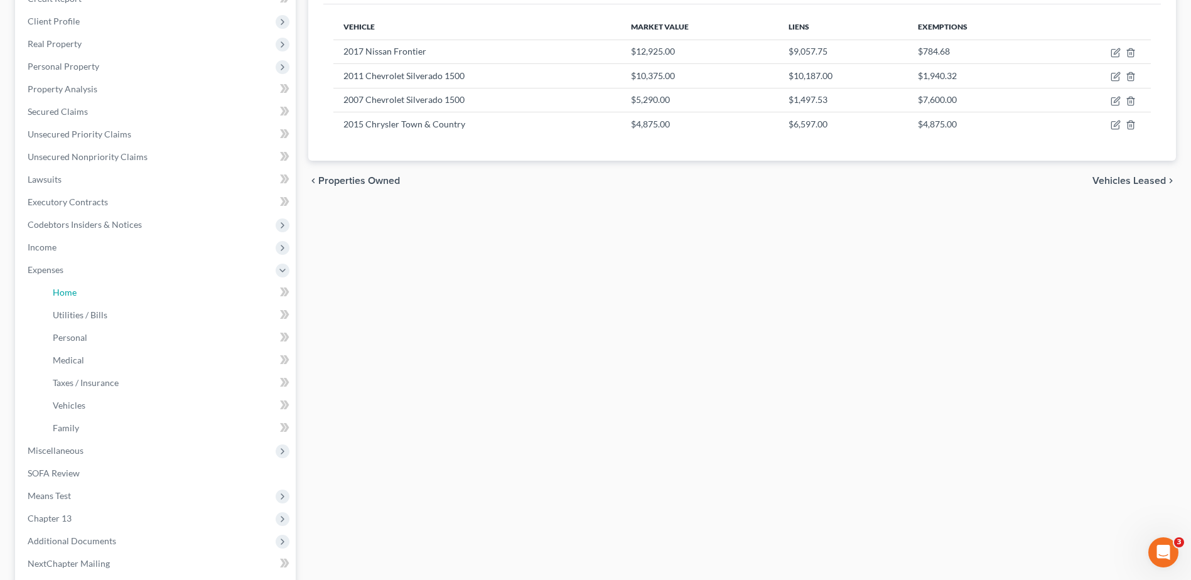
click at [82, 300] on link "Home" at bounding box center [169, 292] width 253 height 23
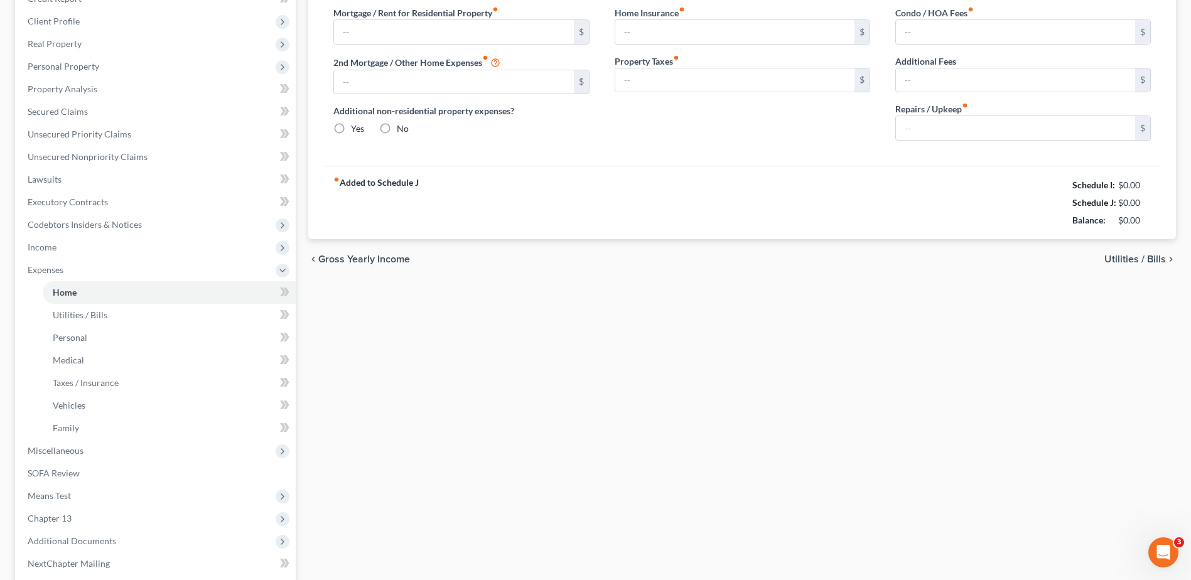
scroll to position [124, 0]
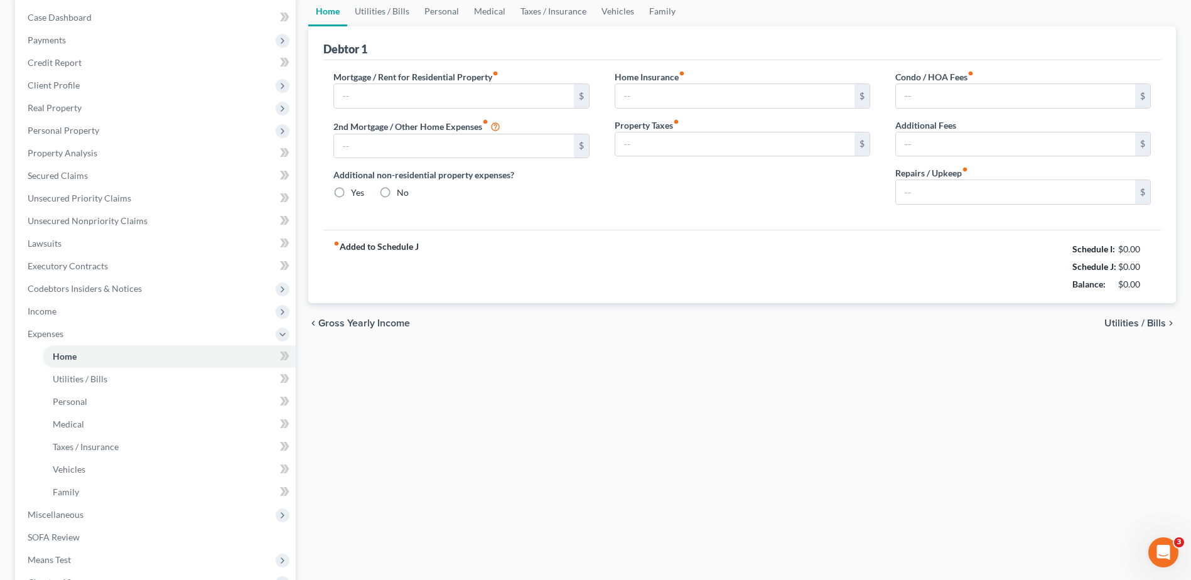
type input "1,400.00"
type input "0.00"
radio input "true"
type input "0.00"
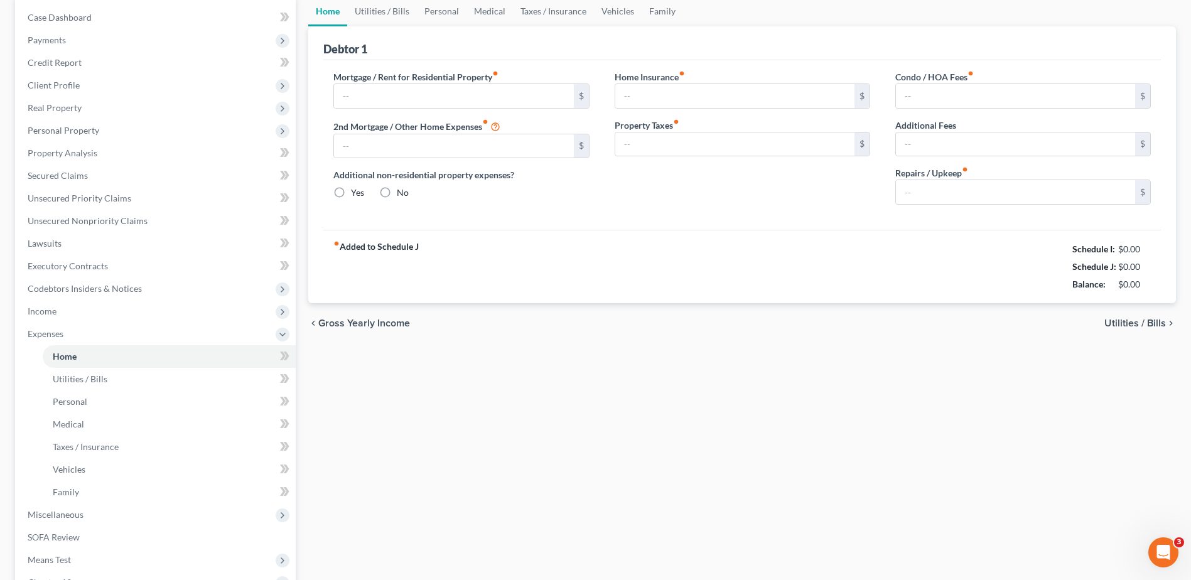
type input "0.00"
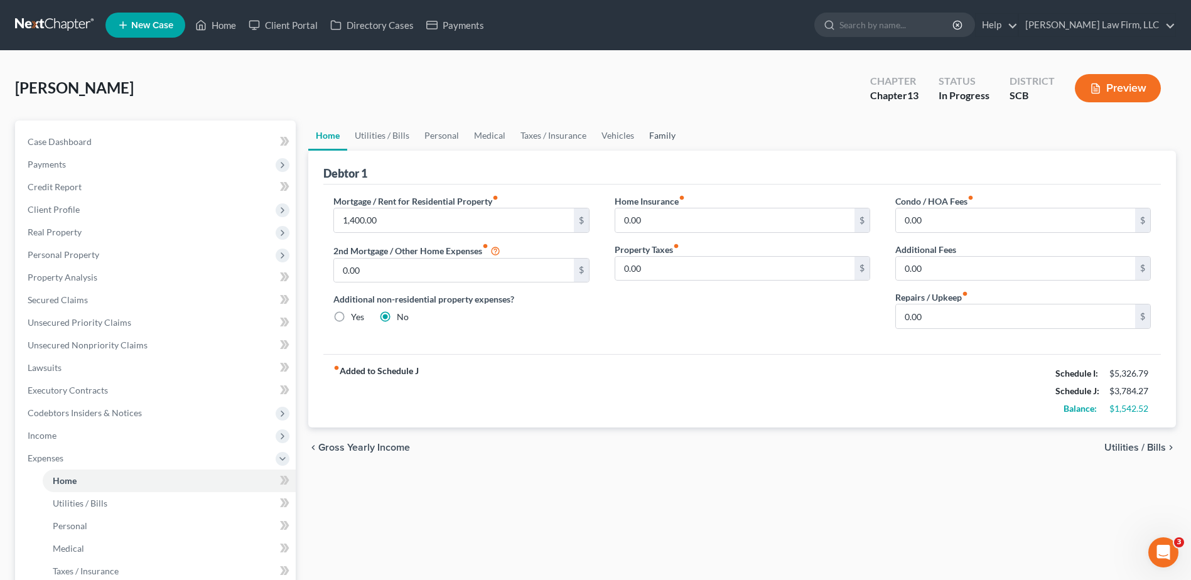
click at [650, 136] on link "Family" at bounding box center [661, 136] width 41 height 30
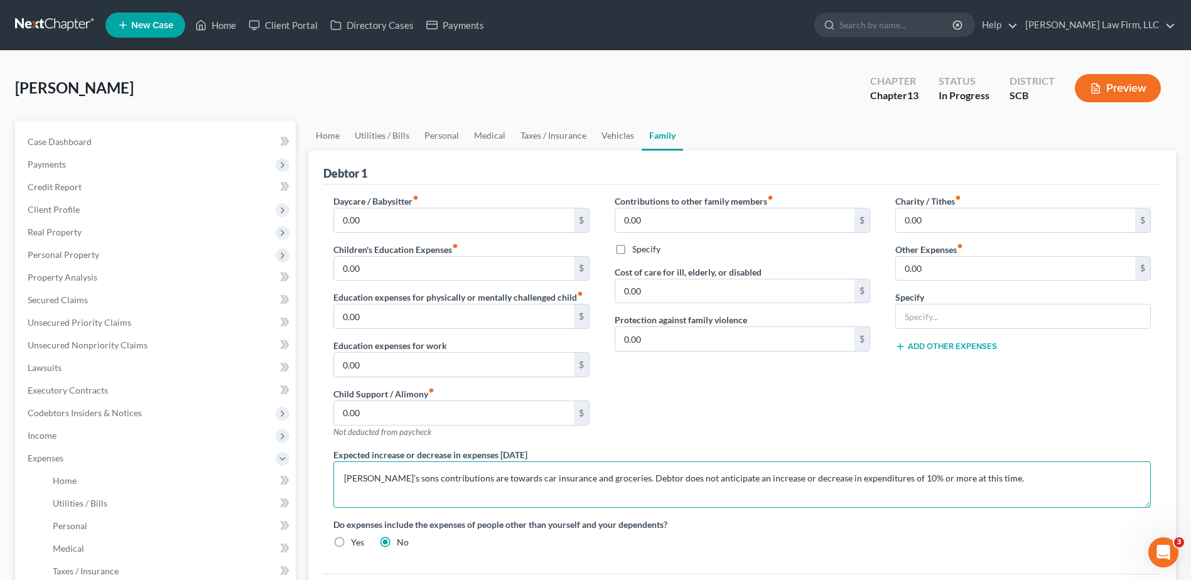
click at [606, 477] on textarea "[PERSON_NAME]'s sons contributions are towards car insurance and groceries. Deb…" at bounding box center [741, 484] width 817 height 46
drag, startPoint x: 870, startPoint y: 480, endPoint x: 608, endPoint y: 475, distance: 261.8
click at [608, 475] on textarea "[PERSON_NAME]'s sons contributions are towards car insurance and groceries. [PE…" at bounding box center [741, 484] width 817 height 46
type textarea "[PERSON_NAME]'s sons contributions are towards car insurance and groceries. Deb…"
click at [173, 146] on link "Case Dashboard" at bounding box center [157, 142] width 278 height 23
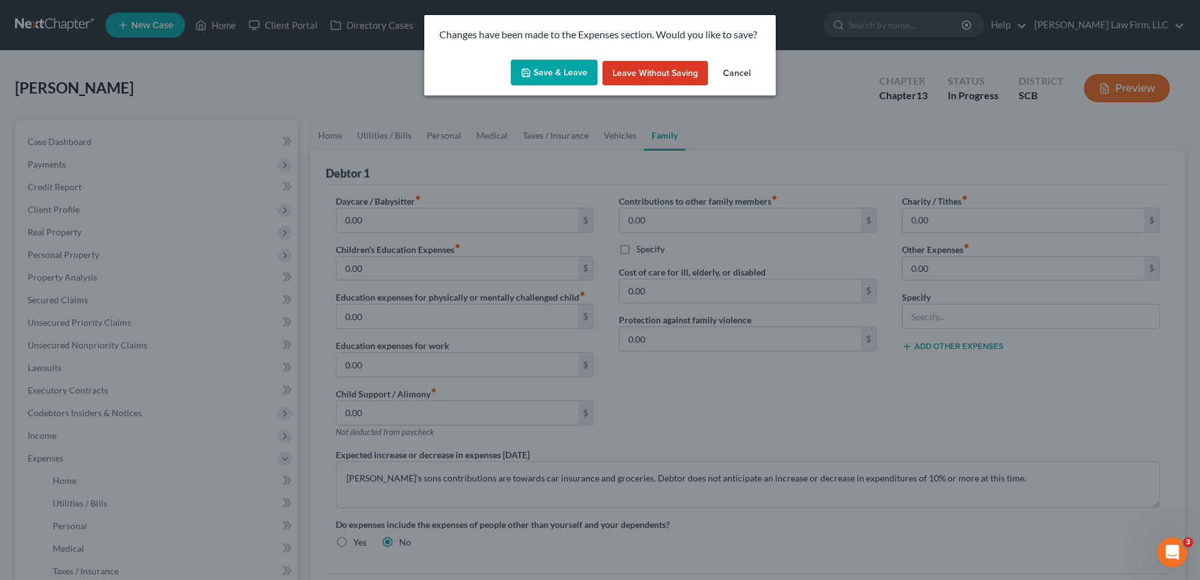
click at [546, 71] on button "Save & Leave" at bounding box center [554, 73] width 87 height 26
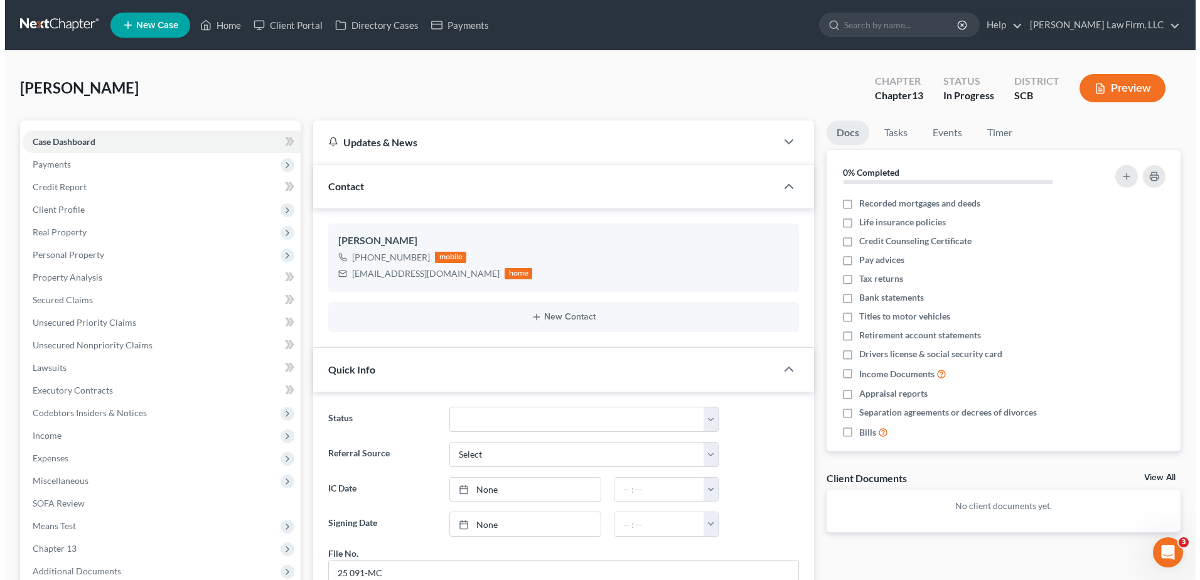
scroll to position [63, 0]
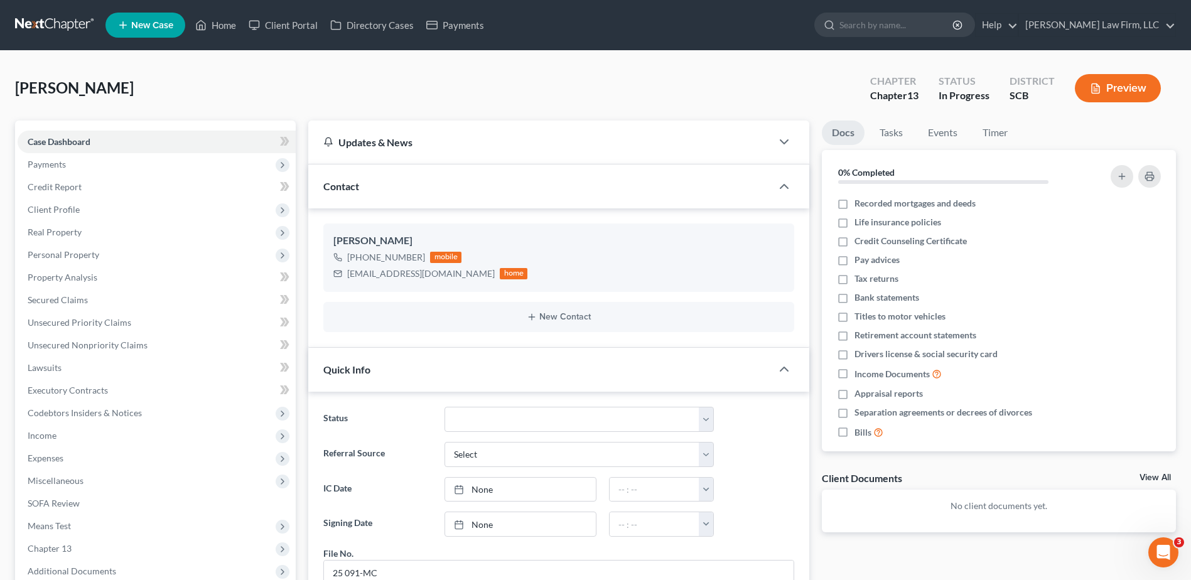
click at [121, 239] on span "Real Property" at bounding box center [157, 232] width 278 height 23
click at [83, 414] on span "Executory Contracts" at bounding box center [68, 412] width 80 height 11
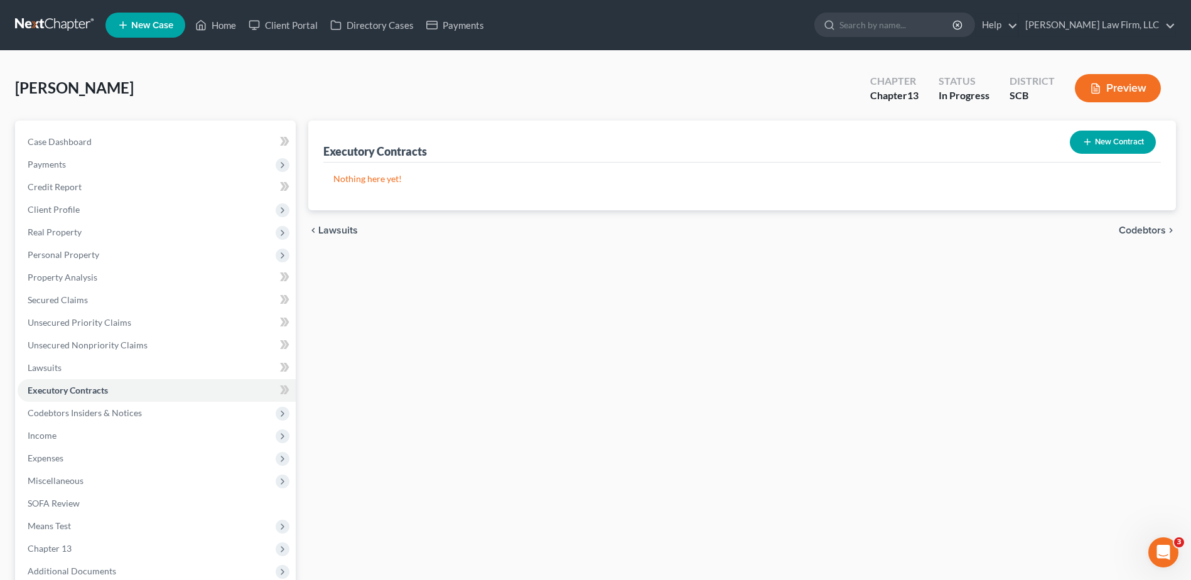
click at [1094, 147] on button "New Contract" at bounding box center [1112, 142] width 86 height 23
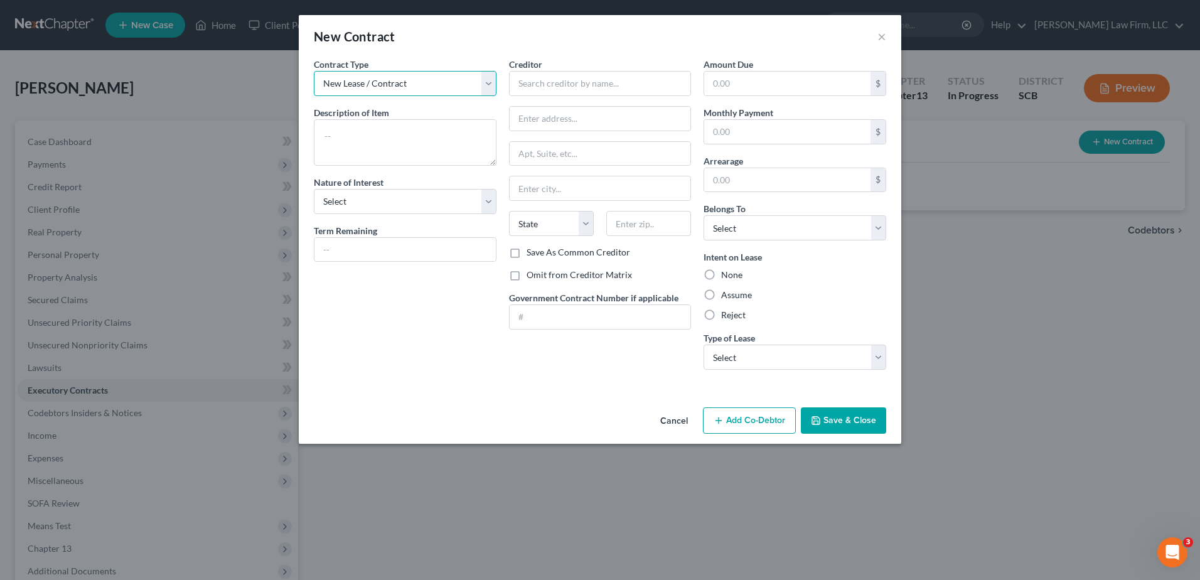
click at [415, 88] on select "New Lease / Contract New Timeshare" at bounding box center [405, 83] width 183 height 25
click at [314, 71] on select "New Lease / Contract New Timeshare" at bounding box center [405, 83] width 183 height 25
click at [378, 144] on textarea at bounding box center [405, 142] width 183 height 46
type textarea "R"
click at [877, 35] on button "×" at bounding box center [881, 36] width 9 height 15
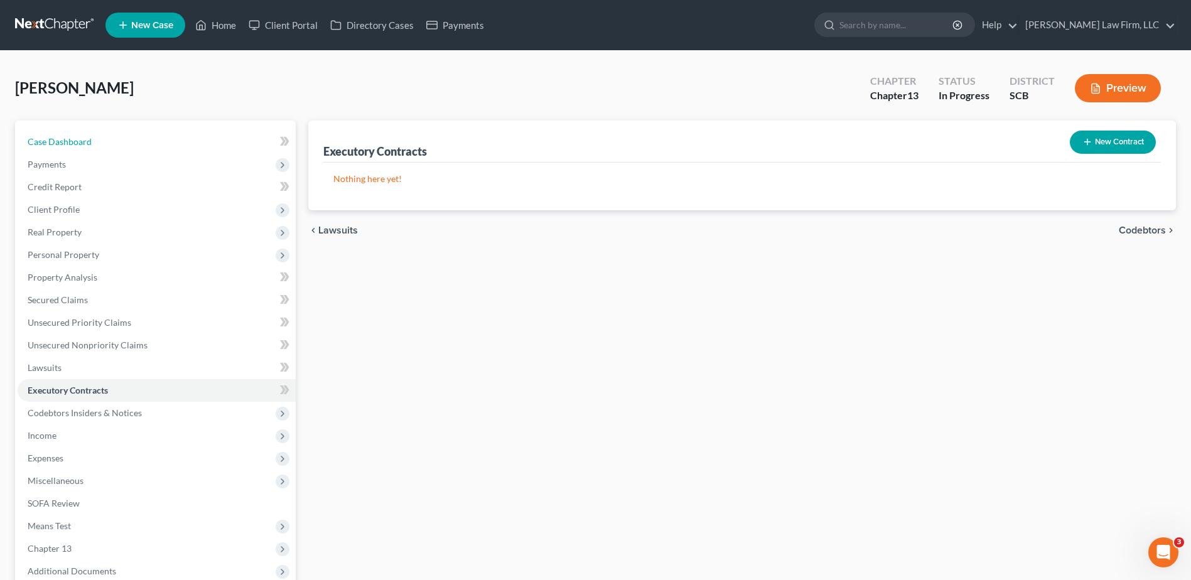
click at [78, 136] on span "Case Dashboard" at bounding box center [60, 141] width 64 height 11
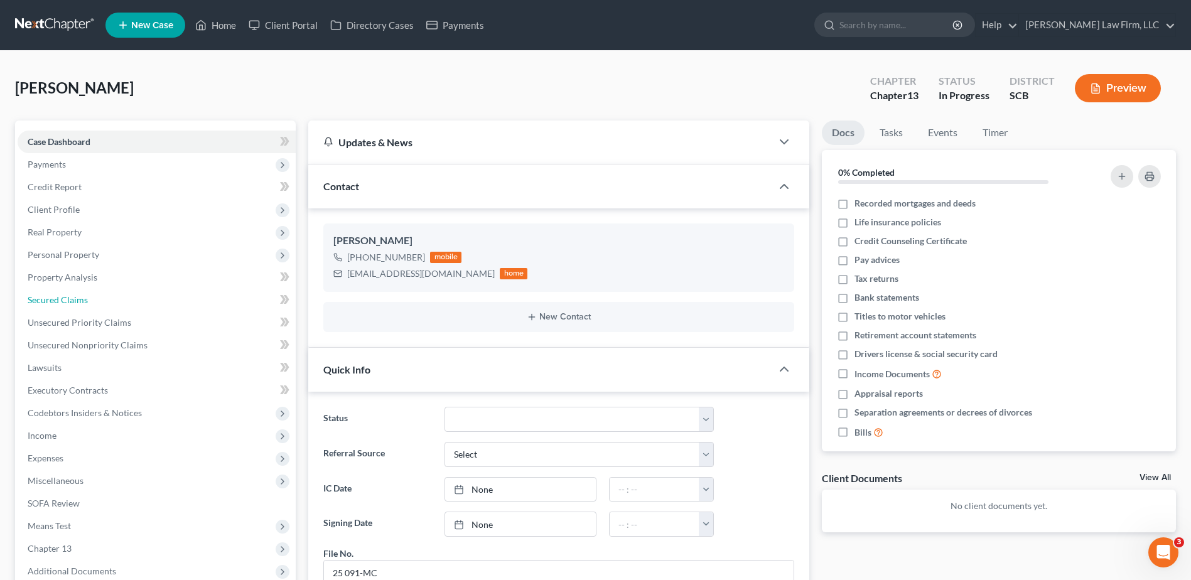
click at [80, 302] on span "Secured Claims" at bounding box center [58, 299] width 60 height 11
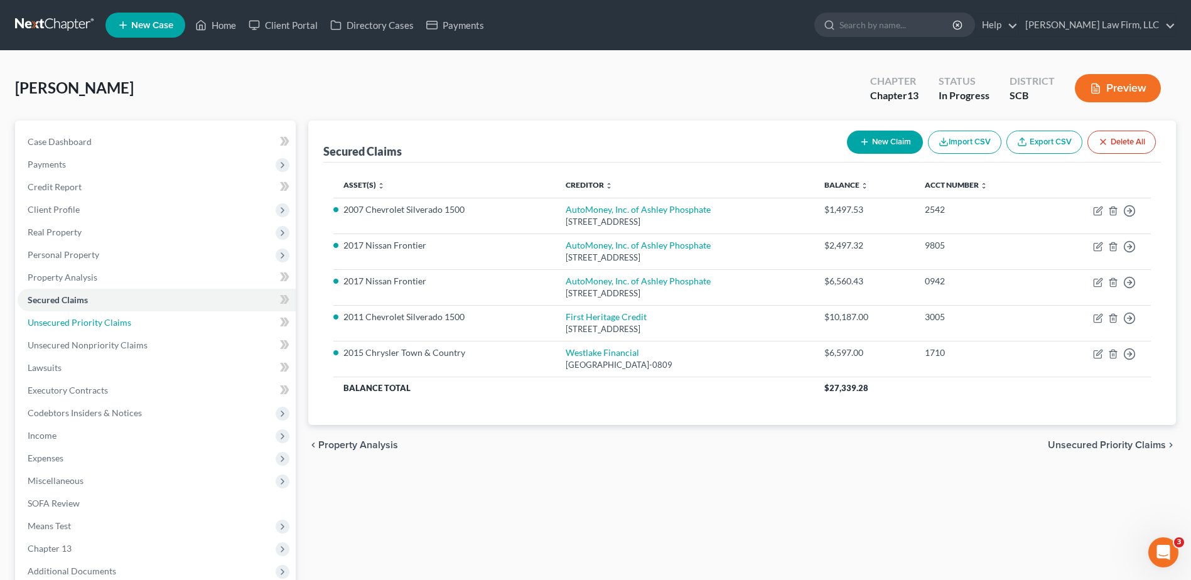
click at [83, 326] on span "Unsecured Priority Claims" at bounding box center [80, 322] width 104 height 11
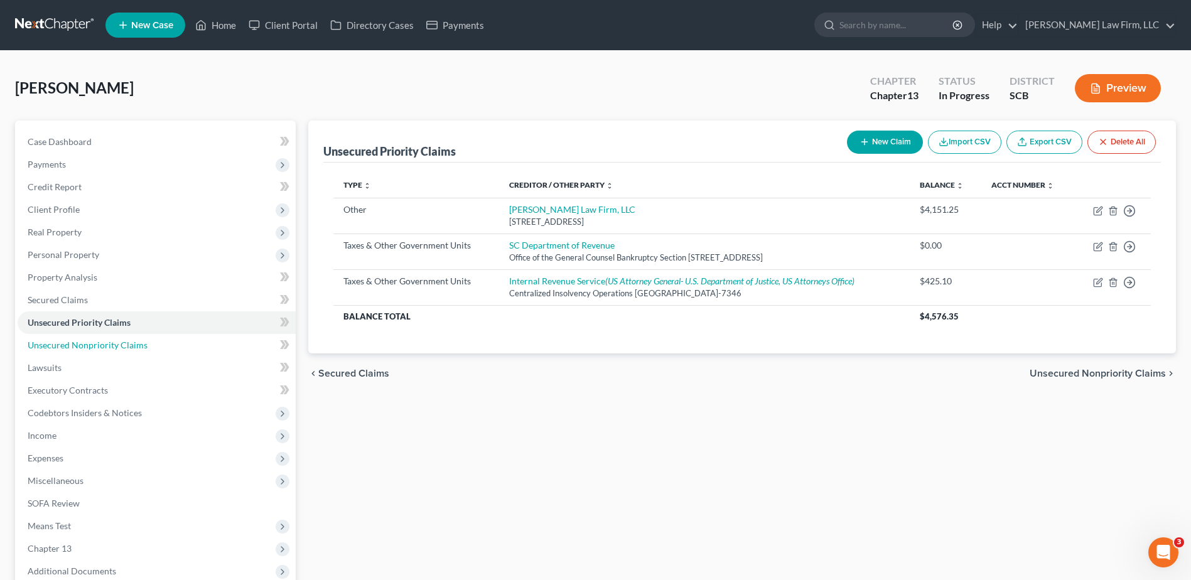
click at [82, 342] on span "Unsecured Nonpriority Claims" at bounding box center [88, 345] width 120 height 11
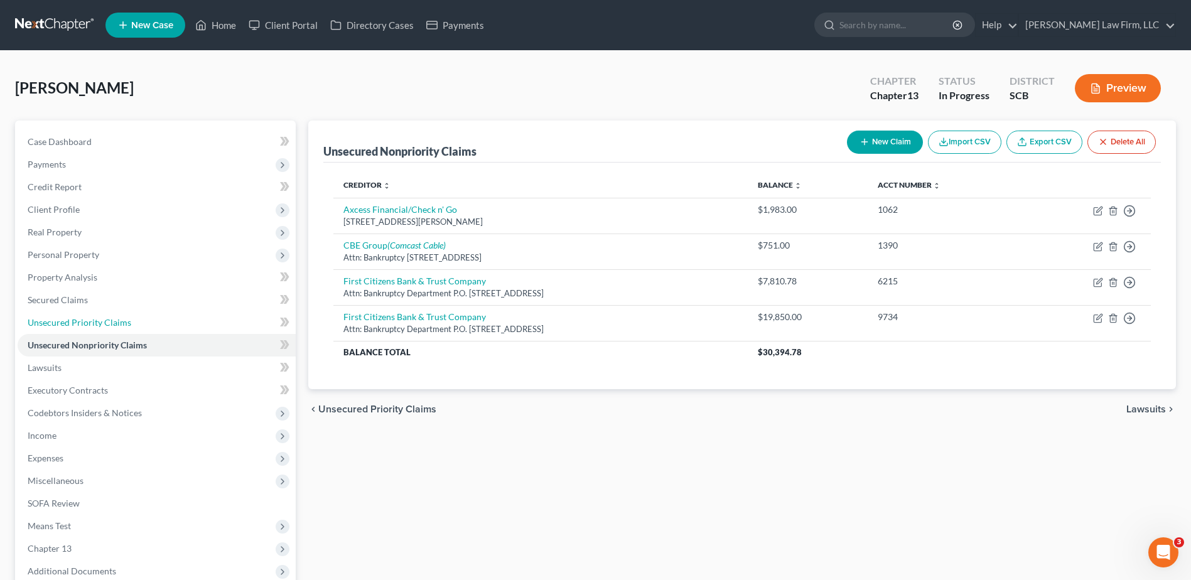
click at [79, 320] on span "Unsecured Priority Claims" at bounding box center [80, 322] width 104 height 11
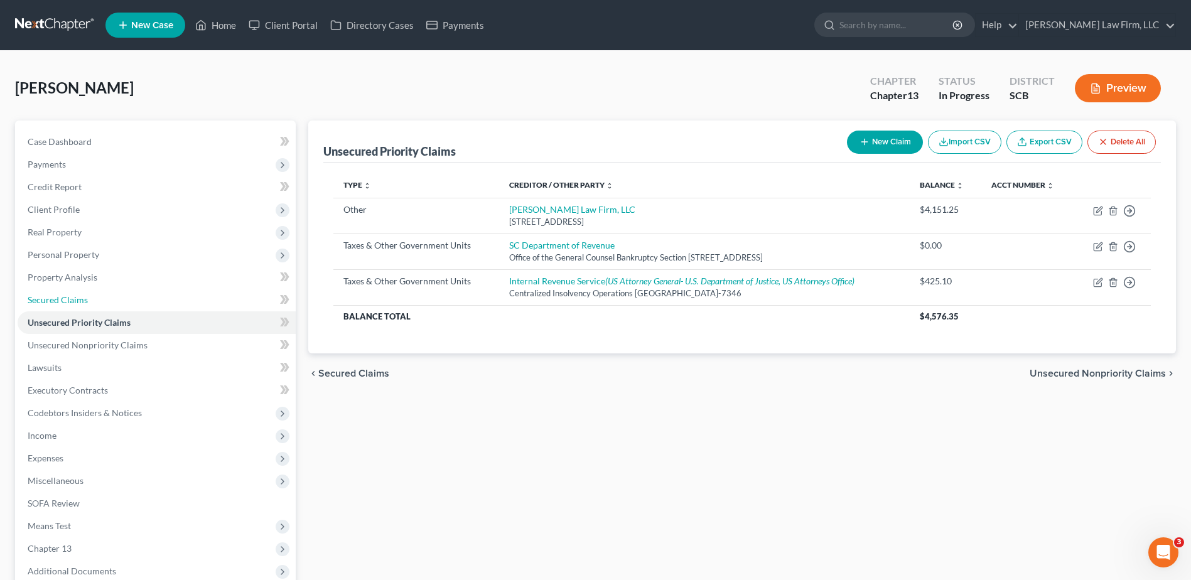
click at [79, 298] on span "Secured Claims" at bounding box center [58, 299] width 60 height 11
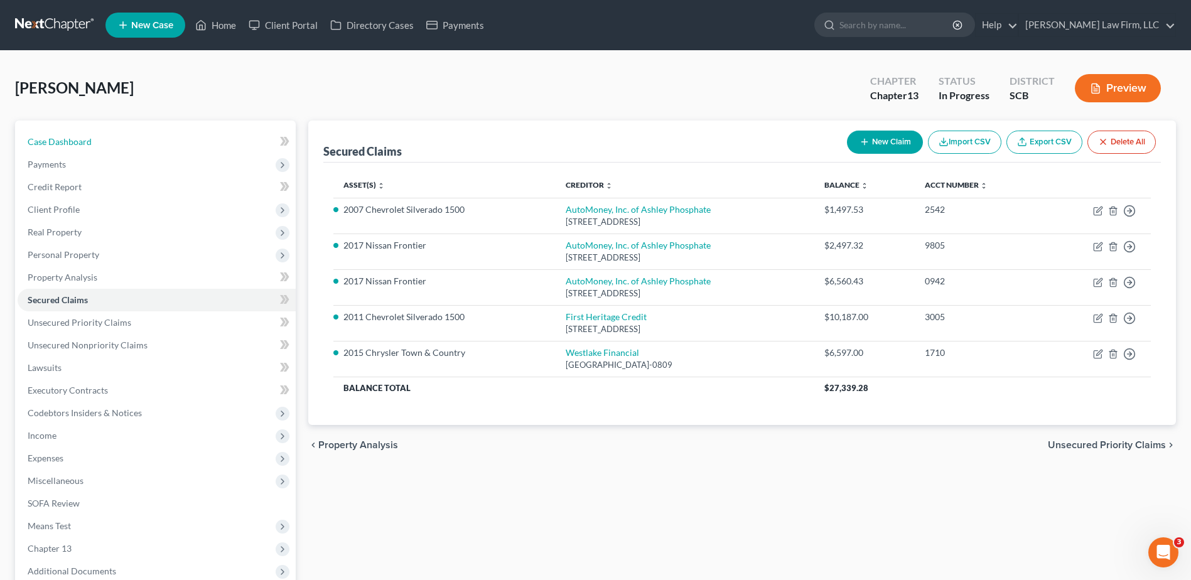
click at [126, 143] on link "Case Dashboard" at bounding box center [157, 142] width 278 height 23
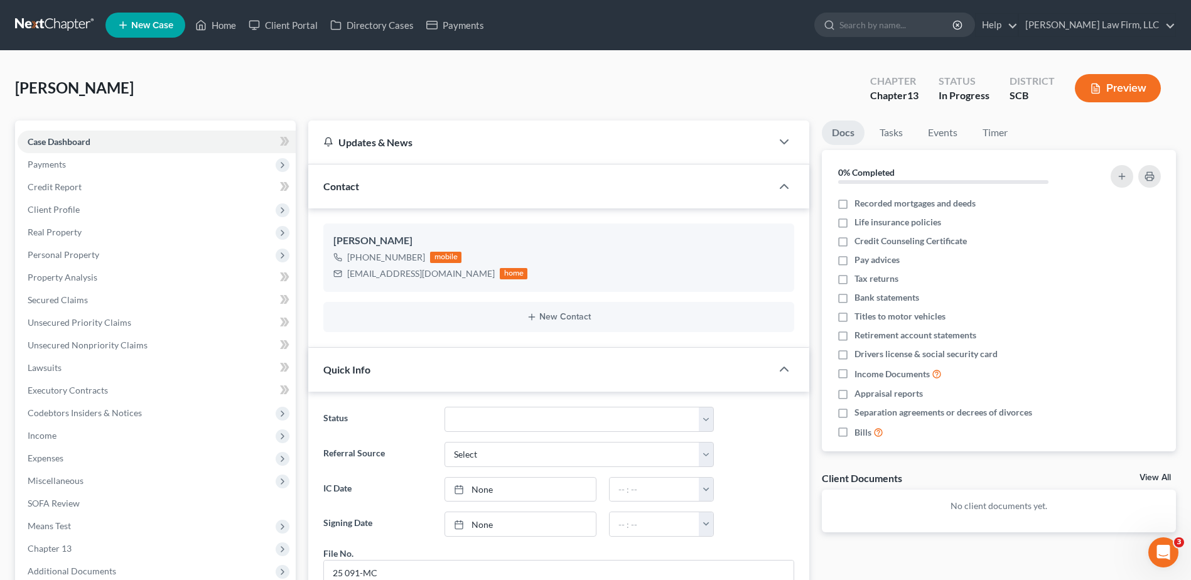
scroll to position [1092, 0]
click at [1120, 86] on button "Preview" at bounding box center [1118, 88] width 86 height 28
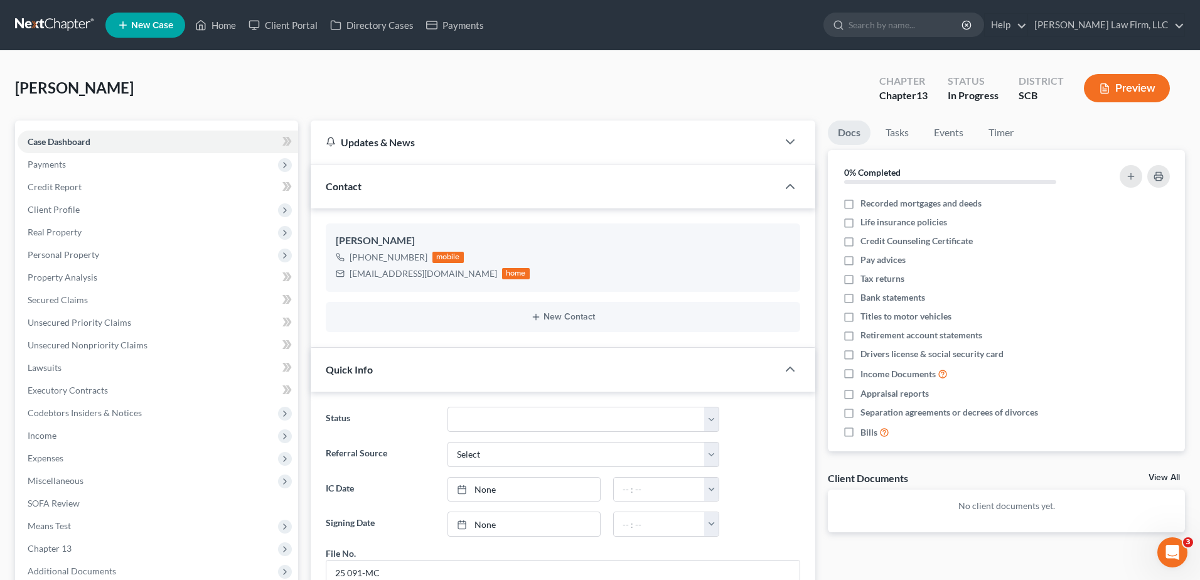
scroll to position [1080, 0]
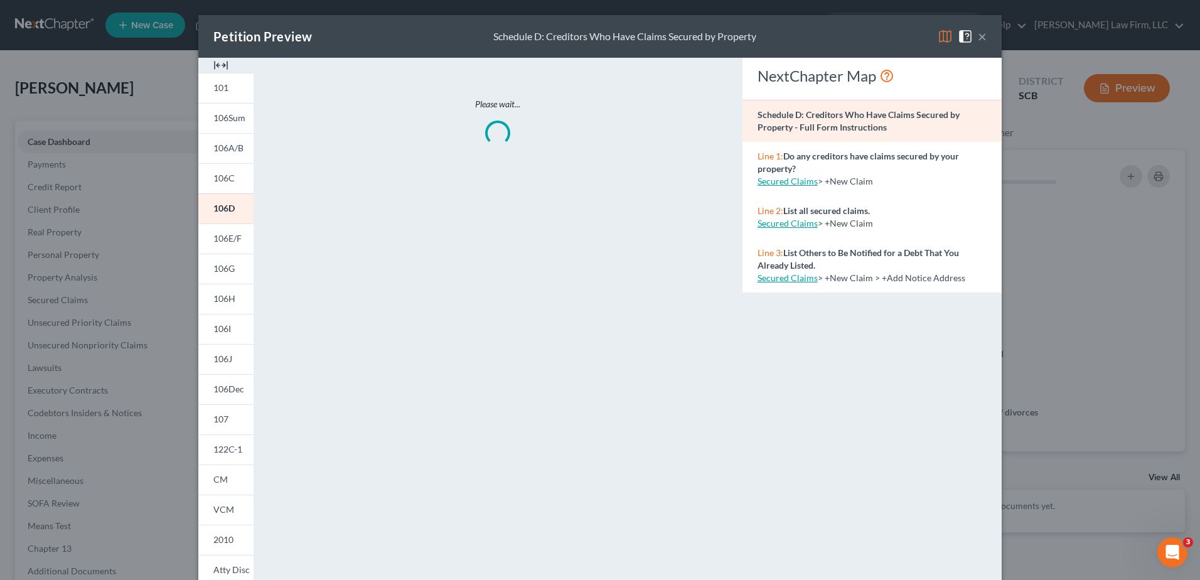
click at [213, 243] on span "106E/F" at bounding box center [227, 238] width 28 height 11
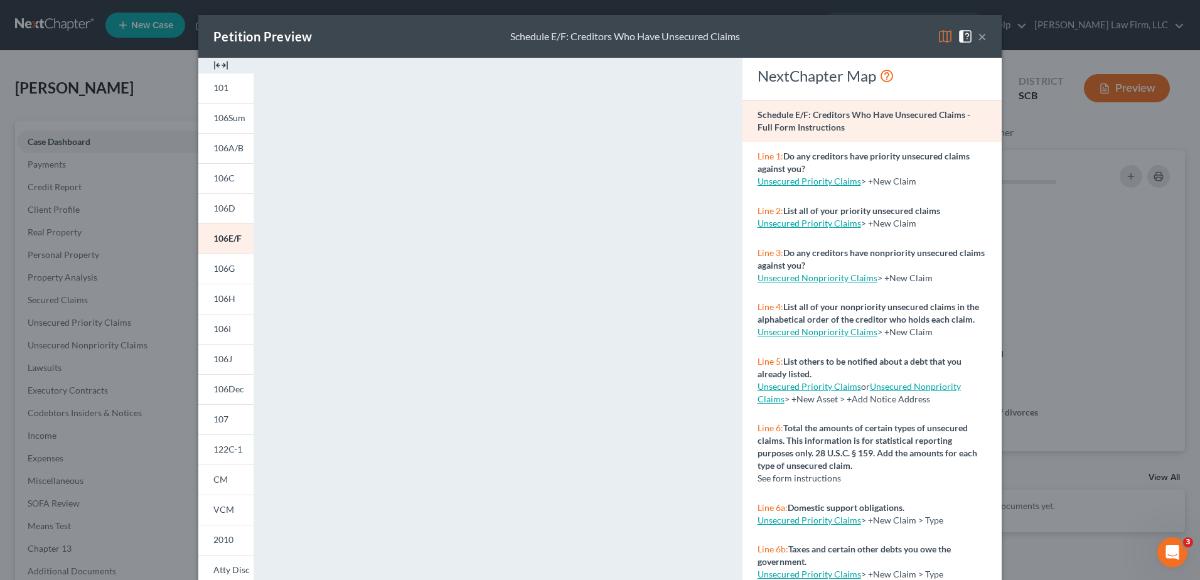
click at [221, 180] on span "106C" at bounding box center [223, 178] width 21 height 11
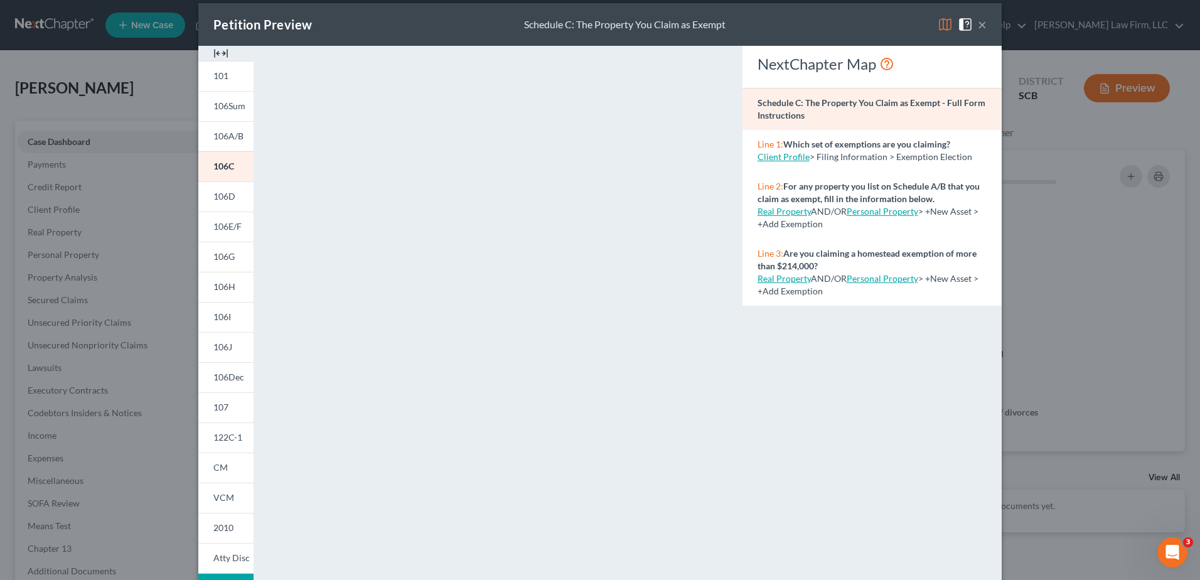
scroll to position [0, 0]
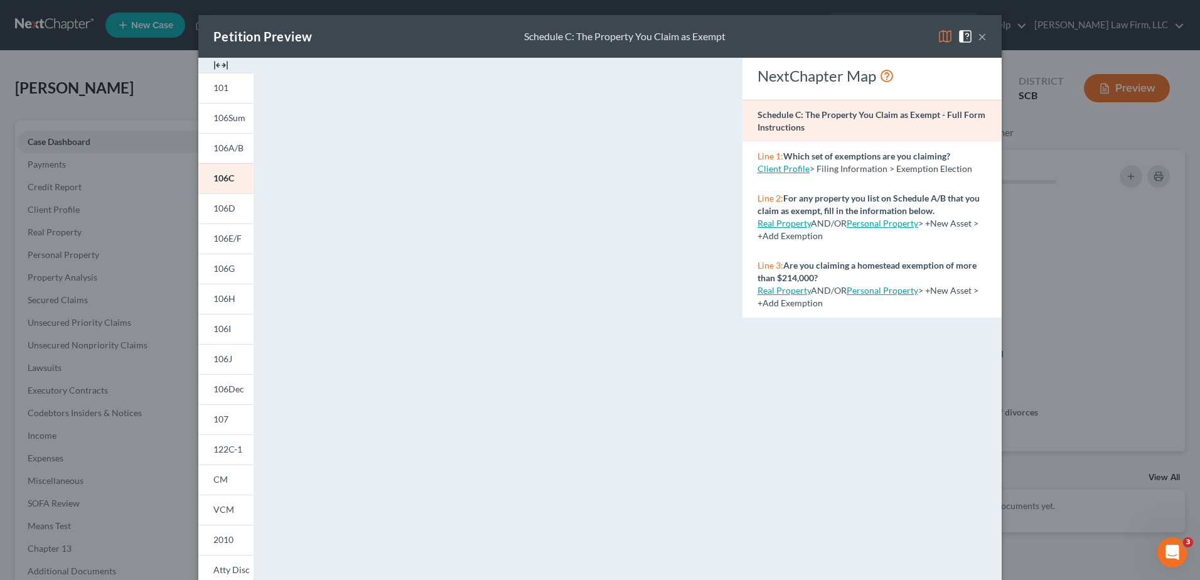
click at [215, 213] on span "106D" at bounding box center [224, 208] width 22 height 11
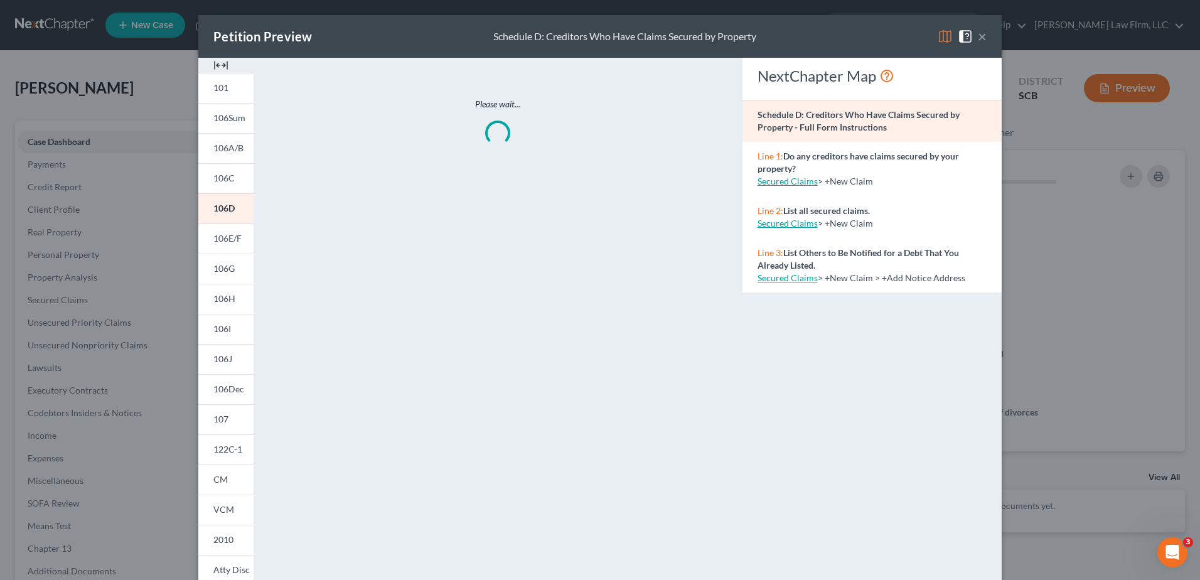
click at [223, 146] on span "106A/B" at bounding box center [228, 147] width 30 height 11
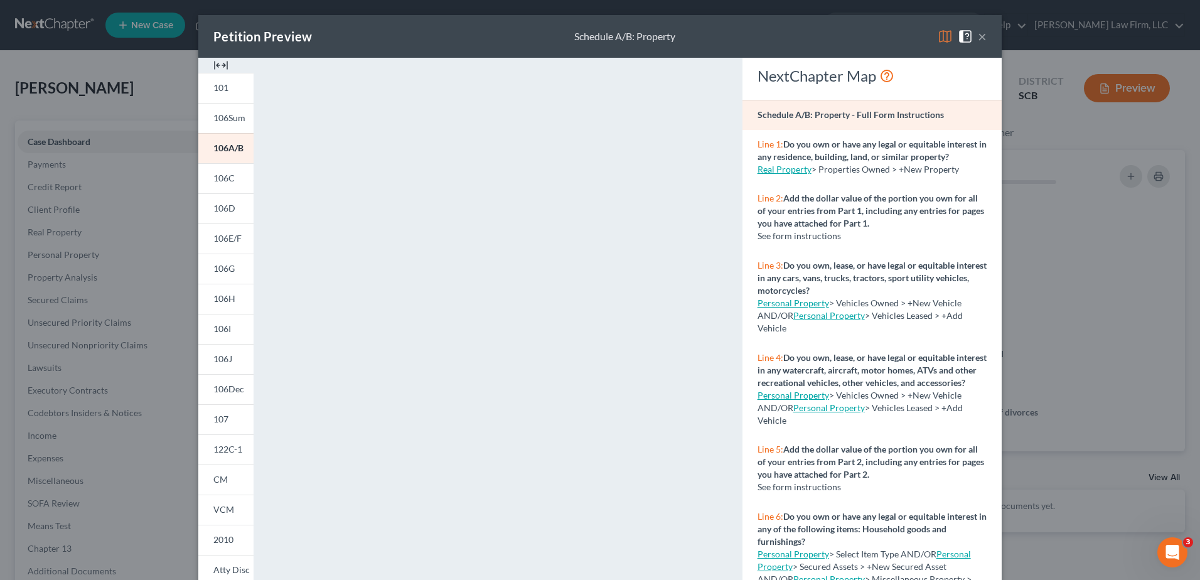
click at [213, 152] on span "106A/B" at bounding box center [228, 147] width 30 height 11
click at [978, 37] on button "×" at bounding box center [982, 36] width 9 height 15
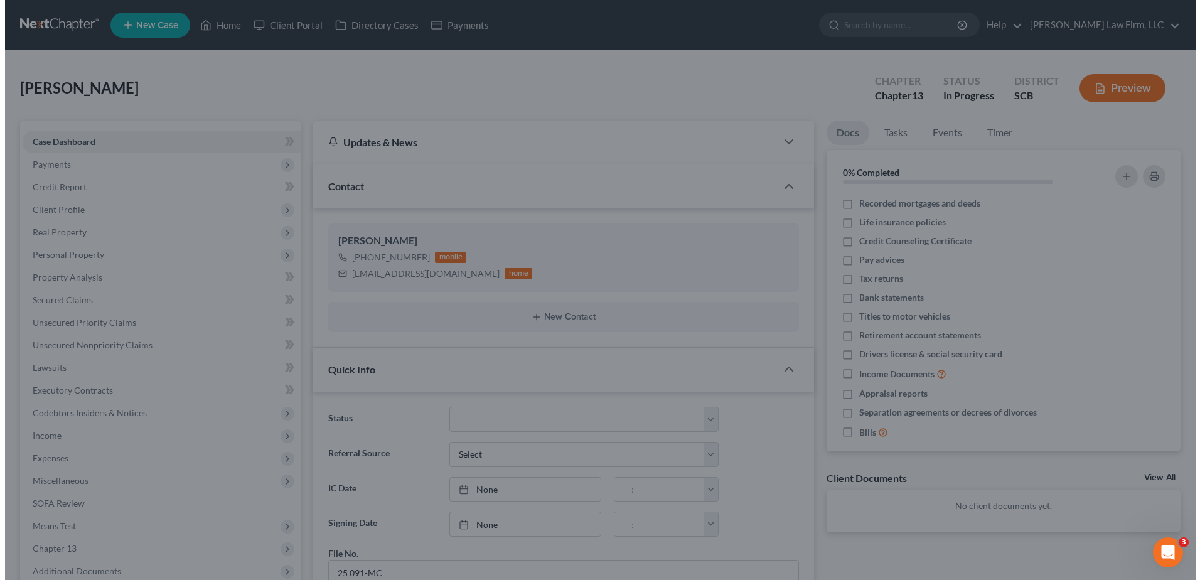
scroll to position [1092, 0]
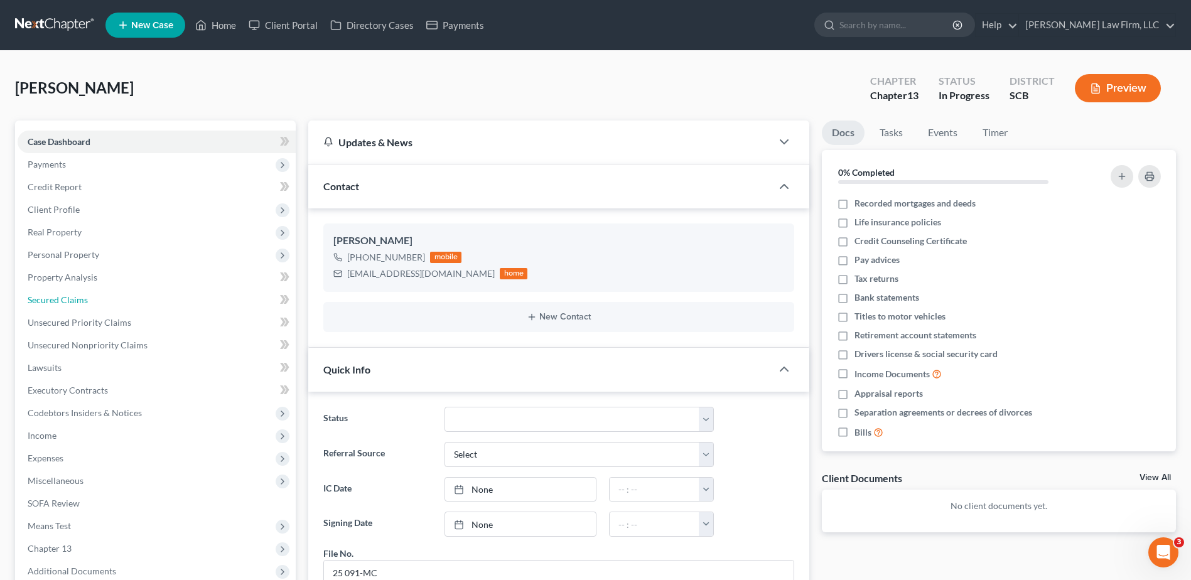
click at [69, 305] on link "Secured Claims" at bounding box center [157, 300] width 278 height 23
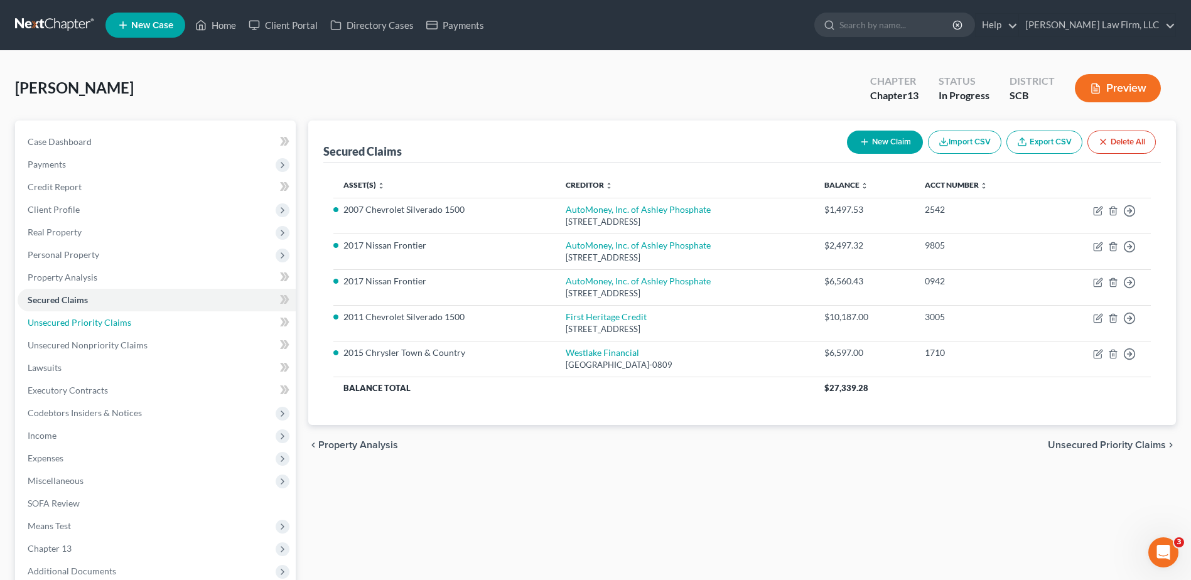
click at [62, 324] on span "Unsecured Priority Claims" at bounding box center [80, 322] width 104 height 11
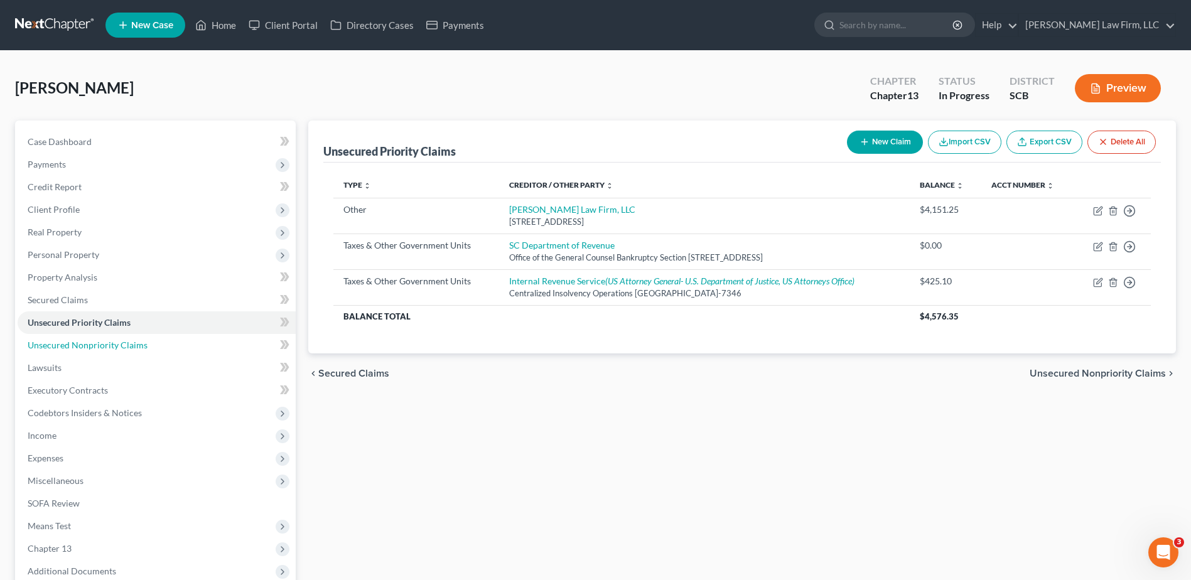
click at [68, 343] on span "Unsecured Nonpriority Claims" at bounding box center [88, 345] width 120 height 11
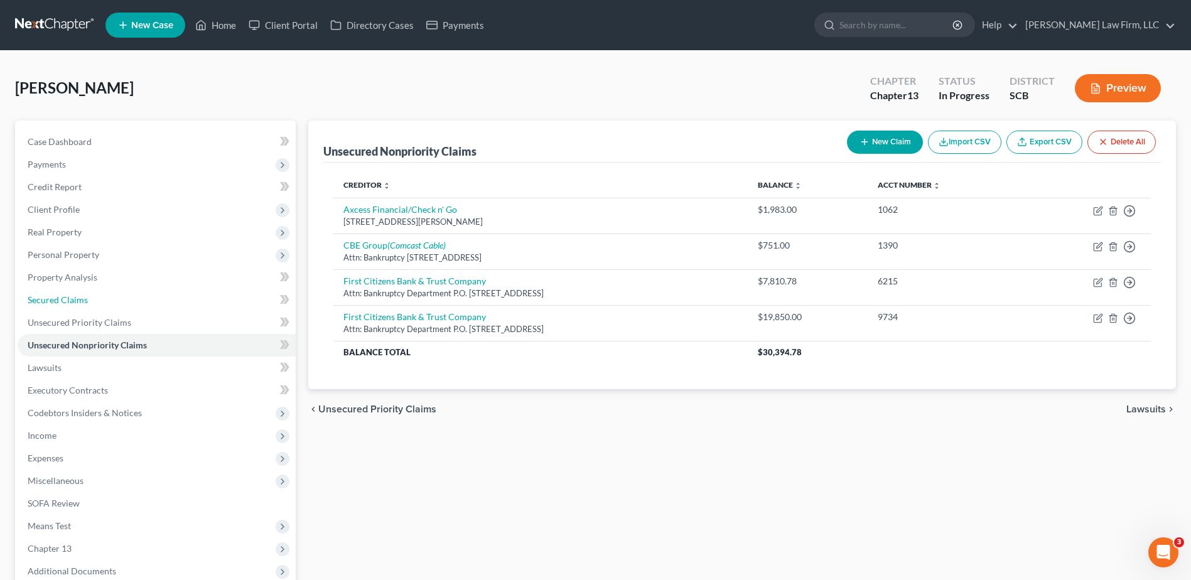
click at [75, 305] on link "Secured Claims" at bounding box center [157, 300] width 278 height 23
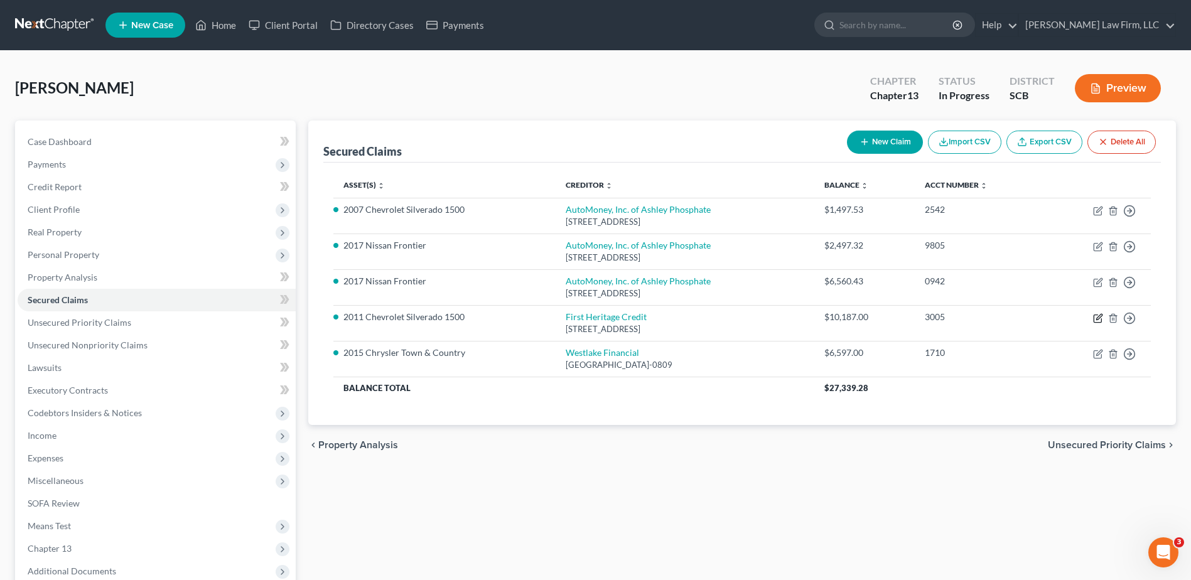
click at [1097, 319] on icon "button" at bounding box center [1099, 317] width 6 height 6
select select "42"
select select "0"
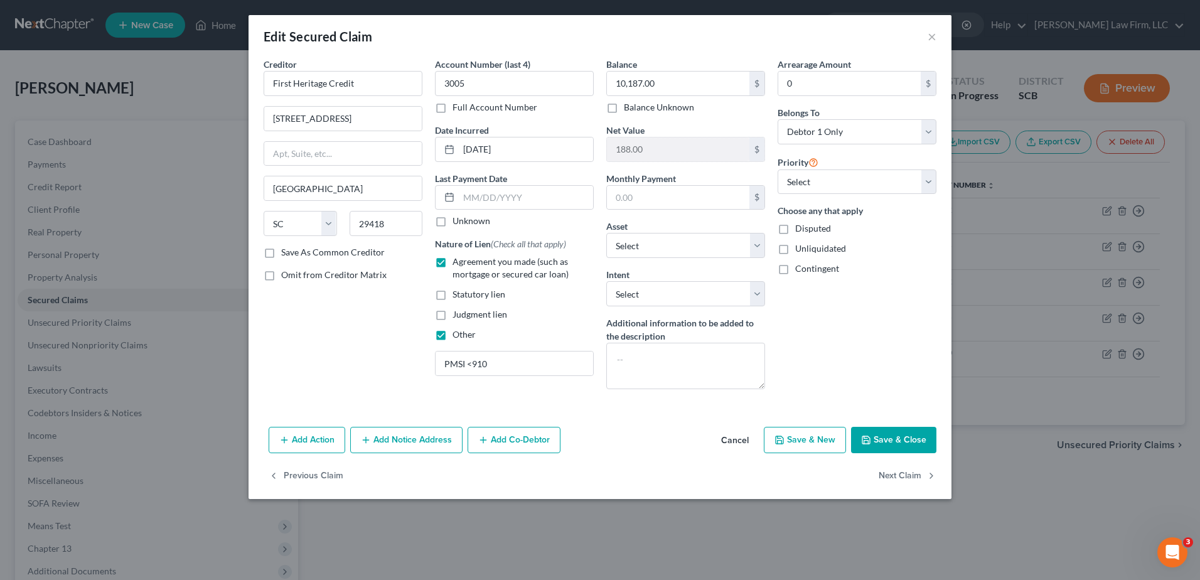
click at [740, 439] on button "Cancel" at bounding box center [735, 440] width 48 height 25
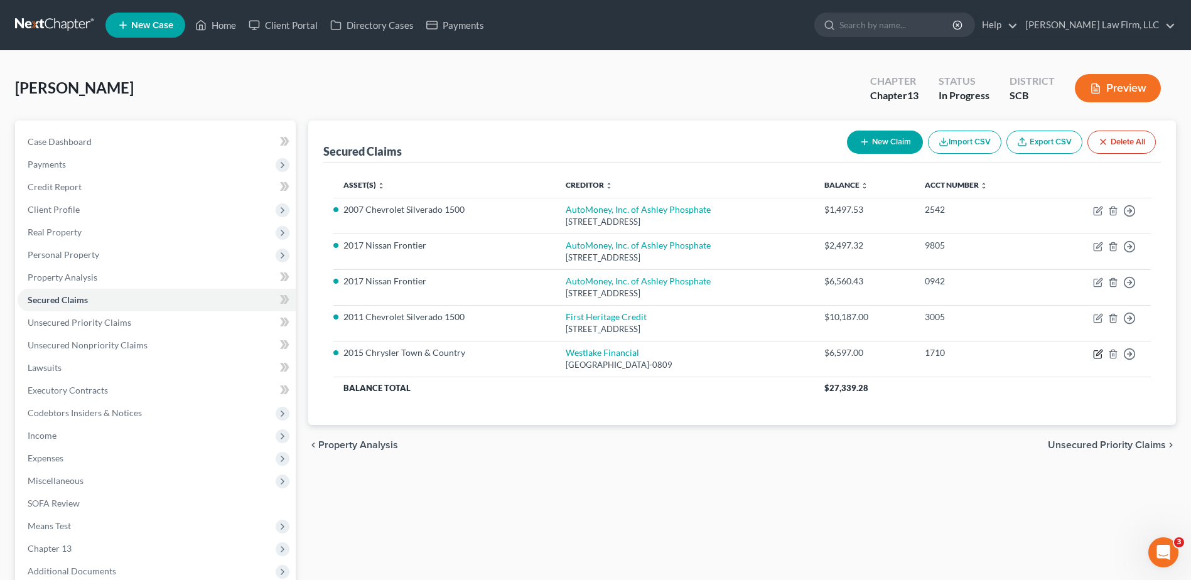
click at [1098, 355] on icon "button" at bounding box center [1099, 353] width 6 height 6
select select "4"
select select "0"
select select "16"
select select "0"
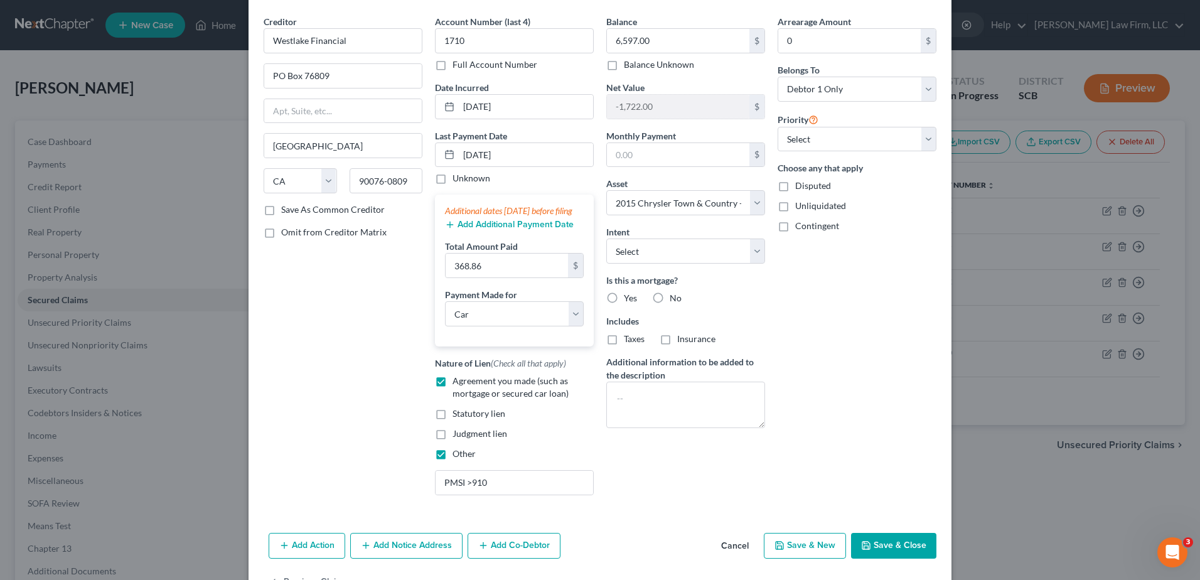
scroll to position [95, 0]
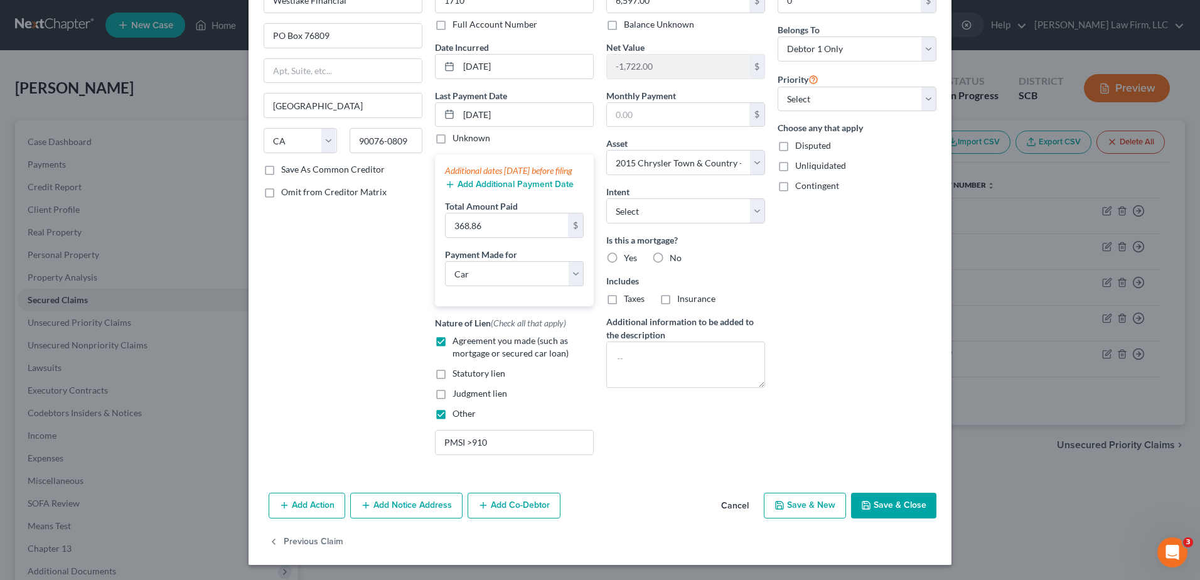
click at [896, 499] on button "Save & Close" at bounding box center [893, 506] width 85 height 26
select select
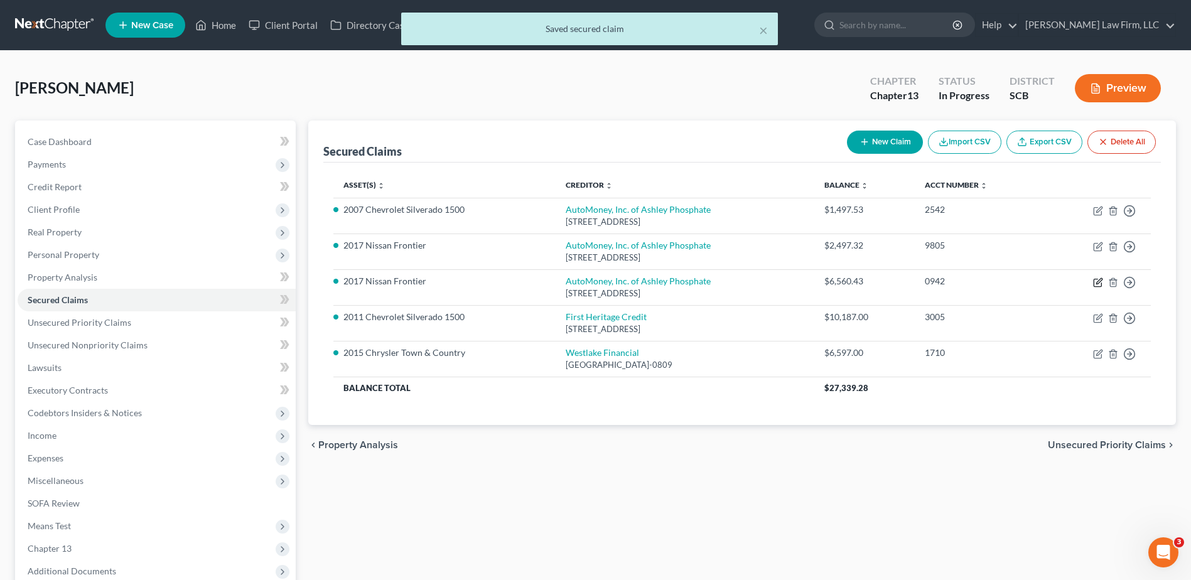
click at [1097, 282] on icon "button" at bounding box center [1098, 282] width 10 height 10
select select "42"
select select "2"
select select "5"
select select "0"
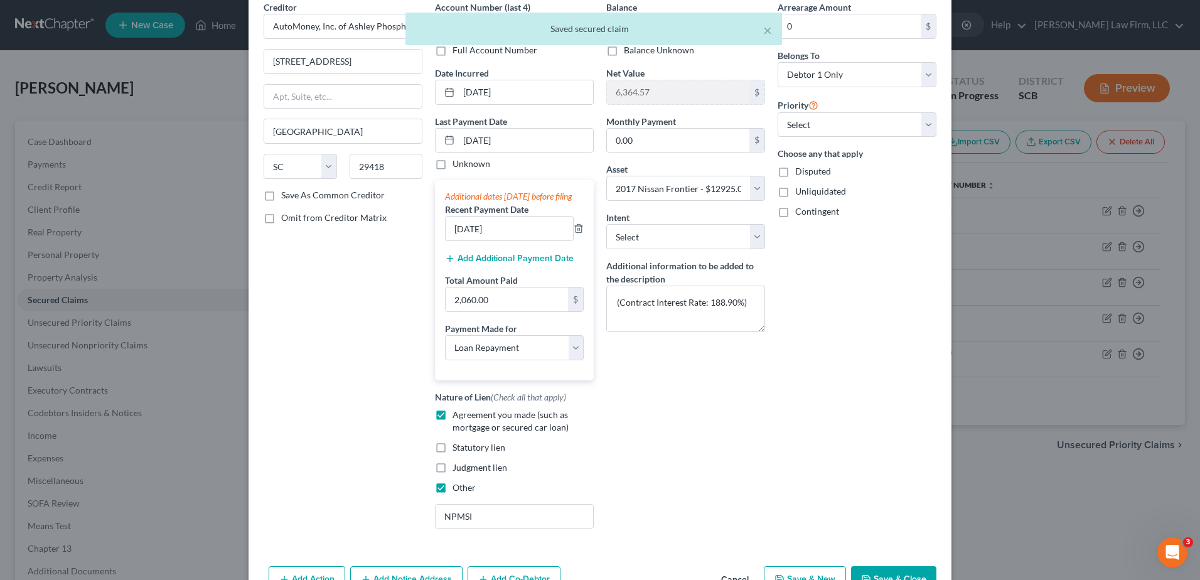
scroll to position [126, 0]
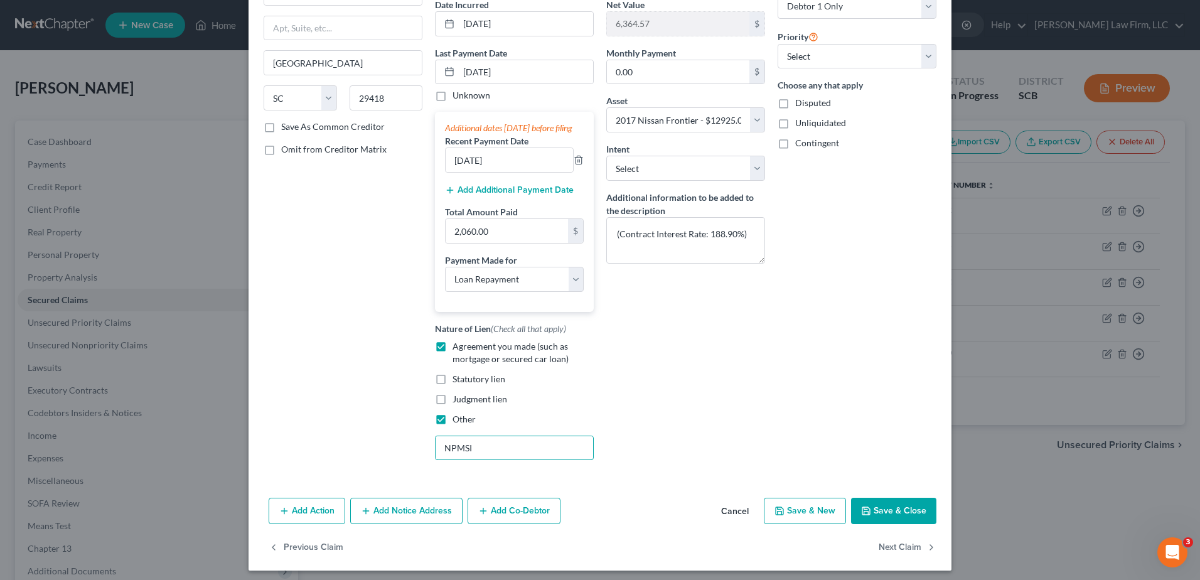
click at [537, 460] on input "NPMSI" at bounding box center [515, 448] width 158 height 24
click at [887, 524] on button "Save & Close" at bounding box center [893, 511] width 85 height 26
select select
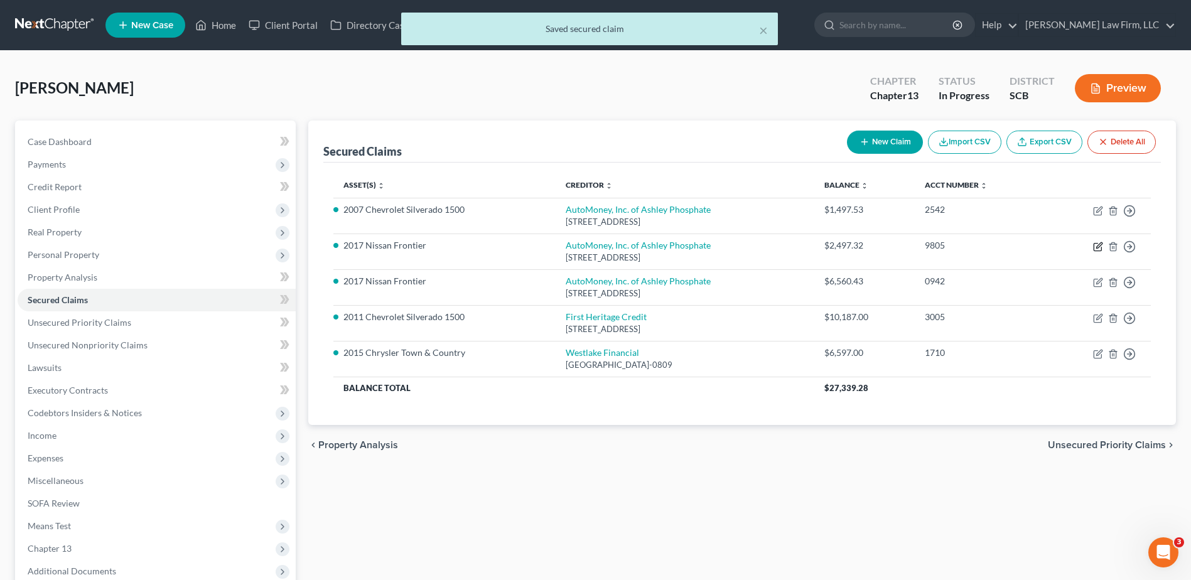
click at [1095, 244] on icon "button" at bounding box center [1098, 247] width 10 height 10
select select "42"
select select "2"
select select "0"
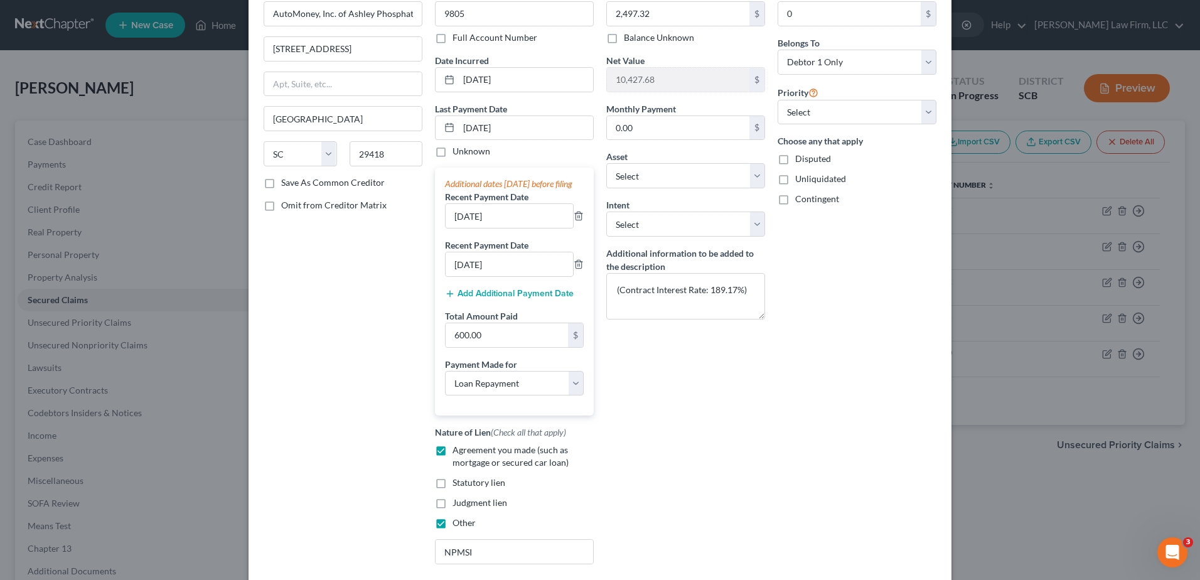
scroll to position [191, 0]
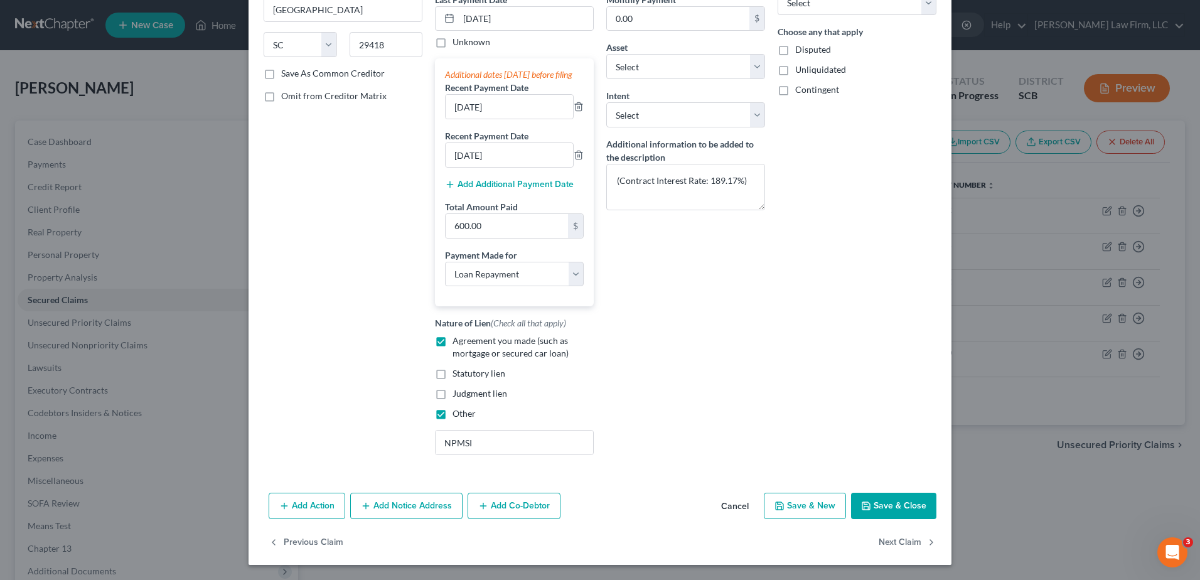
click at [882, 506] on button "Save & Close" at bounding box center [893, 506] width 85 height 26
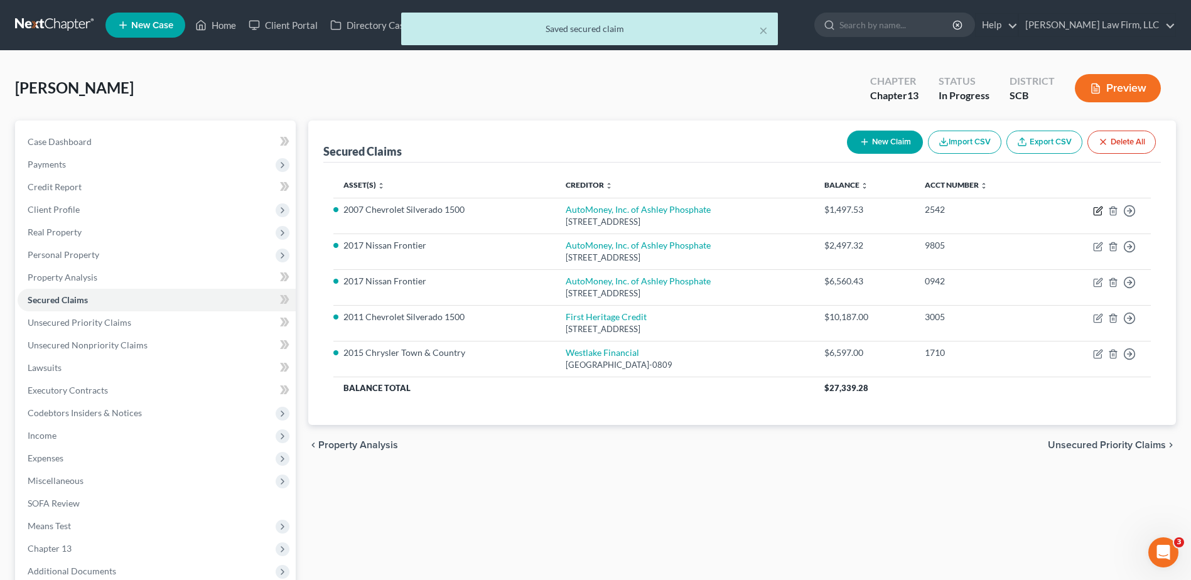
click at [1097, 212] on icon "button" at bounding box center [1098, 211] width 10 height 10
select select "42"
select select "2"
select select "0"
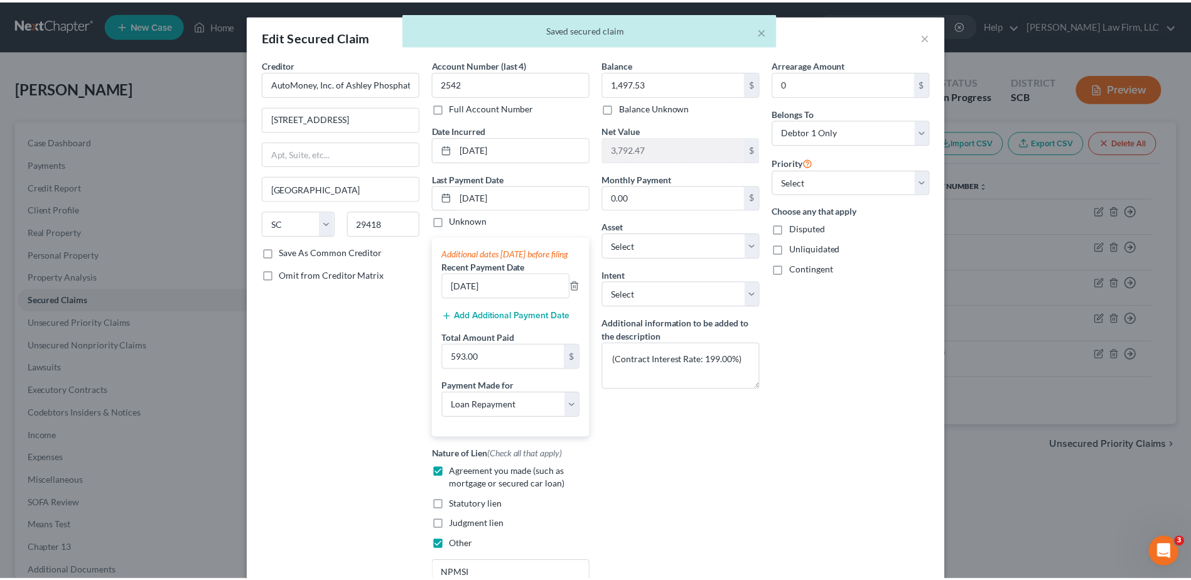
scroll to position [144, 0]
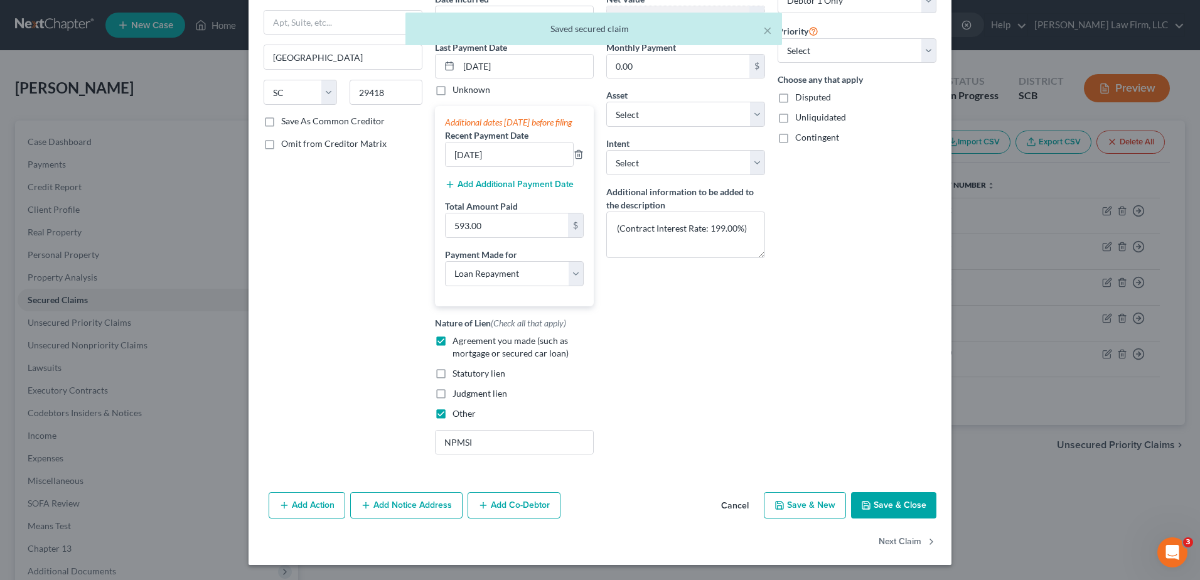
click at [887, 507] on button "Save & Close" at bounding box center [893, 505] width 85 height 26
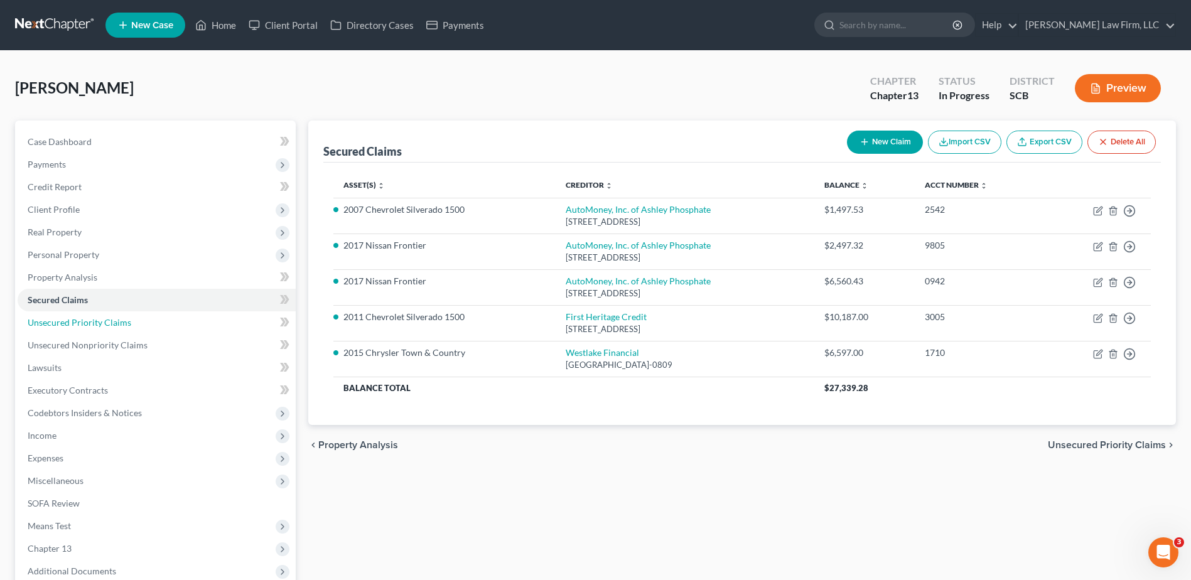
click at [71, 324] on span "Unsecured Priority Claims" at bounding box center [80, 322] width 104 height 11
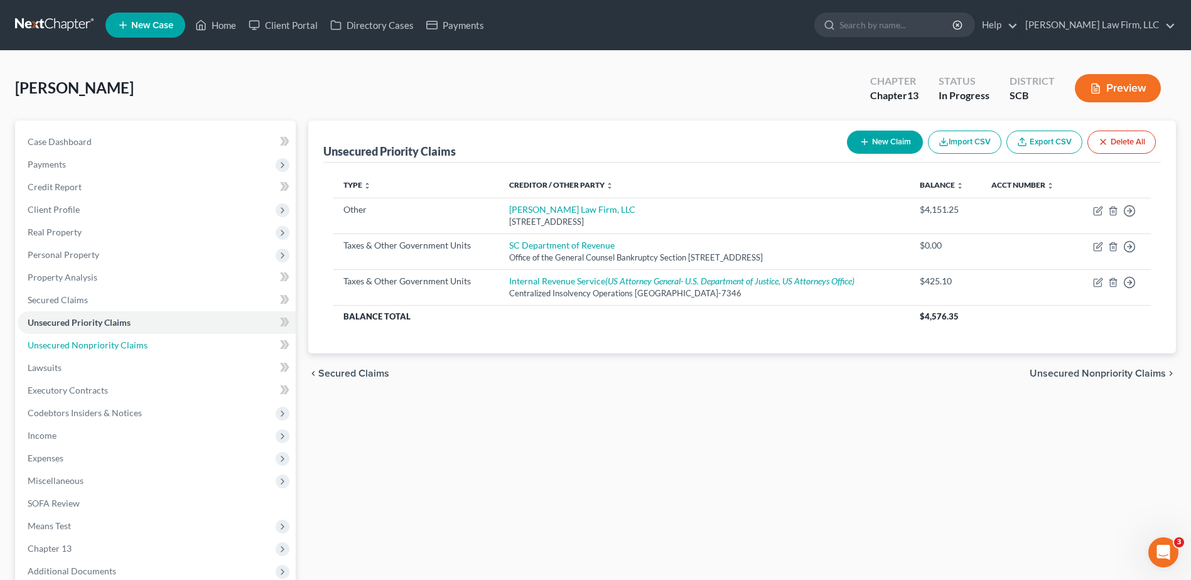
click at [73, 342] on span "Unsecured Nonpriority Claims" at bounding box center [88, 345] width 120 height 11
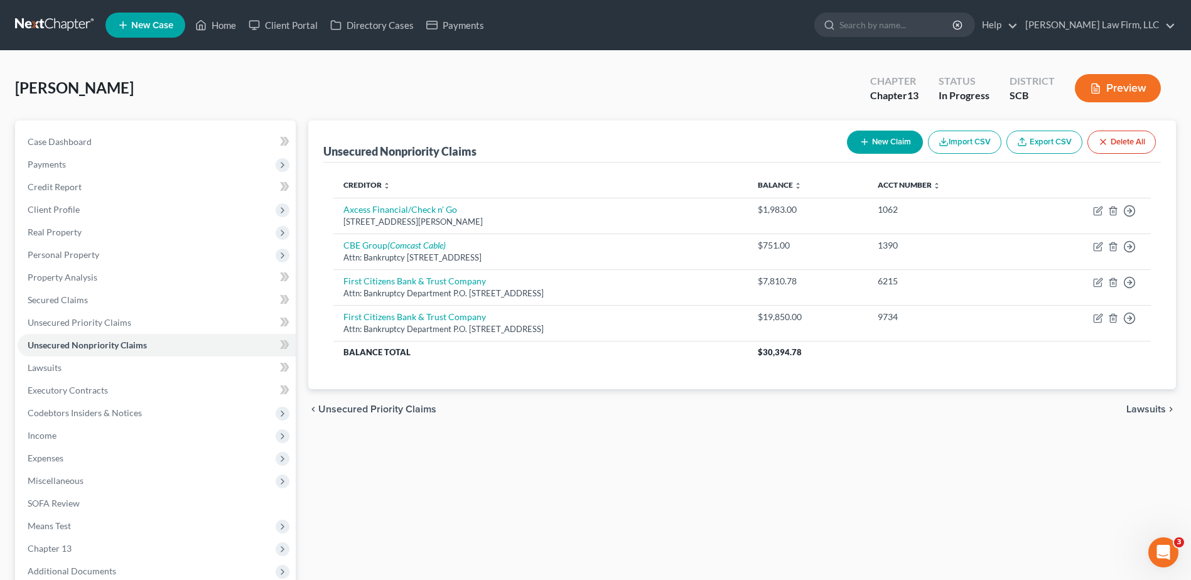
click at [1134, 85] on button "Preview" at bounding box center [1118, 88] width 86 height 28
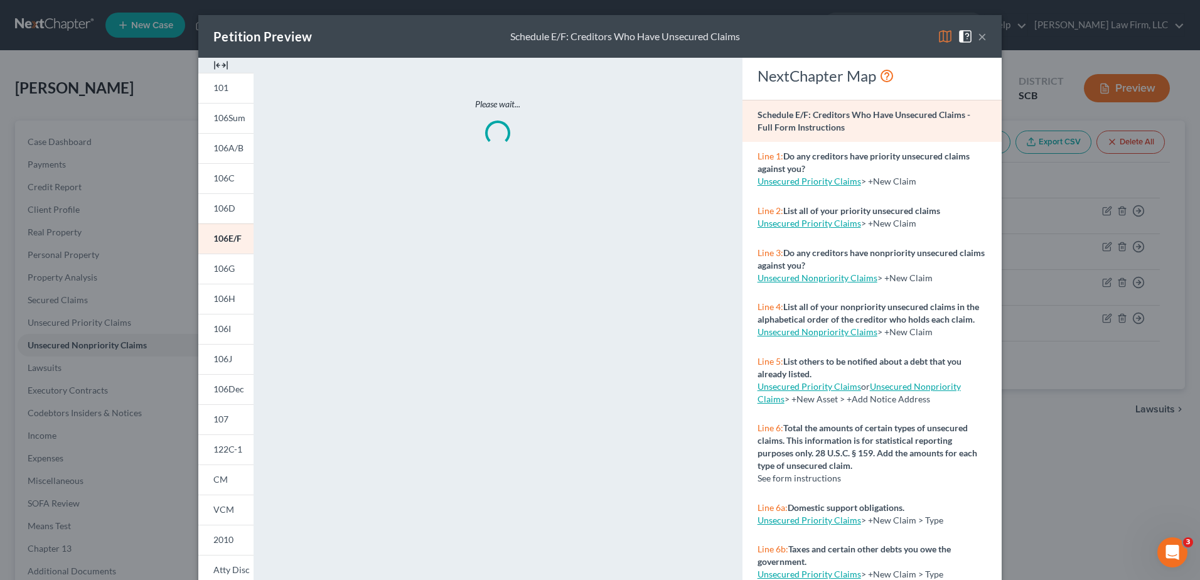
click at [222, 210] on span "106D" at bounding box center [224, 208] width 22 height 11
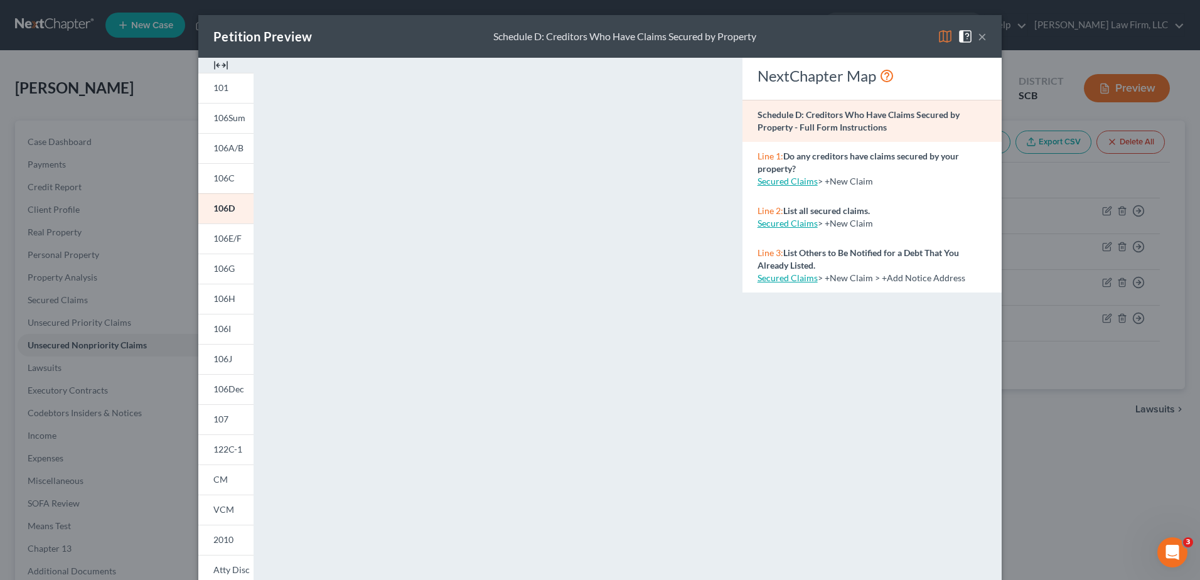
click at [225, 266] on span "106G" at bounding box center [223, 268] width 21 height 11
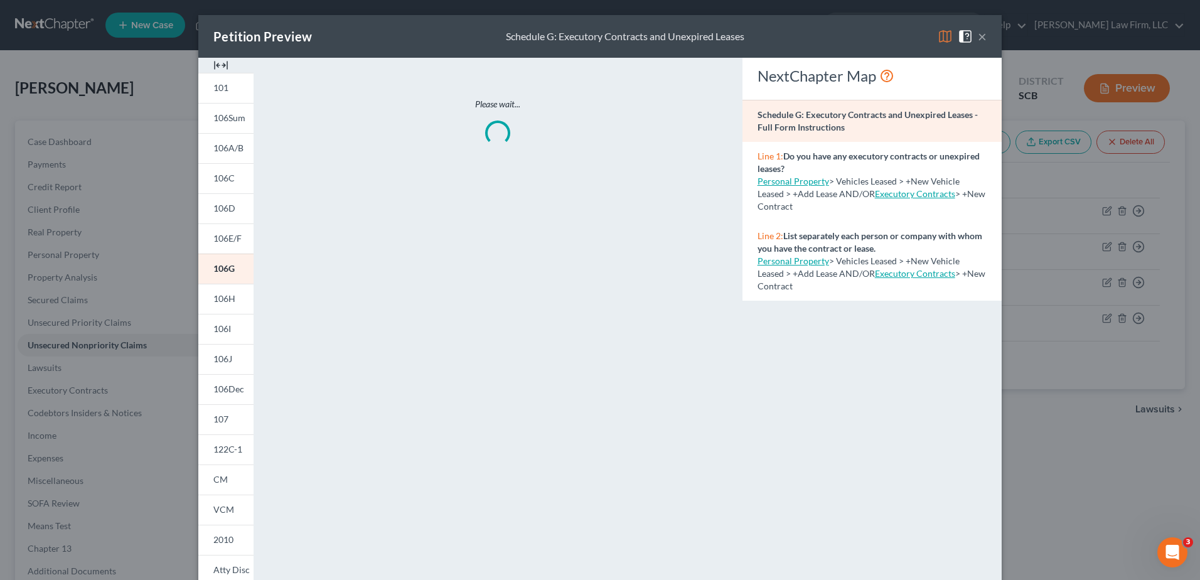
click at [218, 245] on link "106E/F" at bounding box center [225, 238] width 55 height 30
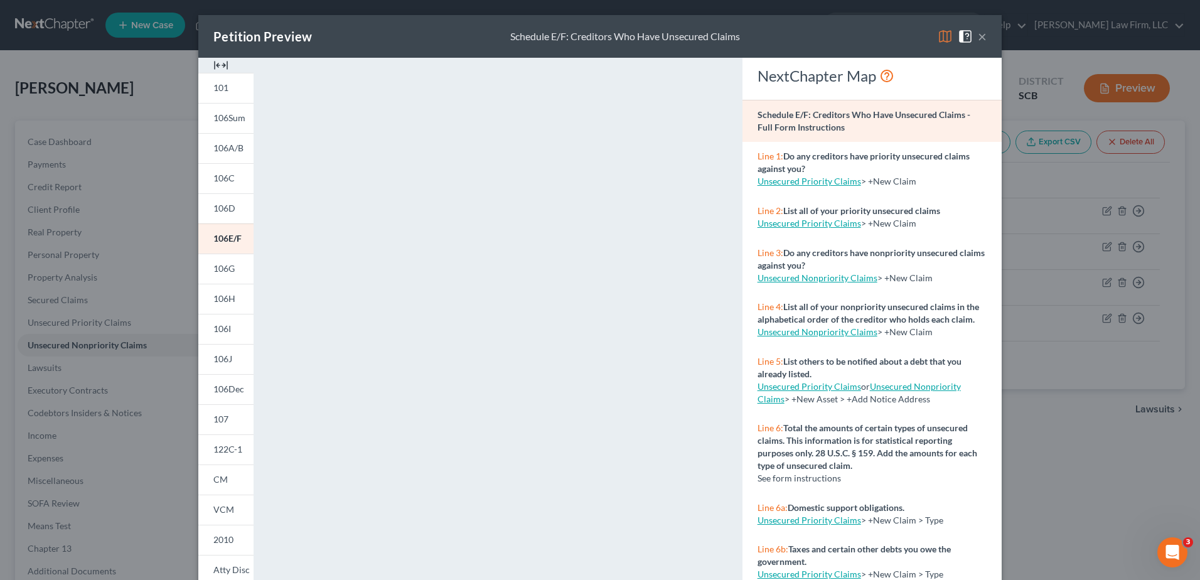
click at [226, 419] on link "107" at bounding box center [225, 419] width 55 height 30
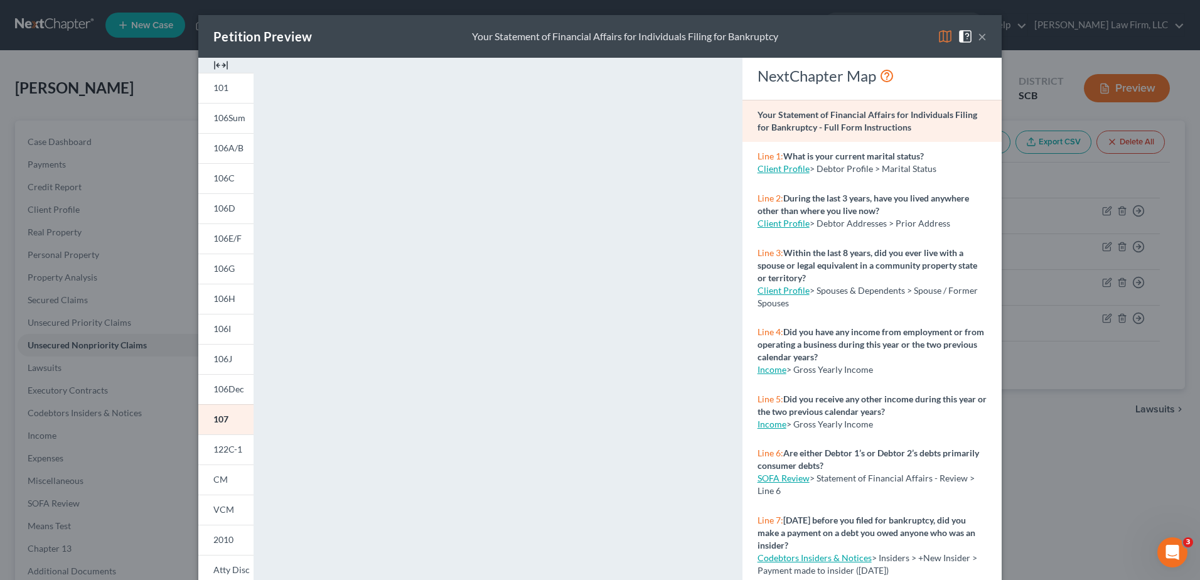
click at [978, 40] on button "×" at bounding box center [982, 36] width 9 height 15
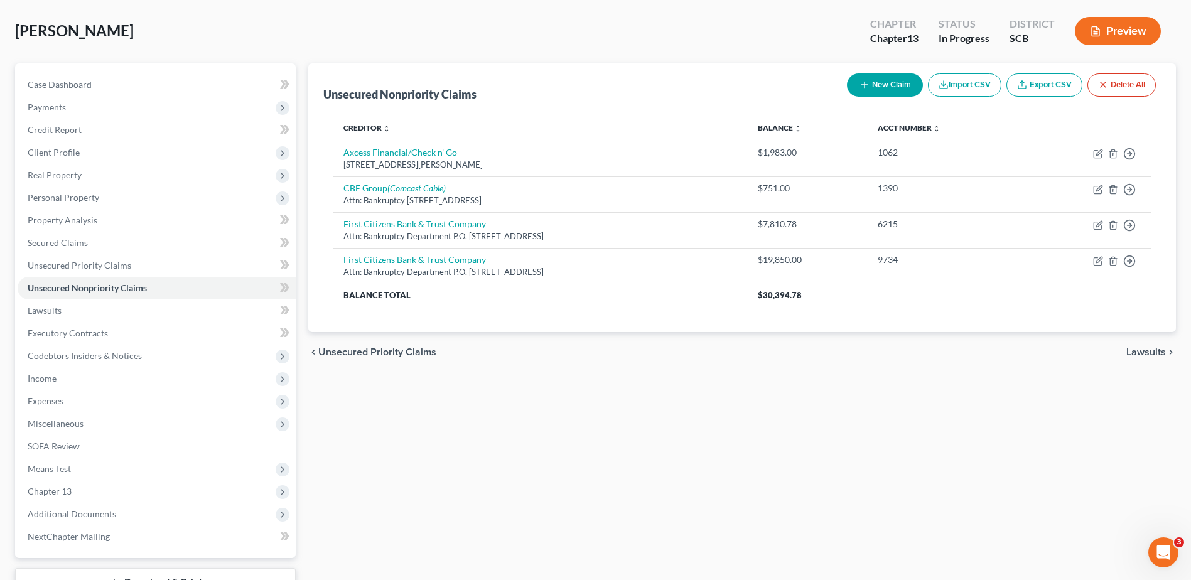
scroll to position [126, 0]
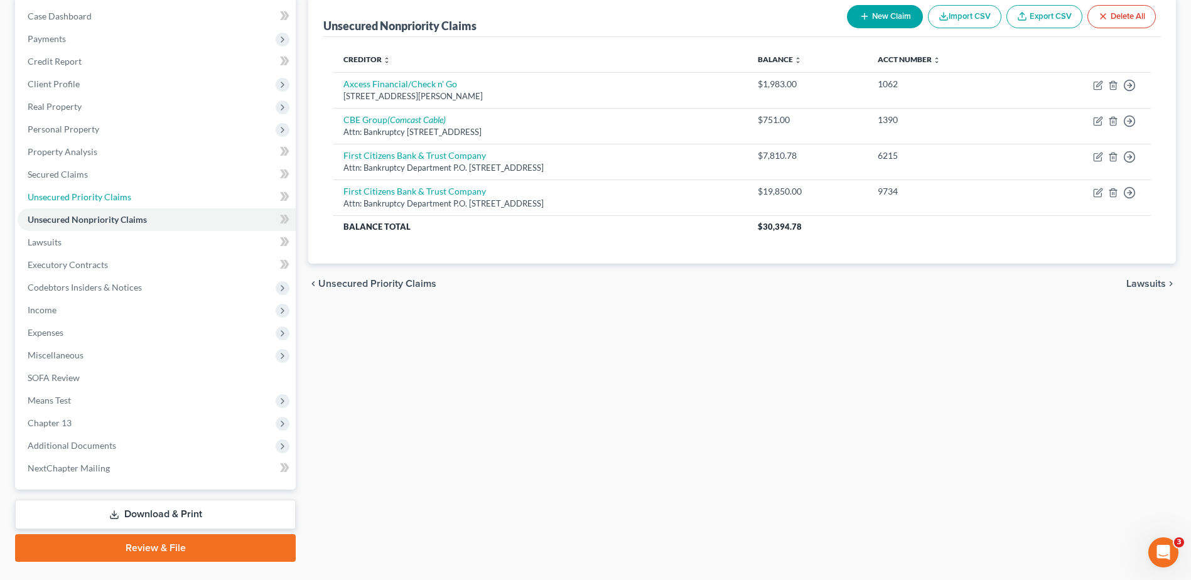
click at [97, 196] on span "Unsecured Priority Claims" at bounding box center [80, 196] width 104 height 11
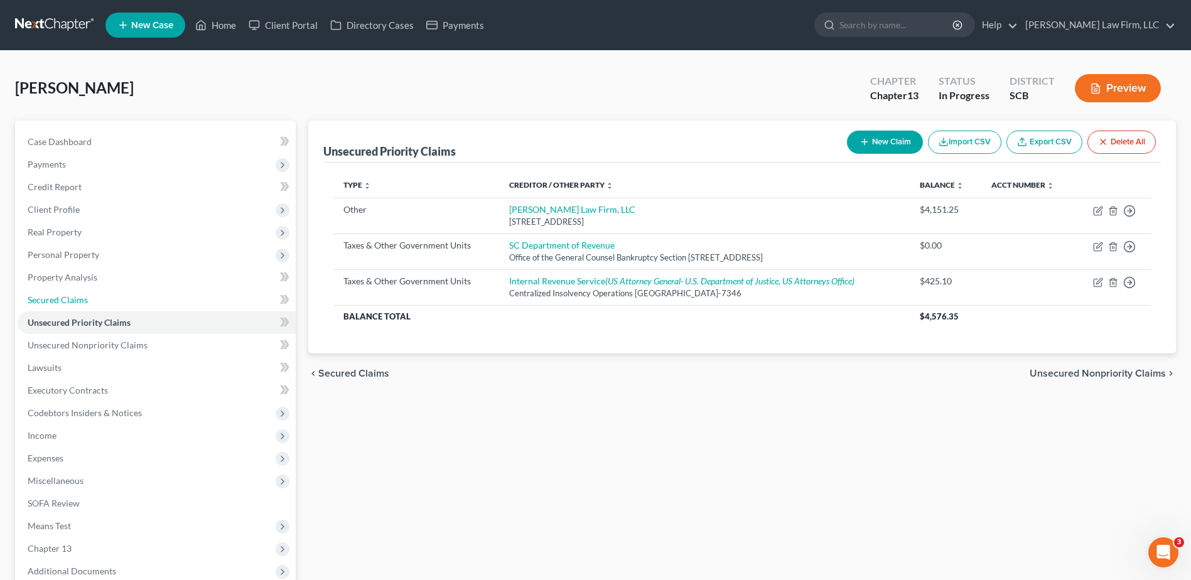
click at [49, 298] on span "Secured Claims" at bounding box center [58, 299] width 60 height 11
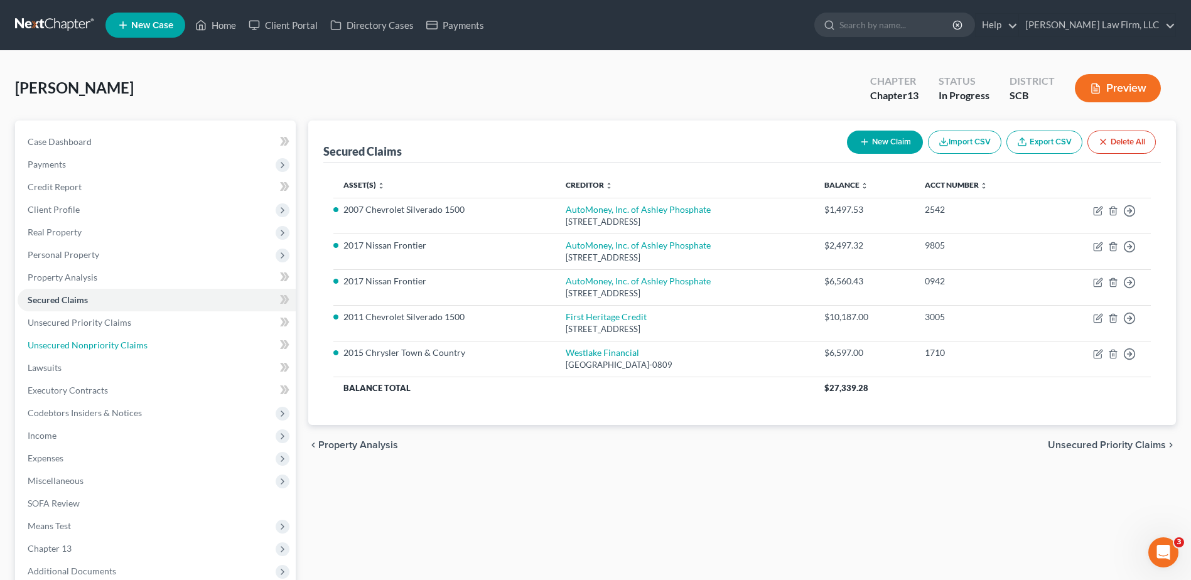
click at [75, 351] on link "Unsecured Nonpriority Claims" at bounding box center [157, 345] width 278 height 23
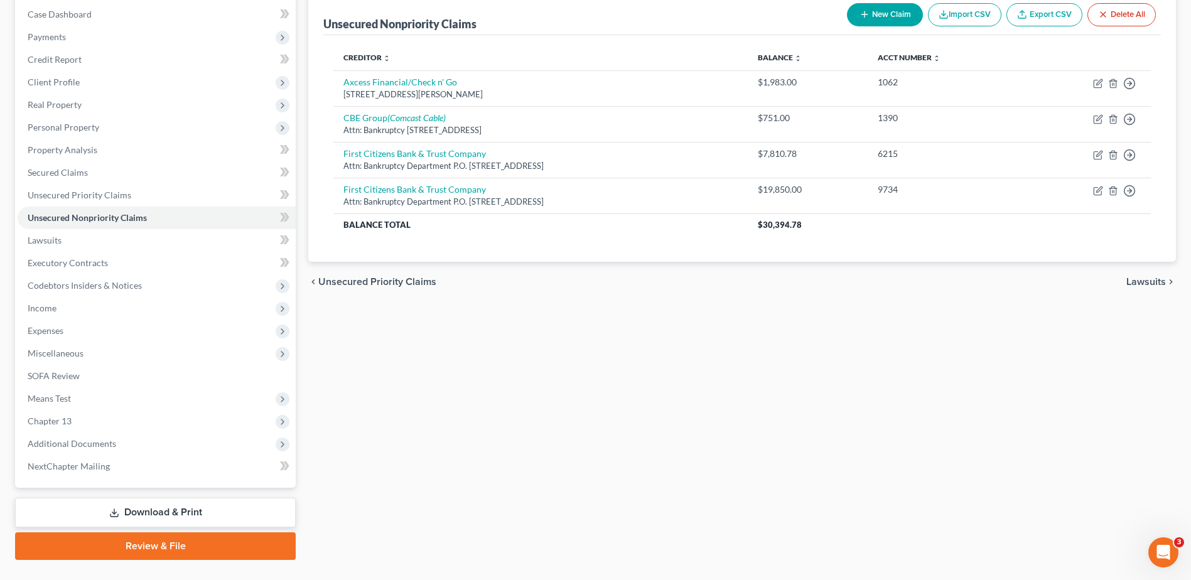
scroll to position [155, 0]
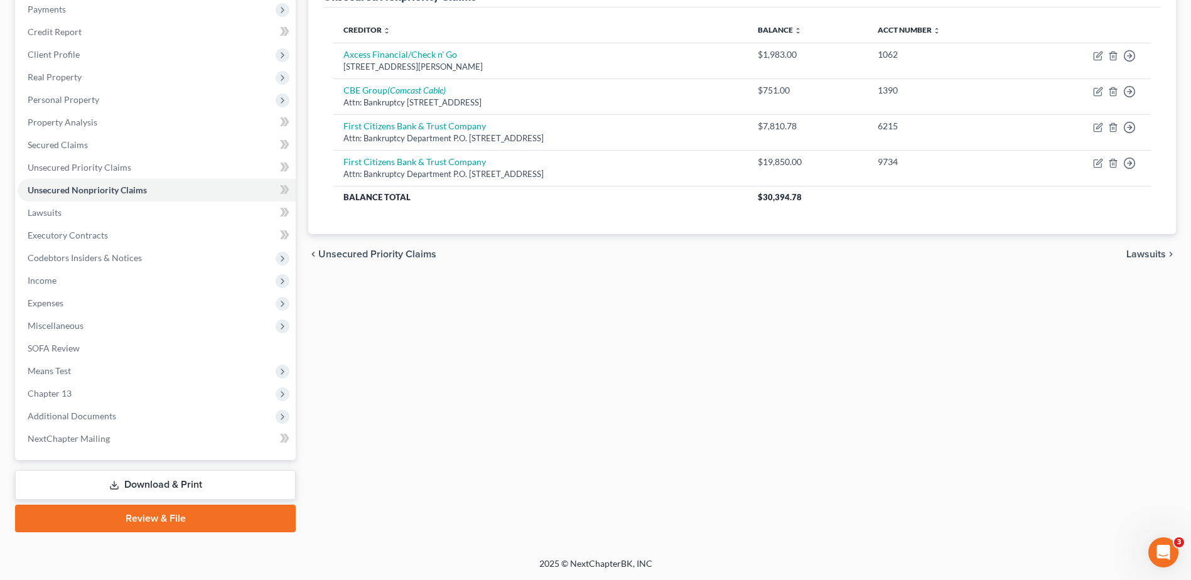
click at [61, 397] on span "Chapter 13" at bounding box center [50, 393] width 44 height 11
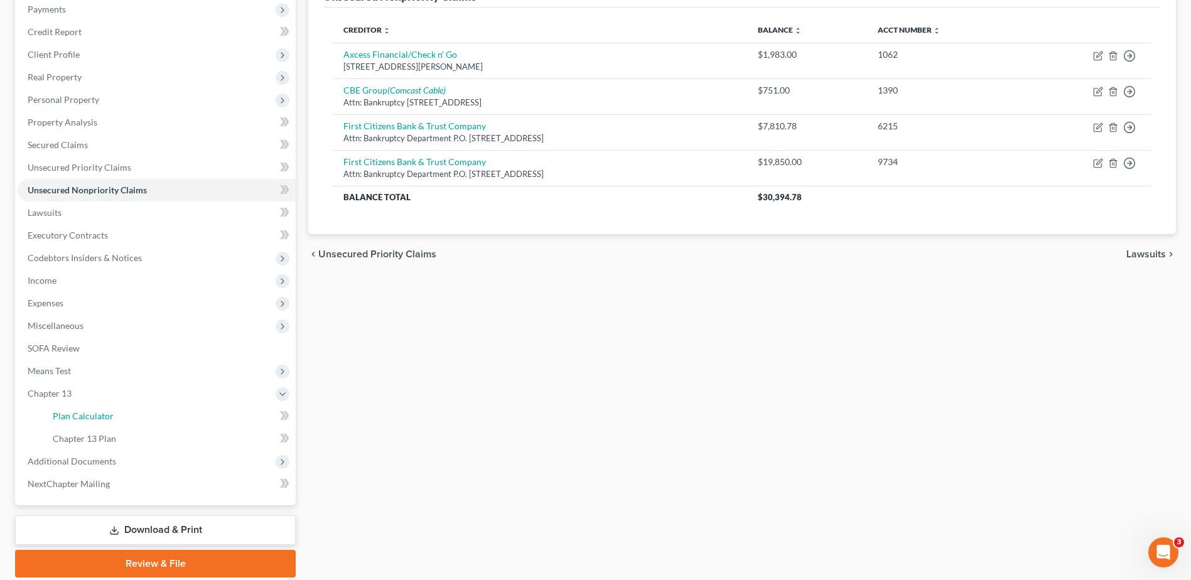
click at [73, 412] on span "Plan Calculator" at bounding box center [83, 415] width 61 height 11
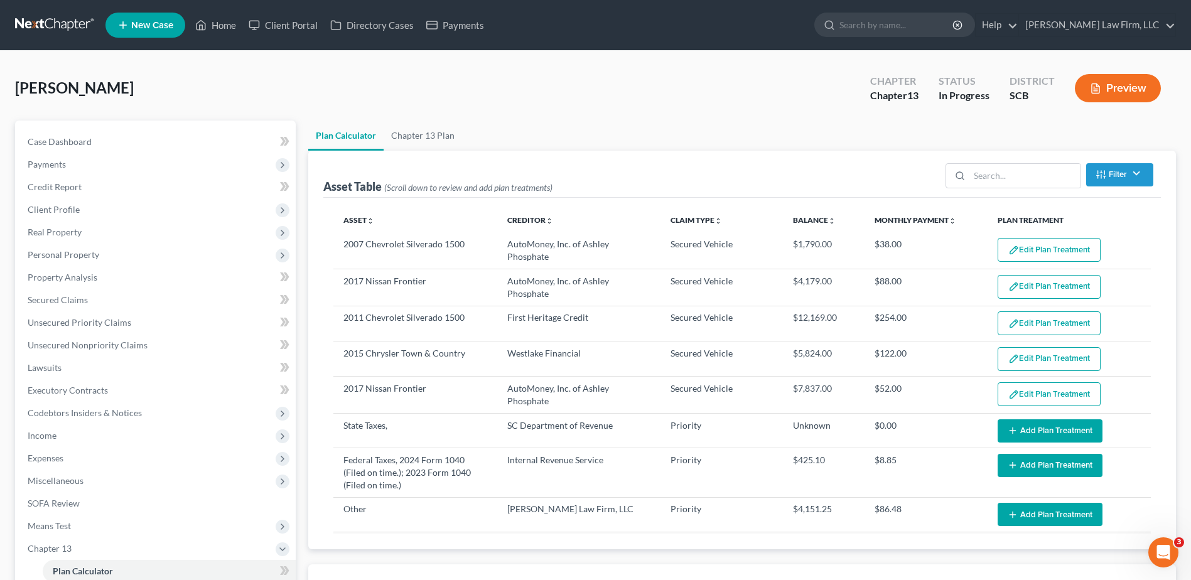
select select "47"
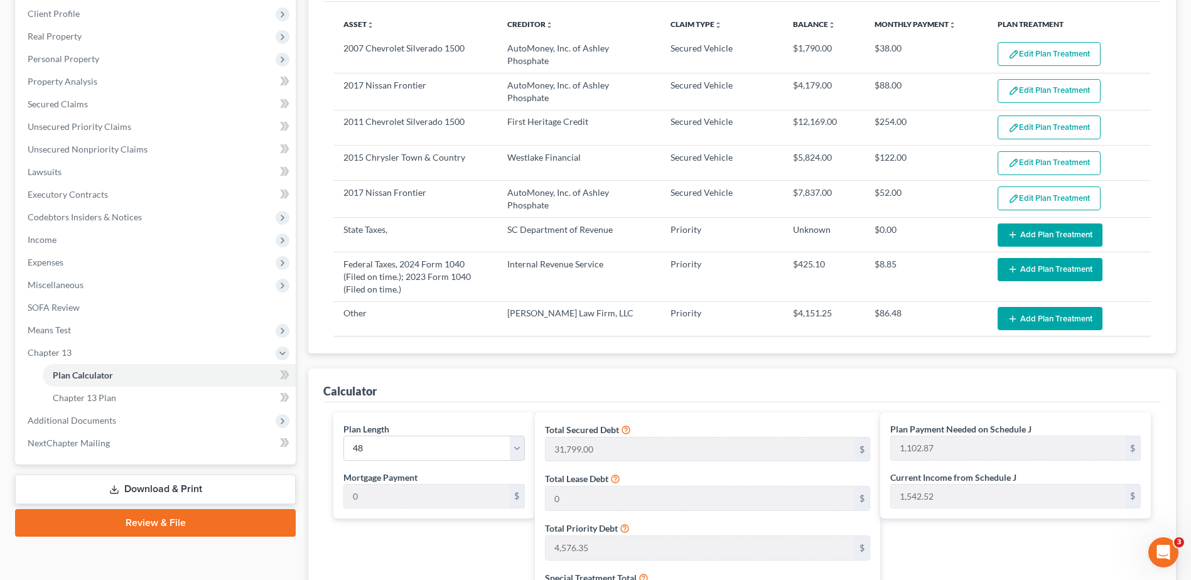
scroll to position [251, 0]
